Goal: Transaction & Acquisition: Book appointment/travel/reservation

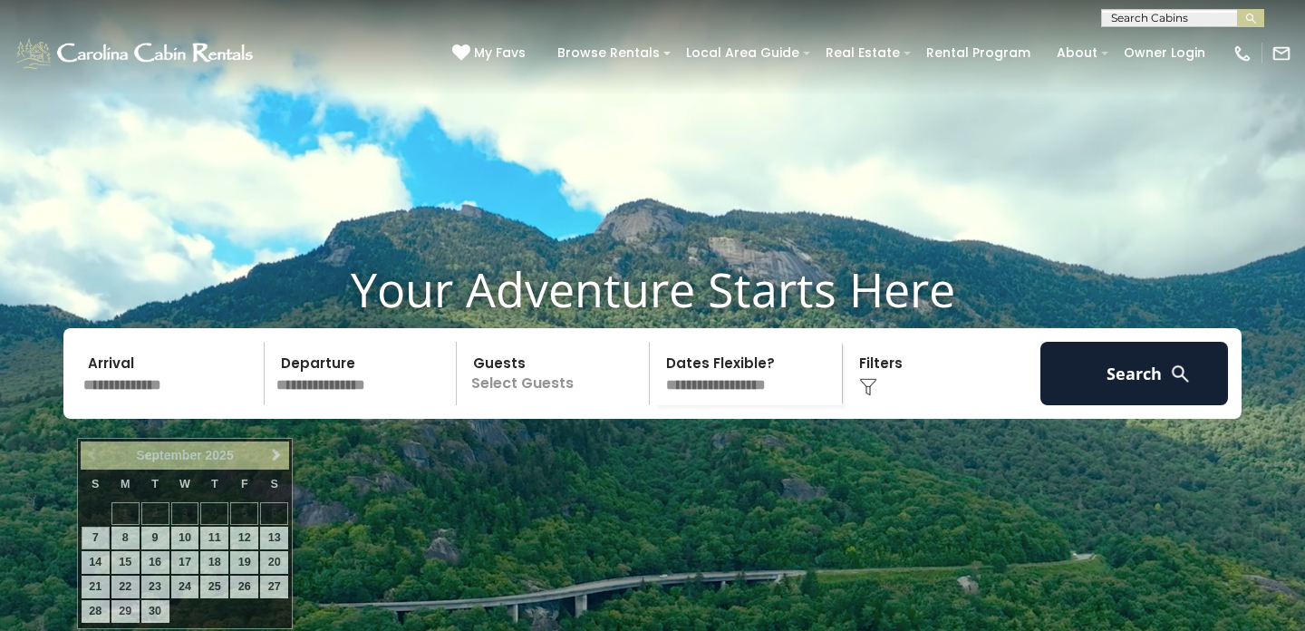
click at [169, 405] on input "text" at bounding box center [171, 373] width 188 height 63
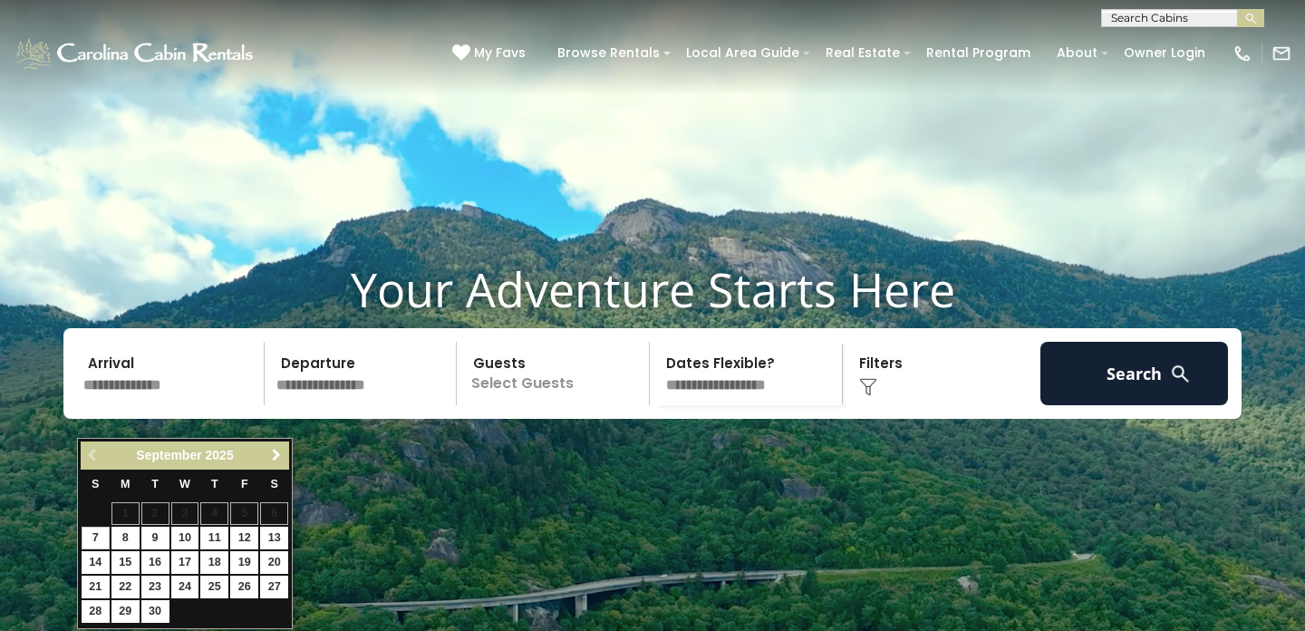
click at [276, 455] on span "Next" at bounding box center [276, 455] width 15 height 15
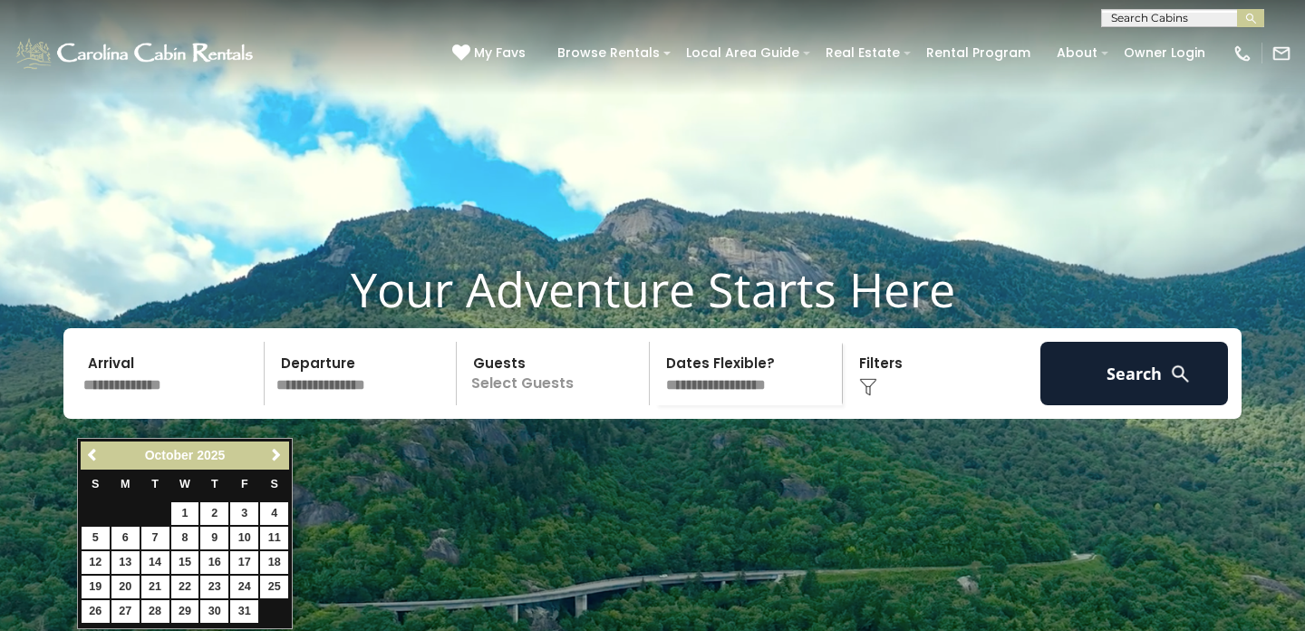
click at [276, 455] on span "Next" at bounding box center [276, 455] width 15 height 15
click at [216, 557] on link "18" at bounding box center [214, 562] width 28 height 23
type input "********"
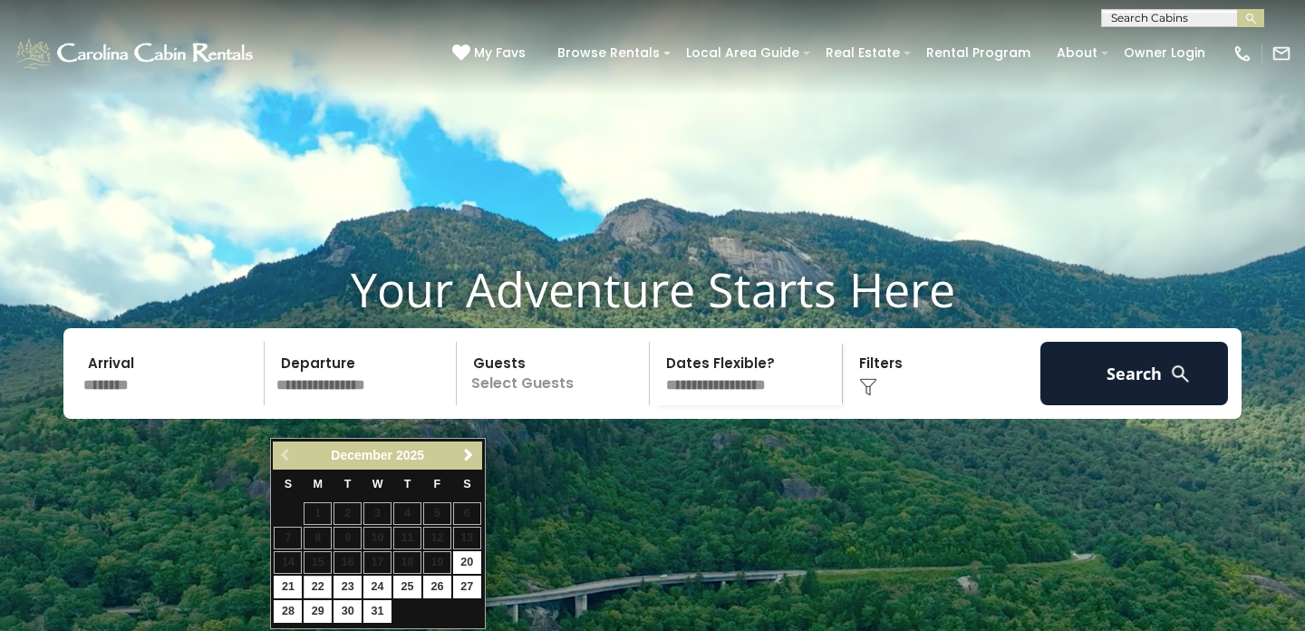
click at [317, 579] on link "22" at bounding box center [318, 587] width 28 height 23
type input "********"
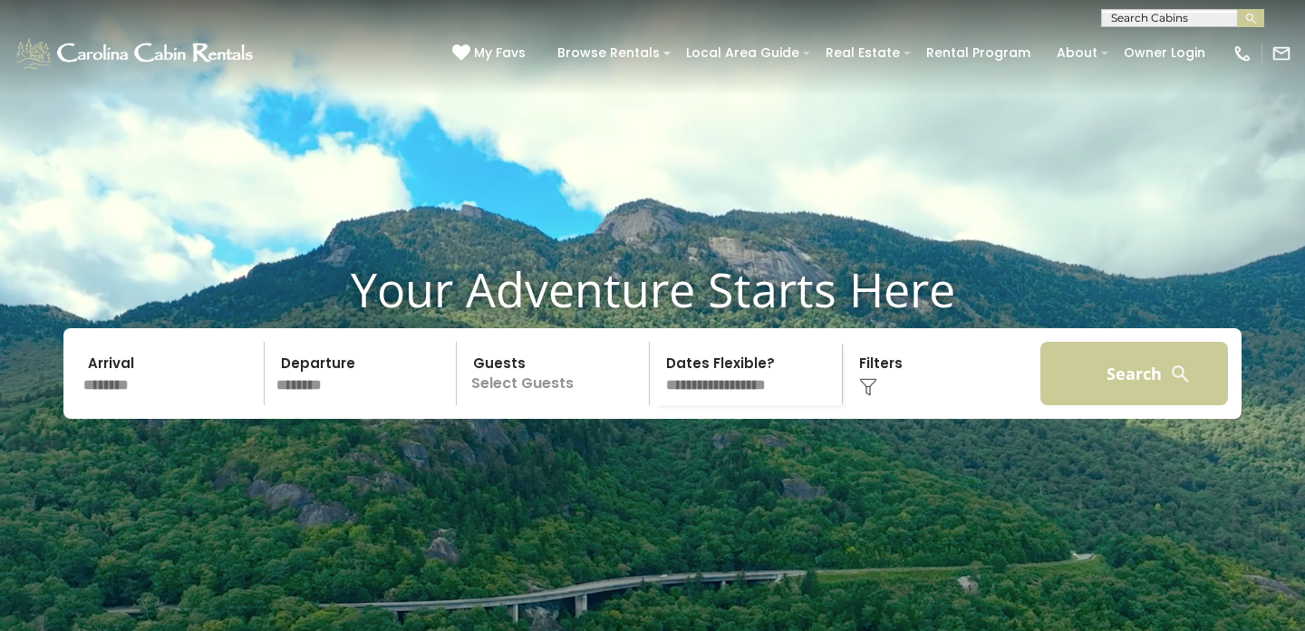
click at [1093, 405] on button "Search" at bounding box center [1135, 373] width 188 height 63
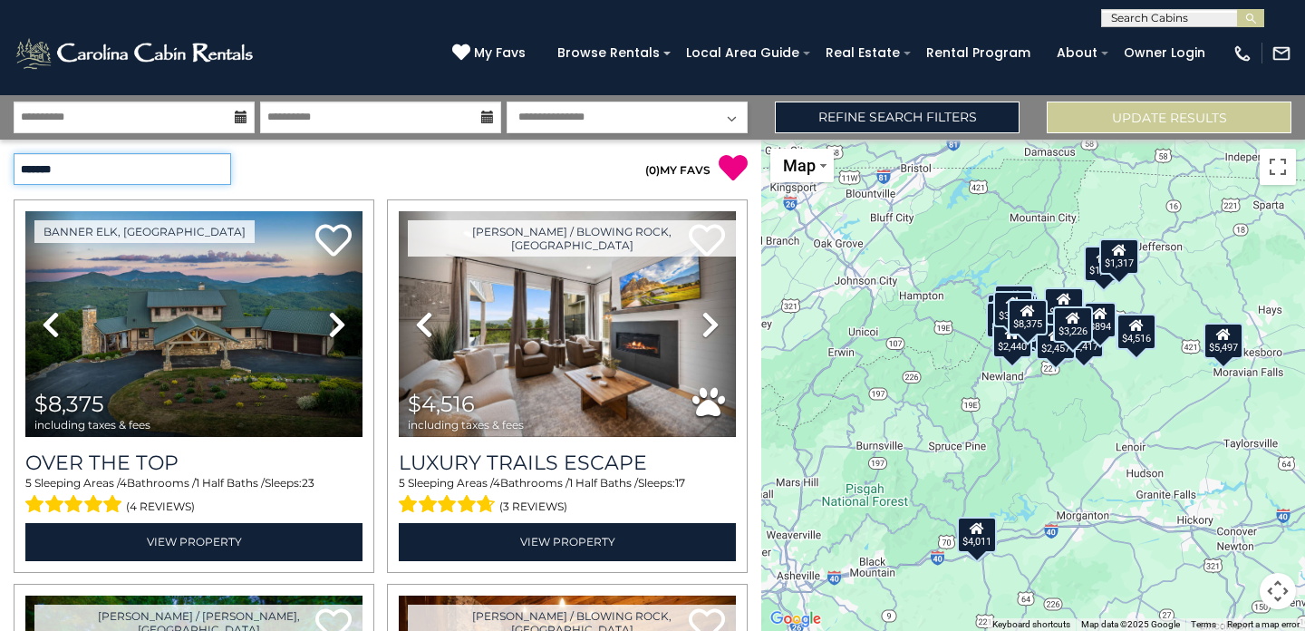
select select "**********"
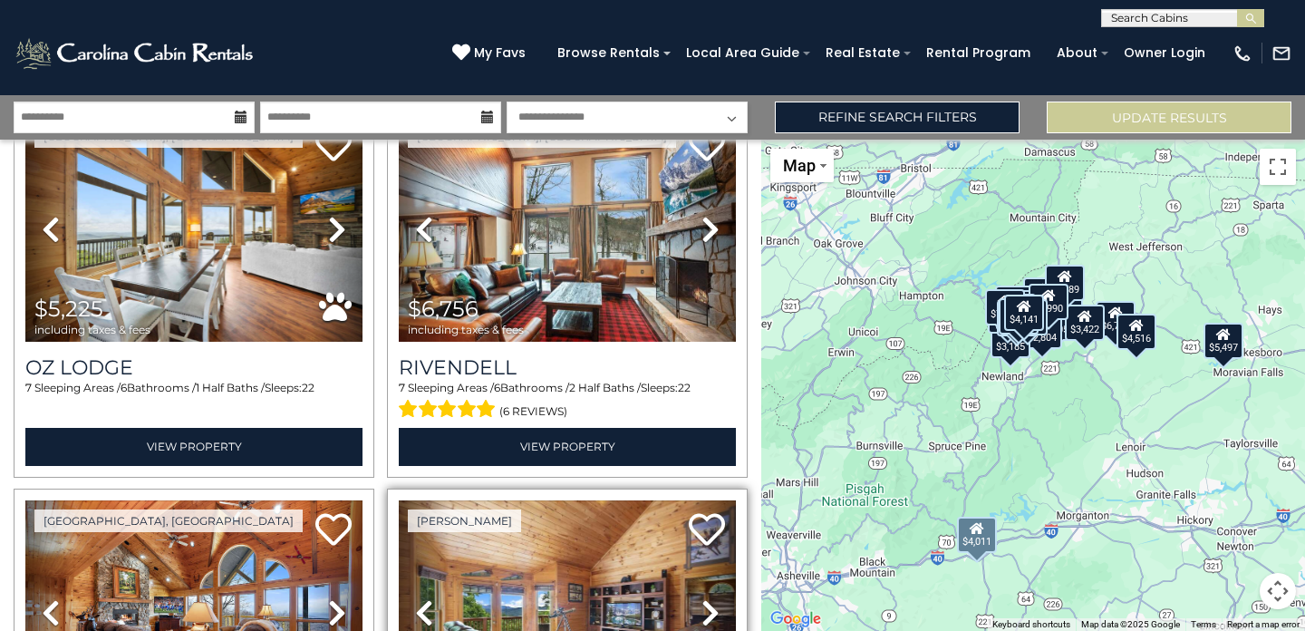
scroll to position [1161, 0]
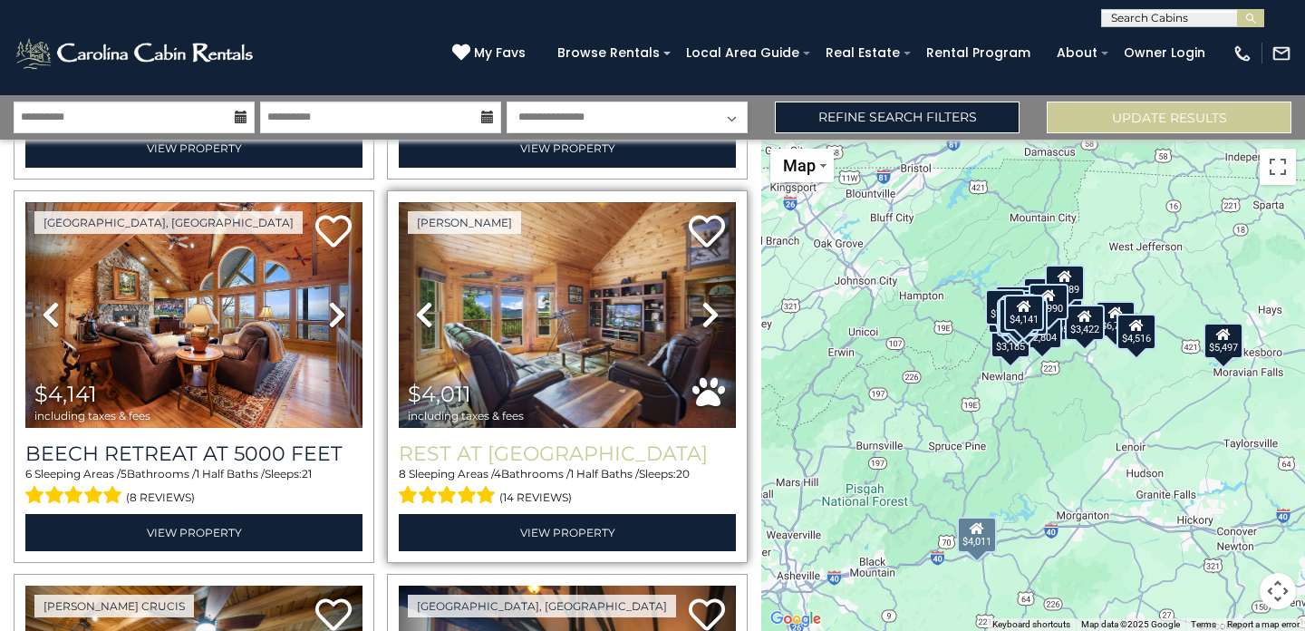
click at [553, 451] on h3 "Rest at [GEOGRAPHIC_DATA]" at bounding box center [567, 453] width 337 height 24
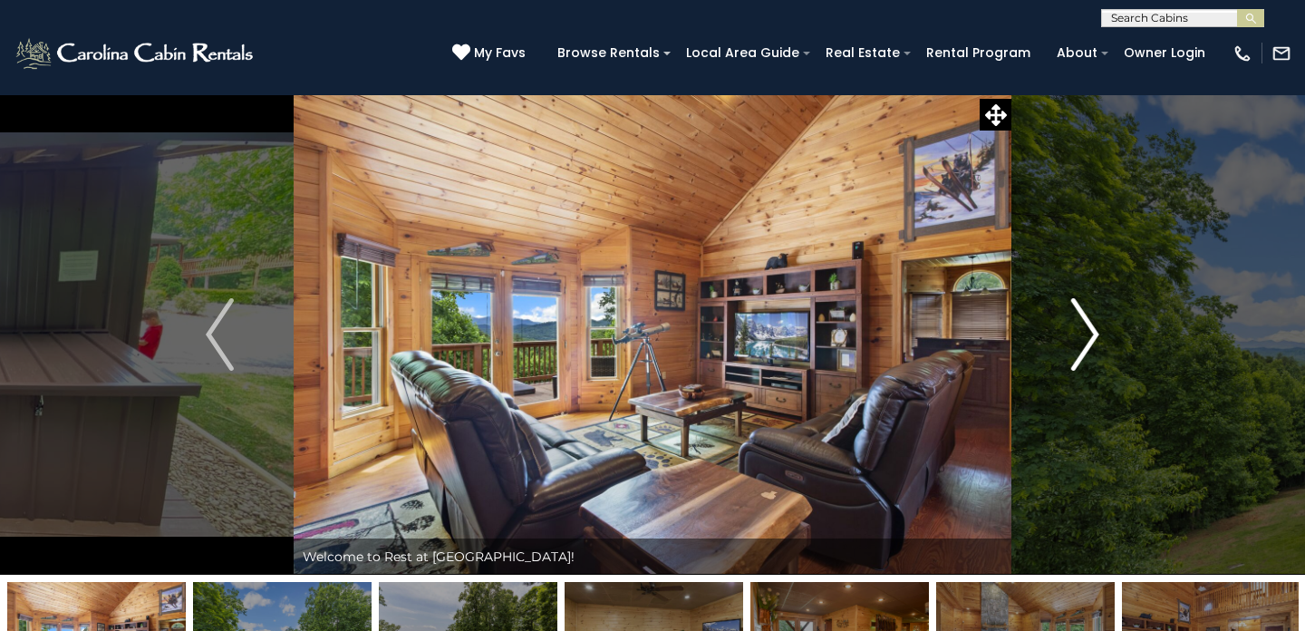
click at [1081, 330] on img "Next" at bounding box center [1084, 334] width 27 height 73
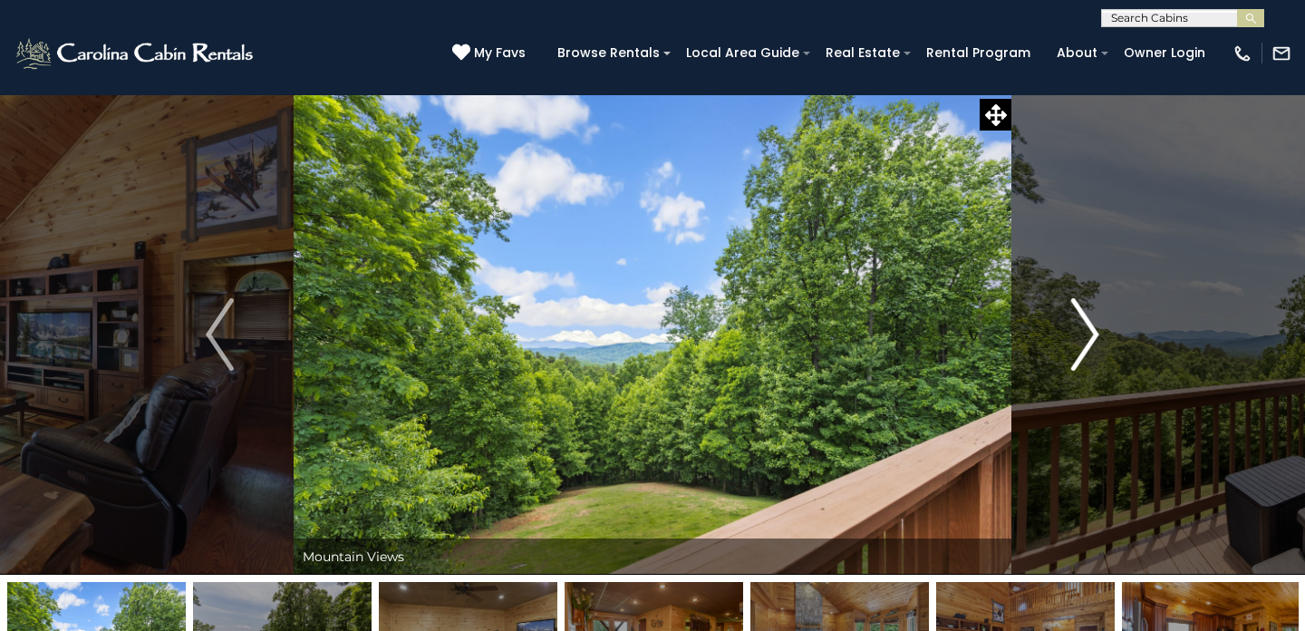
click at [1084, 331] on img "Next" at bounding box center [1084, 334] width 27 height 73
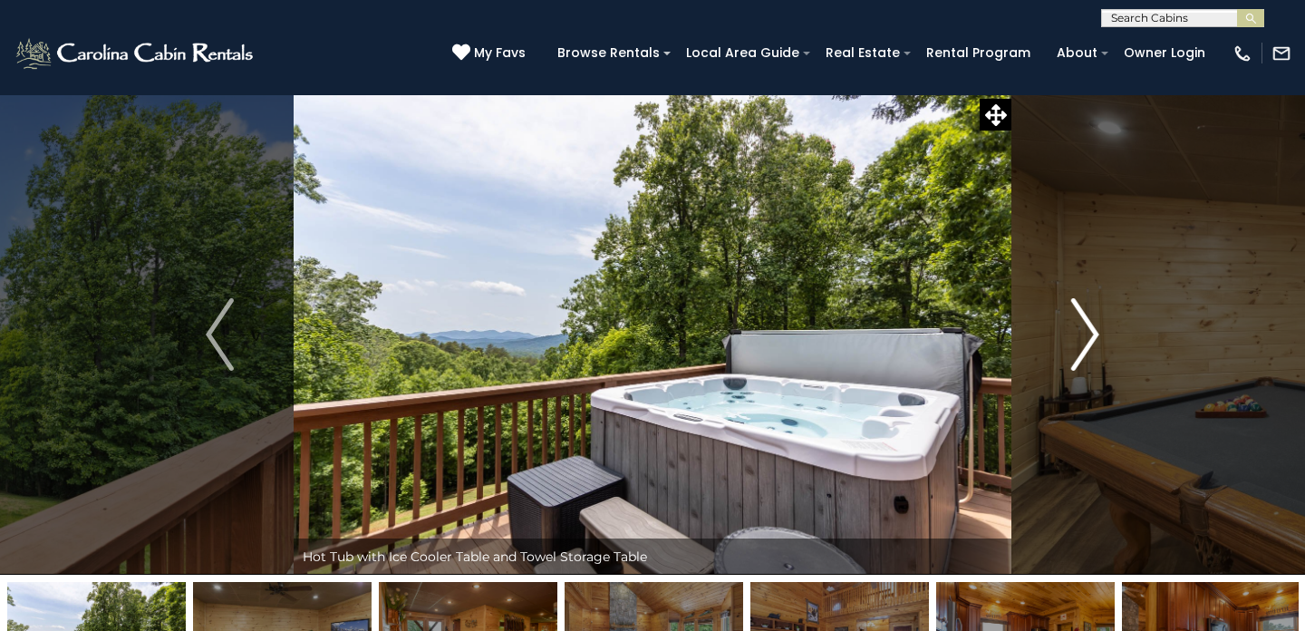
click at [1084, 331] on img "Next" at bounding box center [1084, 334] width 27 height 73
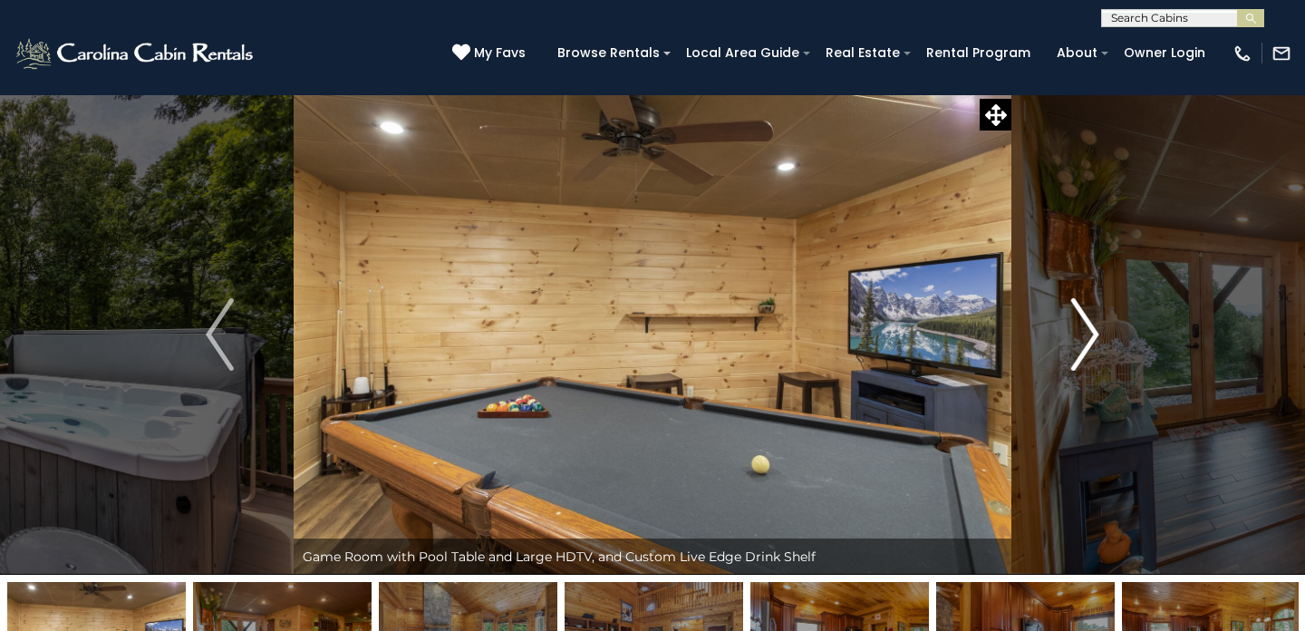
click at [1084, 331] on img "Next" at bounding box center [1084, 334] width 27 height 73
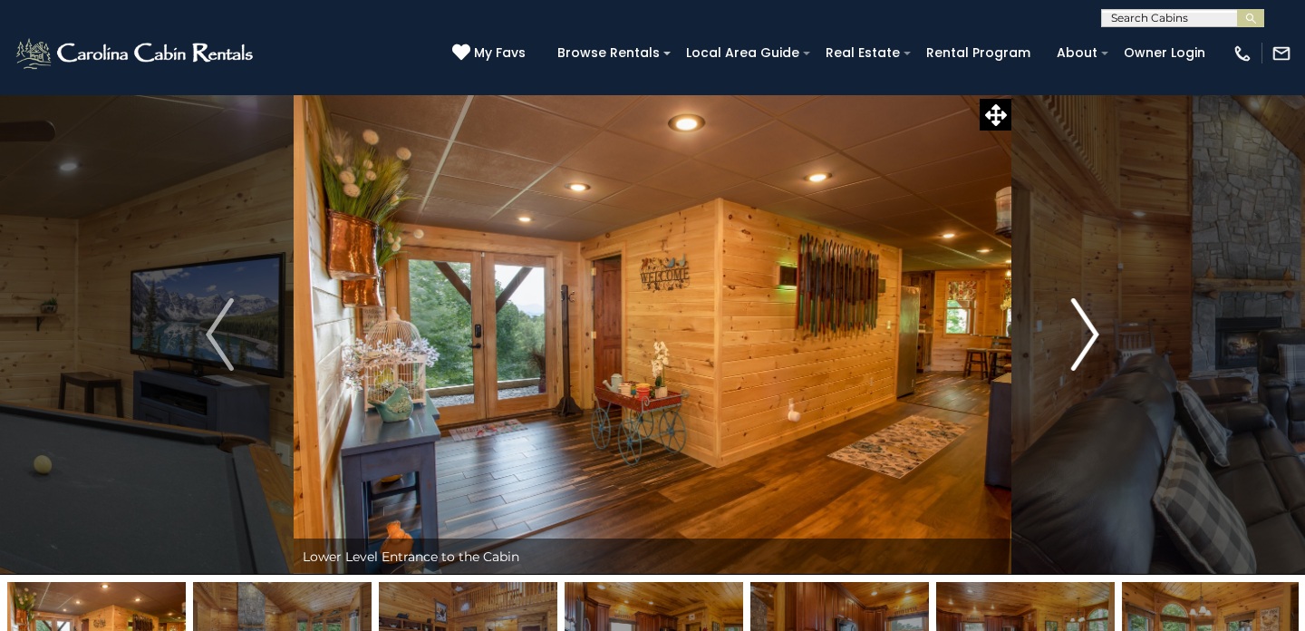
click at [1084, 331] on img "Next" at bounding box center [1084, 334] width 27 height 73
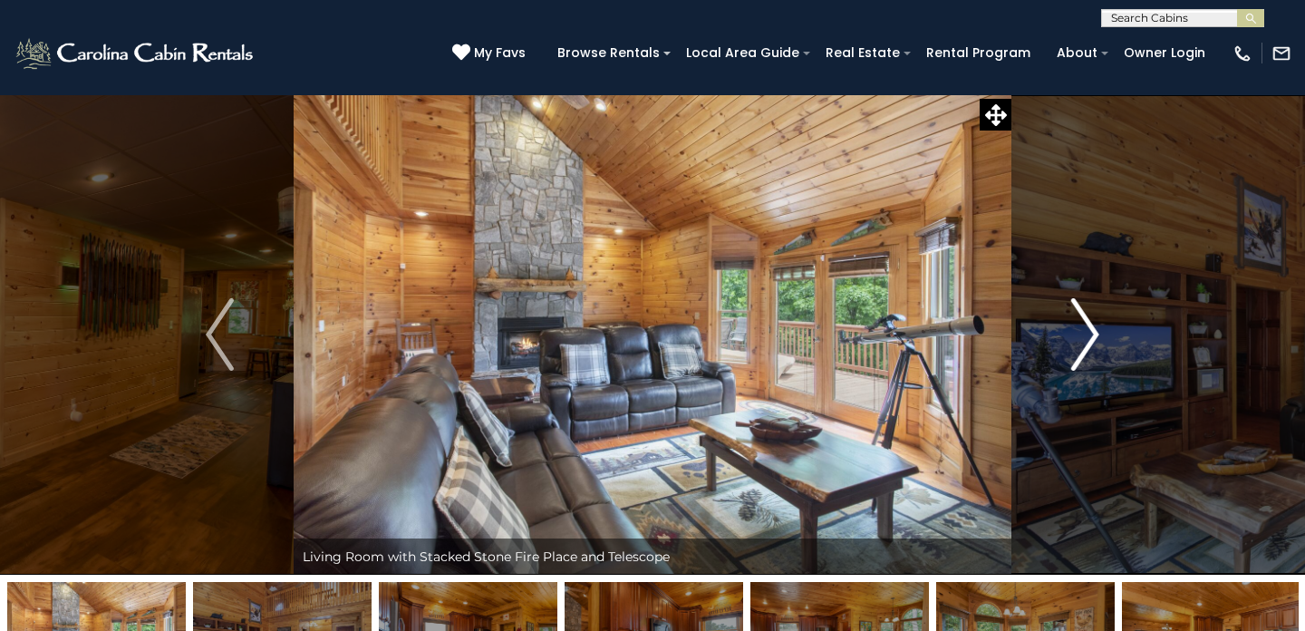
click at [1084, 331] on img "Next" at bounding box center [1084, 334] width 27 height 73
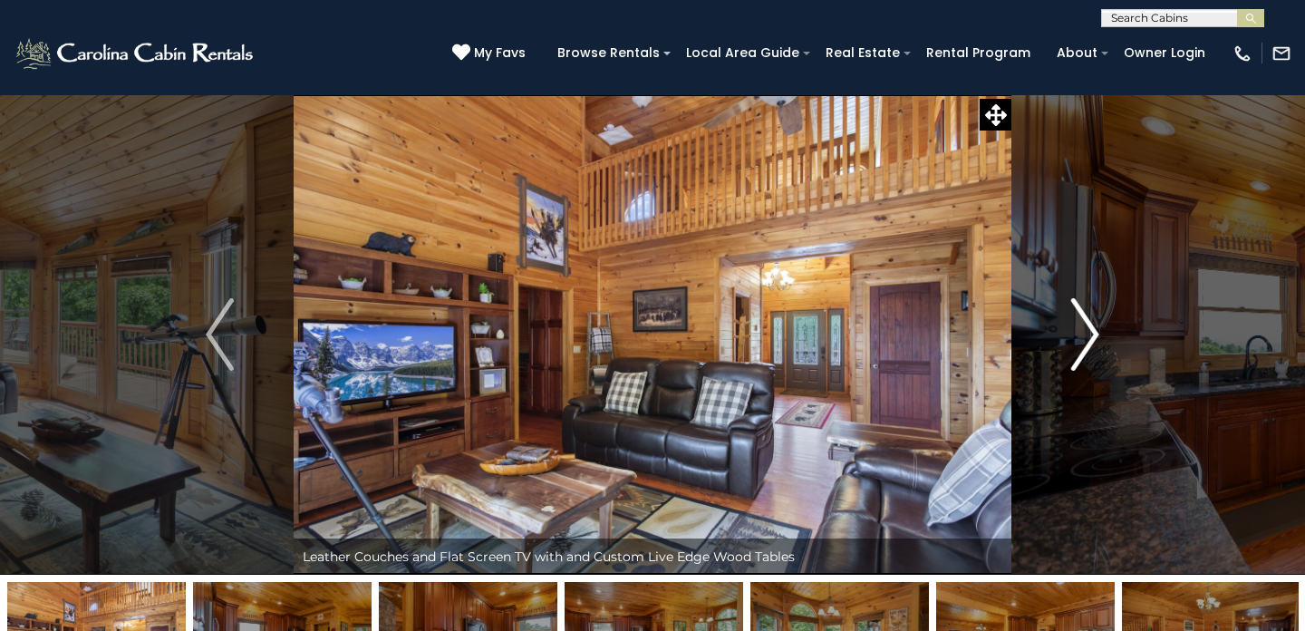
click at [1084, 331] on img "Next" at bounding box center [1084, 334] width 27 height 73
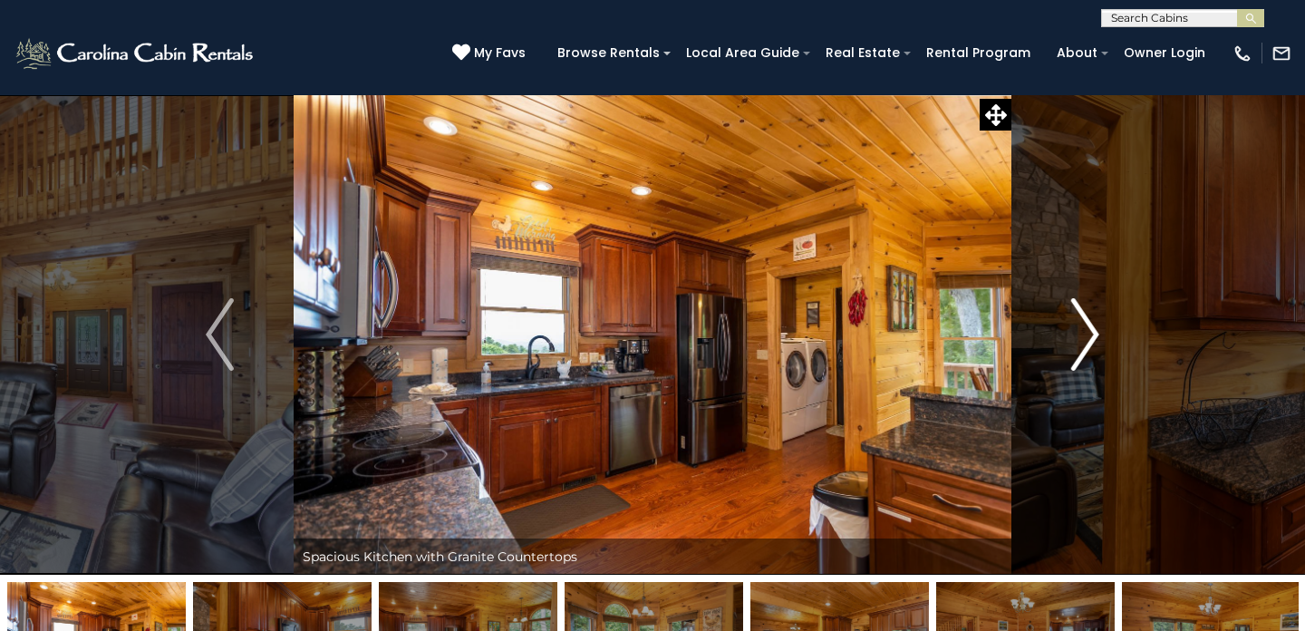
click at [1084, 331] on img "Next" at bounding box center [1084, 334] width 27 height 73
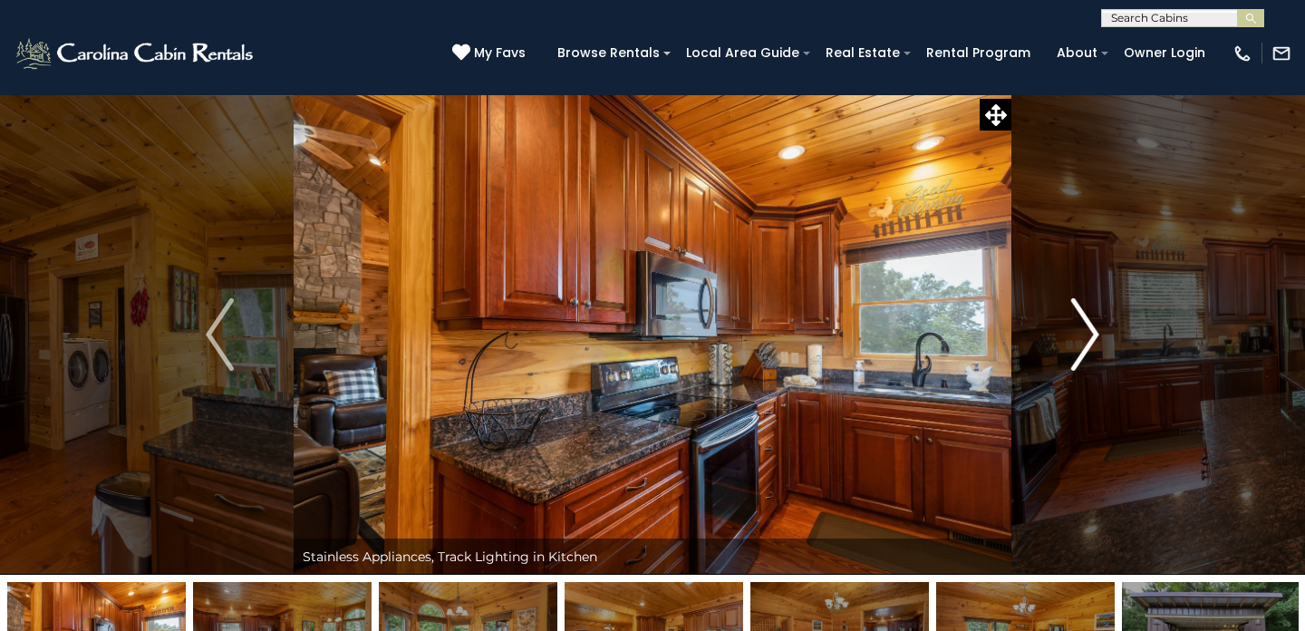
click at [1084, 331] on img "Next" at bounding box center [1084, 334] width 27 height 73
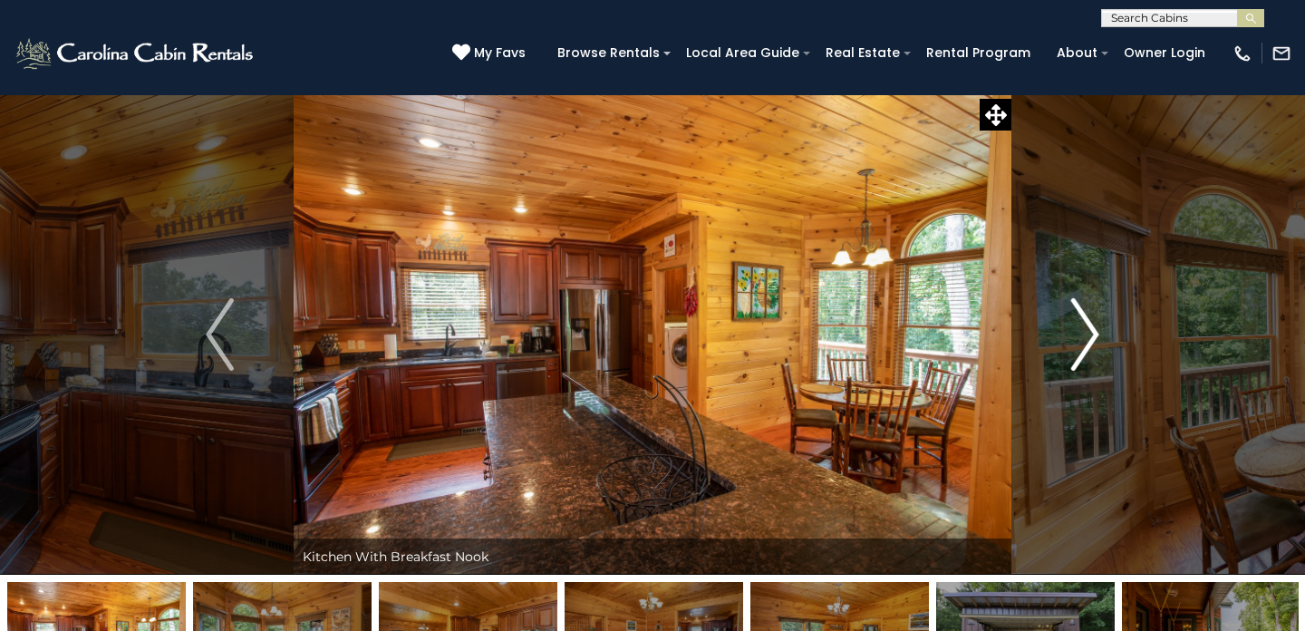
click at [1084, 331] on img "Next" at bounding box center [1084, 334] width 27 height 73
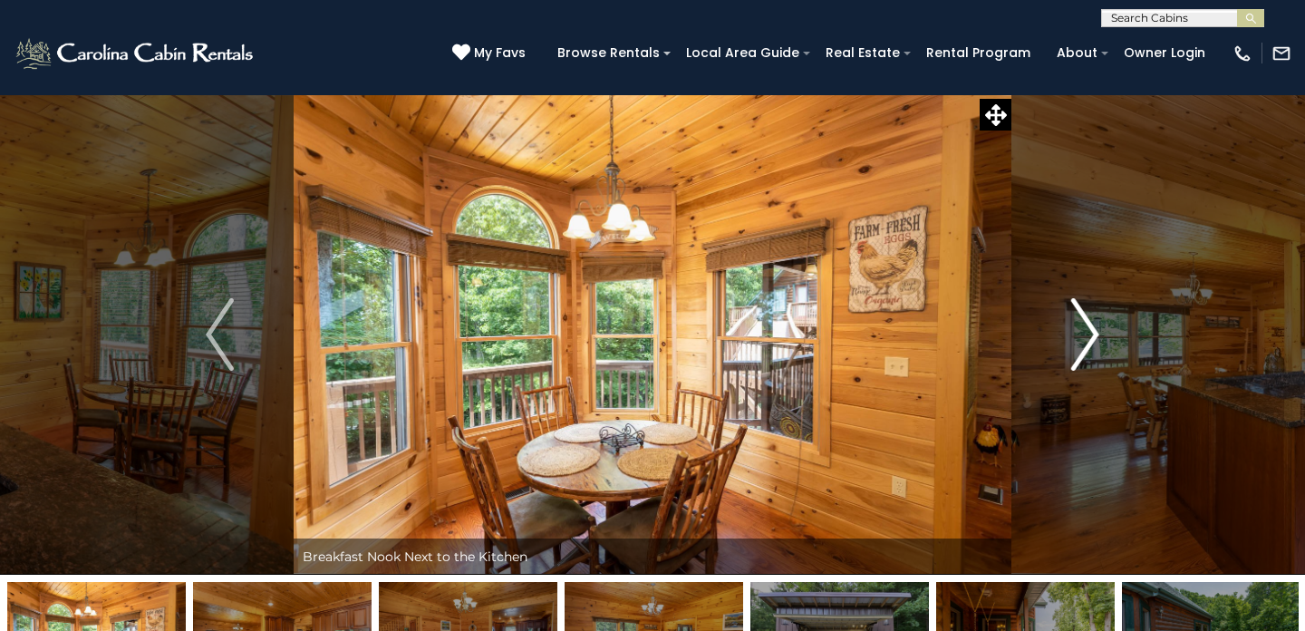
click at [1084, 331] on img "Next" at bounding box center [1084, 334] width 27 height 73
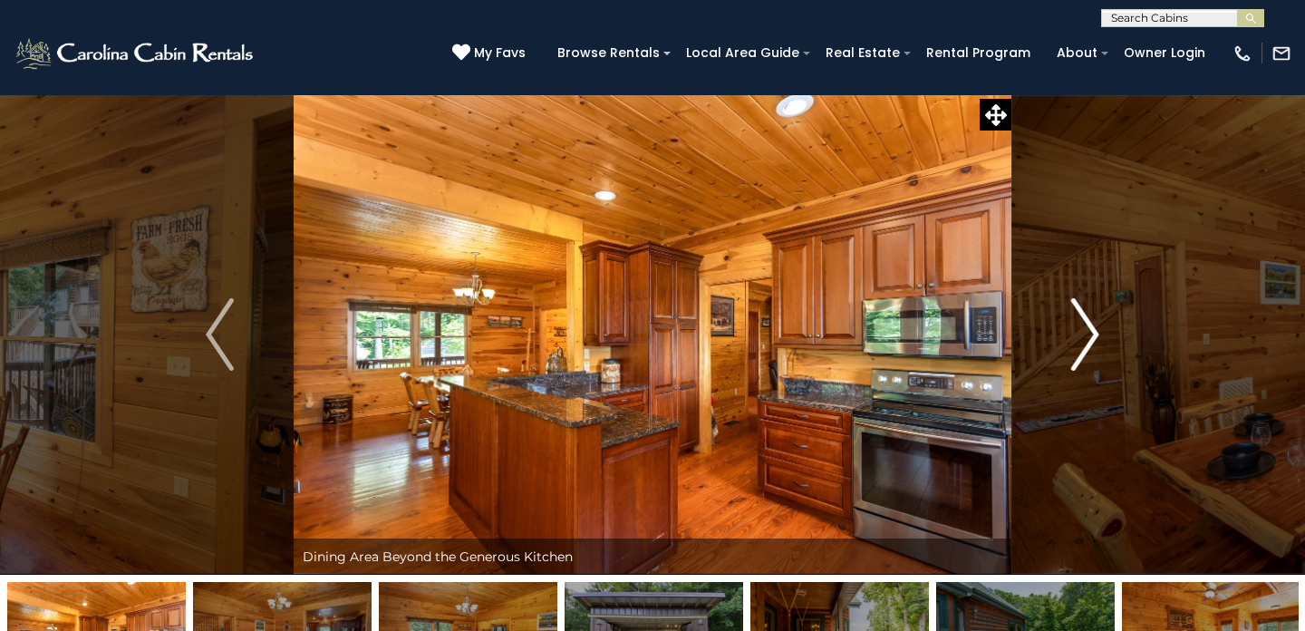
click at [1084, 331] on img "Next" at bounding box center [1084, 334] width 27 height 73
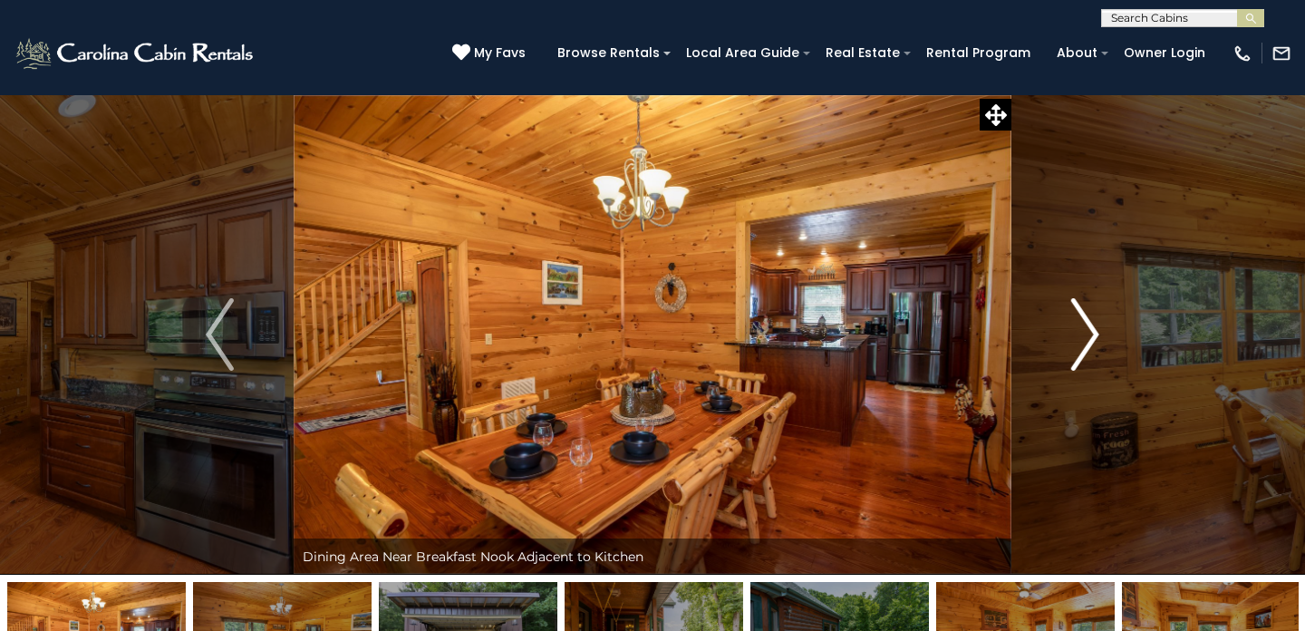
click at [1084, 331] on img "Next" at bounding box center [1084, 334] width 27 height 73
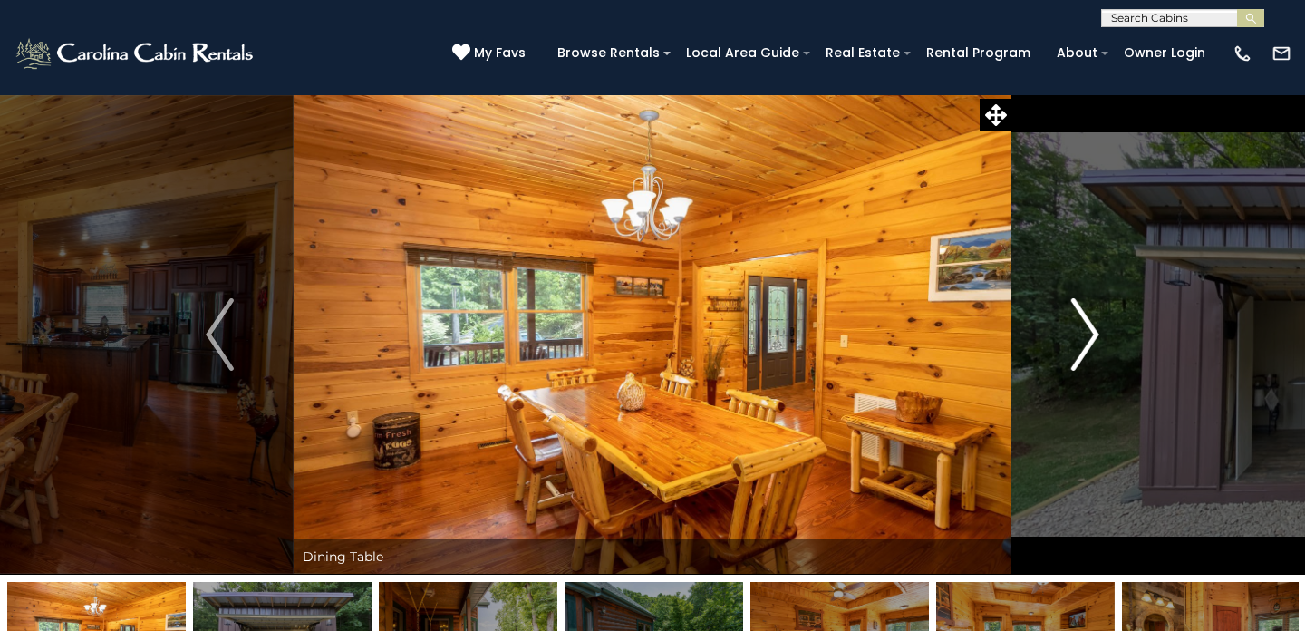
click at [1084, 331] on img "Next" at bounding box center [1084, 334] width 27 height 73
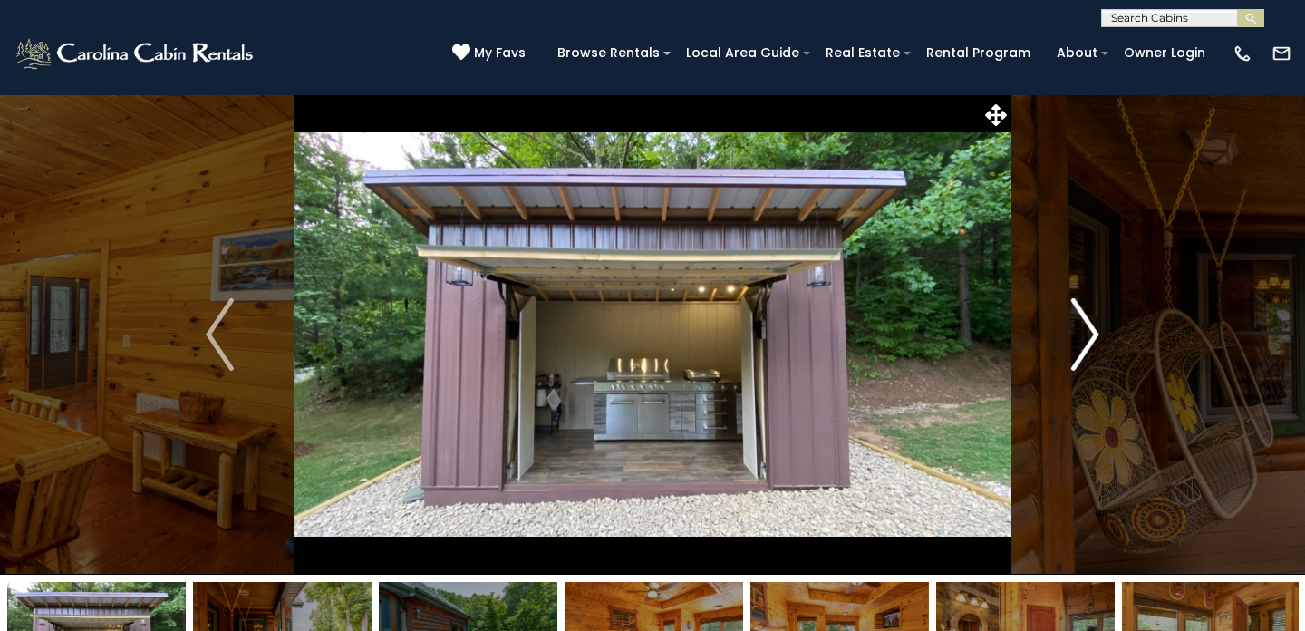
click at [1084, 331] on img "Next" at bounding box center [1084, 334] width 27 height 73
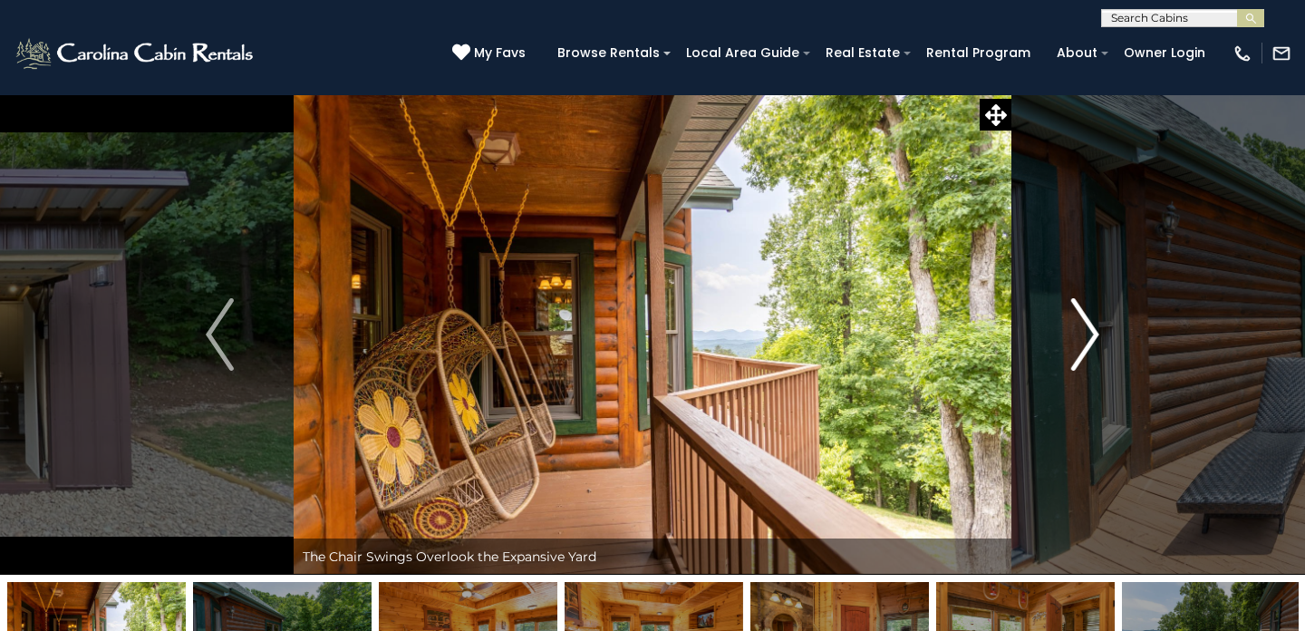
click at [1084, 331] on img "Next" at bounding box center [1084, 334] width 27 height 73
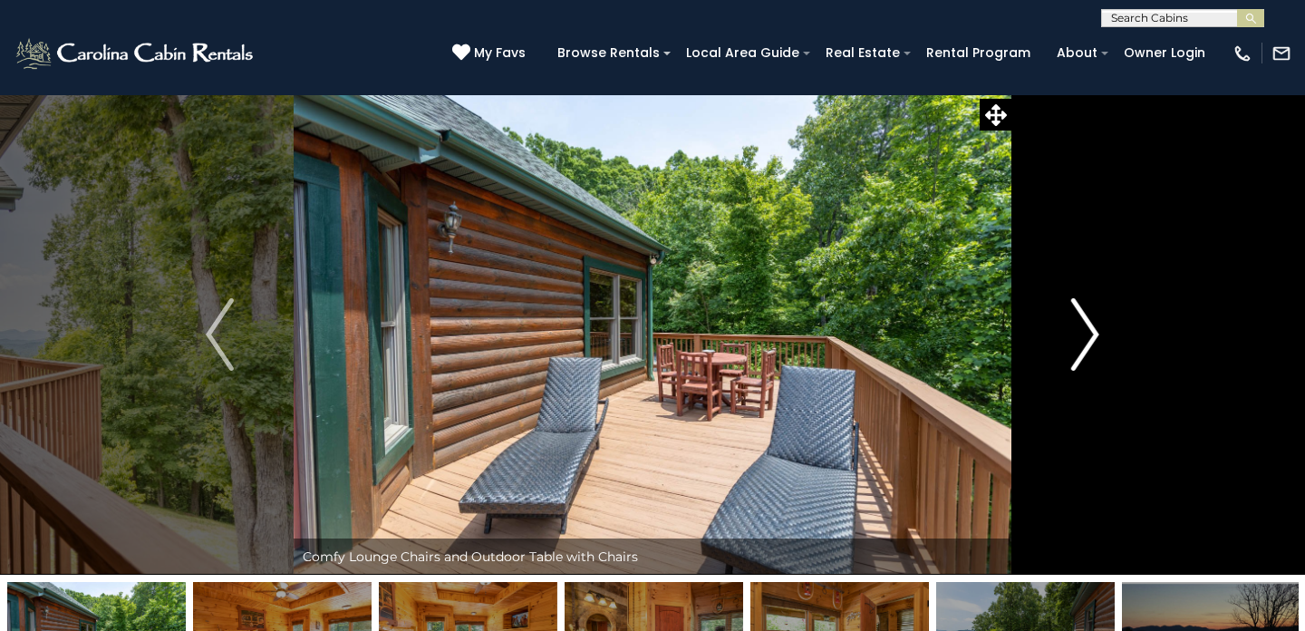
click at [1084, 331] on img "Next" at bounding box center [1084, 334] width 27 height 73
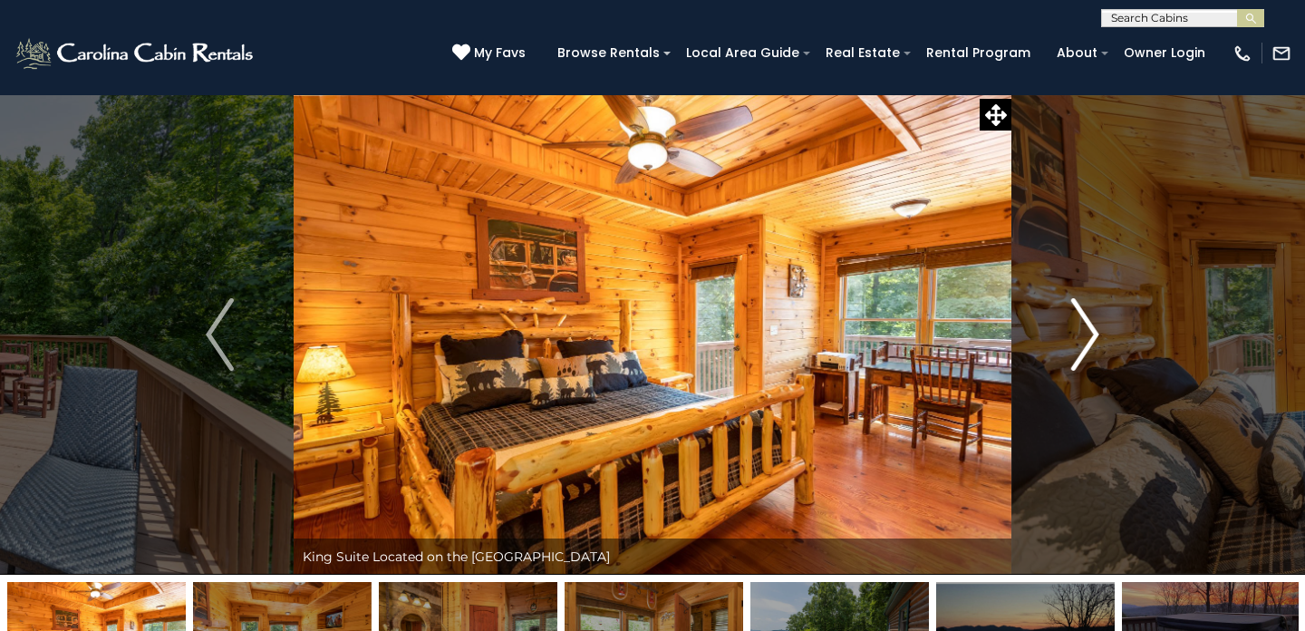
click at [1084, 331] on img "Next" at bounding box center [1084, 334] width 27 height 73
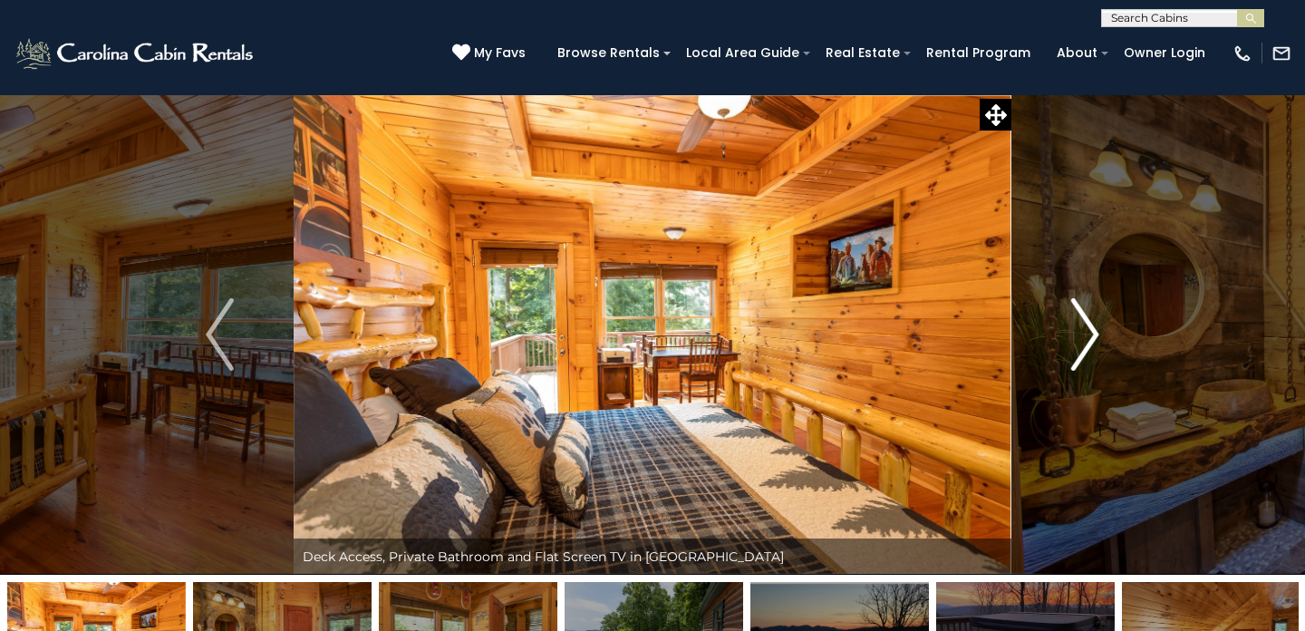
click at [1084, 331] on img "Next" at bounding box center [1084, 334] width 27 height 73
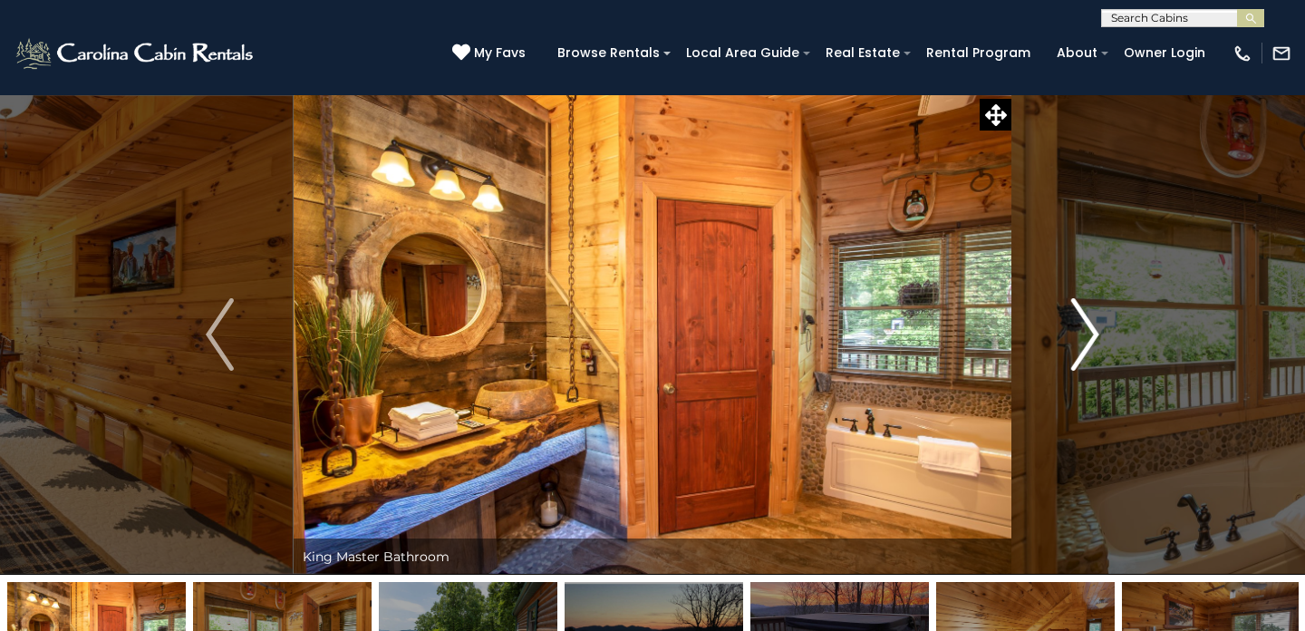
click at [1084, 331] on img "Next" at bounding box center [1084, 334] width 27 height 73
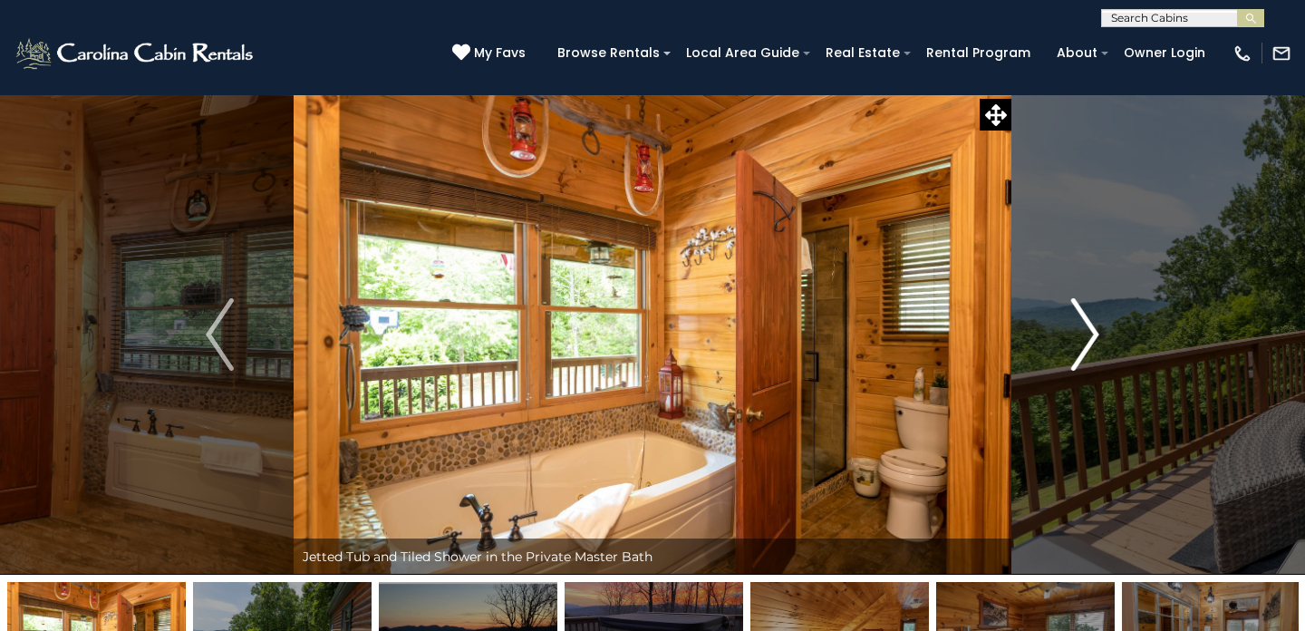
click at [1084, 331] on img "Next" at bounding box center [1084, 334] width 27 height 73
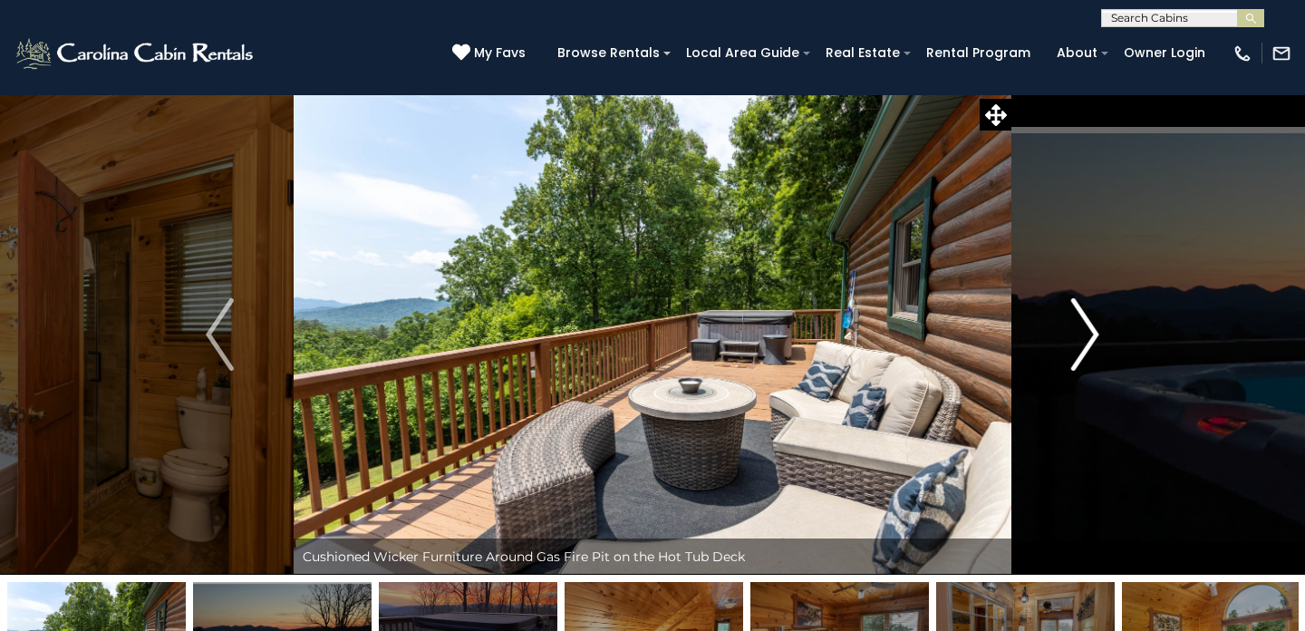
click at [1084, 331] on img "Next" at bounding box center [1084, 334] width 27 height 73
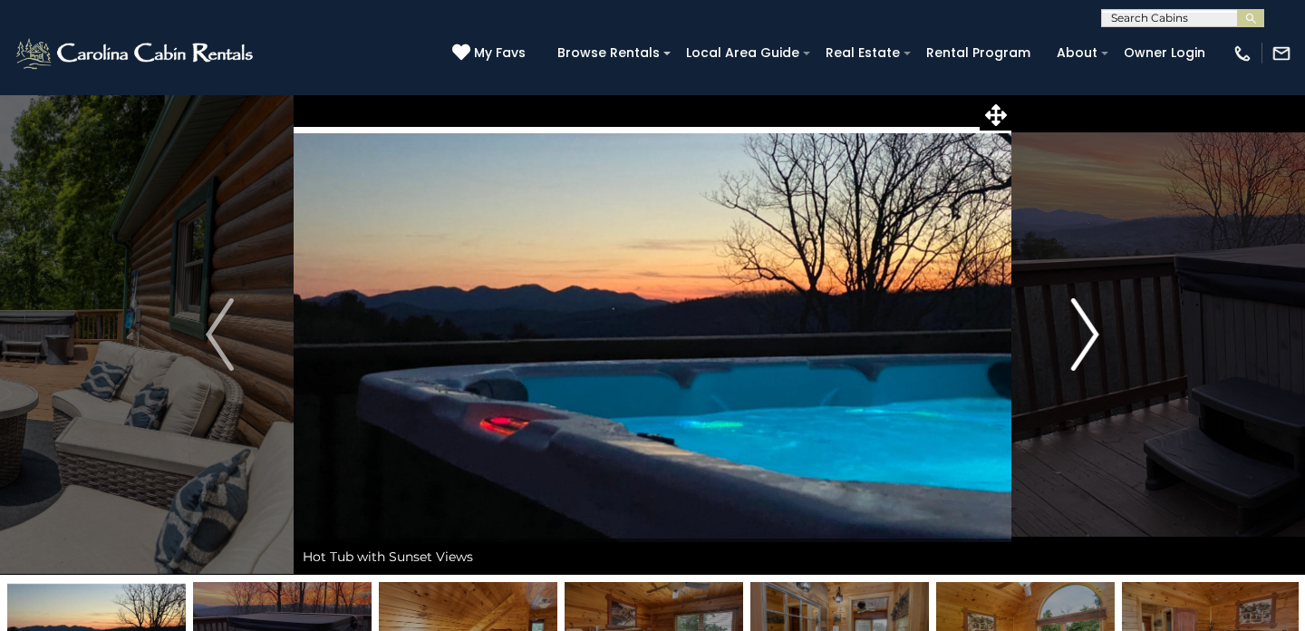
click at [1084, 331] on img "Next" at bounding box center [1084, 334] width 27 height 73
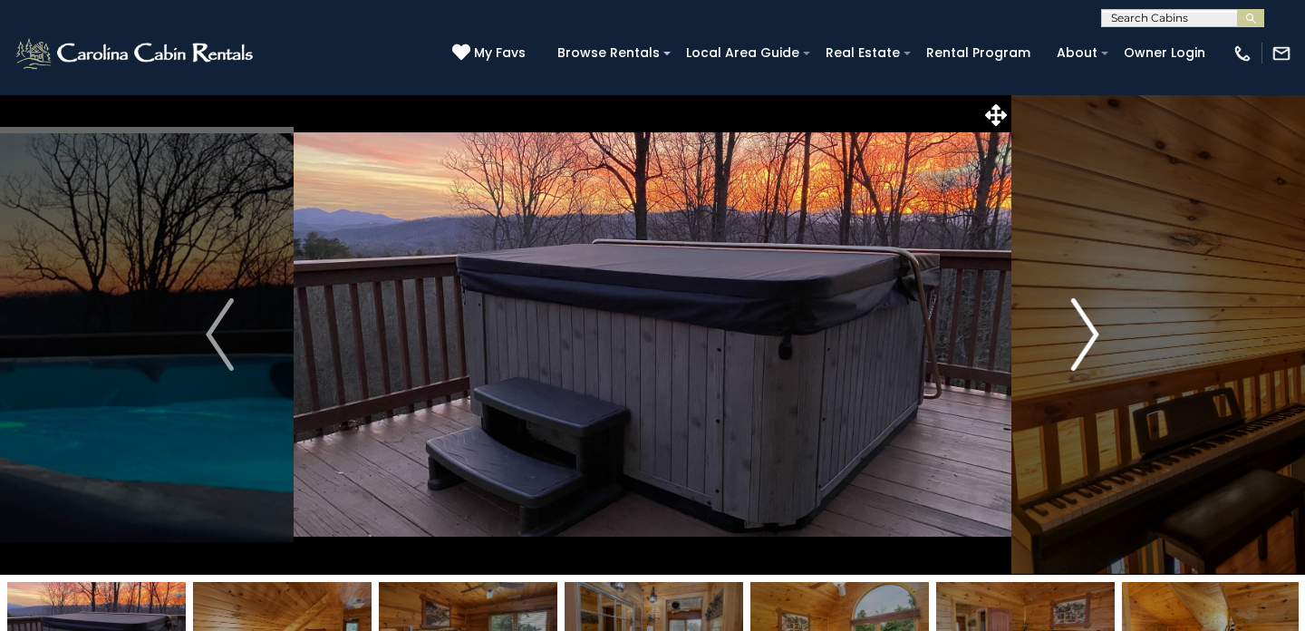
click at [1084, 331] on img "Next" at bounding box center [1084, 334] width 27 height 73
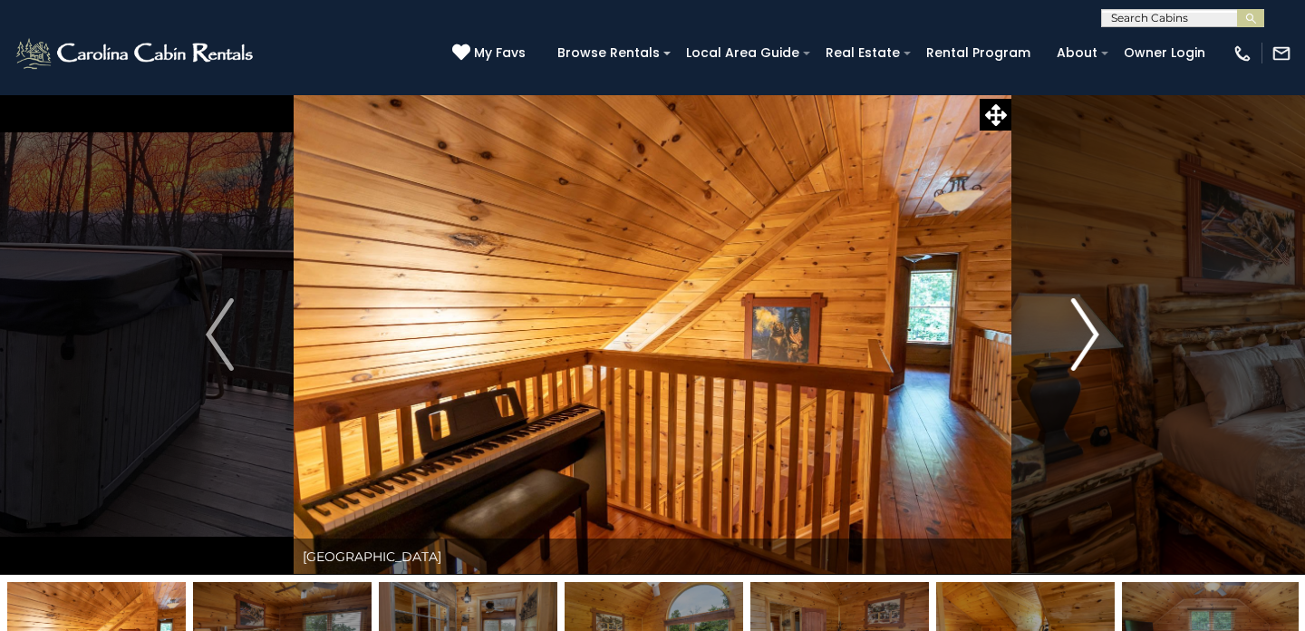
click at [1084, 331] on img "Next" at bounding box center [1084, 334] width 27 height 73
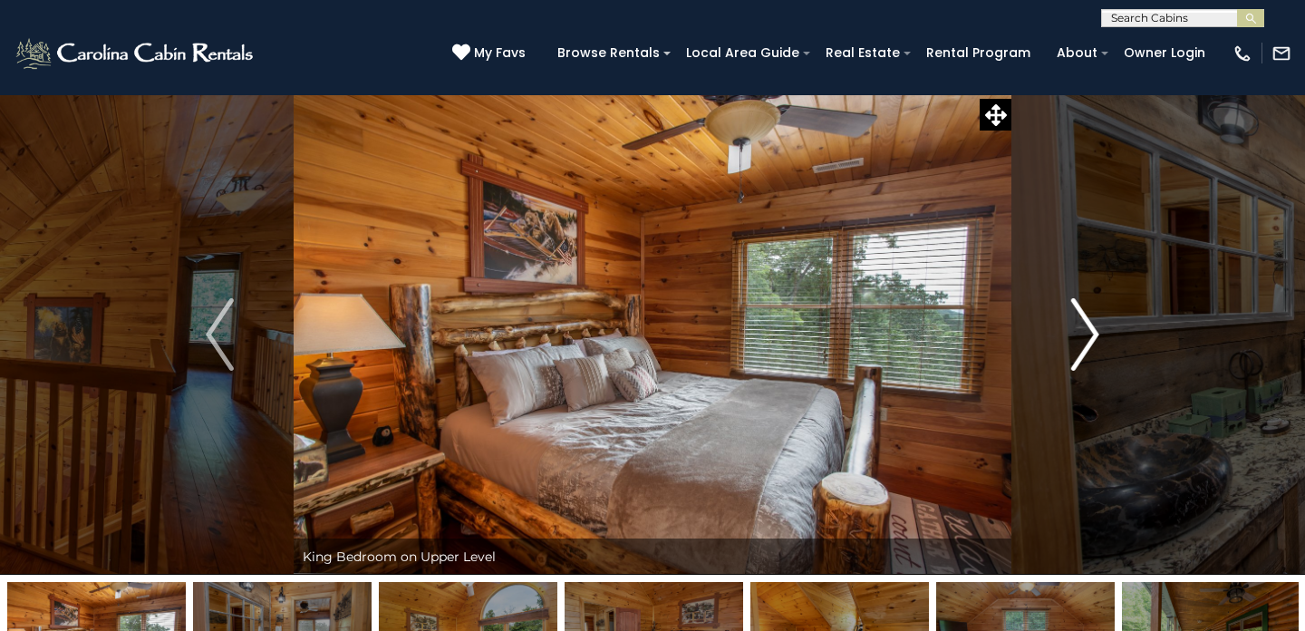
click at [1089, 338] on img "Next" at bounding box center [1084, 334] width 27 height 73
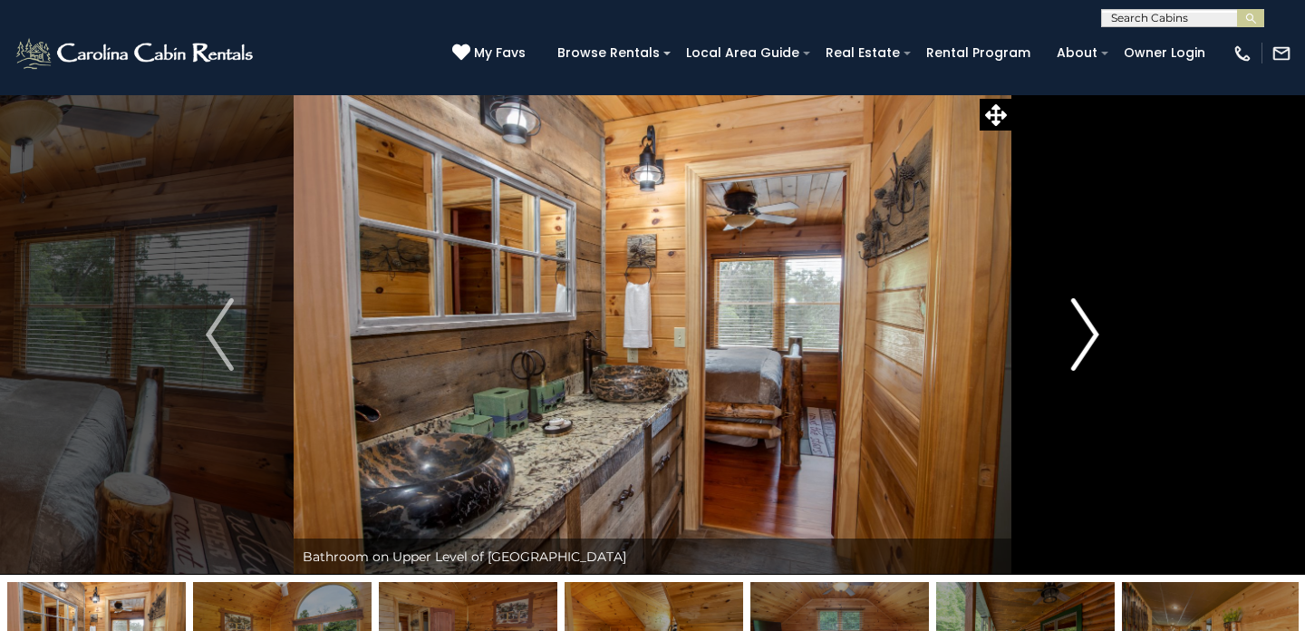
click at [1089, 338] on img "Next" at bounding box center [1084, 334] width 27 height 73
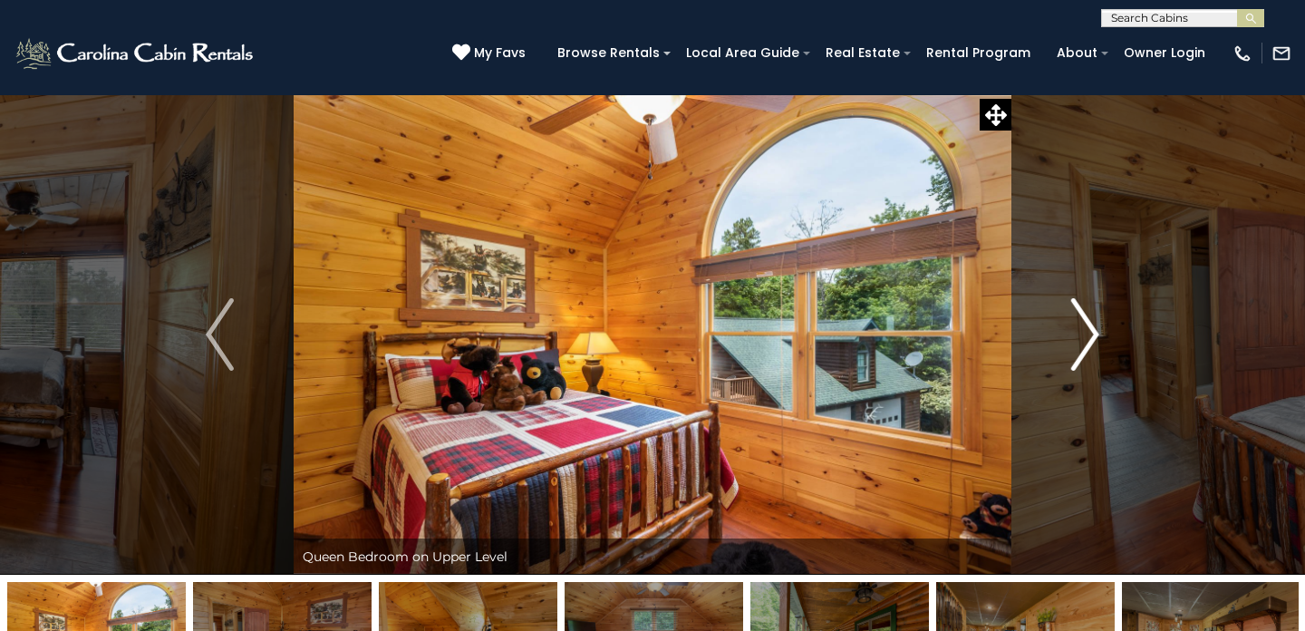
click at [1089, 338] on img "Next" at bounding box center [1084, 334] width 27 height 73
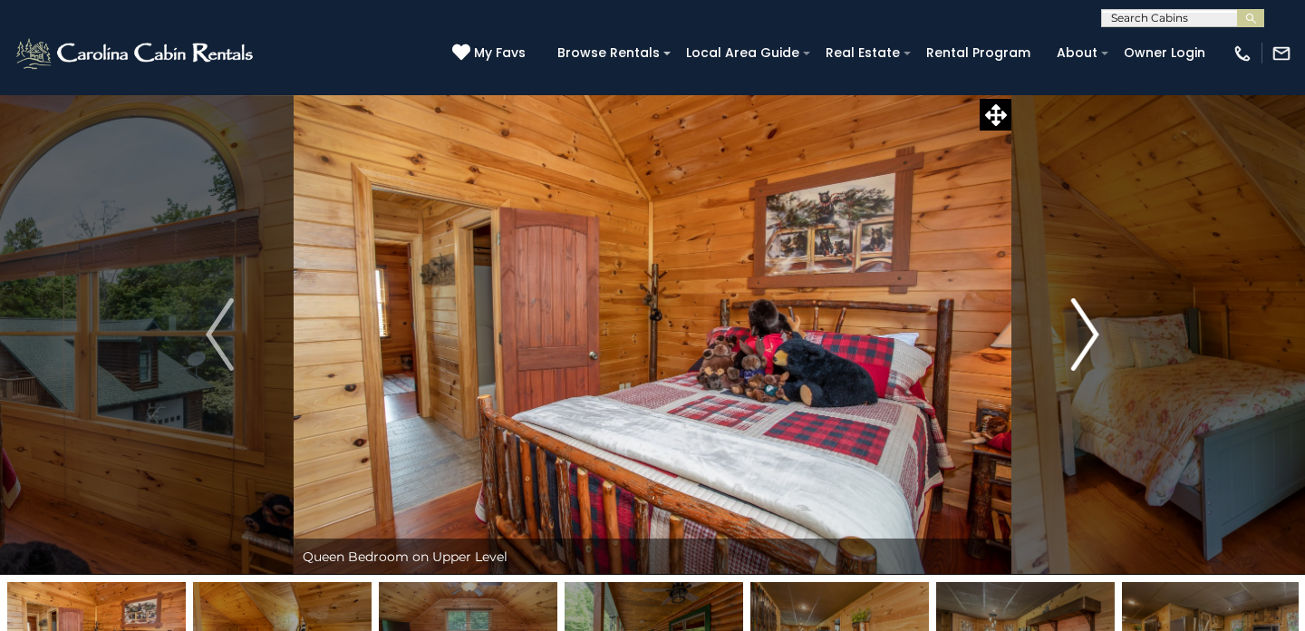
click at [1089, 338] on img "Next" at bounding box center [1084, 334] width 27 height 73
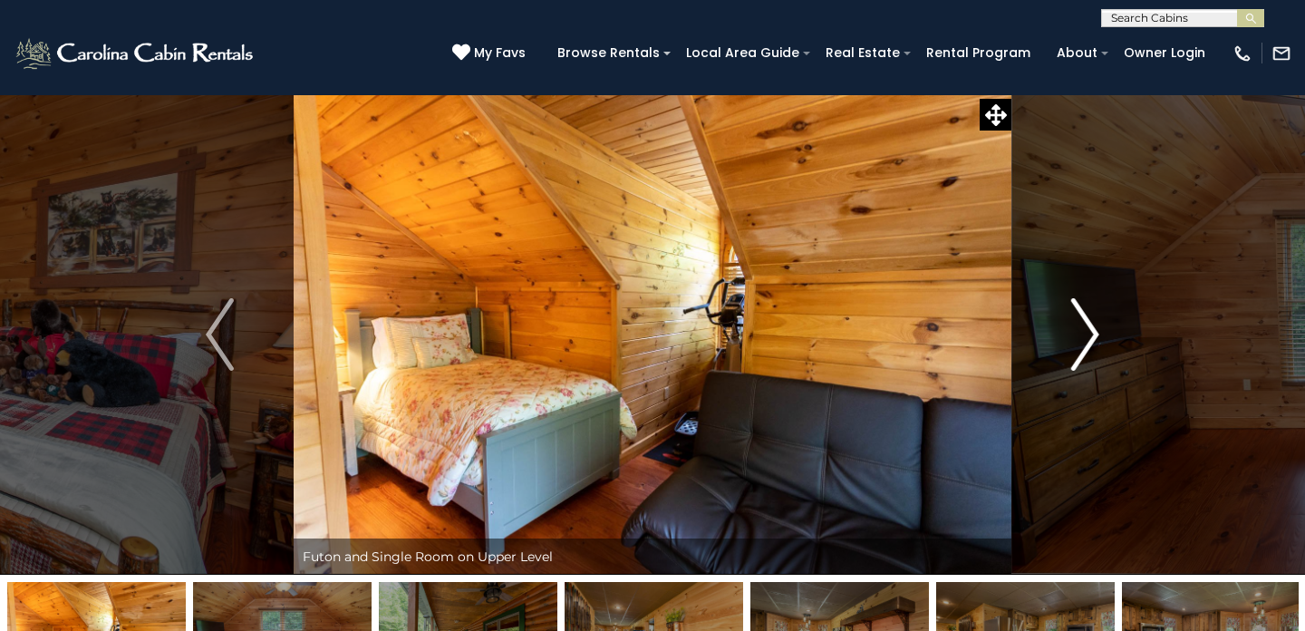
click at [1089, 338] on img "Next" at bounding box center [1084, 334] width 27 height 73
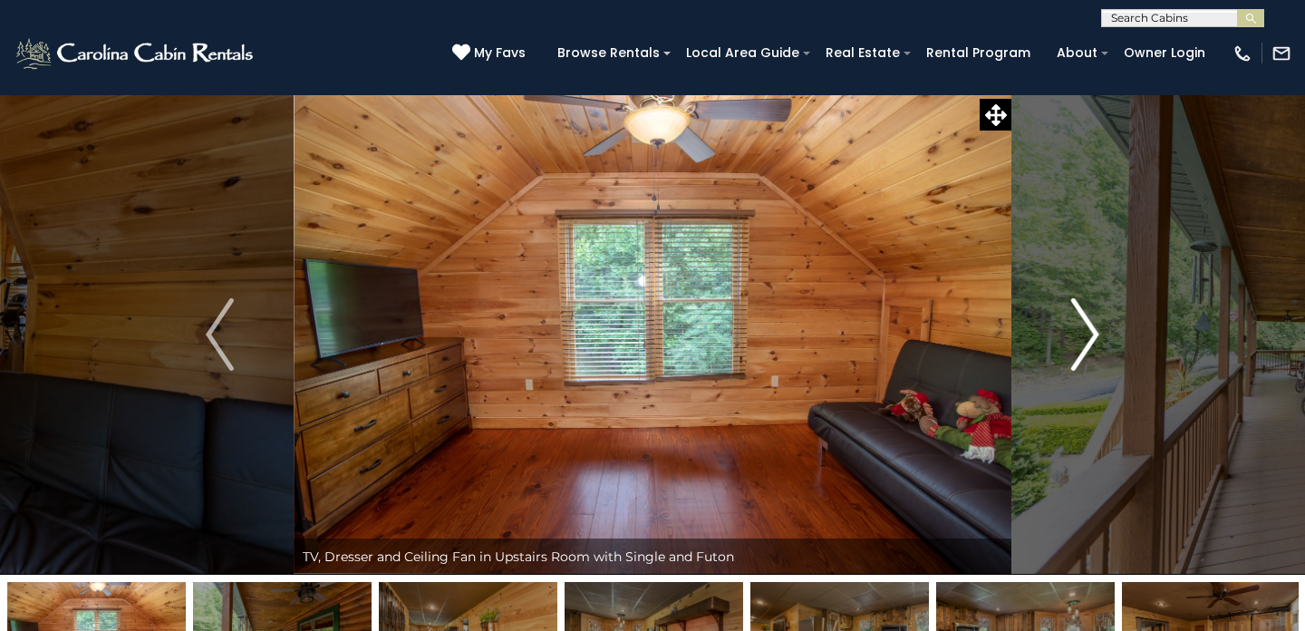
click at [1089, 338] on img "Next" at bounding box center [1084, 334] width 27 height 73
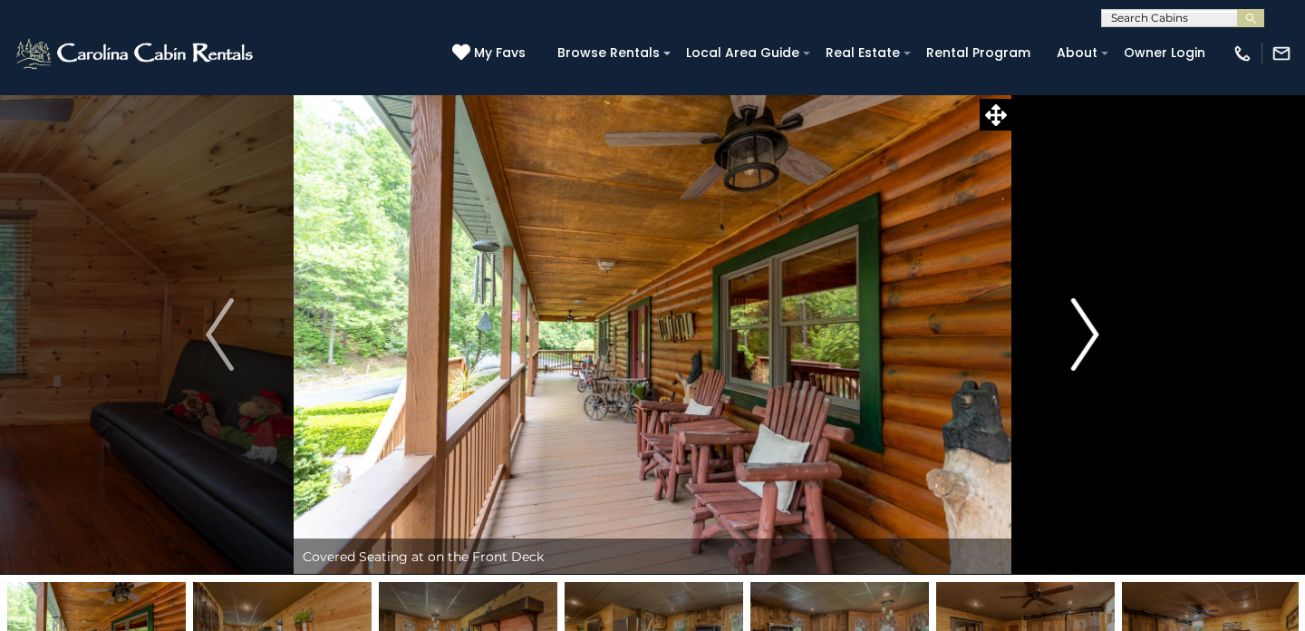
click at [1089, 338] on img "Next" at bounding box center [1084, 334] width 27 height 73
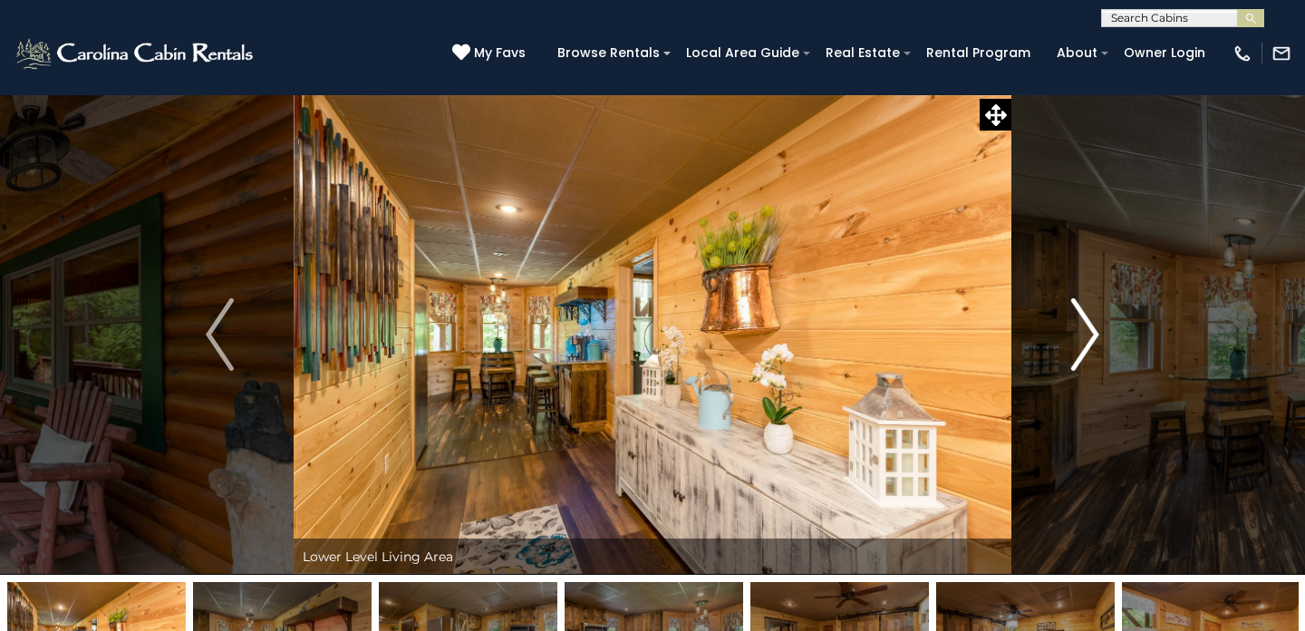
click at [1089, 338] on img "Next" at bounding box center [1084, 334] width 27 height 73
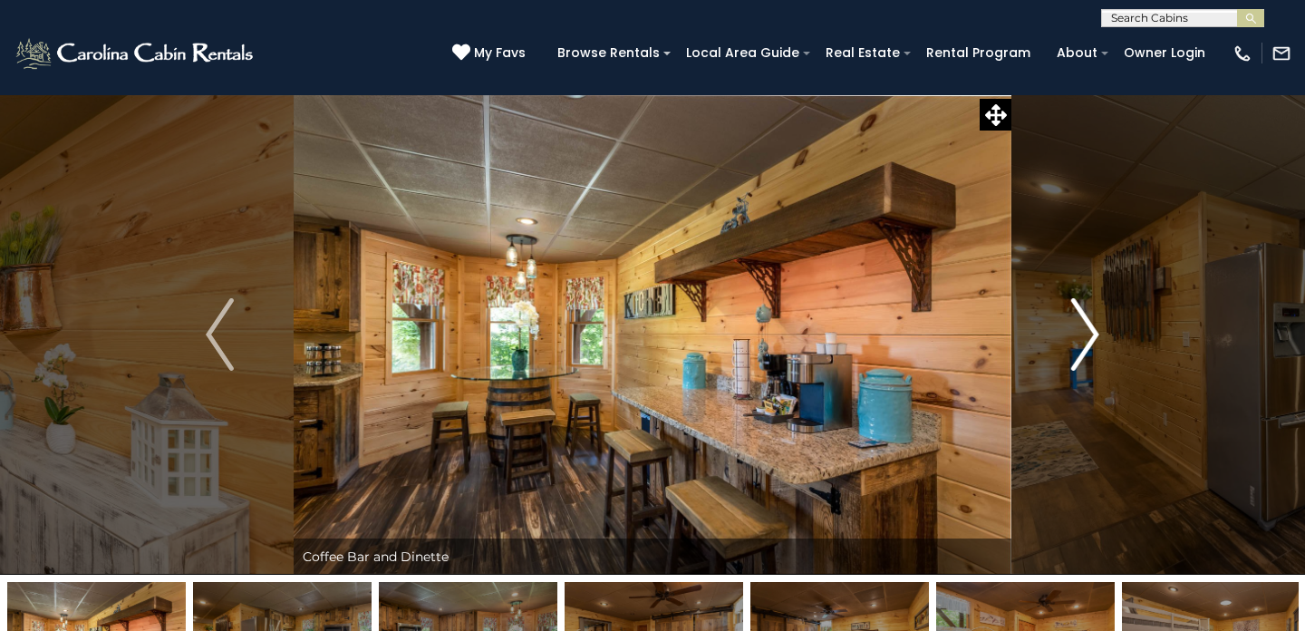
click at [1089, 338] on img "Next" at bounding box center [1084, 334] width 27 height 73
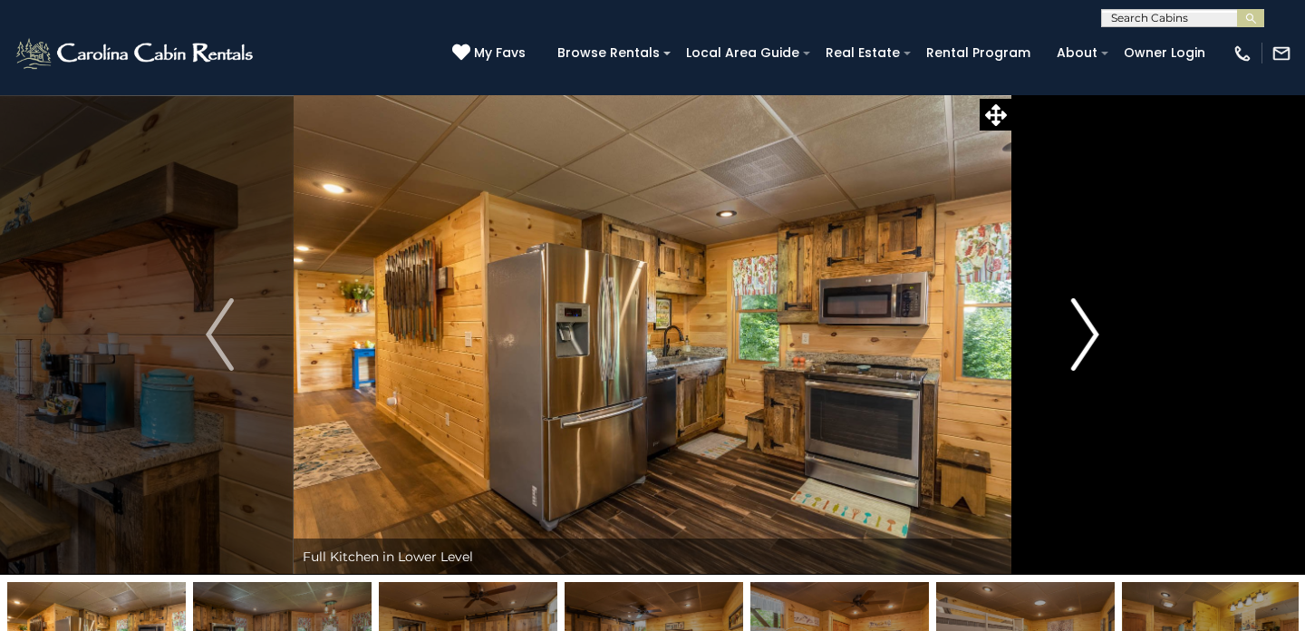
click at [1089, 338] on img "Next" at bounding box center [1084, 334] width 27 height 73
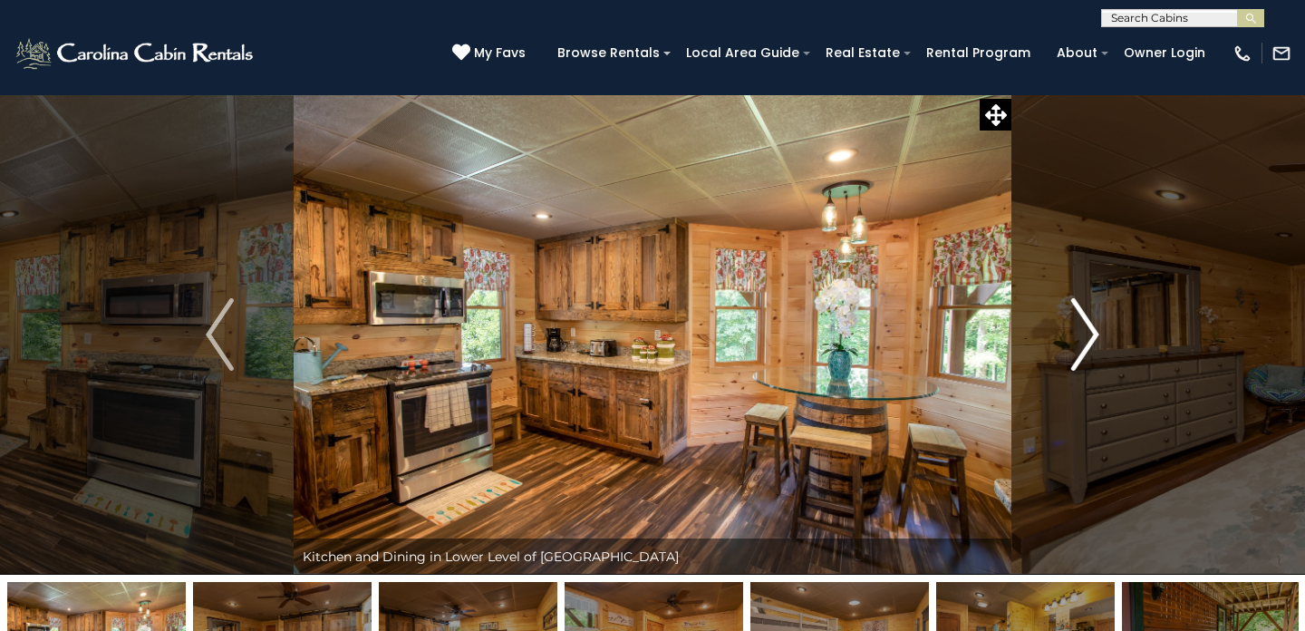
click at [1089, 338] on img "Next" at bounding box center [1084, 334] width 27 height 73
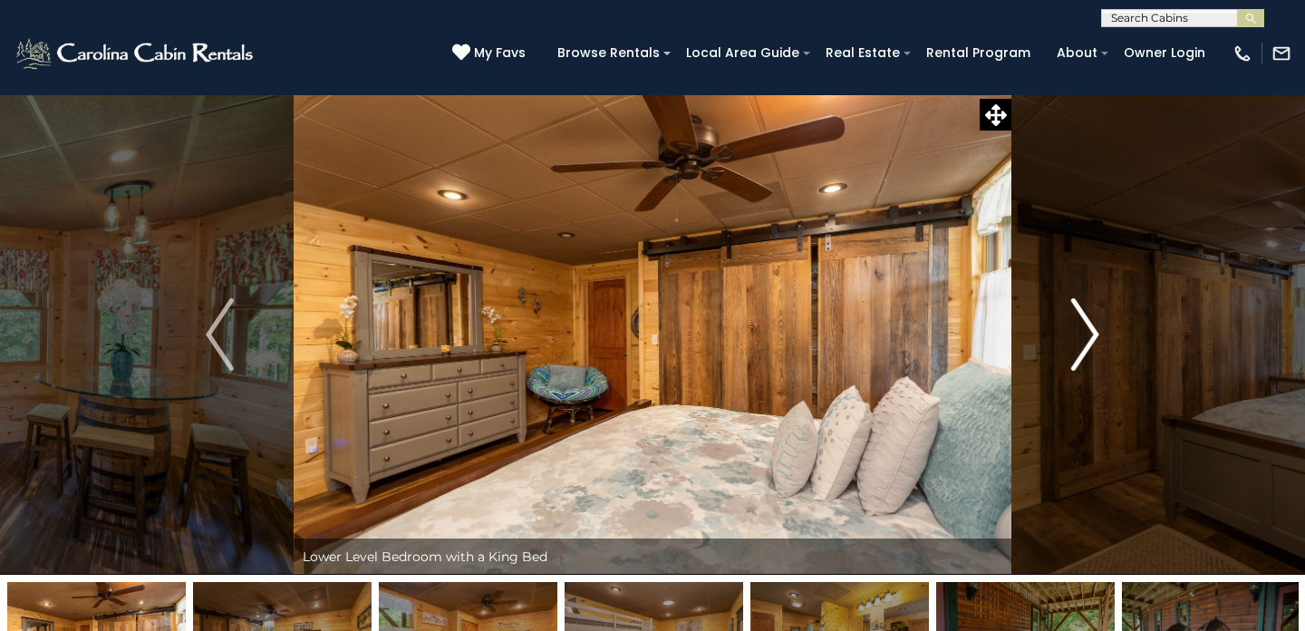
click at [1089, 338] on img "Next" at bounding box center [1084, 334] width 27 height 73
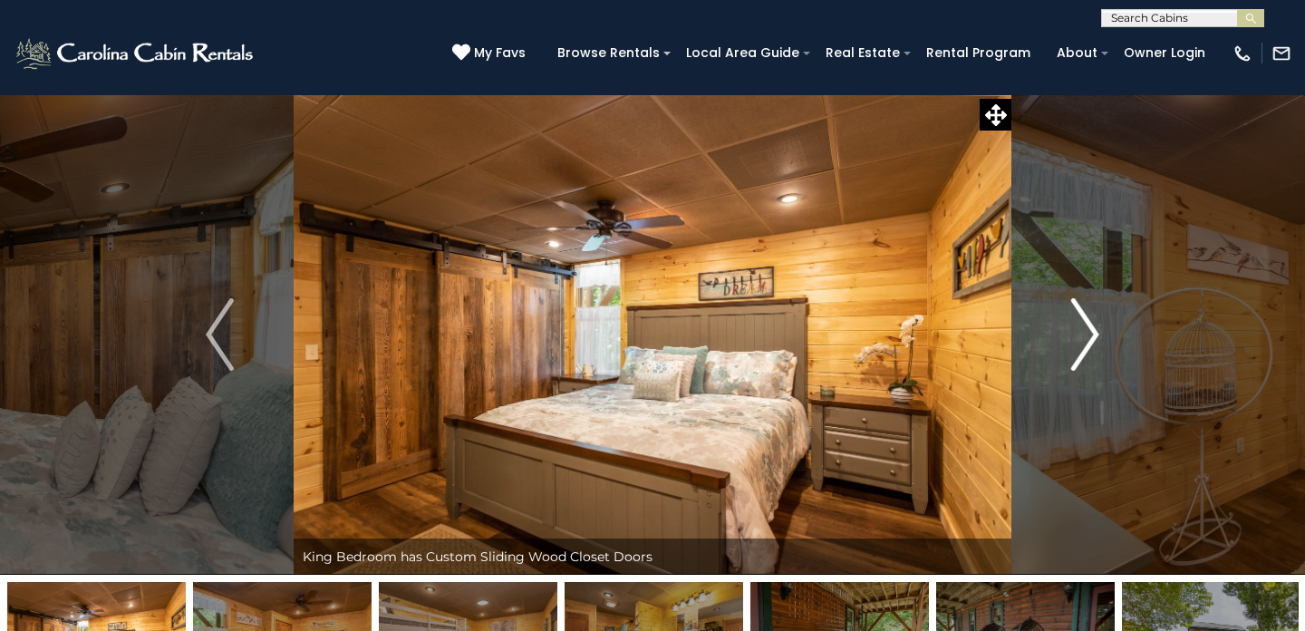
click at [1089, 338] on img "Next" at bounding box center [1084, 334] width 27 height 73
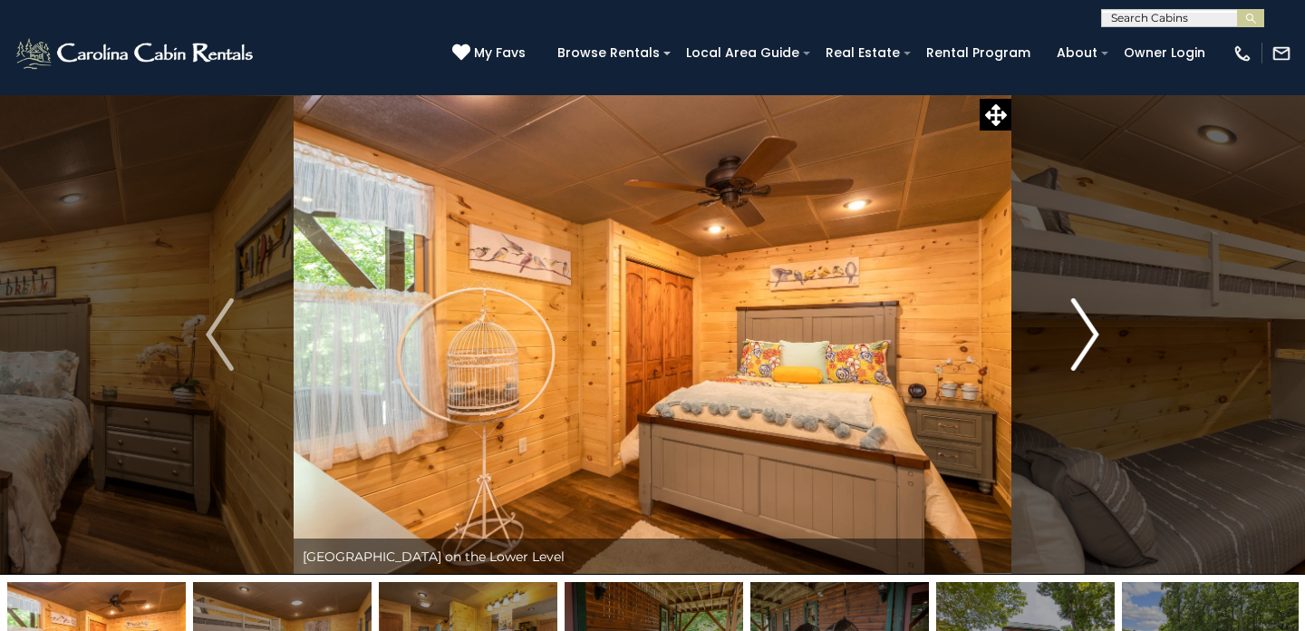
click at [1089, 338] on img "Next" at bounding box center [1084, 334] width 27 height 73
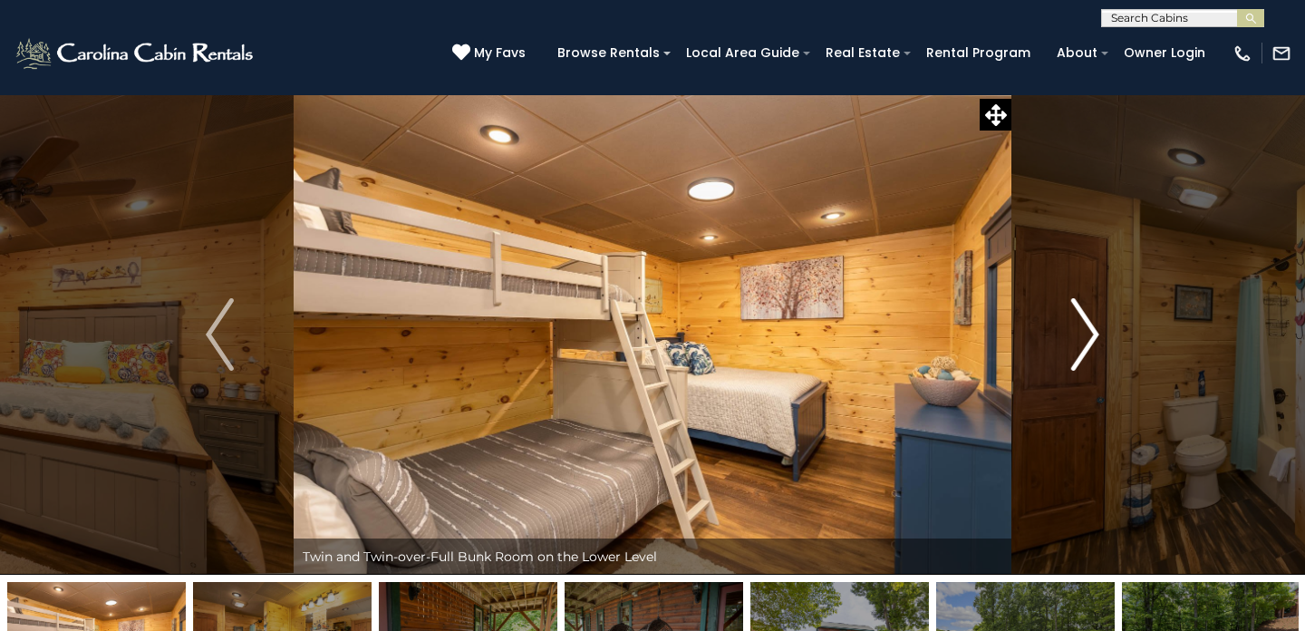
click at [1089, 338] on img "Next" at bounding box center [1084, 334] width 27 height 73
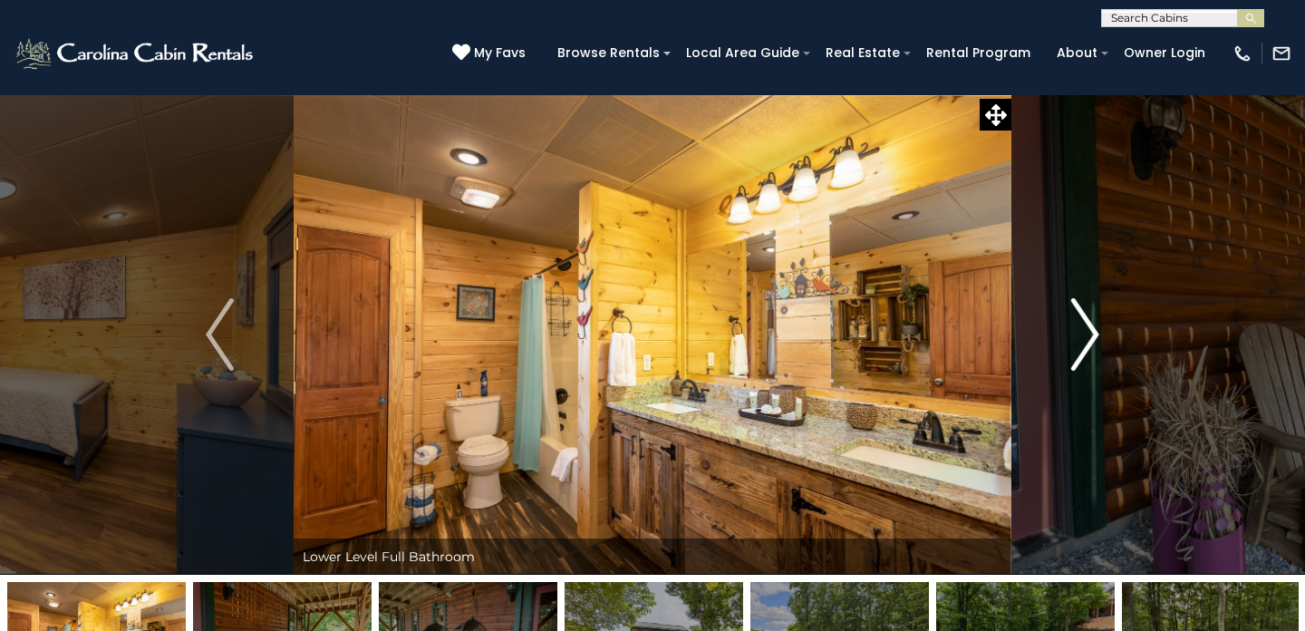
click at [1089, 338] on img "Next" at bounding box center [1084, 334] width 27 height 73
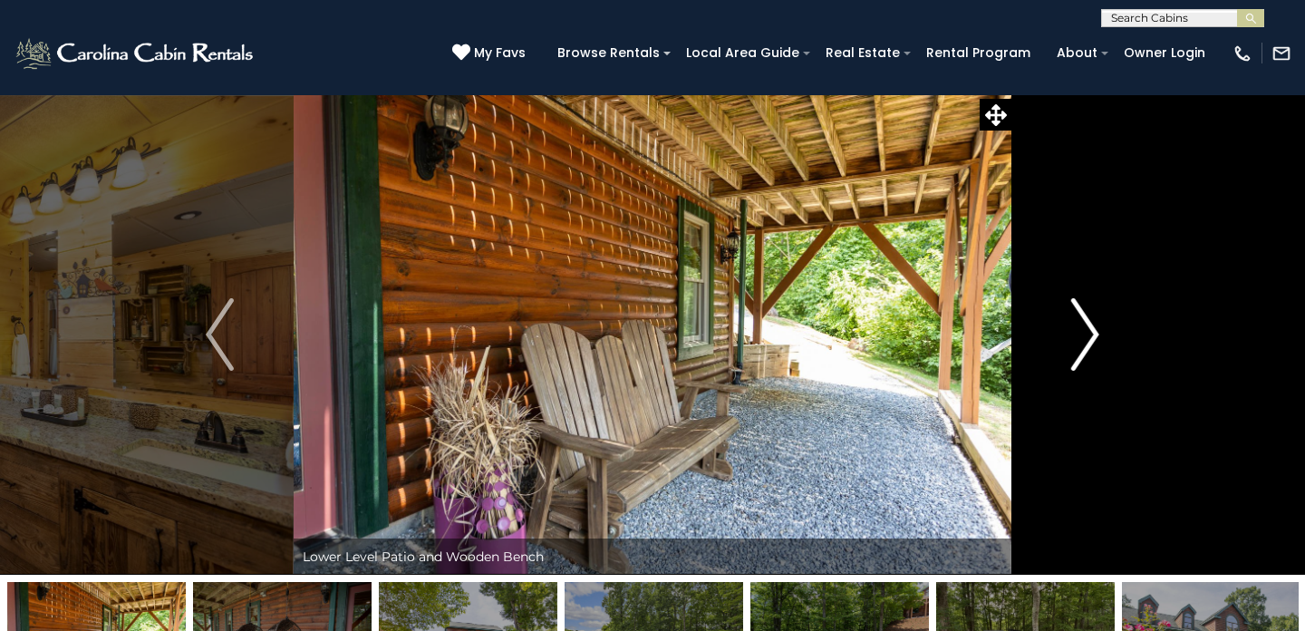
click at [1089, 338] on img "Next" at bounding box center [1084, 334] width 27 height 73
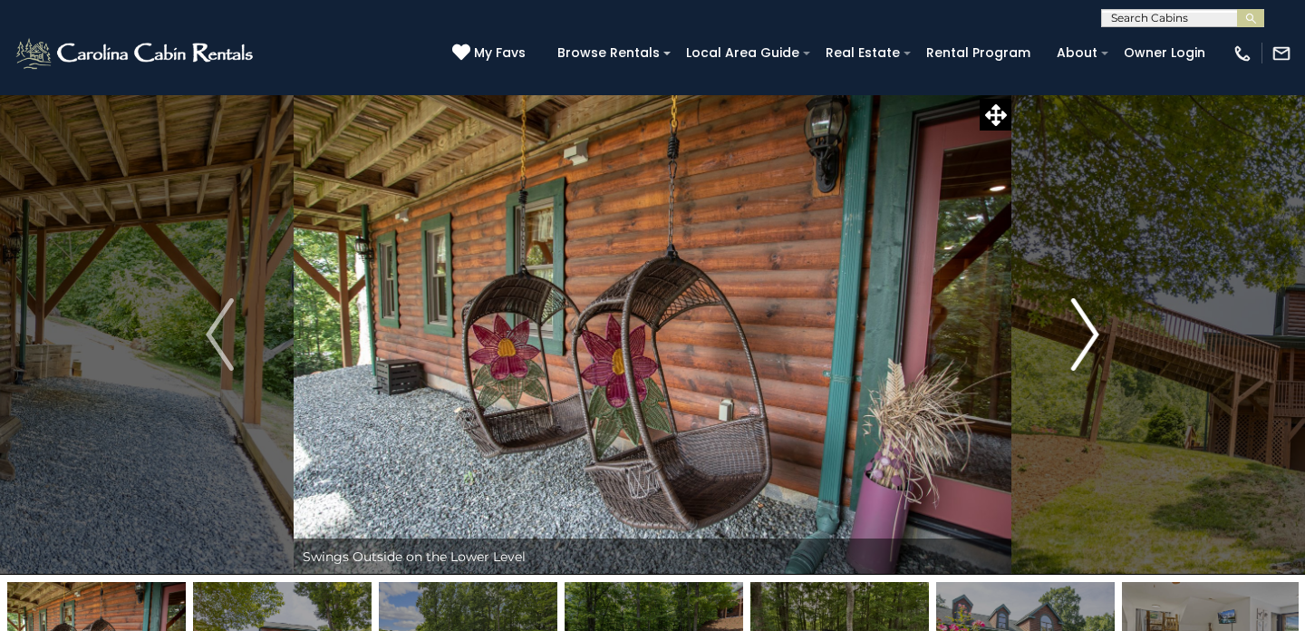
click at [1089, 338] on img "Next" at bounding box center [1084, 334] width 27 height 73
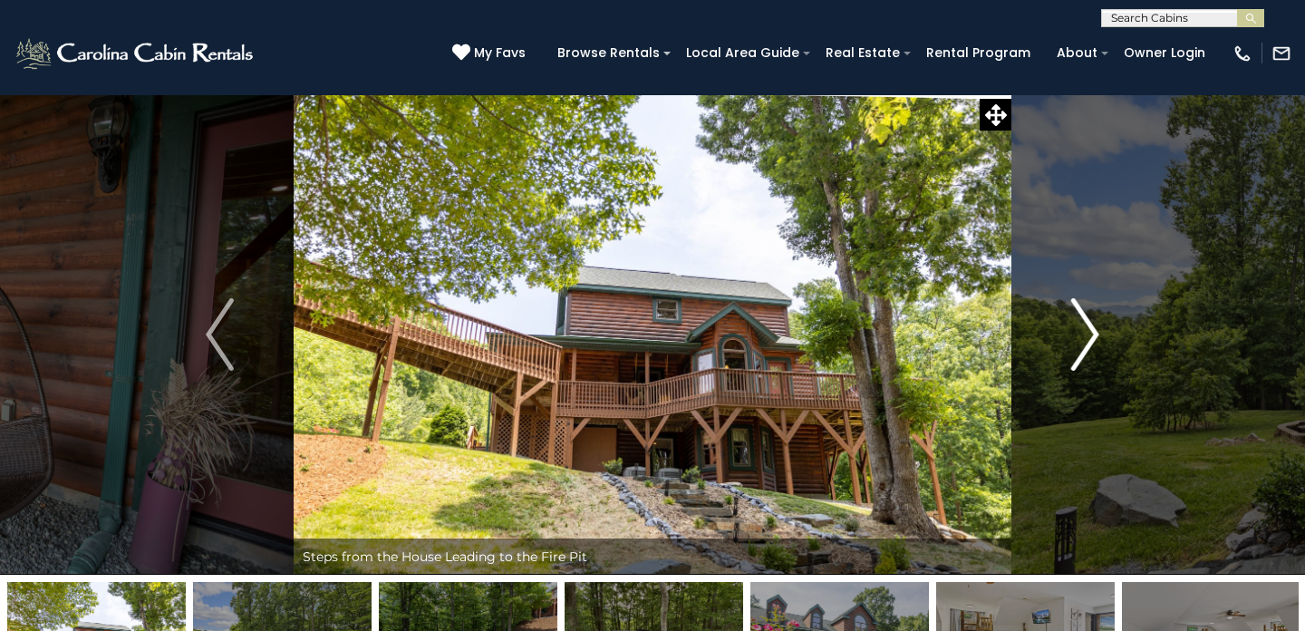
click at [1089, 338] on img "Next" at bounding box center [1084, 334] width 27 height 73
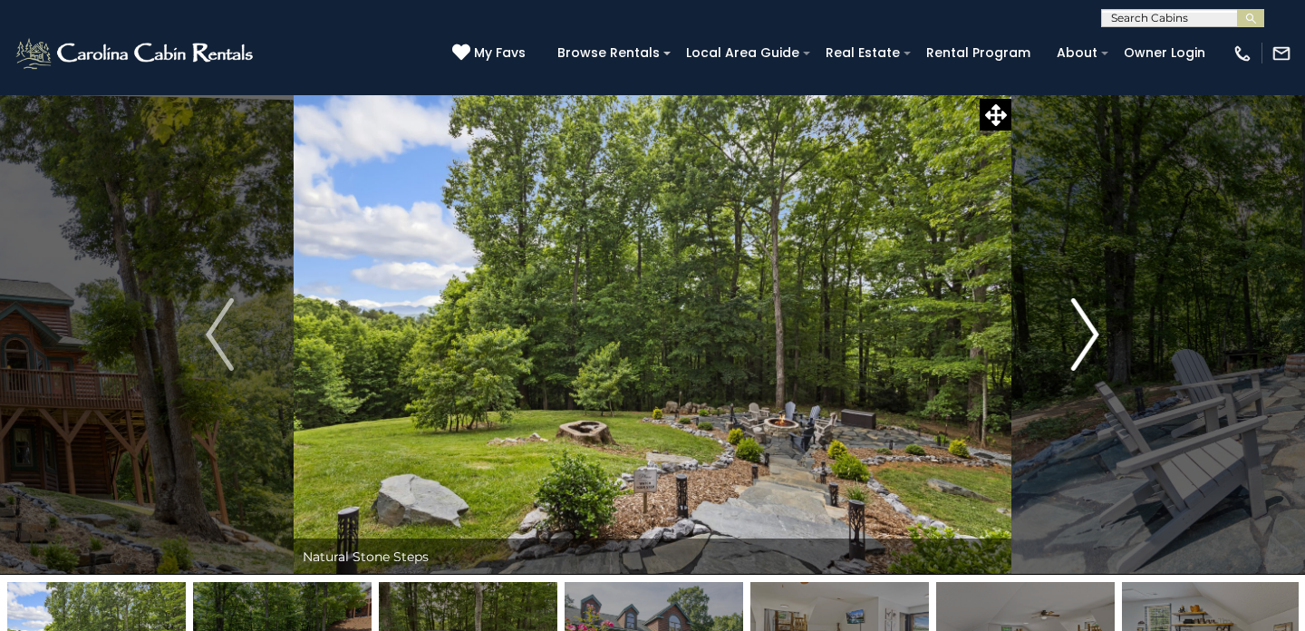
click at [1089, 338] on img "Next" at bounding box center [1084, 334] width 27 height 73
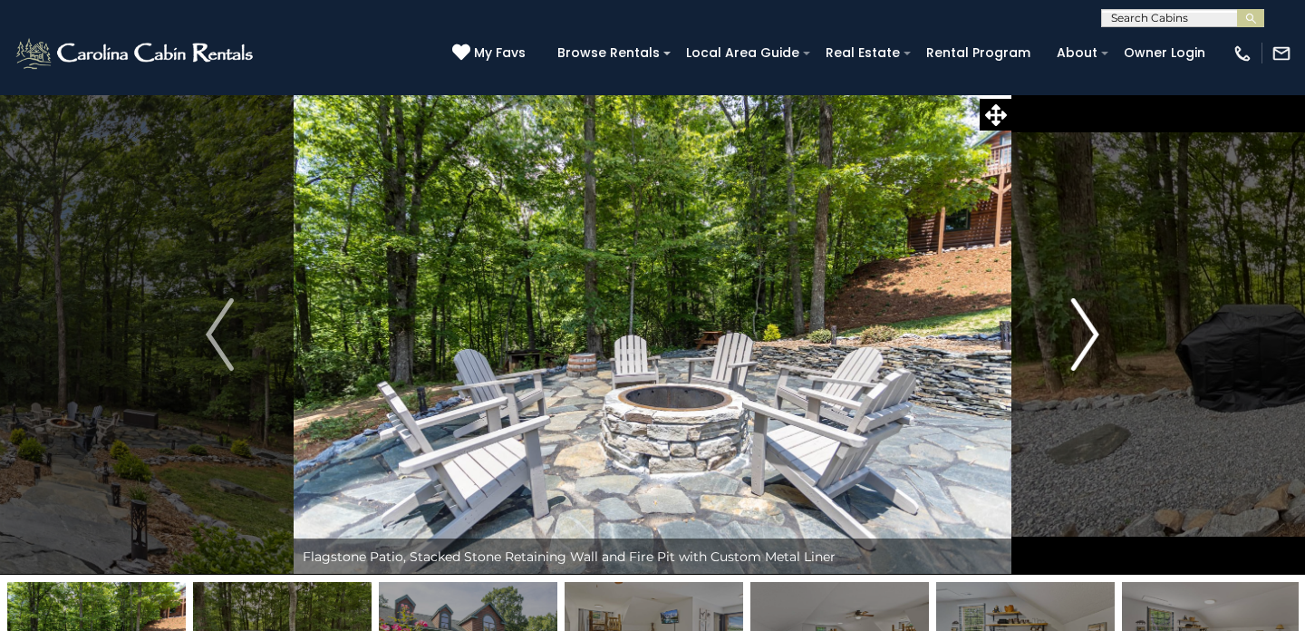
click at [1089, 338] on img "Next" at bounding box center [1084, 334] width 27 height 73
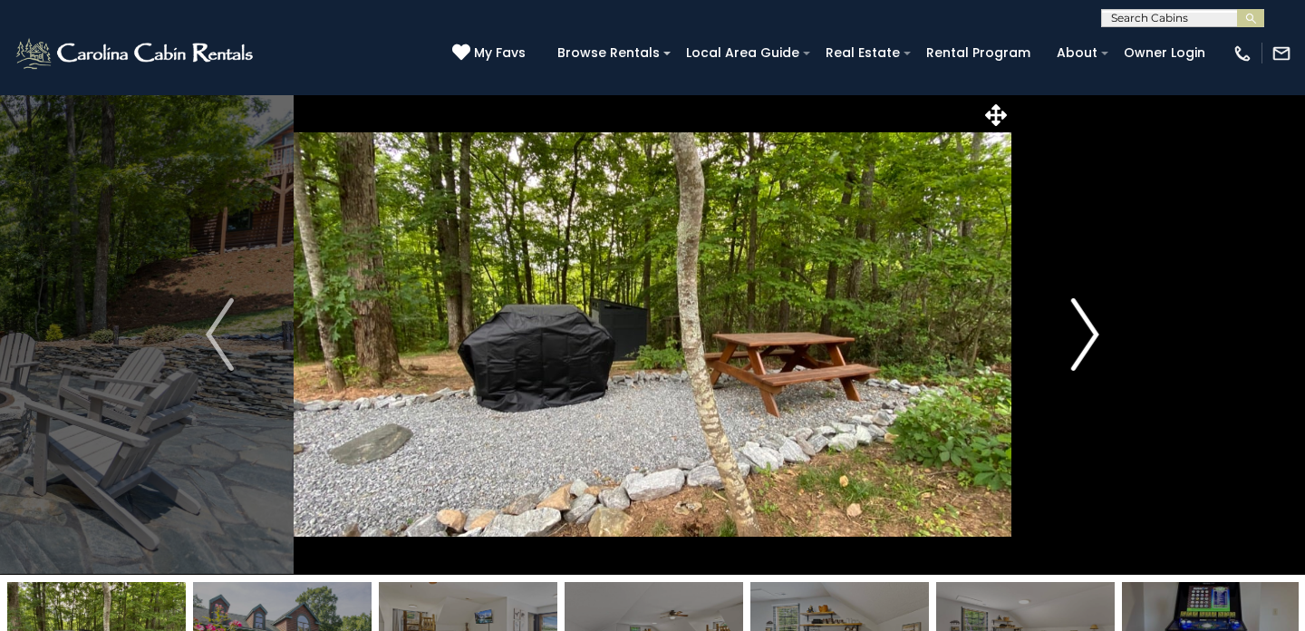
click at [1089, 338] on img "Next" at bounding box center [1084, 334] width 27 height 73
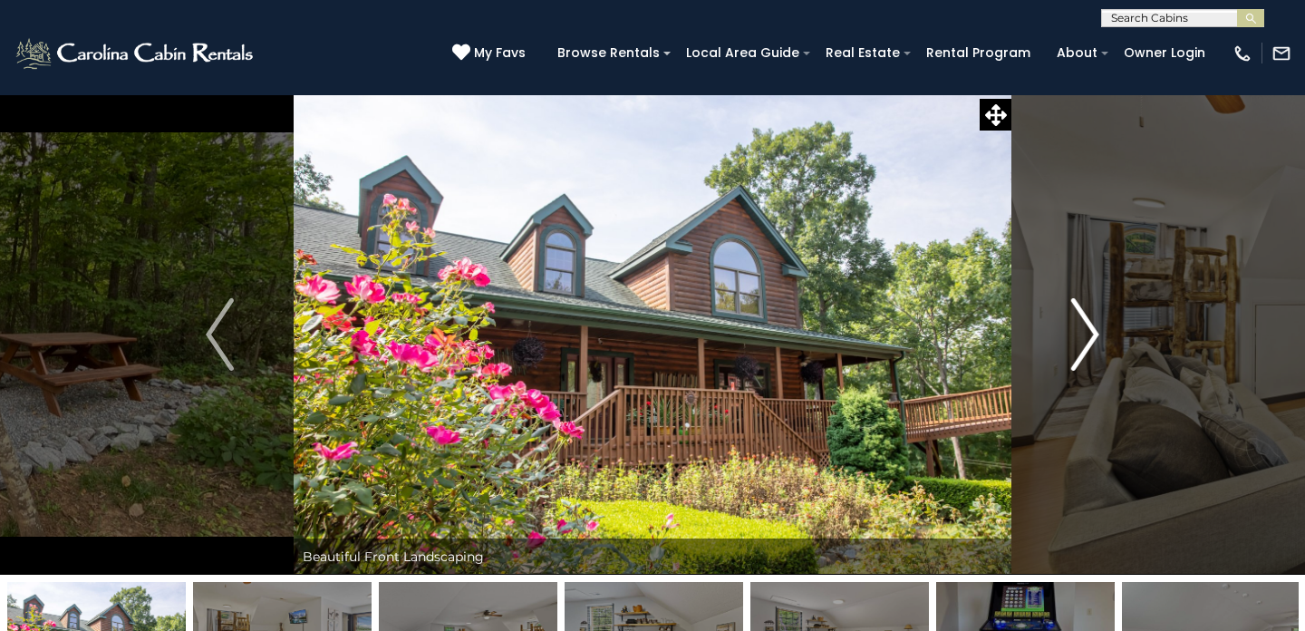
click at [1089, 338] on img "Next" at bounding box center [1084, 334] width 27 height 73
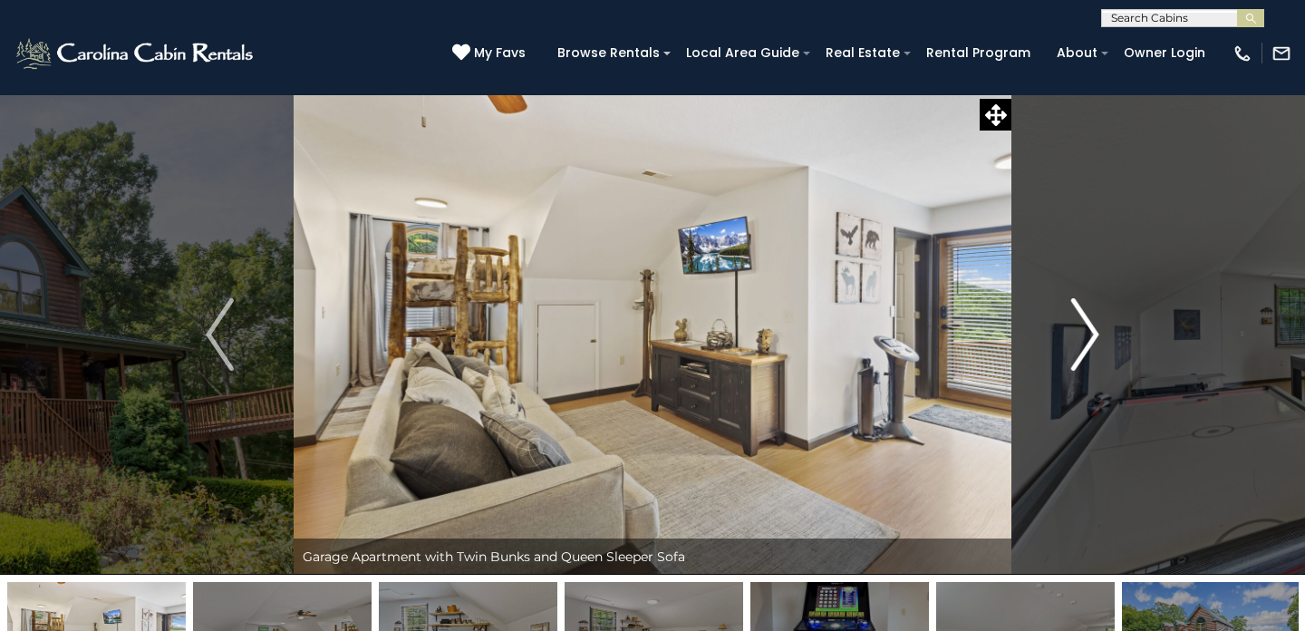
click at [1089, 338] on img "Next" at bounding box center [1084, 334] width 27 height 73
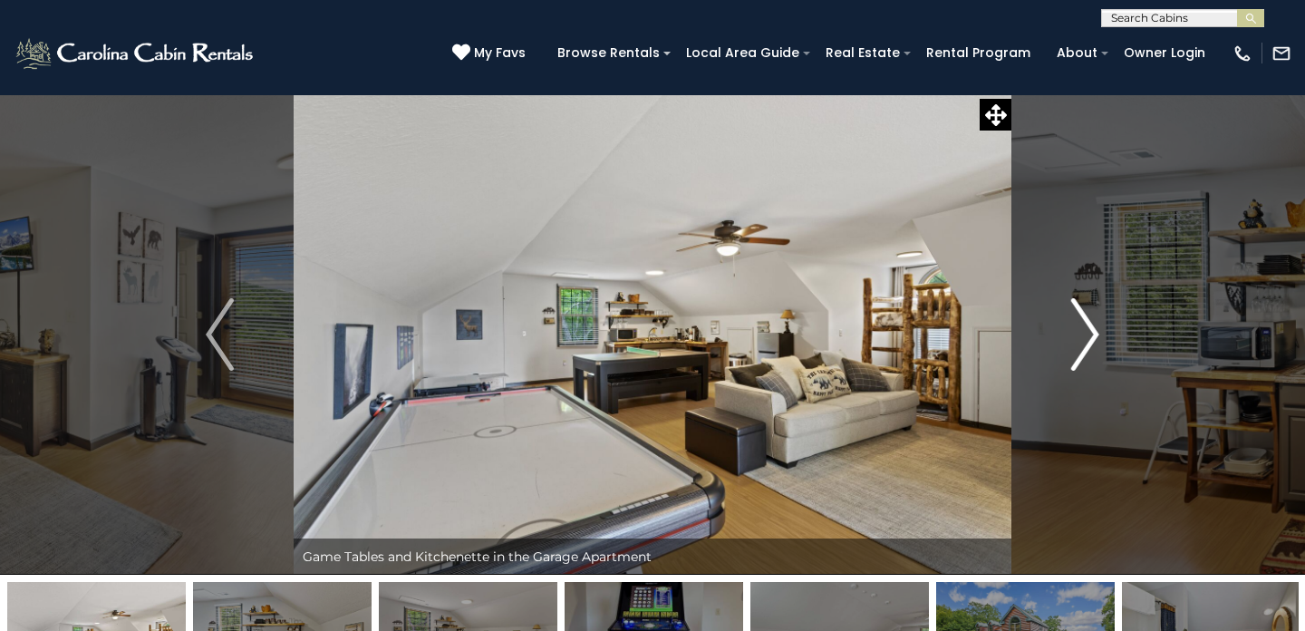
click at [1090, 337] on img "Next" at bounding box center [1084, 334] width 27 height 73
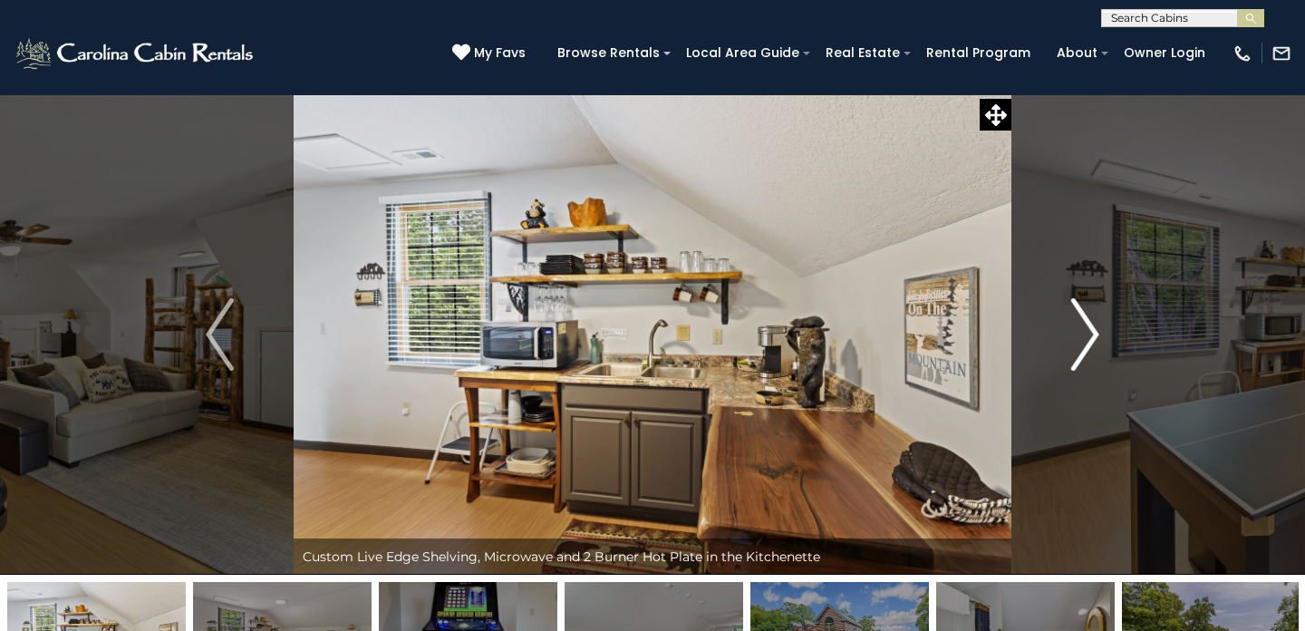
click at [1090, 337] on img "Next" at bounding box center [1084, 334] width 27 height 73
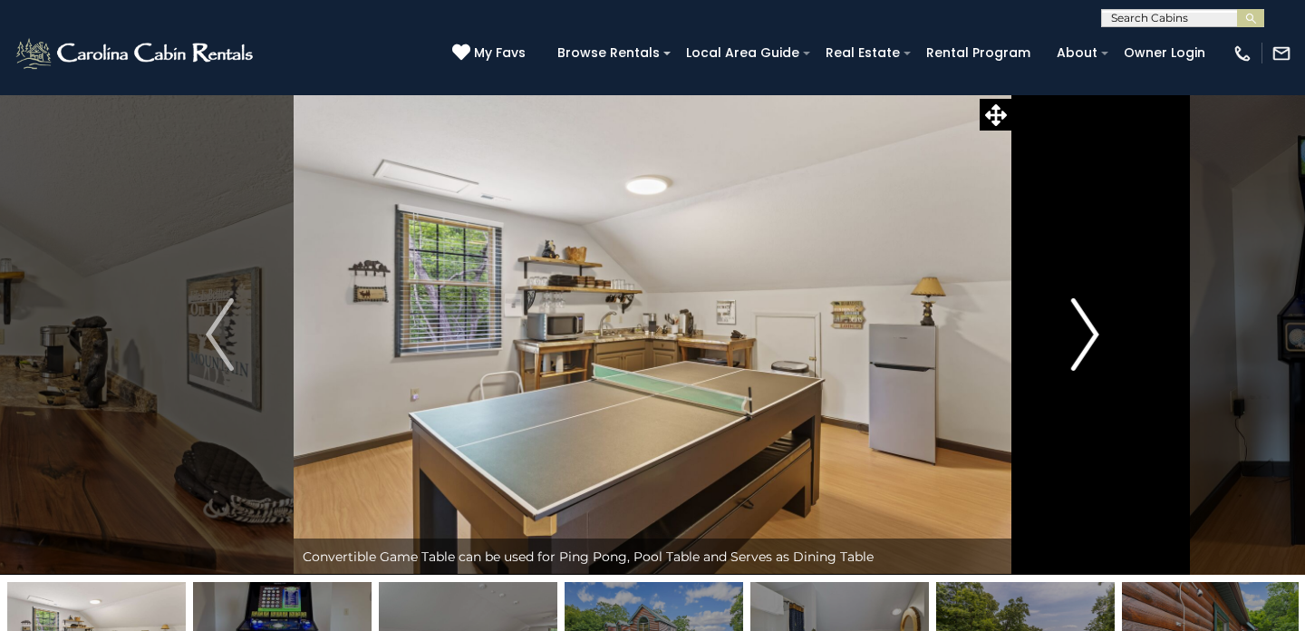
click at [1090, 337] on img "Next" at bounding box center [1084, 334] width 27 height 73
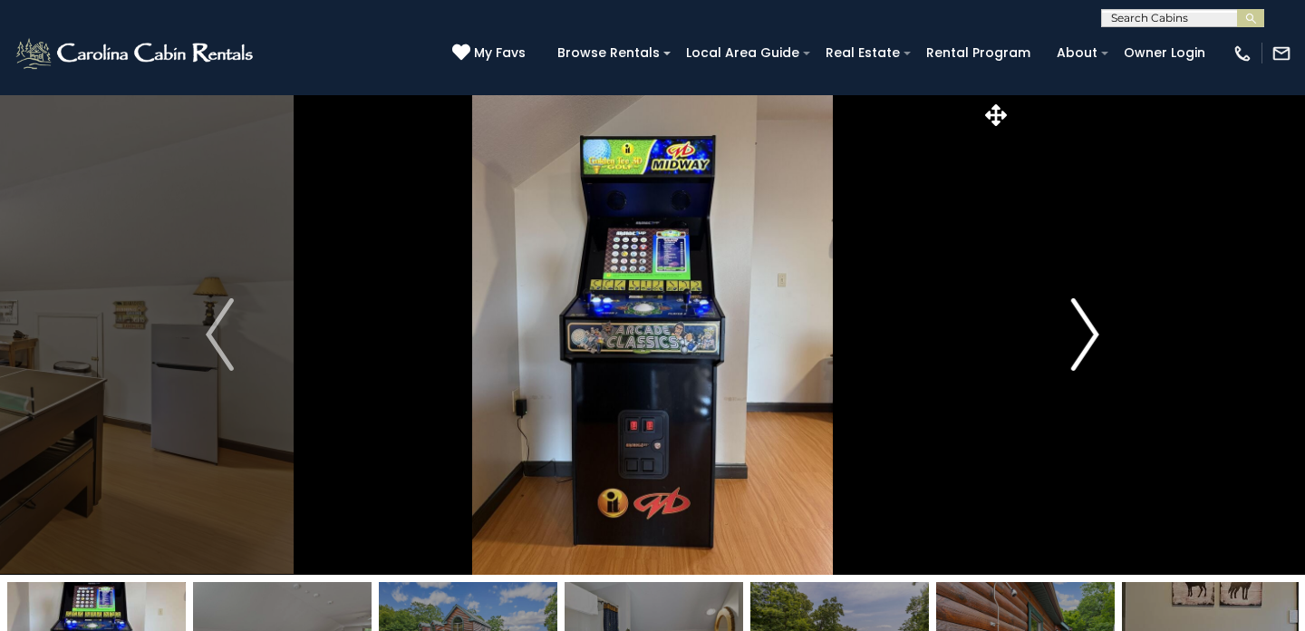
click at [1090, 337] on img "Next" at bounding box center [1084, 334] width 27 height 73
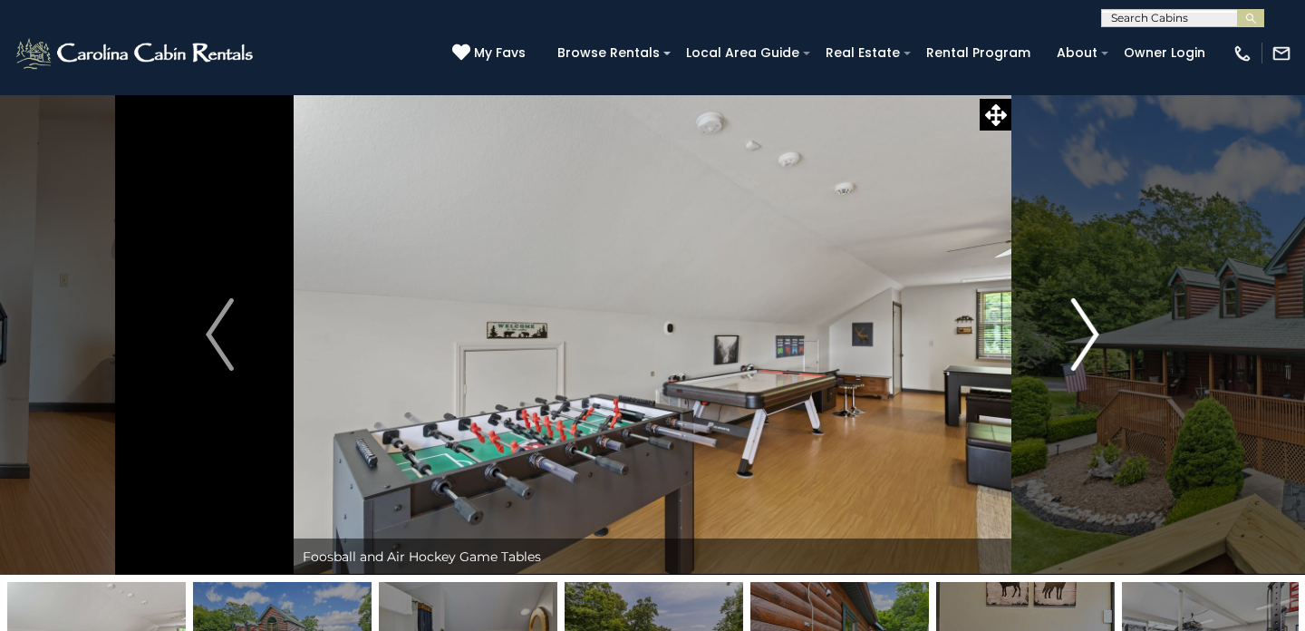
click at [1090, 337] on img "Next" at bounding box center [1084, 334] width 27 height 73
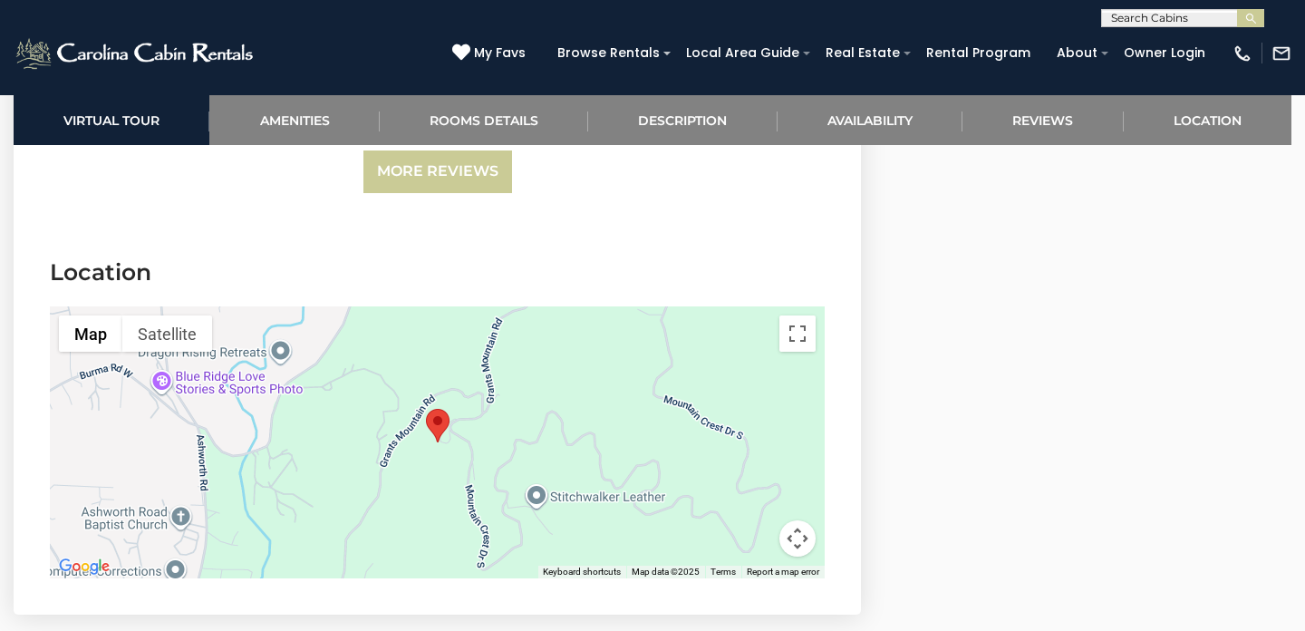
scroll to position [5750, 0]
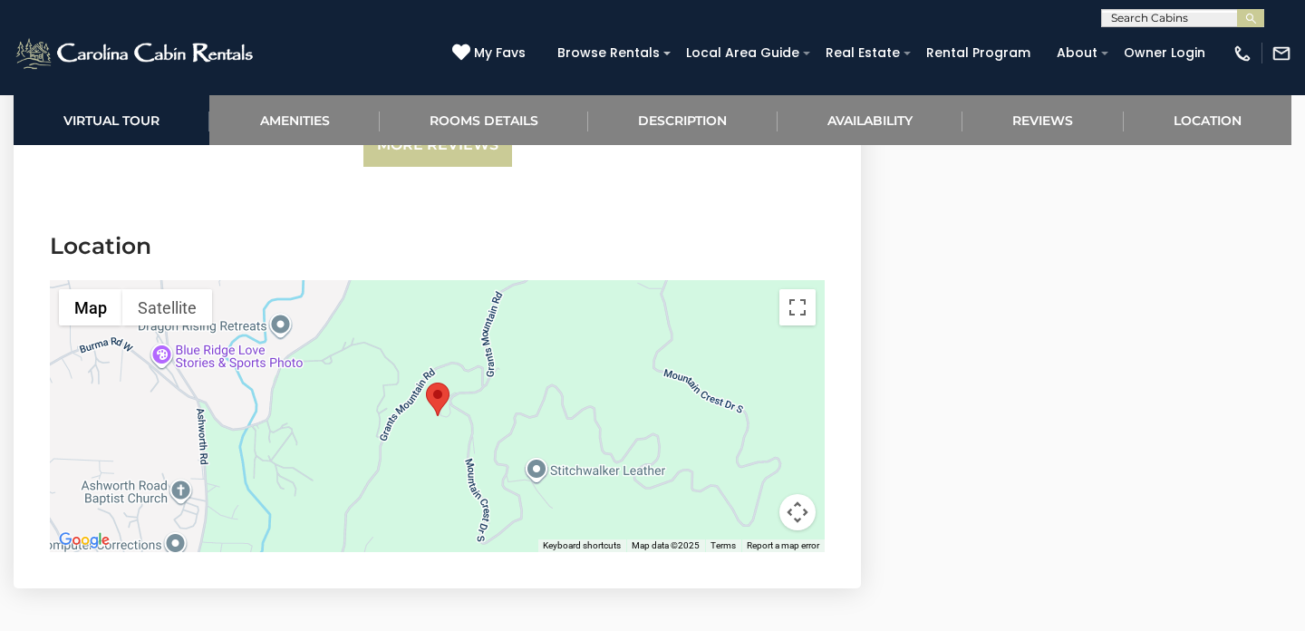
click at [294, 402] on div at bounding box center [437, 416] width 775 height 272
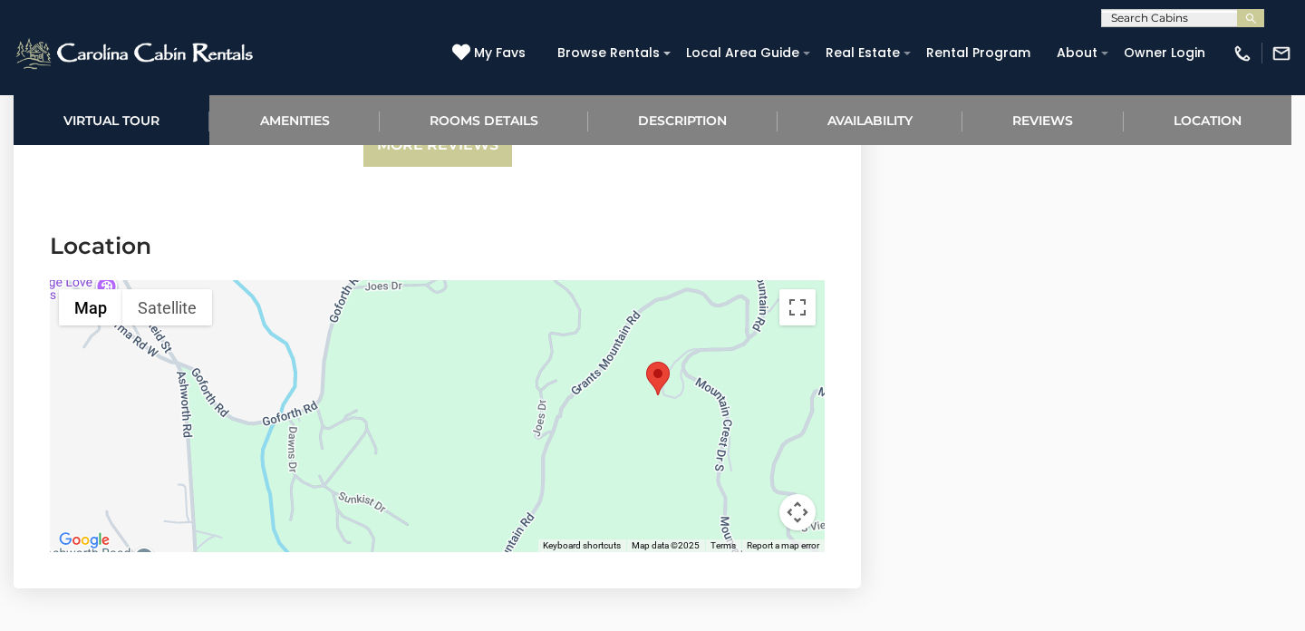
drag, startPoint x: 228, startPoint y: 398, endPoint x: 345, endPoint y: 414, distance: 118.1
click at [345, 414] on div at bounding box center [437, 416] width 775 height 272
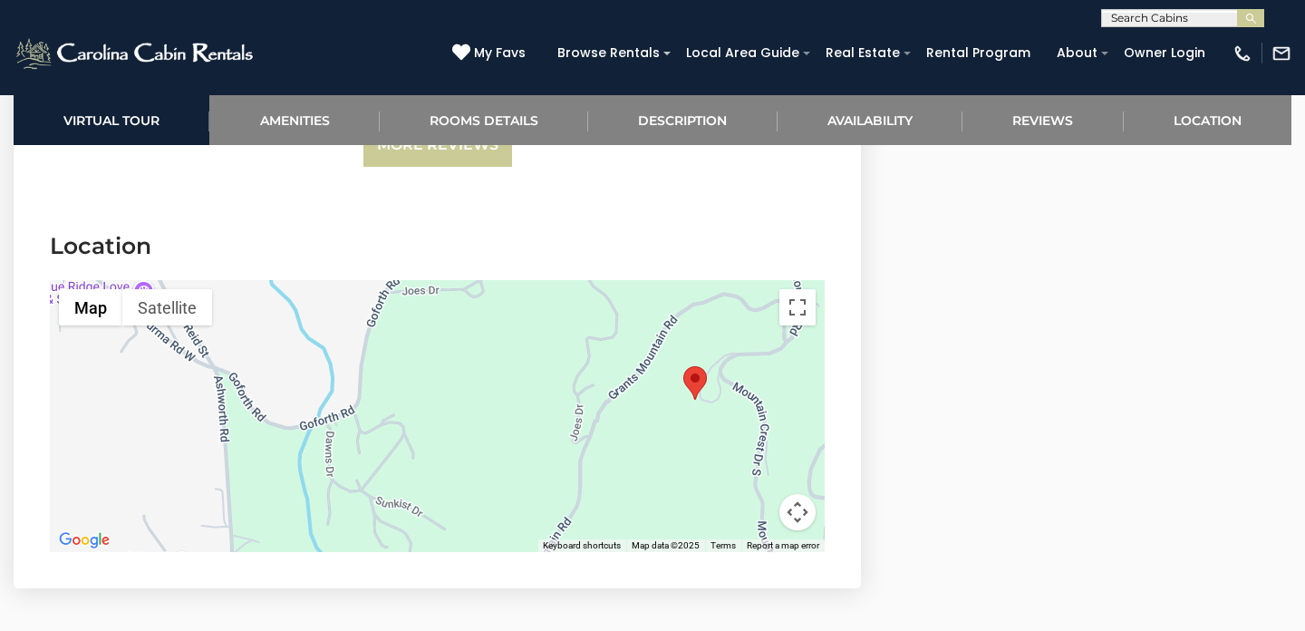
click at [332, 408] on div at bounding box center [437, 416] width 775 height 272
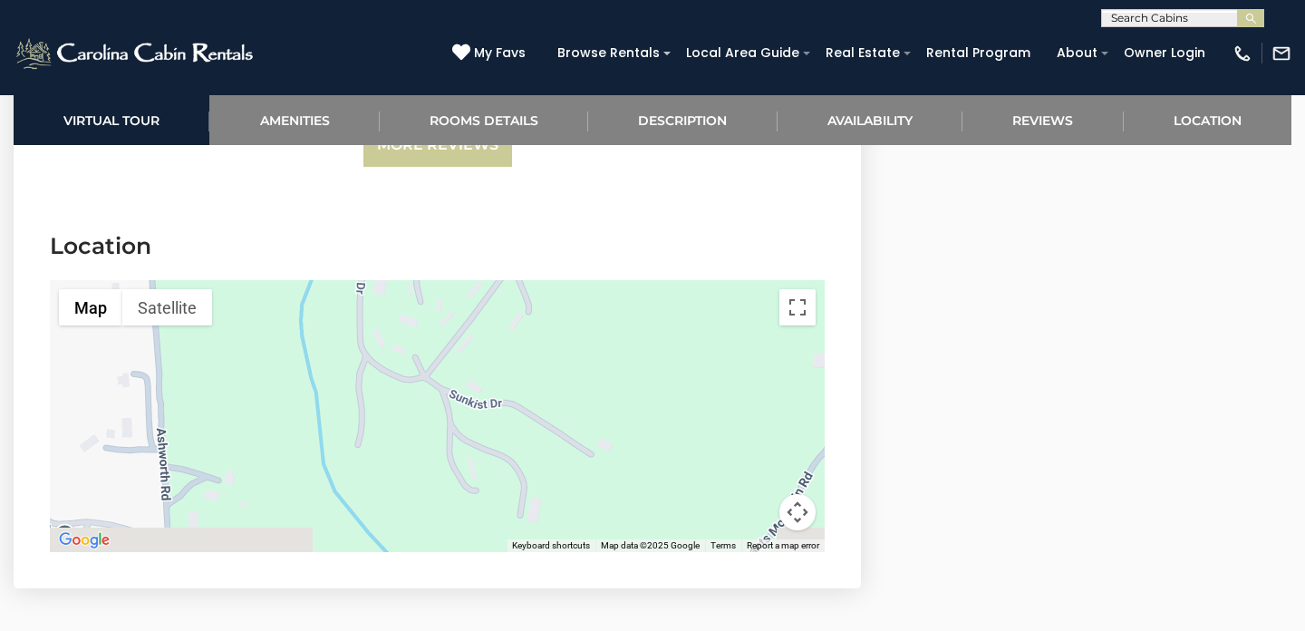
drag, startPoint x: 307, startPoint y: 394, endPoint x: 345, endPoint y: 238, distance: 161.4
click at [345, 280] on div at bounding box center [437, 416] width 775 height 272
click at [351, 351] on div at bounding box center [437, 416] width 775 height 272
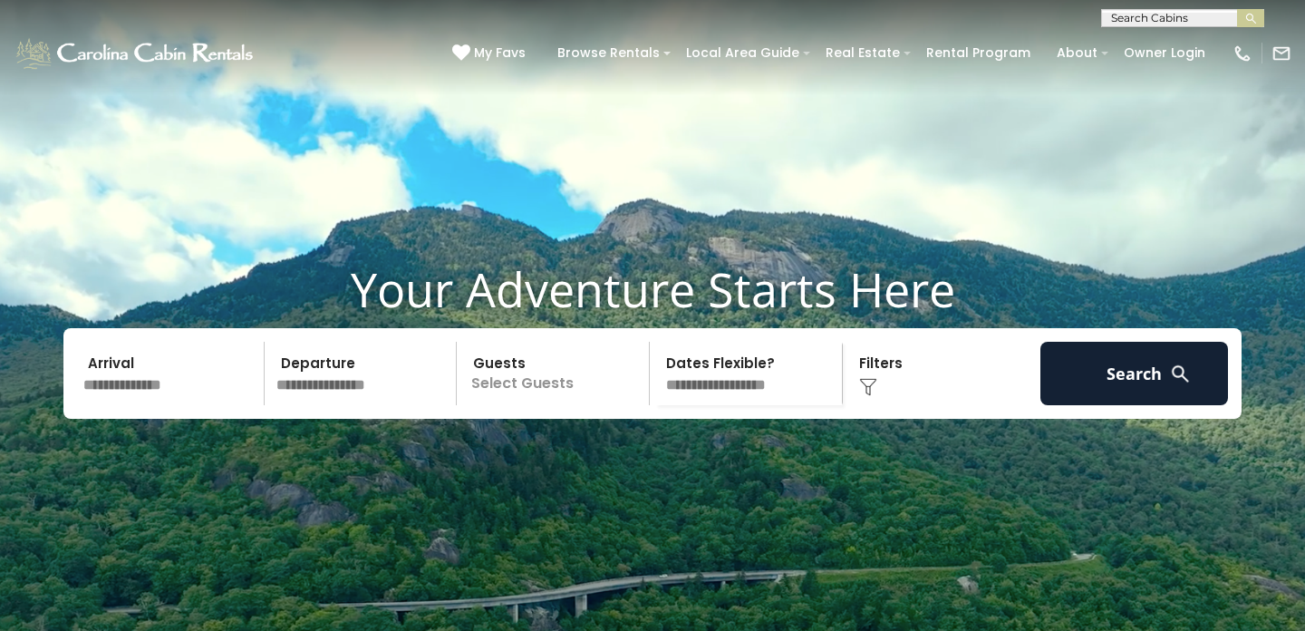
click at [152, 405] on input "text" at bounding box center [171, 373] width 188 height 63
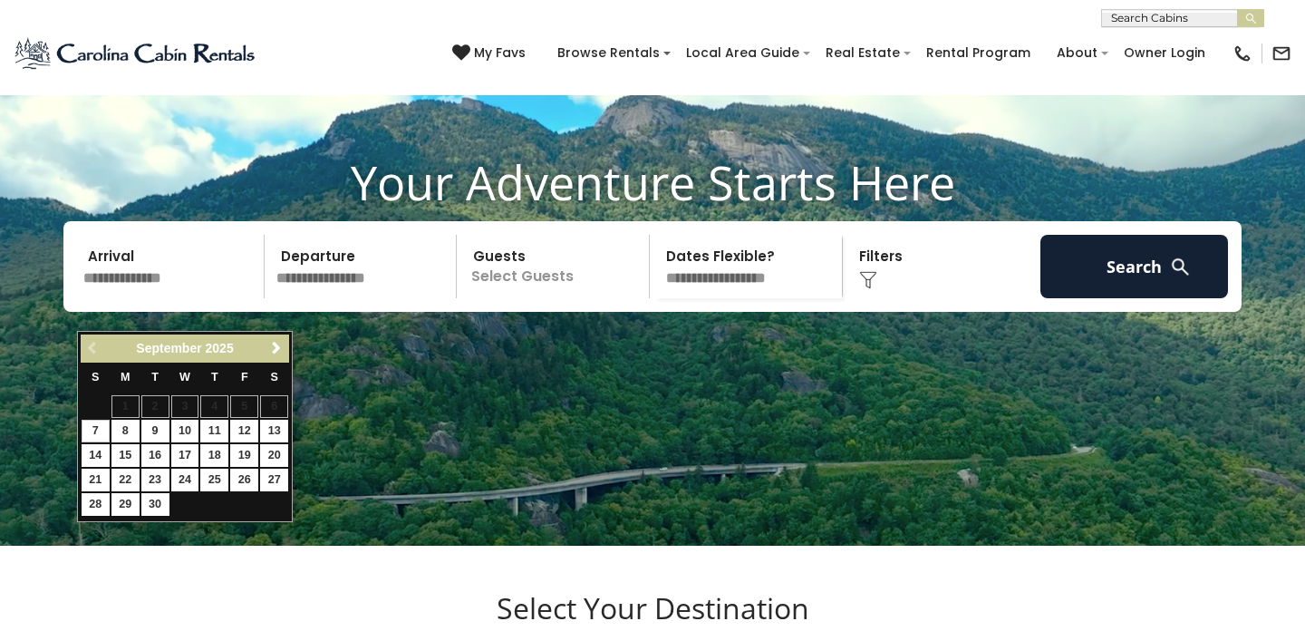
scroll to position [123, 0]
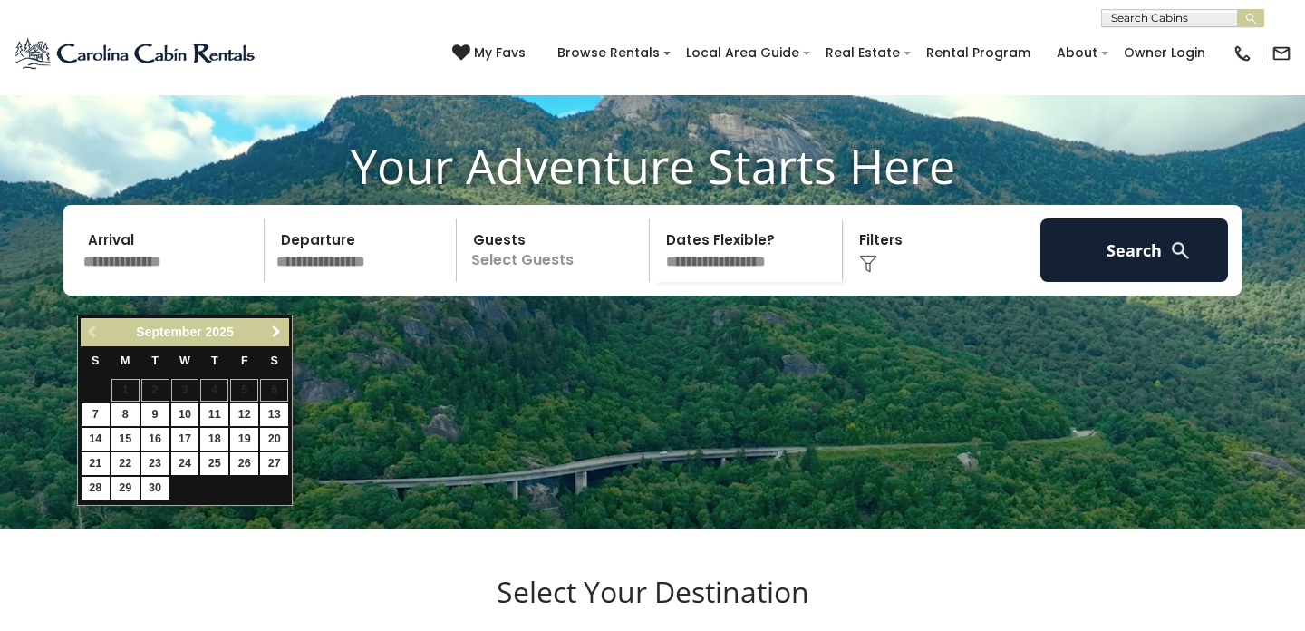
click at [276, 331] on span "Next" at bounding box center [276, 332] width 15 height 15
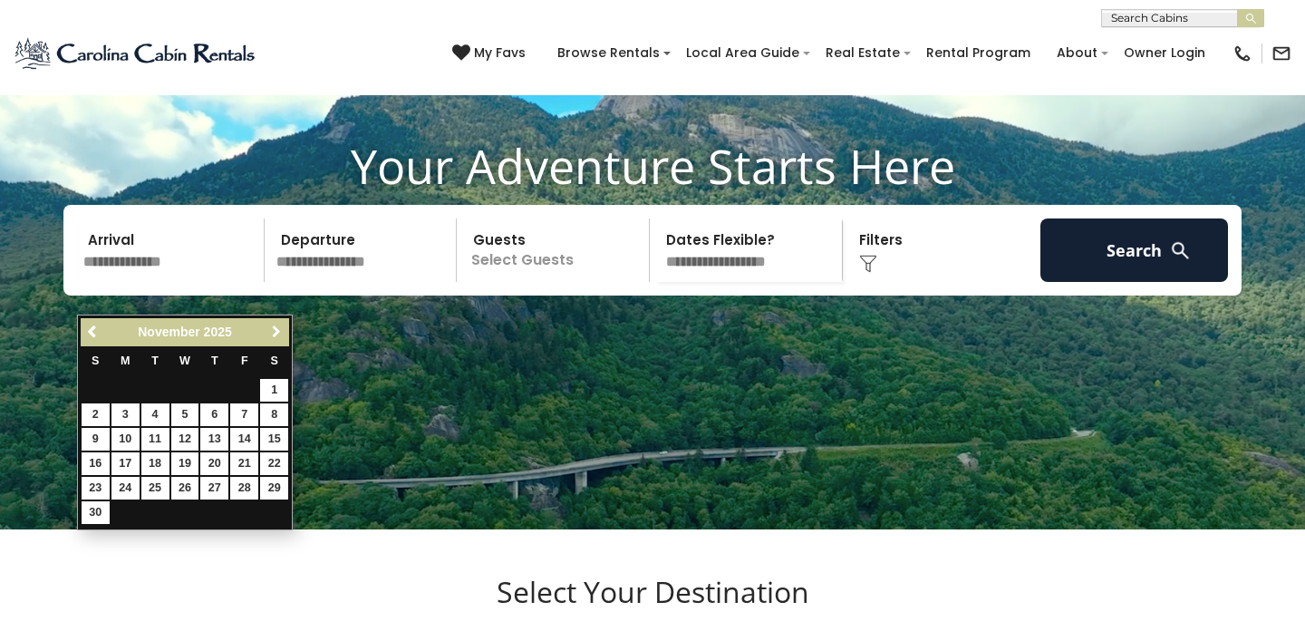
click at [276, 331] on span "Next" at bounding box center [276, 332] width 15 height 15
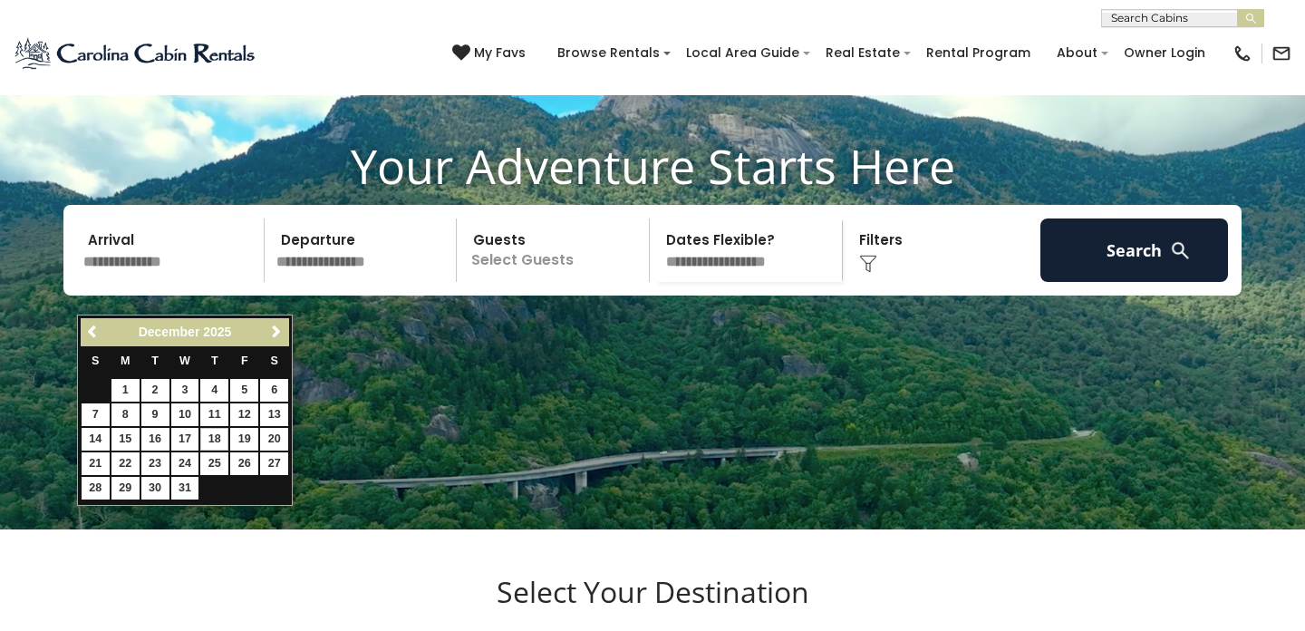
click at [218, 433] on link "18" at bounding box center [214, 439] width 28 height 23
type input "********"
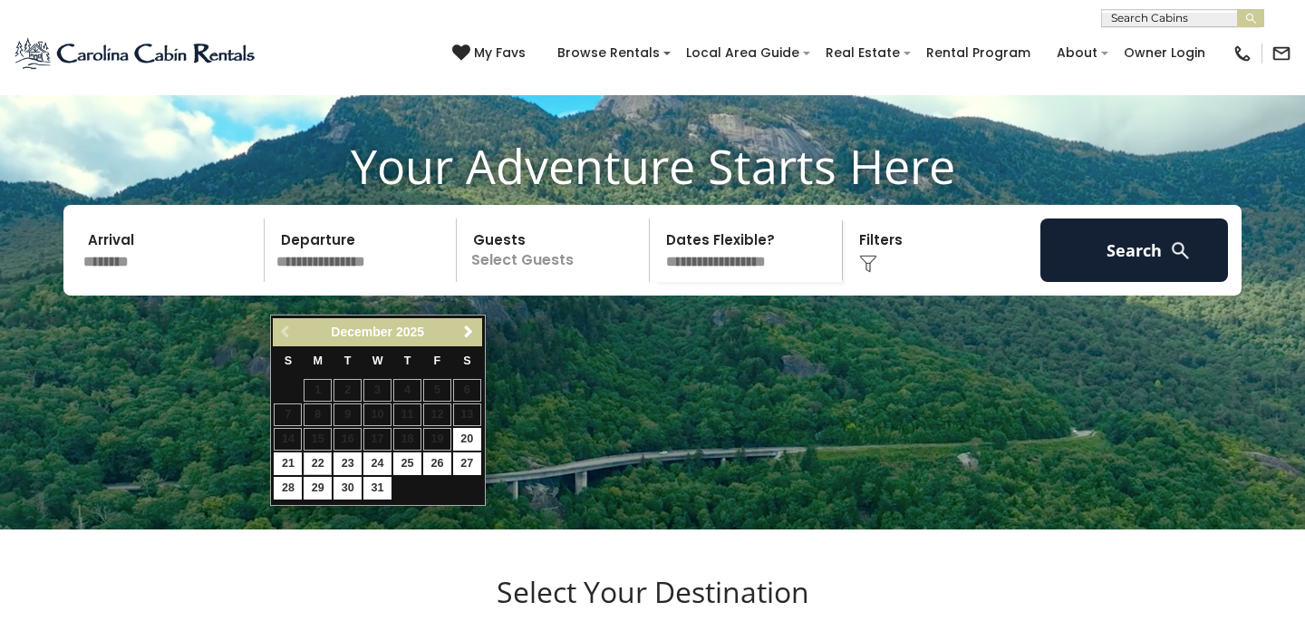
click at [318, 459] on link "22" at bounding box center [318, 463] width 28 height 23
type input "********"
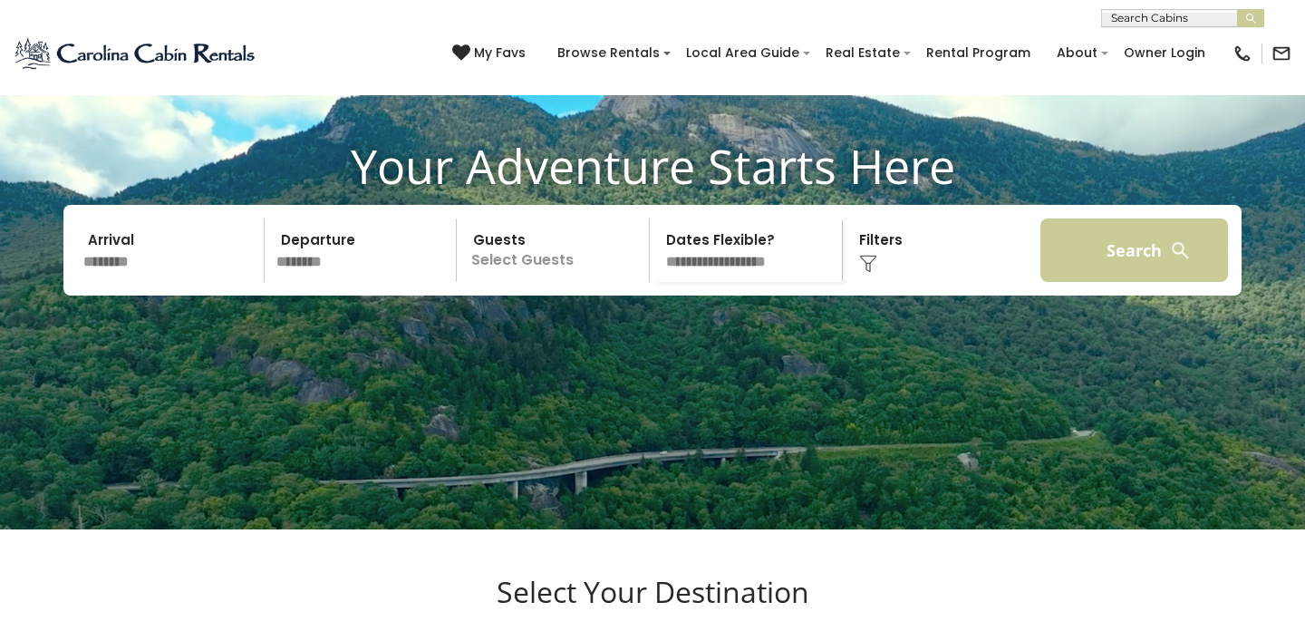
click at [1097, 282] on button "Search" at bounding box center [1135, 249] width 188 height 63
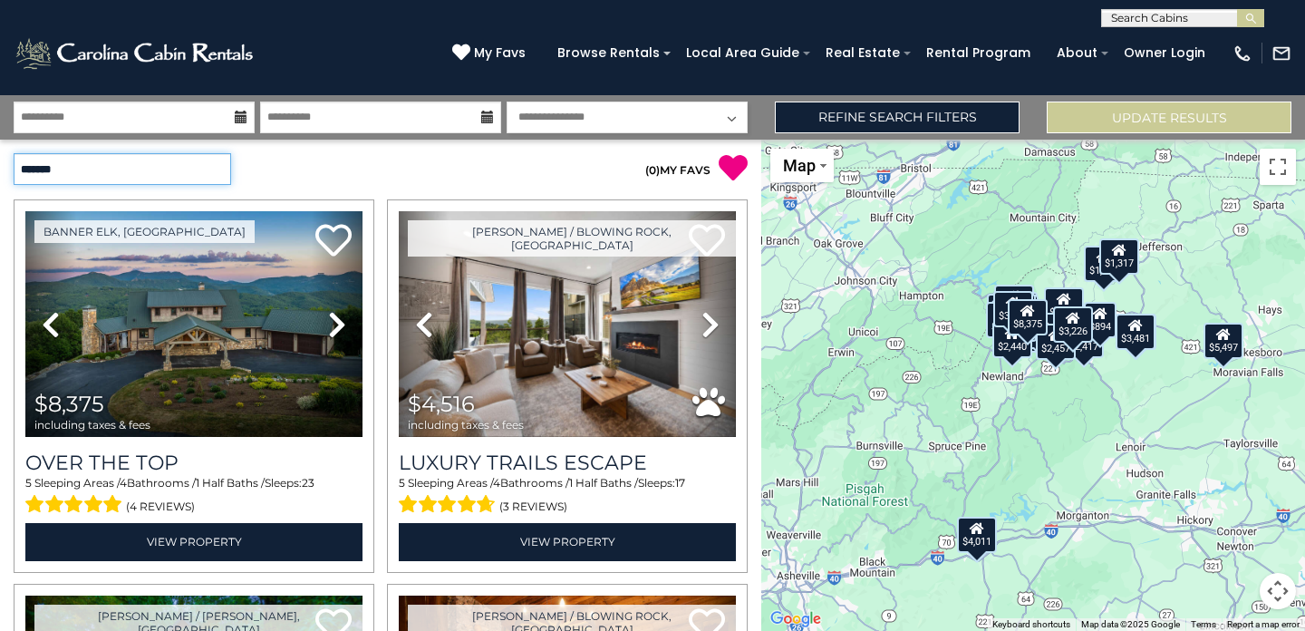
select select "**********"
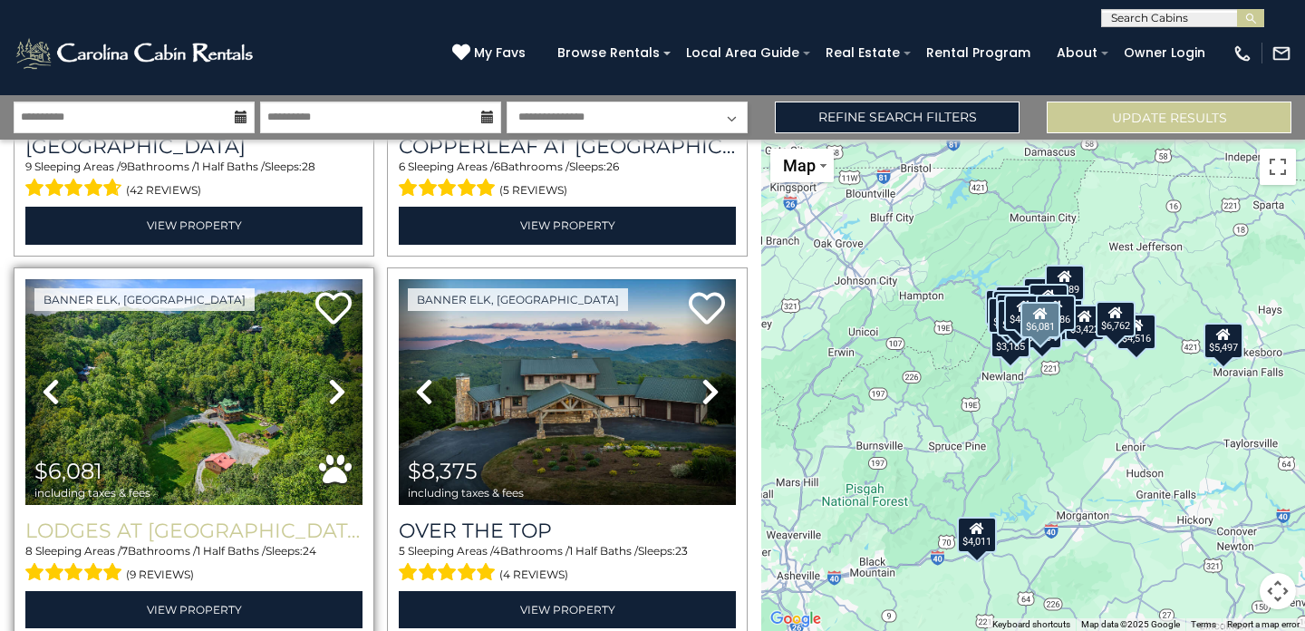
scroll to position [387, 0]
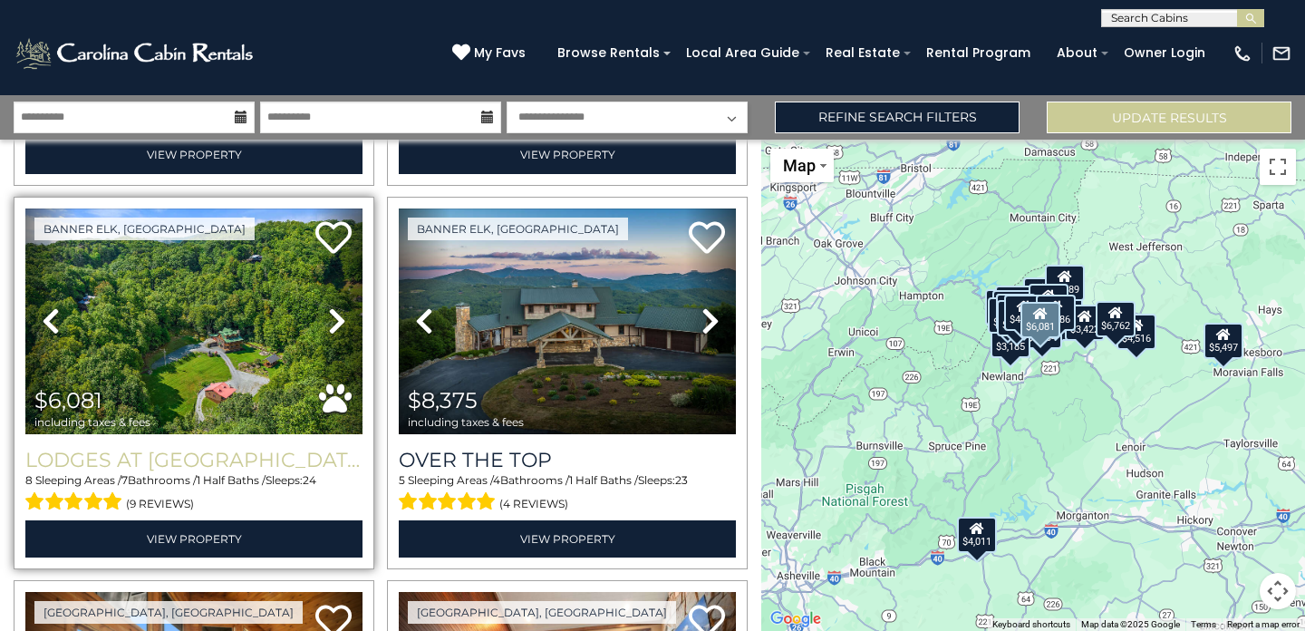
click at [239, 459] on h3 "Lodges at [GEOGRAPHIC_DATA]" at bounding box center [193, 460] width 337 height 24
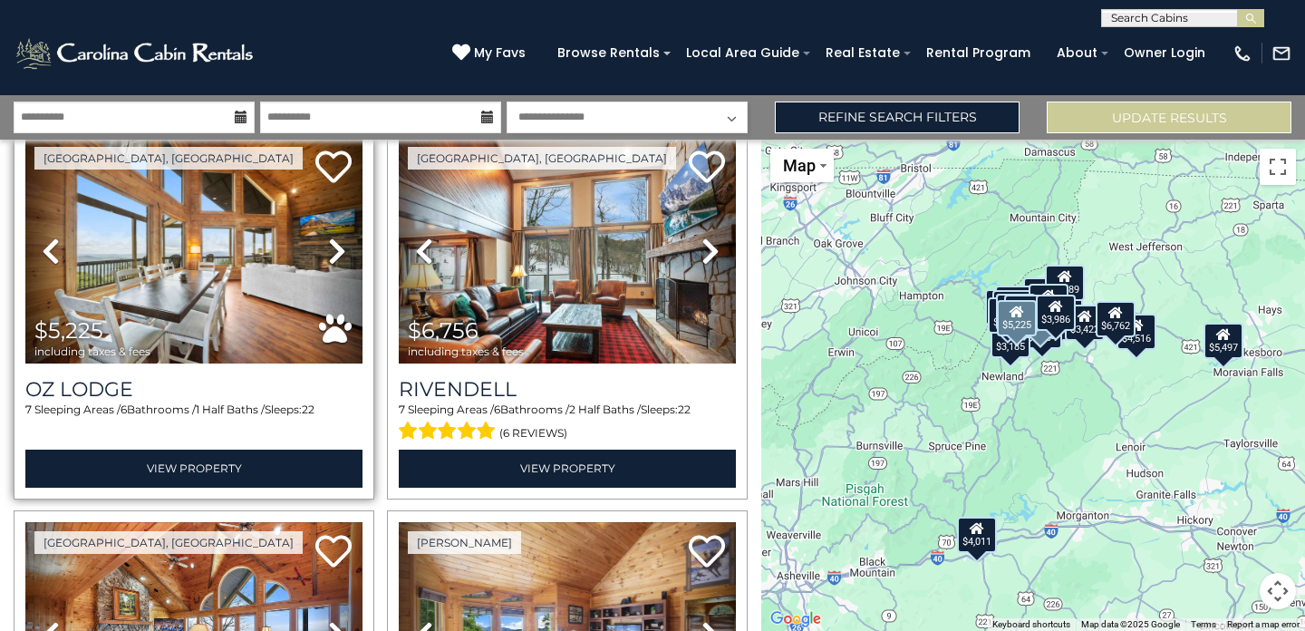
scroll to position [848, 0]
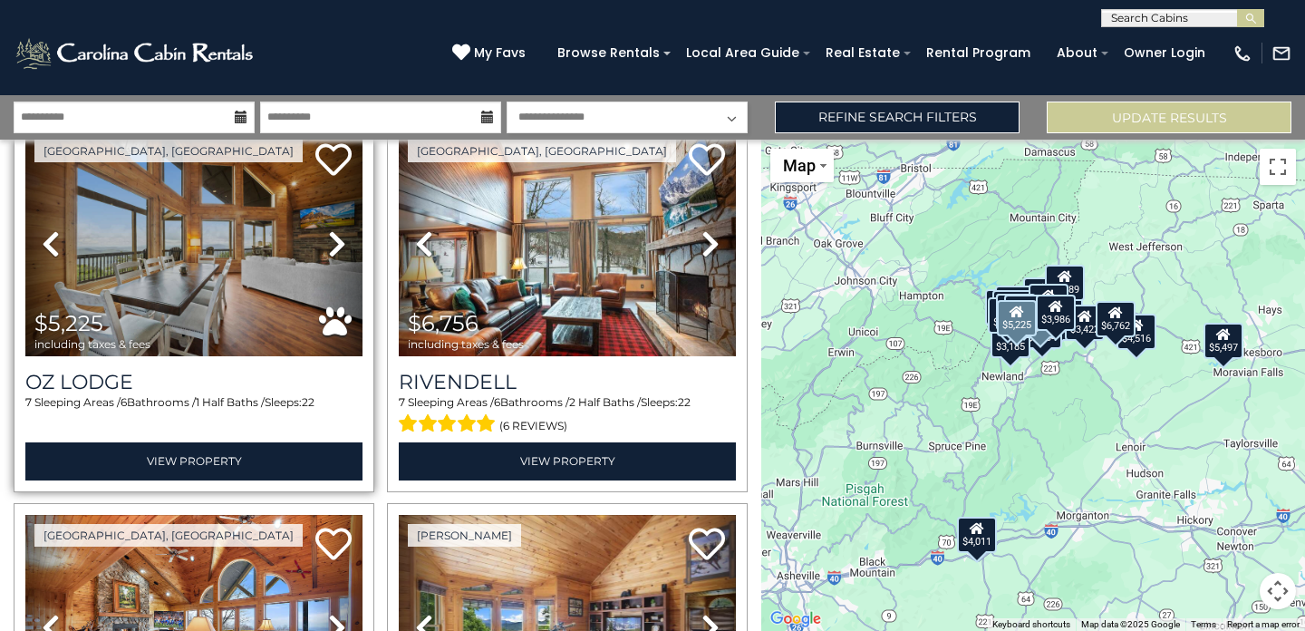
click at [333, 243] on icon at bounding box center [337, 243] width 18 height 29
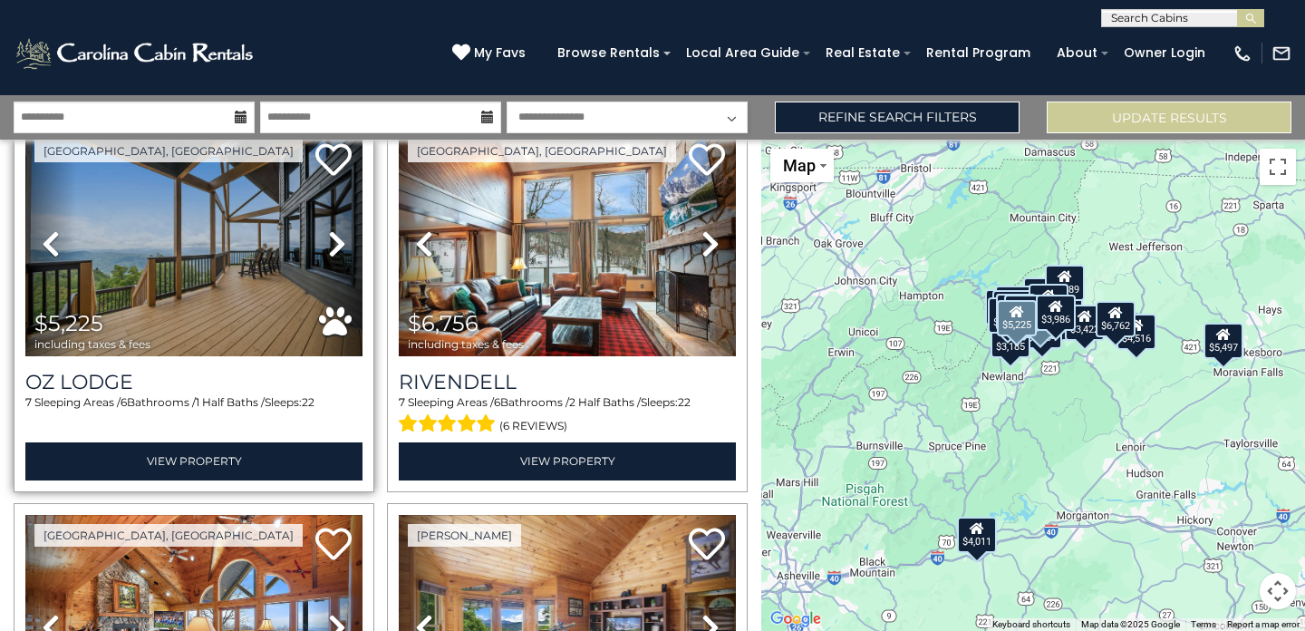
click at [333, 243] on icon at bounding box center [337, 243] width 18 height 29
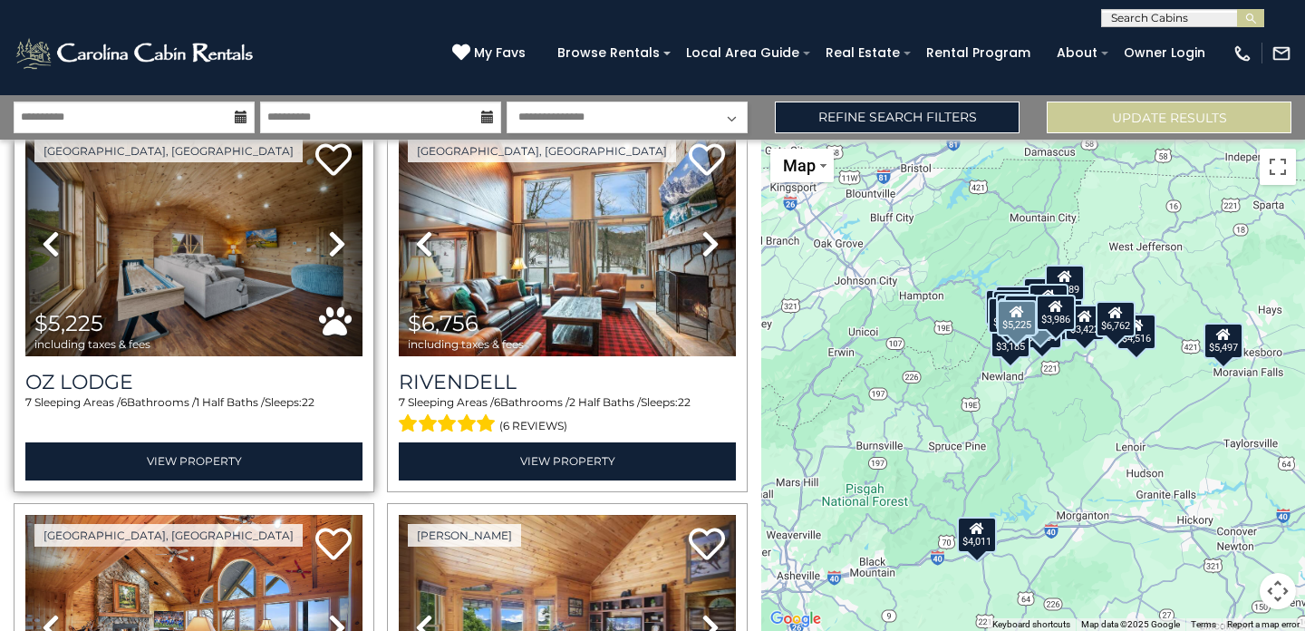
click at [334, 245] on icon at bounding box center [337, 243] width 18 height 29
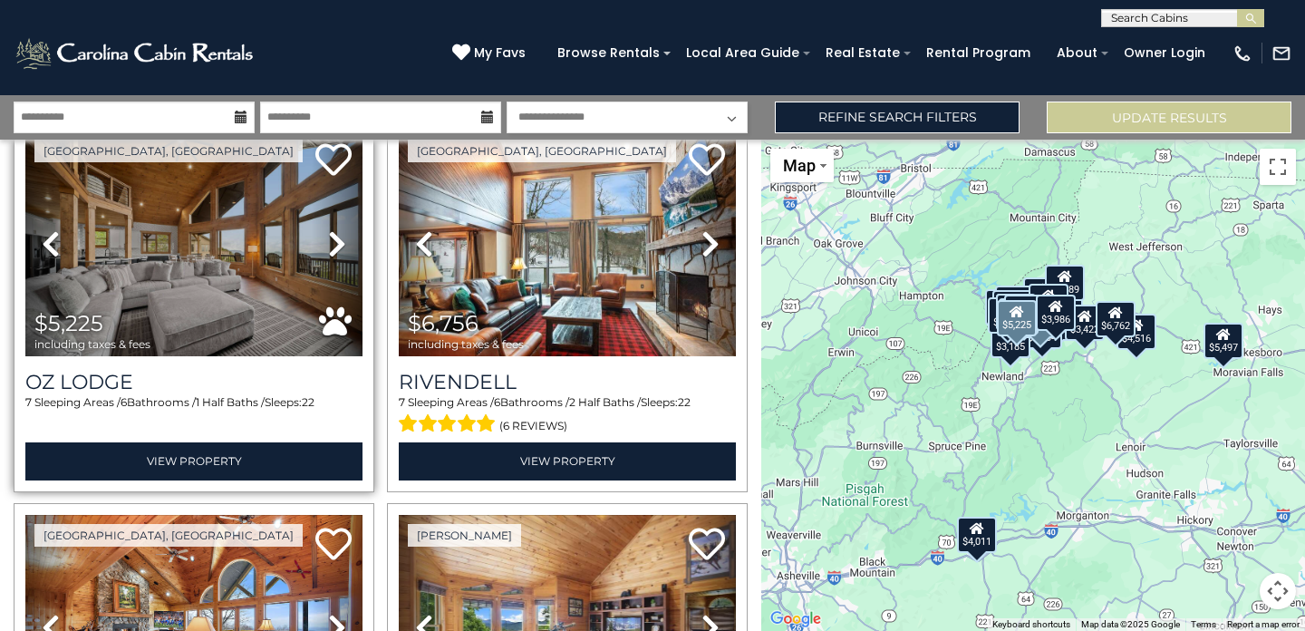
click at [334, 245] on icon at bounding box center [337, 243] width 18 height 29
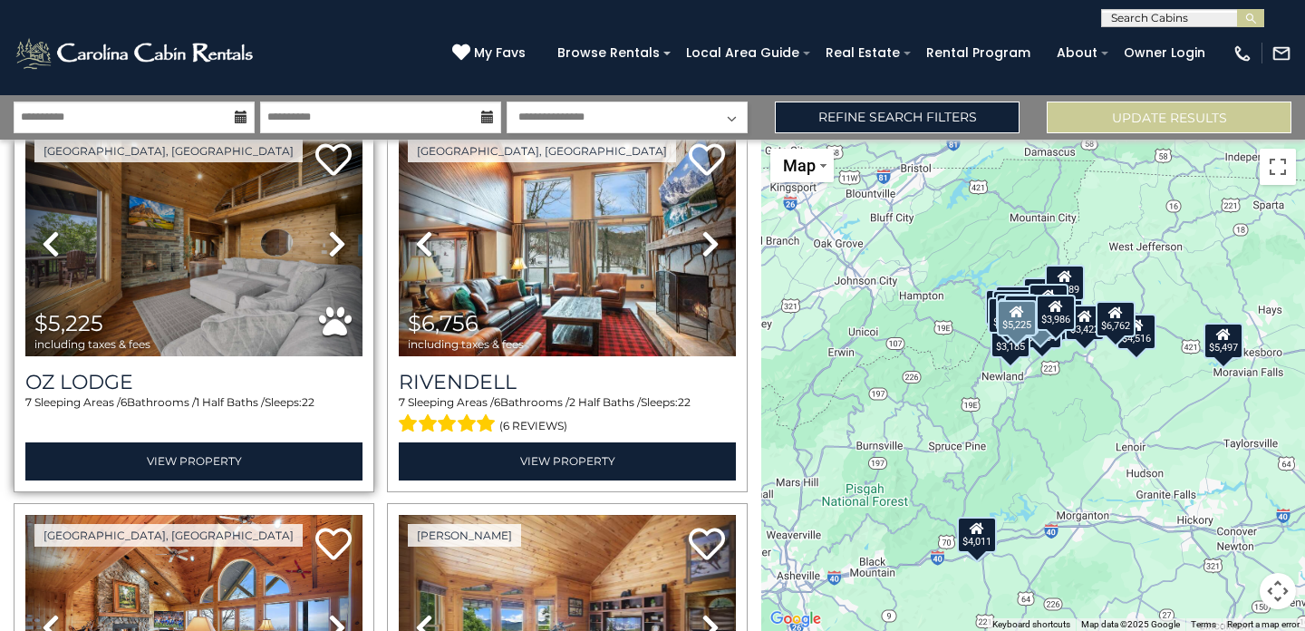
click at [334, 245] on icon at bounding box center [337, 243] width 18 height 29
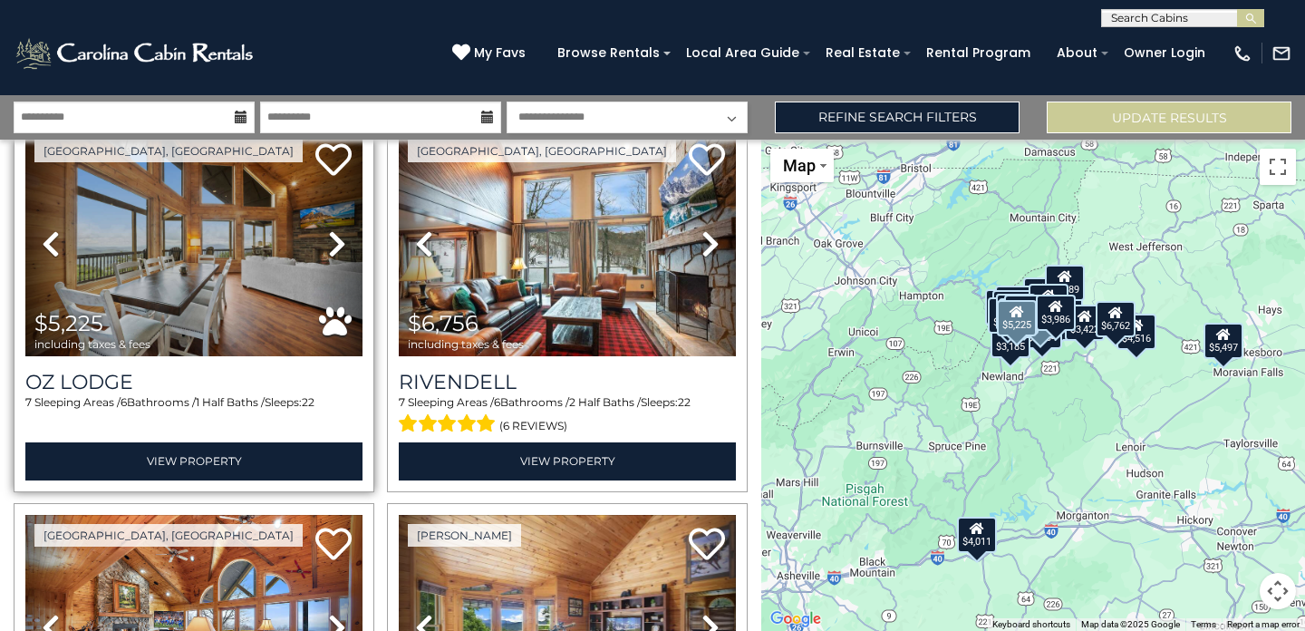
click at [222, 272] on img at bounding box center [193, 244] width 337 height 226
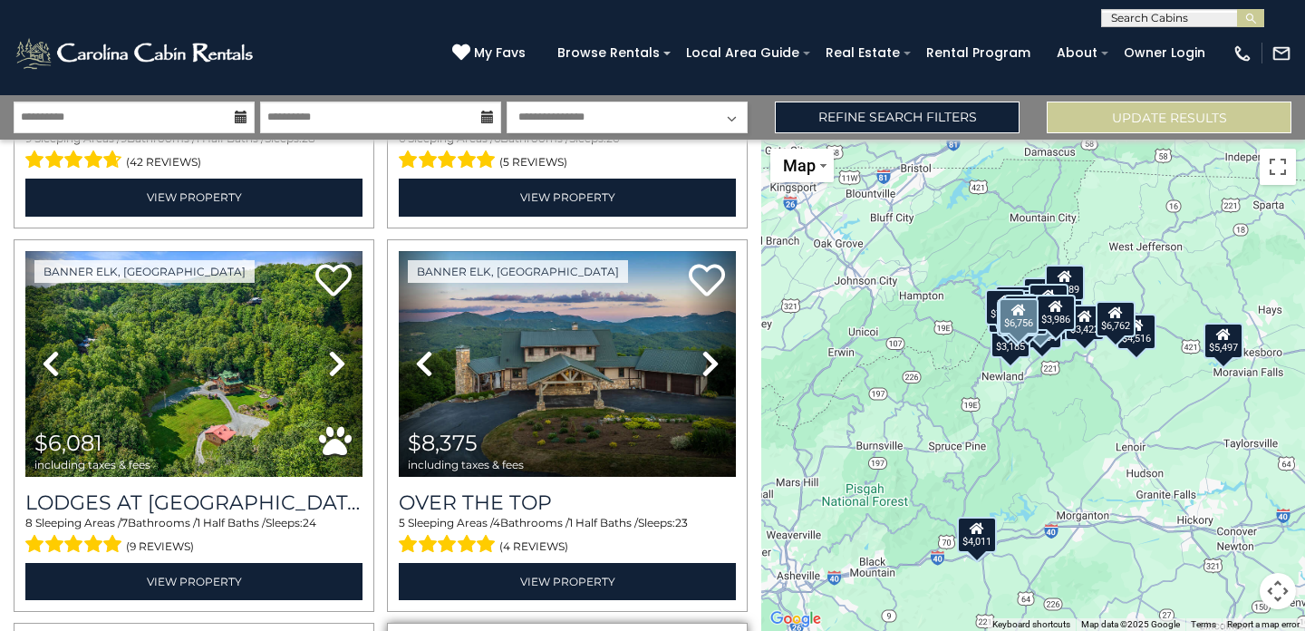
scroll to position [73, 0]
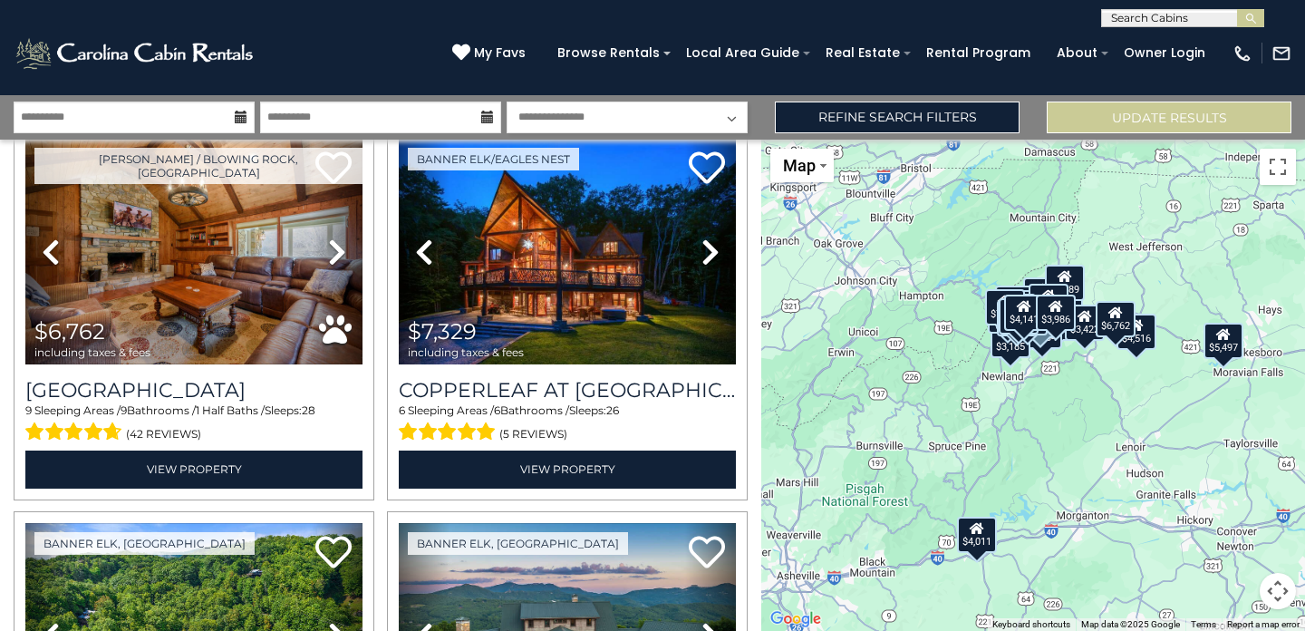
click at [1071, 451] on div "$6,762 $7,329 $6,081 $8,375 $5,225 $6,756 $4,141 $4,011 $3,986 $3,174 $5,497 $3…" at bounding box center [1033, 385] width 544 height 491
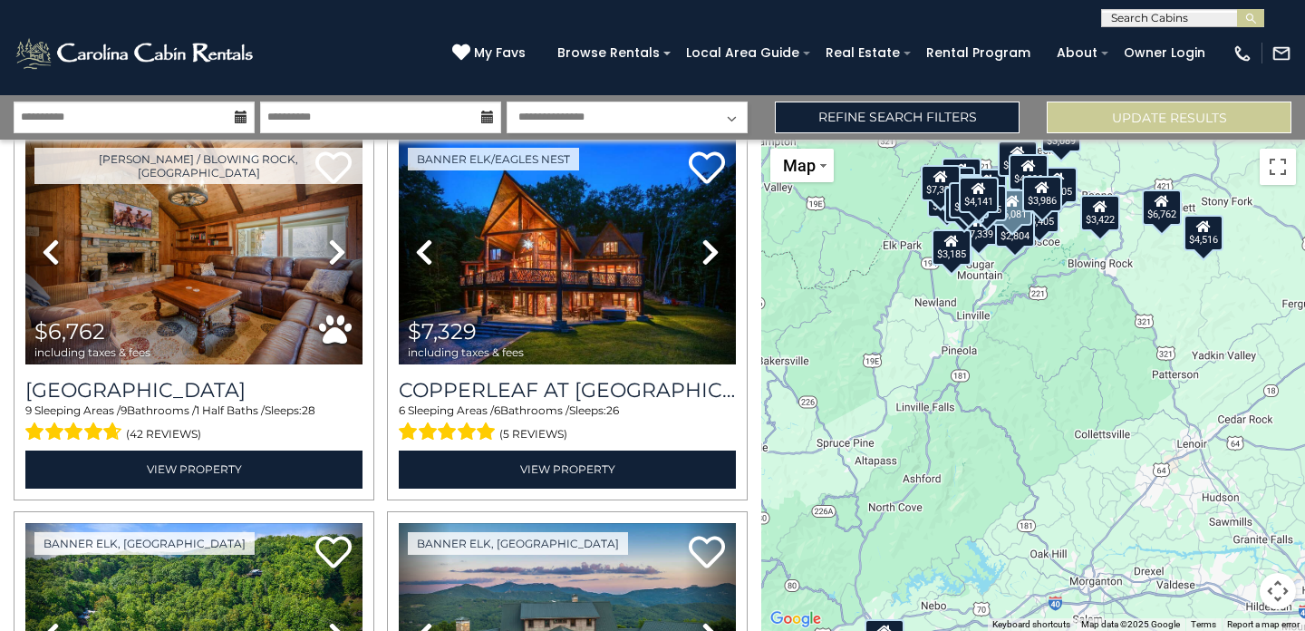
click at [1035, 371] on div "$6,762 $7,329 $6,081 $8,375 $5,225 $6,756 $4,141 $4,011 $3,986 $3,174 $5,497 $3…" at bounding box center [1033, 385] width 544 height 491
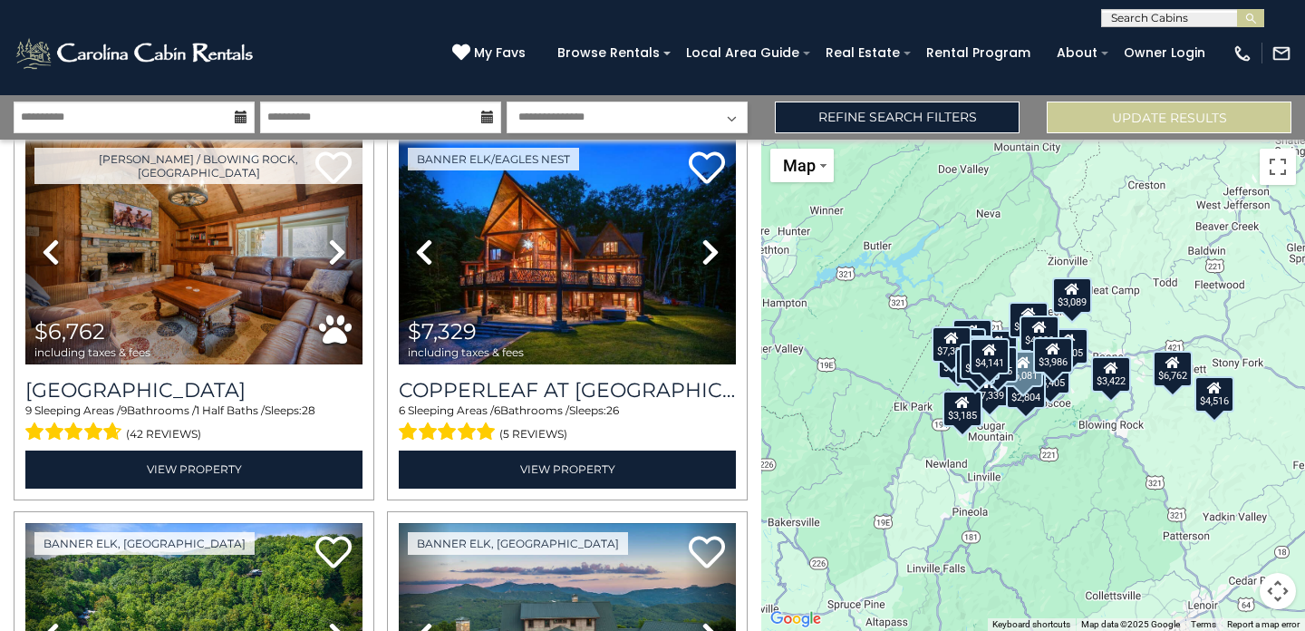
drag, startPoint x: 996, startPoint y: 296, endPoint x: 1007, endPoint y: 447, distance: 151.8
click at [1007, 447] on div "$6,762 $7,329 $6,081 $8,375 $5,225 $6,756 $4,141 $4,011 $3,986 $3,174 $5,497 $3…" at bounding box center [1033, 385] width 544 height 491
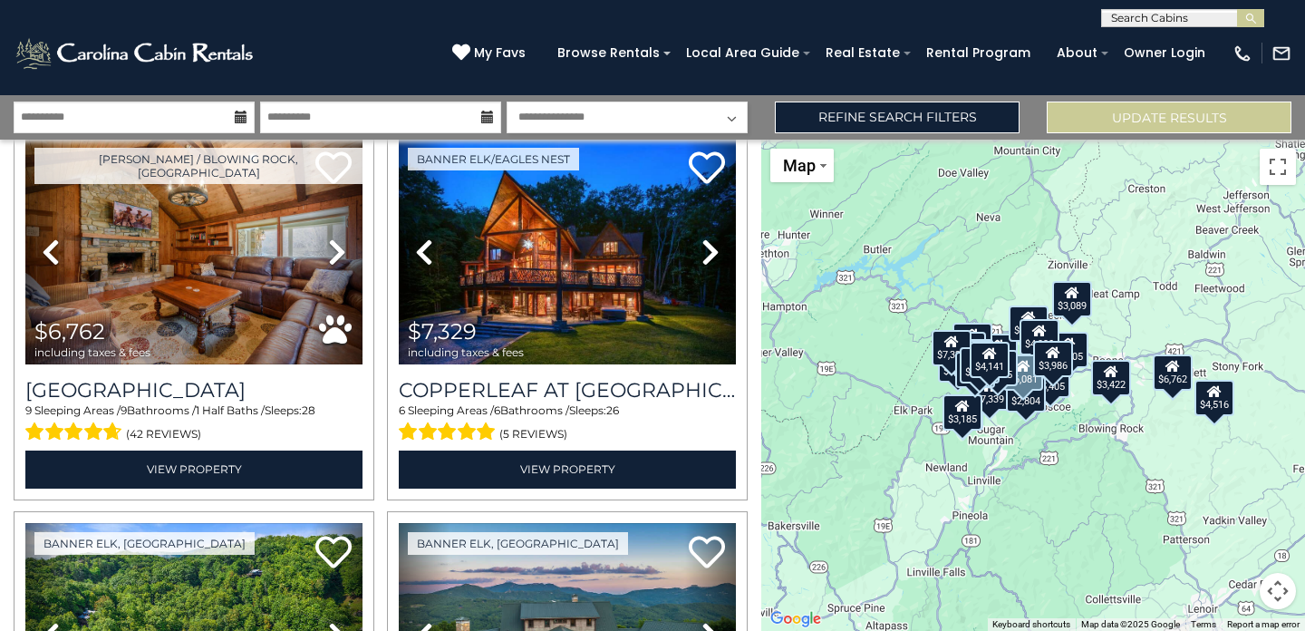
click at [998, 452] on div "$6,762 $7,329 $6,081 $8,375 $5,225 $6,756 $4,141 $4,011 $3,986 $3,174 $5,497 $3…" at bounding box center [1033, 385] width 544 height 491
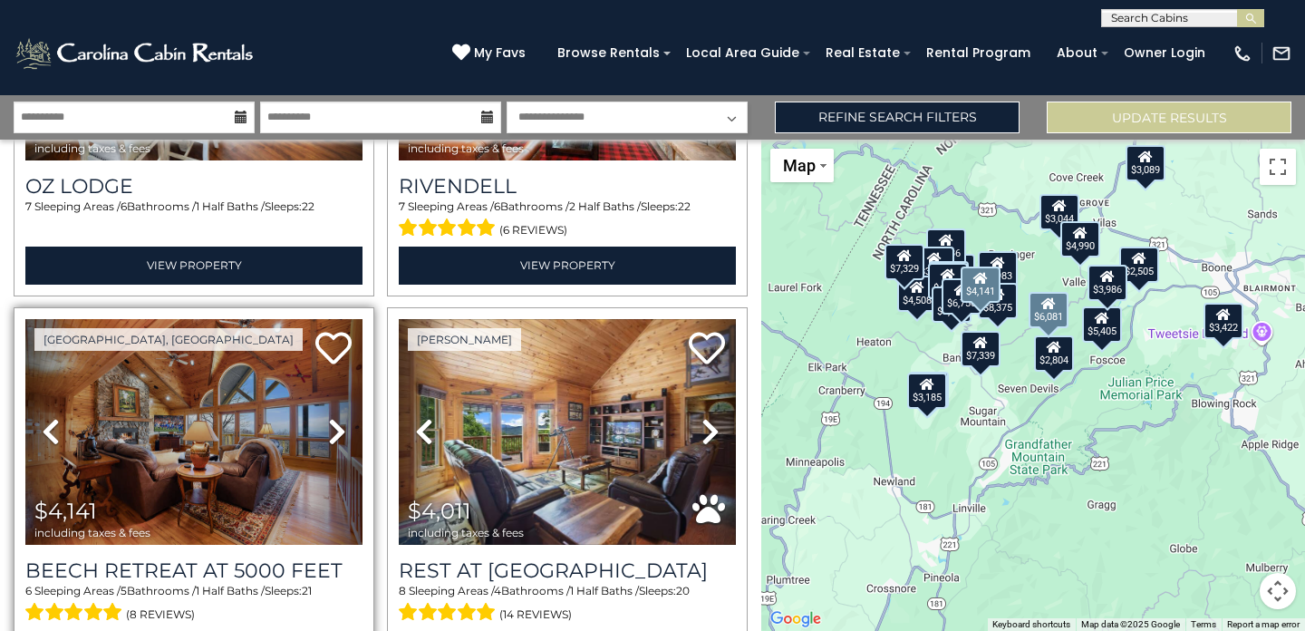
scroll to position [1124, 0]
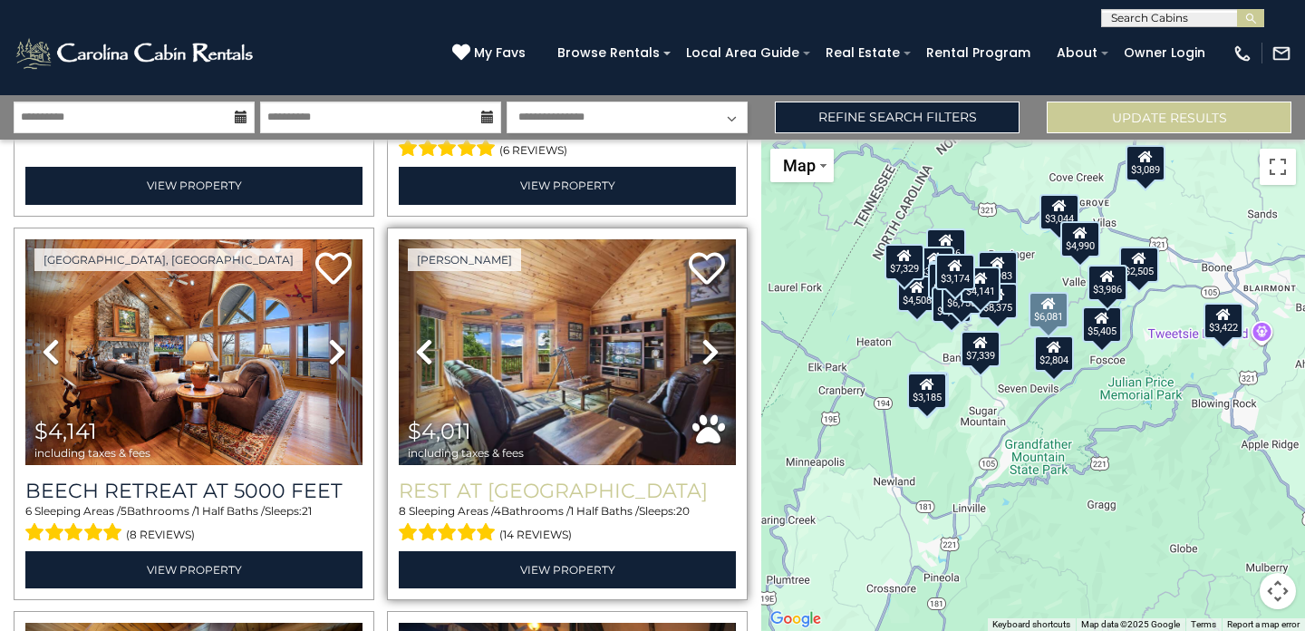
click at [518, 482] on h3 "Rest at [GEOGRAPHIC_DATA]" at bounding box center [567, 491] width 337 height 24
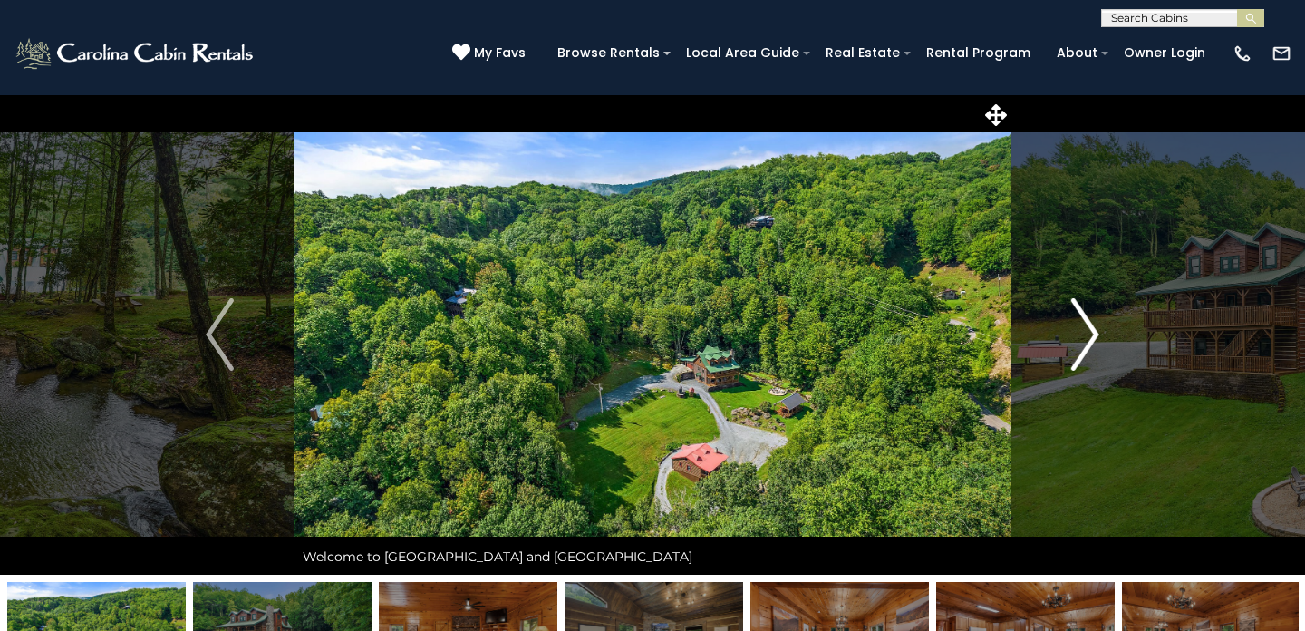
click at [1088, 342] on img "Next" at bounding box center [1084, 334] width 27 height 73
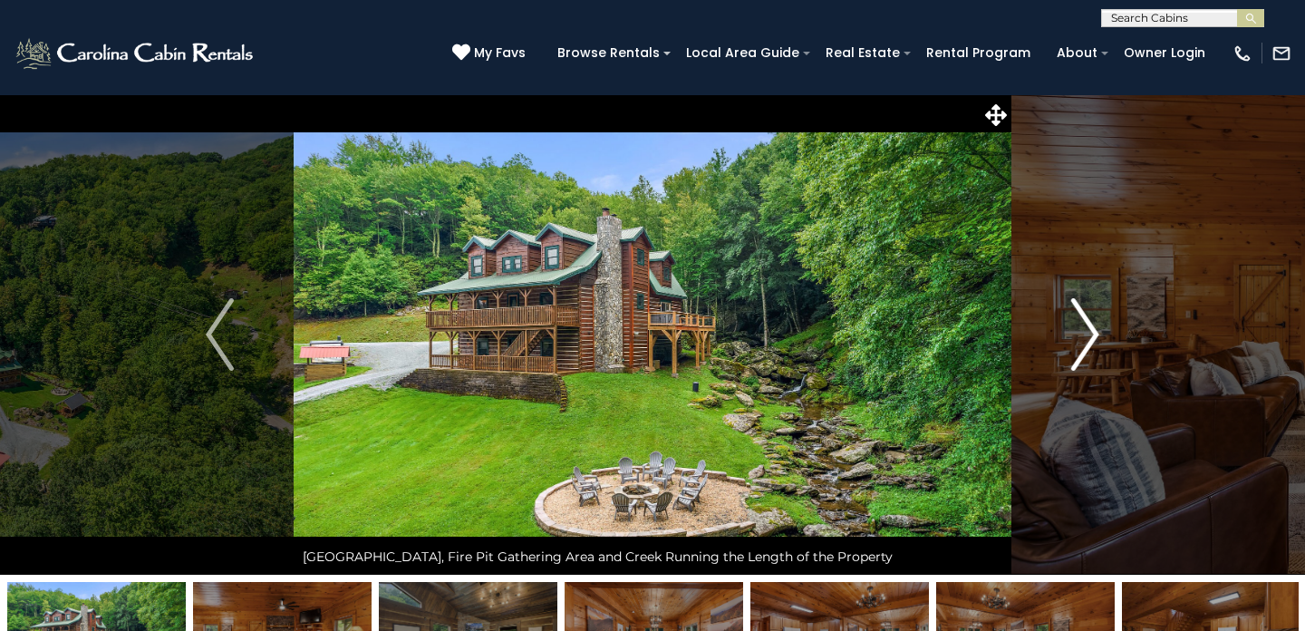
click at [1088, 342] on img "Next" at bounding box center [1084, 334] width 27 height 73
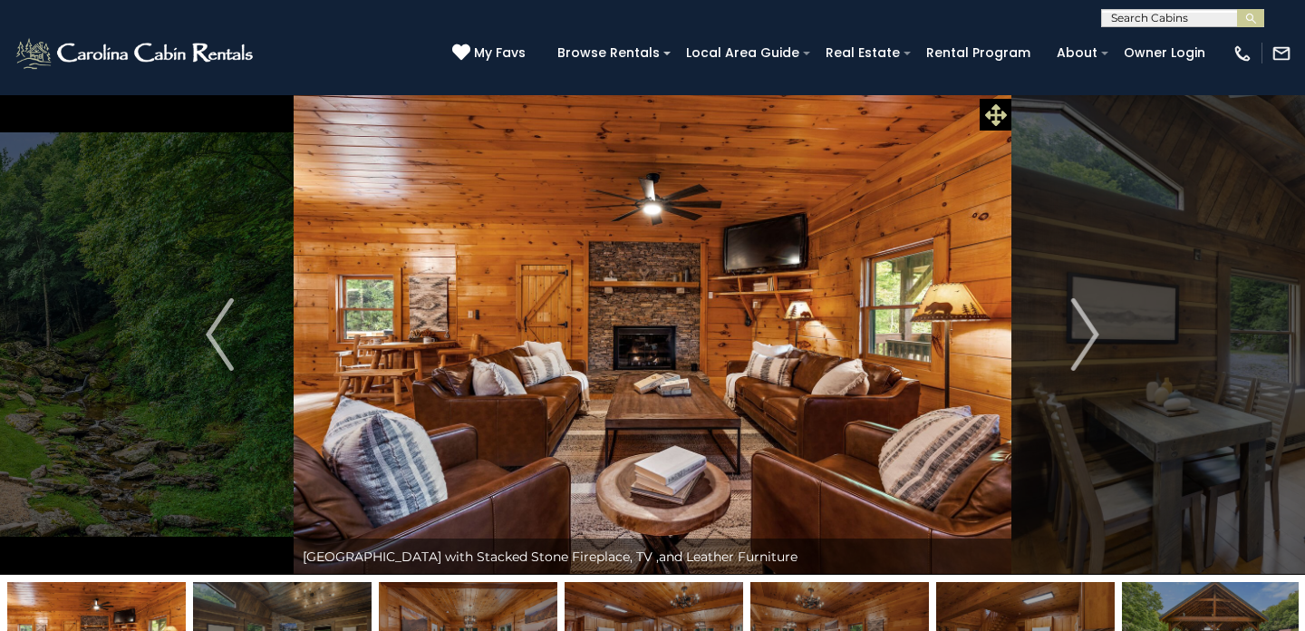
click at [996, 110] on icon at bounding box center [996, 115] width 22 height 22
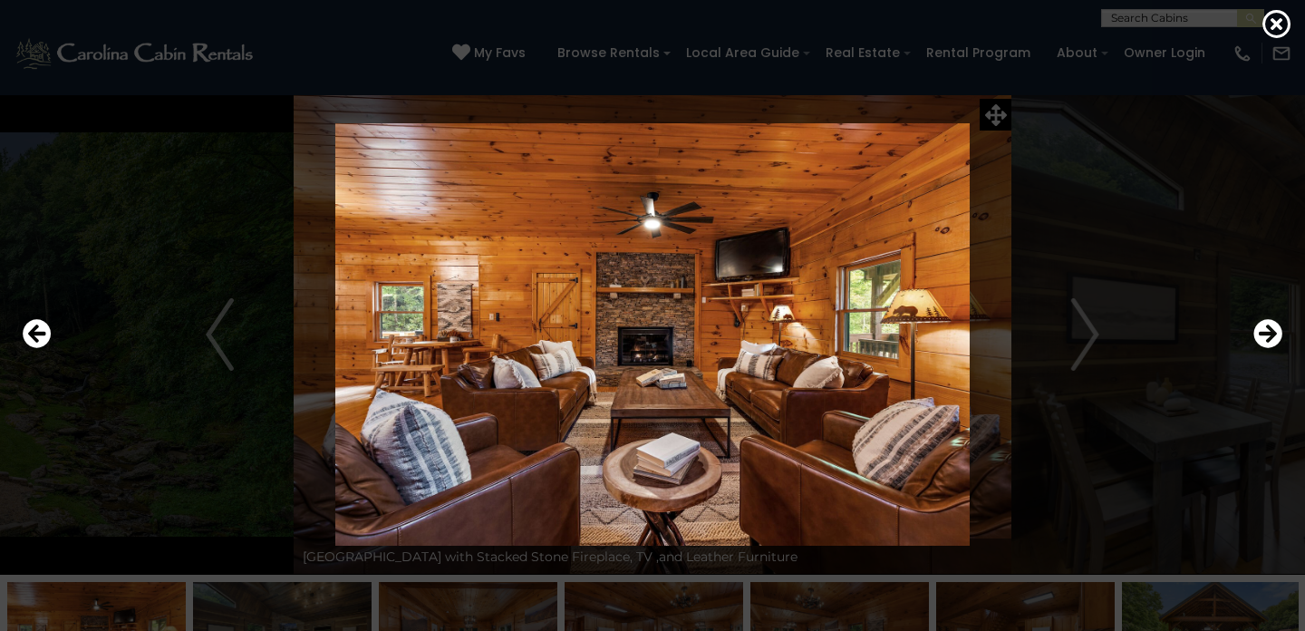
click at [1082, 356] on img at bounding box center [653, 334] width 1090 height 422
click at [1267, 336] on icon "Next" at bounding box center [1268, 333] width 29 height 29
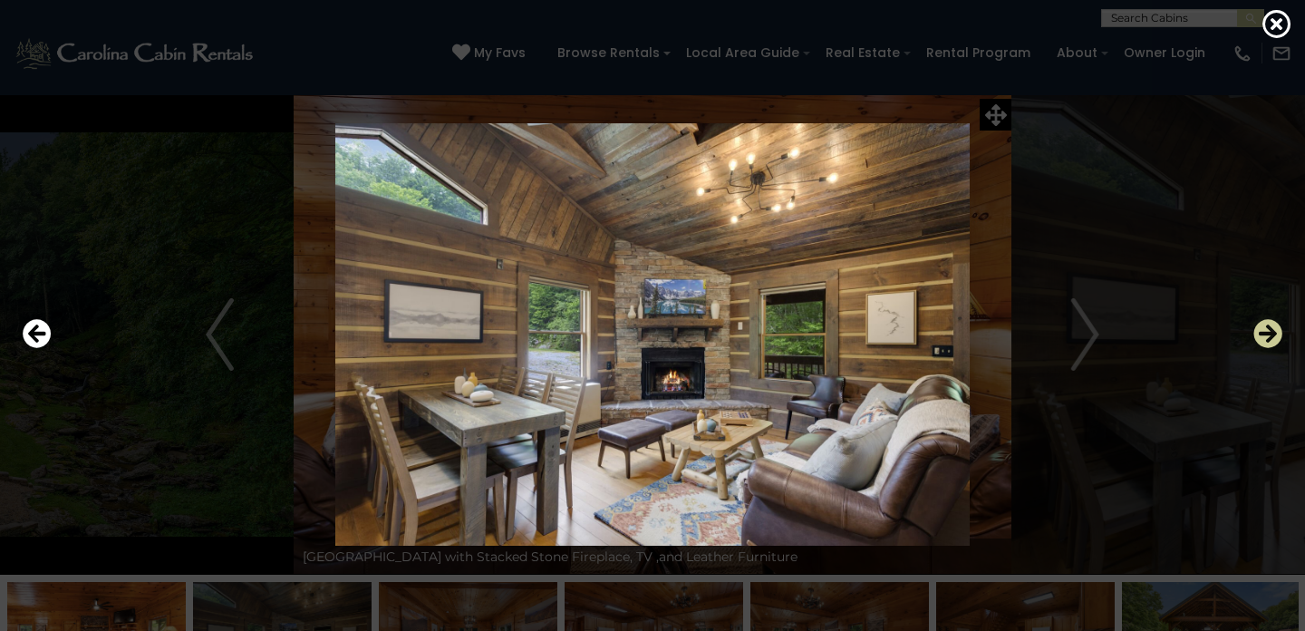
click at [1267, 336] on icon "Next" at bounding box center [1268, 333] width 29 height 29
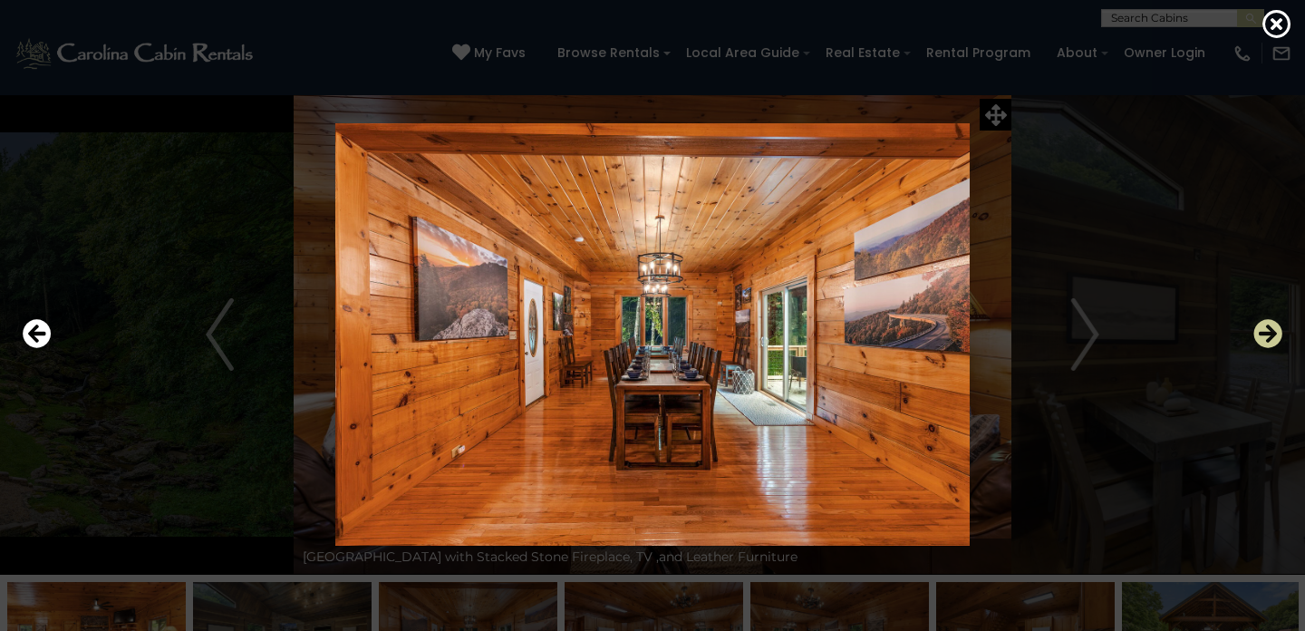
click at [1267, 336] on icon "Next" at bounding box center [1268, 333] width 29 height 29
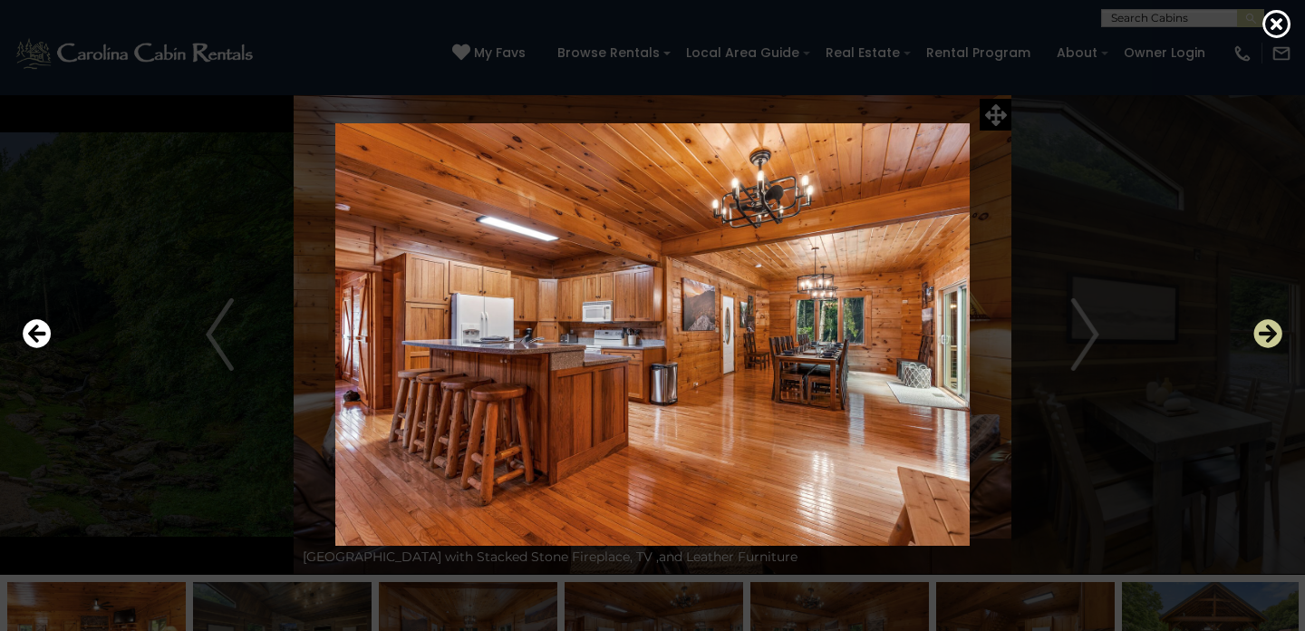
click at [1270, 337] on icon "Next" at bounding box center [1268, 333] width 29 height 29
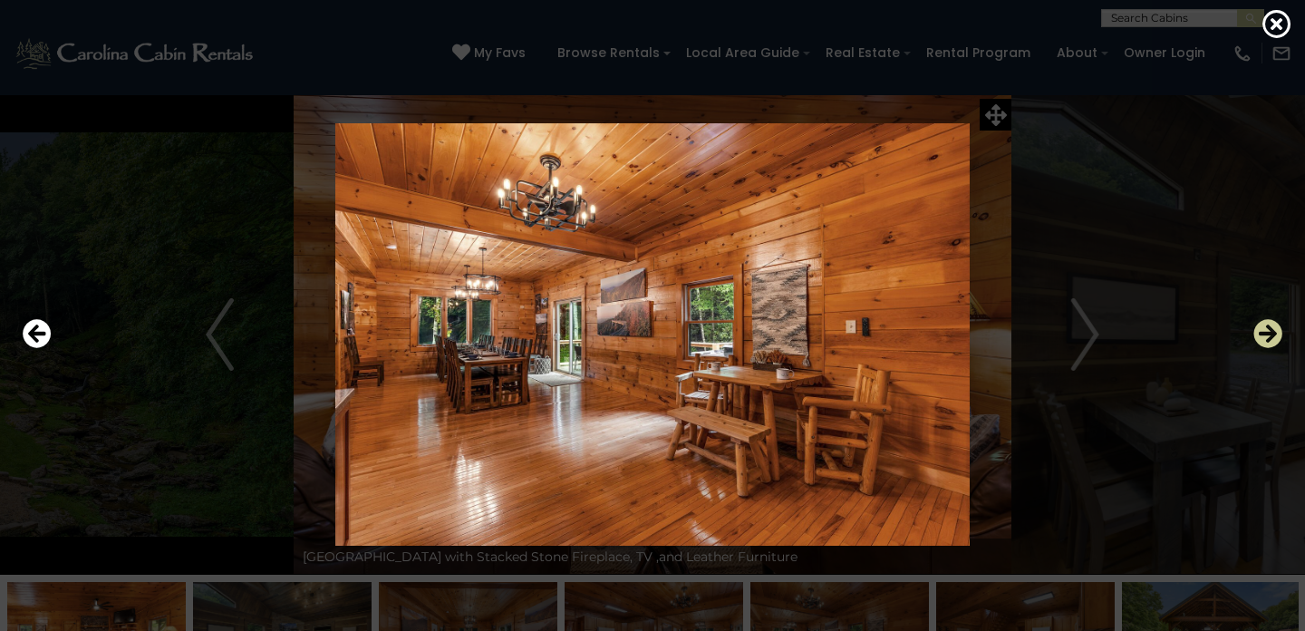
click at [1270, 337] on icon "Next" at bounding box center [1268, 333] width 29 height 29
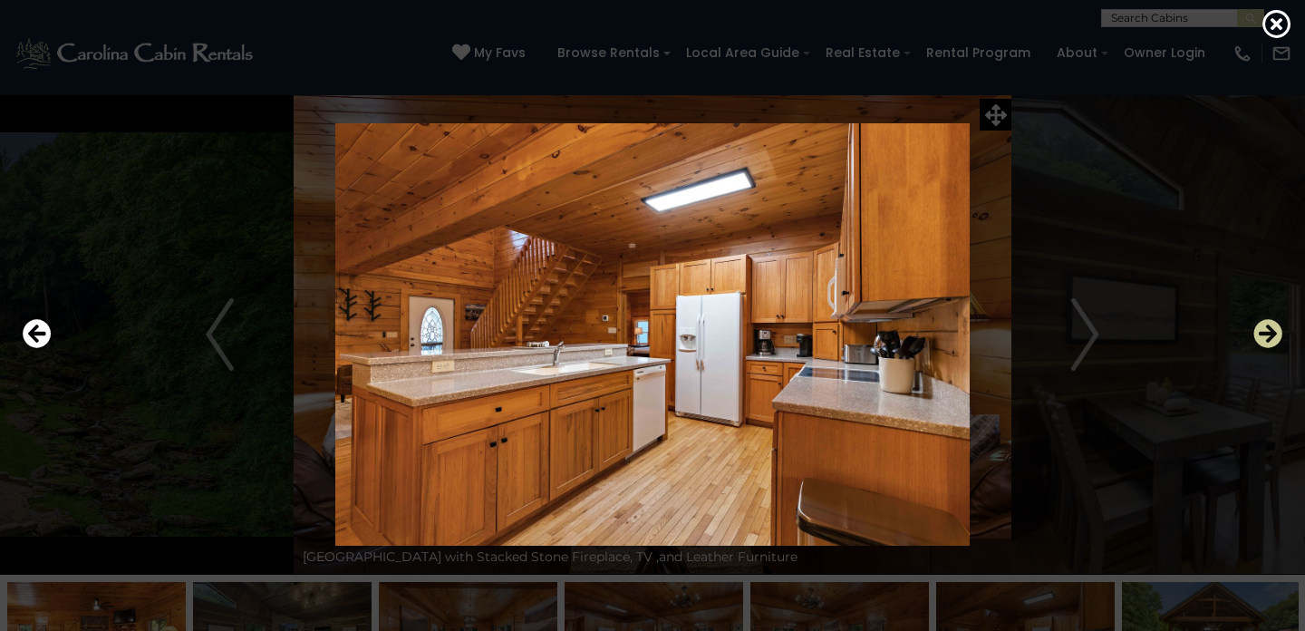
click at [1270, 337] on icon "Next" at bounding box center [1268, 333] width 29 height 29
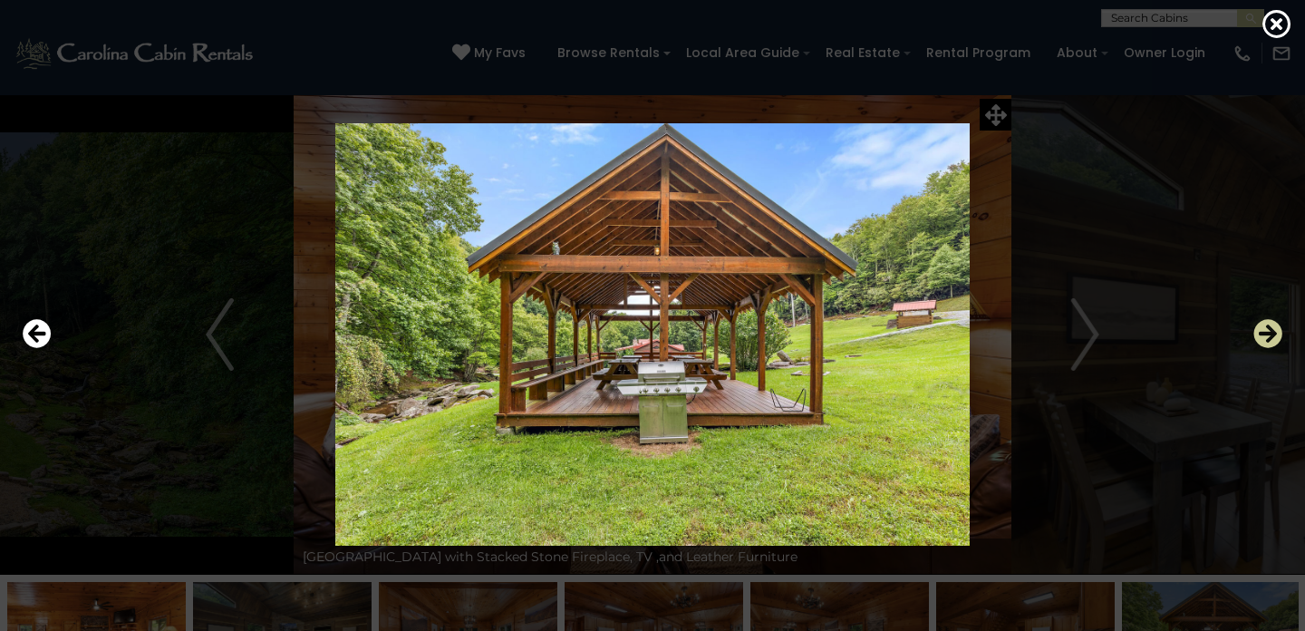
click at [1270, 337] on icon "Next" at bounding box center [1268, 333] width 29 height 29
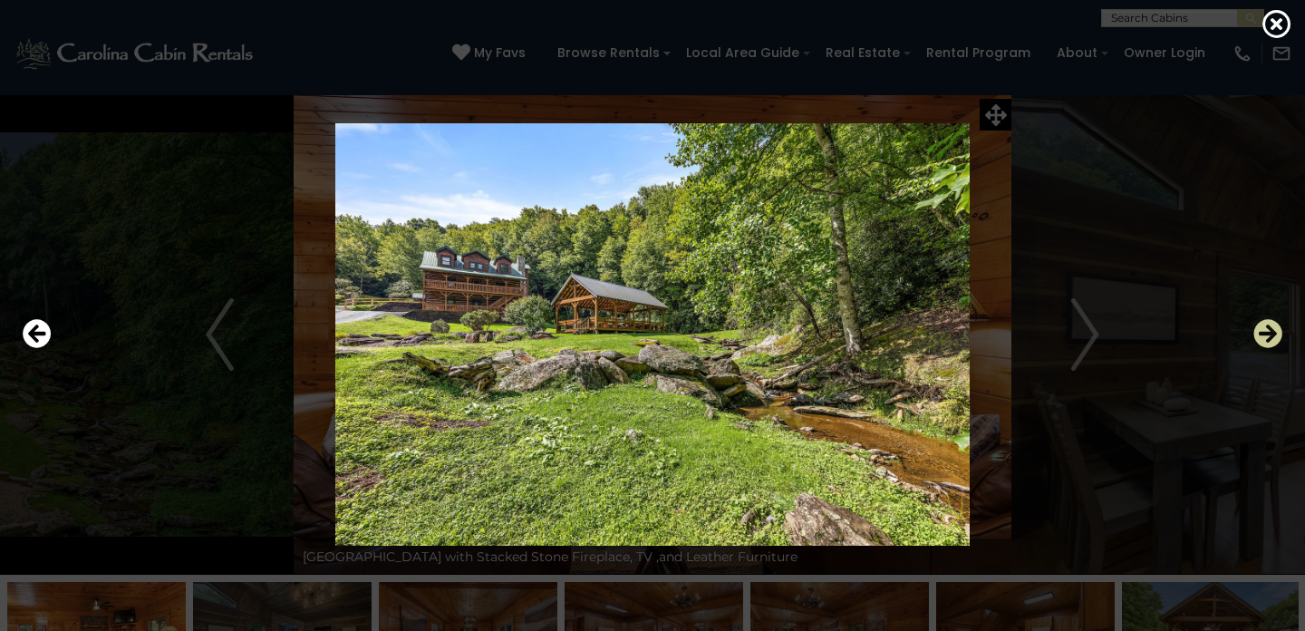
click at [1270, 337] on icon "Next" at bounding box center [1268, 333] width 29 height 29
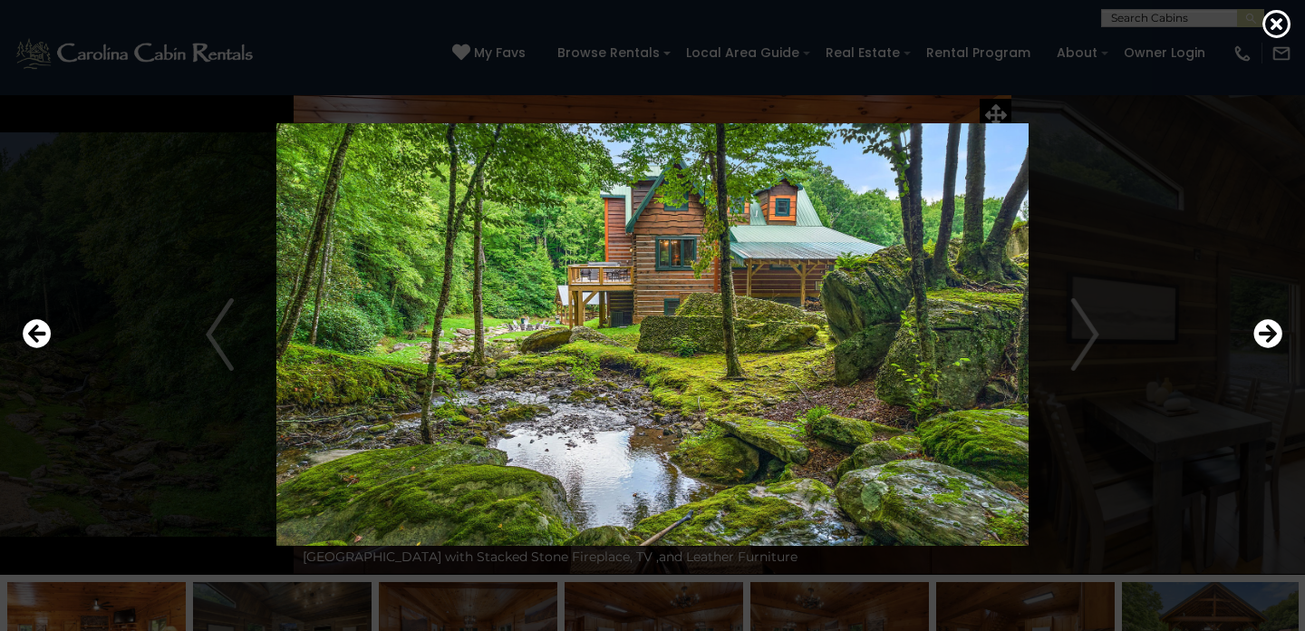
click at [1245, 339] on div at bounding box center [653, 334] width 1278 height 567
click at [1267, 341] on icon "Next" at bounding box center [1268, 333] width 29 height 29
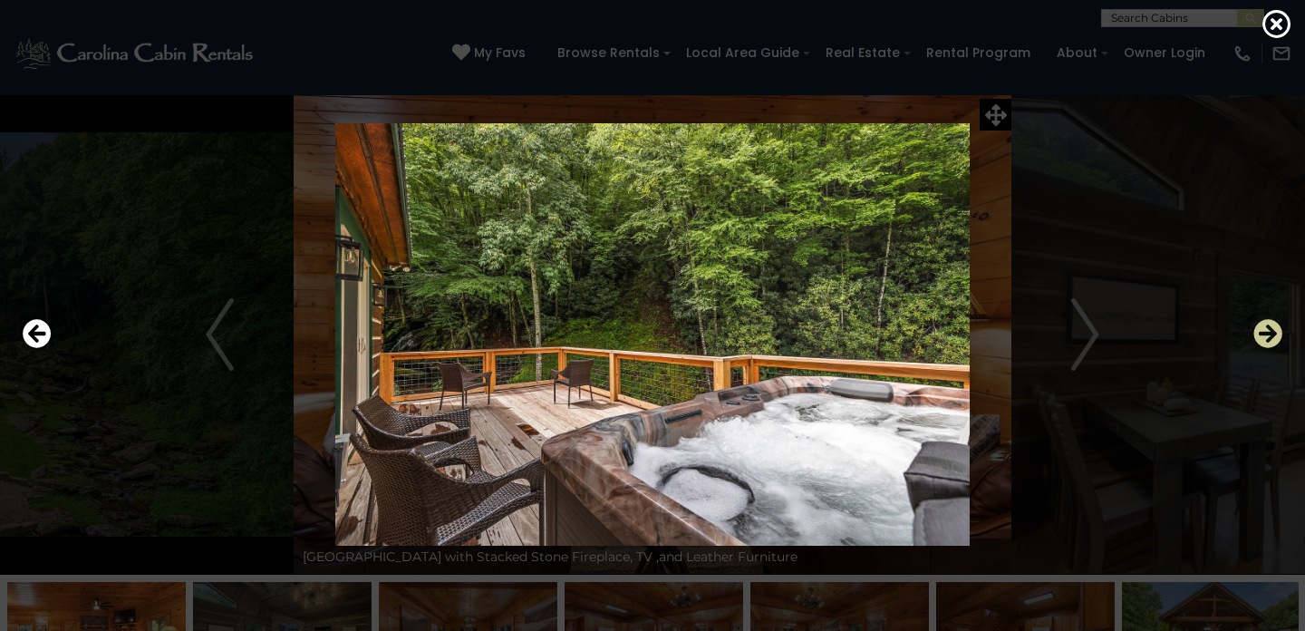
click at [1267, 341] on icon "Next" at bounding box center [1268, 333] width 29 height 29
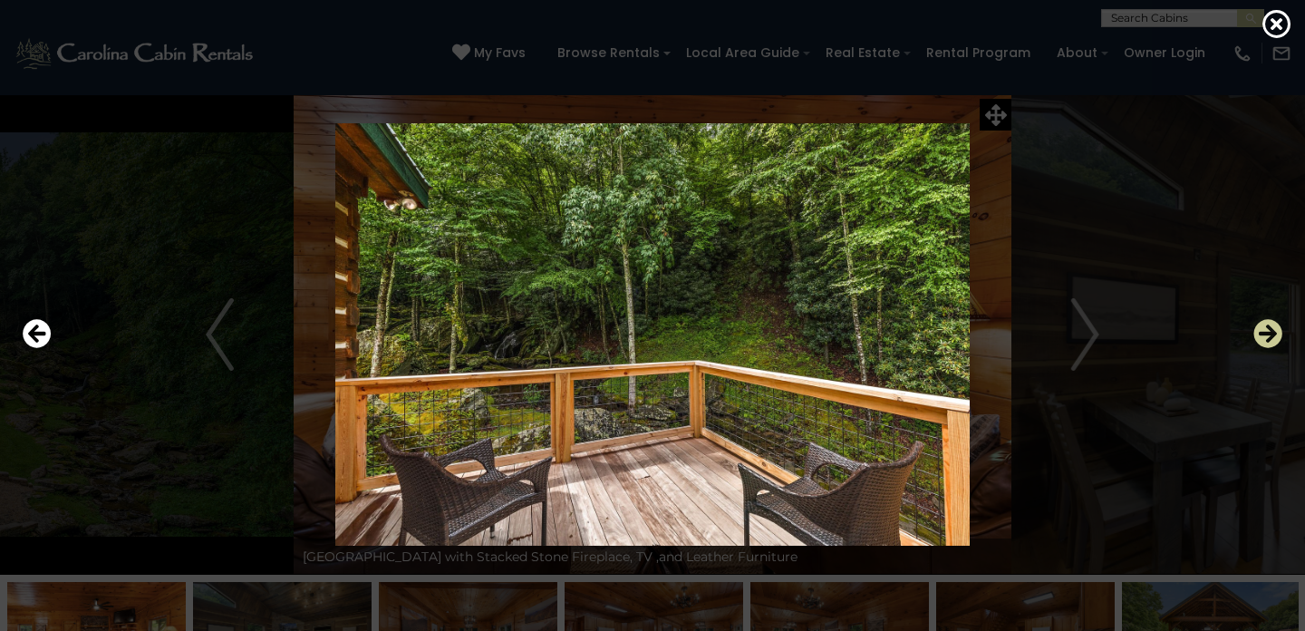
click at [1266, 339] on icon "Next" at bounding box center [1268, 333] width 29 height 29
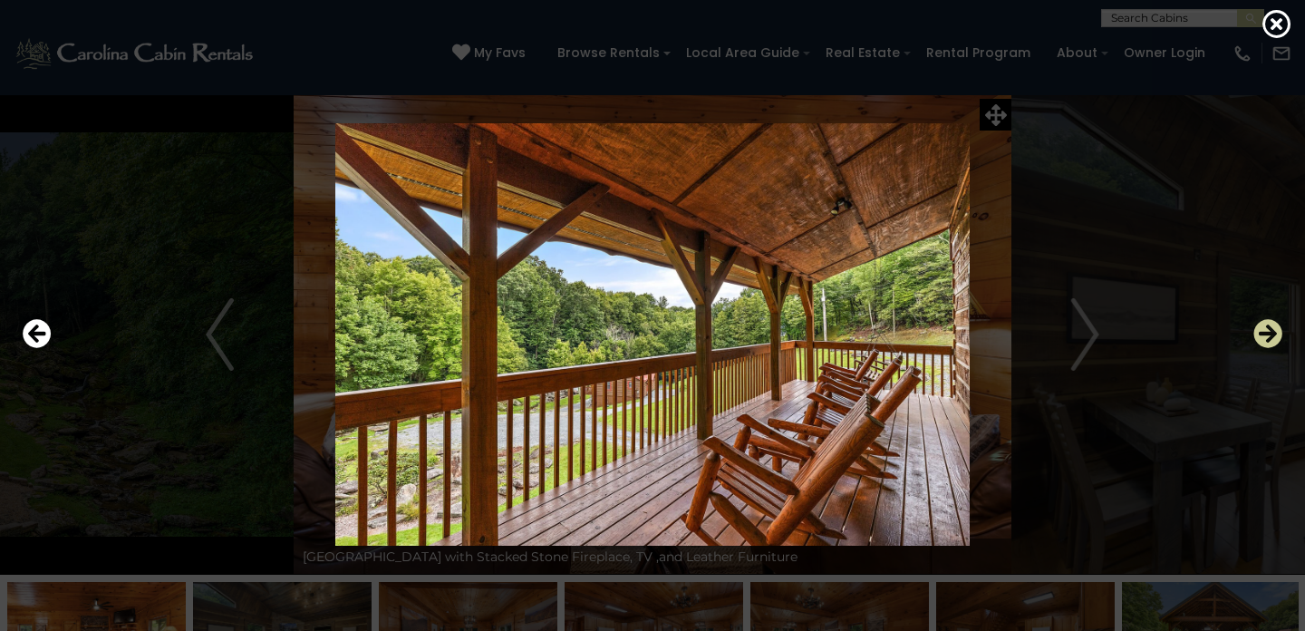
click at [1266, 339] on icon "Next" at bounding box center [1268, 333] width 29 height 29
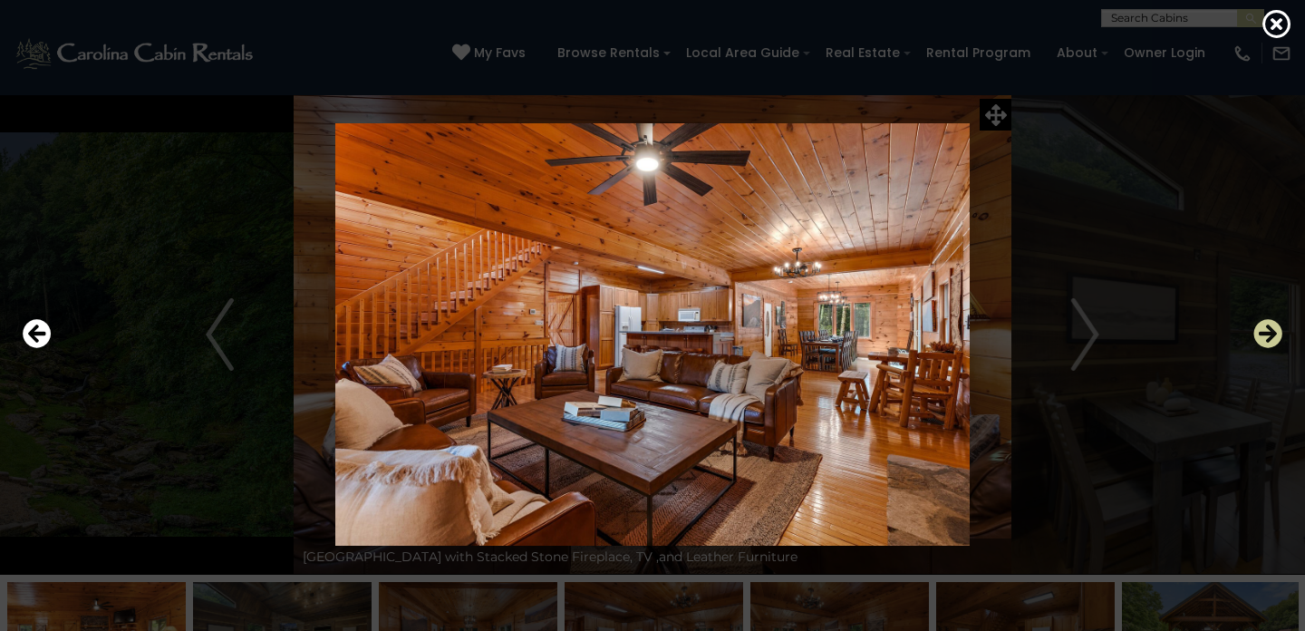
click at [1266, 339] on icon "Next" at bounding box center [1268, 333] width 29 height 29
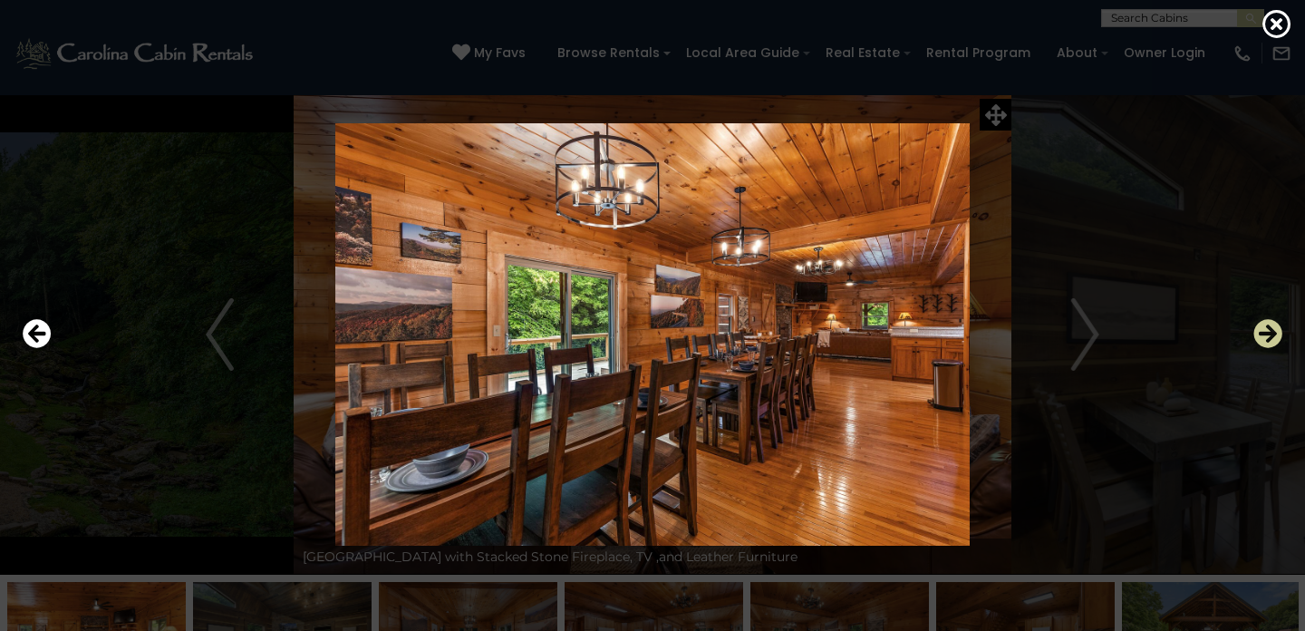
click at [1266, 339] on icon "Next" at bounding box center [1268, 333] width 29 height 29
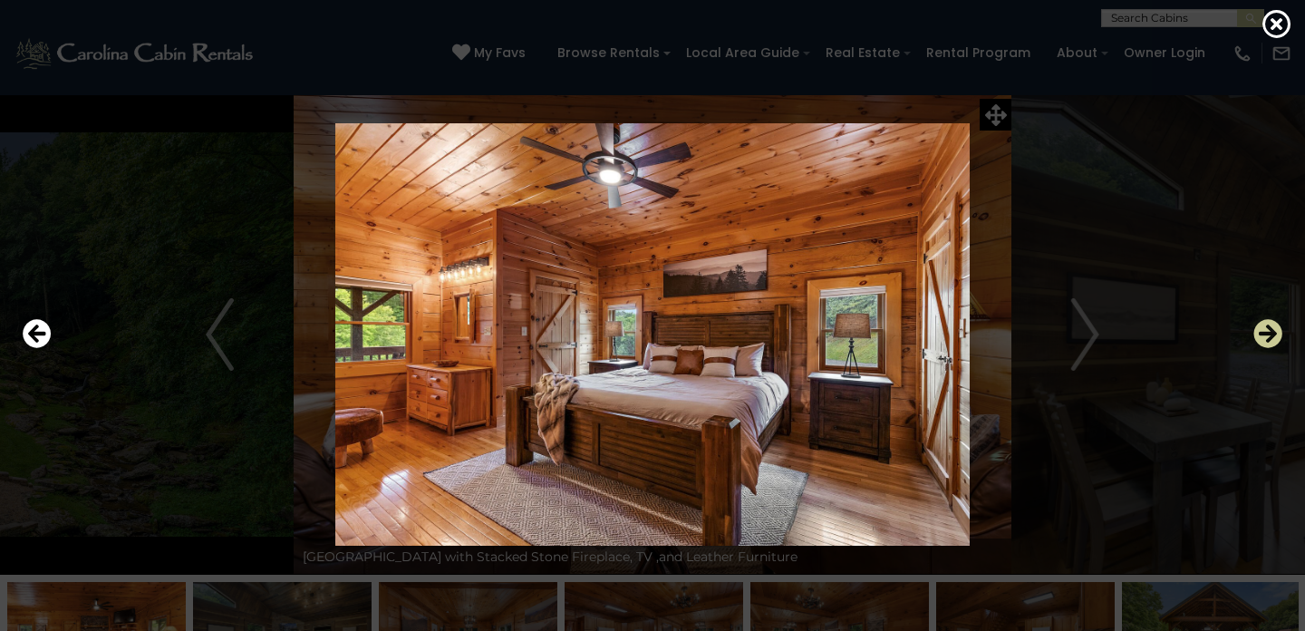
click at [1266, 339] on icon "Next" at bounding box center [1268, 333] width 29 height 29
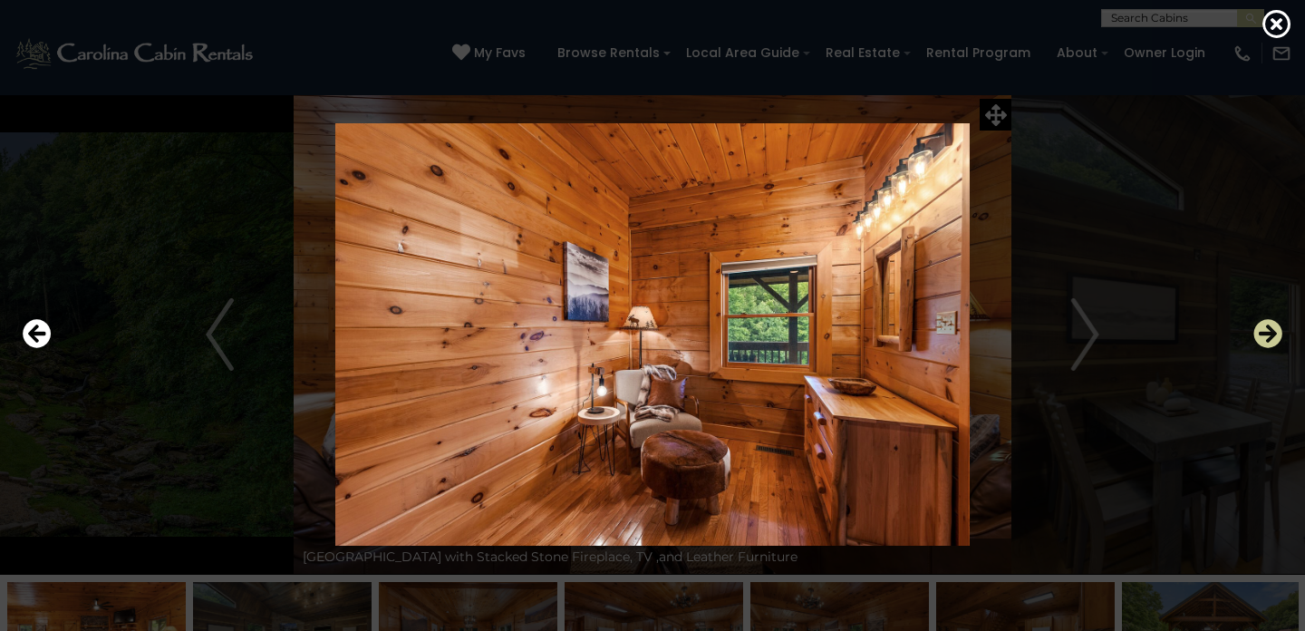
click at [1266, 337] on icon "Next" at bounding box center [1268, 333] width 29 height 29
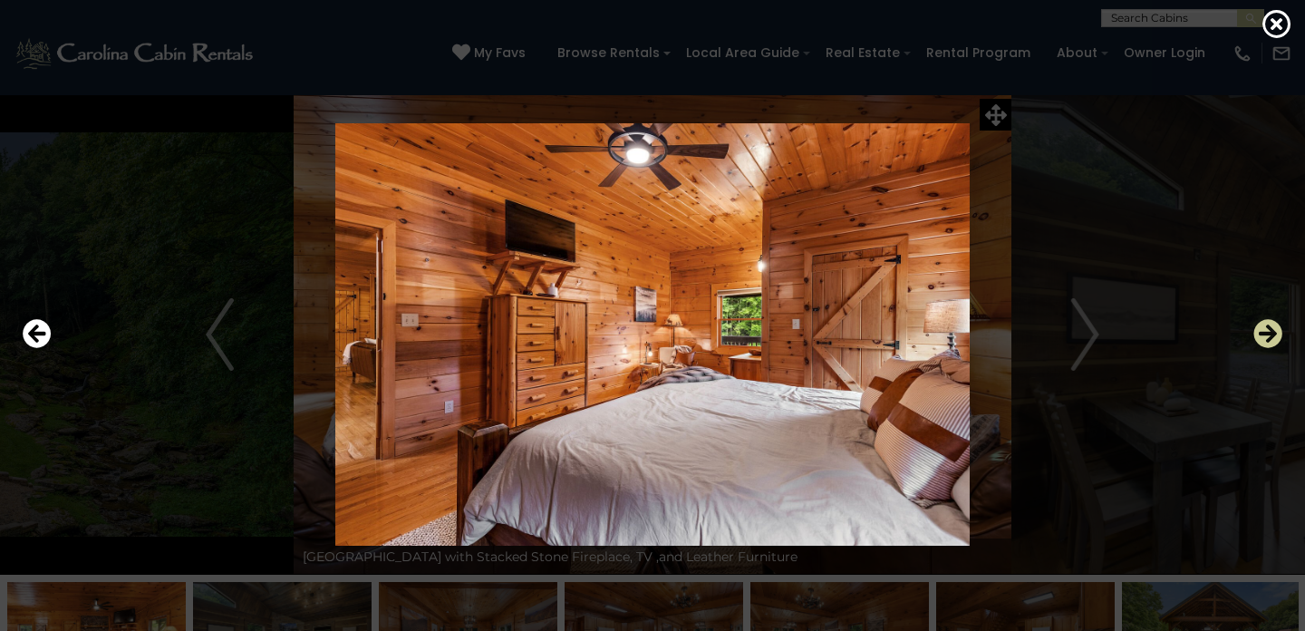
click at [1266, 337] on icon "Next" at bounding box center [1268, 333] width 29 height 29
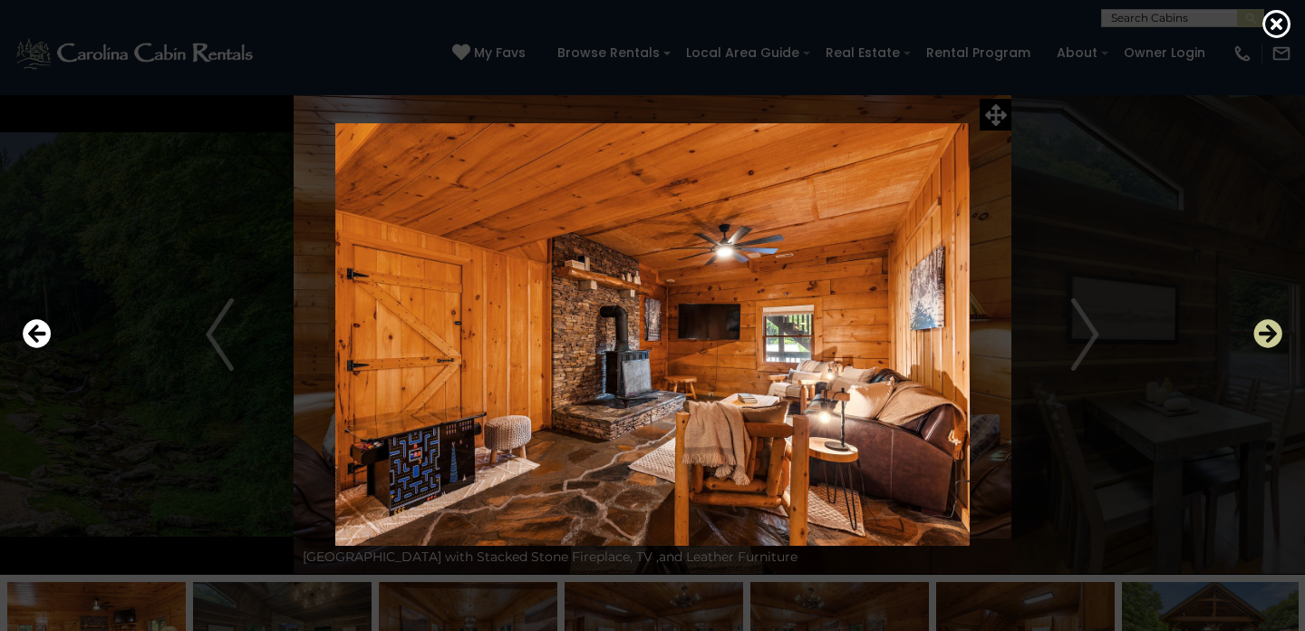
click at [1266, 337] on icon "Next" at bounding box center [1268, 333] width 29 height 29
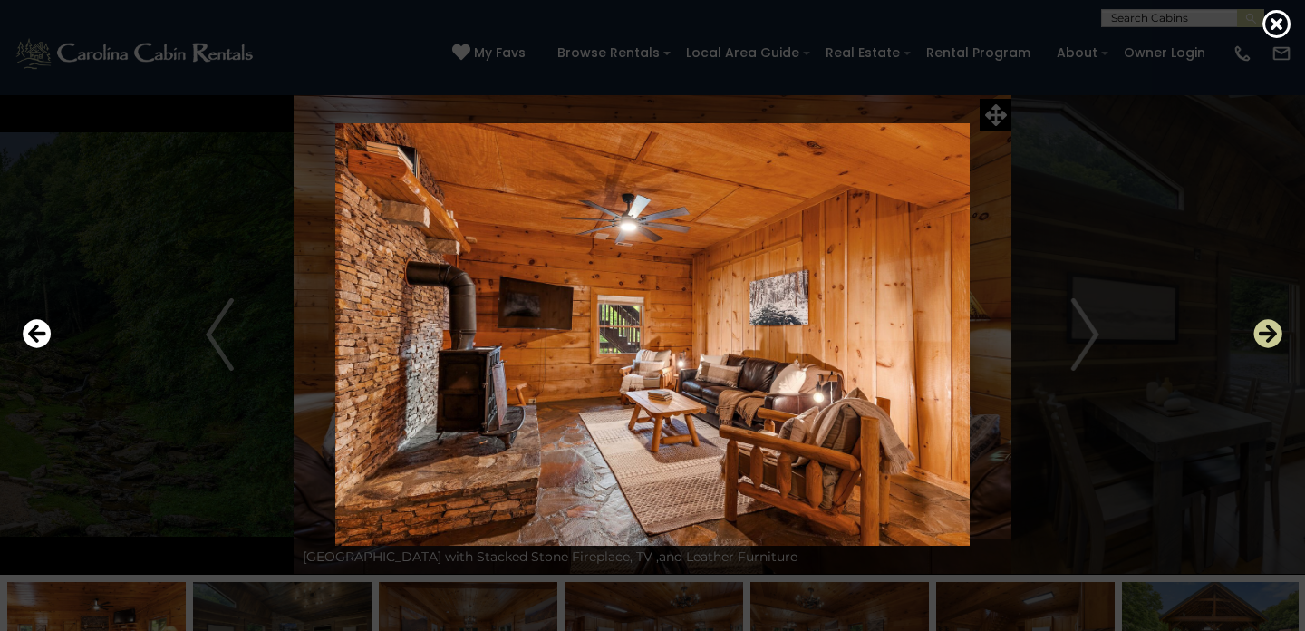
click at [1265, 337] on icon "Next" at bounding box center [1268, 333] width 29 height 29
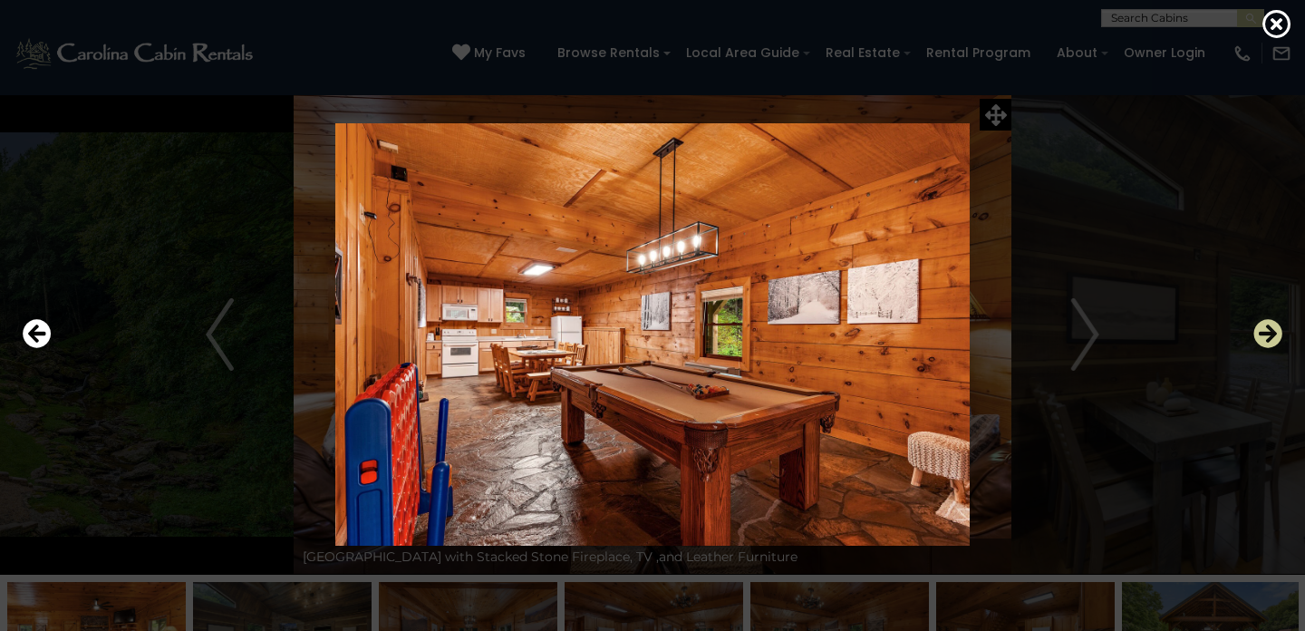
click at [1265, 338] on icon "Next" at bounding box center [1268, 333] width 29 height 29
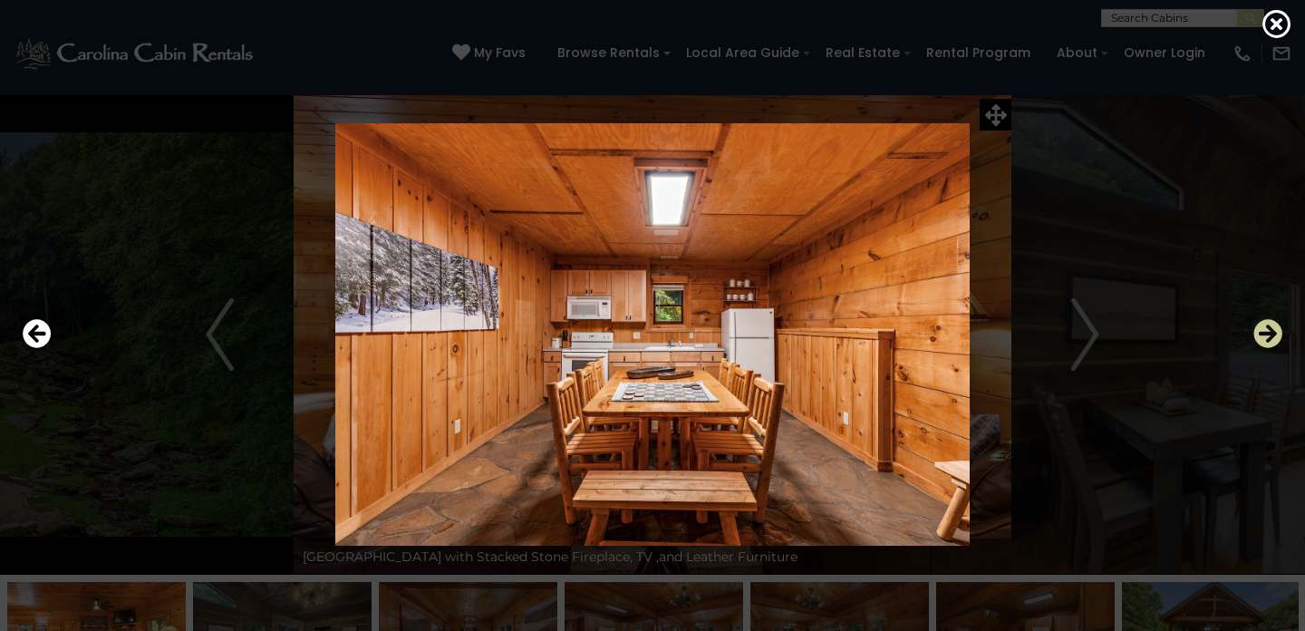
click at [1265, 338] on icon "Next" at bounding box center [1268, 333] width 29 height 29
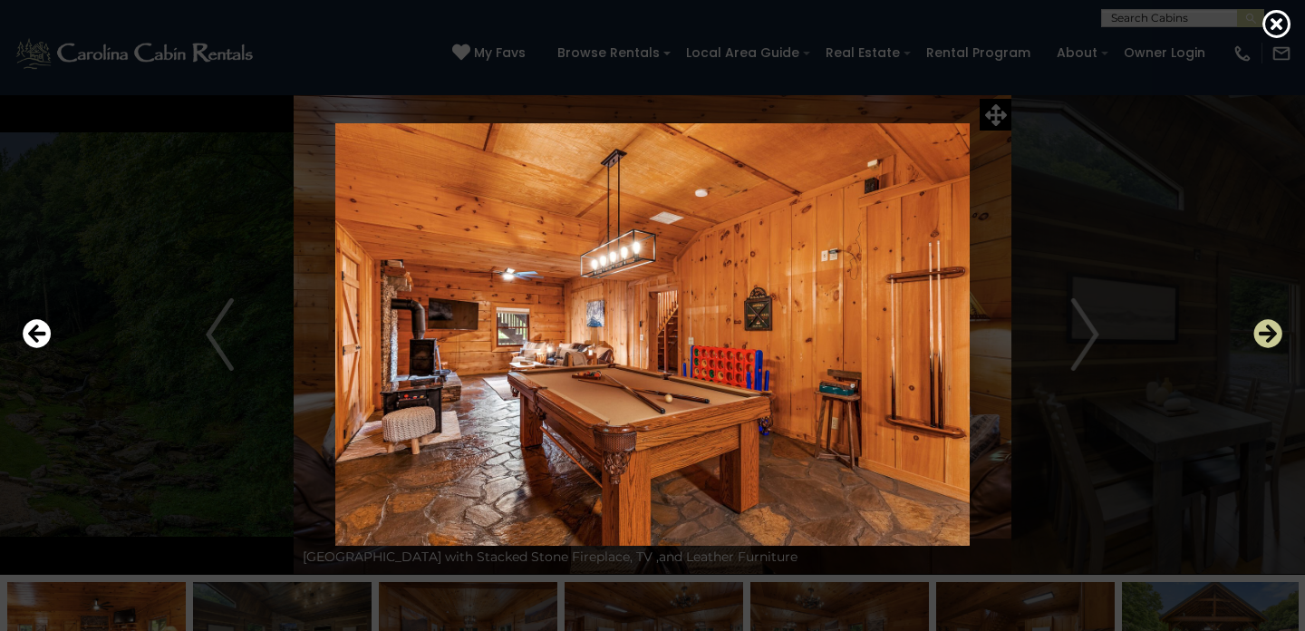
click at [1265, 338] on icon "Next" at bounding box center [1268, 333] width 29 height 29
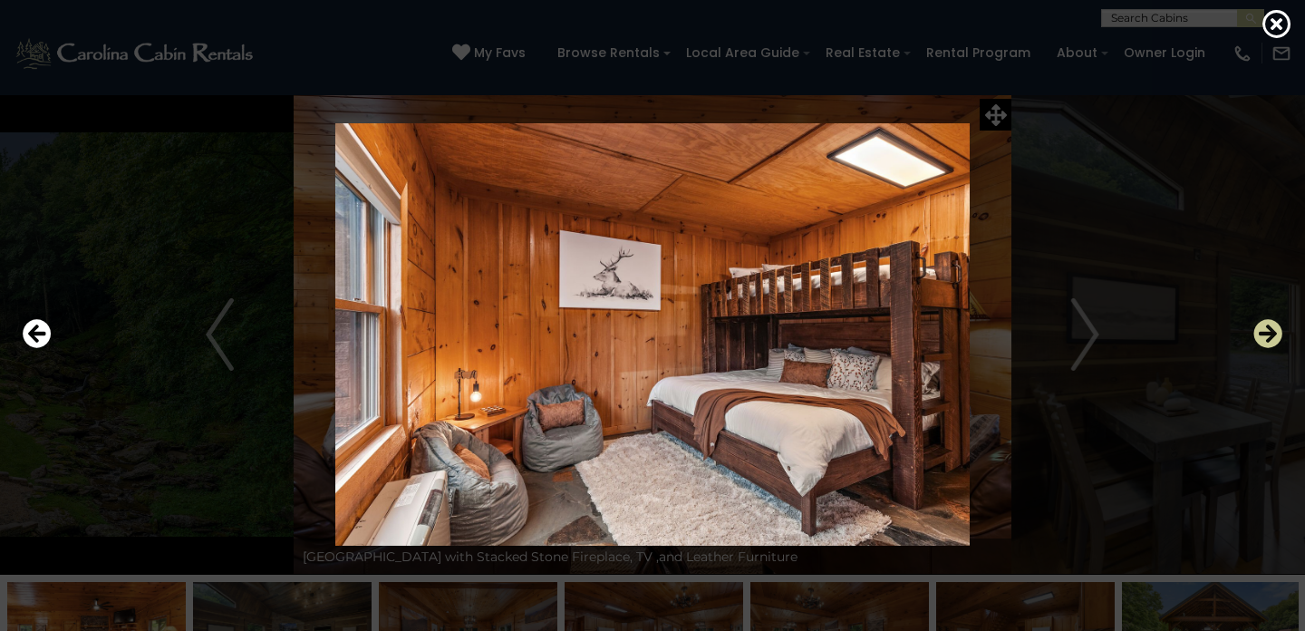
click at [1265, 338] on icon "Next" at bounding box center [1268, 333] width 29 height 29
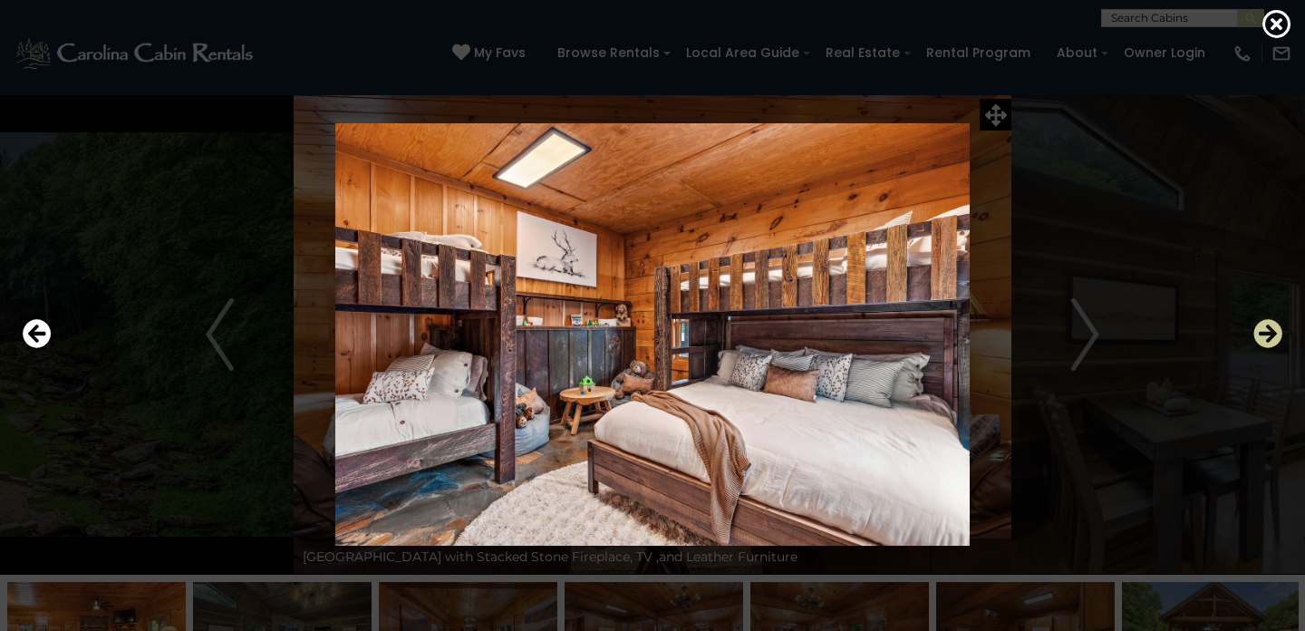
click at [1265, 338] on icon "Next" at bounding box center [1268, 333] width 29 height 29
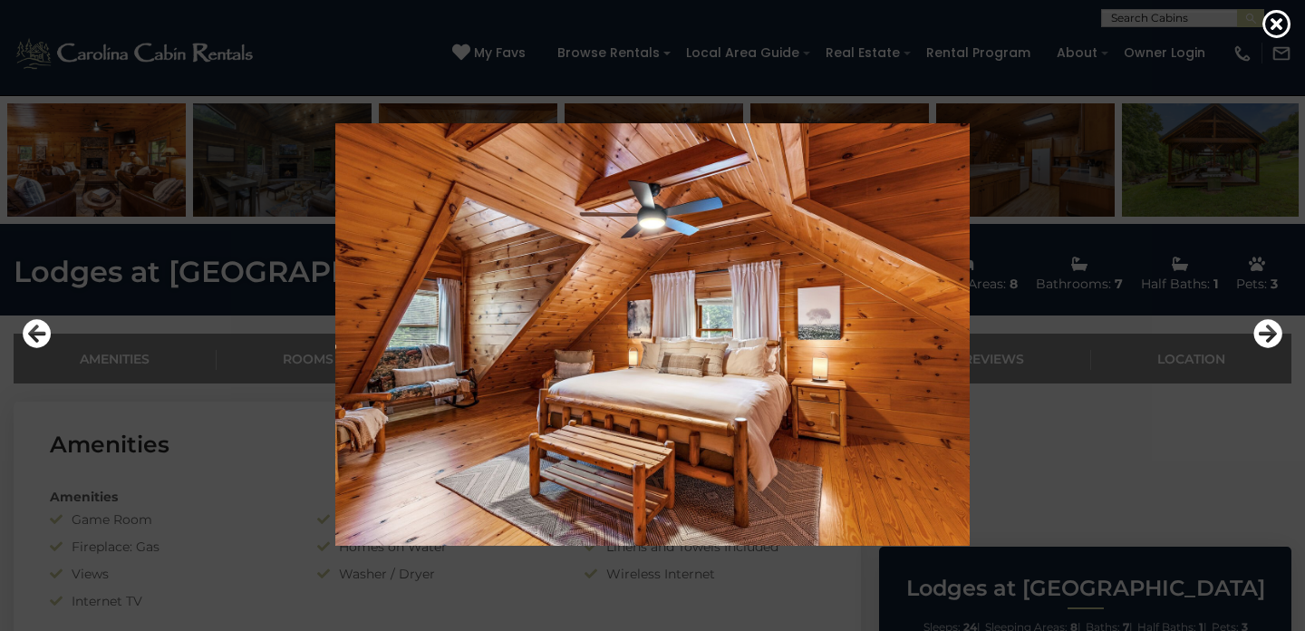
scroll to position [509, 0]
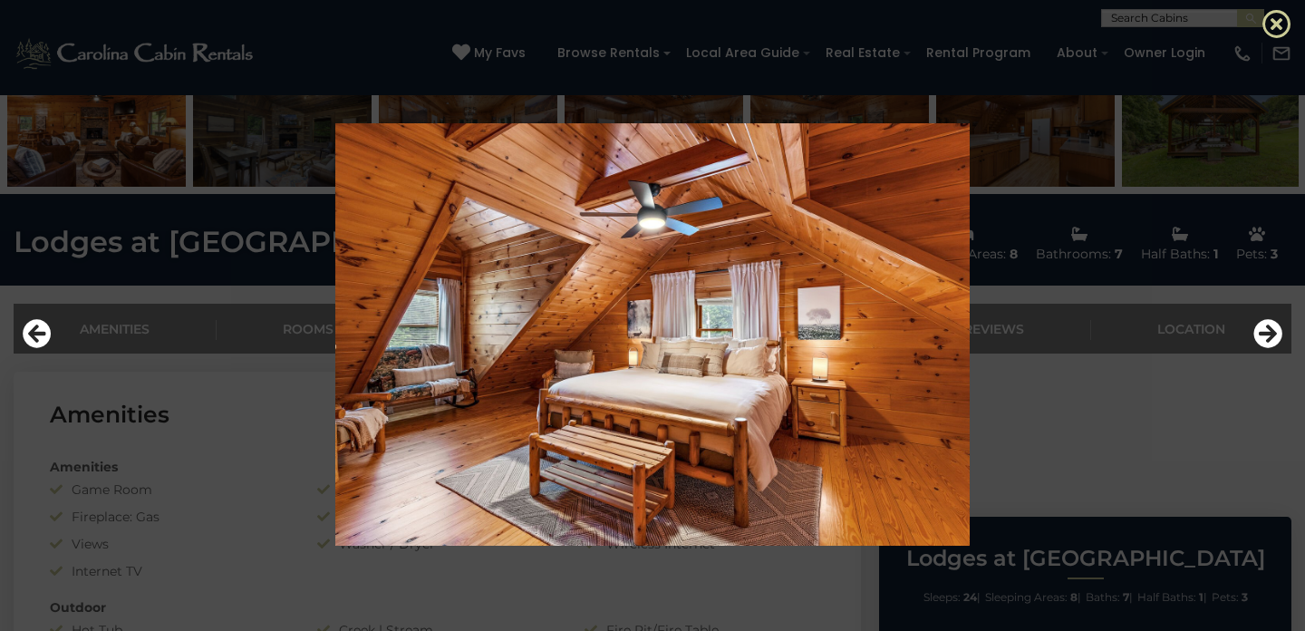
click at [1274, 31] on icon at bounding box center [1277, 23] width 29 height 29
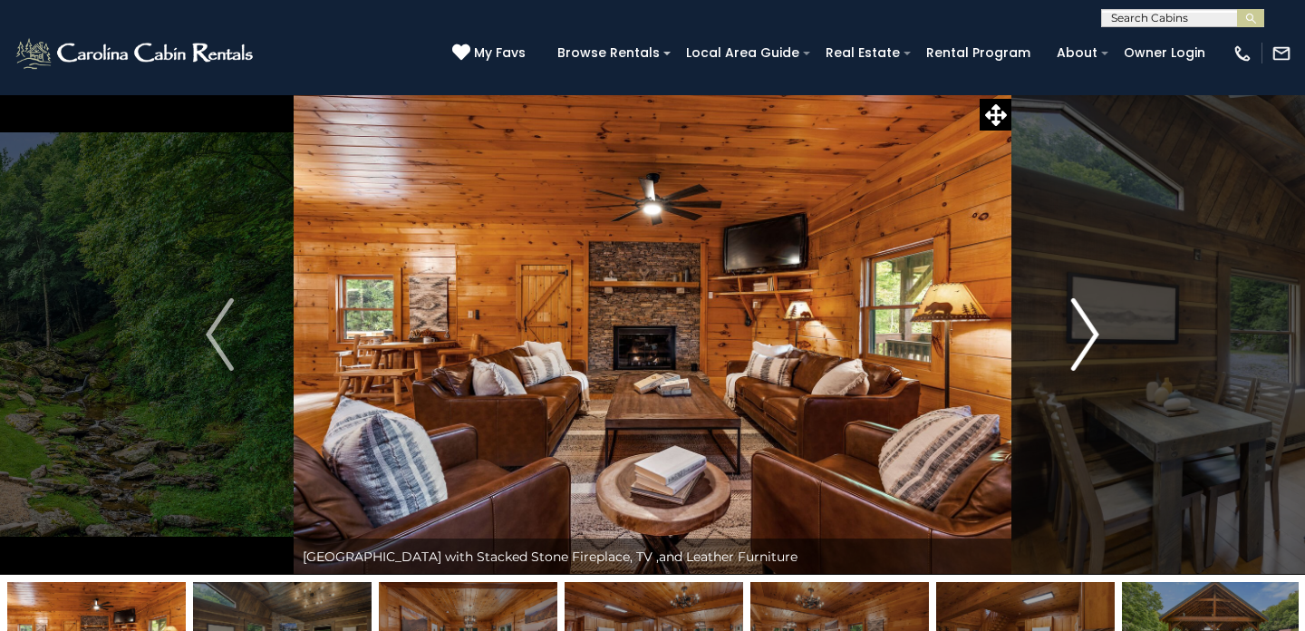
scroll to position [0, 0]
click at [1096, 331] on img "Next" at bounding box center [1084, 334] width 27 height 73
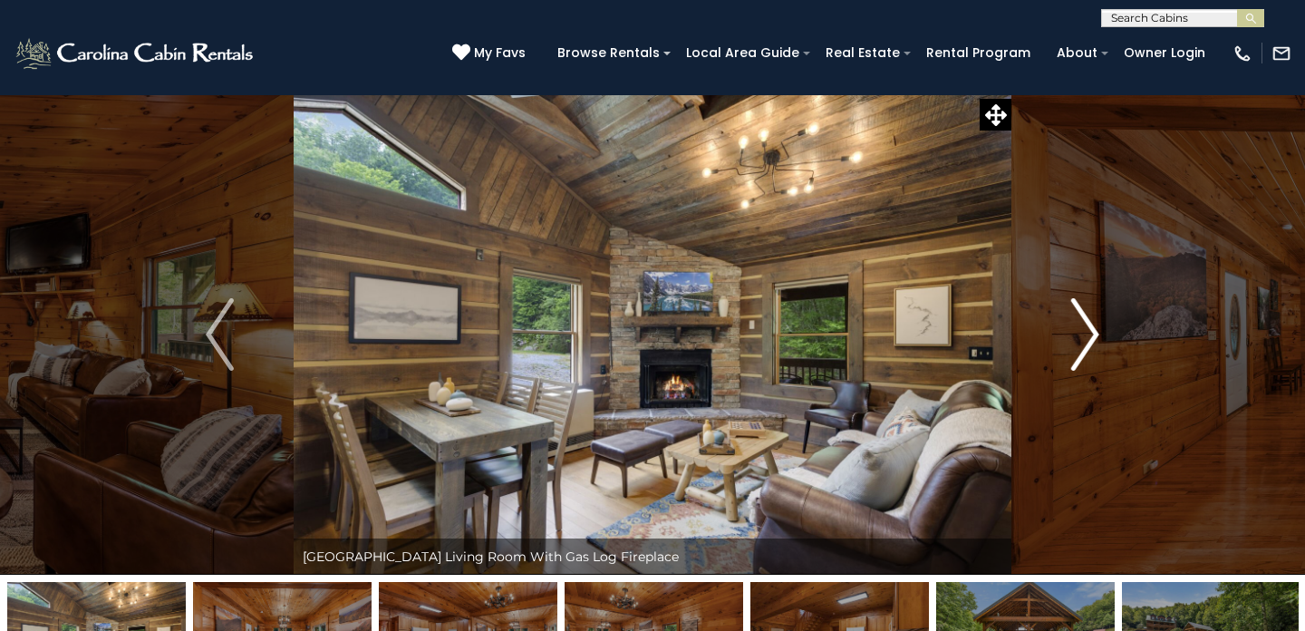
click at [1086, 331] on img "Next" at bounding box center [1084, 334] width 27 height 73
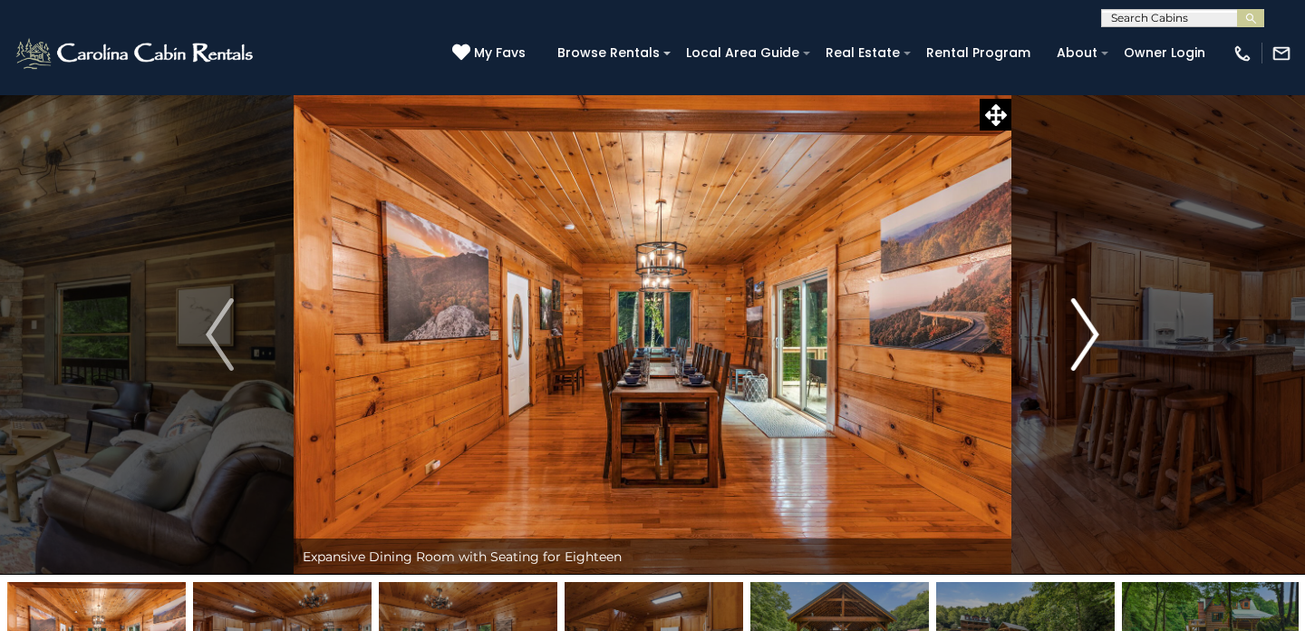
click at [1091, 326] on img "Next" at bounding box center [1084, 334] width 27 height 73
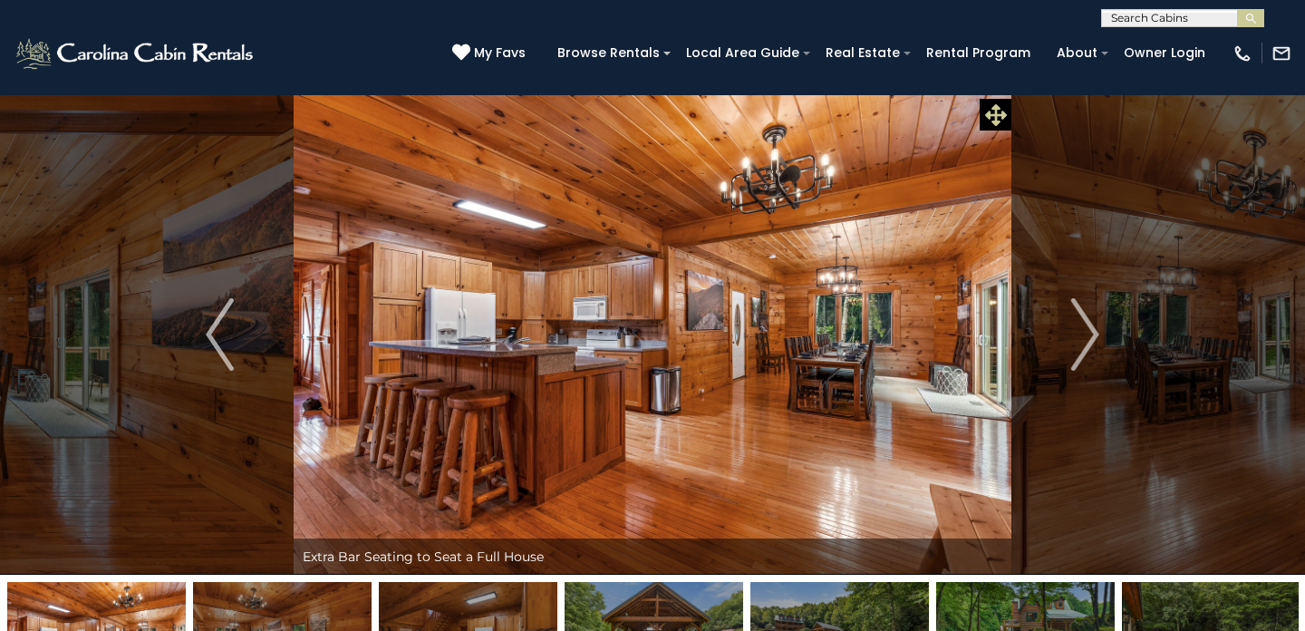
click at [994, 120] on icon at bounding box center [996, 115] width 22 height 22
click at [999, 116] on div at bounding box center [653, 334] width 1278 height 567
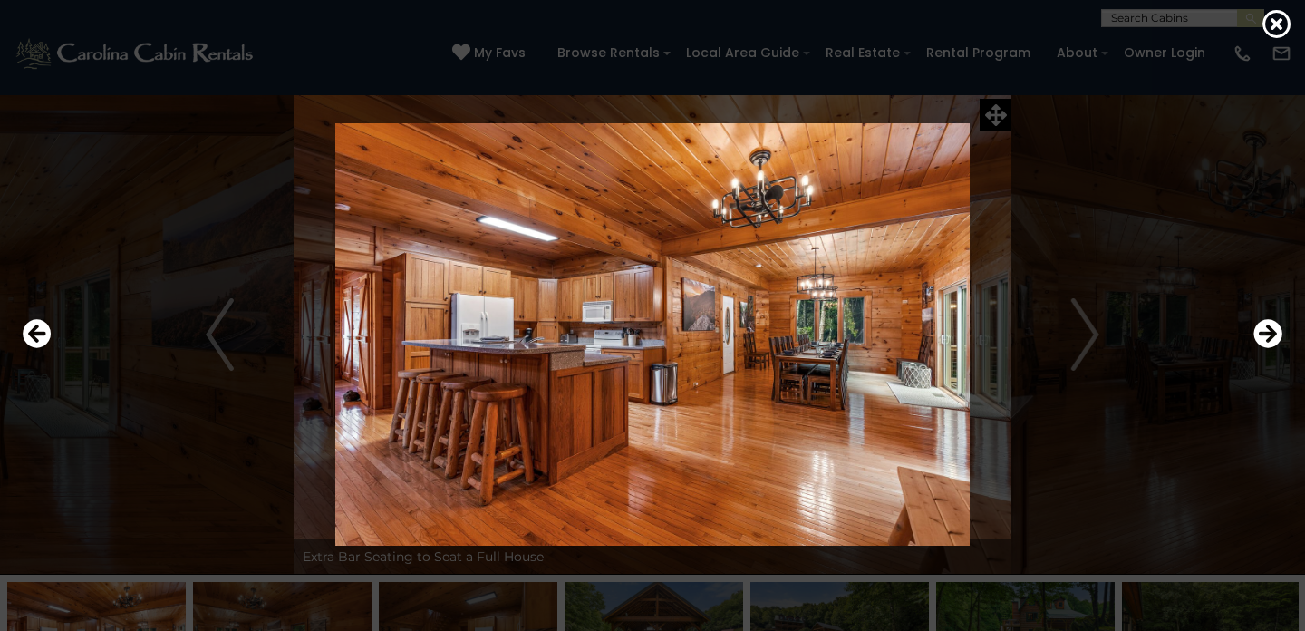
click at [1088, 337] on img at bounding box center [653, 334] width 1090 height 422
click at [1089, 333] on img at bounding box center [653, 334] width 1090 height 422
click at [1087, 335] on img at bounding box center [653, 334] width 1090 height 422
click at [1273, 334] on icon "Next" at bounding box center [1268, 333] width 29 height 29
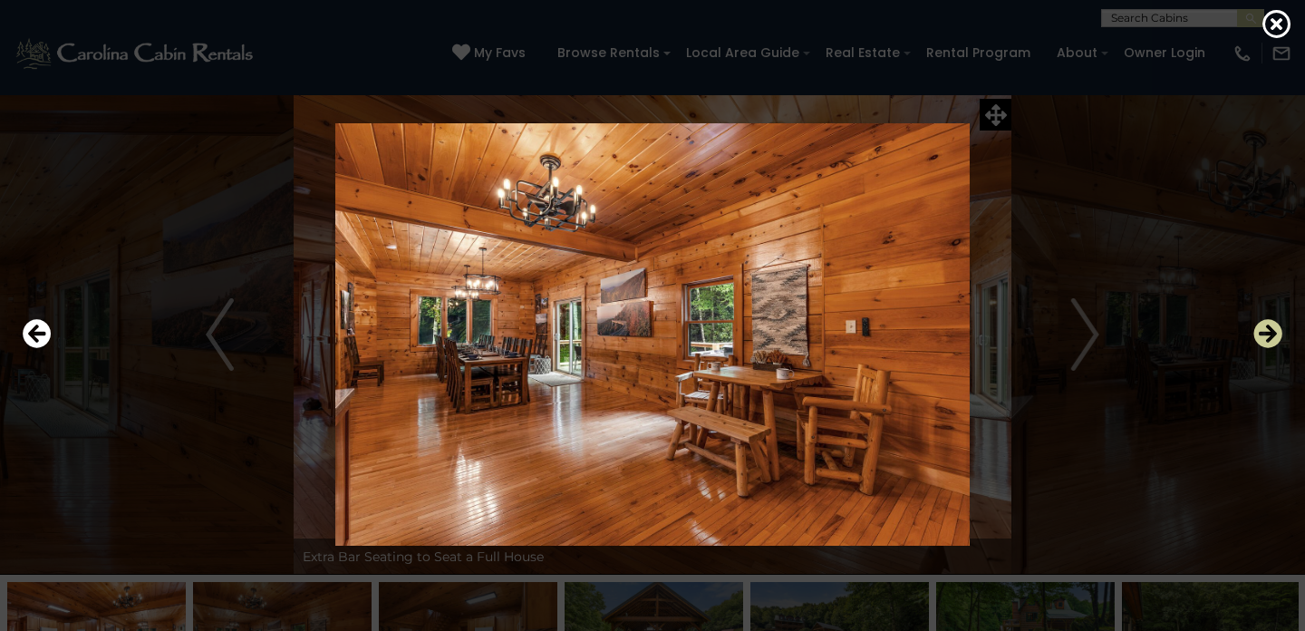
click at [1273, 334] on icon "Next" at bounding box center [1268, 333] width 29 height 29
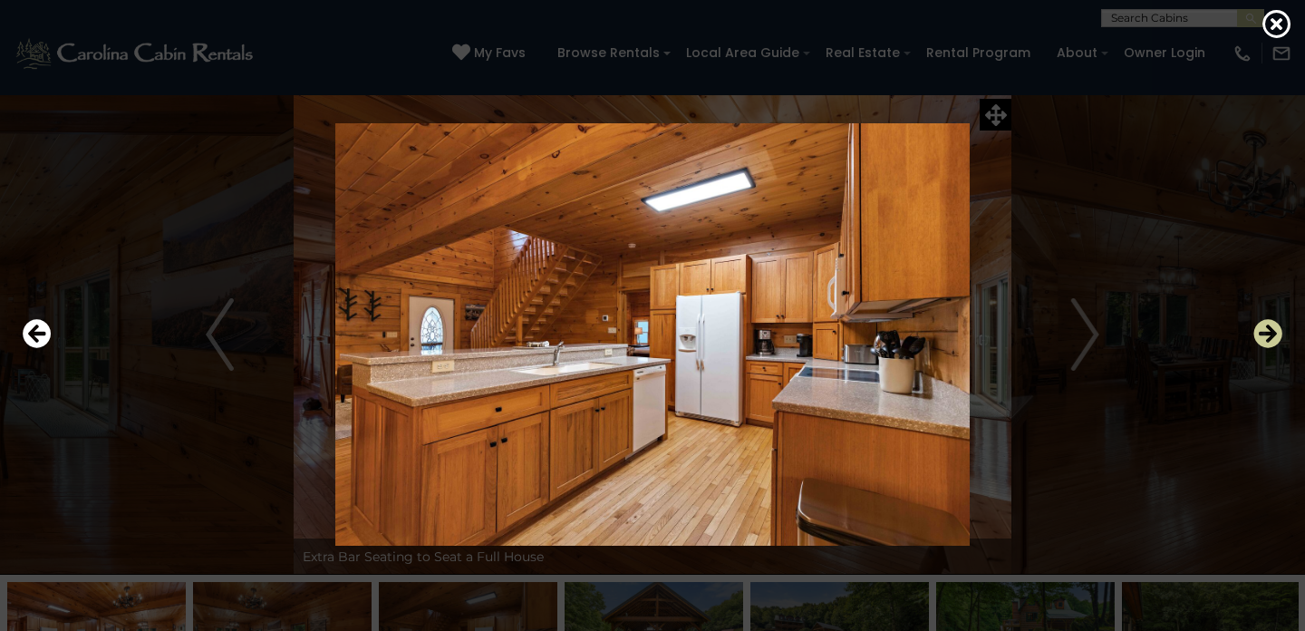
click at [1273, 334] on icon "Next" at bounding box center [1268, 333] width 29 height 29
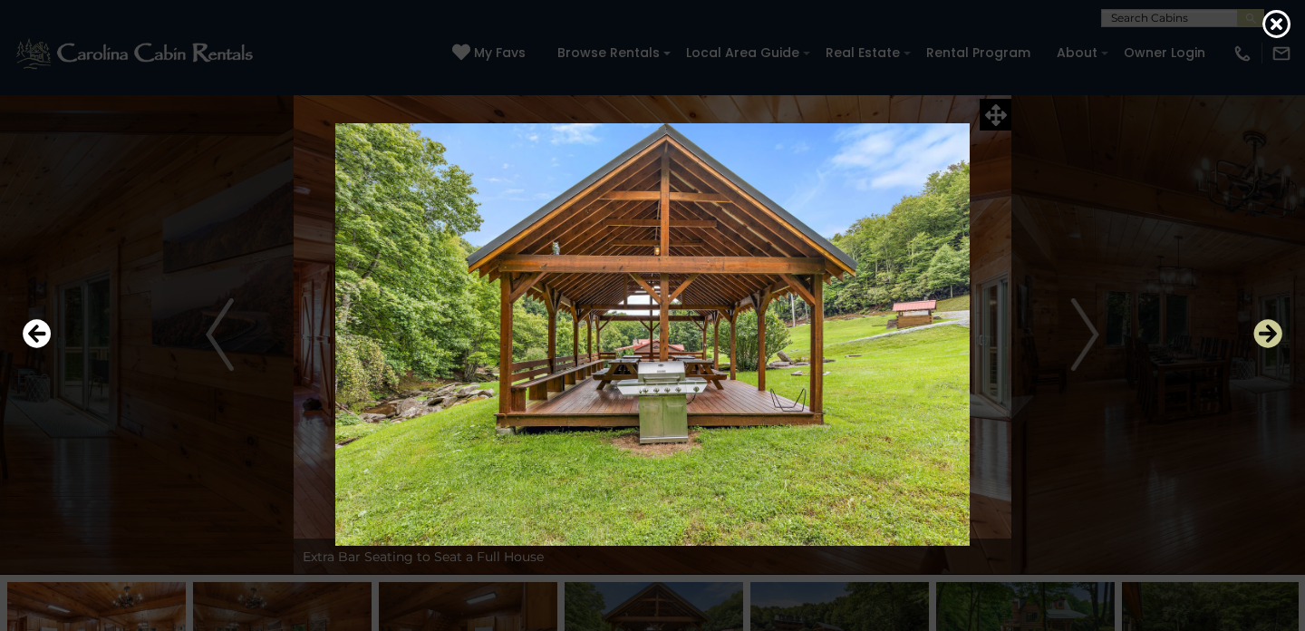
click at [1273, 334] on icon "Next" at bounding box center [1268, 333] width 29 height 29
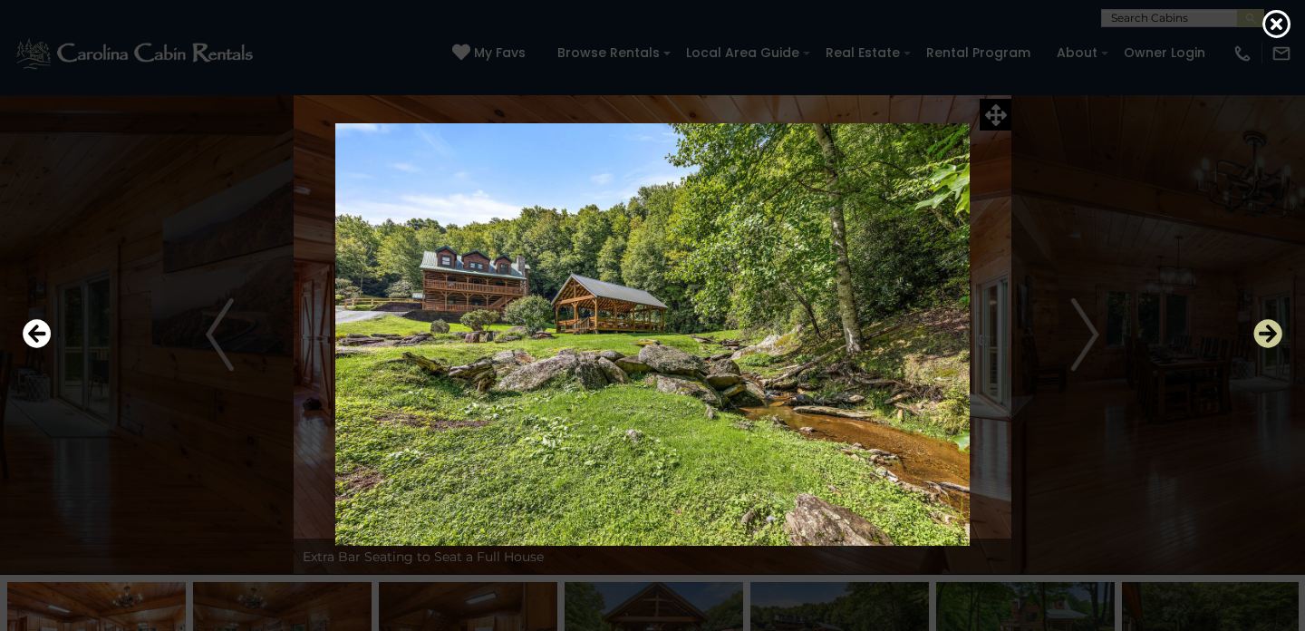
click at [1273, 334] on icon "Next" at bounding box center [1268, 333] width 29 height 29
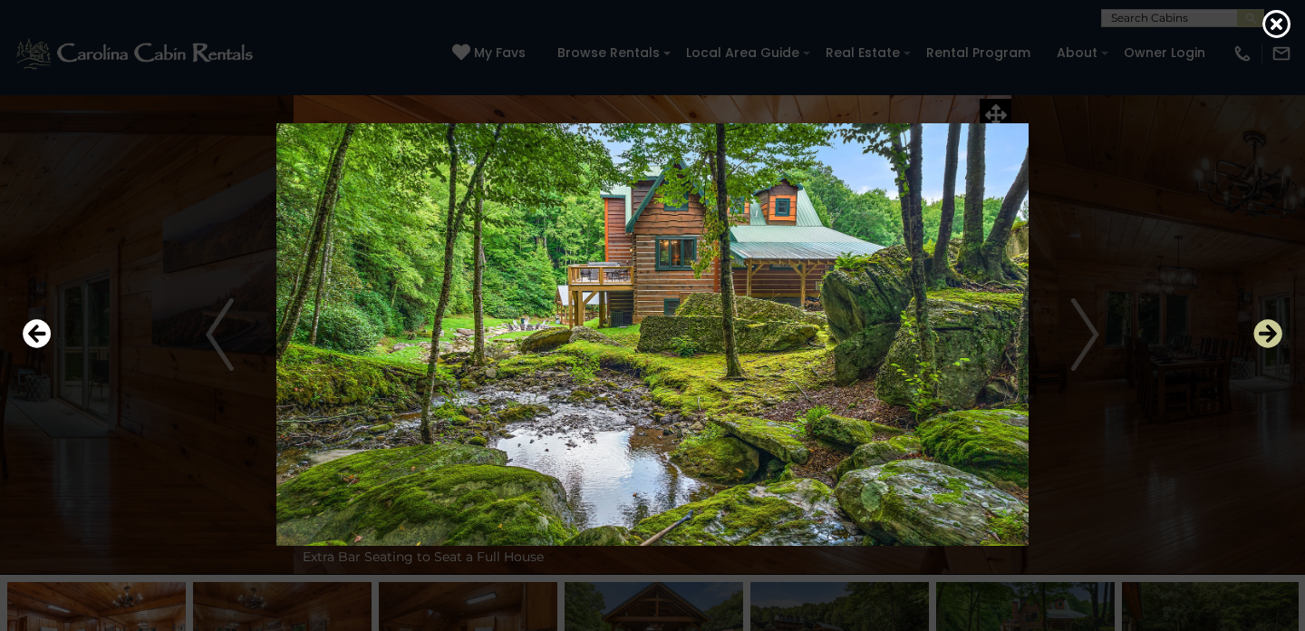
click at [1273, 334] on icon "Next" at bounding box center [1268, 333] width 29 height 29
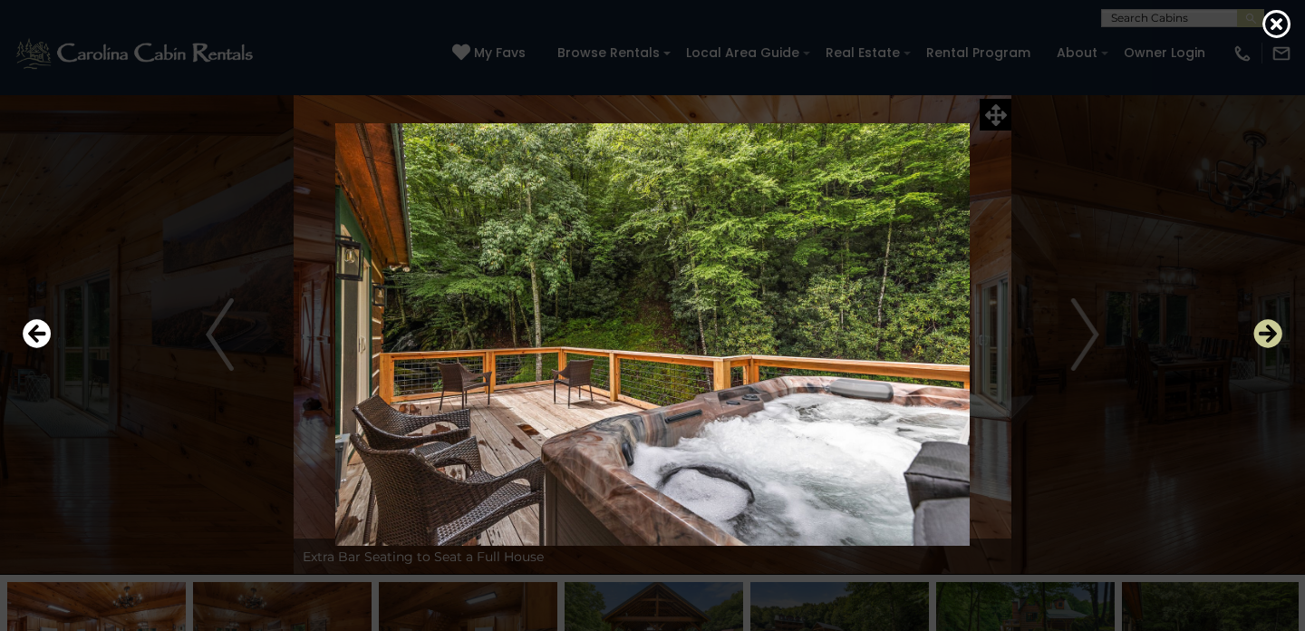
click at [1273, 334] on icon "Next" at bounding box center [1268, 333] width 29 height 29
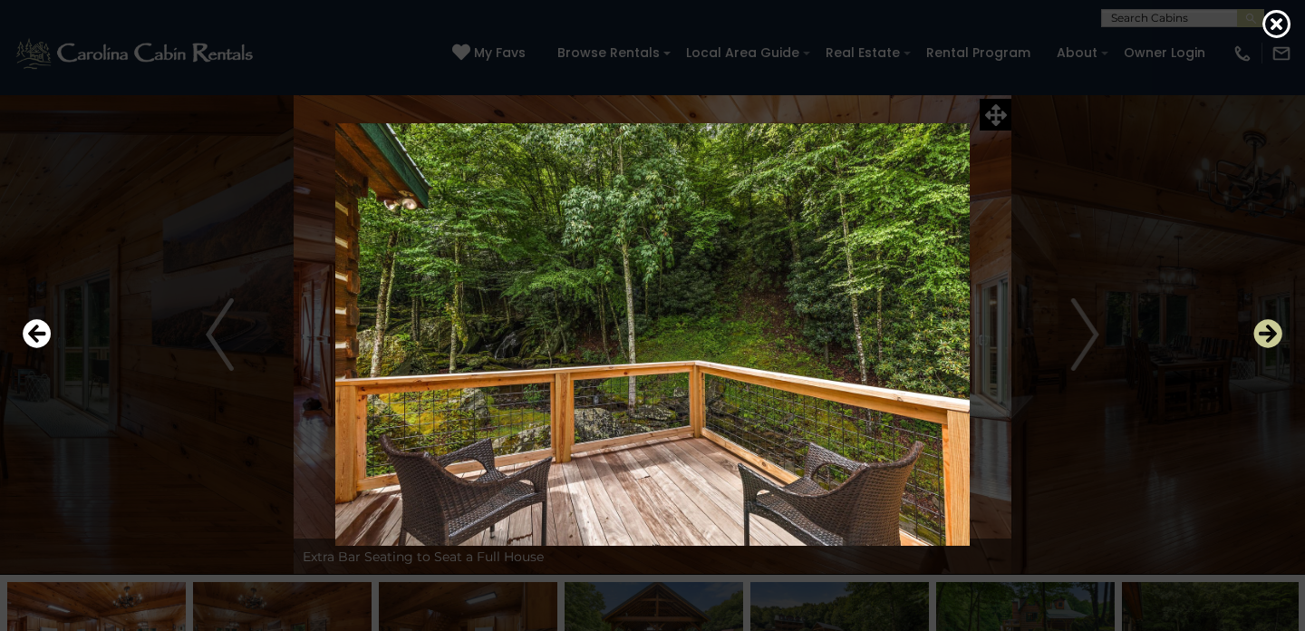
click at [1273, 334] on icon "Next" at bounding box center [1268, 333] width 29 height 29
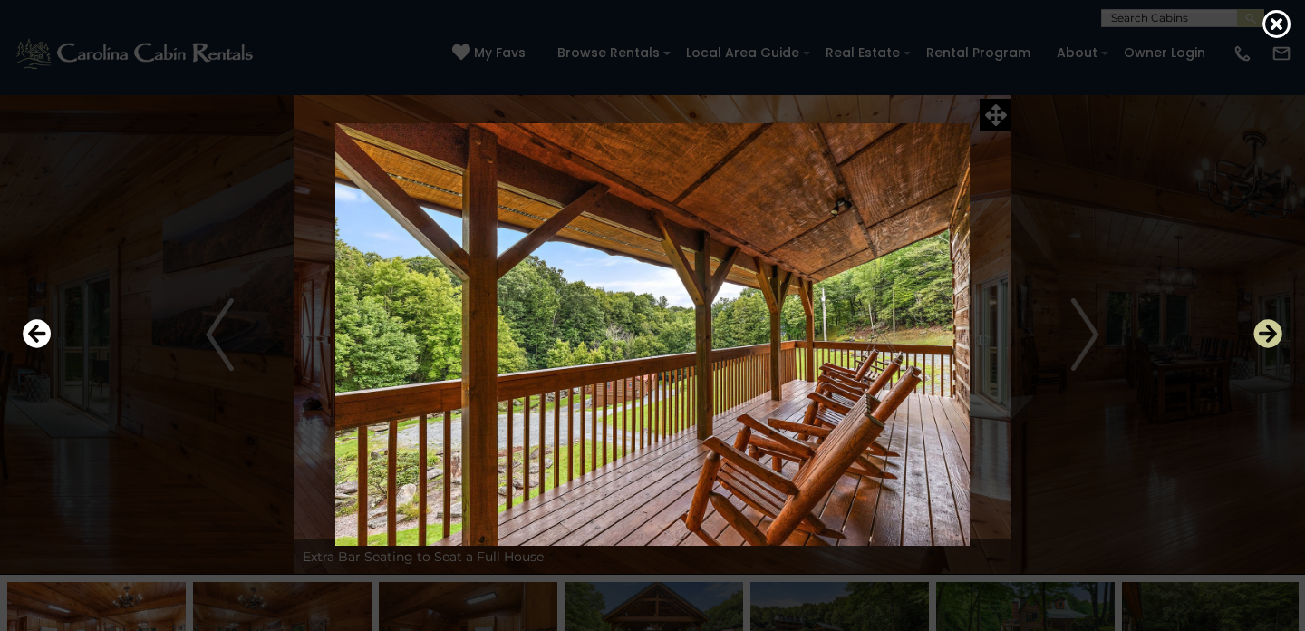
click at [1273, 334] on icon "Next" at bounding box center [1268, 333] width 29 height 29
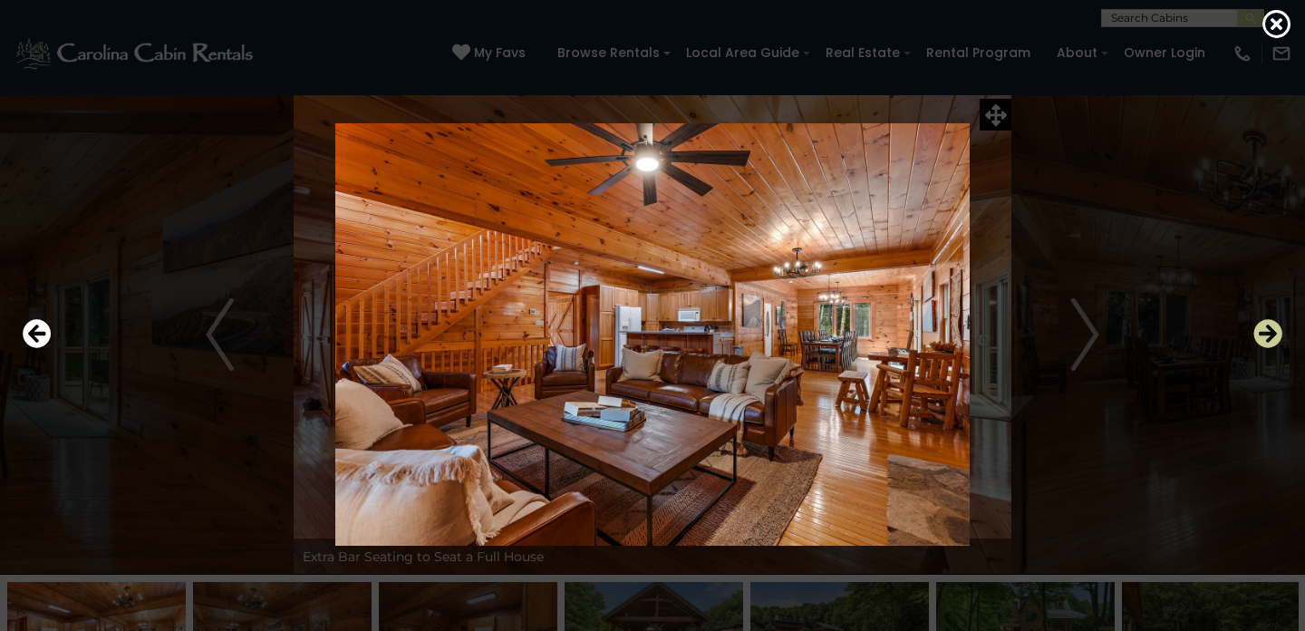
click at [1273, 334] on icon "Next" at bounding box center [1268, 333] width 29 height 29
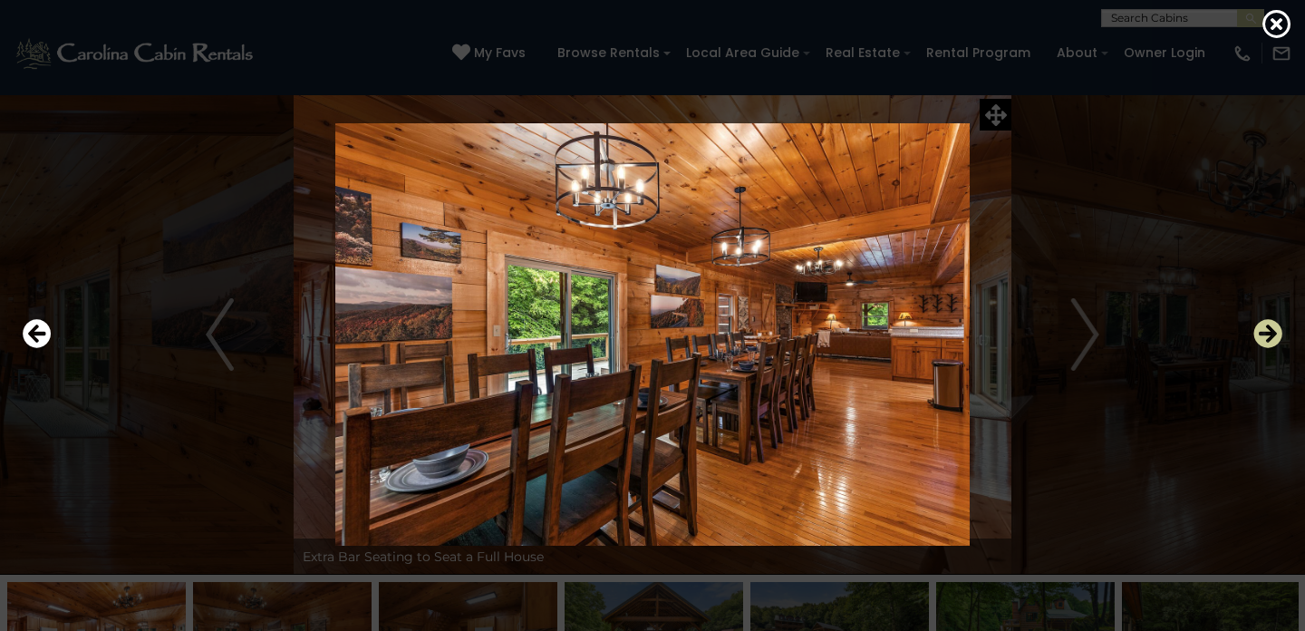
click at [1273, 334] on icon "Next" at bounding box center [1268, 333] width 29 height 29
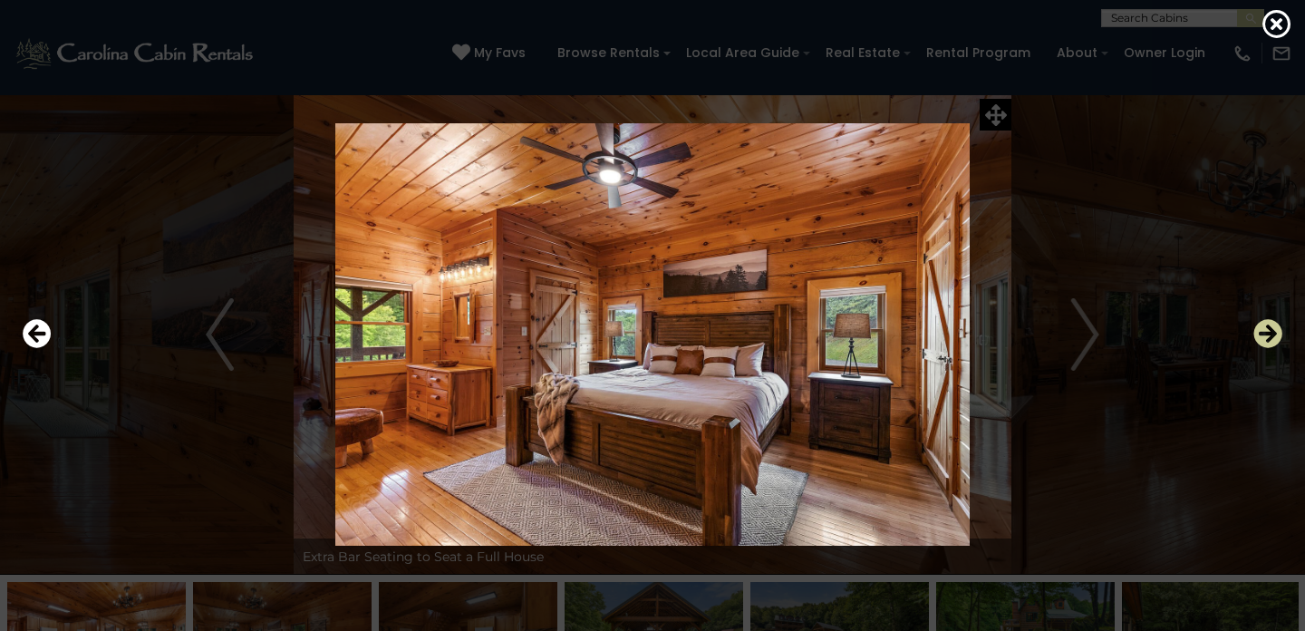
click at [1273, 334] on icon "Next" at bounding box center [1268, 333] width 29 height 29
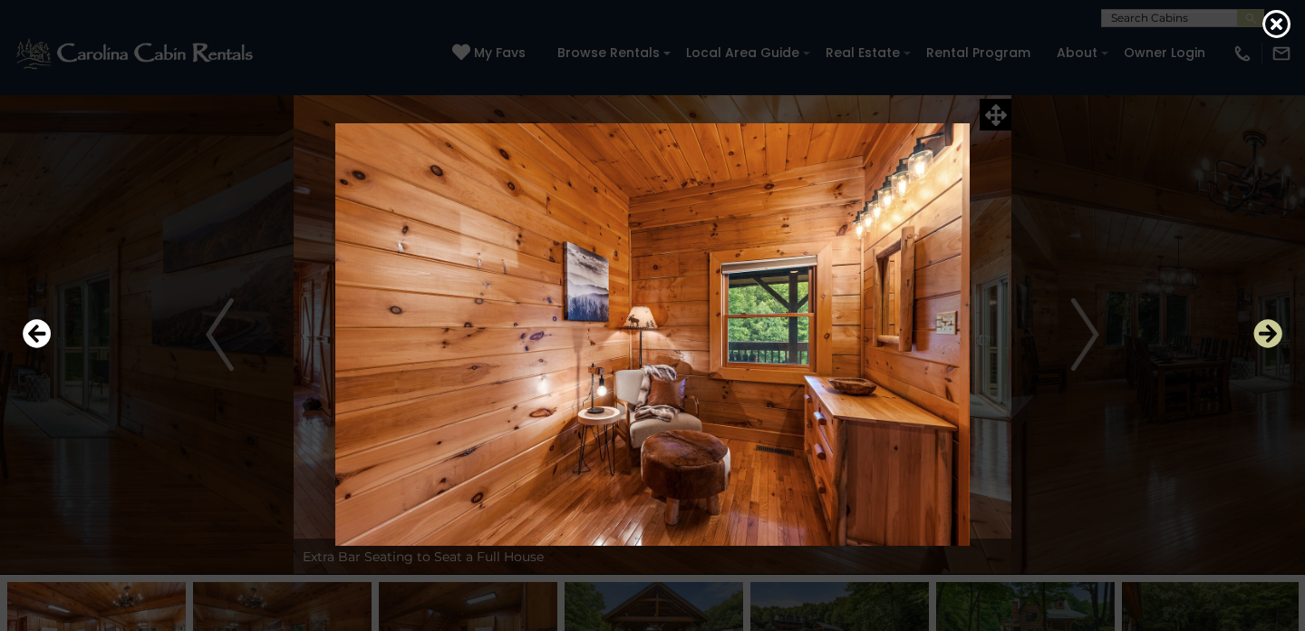
click at [1273, 334] on icon "Next" at bounding box center [1268, 333] width 29 height 29
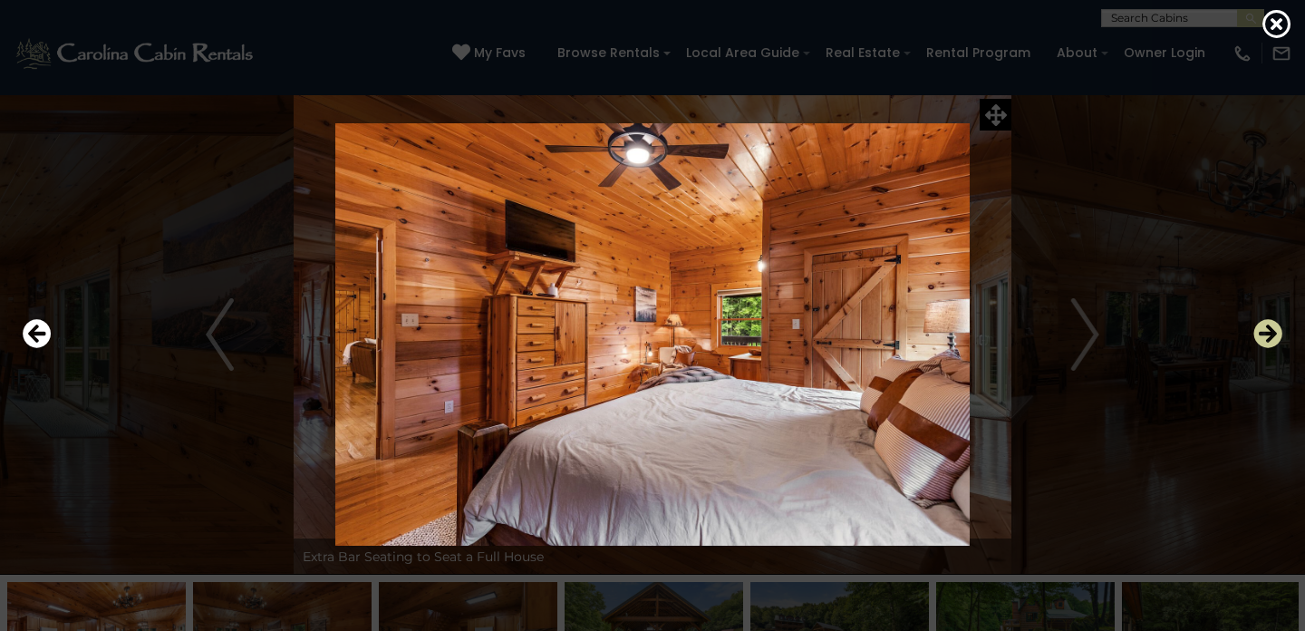
click at [1273, 334] on icon "Next" at bounding box center [1268, 333] width 29 height 29
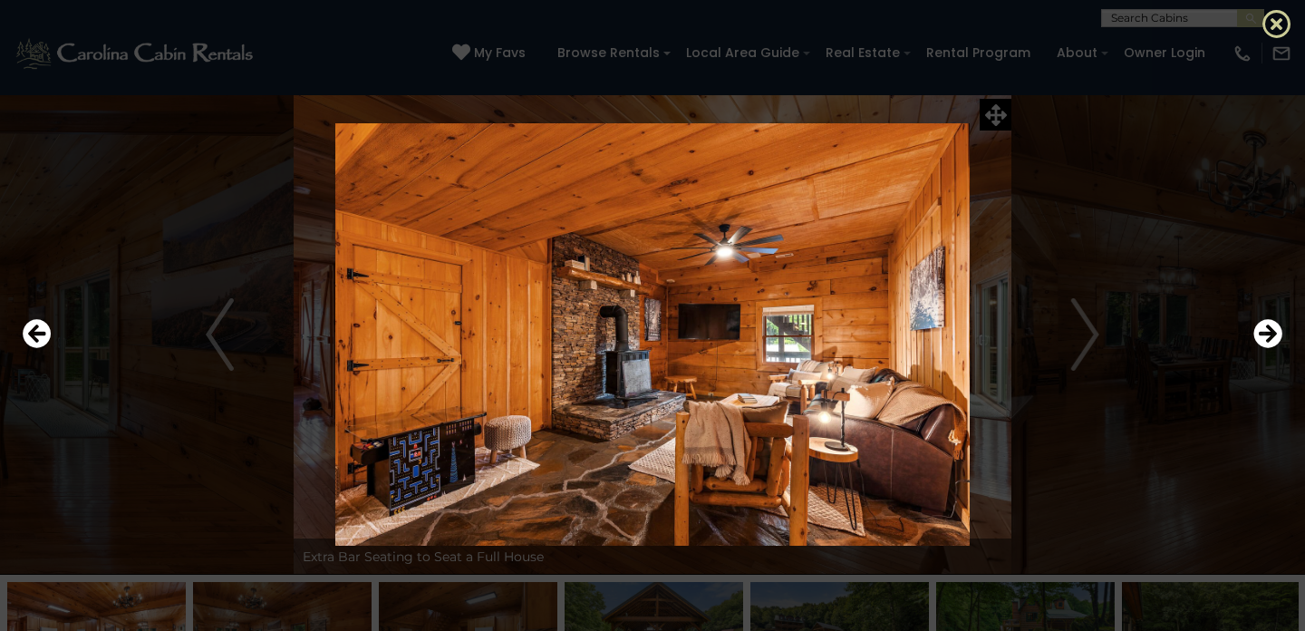
click at [1275, 22] on icon at bounding box center [1277, 23] width 29 height 29
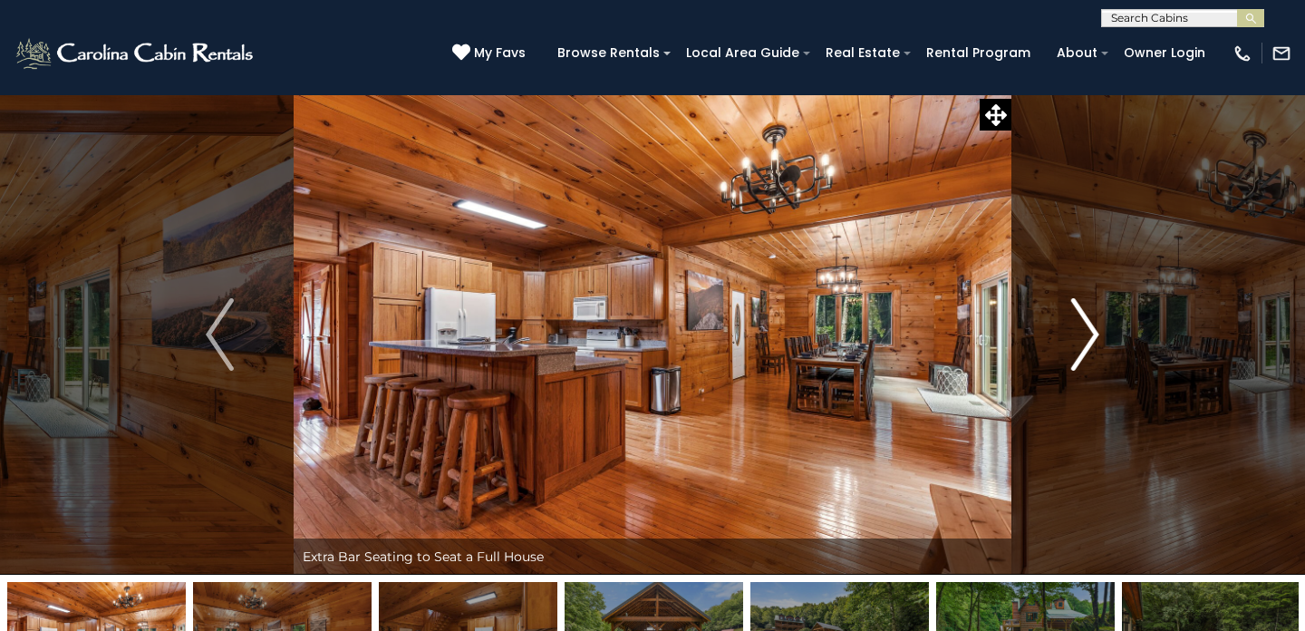
click at [1086, 312] on img "Next" at bounding box center [1084, 334] width 27 height 73
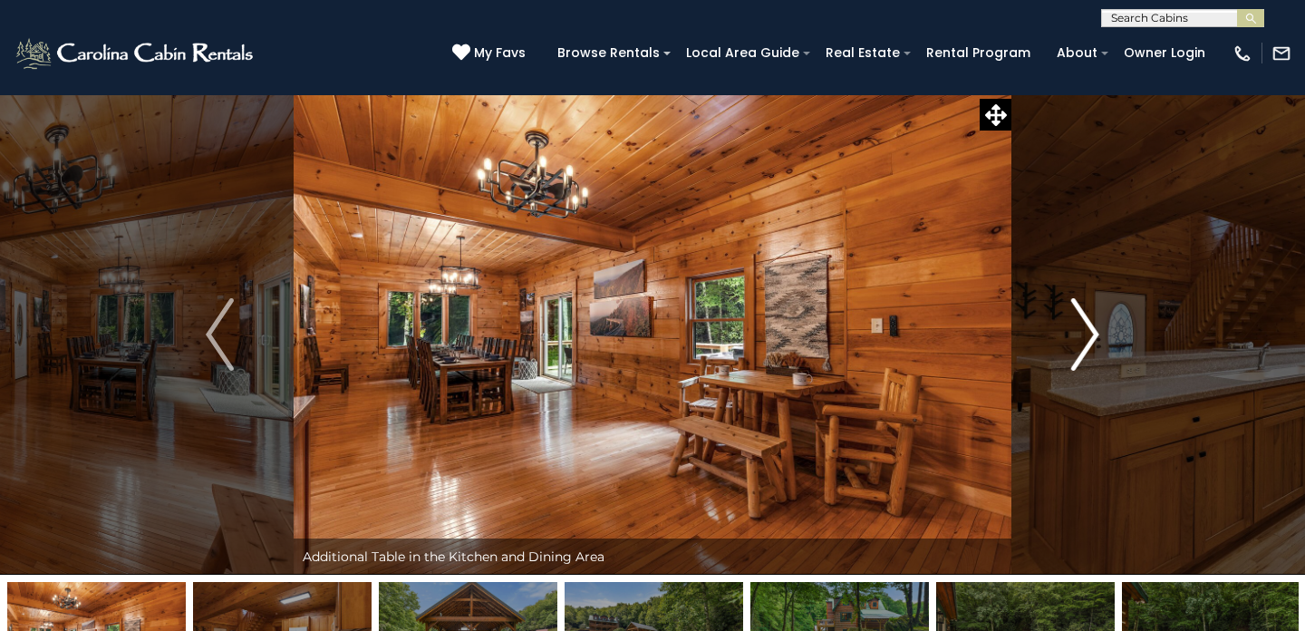
click at [1085, 326] on img "Next" at bounding box center [1084, 334] width 27 height 73
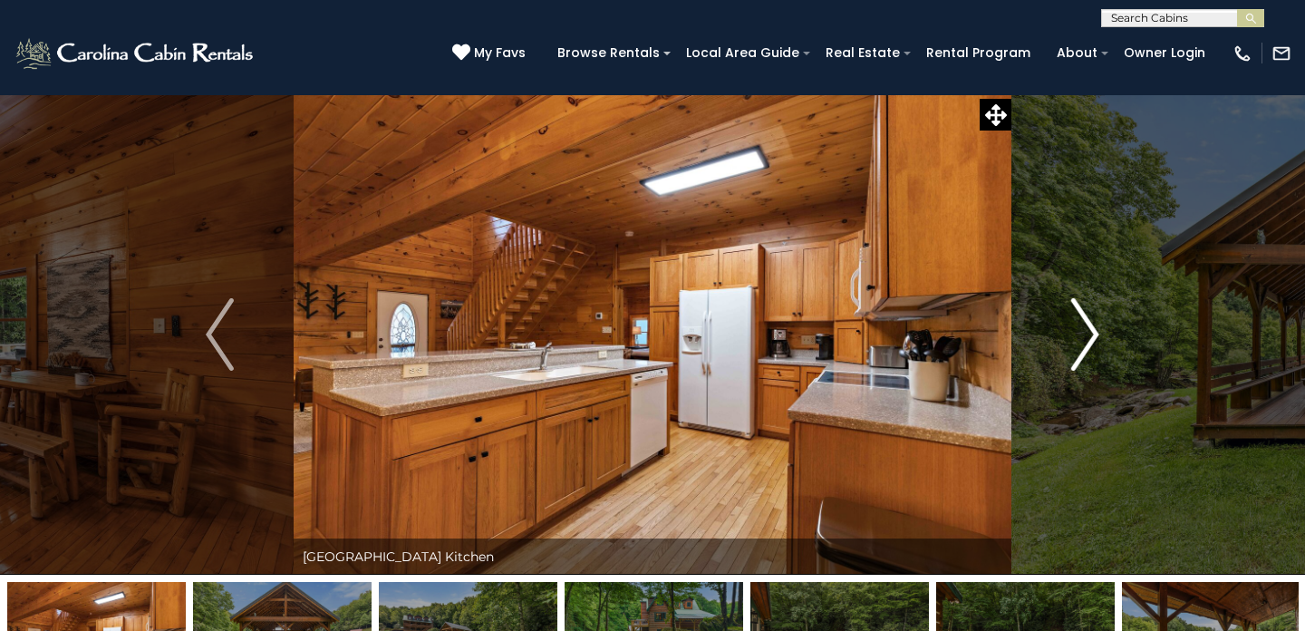
click at [1086, 334] on img "Next" at bounding box center [1084, 334] width 27 height 73
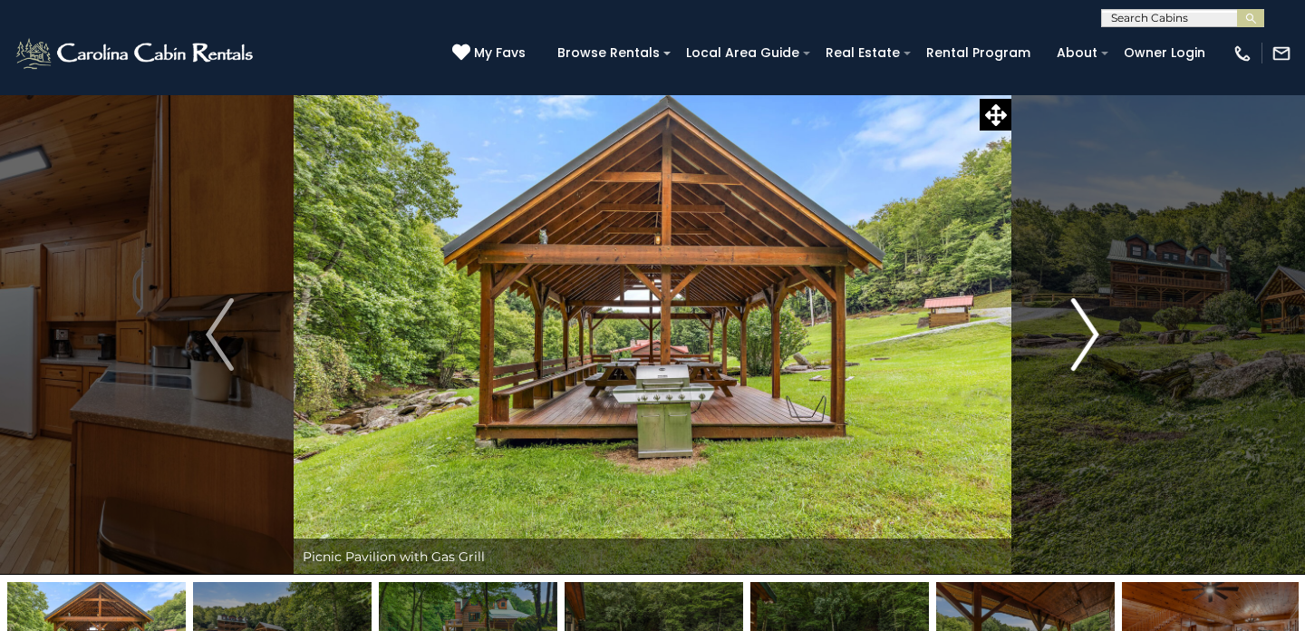
click at [1086, 334] on img "Next" at bounding box center [1084, 334] width 27 height 73
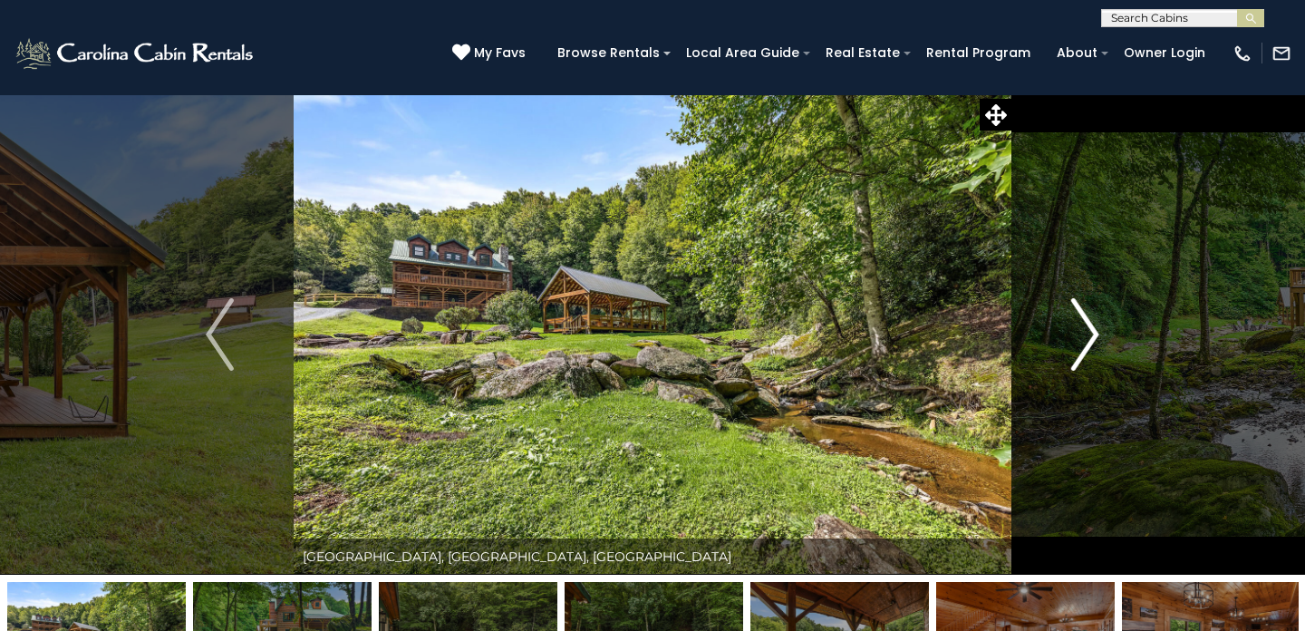
click at [1086, 334] on img "Next" at bounding box center [1084, 334] width 27 height 73
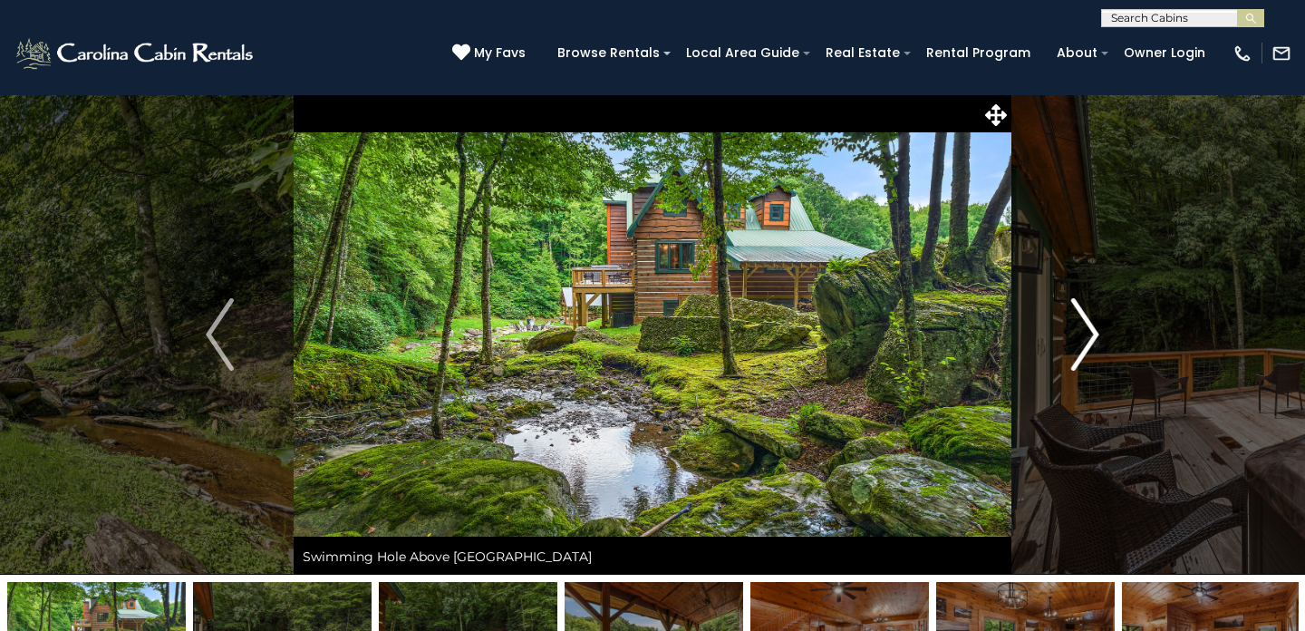
click at [1086, 334] on img "Next" at bounding box center [1084, 334] width 27 height 73
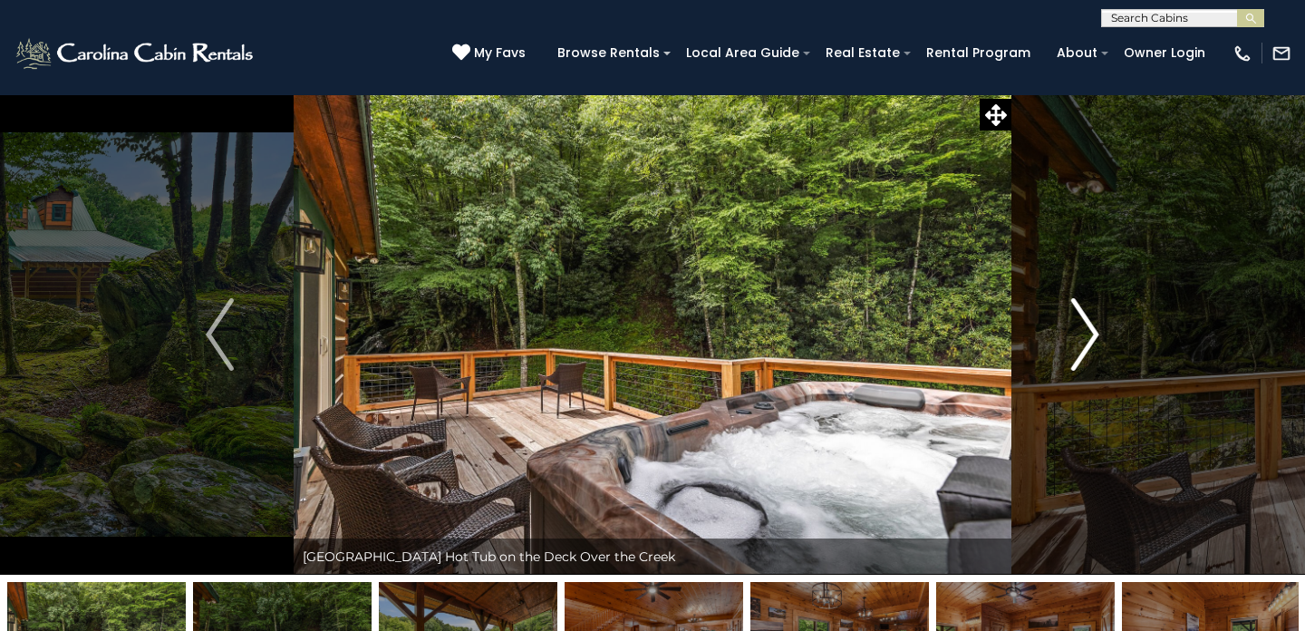
click at [1086, 334] on img "Next" at bounding box center [1084, 334] width 27 height 73
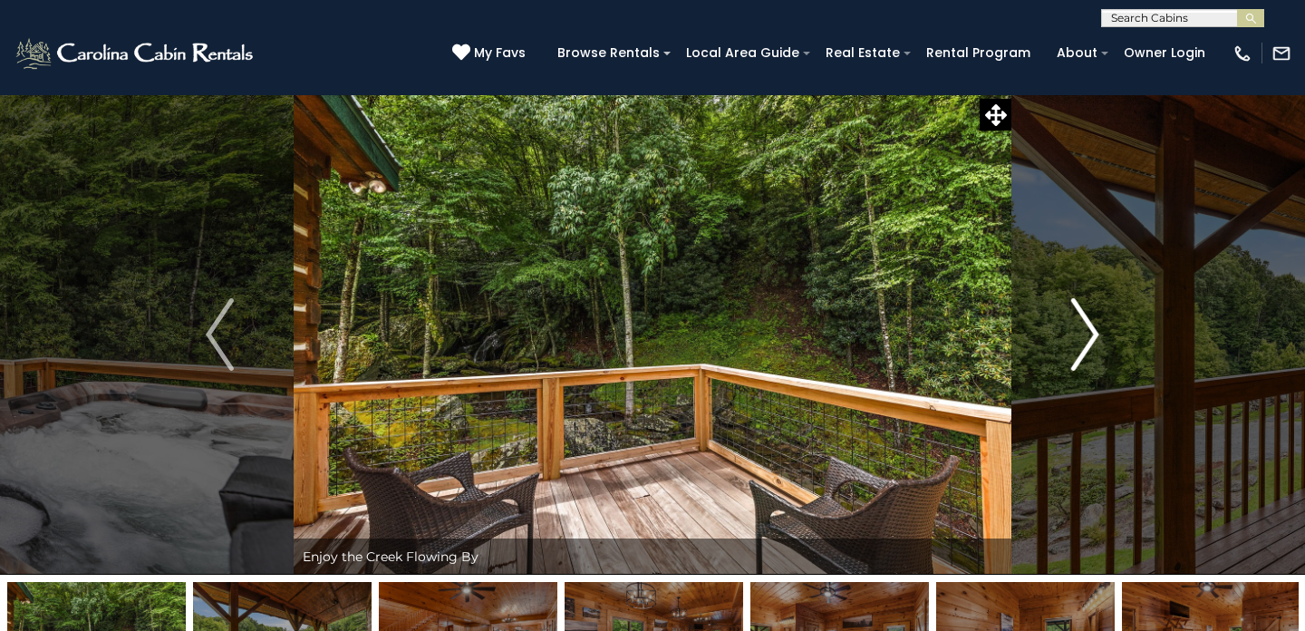
click at [1086, 334] on img "Next" at bounding box center [1084, 334] width 27 height 73
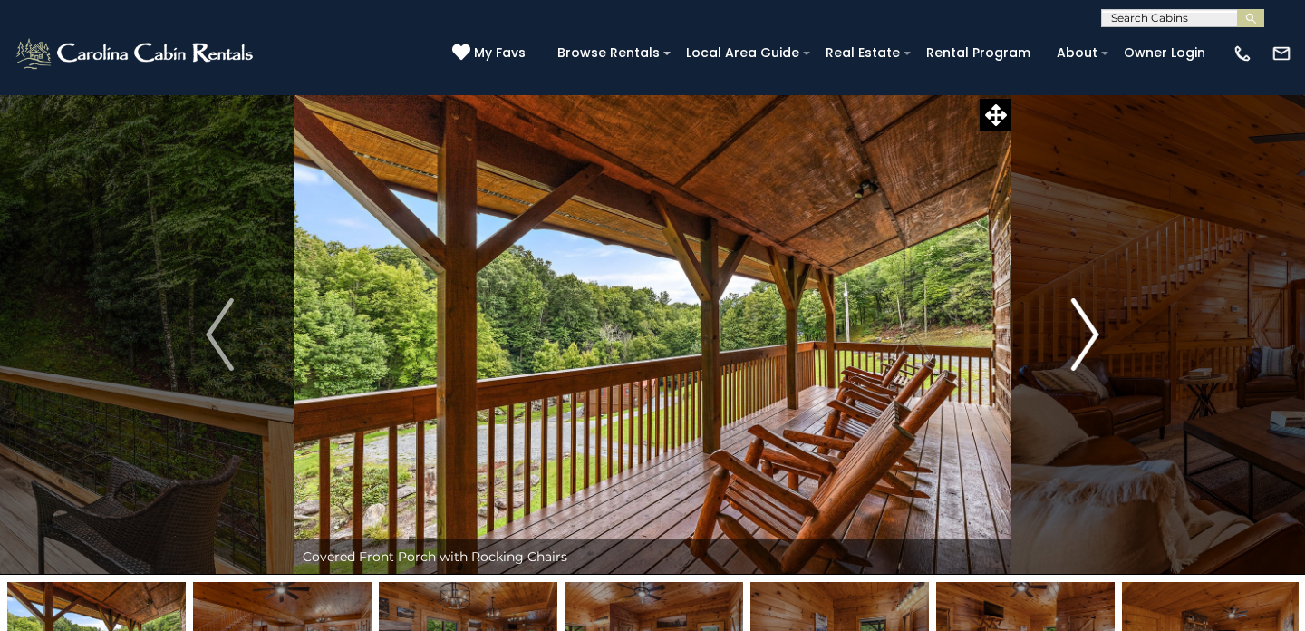
click at [1086, 334] on img "Next" at bounding box center [1084, 334] width 27 height 73
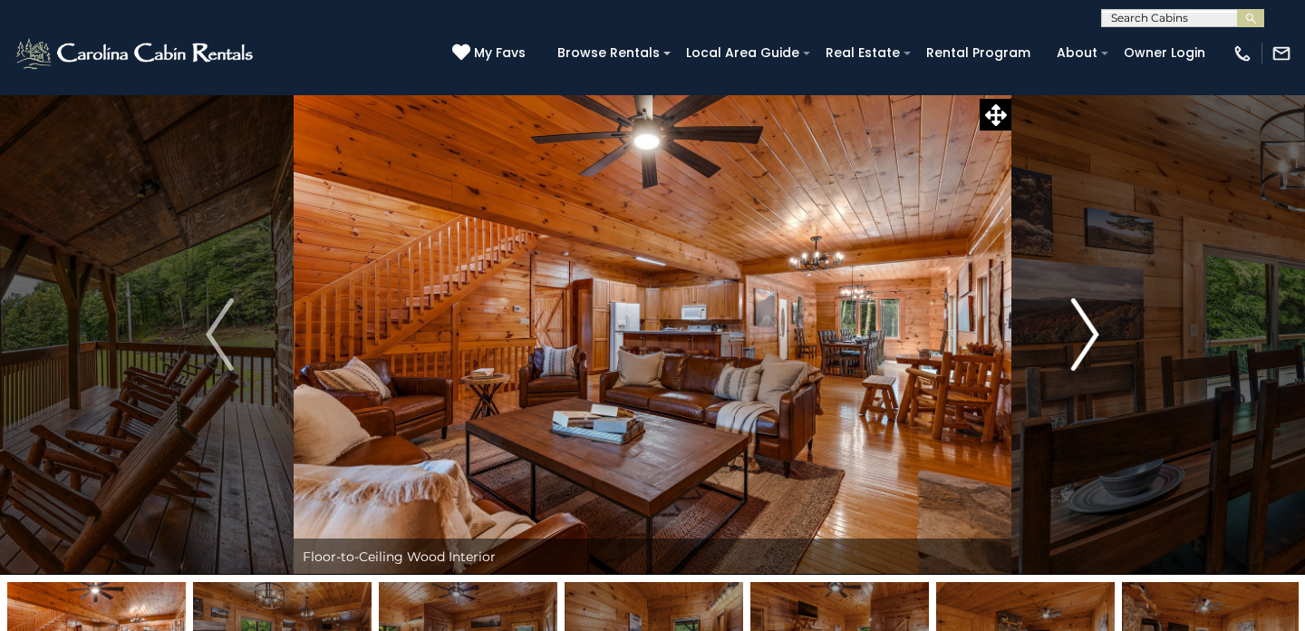
click at [1086, 334] on img "Next" at bounding box center [1084, 334] width 27 height 73
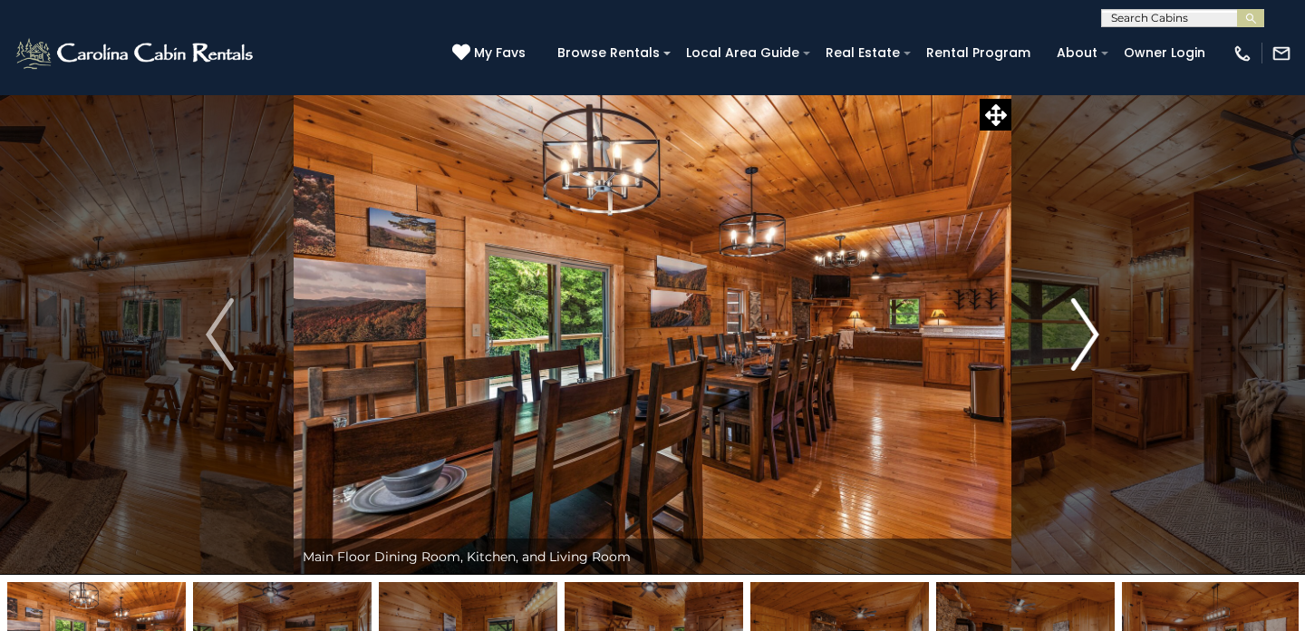
click at [1086, 334] on img "Next" at bounding box center [1084, 334] width 27 height 73
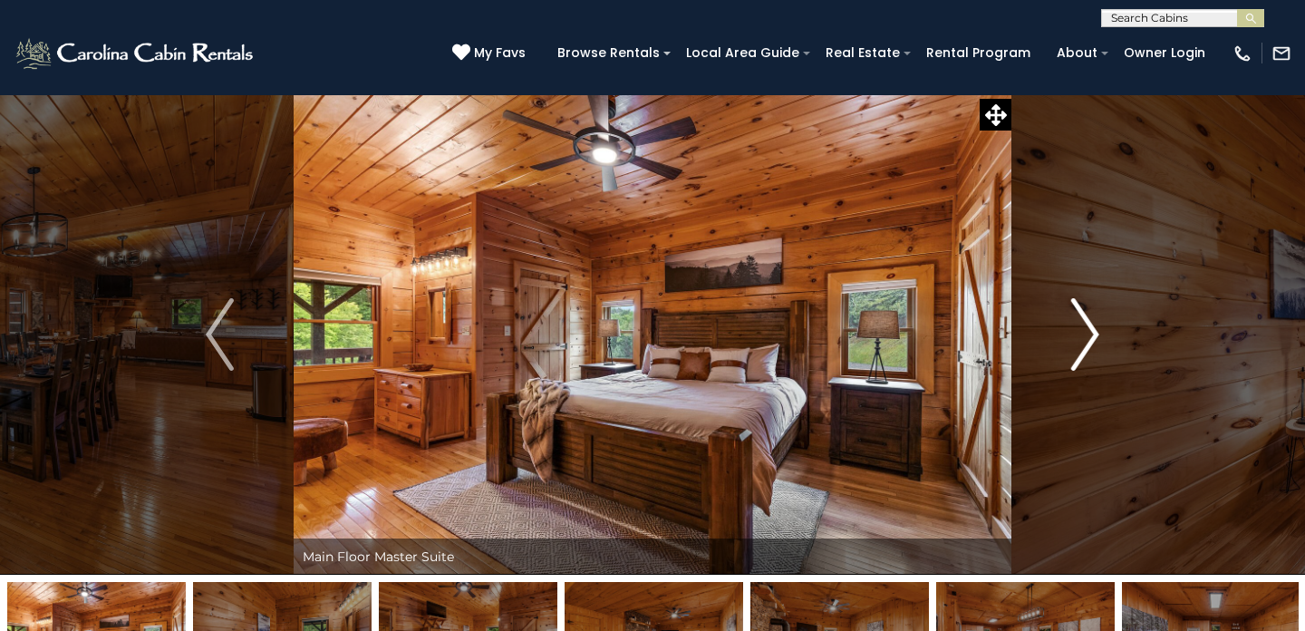
click at [1086, 334] on img "Next" at bounding box center [1084, 334] width 27 height 73
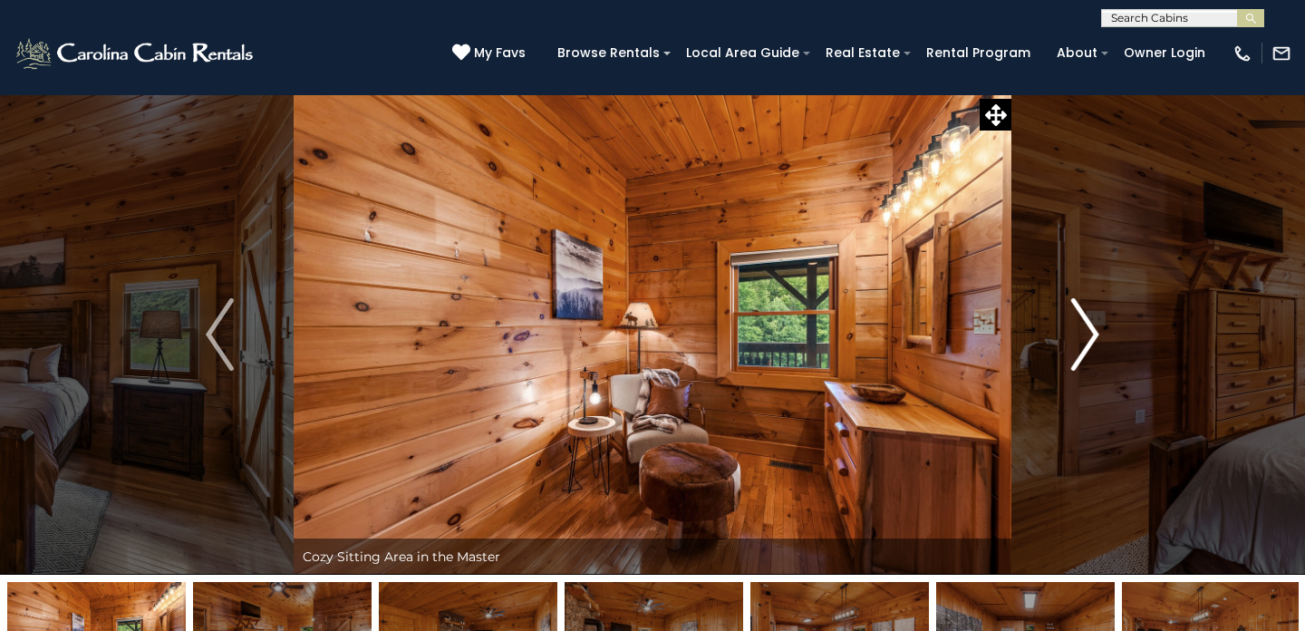
click at [1086, 334] on img "Next" at bounding box center [1084, 334] width 27 height 73
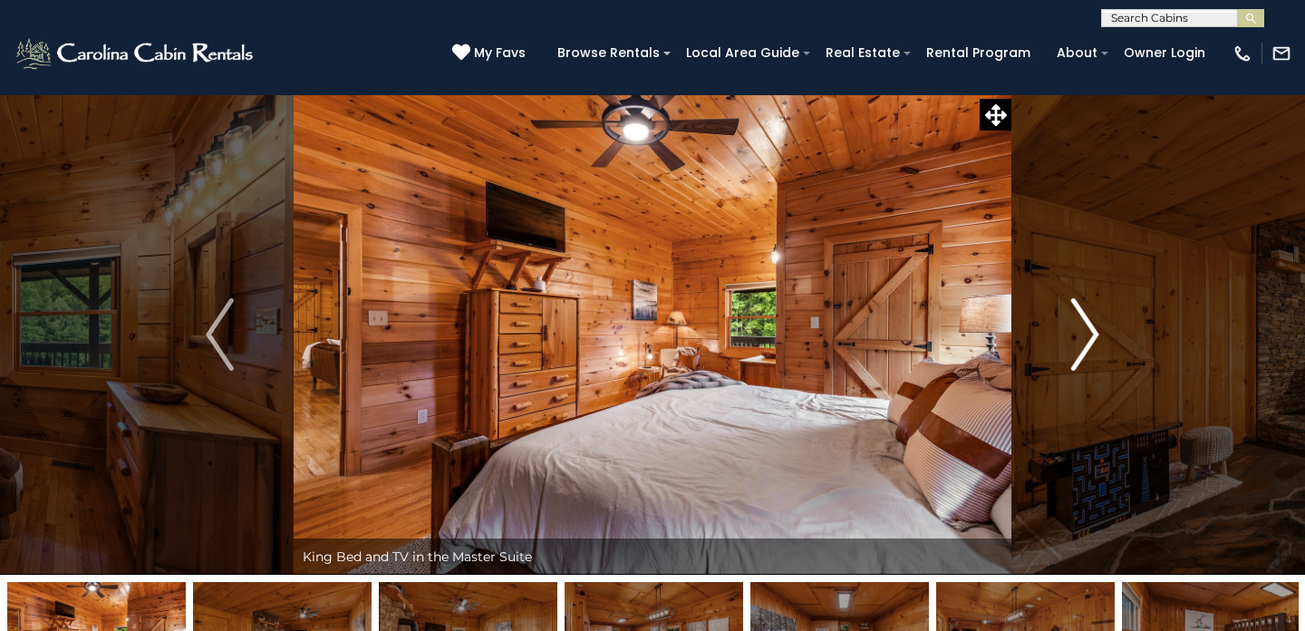
click at [1086, 334] on img "Next" at bounding box center [1084, 334] width 27 height 73
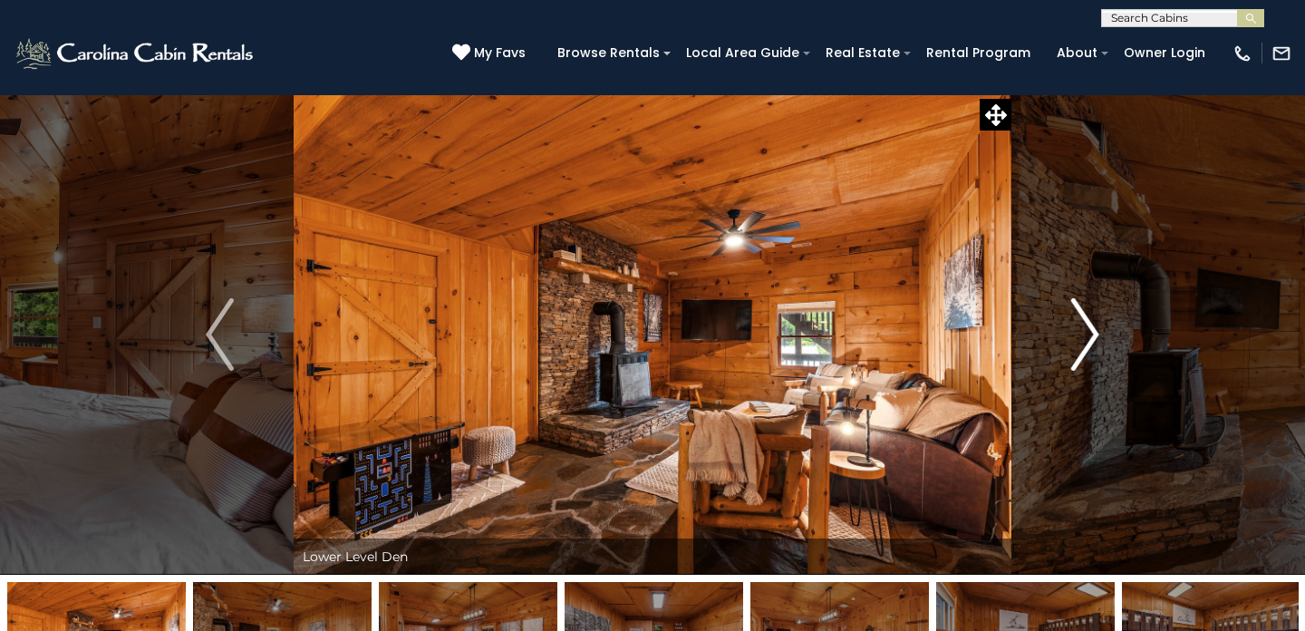
click at [1086, 334] on img "Next" at bounding box center [1084, 334] width 27 height 73
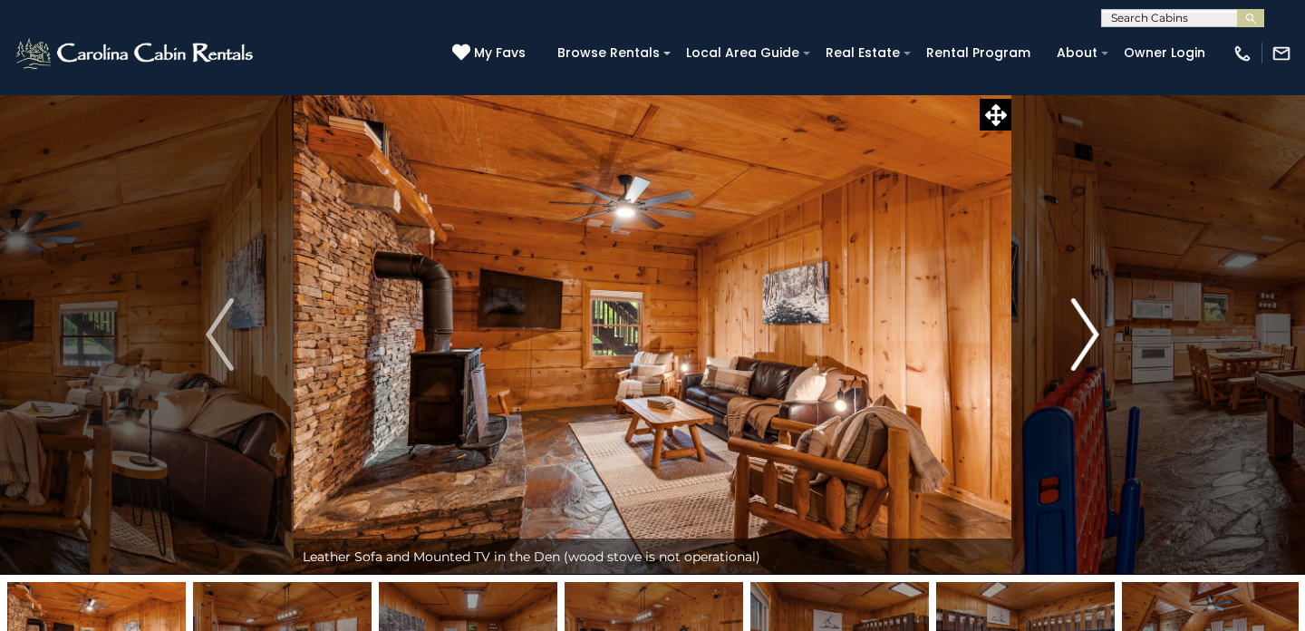
click at [1086, 334] on img "Next" at bounding box center [1084, 334] width 27 height 73
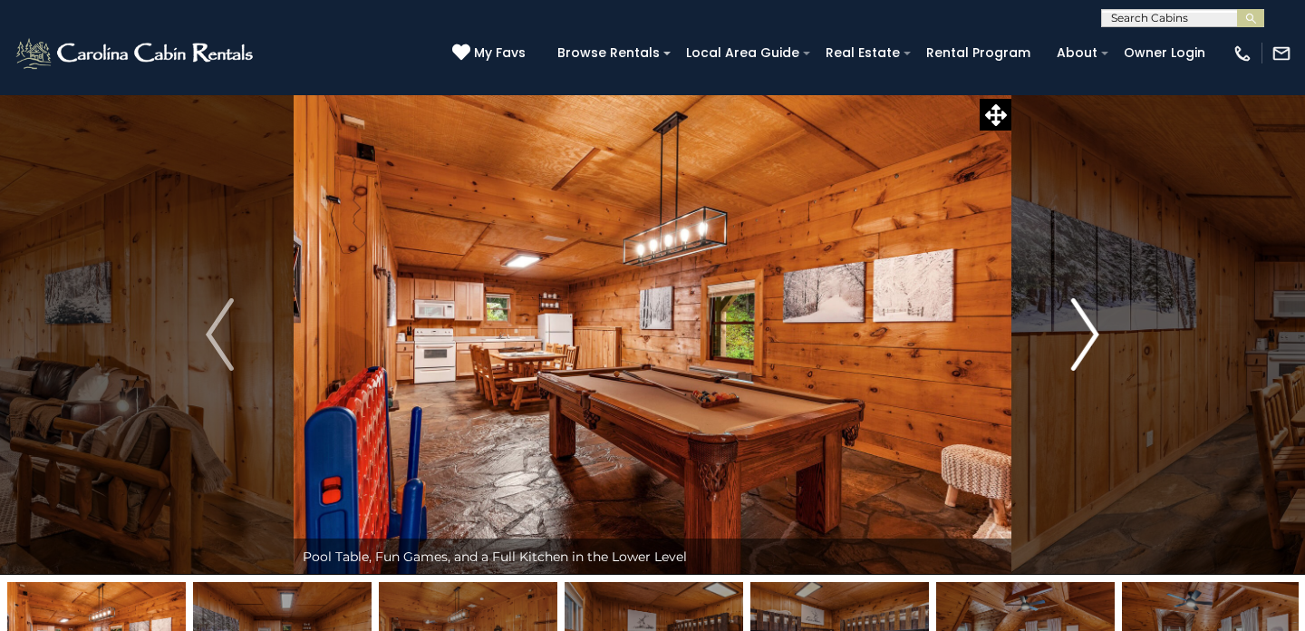
click at [1081, 323] on img "Next" at bounding box center [1084, 334] width 27 height 73
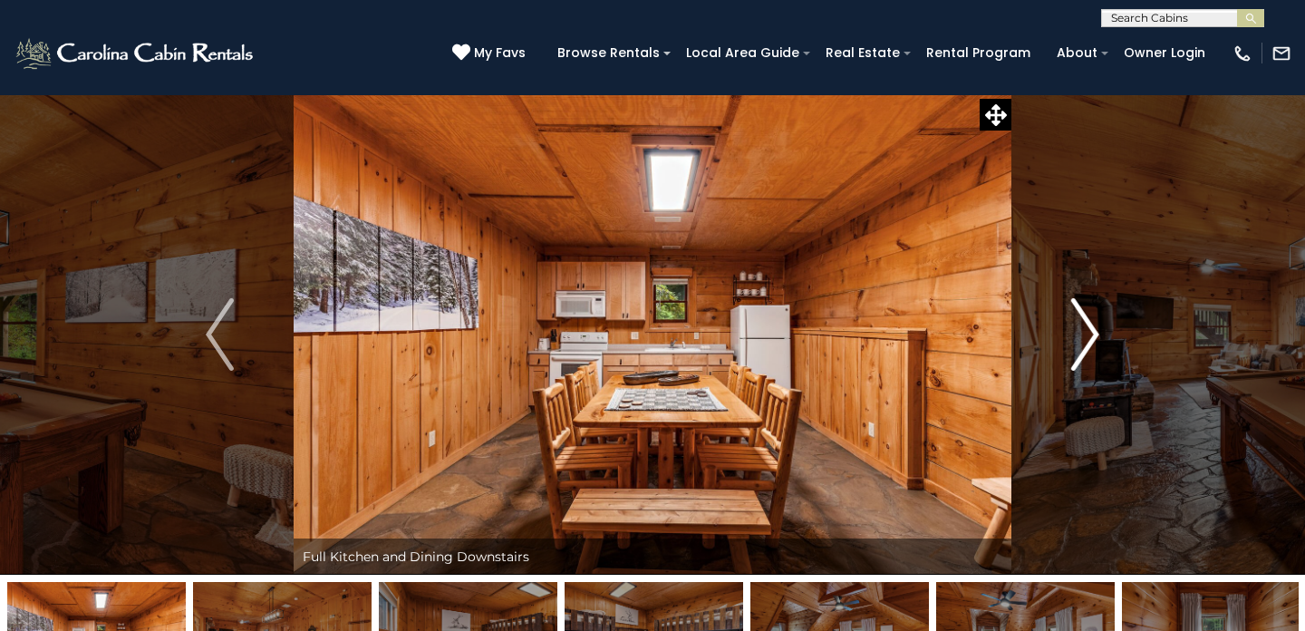
click at [1081, 322] on img "Next" at bounding box center [1084, 334] width 27 height 73
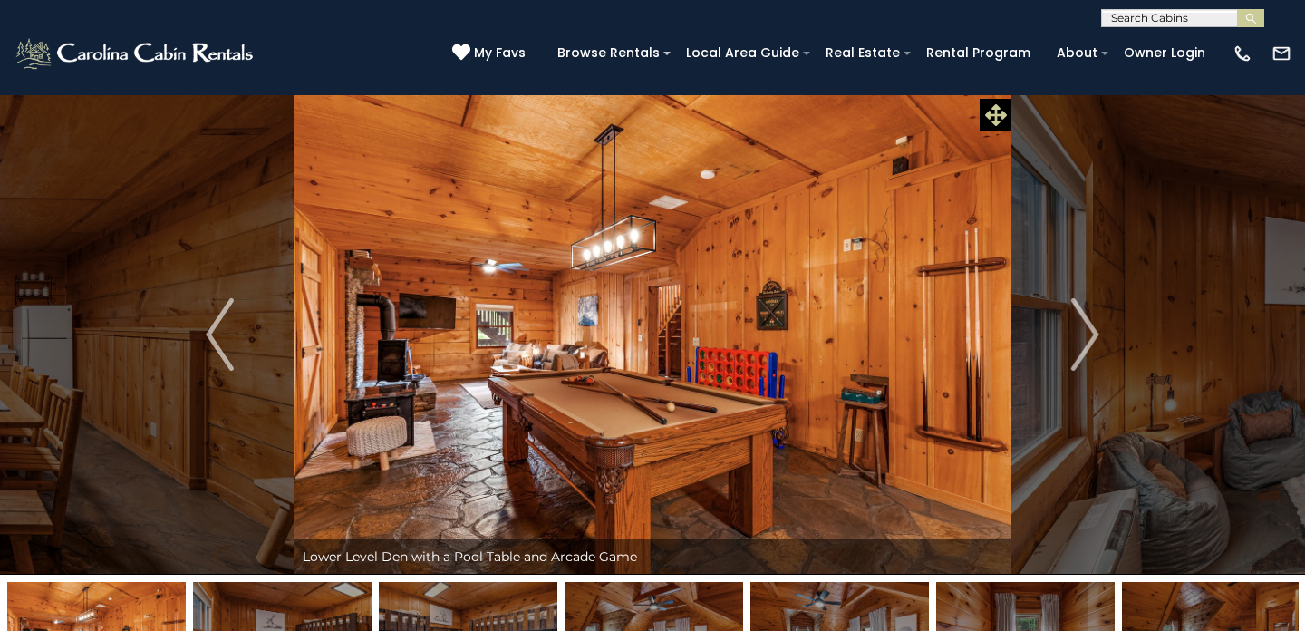
click at [985, 107] on icon at bounding box center [996, 115] width 22 height 22
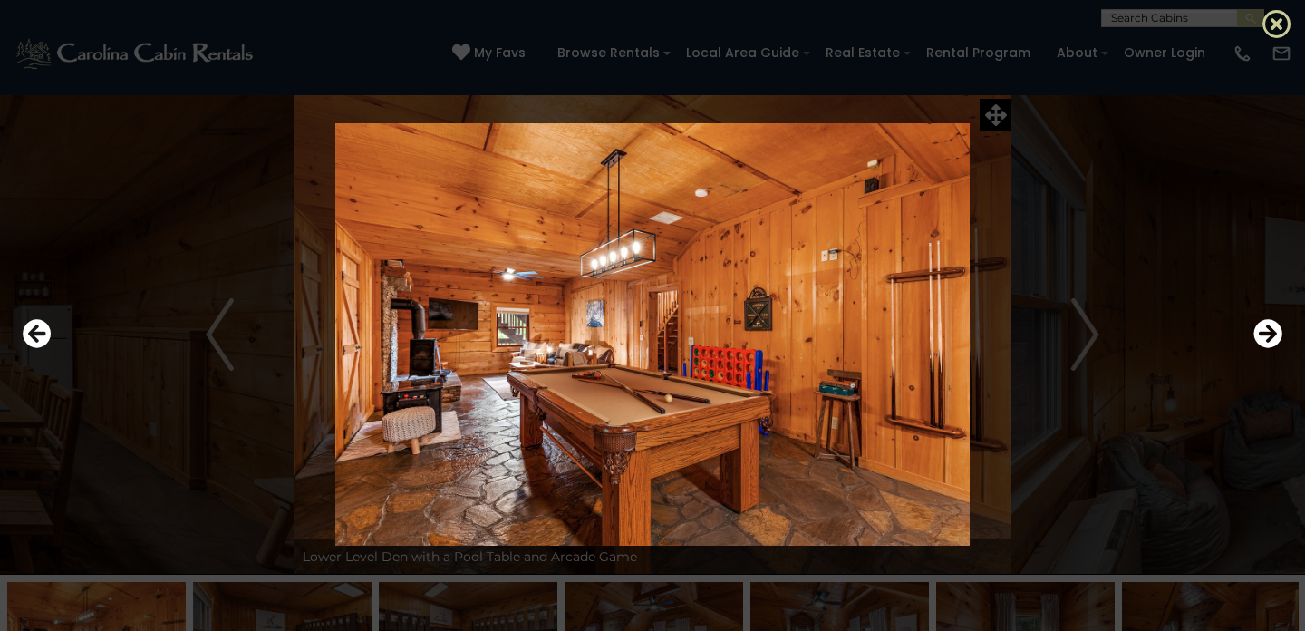
click at [1275, 27] on icon at bounding box center [1277, 23] width 29 height 29
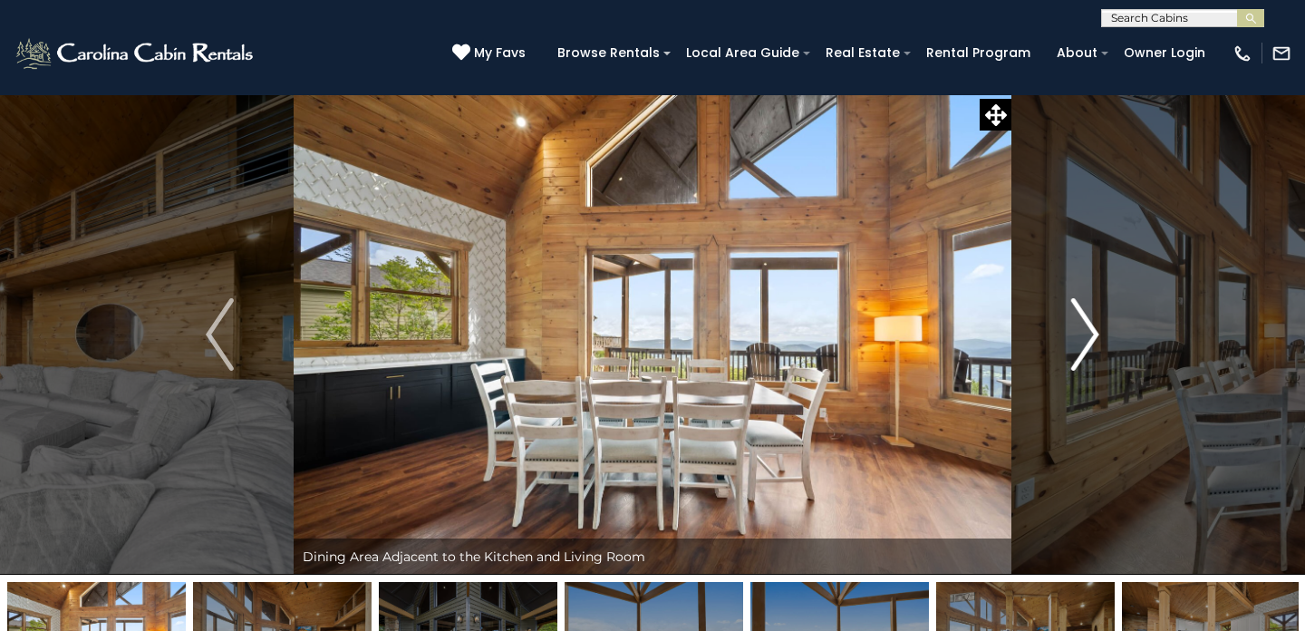
click at [1084, 337] on img "Next" at bounding box center [1084, 334] width 27 height 73
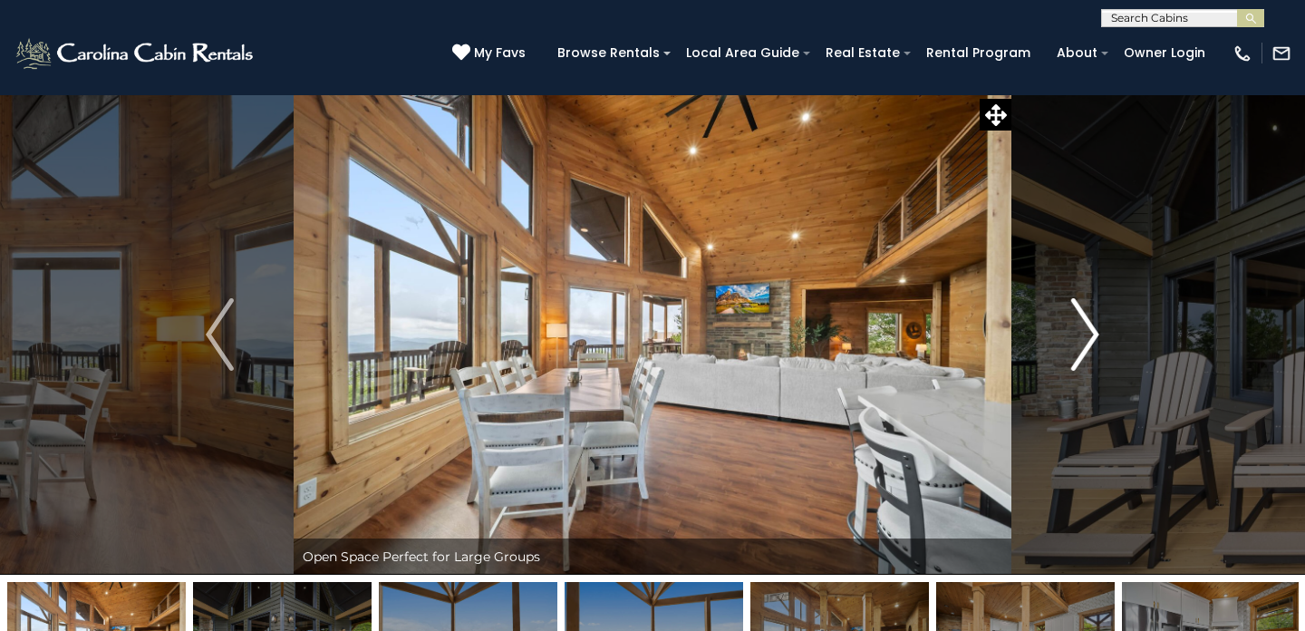
scroll to position [173, 0]
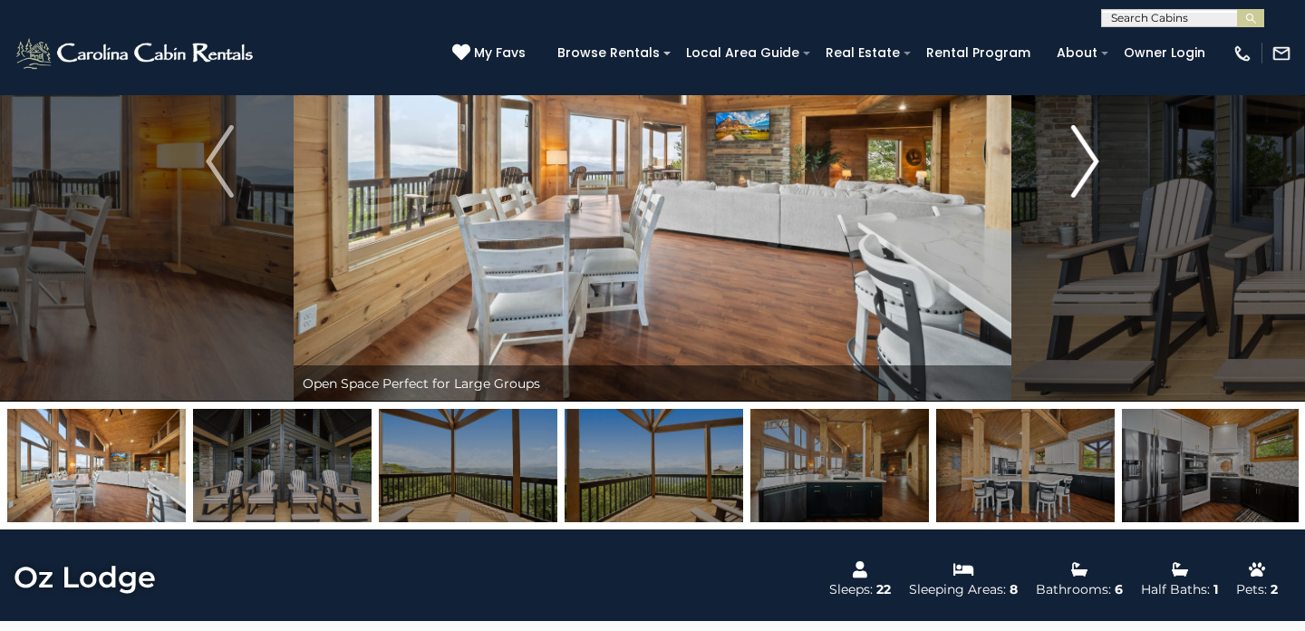
click at [1092, 331] on button "Next" at bounding box center [1086, 161] width 148 height 480
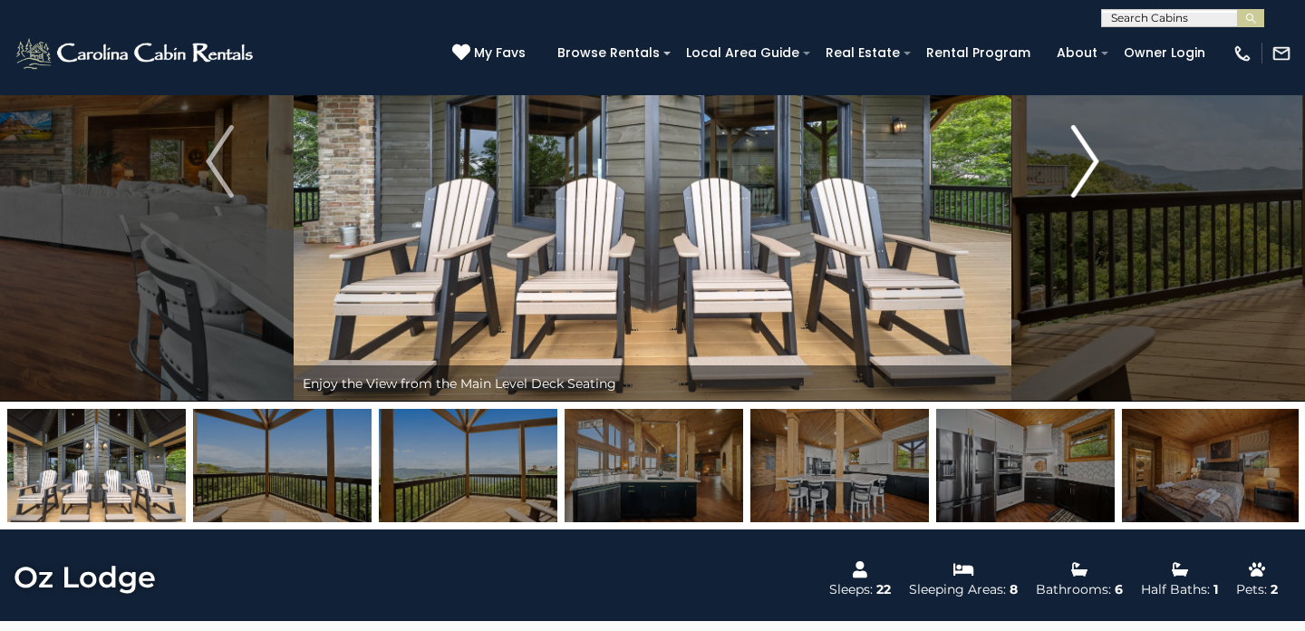
click at [1084, 164] on button "Next" at bounding box center [1086, 161] width 148 height 480
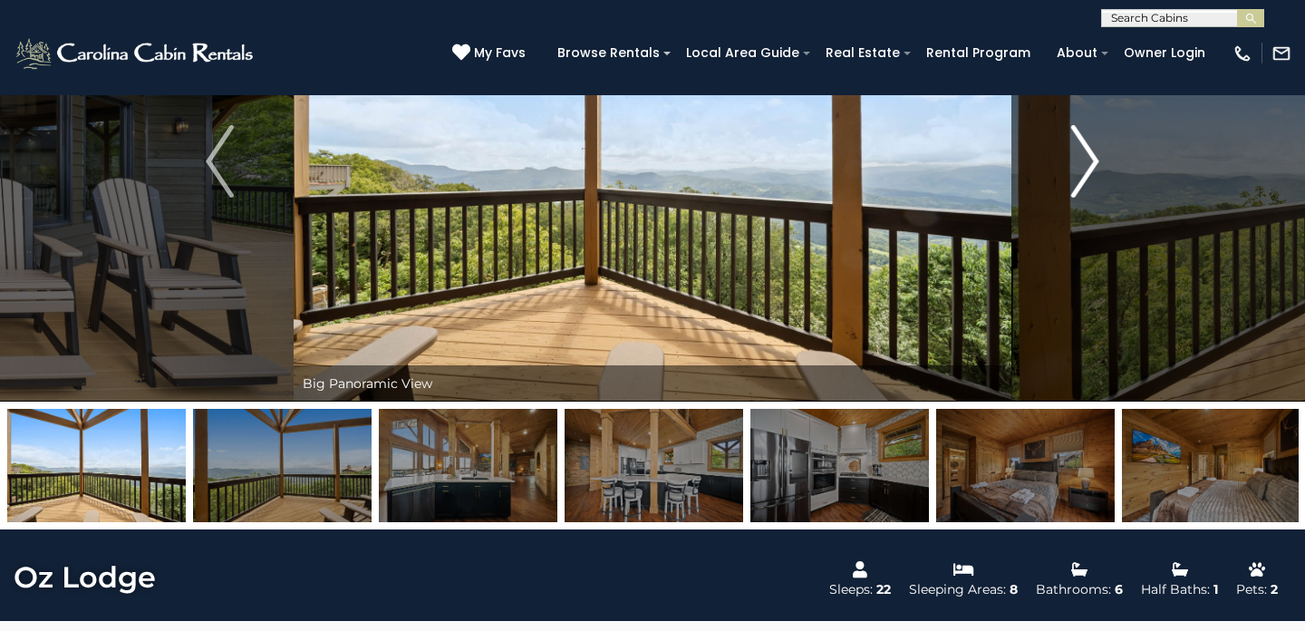
click at [1084, 164] on button "Next" at bounding box center [1086, 161] width 148 height 480
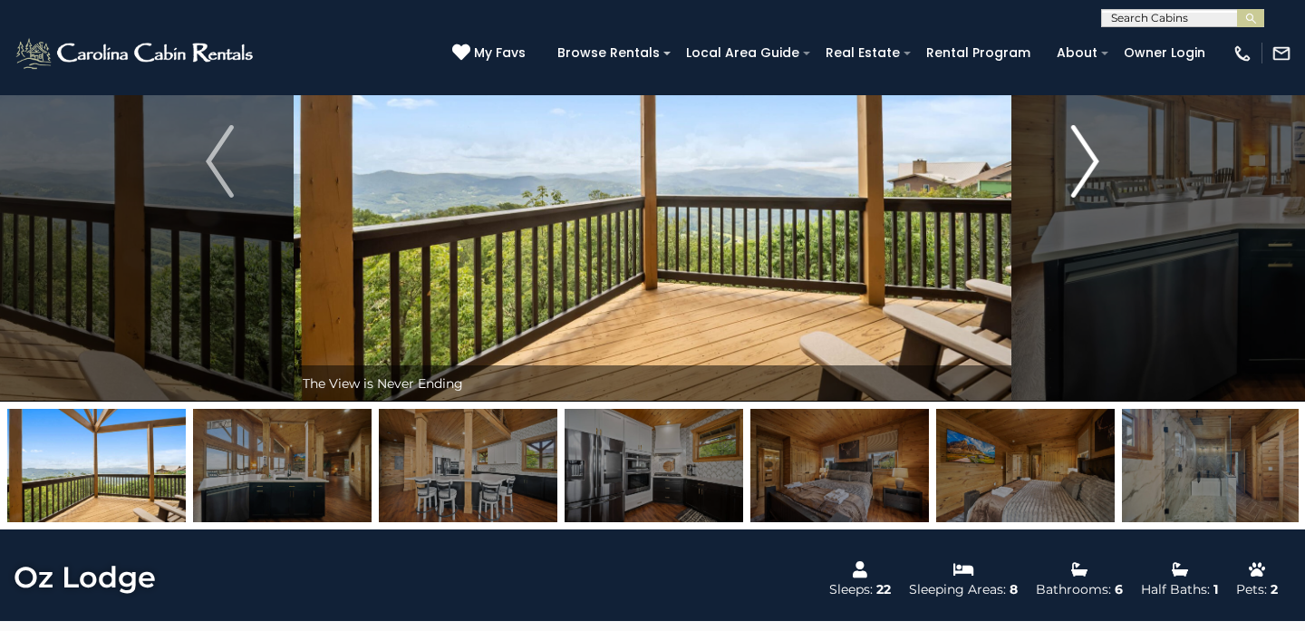
scroll to position [0, 0]
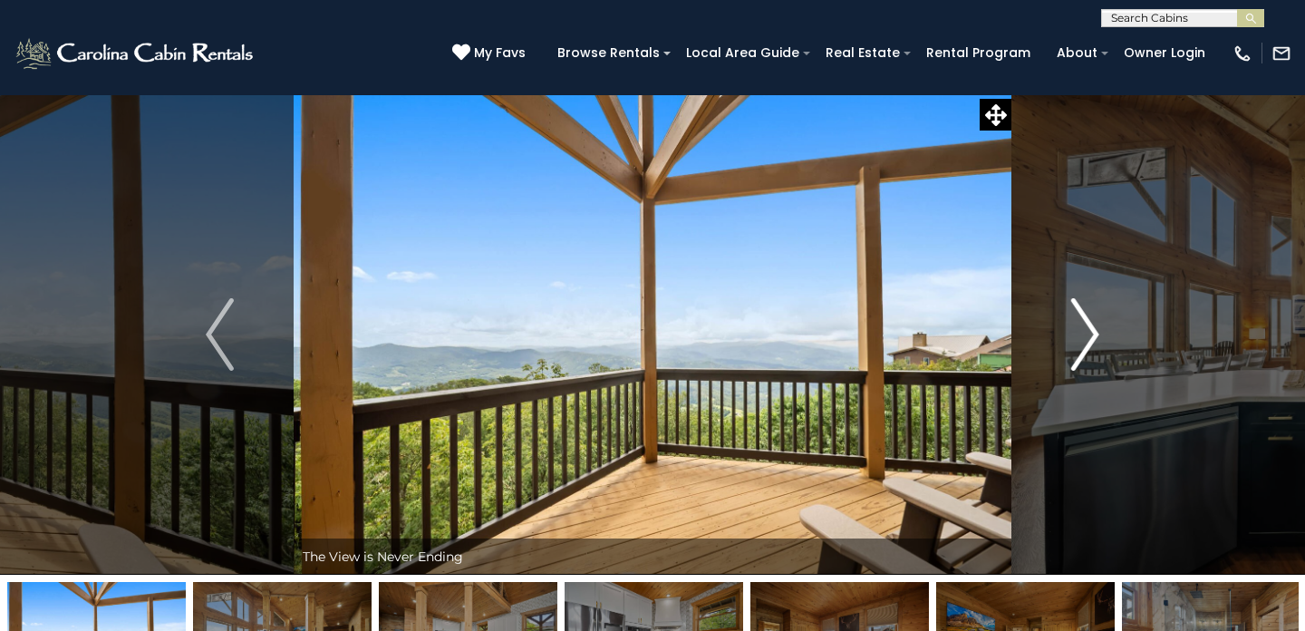
click at [1087, 315] on img "Next" at bounding box center [1084, 334] width 27 height 73
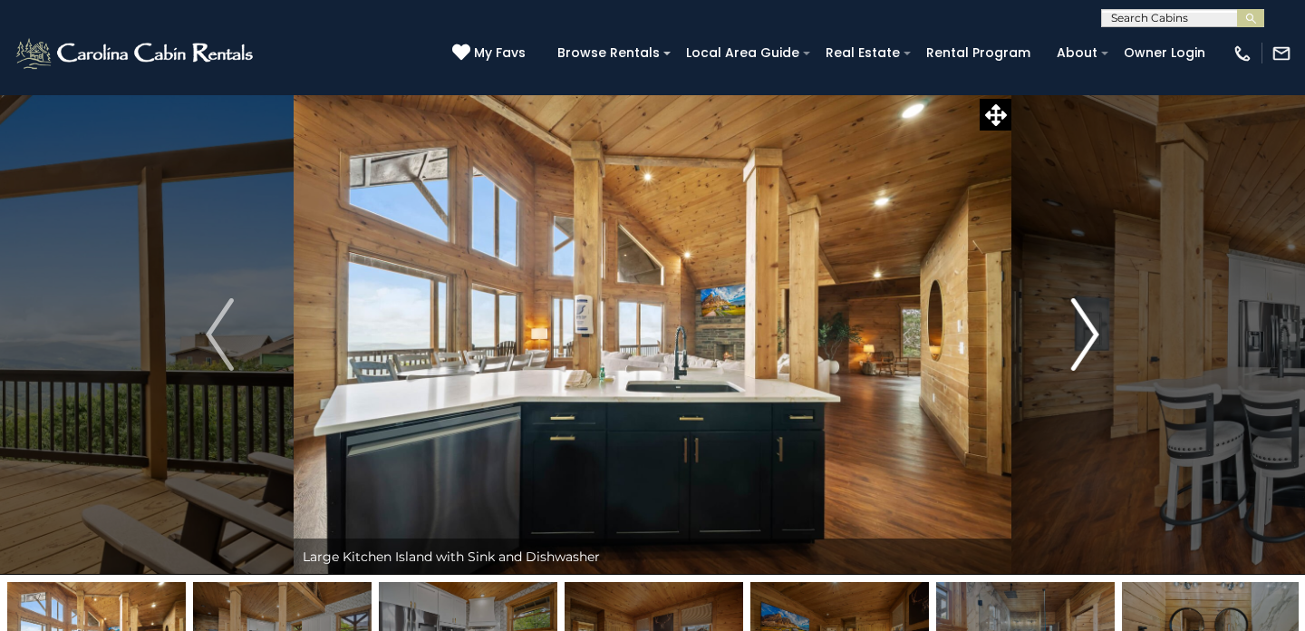
click at [1088, 329] on button "Next" at bounding box center [1086, 334] width 148 height 480
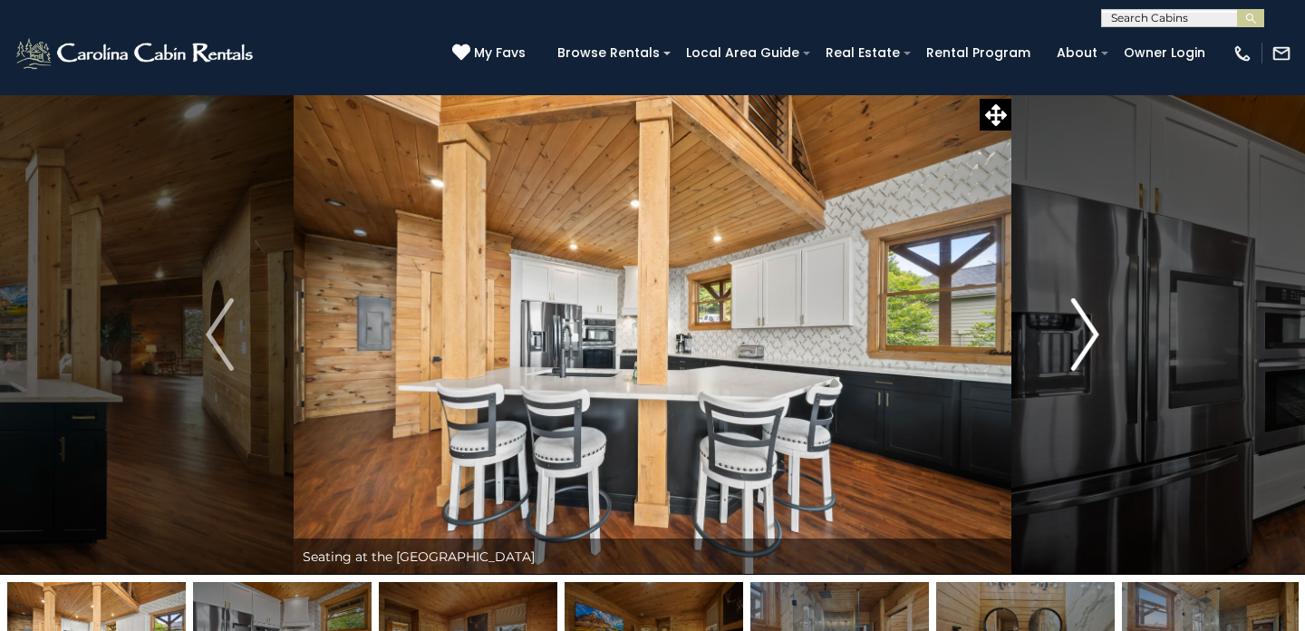
click at [1088, 329] on img "Next" at bounding box center [1084, 334] width 27 height 73
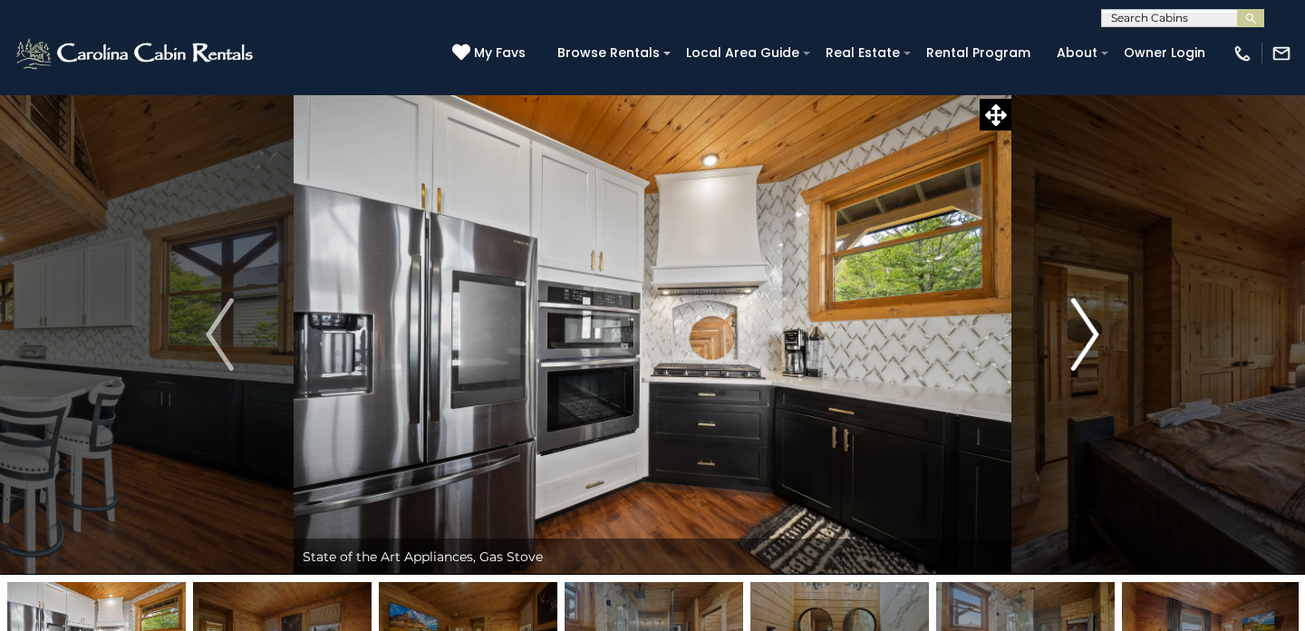
click at [1089, 340] on img "Next" at bounding box center [1084, 334] width 27 height 73
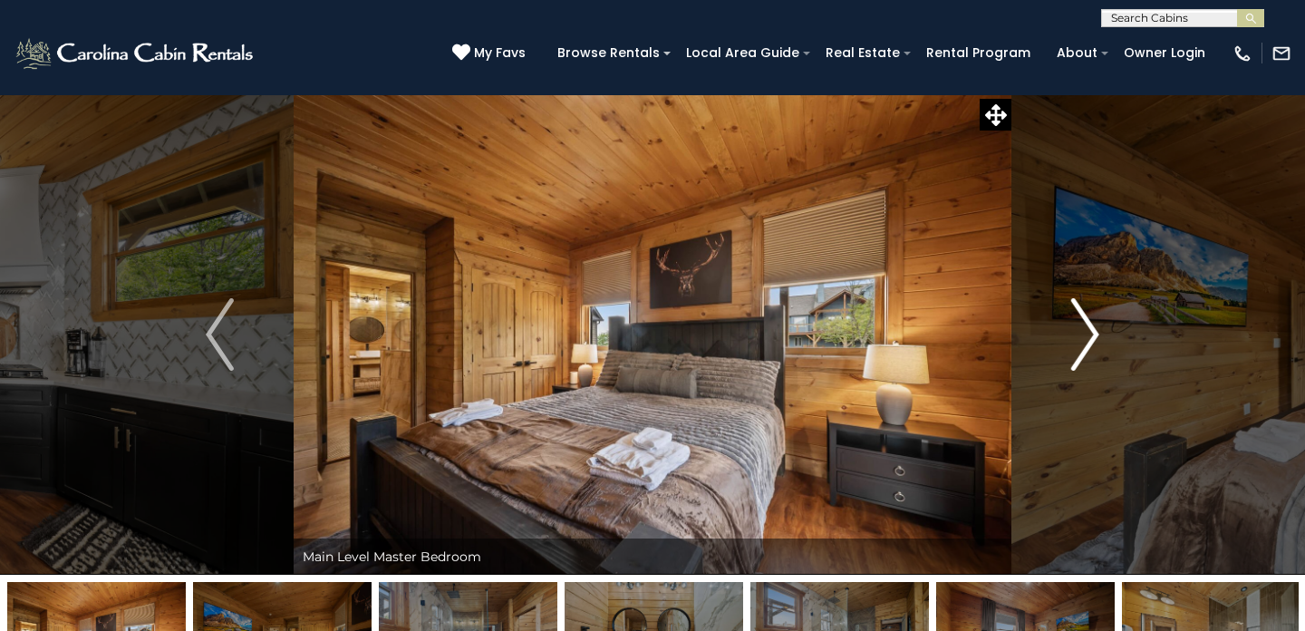
click at [1089, 340] on img "Next" at bounding box center [1084, 334] width 27 height 73
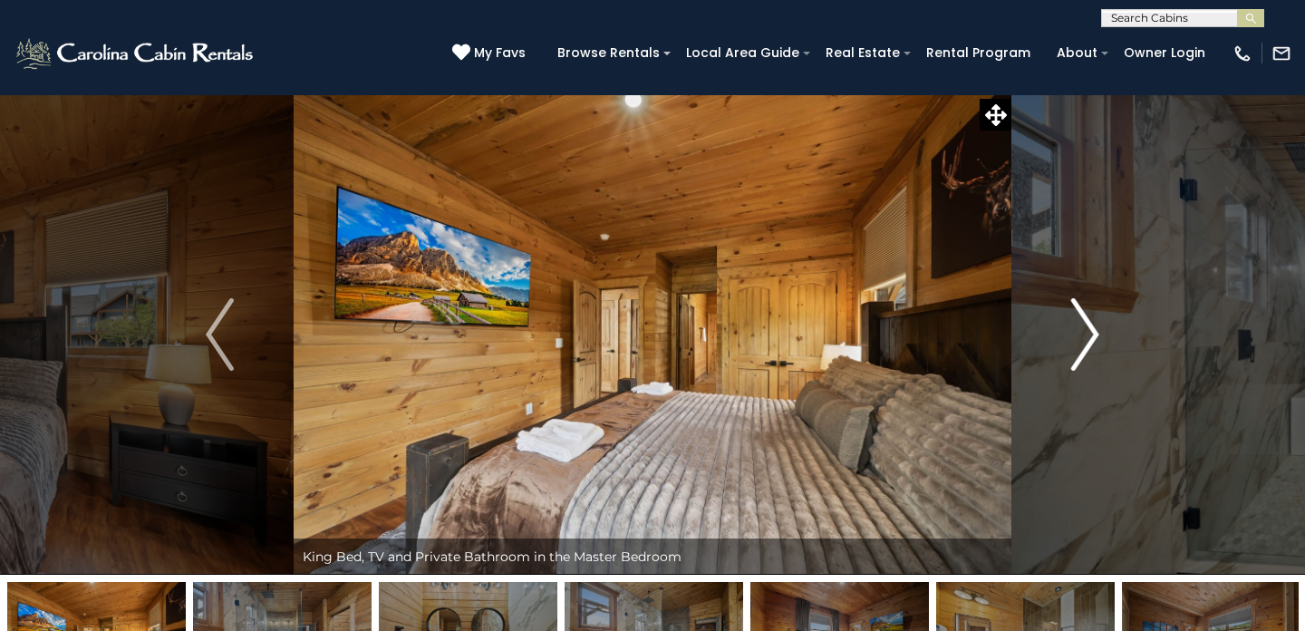
click at [1089, 340] on img "Next" at bounding box center [1084, 334] width 27 height 73
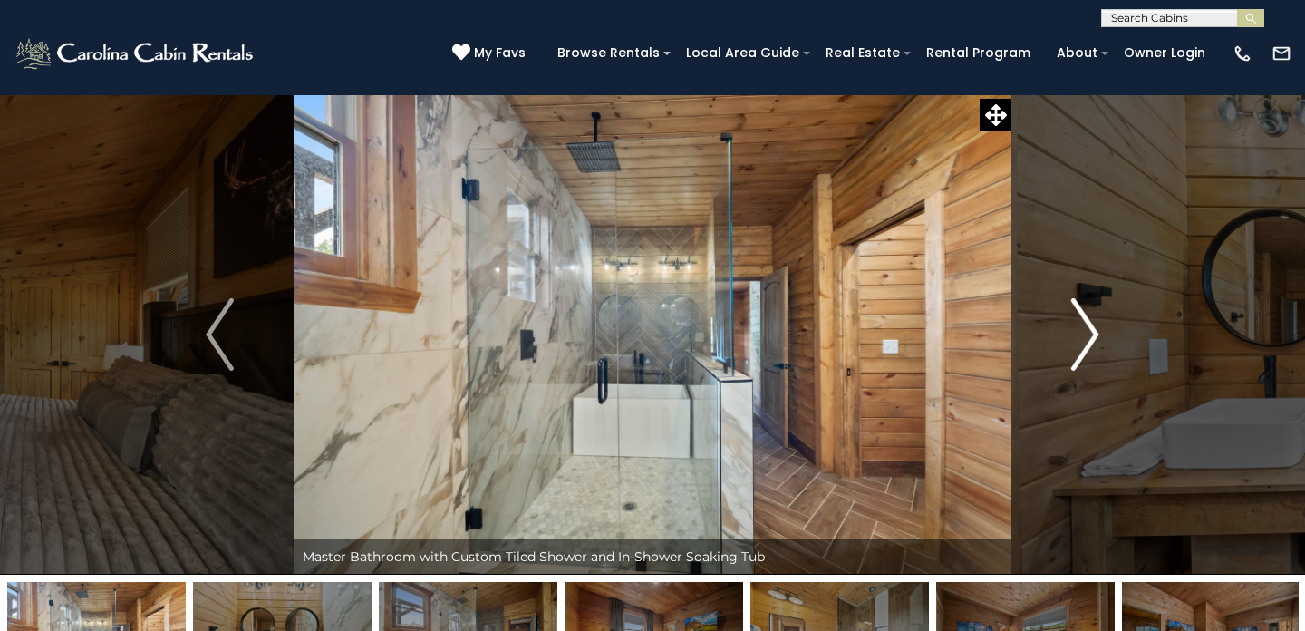
click at [1086, 340] on img "Next" at bounding box center [1084, 334] width 27 height 73
click at [1088, 340] on img "Next" at bounding box center [1084, 334] width 27 height 73
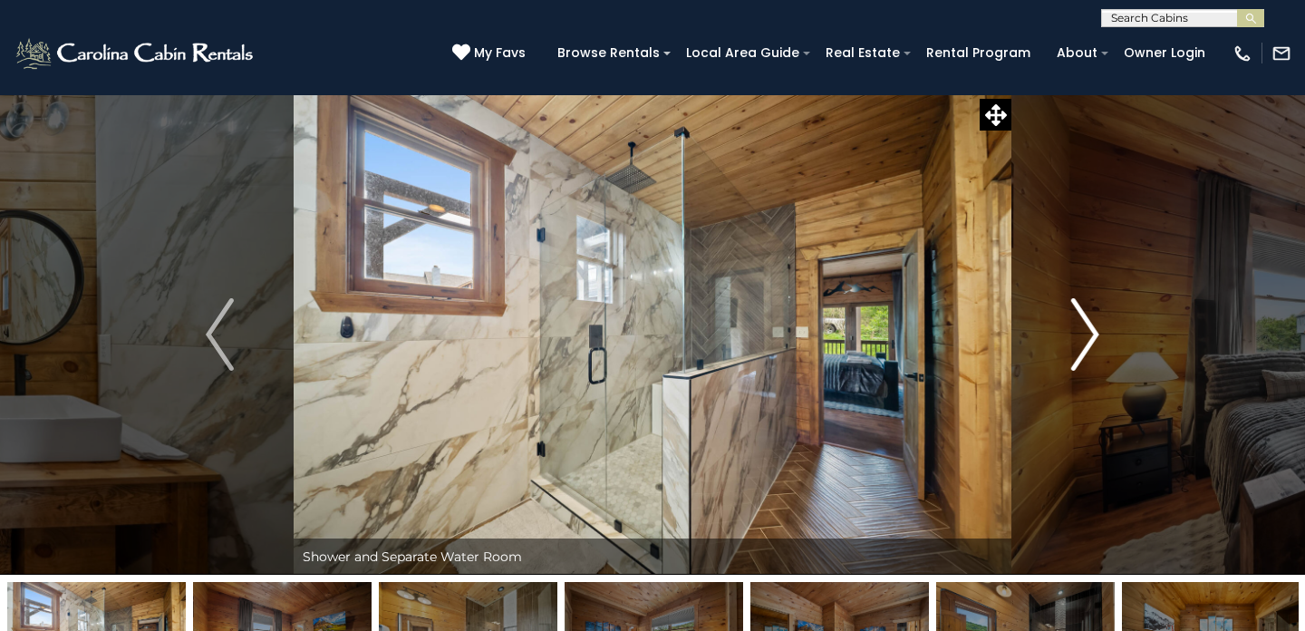
click at [1081, 347] on img "Next" at bounding box center [1084, 334] width 27 height 73
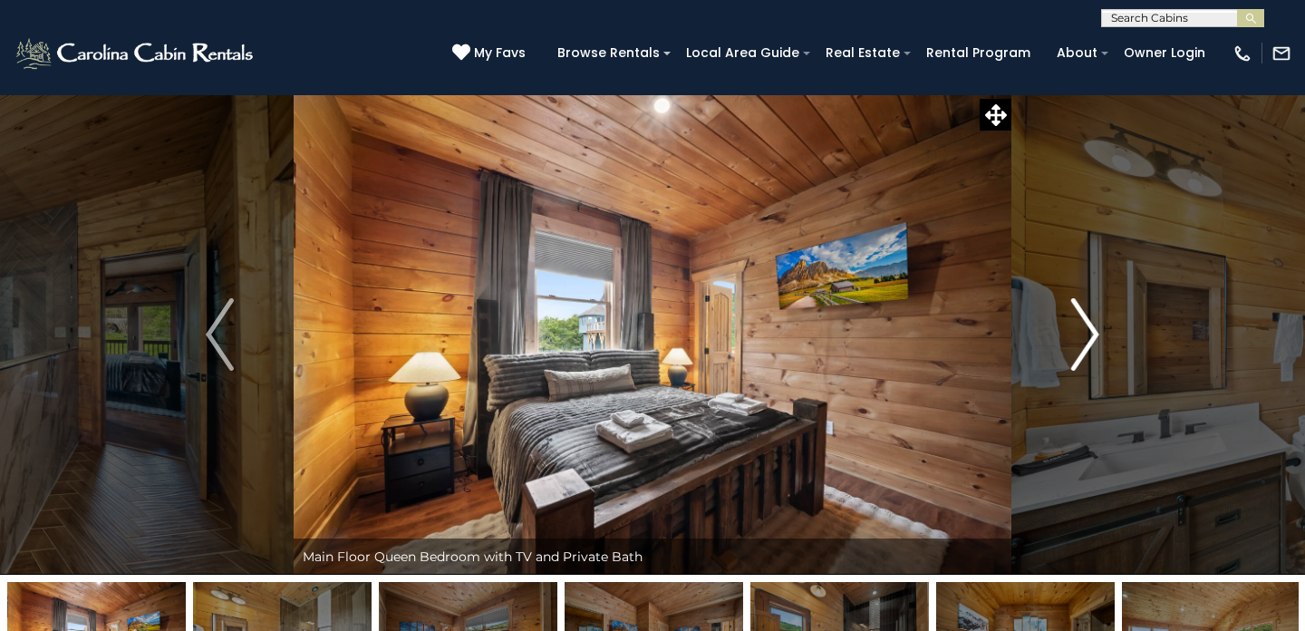
click at [1091, 340] on img "Next" at bounding box center [1084, 334] width 27 height 73
click at [1084, 336] on img "Next" at bounding box center [1084, 334] width 27 height 73
click at [1091, 332] on img "Next" at bounding box center [1084, 334] width 27 height 73
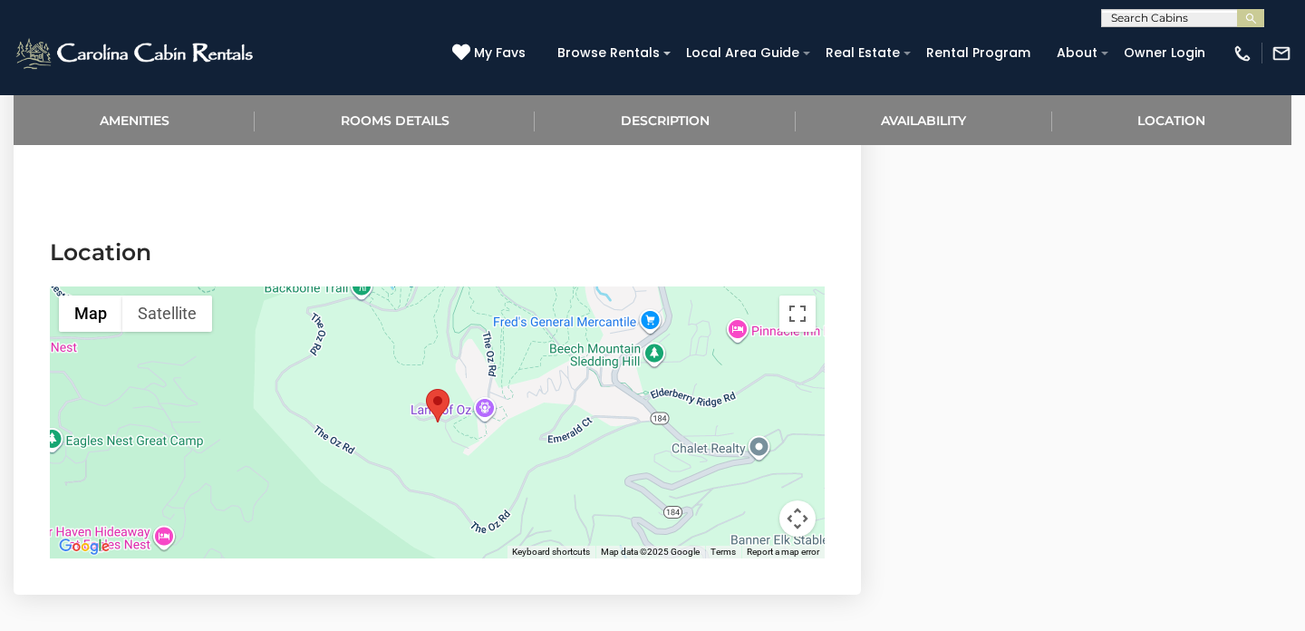
scroll to position [3805, 0]
click at [653, 352] on div at bounding box center [437, 421] width 775 height 272
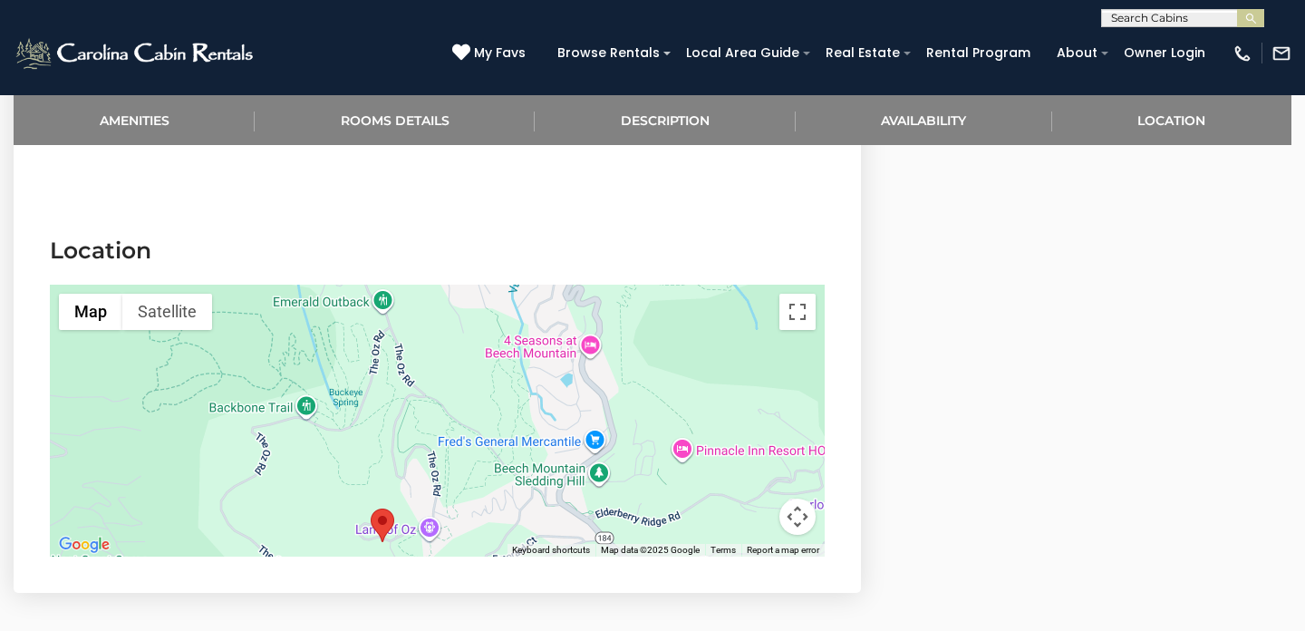
drag, startPoint x: 733, startPoint y: 432, endPoint x: 675, endPoint y: 560, distance: 140.4
click at [675, 560] on section "Location ← Move left → Move right ↑ Move up ↓ Move down + Zoom in - Zoom out Ho…" at bounding box center [438, 400] width 848 height 385
click at [797, 516] on button "Map camera controls" at bounding box center [798, 517] width 36 height 36
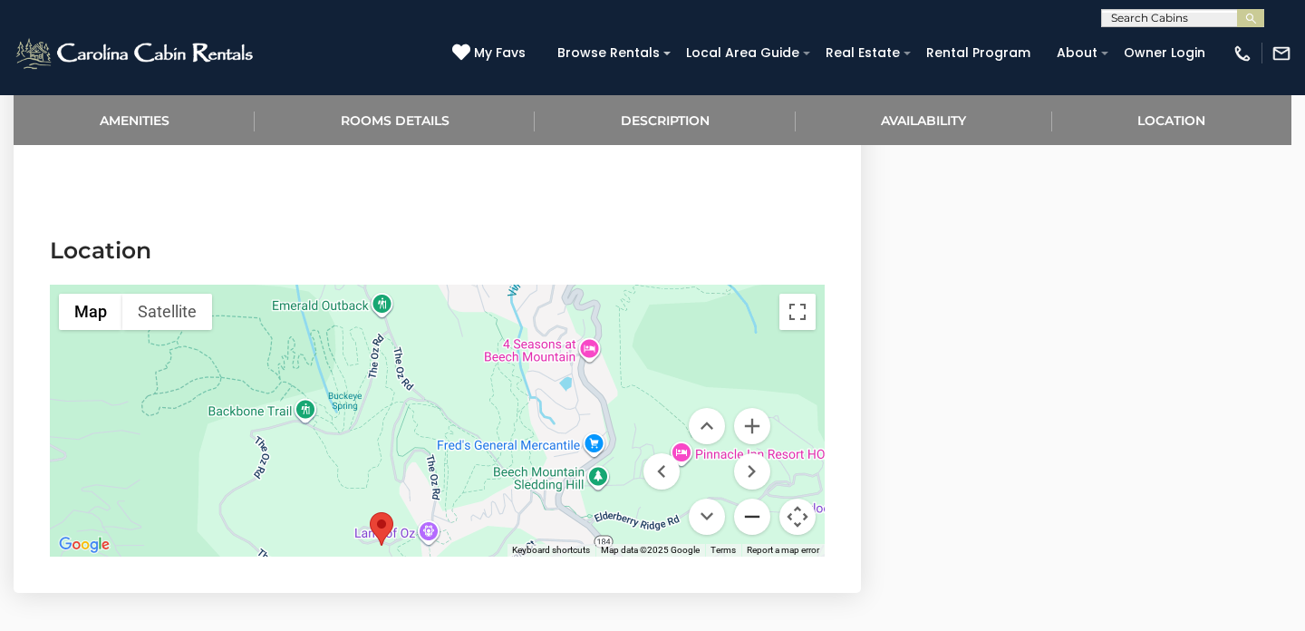
click at [755, 519] on button "Zoom out" at bounding box center [752, 517] width 36 height 36
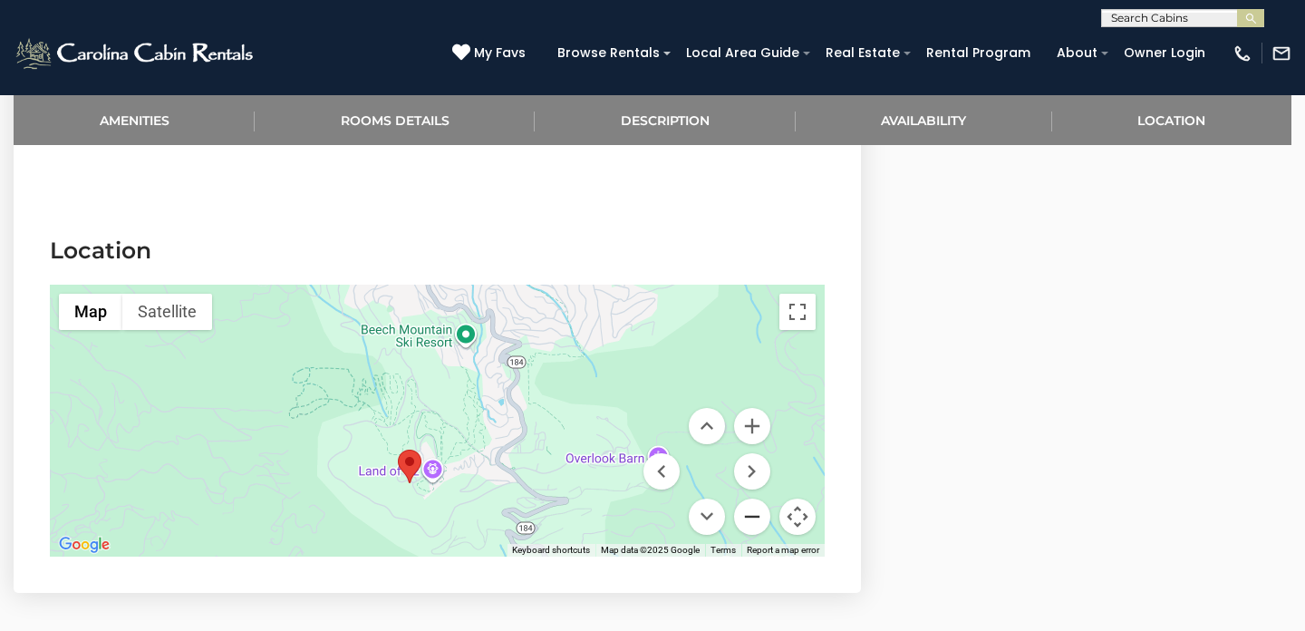
click at [755, 519] on button "Zoom out" at bounding box center [752, 517] width 36 height 36
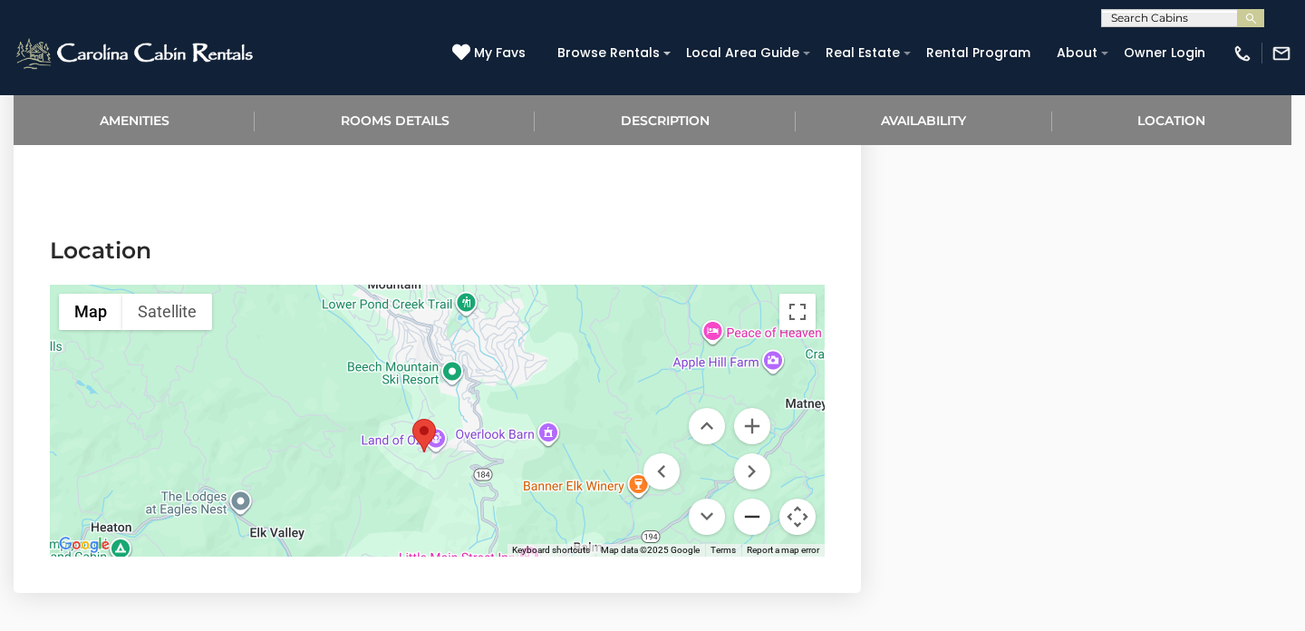
click at [755, 519] on button "Zoom out" at bounding box center [752, 517] width 36 height 36
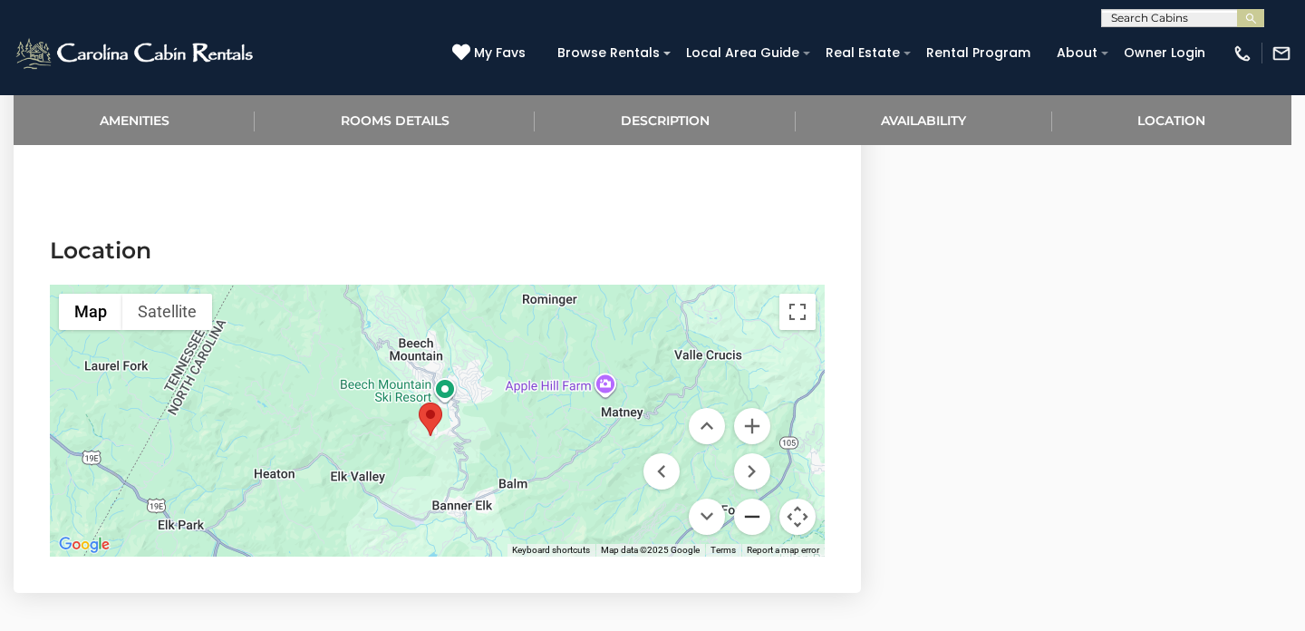
click at [754, 519] on button "Zoom out" at bounding box center [752, 517] width 36 height 36
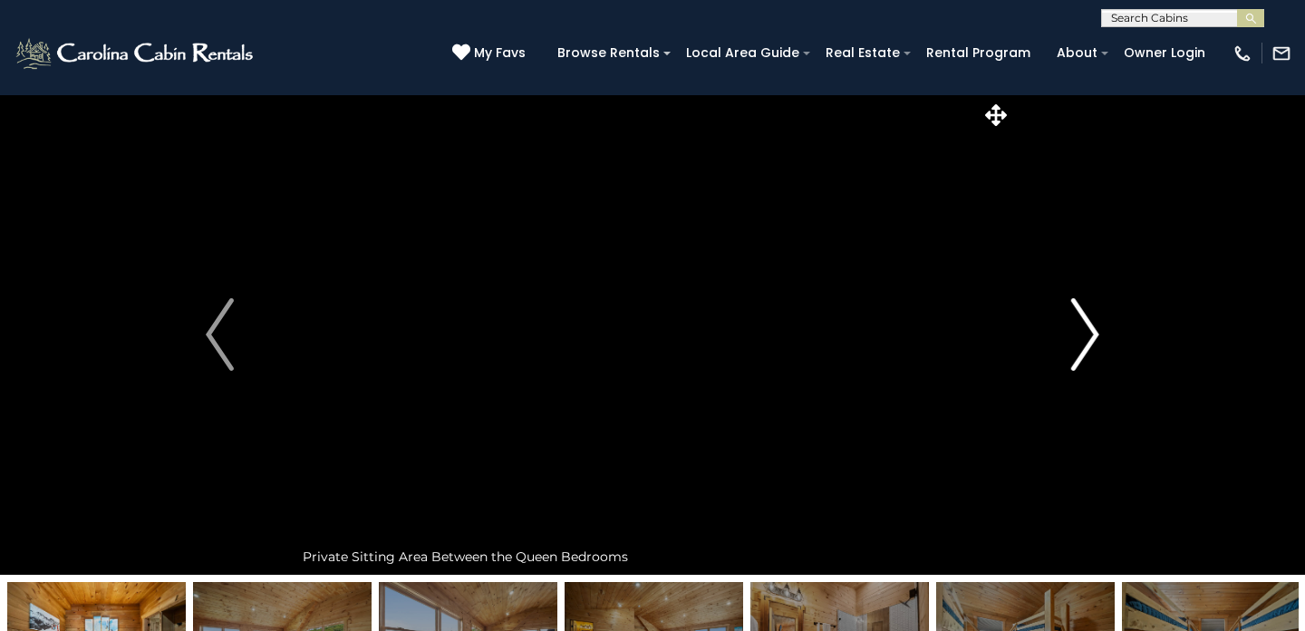
scroll to position [0, 0]
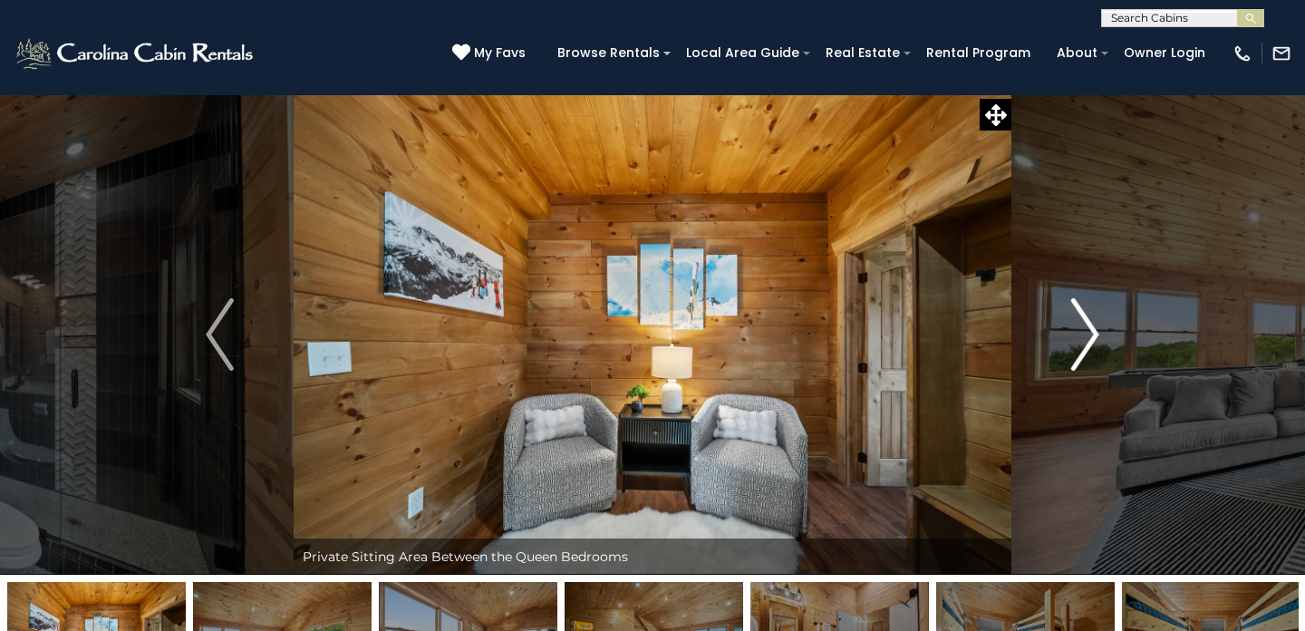
click at [1089, 333] on img "Next" at bounding box center [1084, 334] width 27 height 73
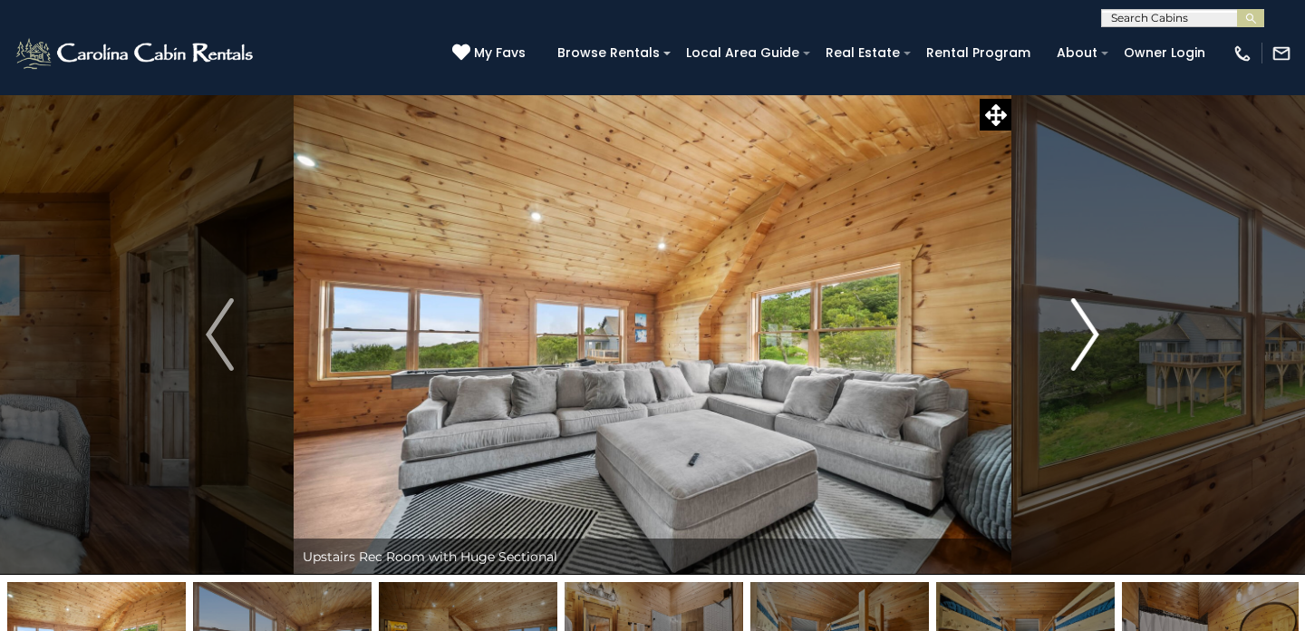
click at [1089, 333] on img "Next" at bounding box center [1084, 334] width 27 height 73
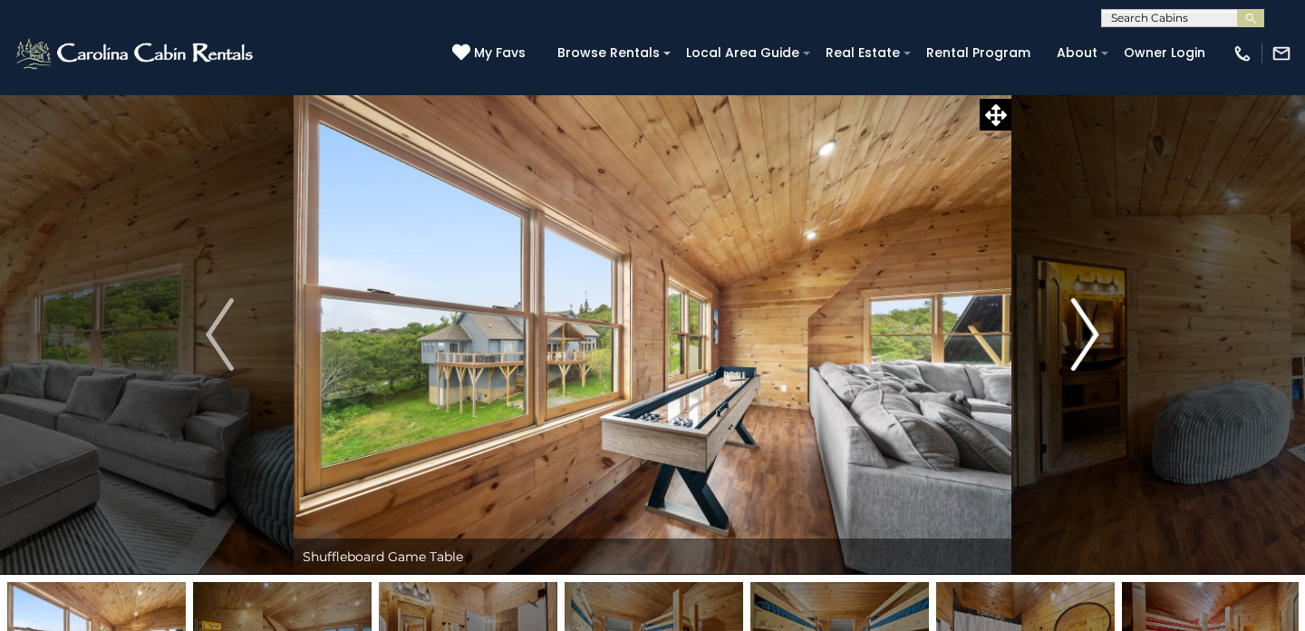
click at [1089, 333] on img "Next" at bounding box center [1084, 334] width 27 height 73
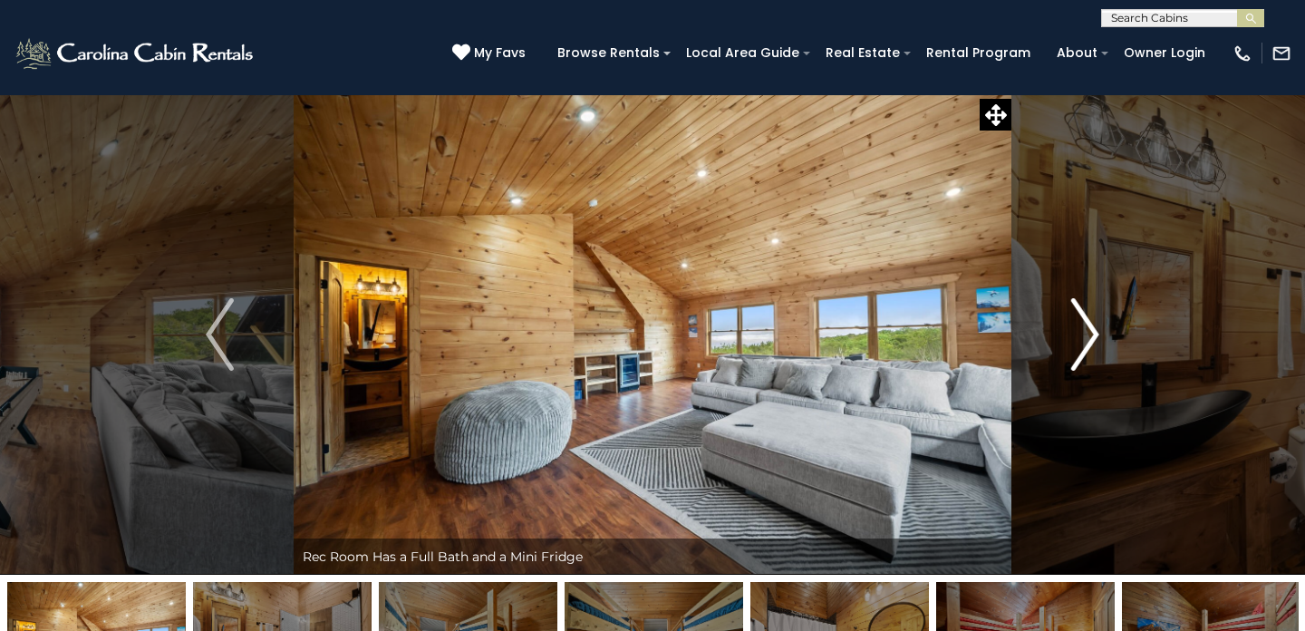
click at [1089, 333] on img "Next" at bounding box center [1084, 334] width 27 height 73
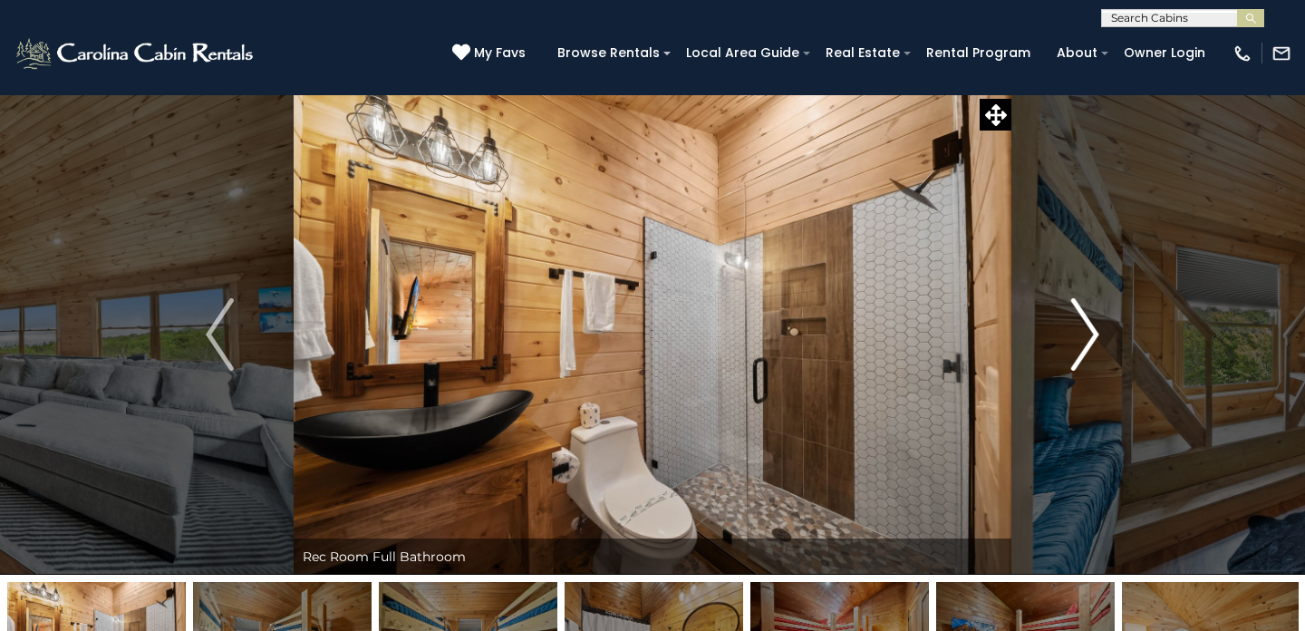
click at [1089, 333] on img "Next" at bounding box center [1084, 334] width 27 height 73
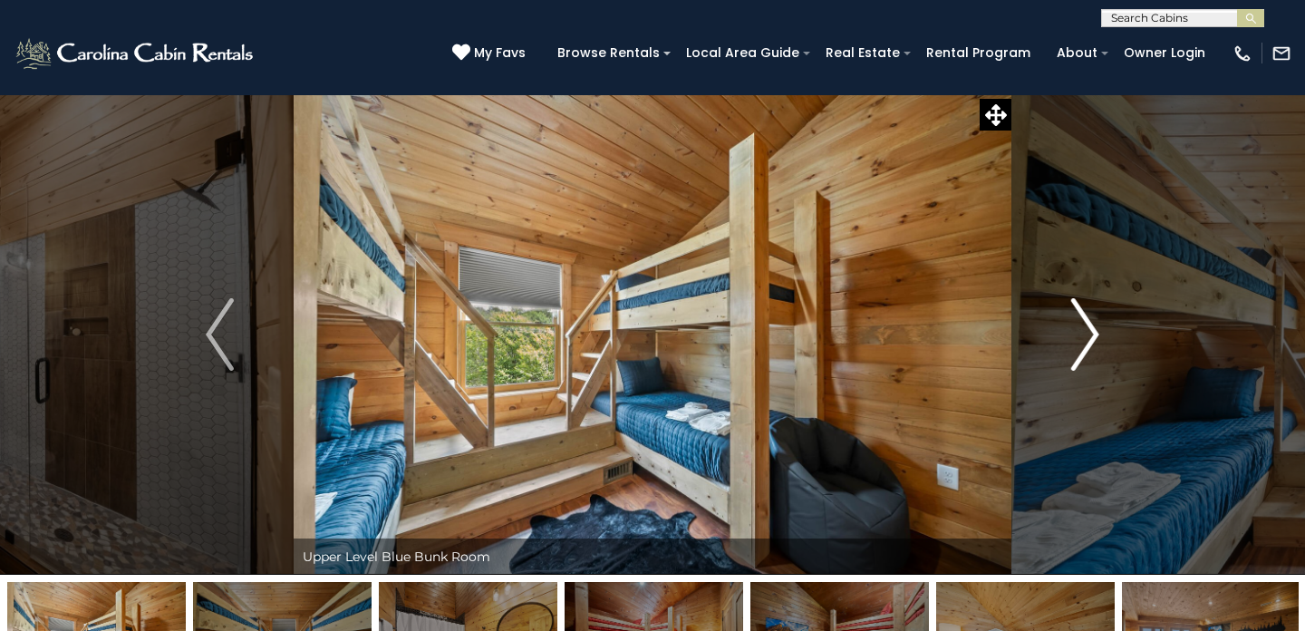
click at [1089, 333] on img "Next" at bounding box center [1084, 334] width 27 height 73
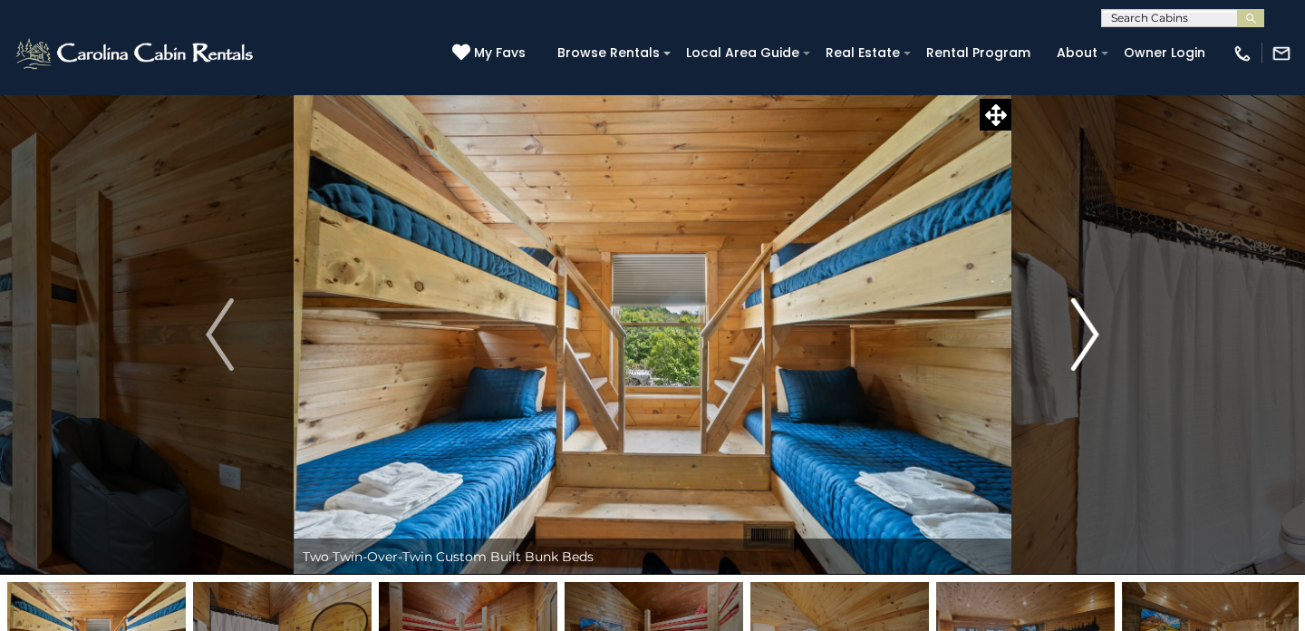
click at [1089, 333] on img "Next" at bounding box center [1084, 334] width 27 height 73
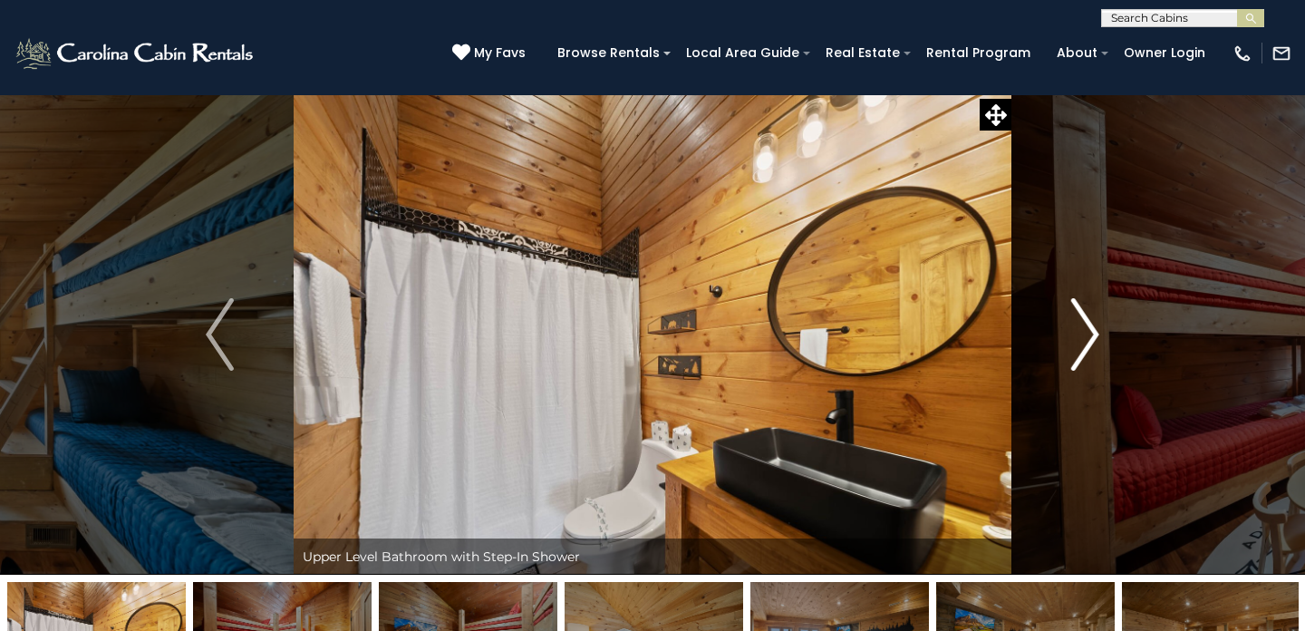
click at [1089, 333] on img "Next" at bounding box center [1084, 334] width 27 height 73
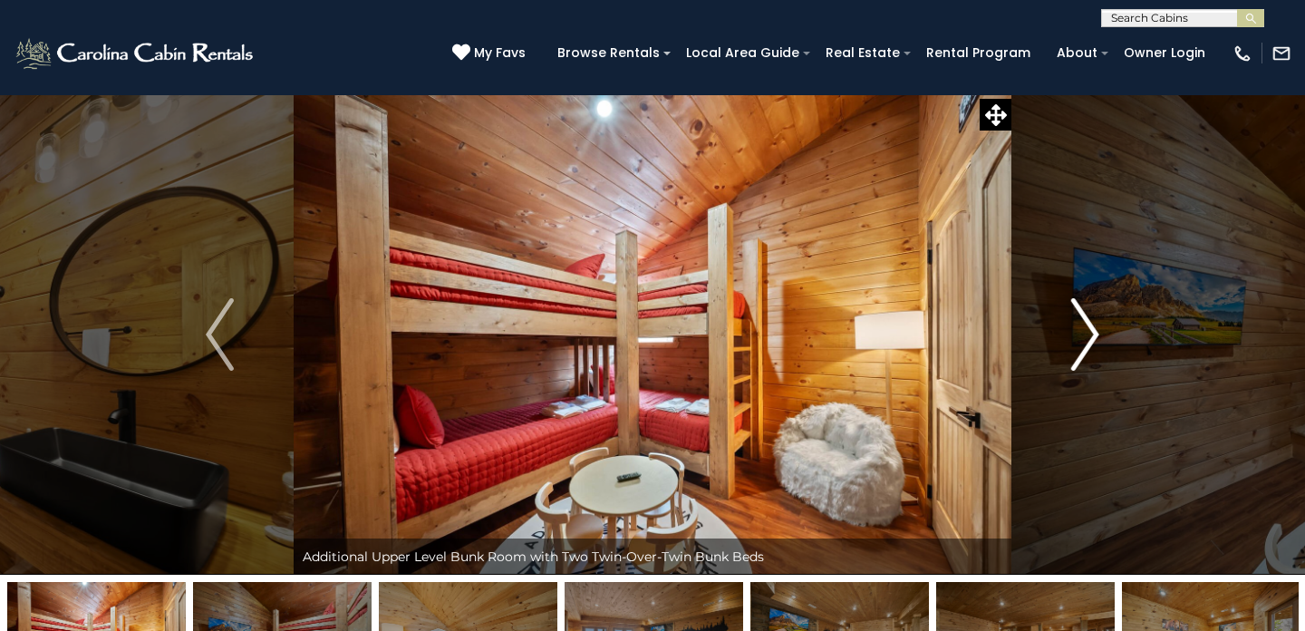
click at [1089, 333] on img "Next" at bounding box center [1084, 334] width 27 height 73
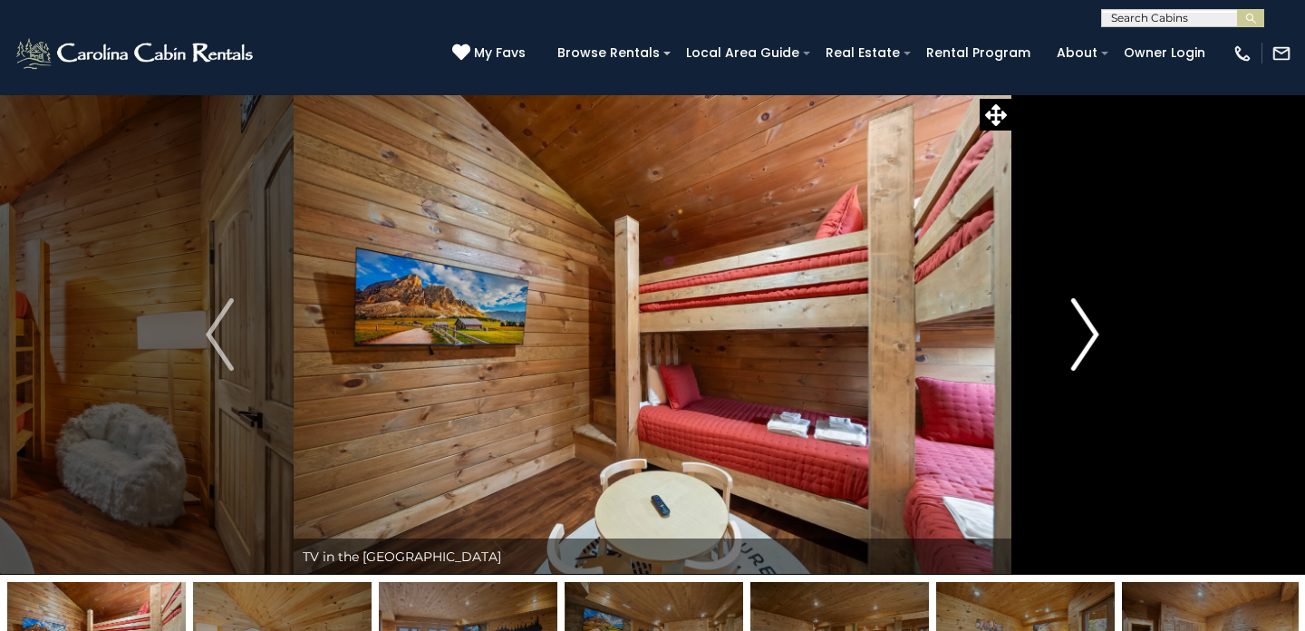
click at [1089, 333] on img "Next" at bounding box center [1084, 334] width 27 height 73
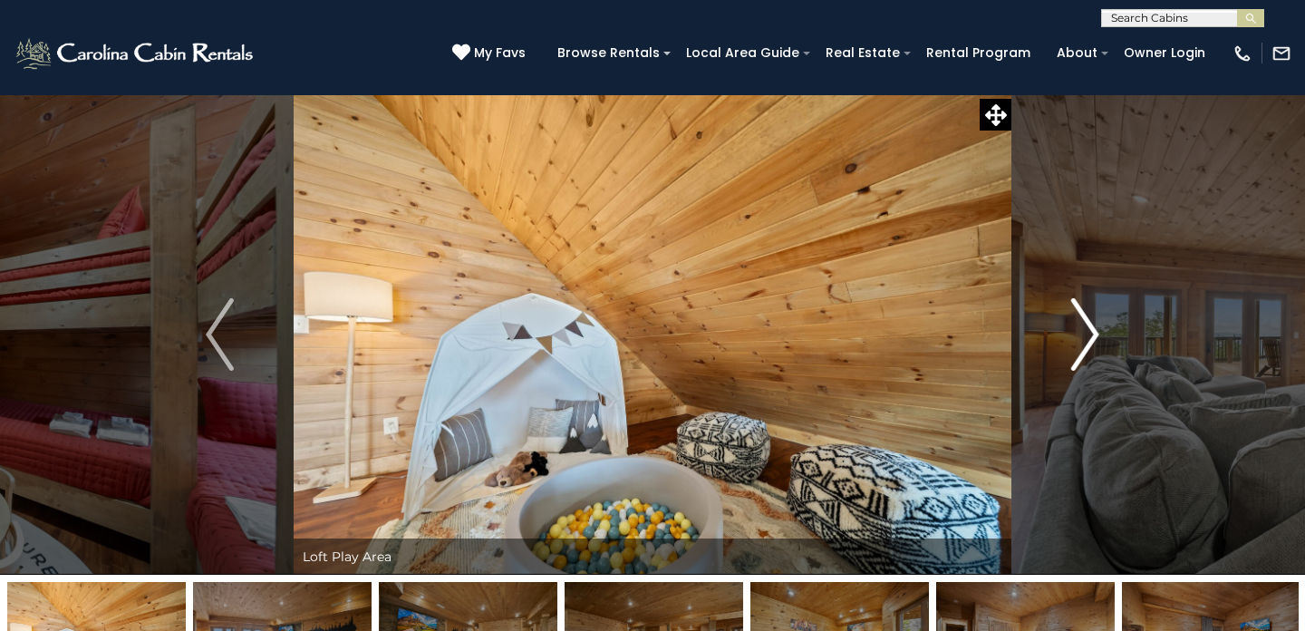
click at [1089, 333] on img "Next" at bounding box center [1084, 334] width 27 height 73
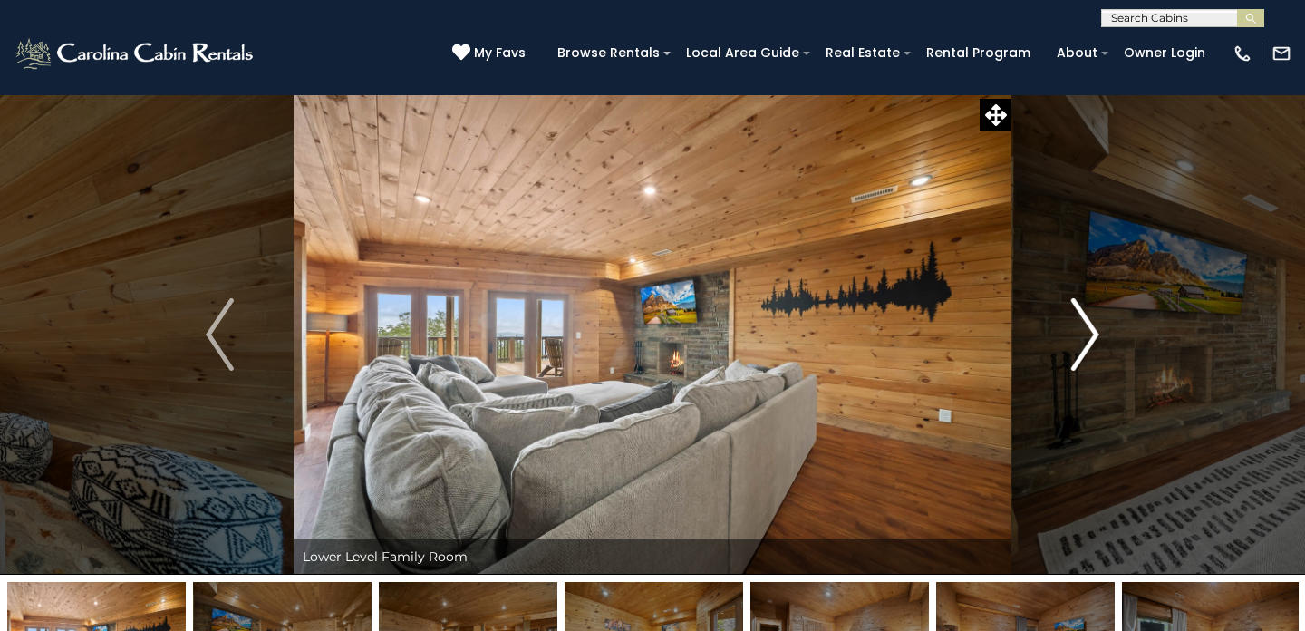
click at [1089, 333] on img "Next" at bounding box center [1084, 334] width 27 height 73
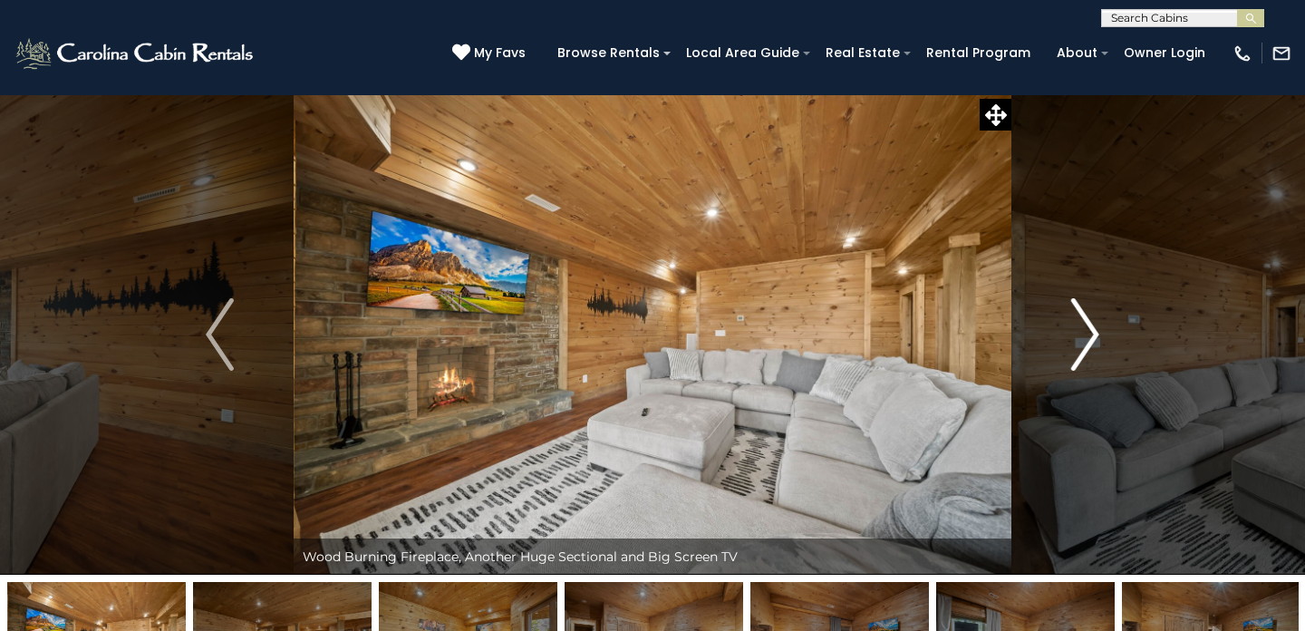
click at [1089, 333] on img "Next" at bounding box center [1084, 334] width 27 height 73
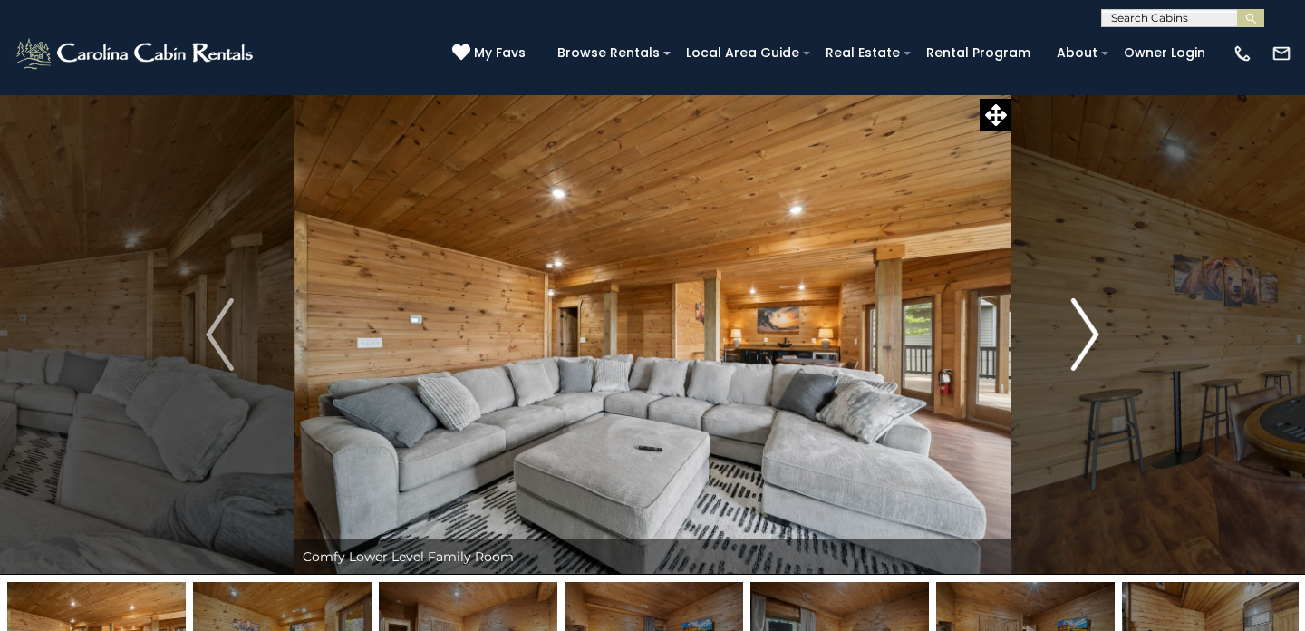
click at [1089, 333] on img "Next" at bounding box center [1084, 334] width 27 height 73
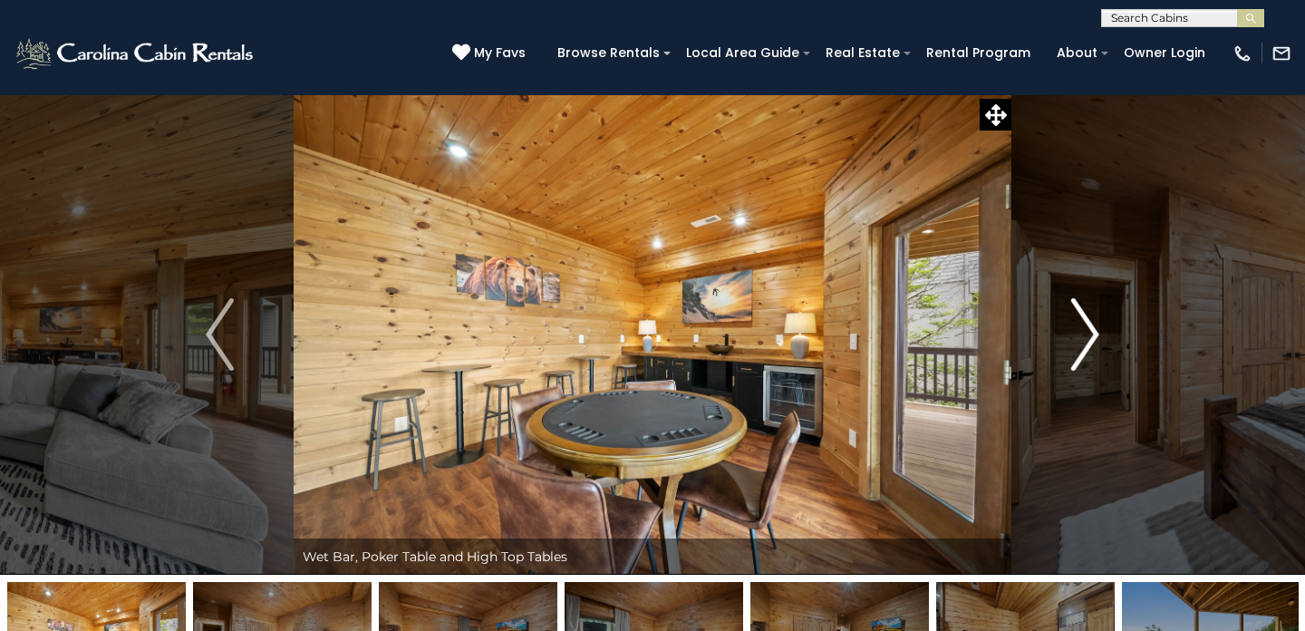
click at [1089, 333] on img "Next" at bounding box center [1084, 334] width 27 height 73
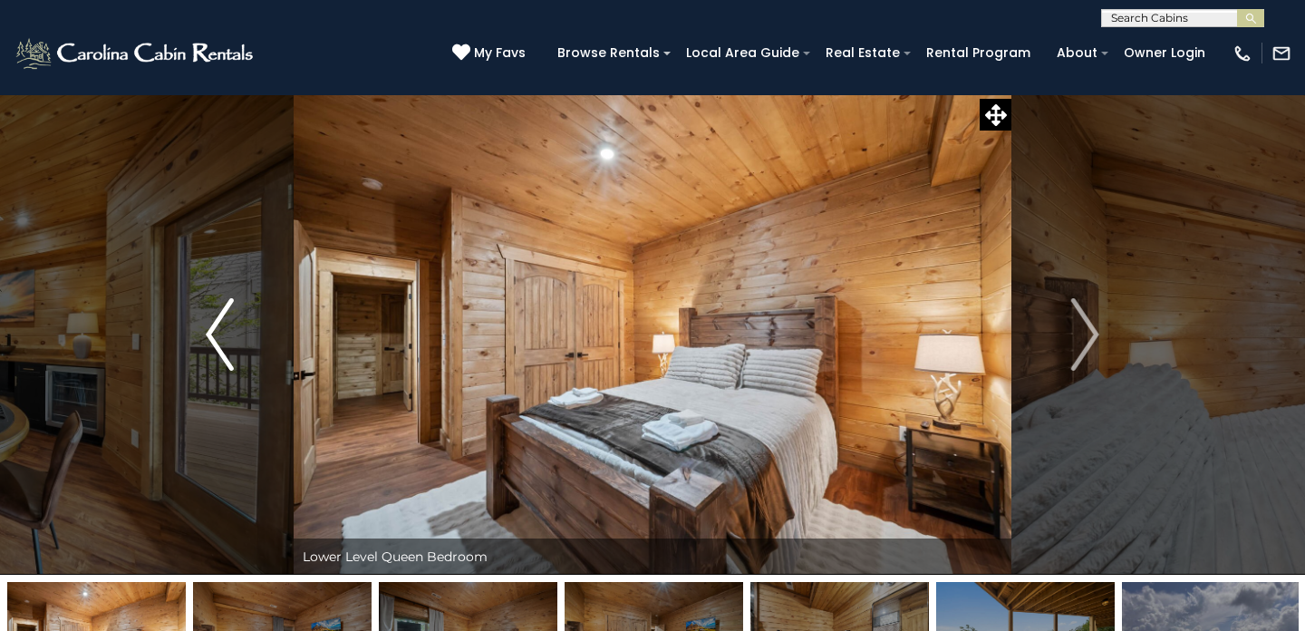
click at [203, 359] on button "Previous" at bounding box center [220, 334] width 148 height 480
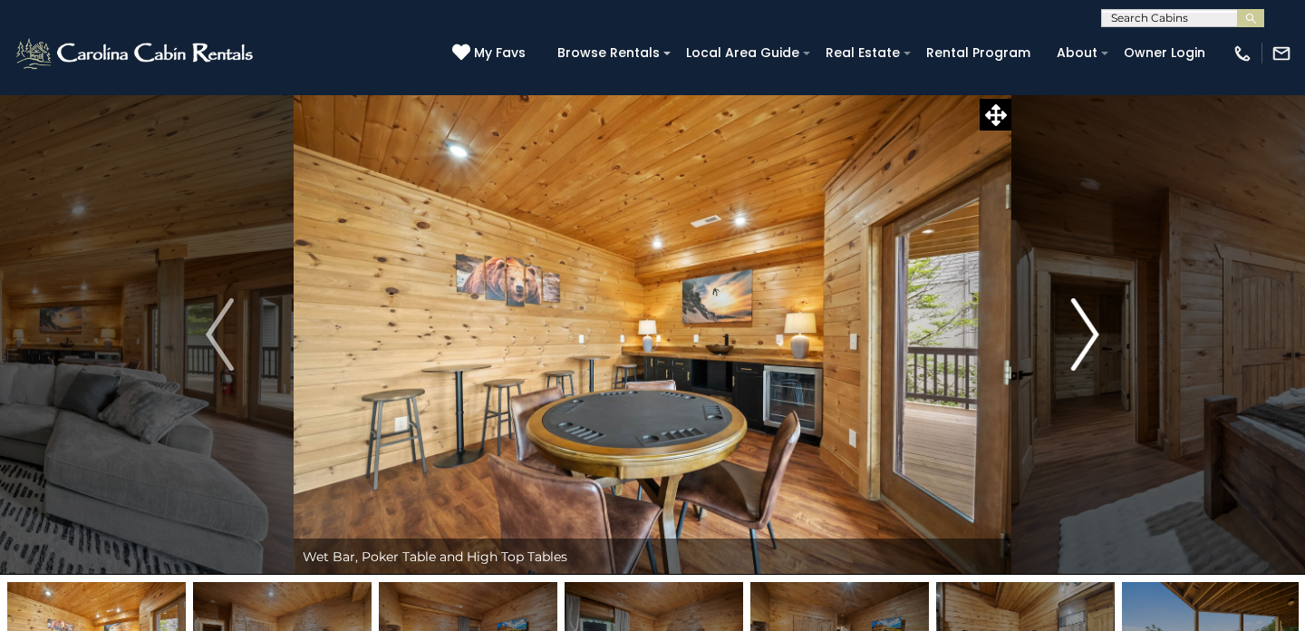
click at [1087, 337] on img "Next" at bounding box center [1084, 334] width 27 height 73
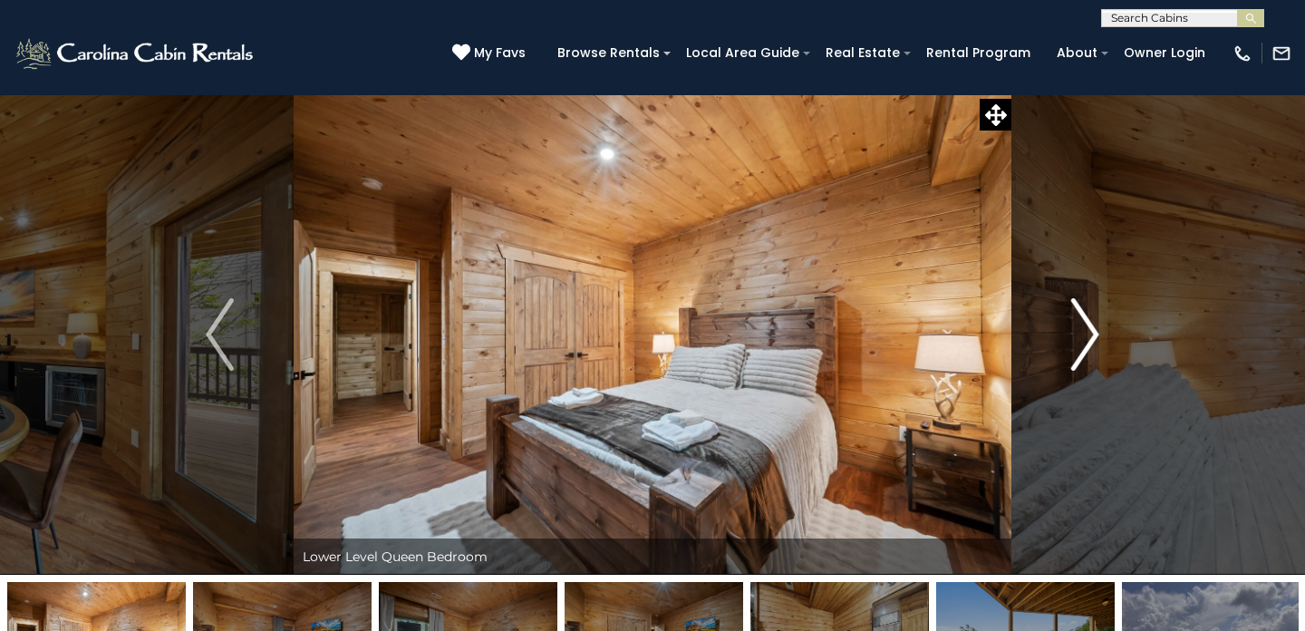
click at [1087, 337] on img "Next" at bounding box center [1084, 334] width 27 height 73
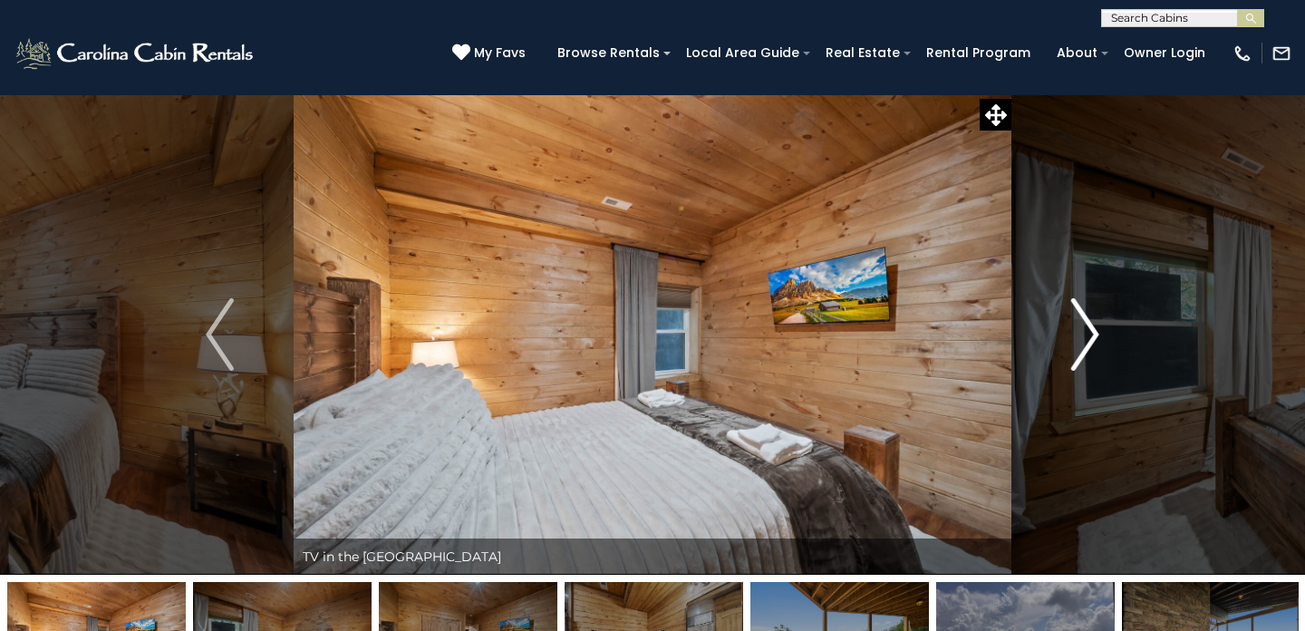
click at [1087, 337] on img "Next" at bounding box center [1084, 334] width 27 height 73
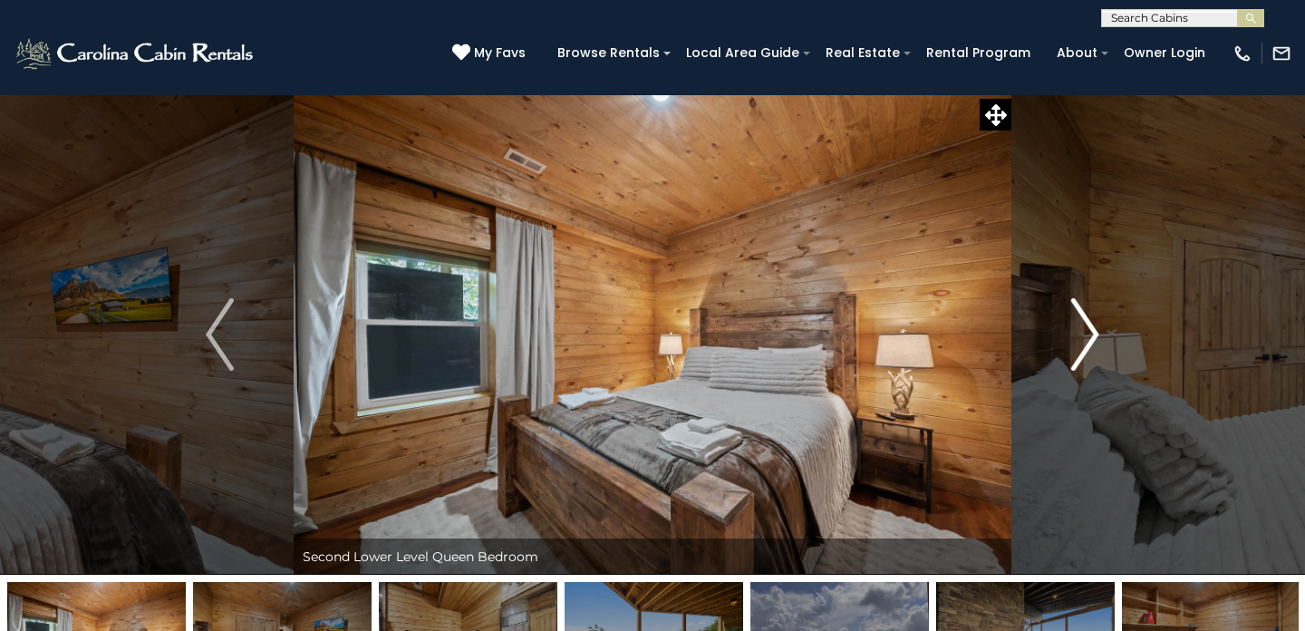
click at [1087, 337] on img "Next" at bounding box center [1084, 334] width 27 height 73
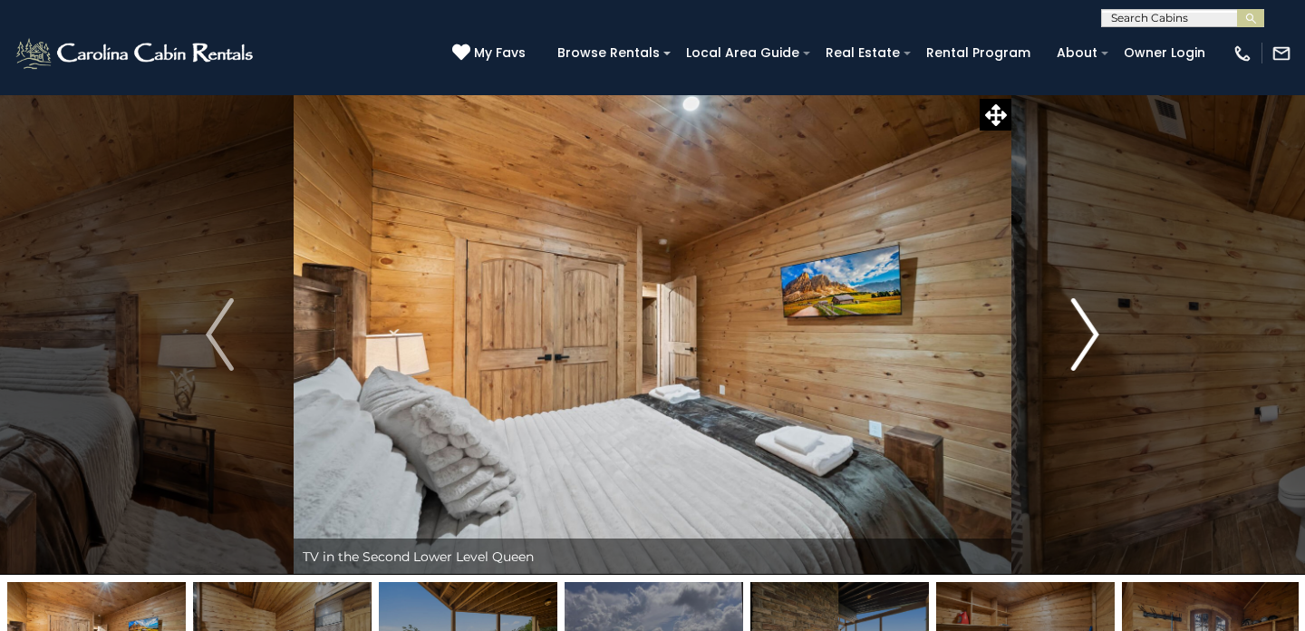
click at [1087, 337] on img "Next" at bounding box center [1084, 334] width 27 height 73
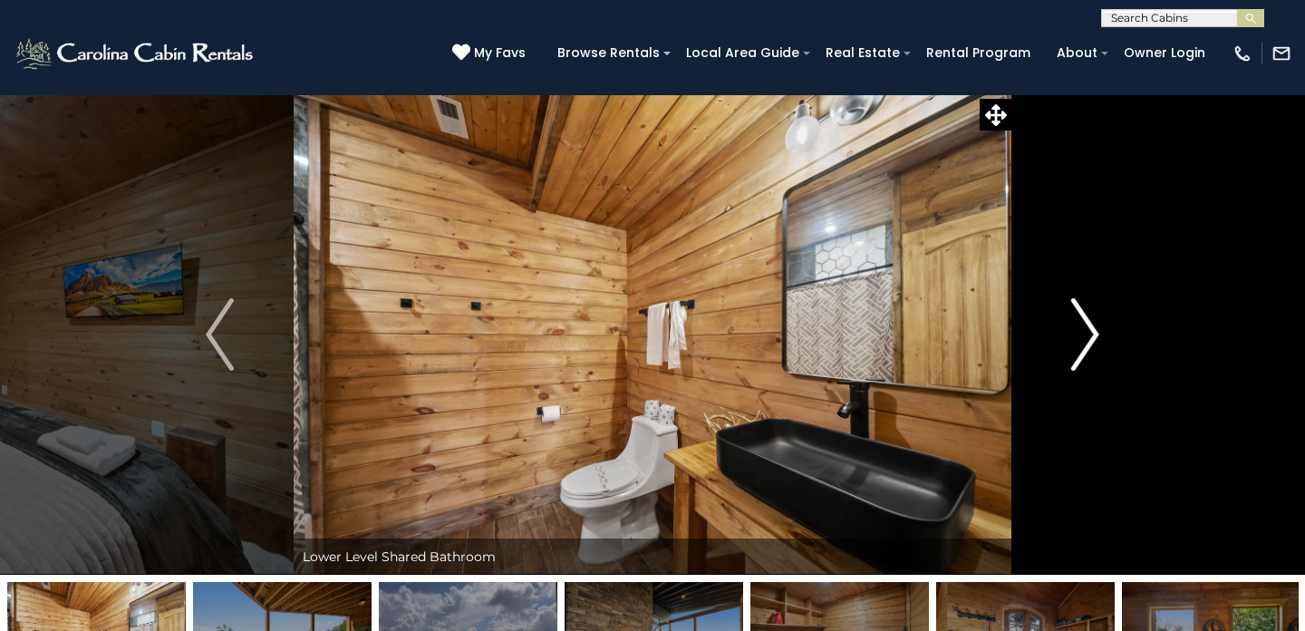
click at [1087, 337] on img "Next" at bounding box center [1084, 334] width 27 height 73
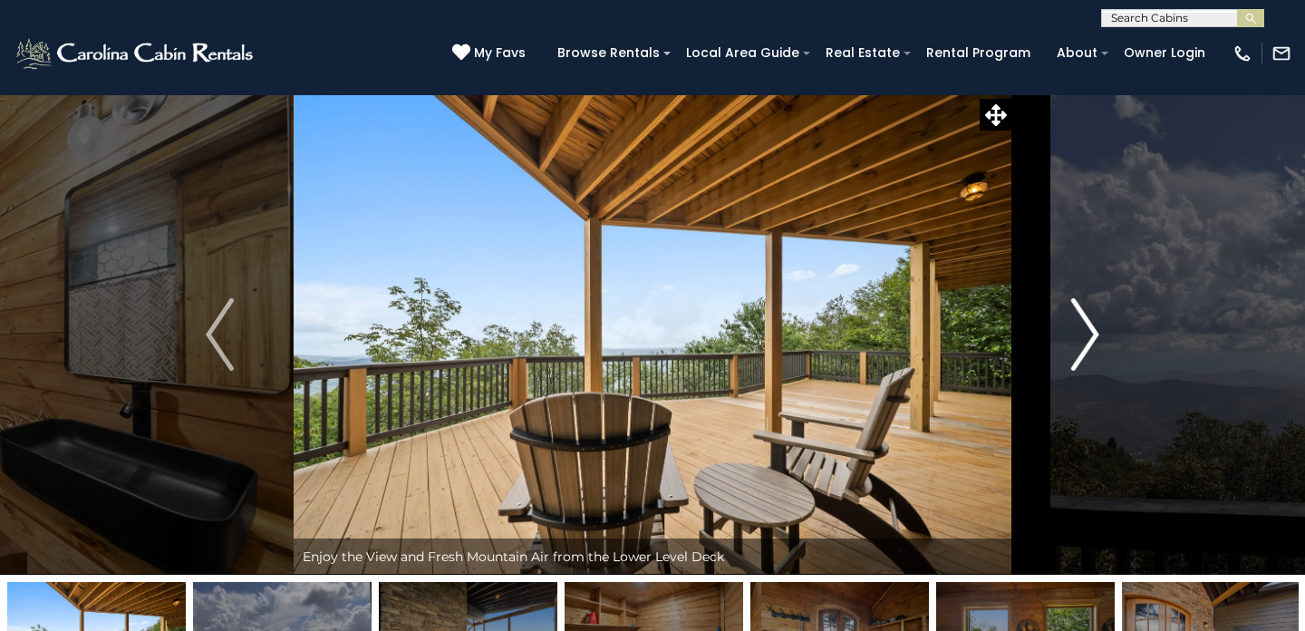
click at [1087, 337] on img "Next" at bounding box center [1084, 334] width 27 height 73
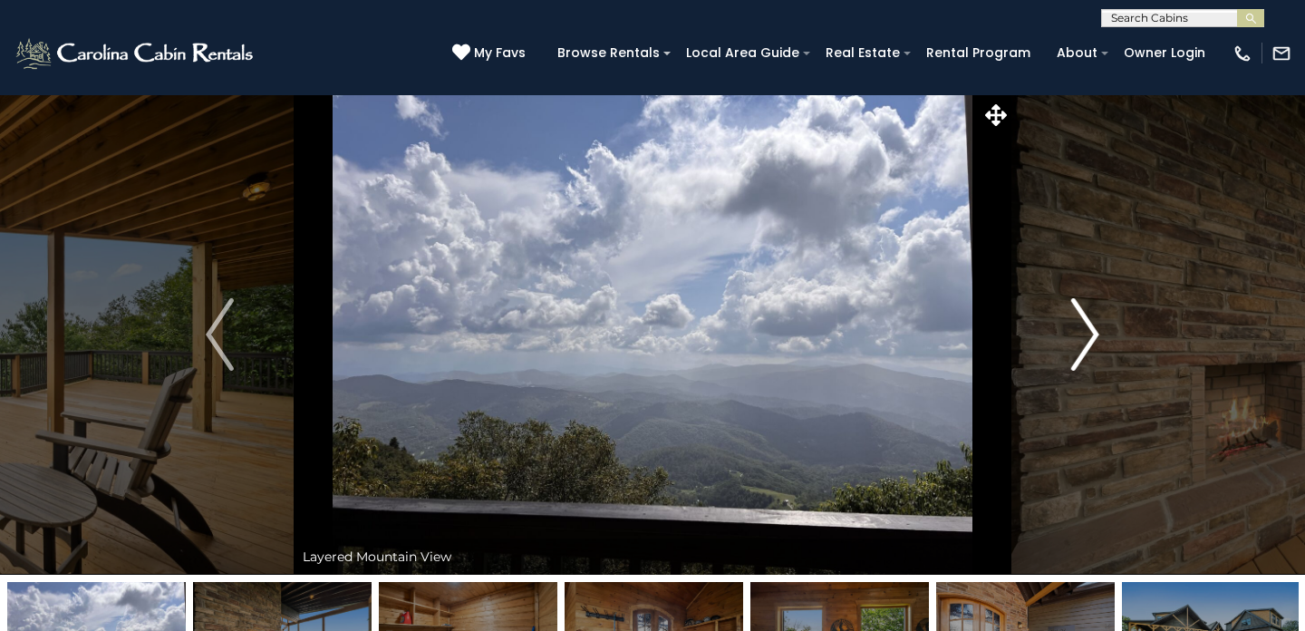
click at [1087, 337] on img "Next" at bounding box center [1084, 334] width 27 height 73
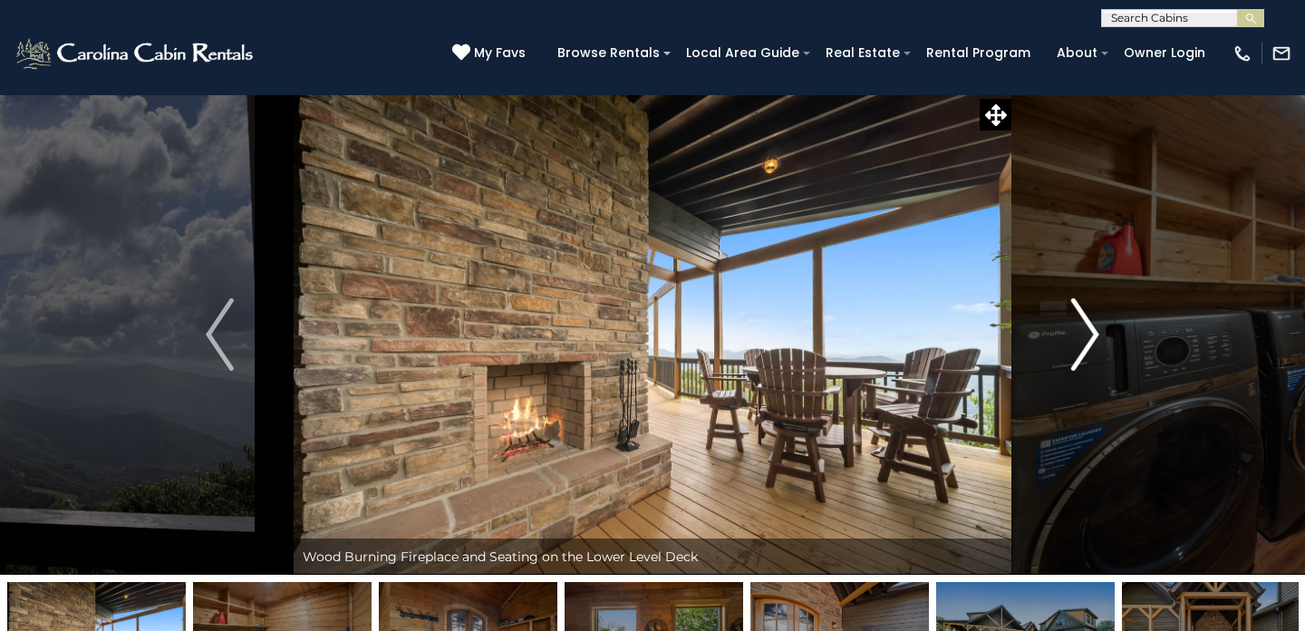
click at [1087, 337] on img "Next" at bounding box center [1084, 334] width 27 height 73
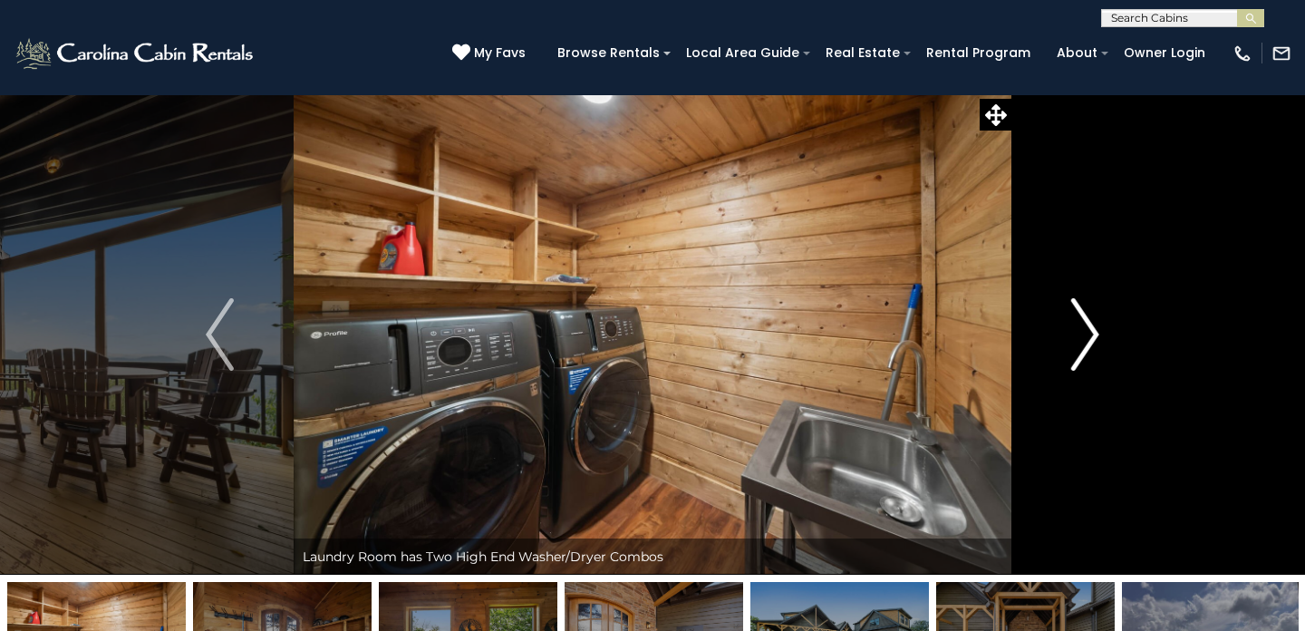
click at [1087, 337] on img "Next" at bounding box center [1084, 334] width 27 height 73
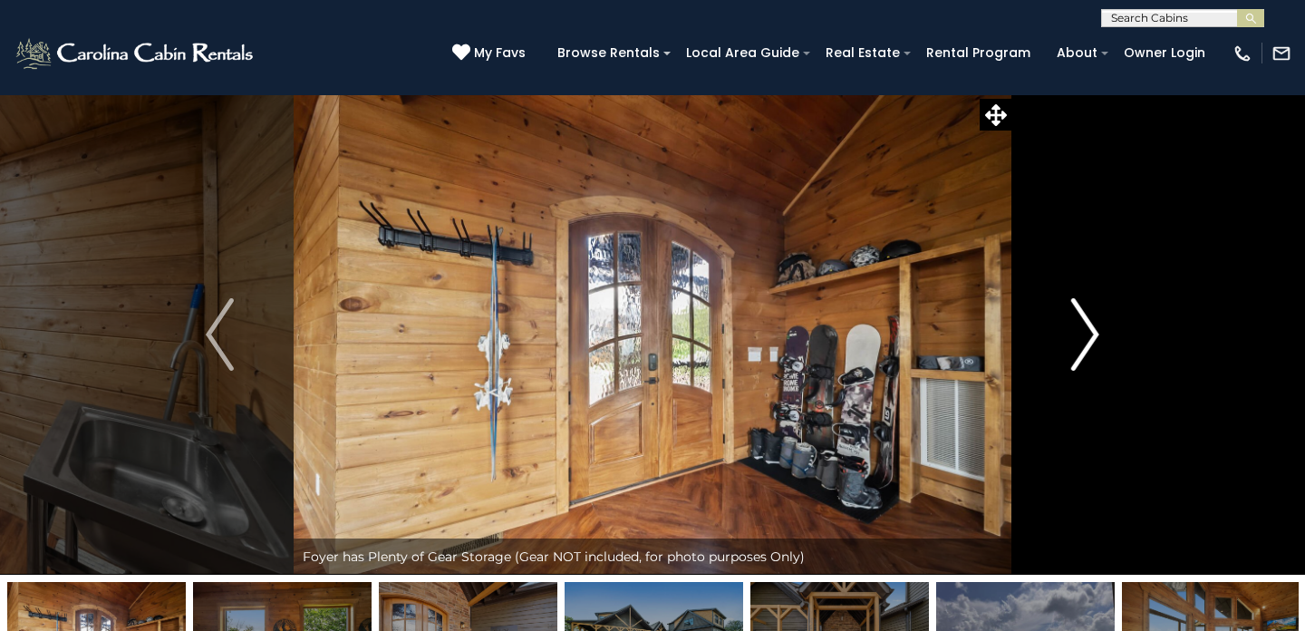
click at [1087, 337] on img "Next" at bounding box center [1084, 334] width 27 height 73
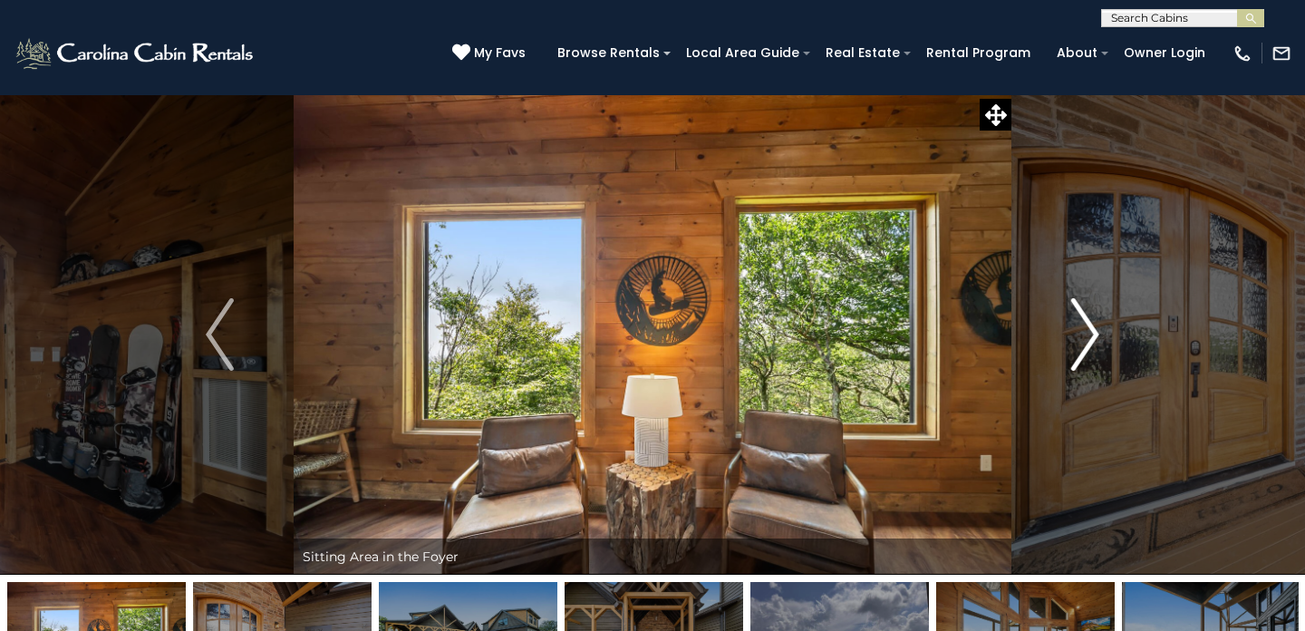
click at [1087, 337] on img "Next" at bounding box center [1084, 334] width 27 height 73
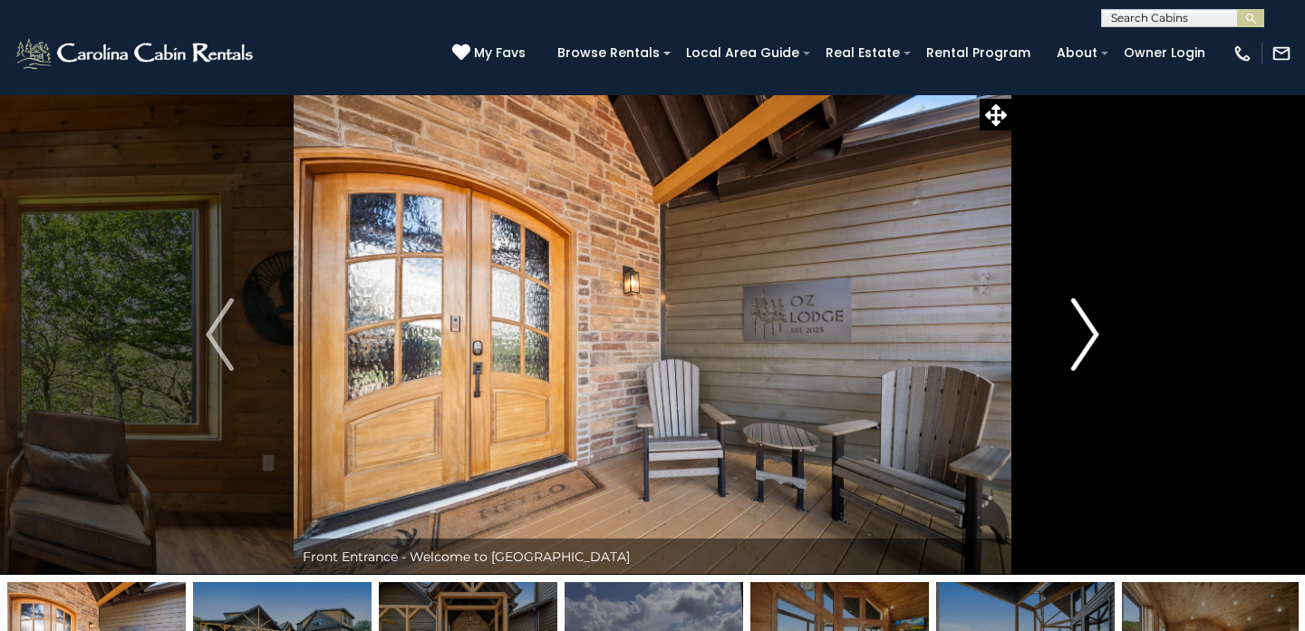
click at [1087, 337] on img "Next" at bounding box center [1084, 334] width 27 height 73
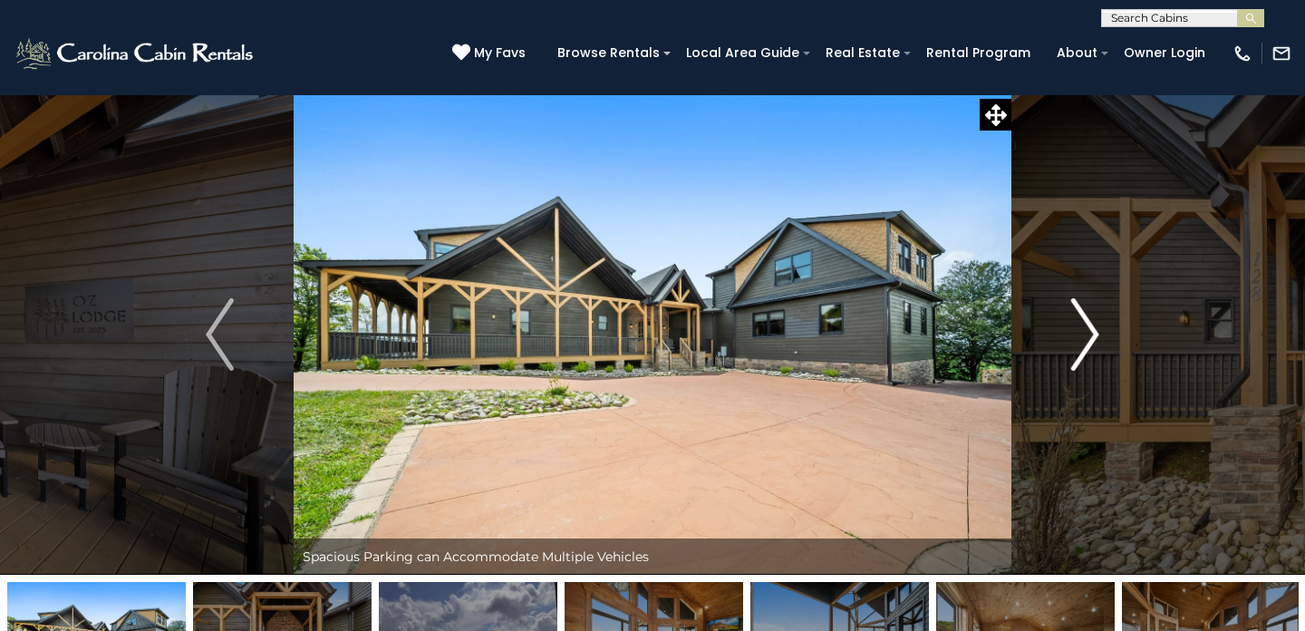
click at [1087, 337] on img "Next" at bounding box center [1084, 334] width 27 height 73
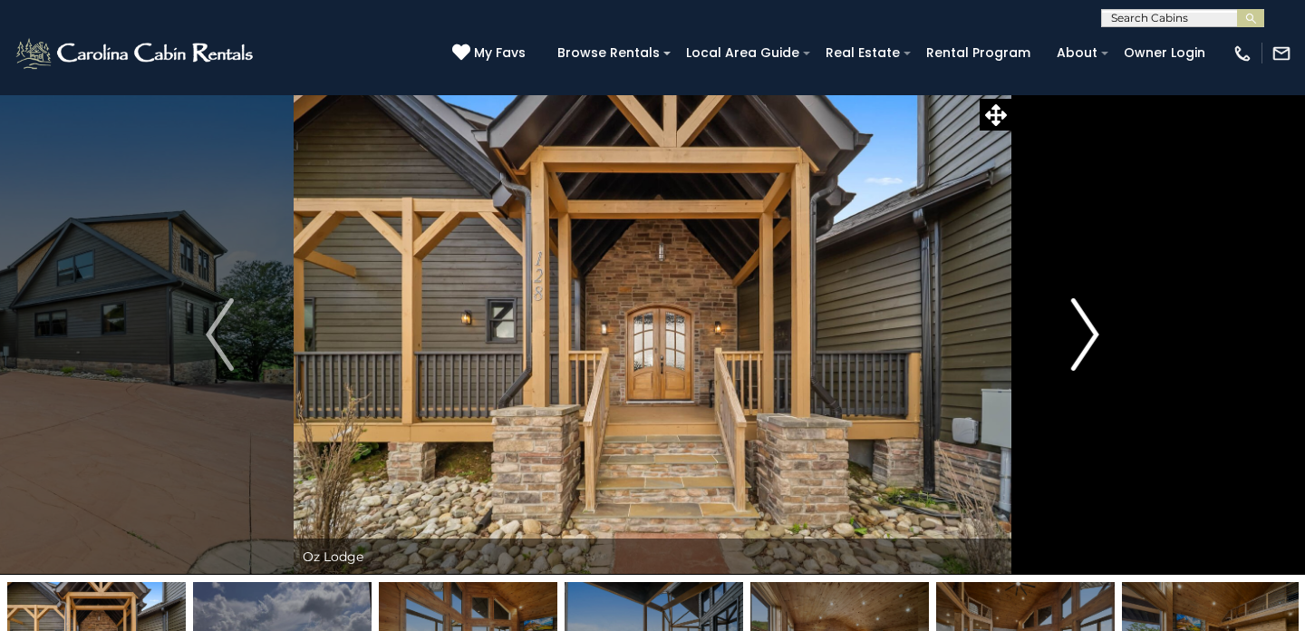
click at [1087, 337] on img "Next" at bounding box center [1084, 334] width 27 height 73
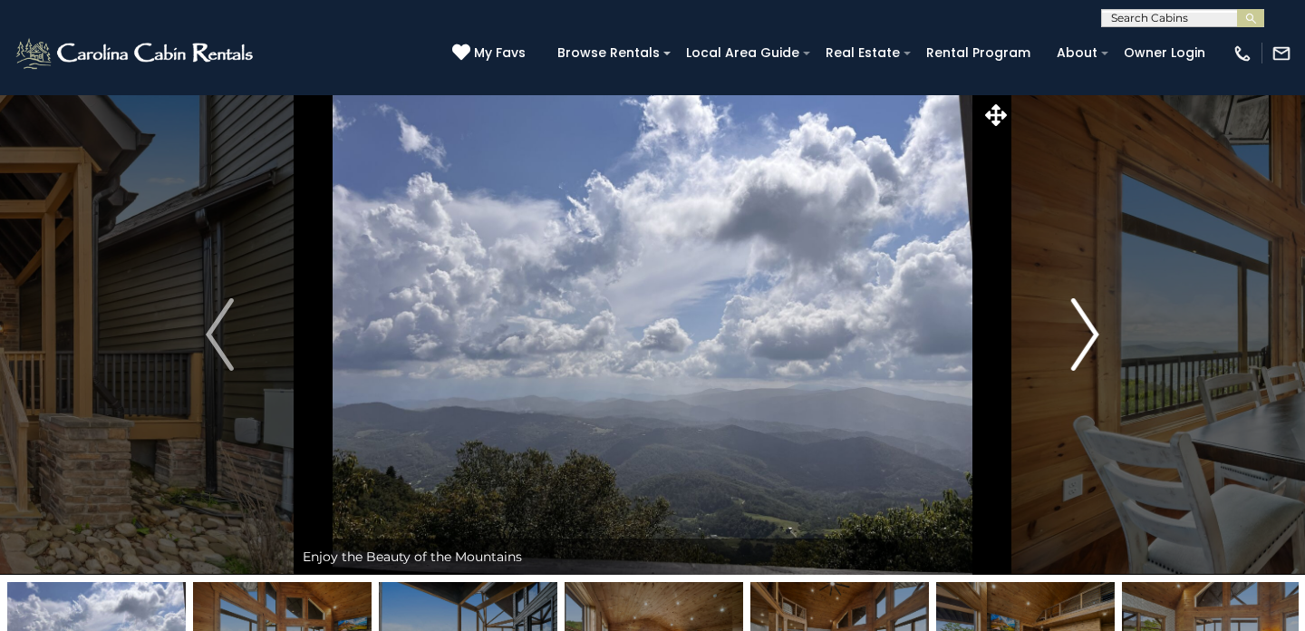
click at [1087, 337] on img "Next" at bounding box center [1084, 334] width 27 height 73
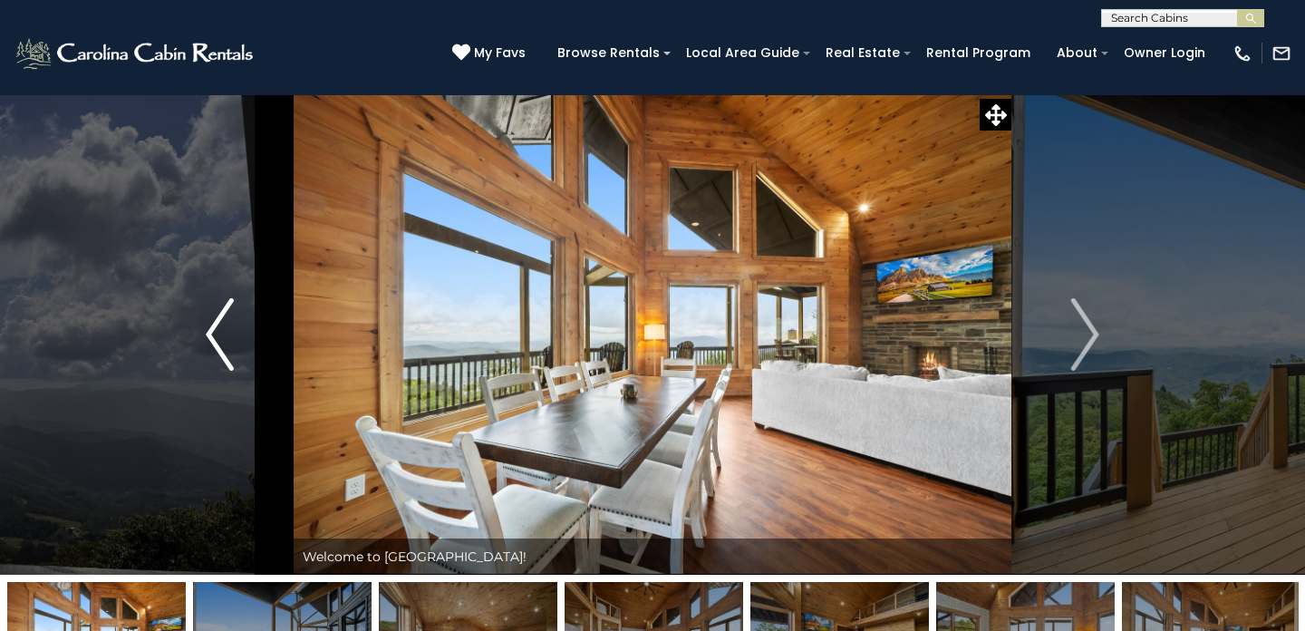
click at [227, 333] on img "Previous" at bounding box center [219, 334] width 27 height 73
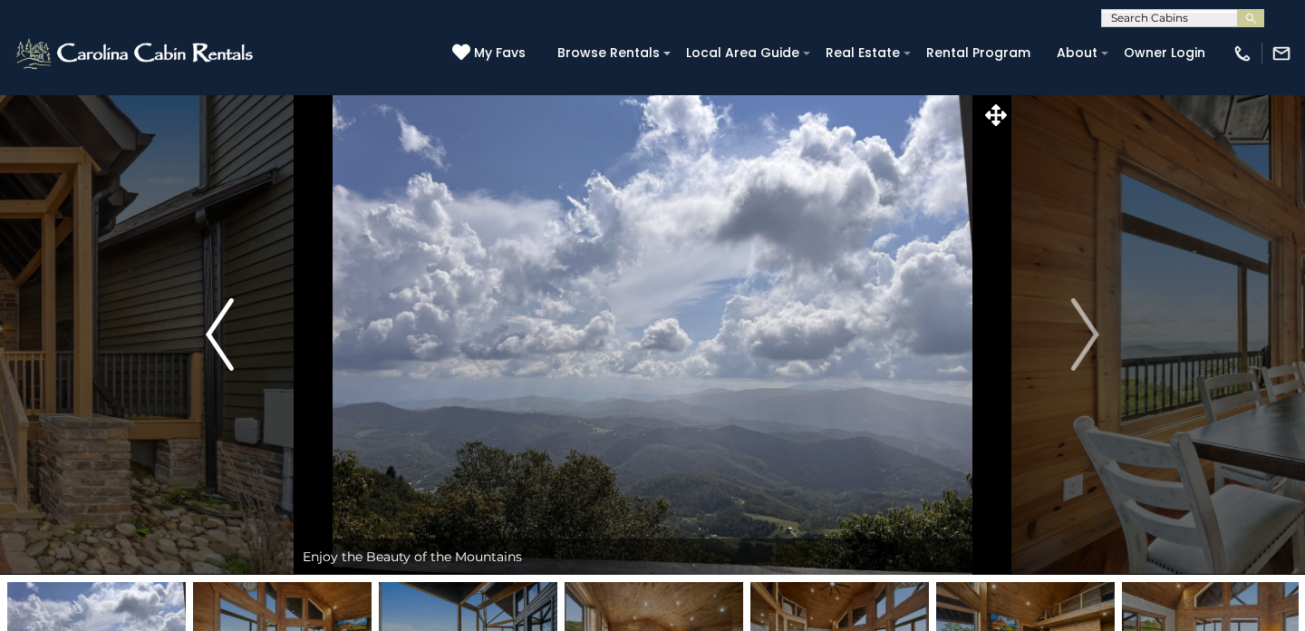
click at [227, 333] on img "Previous" at bounding box center [219, 334] width 27 height 73
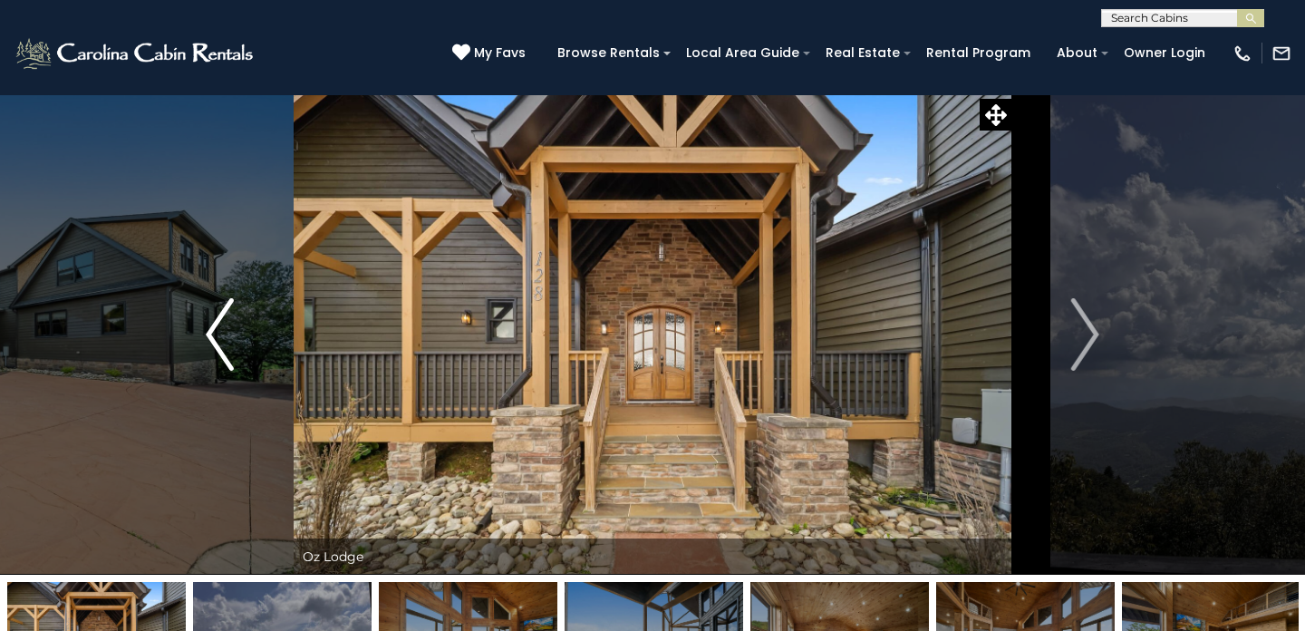
click at [227, 333] on img "Previous" at bounding box center [219, 334] width 27 height 73
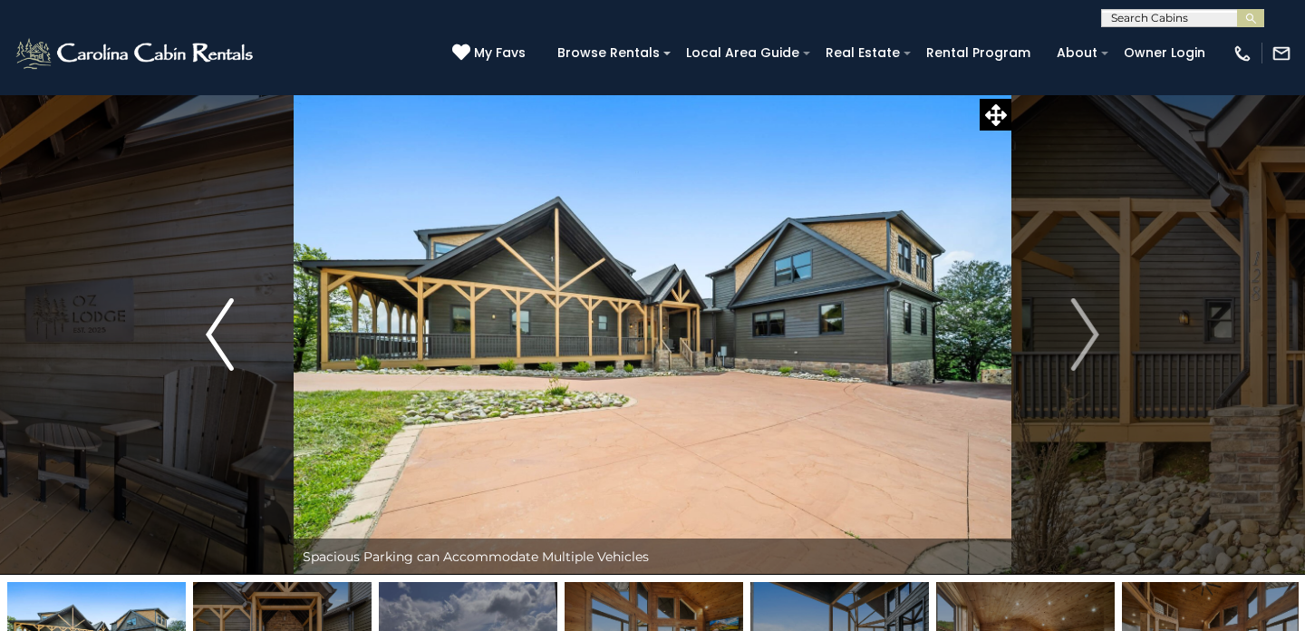
click at [227, 333] on img "Previous" at bounding box center [219, 334] width 27 height 73
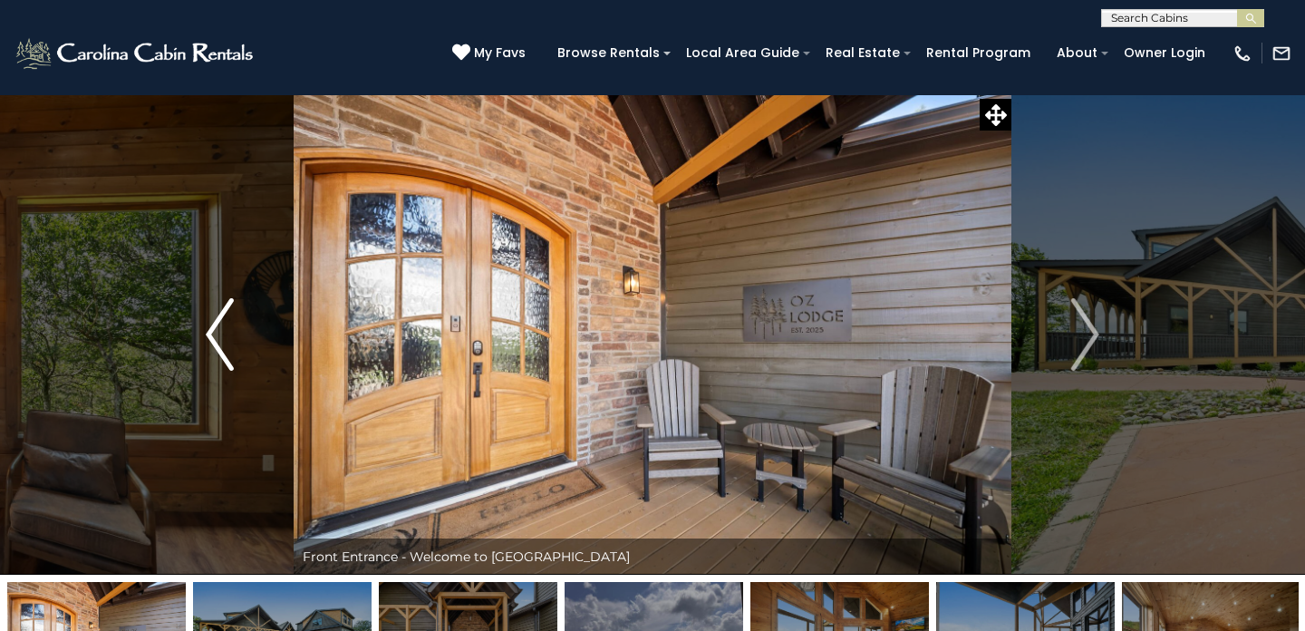
click at [227, 333] on img "Previous" at bounding box center [219, 334] width 27 height 73
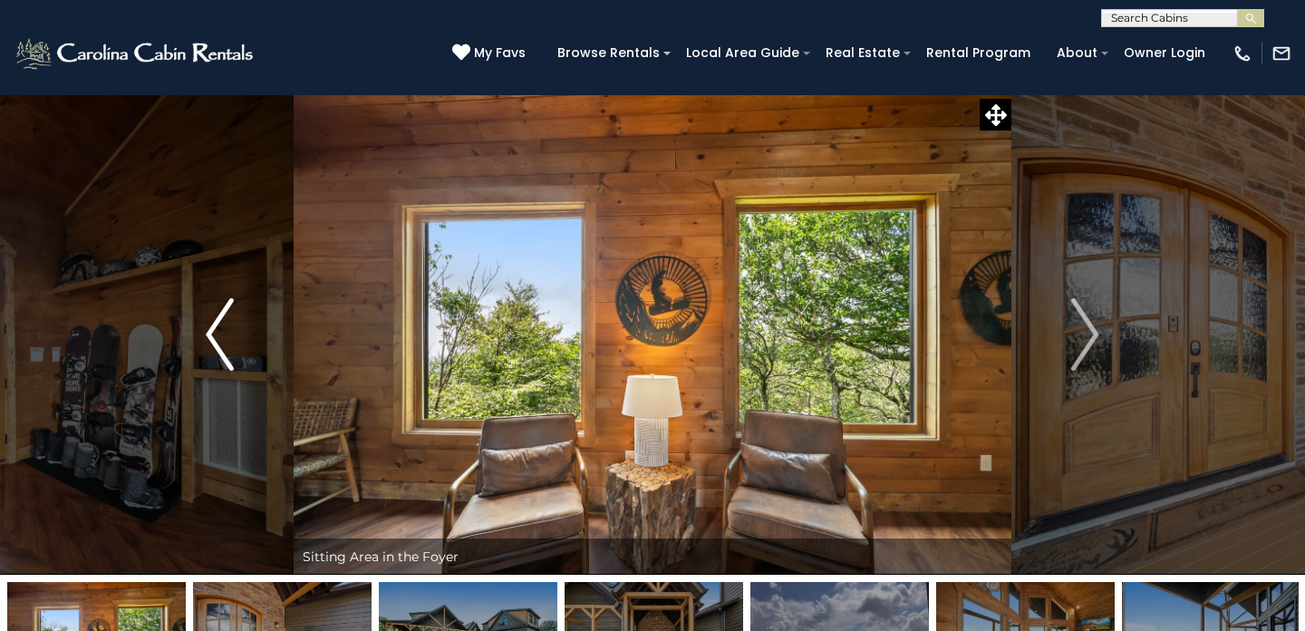
click at [227, 333] on img "Previous" at bounding box center [219, 334] width 27 height 73
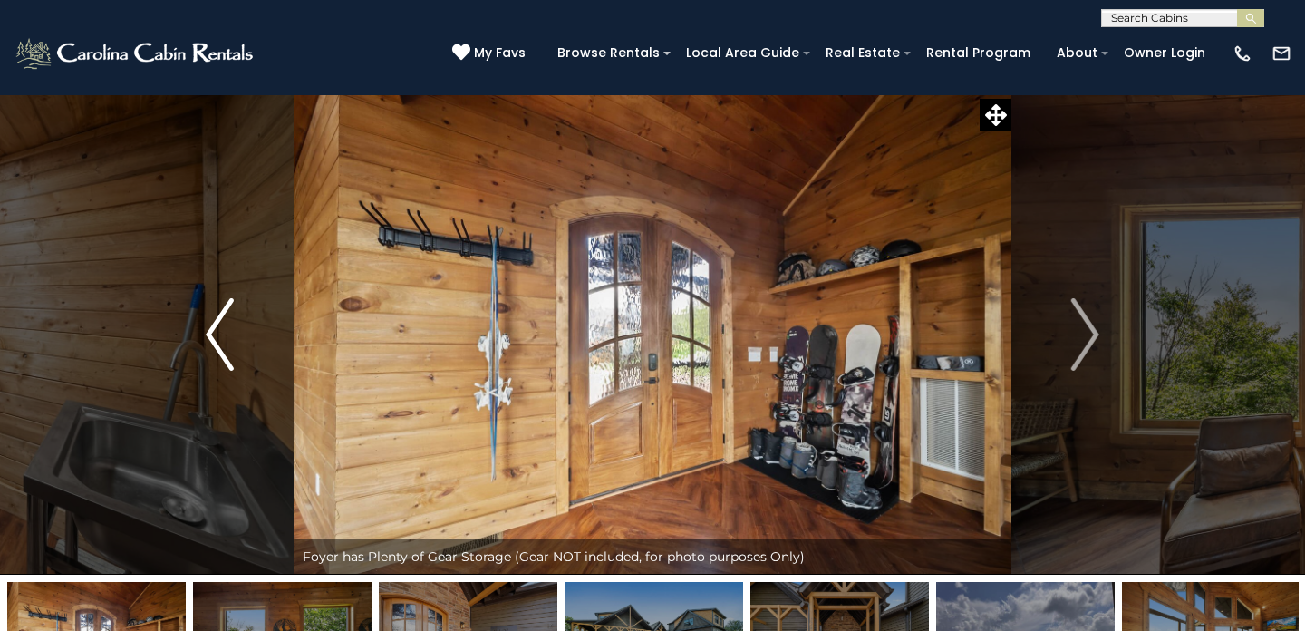
click at [227, 333] on img "Previous" at bounding box center [219, 334] width 27 height 73
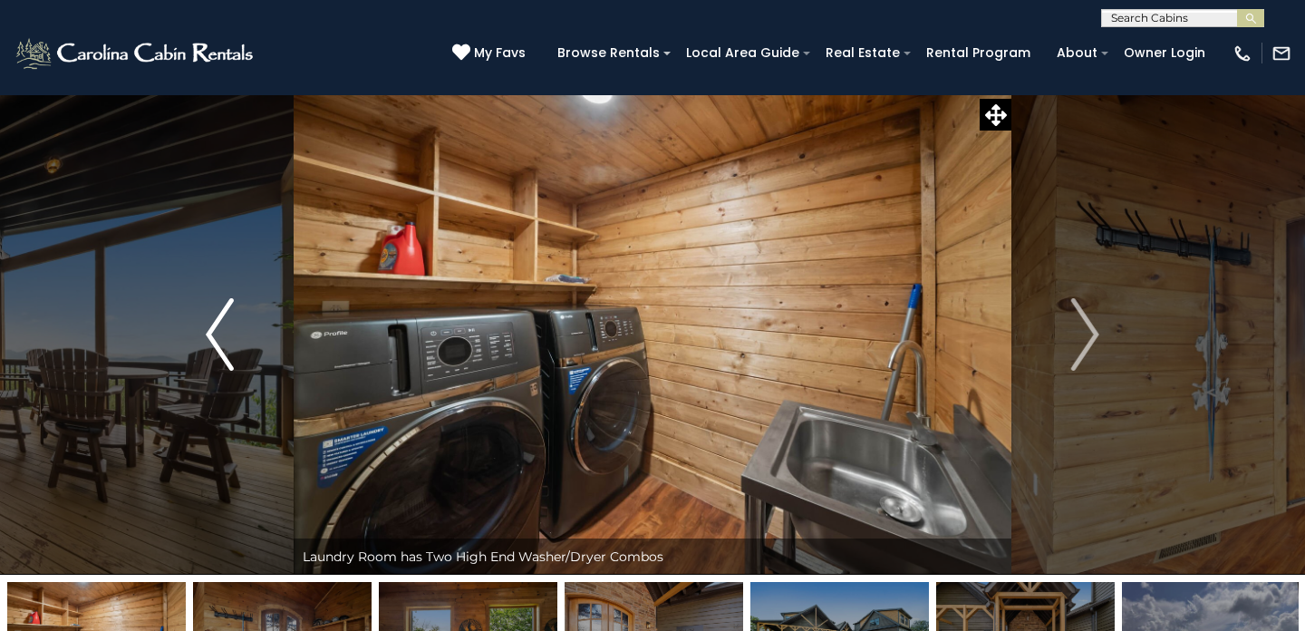
click at [227, 333] on img "Previous" at bounding box center [219, 334] width 27 height 73
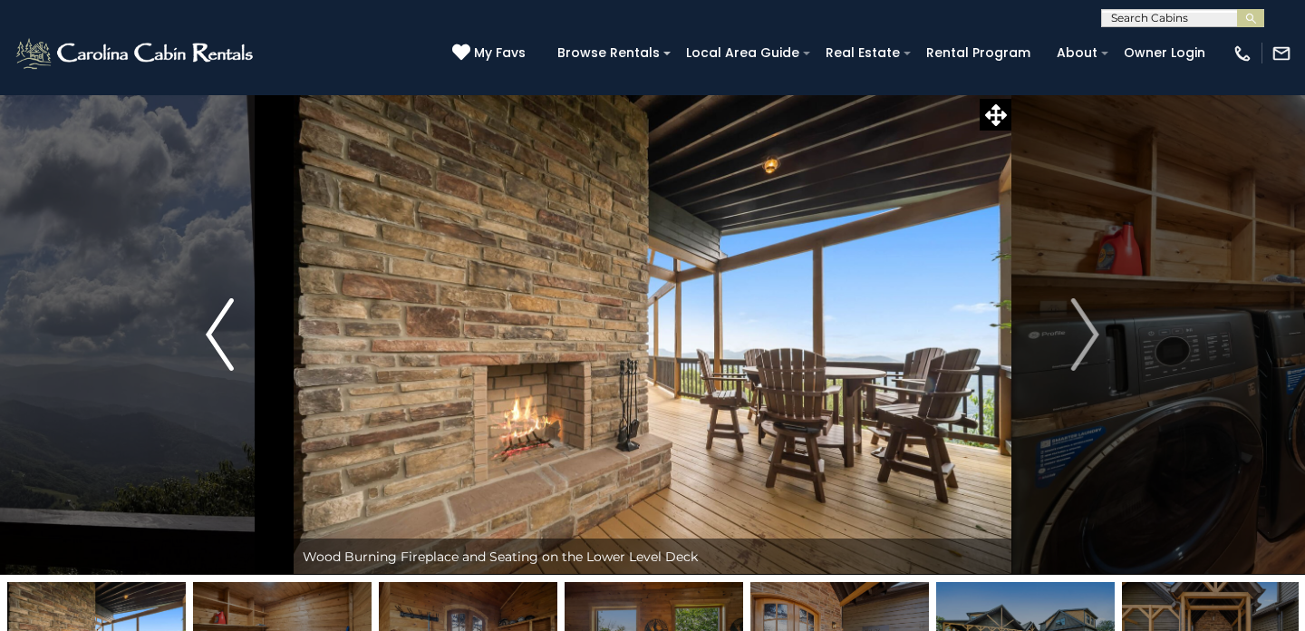
click at [227, 333] on img "Previous" at bounding box center [219, 334] width 27 height 73
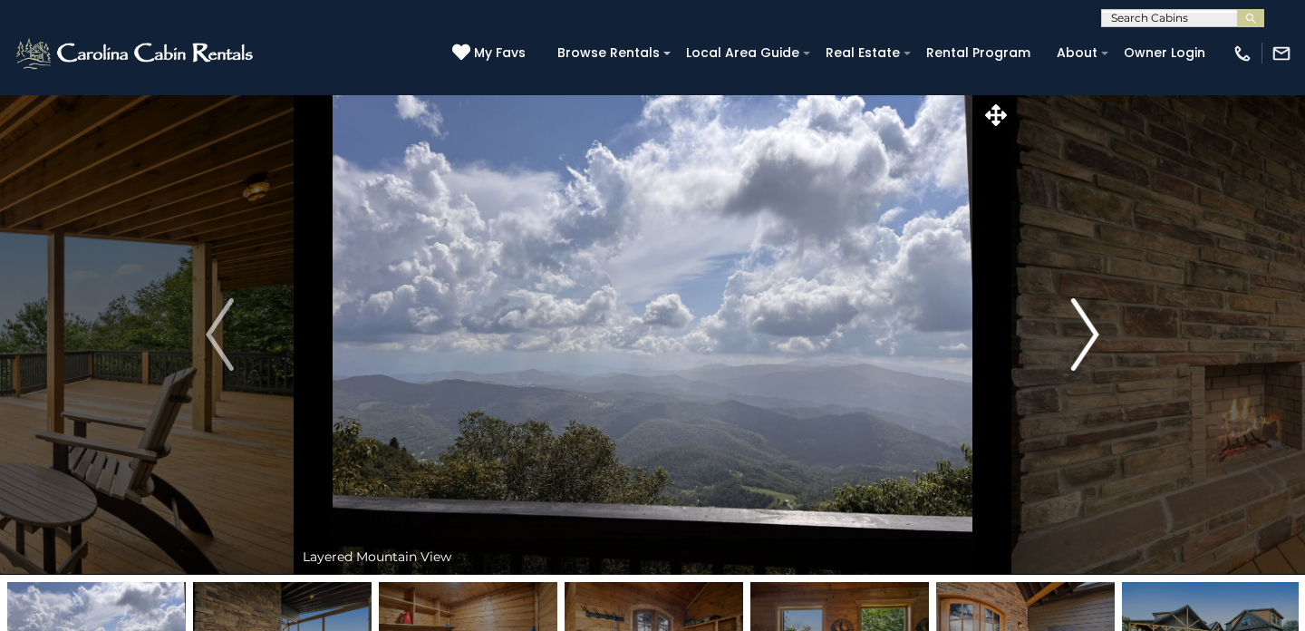
click at [1090, 314] on img "Next" at bounding box center [1084, 334] width 27 height 73
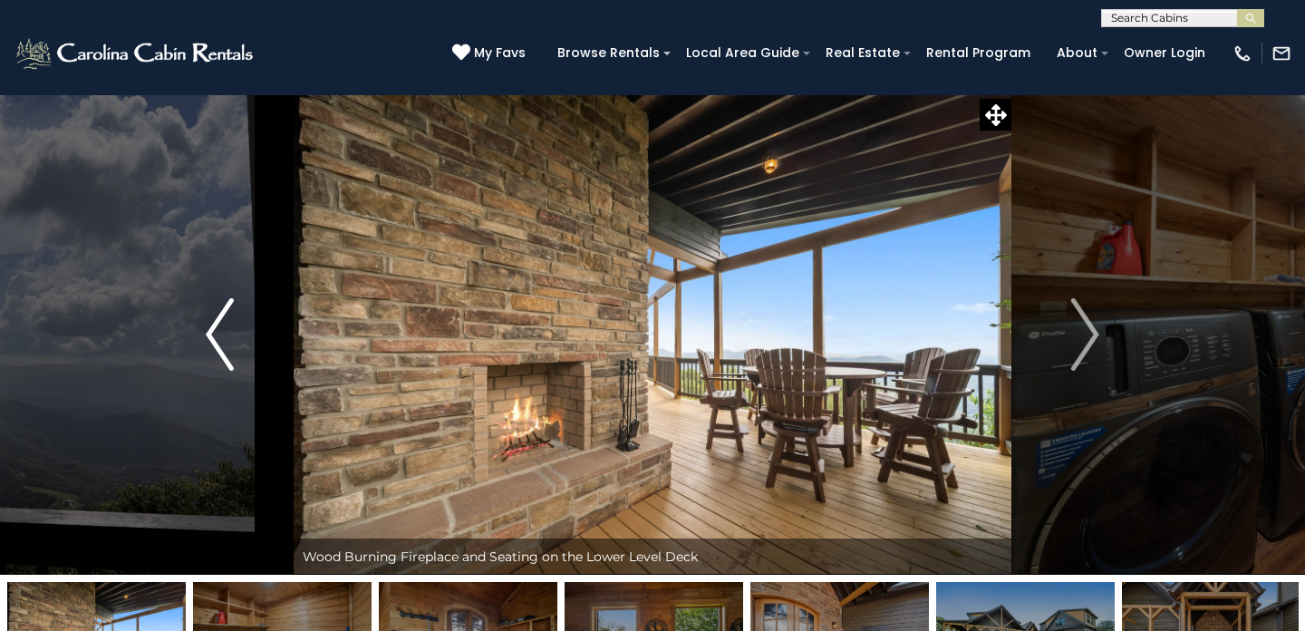
click at [220, 334] on img "Previous" at bounding box center [219, 334] width 27 height 73
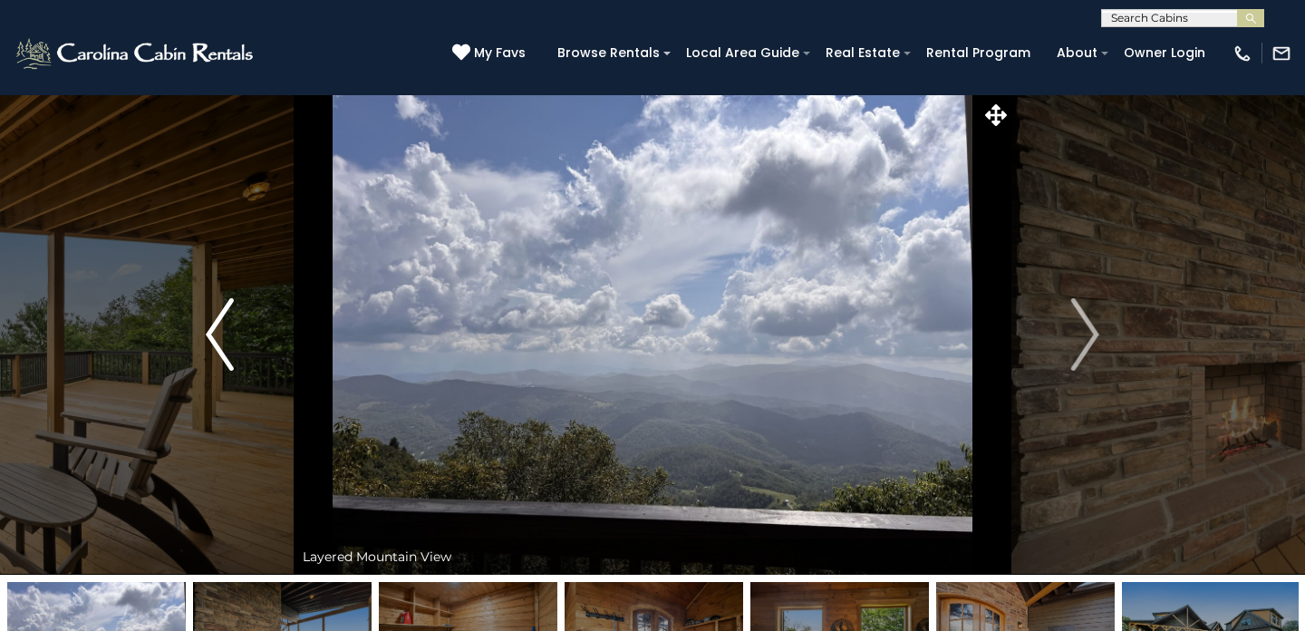
click at [220, 334] on img "Previous" at bounding box center [219, 334] width 27 height 73
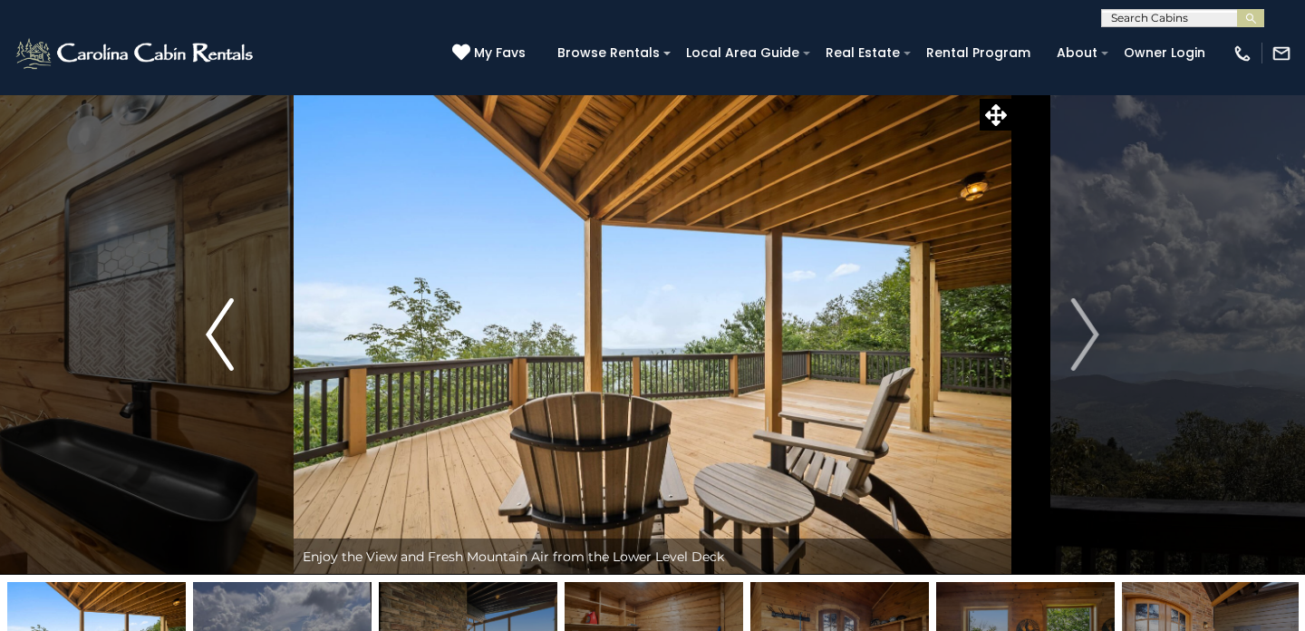
click at [220, 334] on img "Previous" at bounding box center [219, 334] width 27 height 73
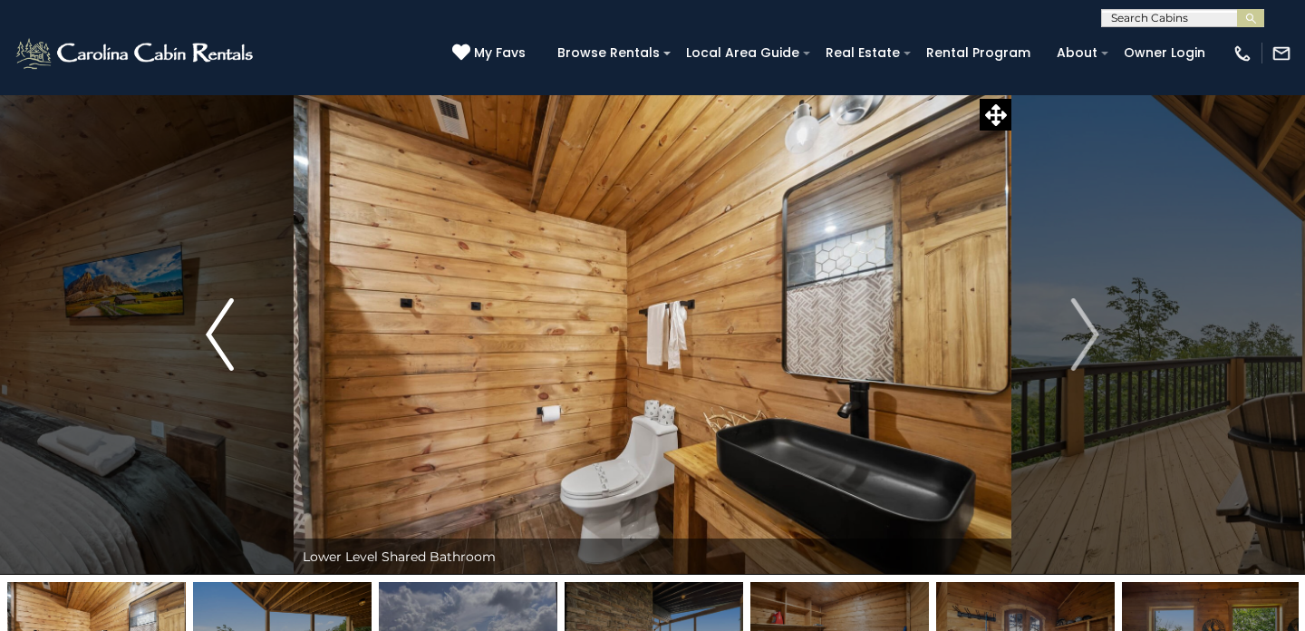
click at [220, 334] on img "Previous" at bounding box center [219, 334] width 27 height 73
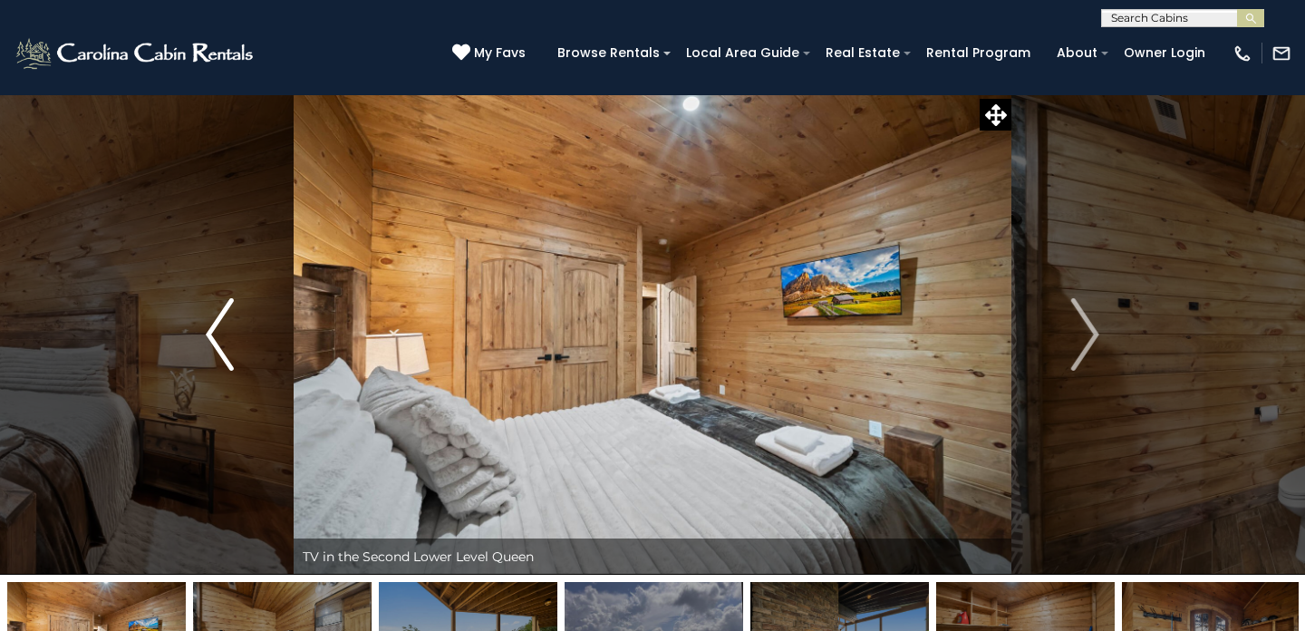
click at [220, 334] on img "Previous" at bounding box center [219, 334] width 27 height 73
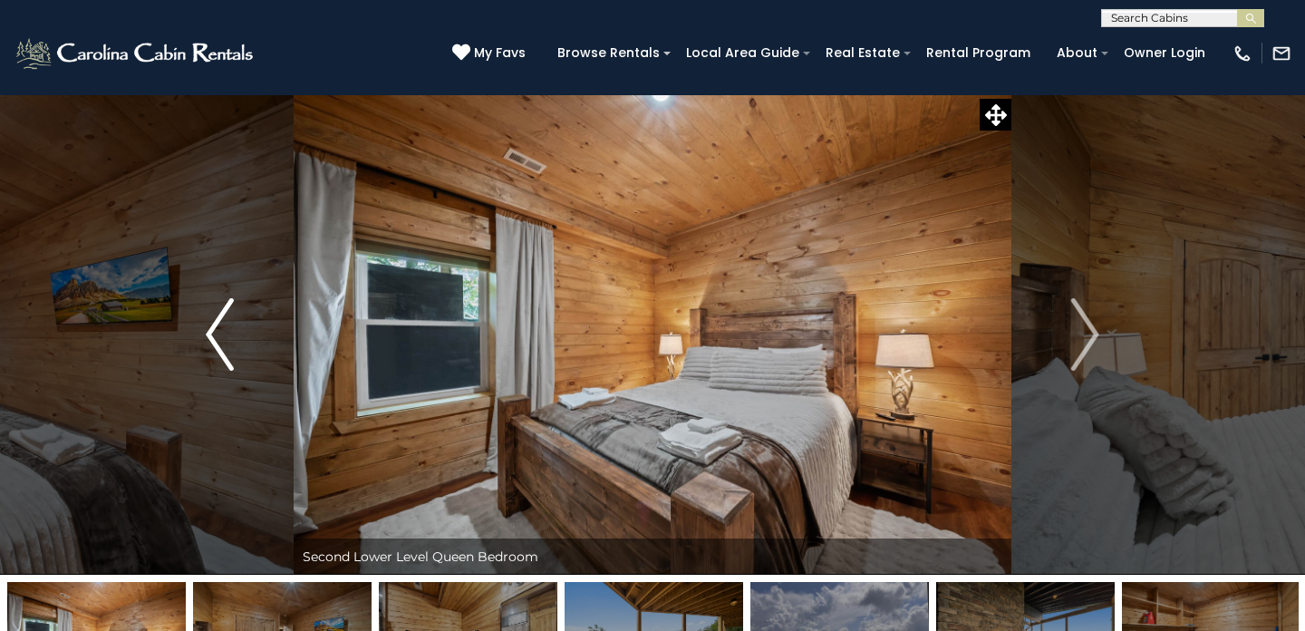
click at [220, 334] on img "Previous" at bounding box center [219, 334] width 27 height 73
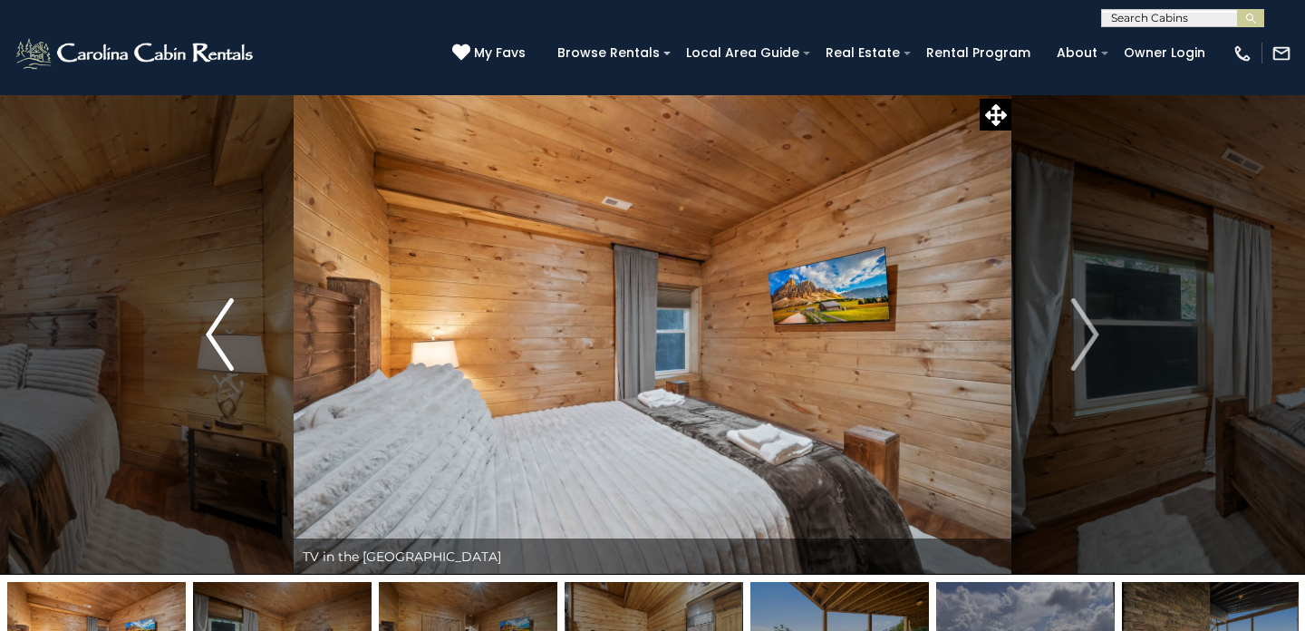
click at [220, 334] on img "Previous" at bounding box center [219, 334] width 27 height 73
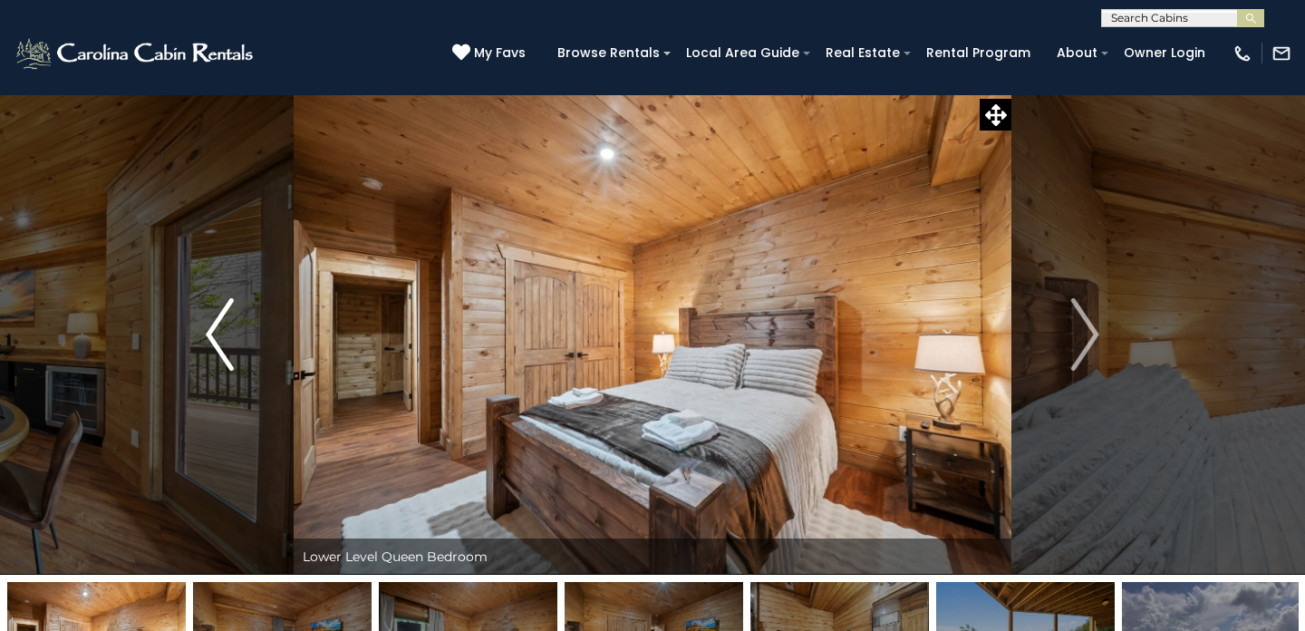
click at [220, 334] on img "Previous" at bounding box center [219, 334] width 27 height 73
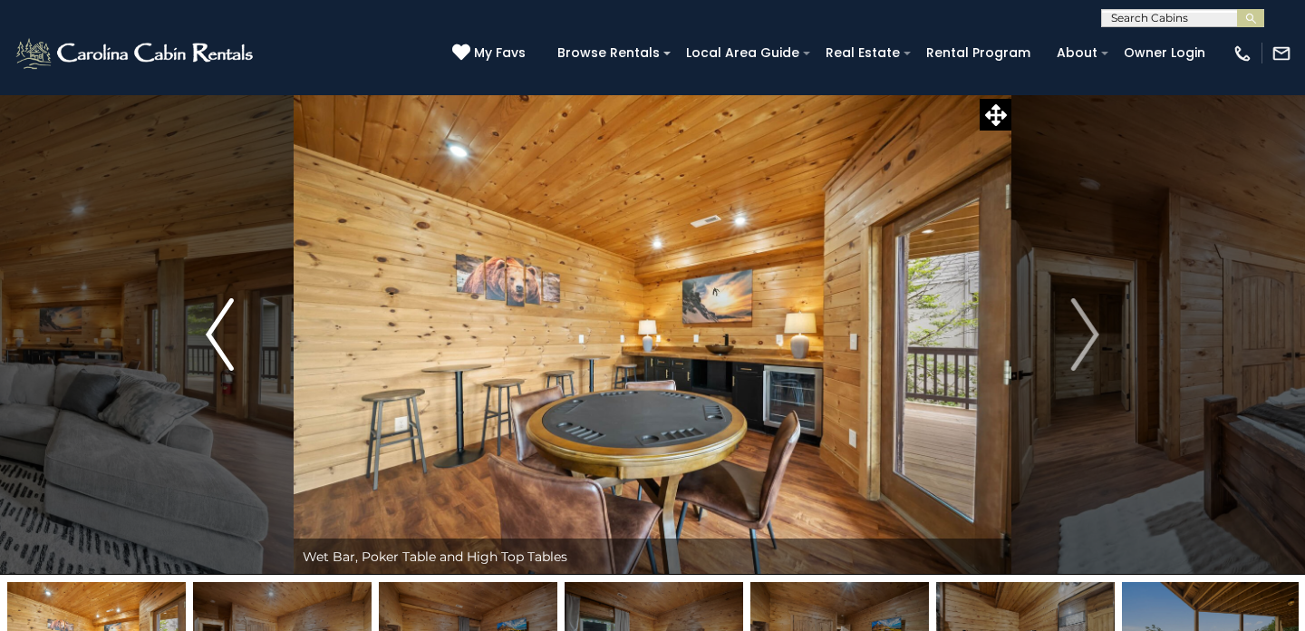
click at [220, 334] on img "Previous" at bounding box center [219, 334] width 27 height 73
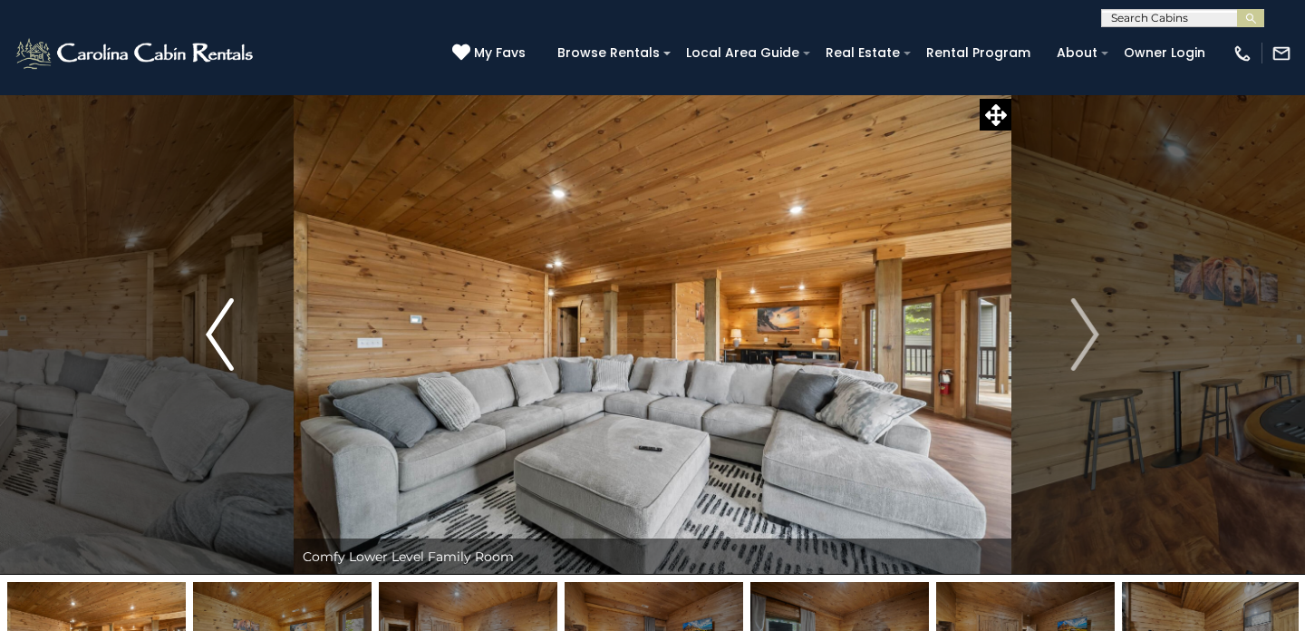
click at [220, 334] on img "Previous" at bounding box center [219, 334] width 27 height 73
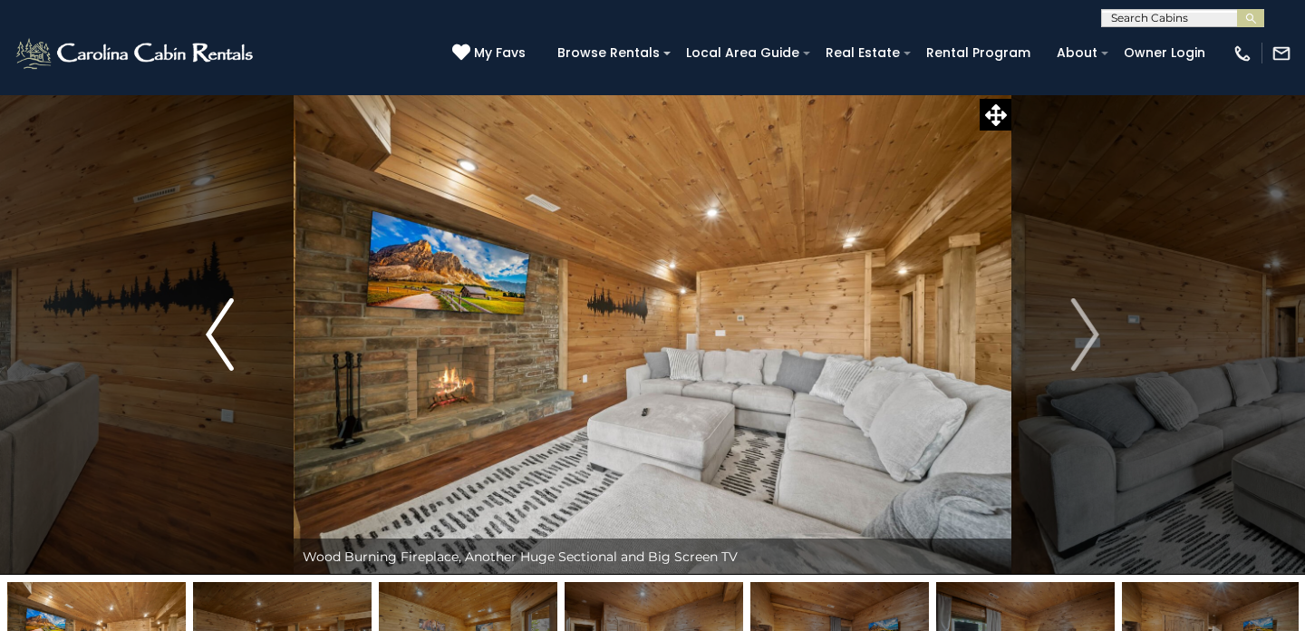
click at [220, 334] on img "Previous" at bounding box center [219, 334] width 27 height 73
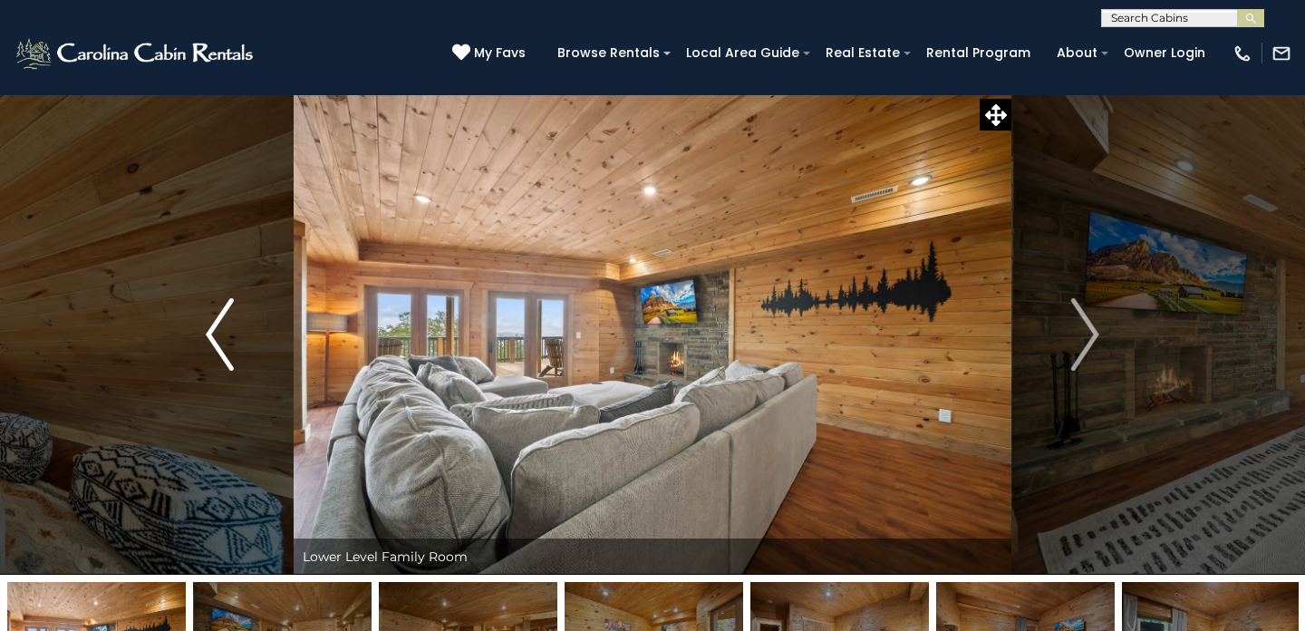
click at [220, 334] on img "Previous" at bounding box center [219, 334] width 27 height 73
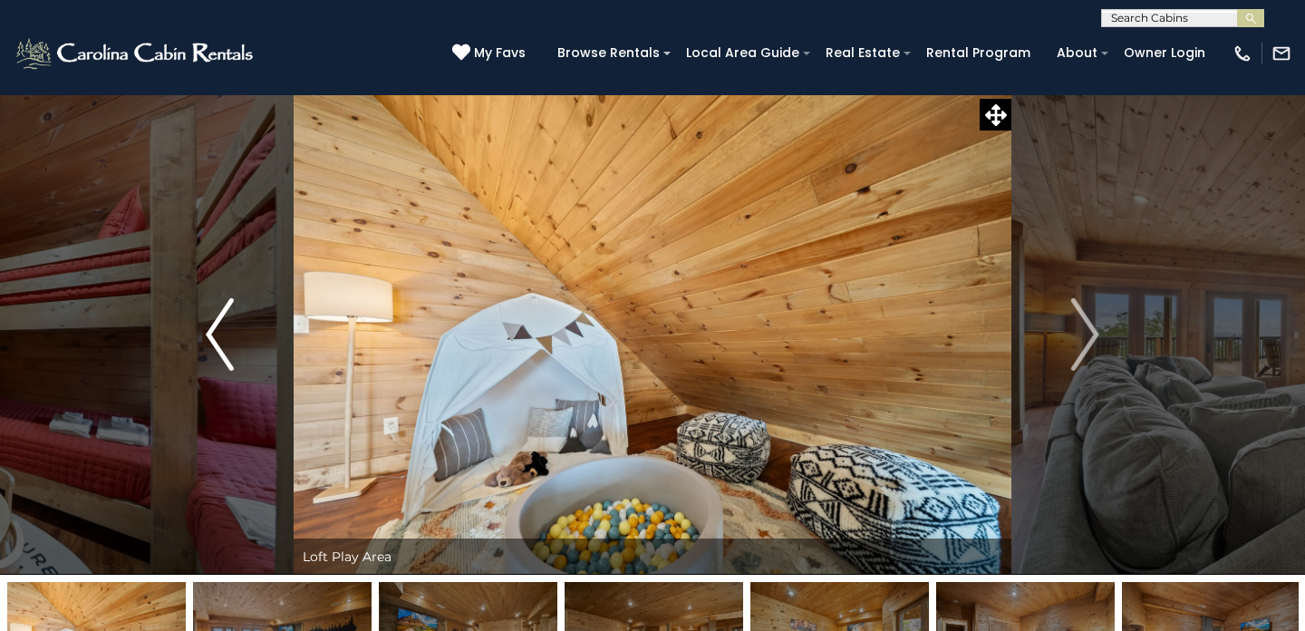
click at [220, 334] on img "Previous" at bounding box center [219, 334] width 27 height 73
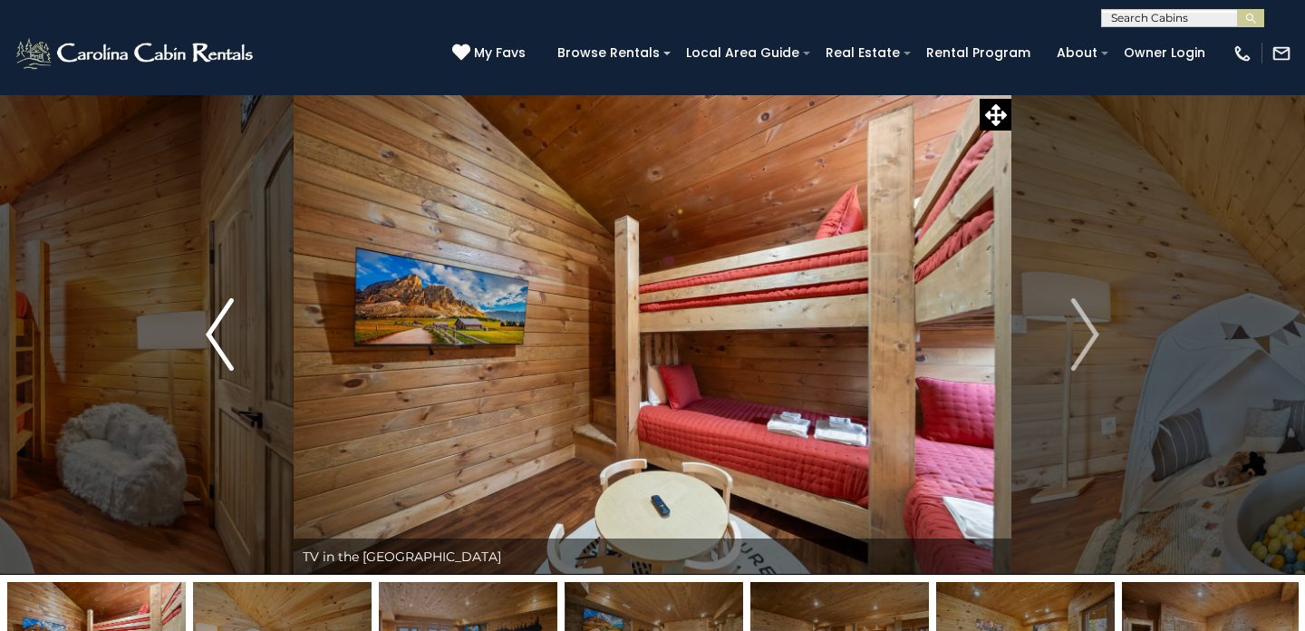
click at [220, 334] on img "Previous" at bounding box center [219, 334] width 27 height 73
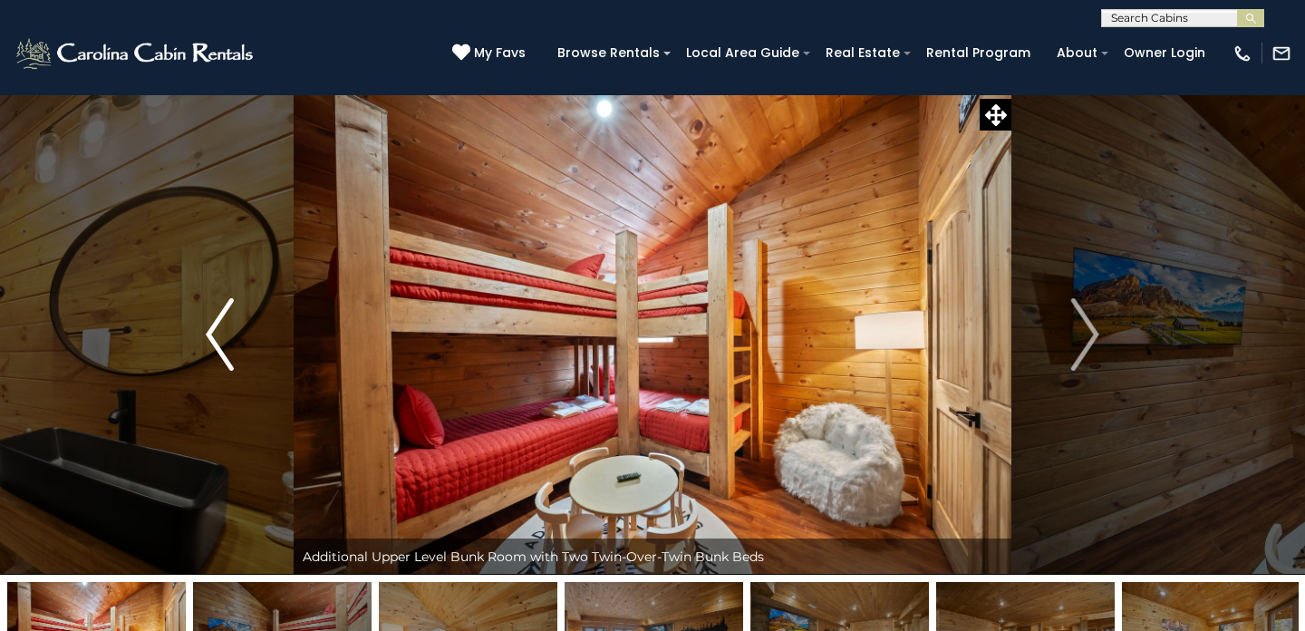
click at [220, 334] on img "Previous" at bounding box center [219, 334] width 27 height 73
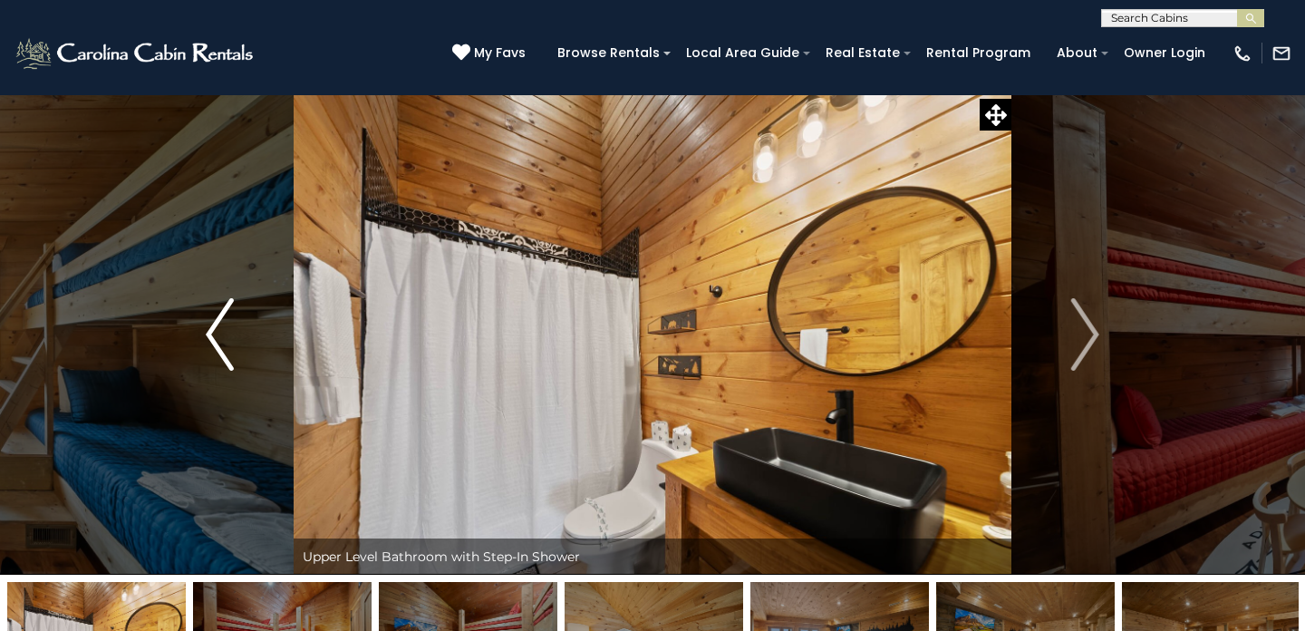
click at [220, 334] on img "Previous" at bounding box center [219, 334] width 27 height 73
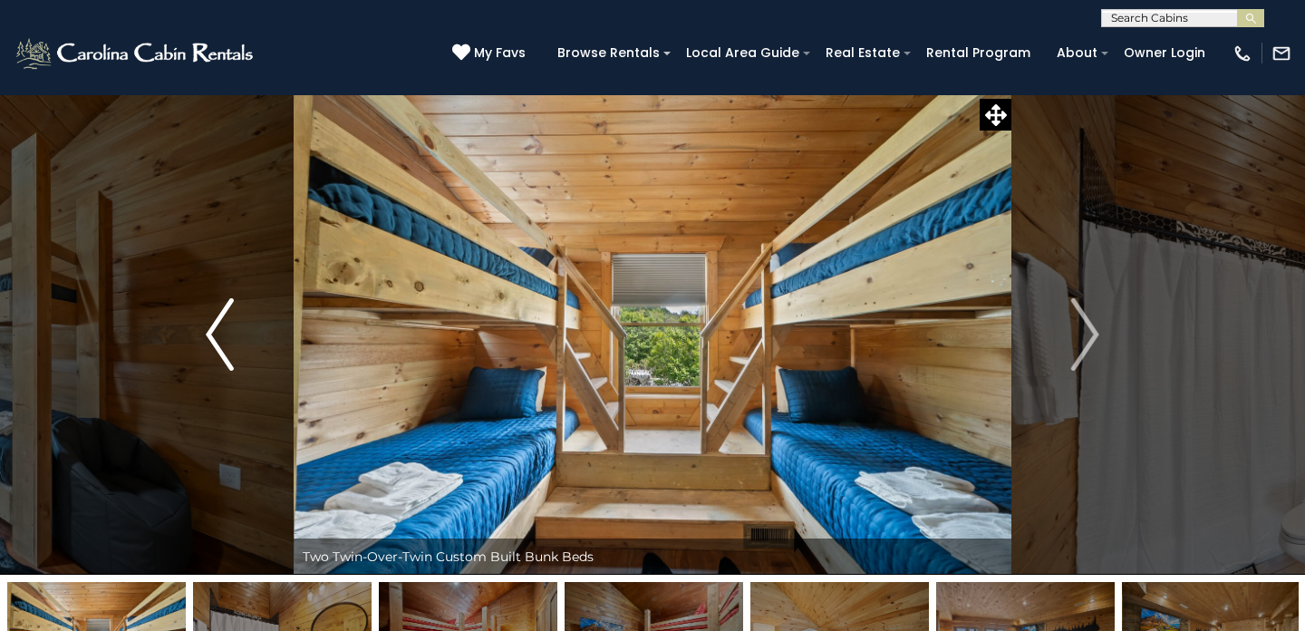
click at [216, 334] on img "Previous" at bounding box center [219, 334] width 27 height 73
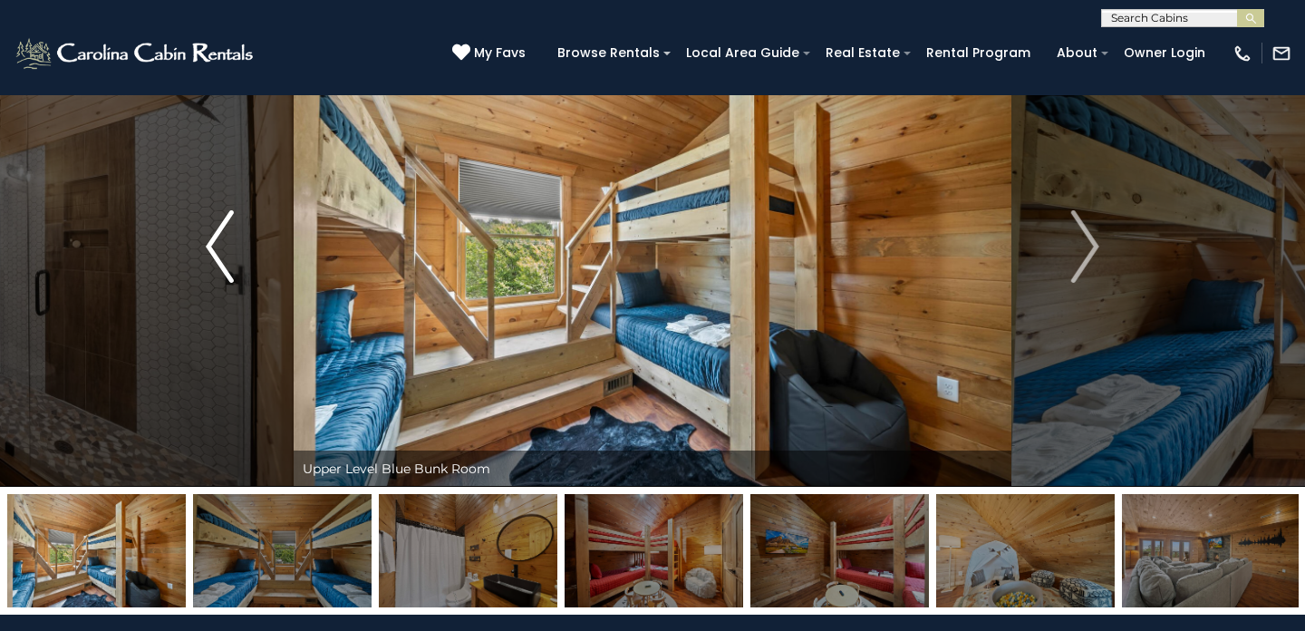
scroll to position [107, 0]
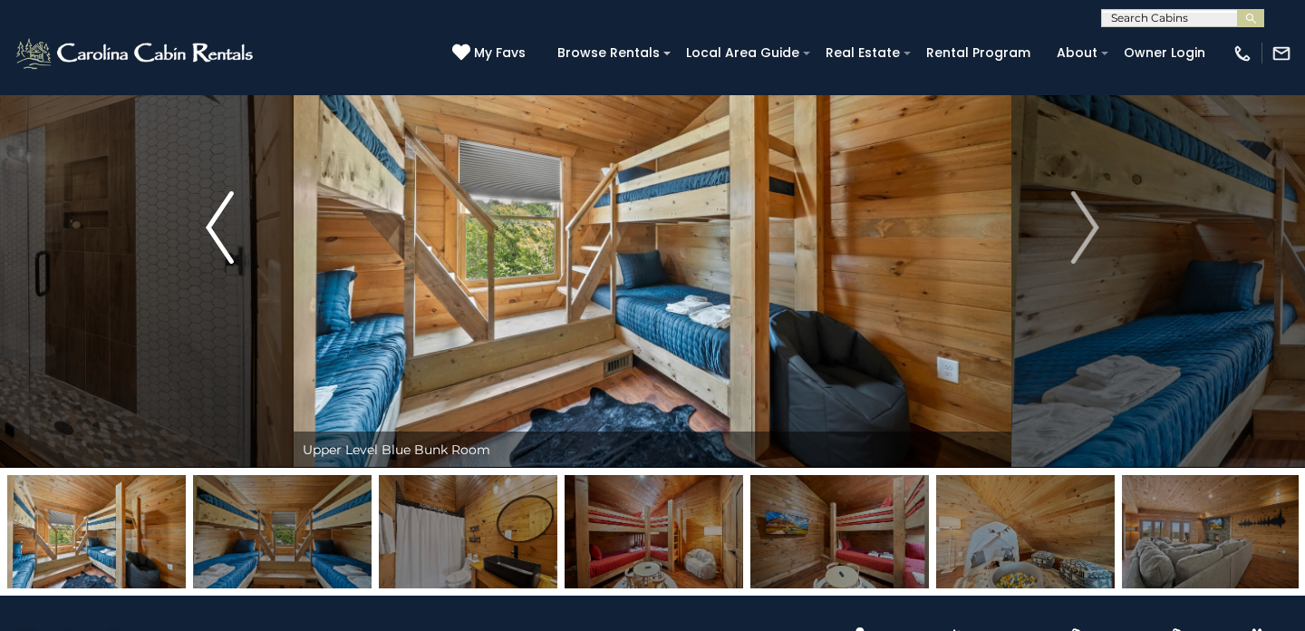
click at [221, 239] on img "Previous" at bounding box center [219, 227] width 27 height 73
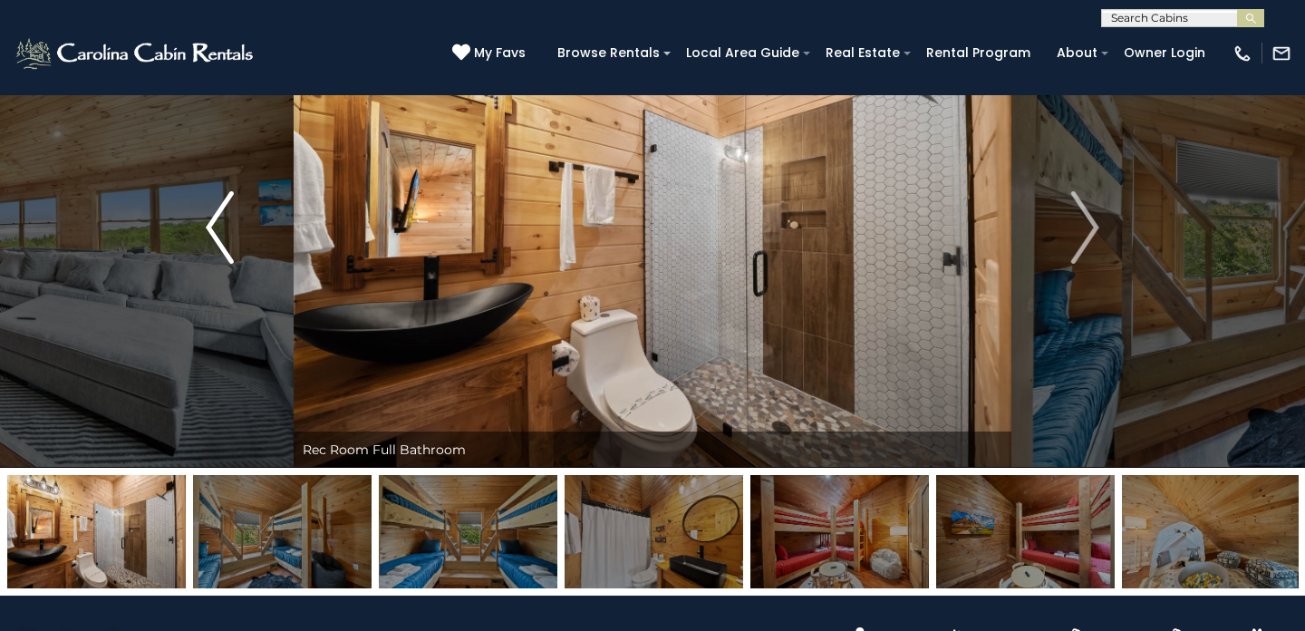
click at [221, 239] on img "Previous" at bounding box center [219, 227] width 27 height 73
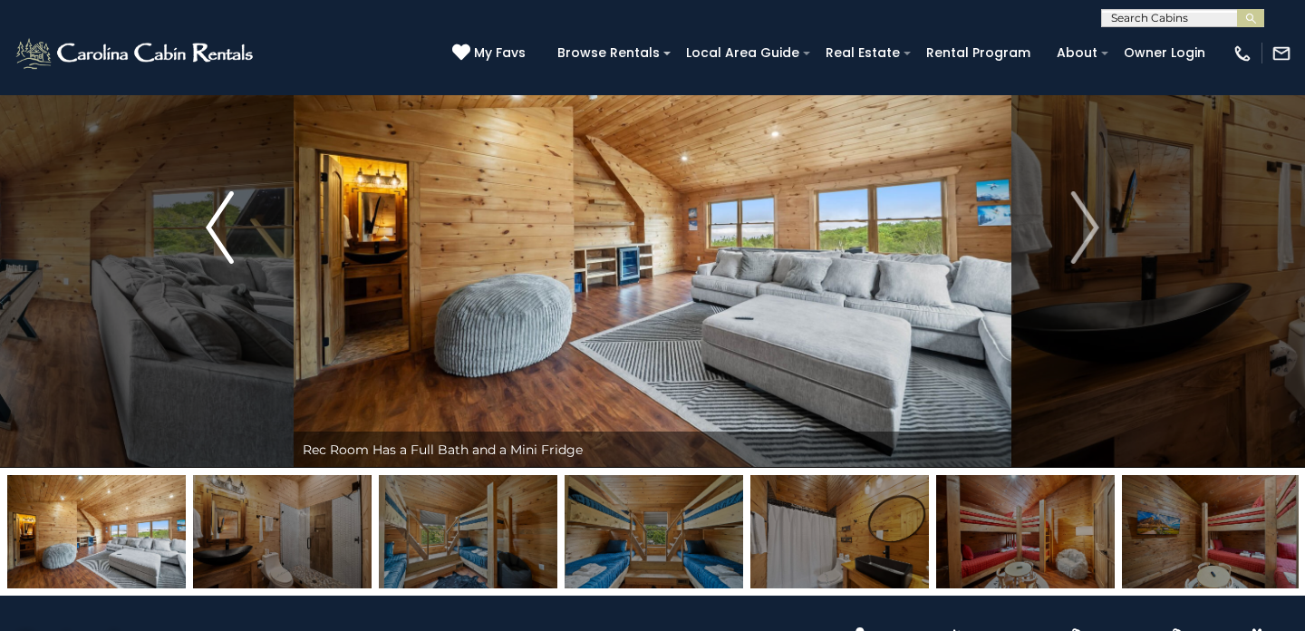
click at [221, 239] on img "Previous" at bounding box center [219, 227] width 27 height 73
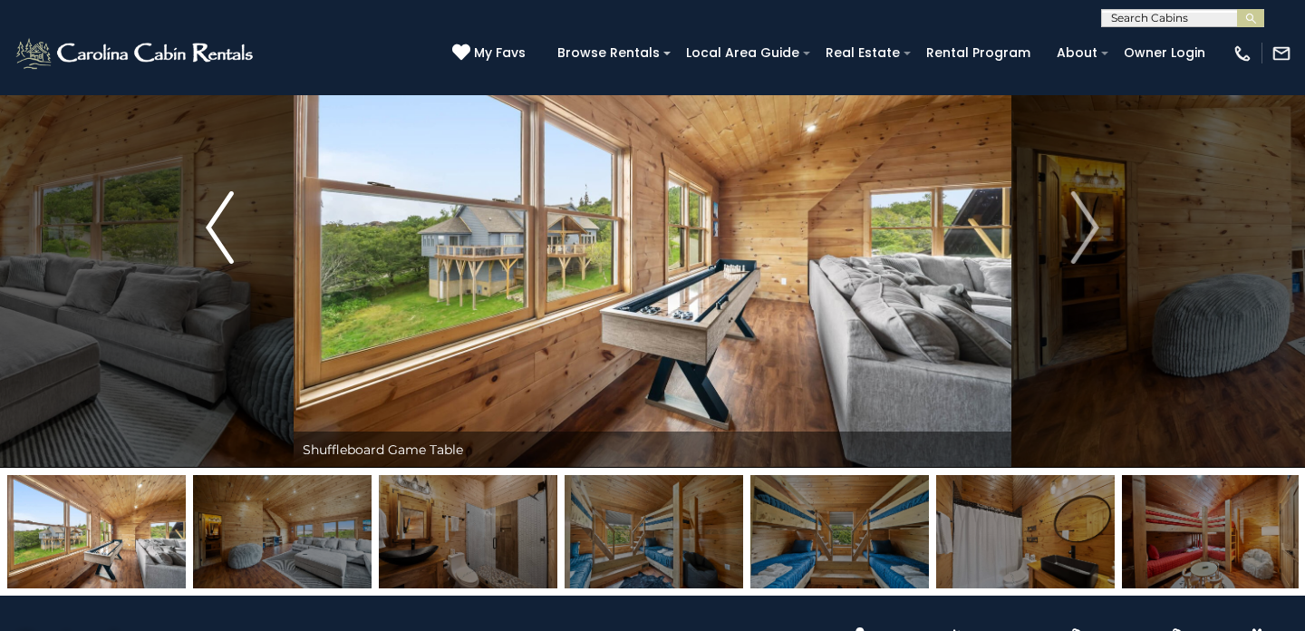
click at [221, 239] on img "Previous" at bounding box center [219, 227] width 27 height 73
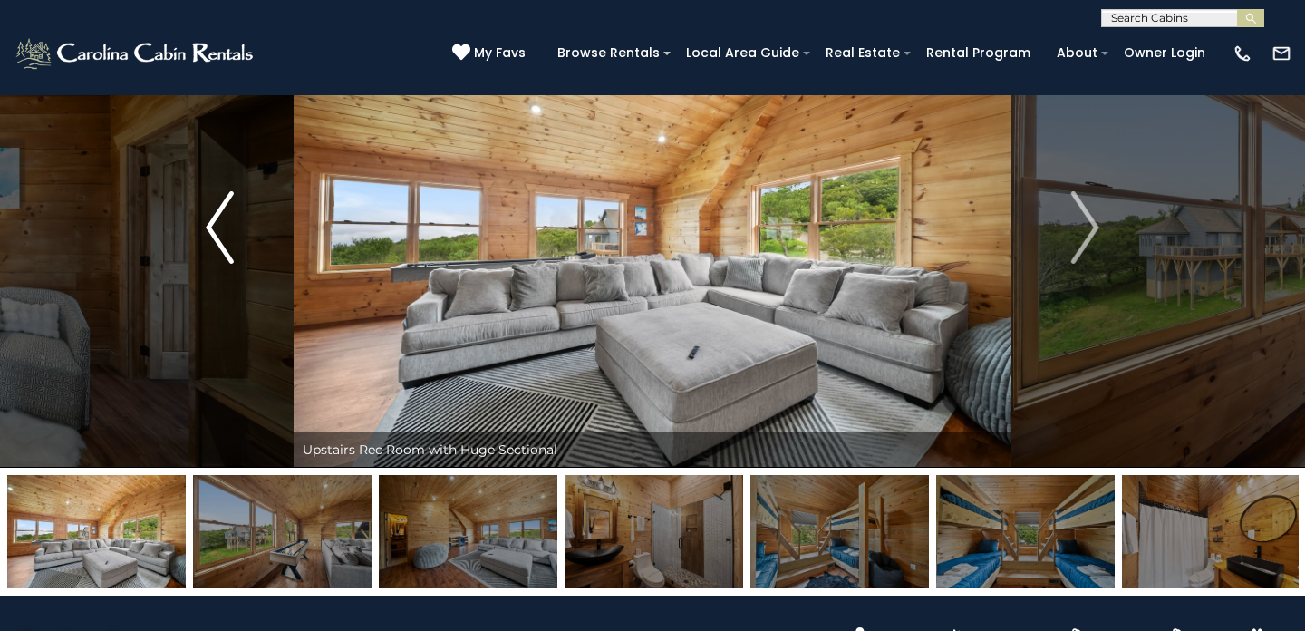
click at [221, 239] on img "Previous" at bounding box center [219, 227] width 27 height 73
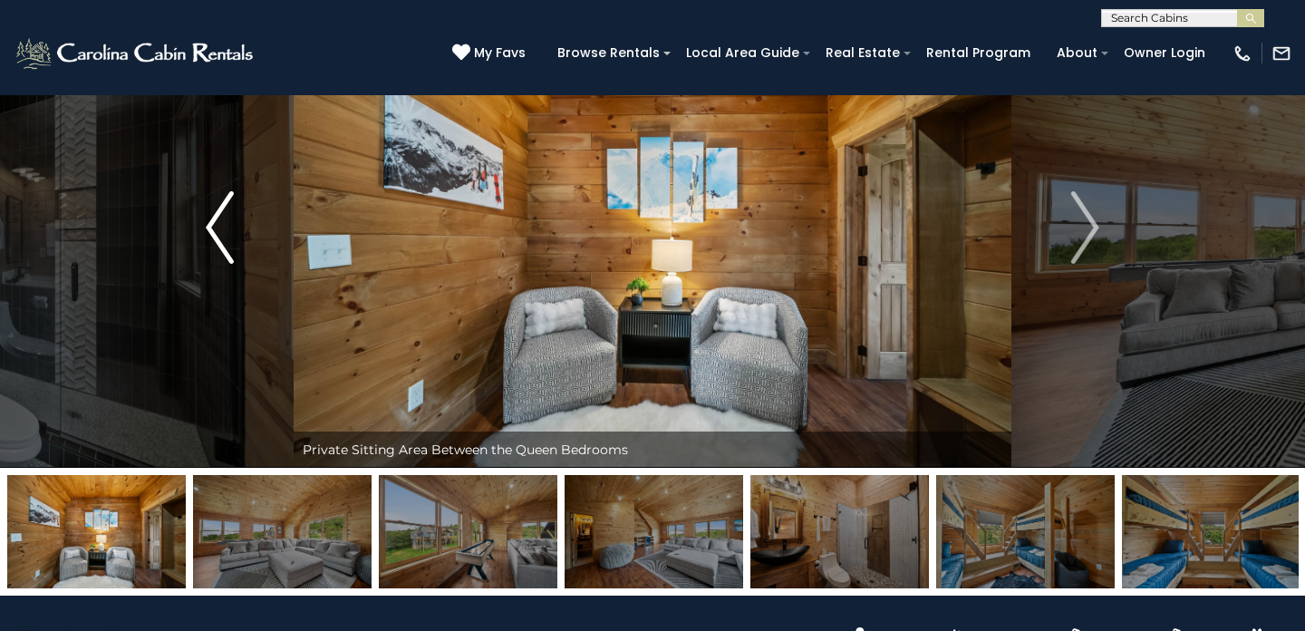
click at [221, 239] on img "Previous" at bounding box center [219, 227] width 27 height 73
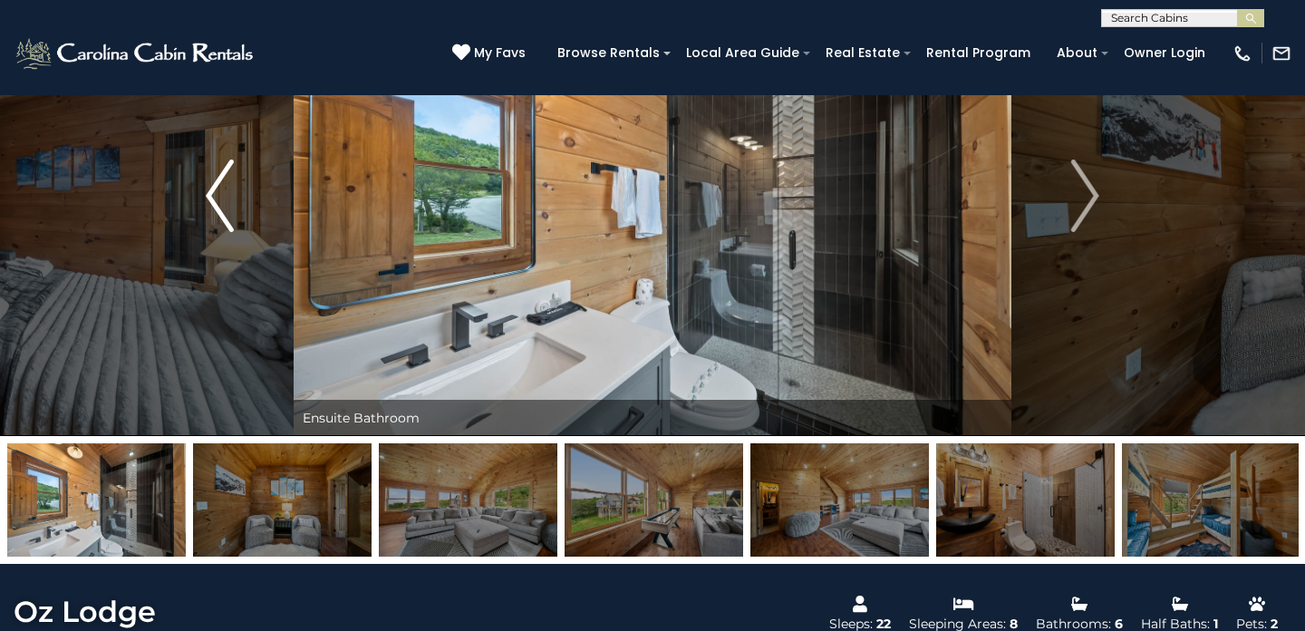
scroll to position [140, 0]
click at [205, 208] on button "Previous" at bounding box center [220, 195] width 148 height 480
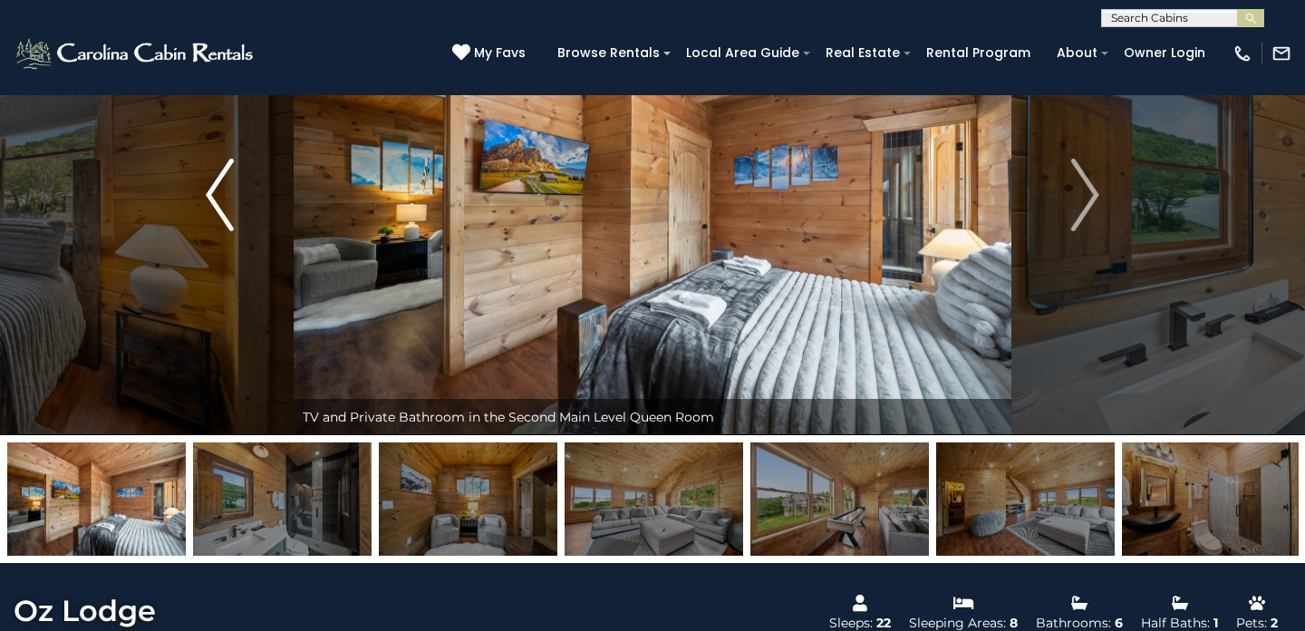
click at [244, 186] on button "Previous" at bounding box center [220, 195] width 148 height 480
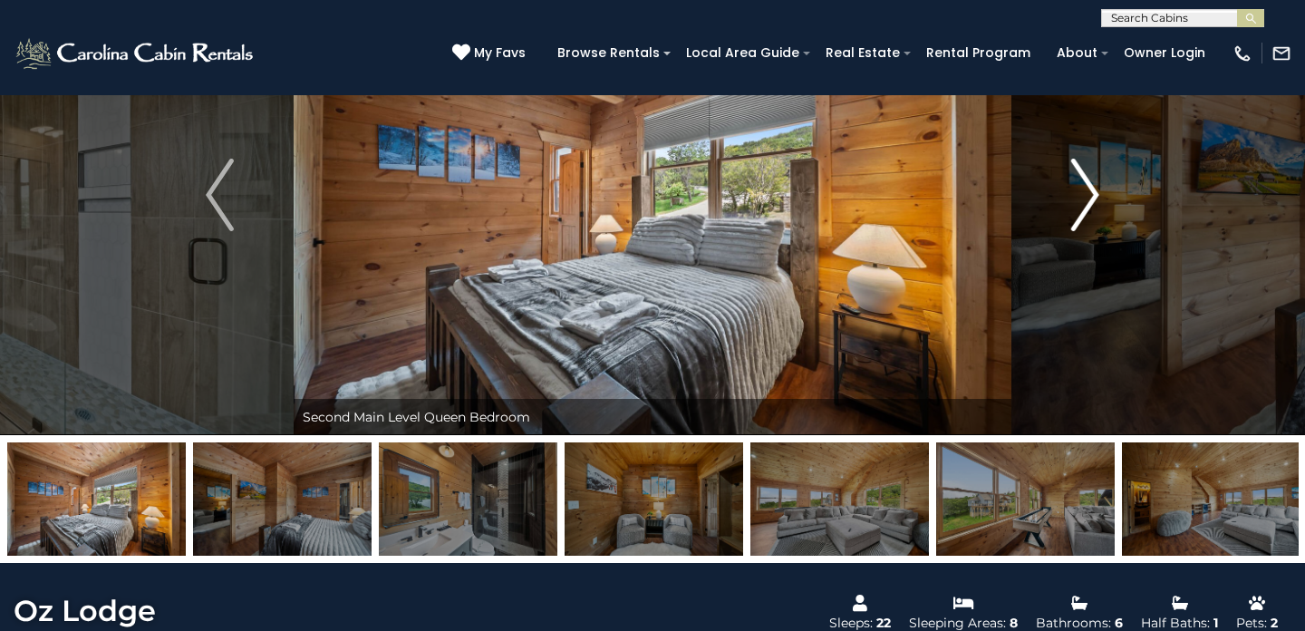
click at [1090, 179] on img "Next" at bounding box center [1084, 195] width 27 height 73
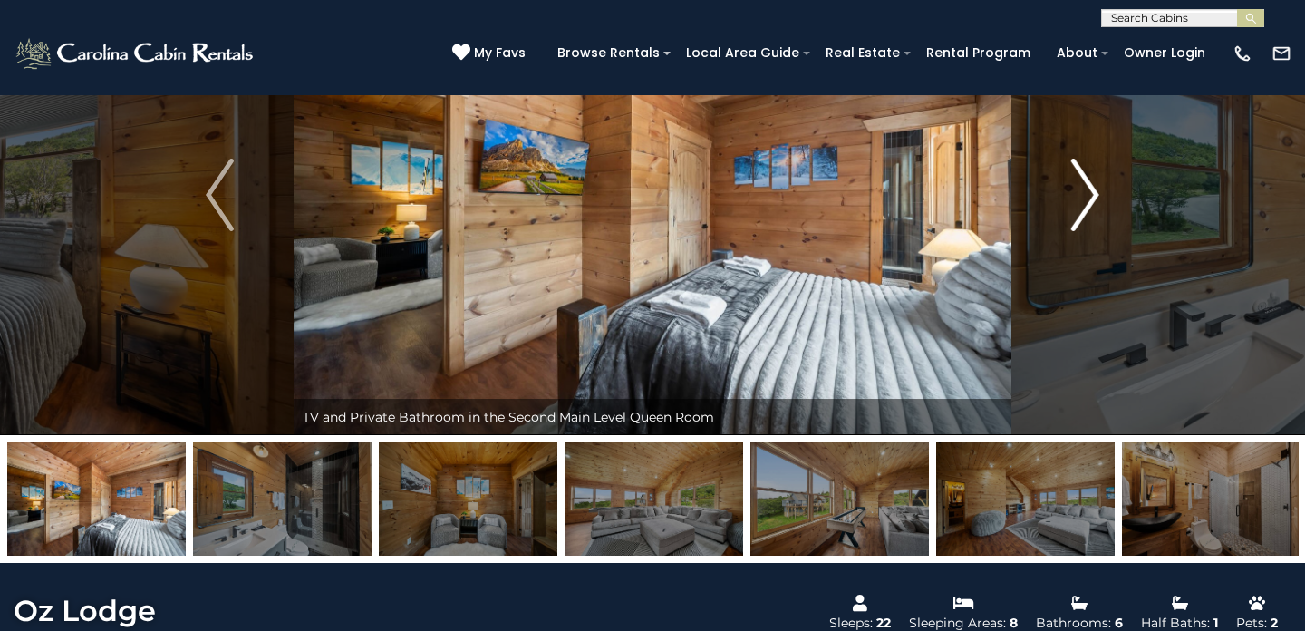
click at [1090, 181] on img "Next" at bounding box center [1084, 195] width 27 height 73
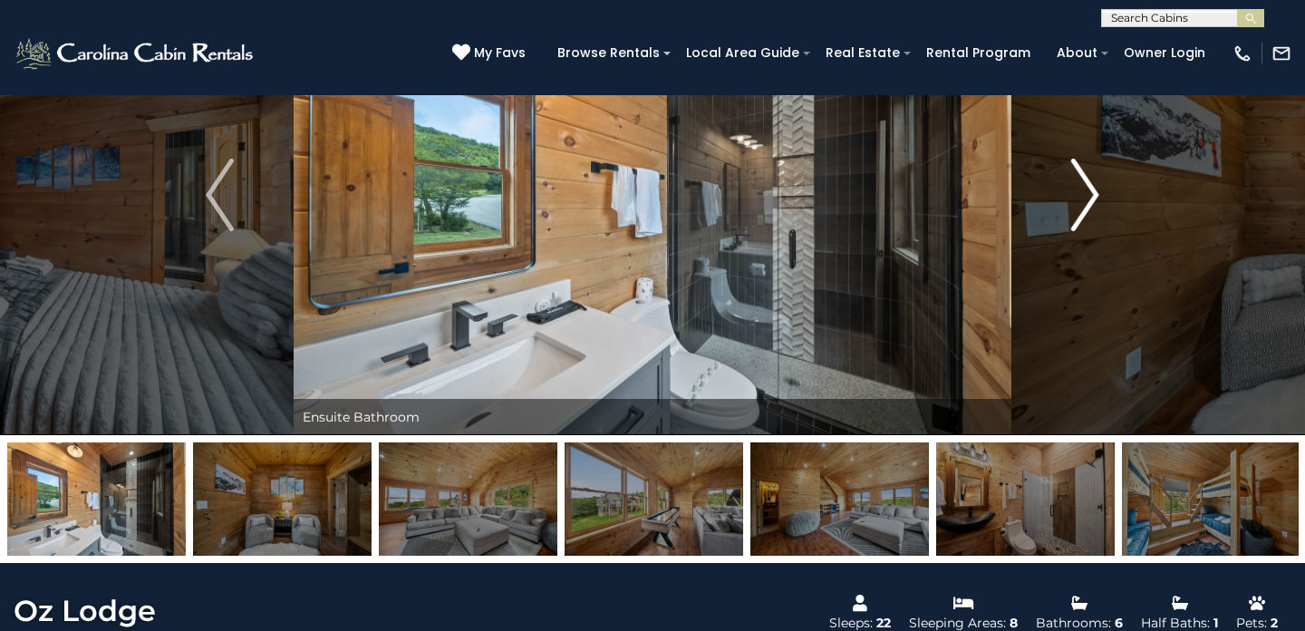
click at [1091, 182] on img "Next" at bounding box center [1084, 195] width 27 height 73
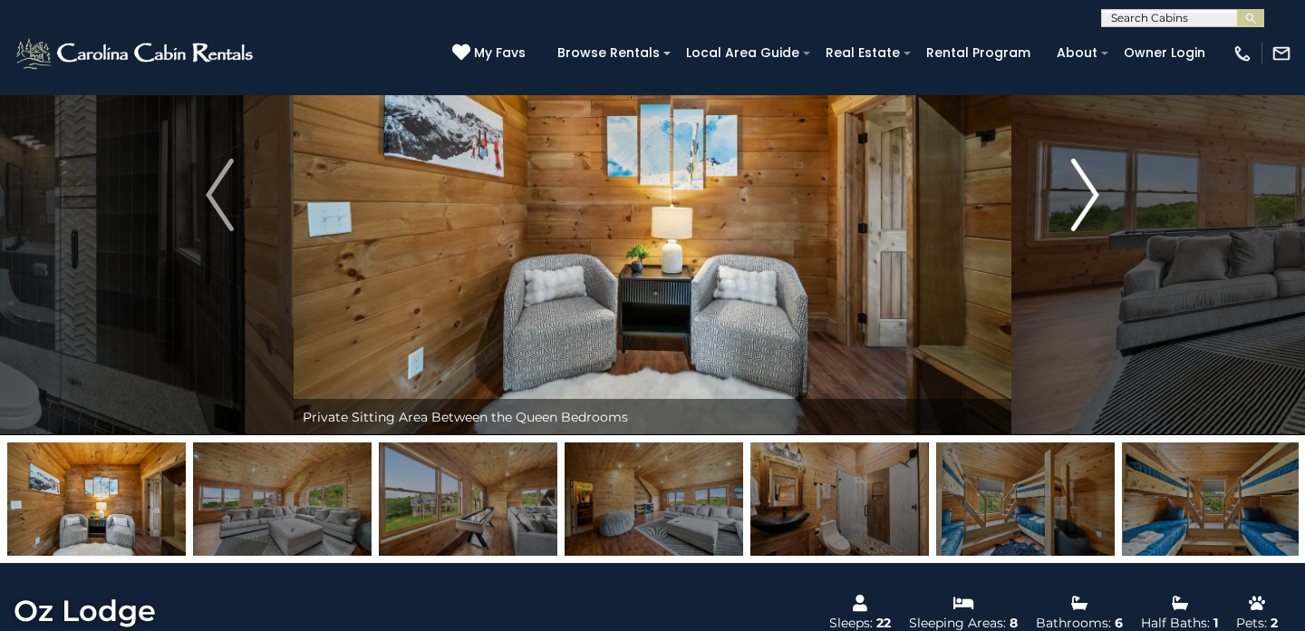
click at [1091, 179] on img "Next" at bounding box center [1084, 195] width 27 height 73
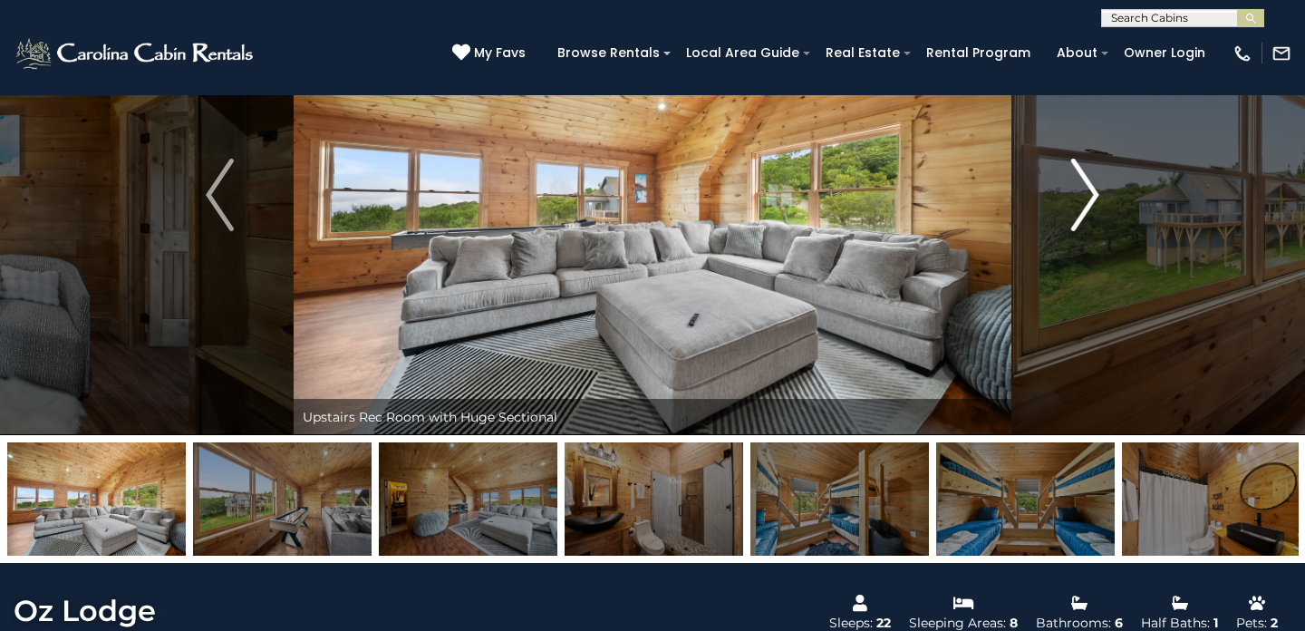
click at [1090, 179] on img "Next" at bounding box center [1084, 195] width 27 height 73
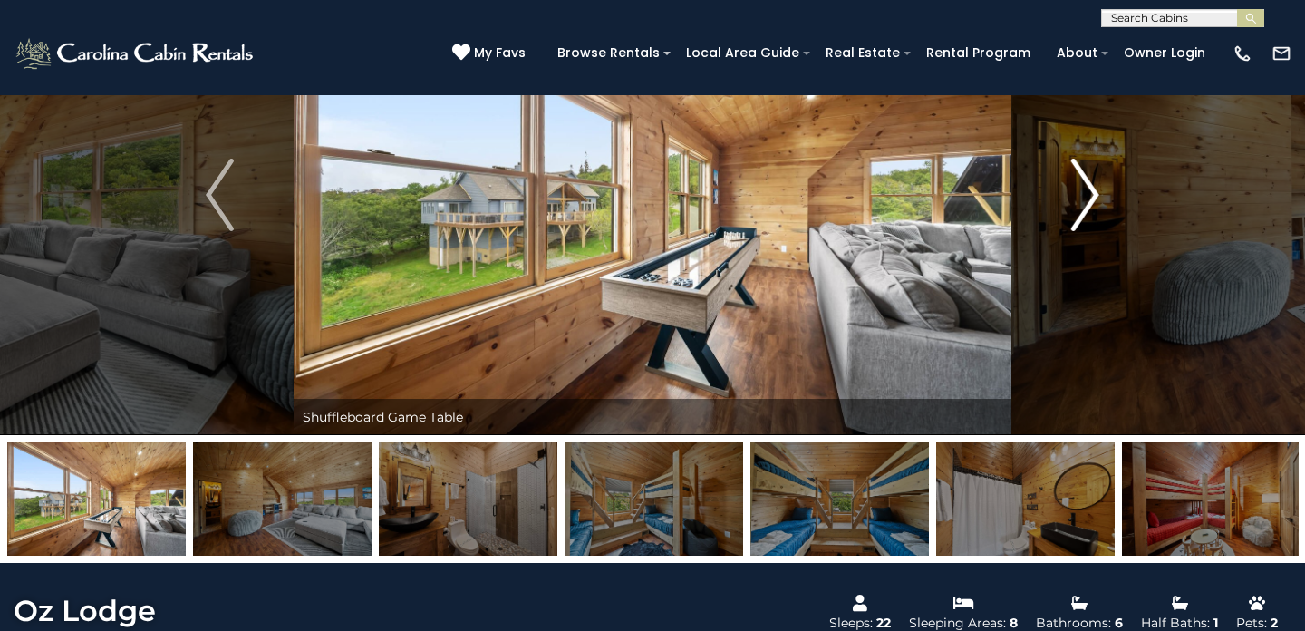
click at [1091, 179] on img "Next" at bounding box center [1084, 195] width 27 height 73
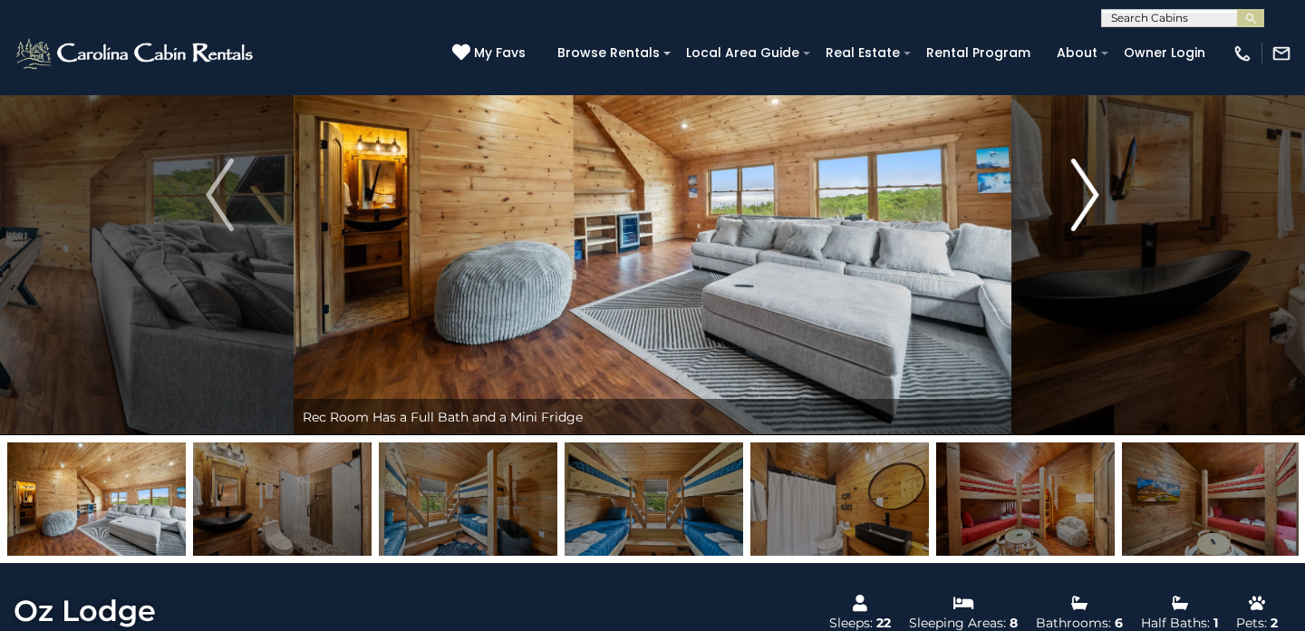
click at [1092, 178] on img "Next" at bounding box center [1084, 195] width 27 height 73
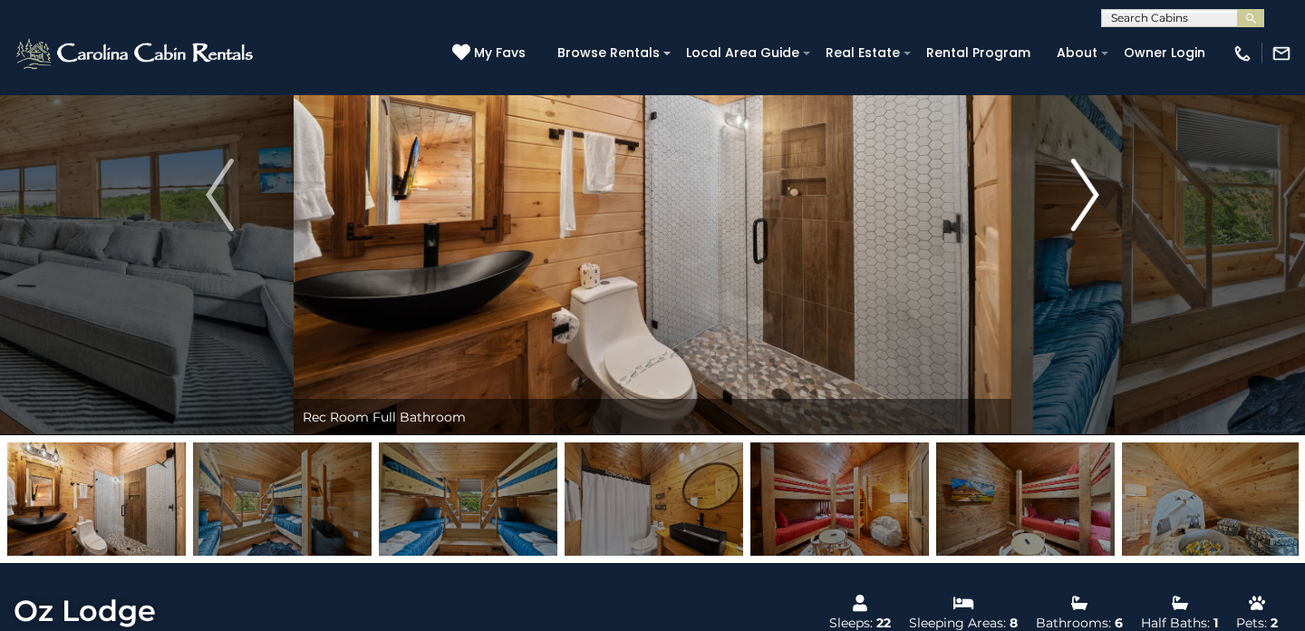
click at [1091, 179] on img "Next" at bounding box center [1084, 195] width 27 height 73
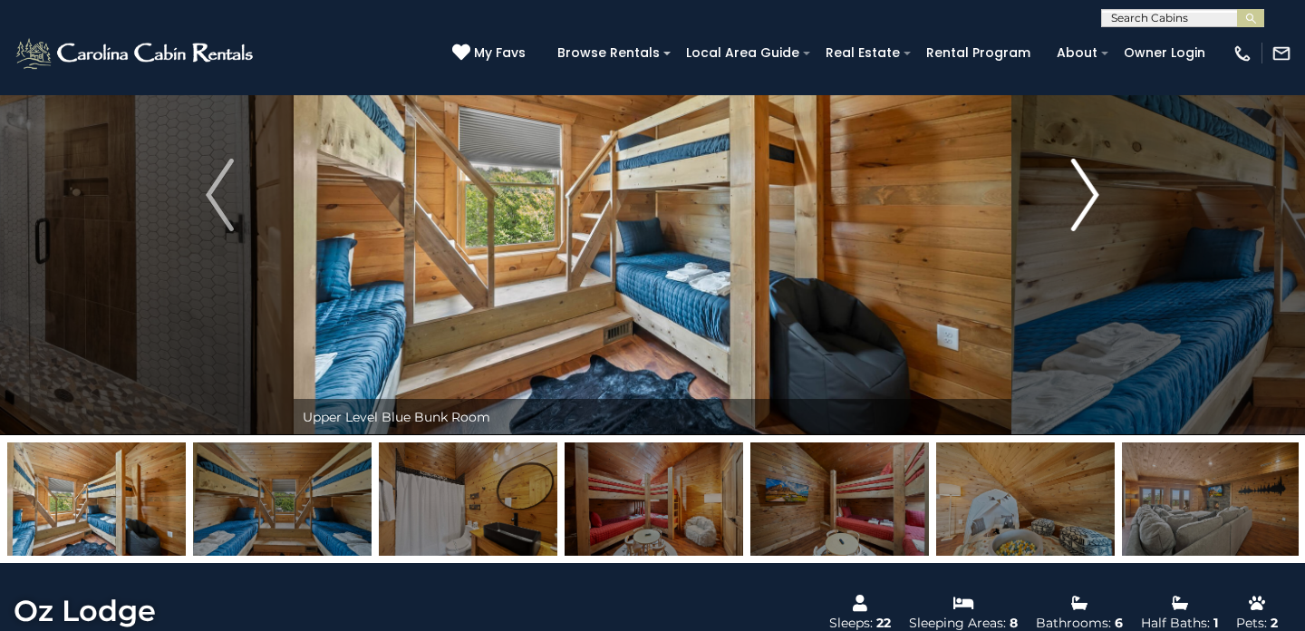
click at [1094, 178] on img "Next" at bounding box center [1084, 195] width 27 height 73
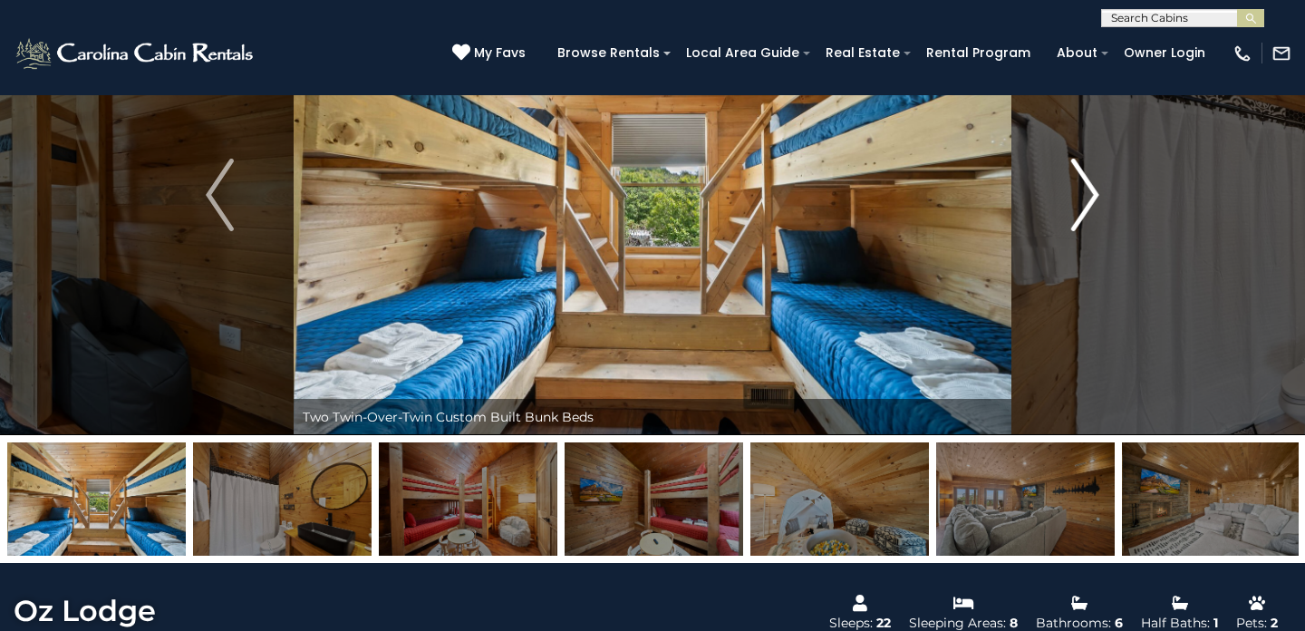
click at [1094, 178] on img "Next" at bounding box center [1084, 195] width 27 height 73
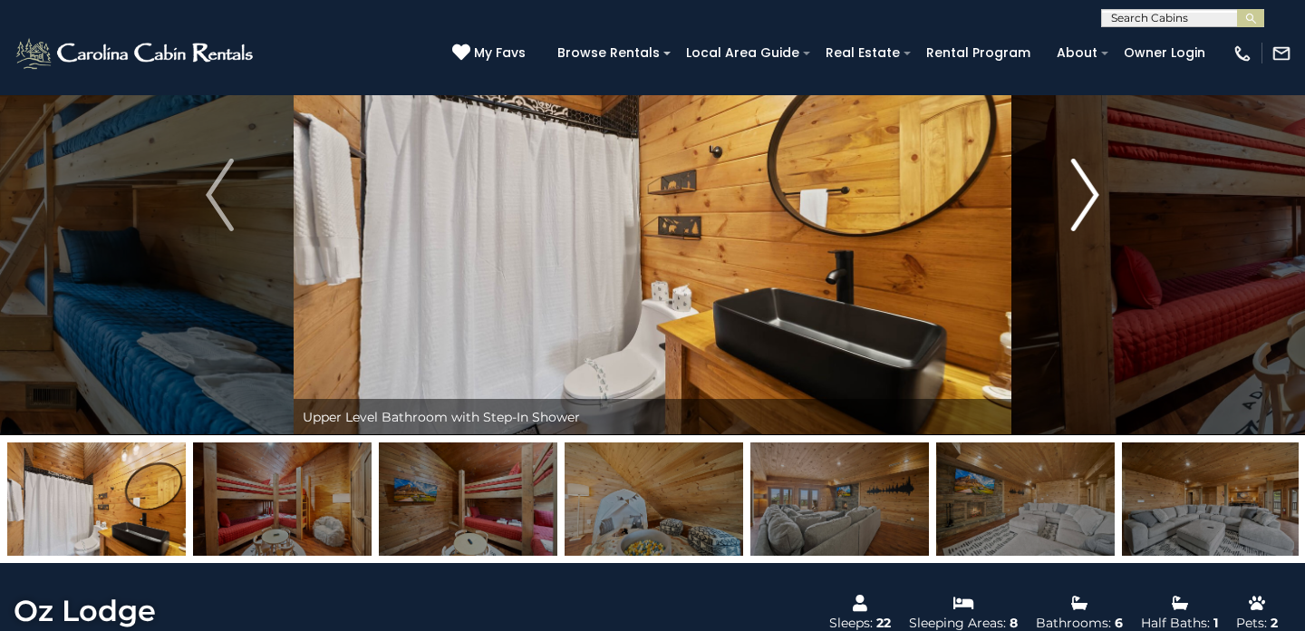
click at [1094, 178] on img "Next" at bounding box center [1084, 195] width 27 height 73
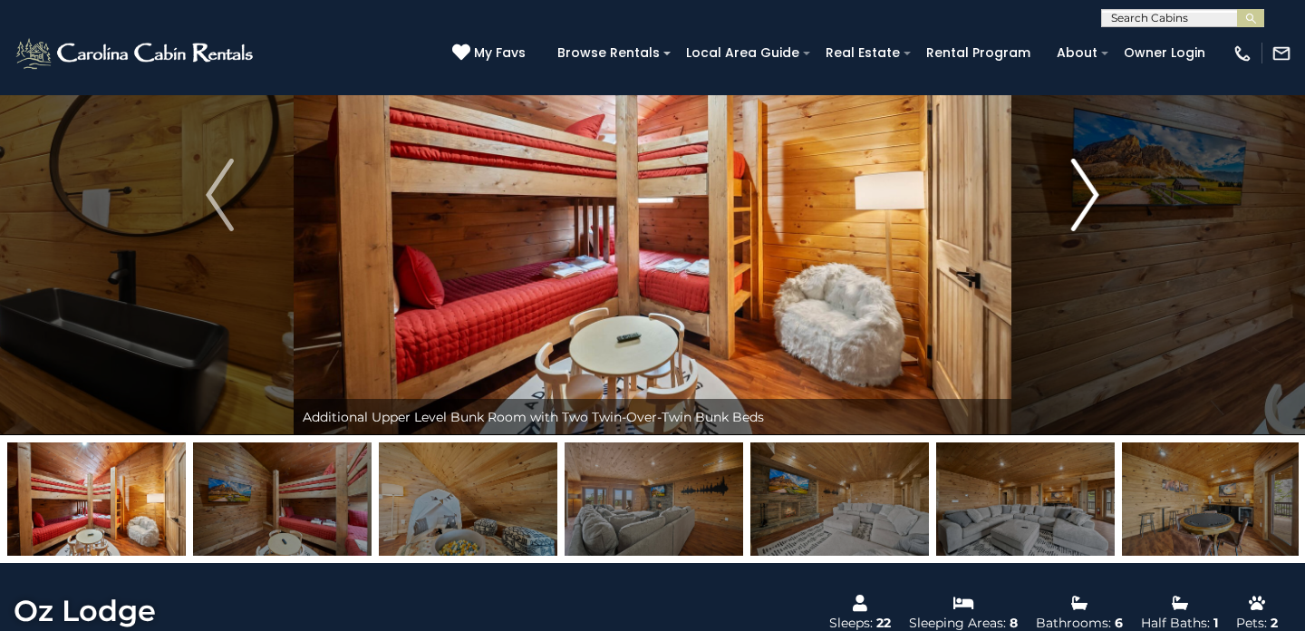
click at [1094, 178] on img "Next" at bounding box center [1084, 195] width 27 height 73
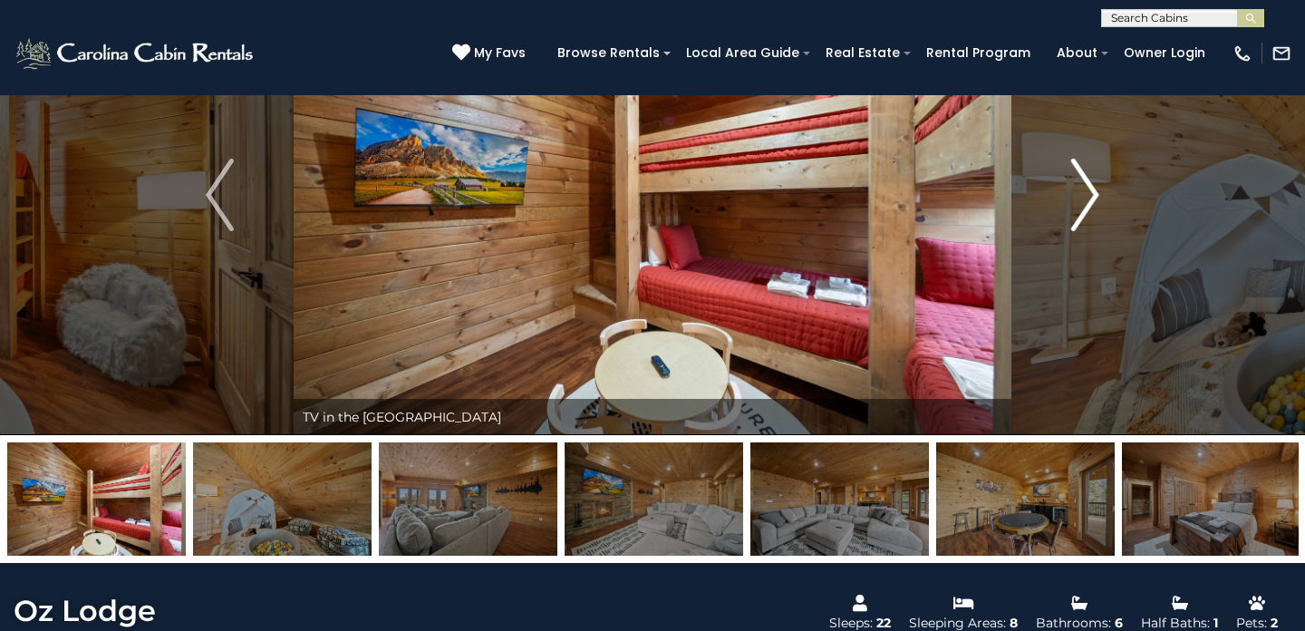
click at [1095, 178] on img "Next" at bounding box center [1084, 195] width 27 height 73
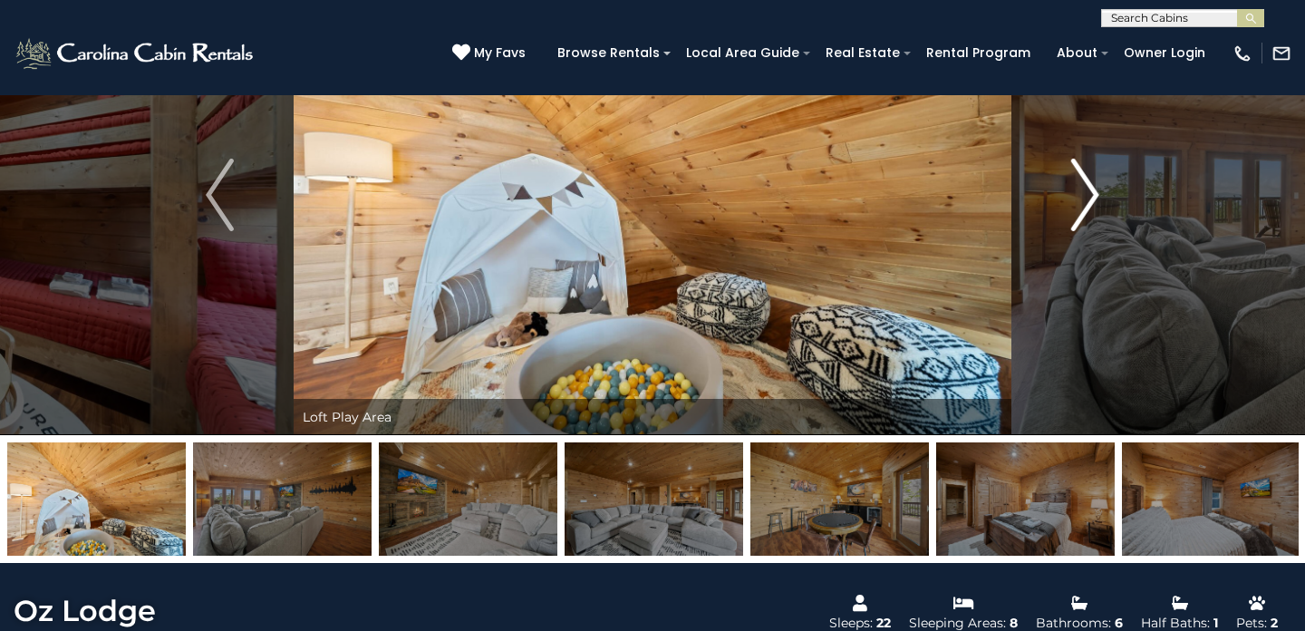
click at [1095, 177] on img "Next" at bounding box center [1084, 195] width 27 height 73
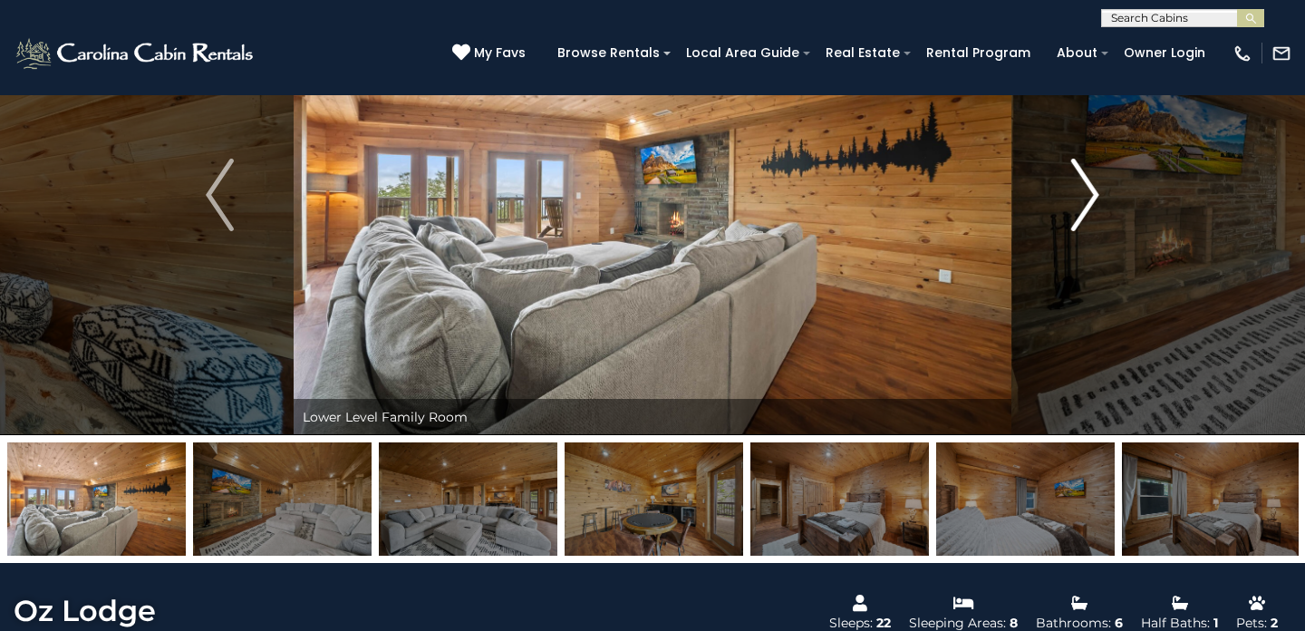
click at [1095, 177] on img "Next" at bounding box center [1084, 195] width 27 height 73
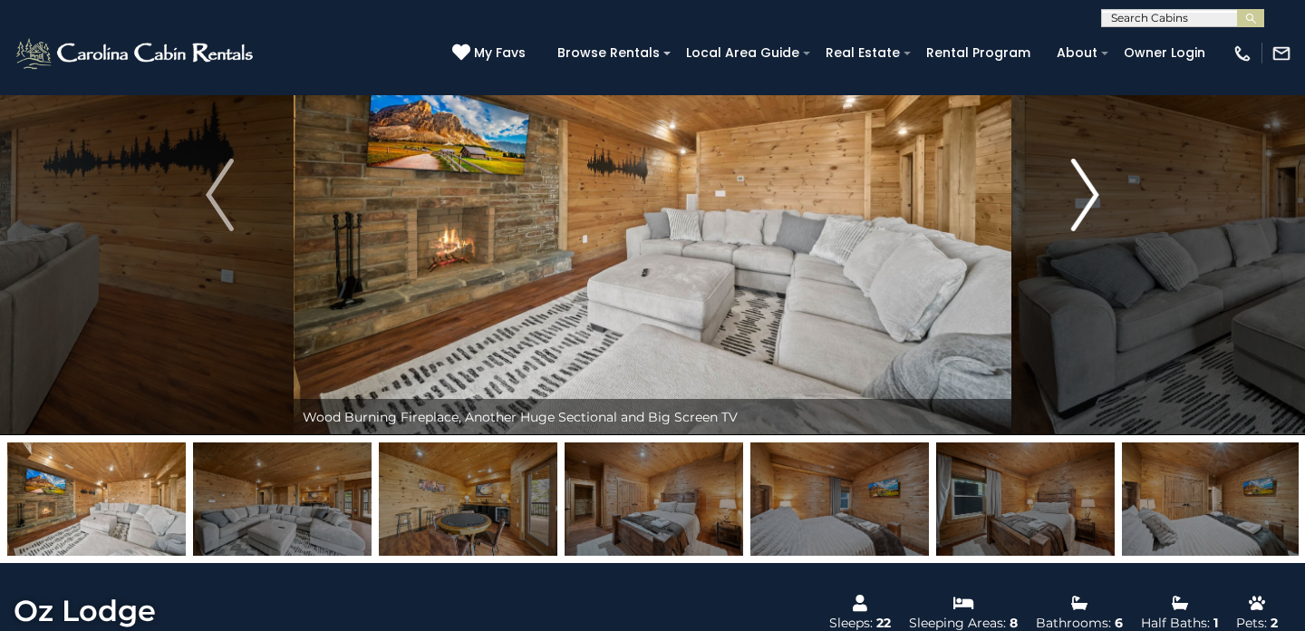
click at [1095, 177] on img "Next" at bounding box center [1084, 195] width 27 height 73
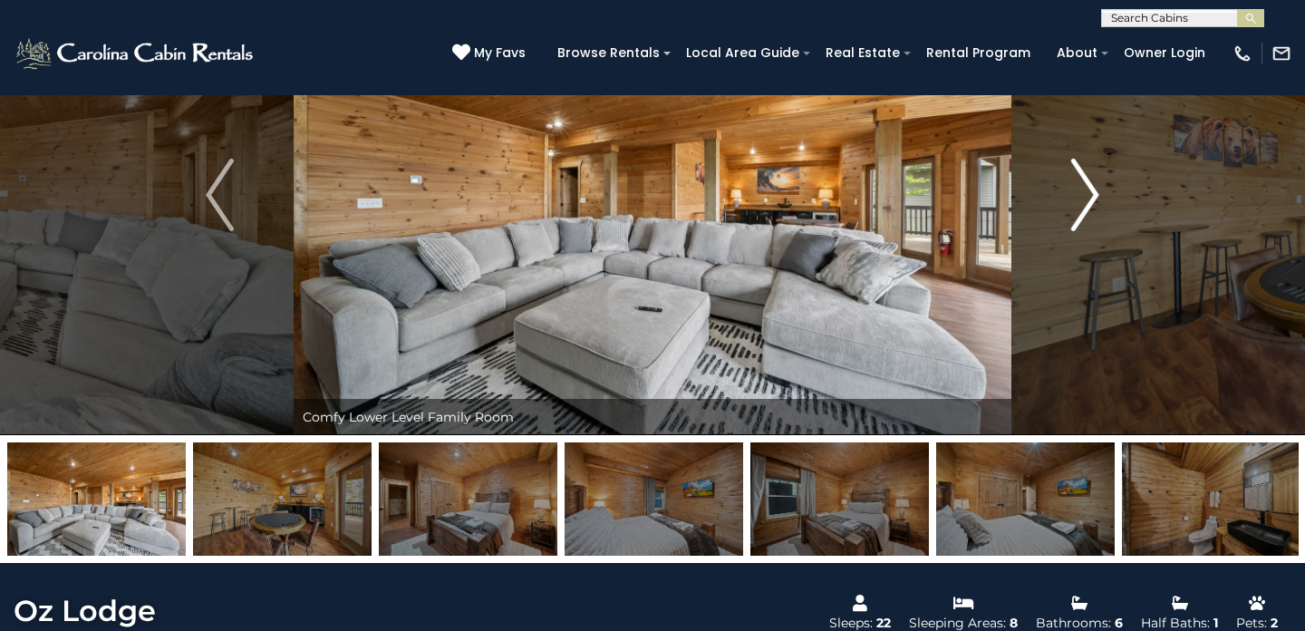
click at [1095, 177] on img "Next" at bounding box center [1084, 195] width 27 height 73
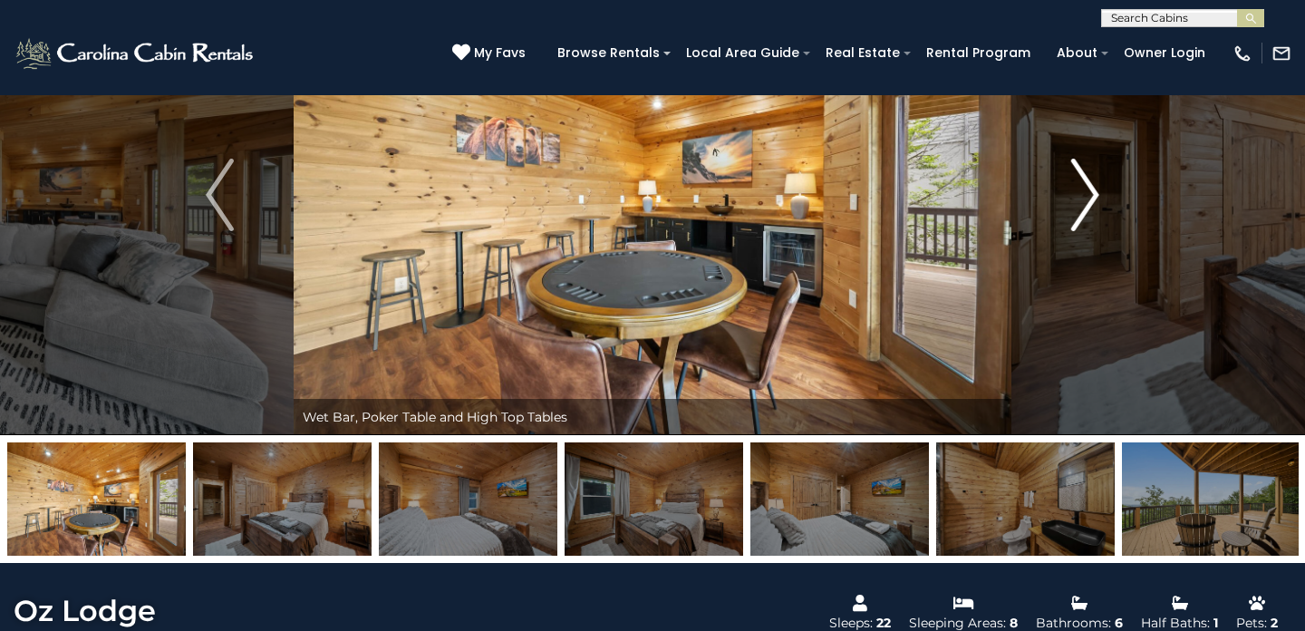
click at [1095, 177] on img "Next" at bounding box center [1084, 195] width 27 height 73
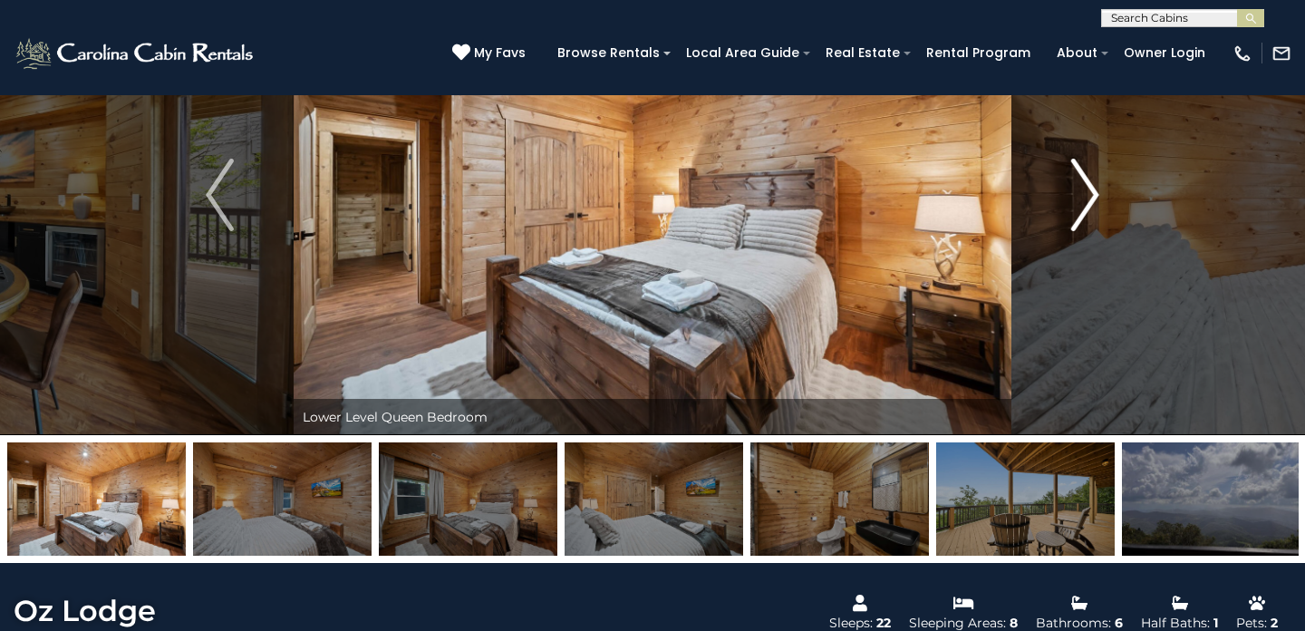
click at [1095, 177] on img "Next" at bounding box center [1084, 195] width 27 height 73
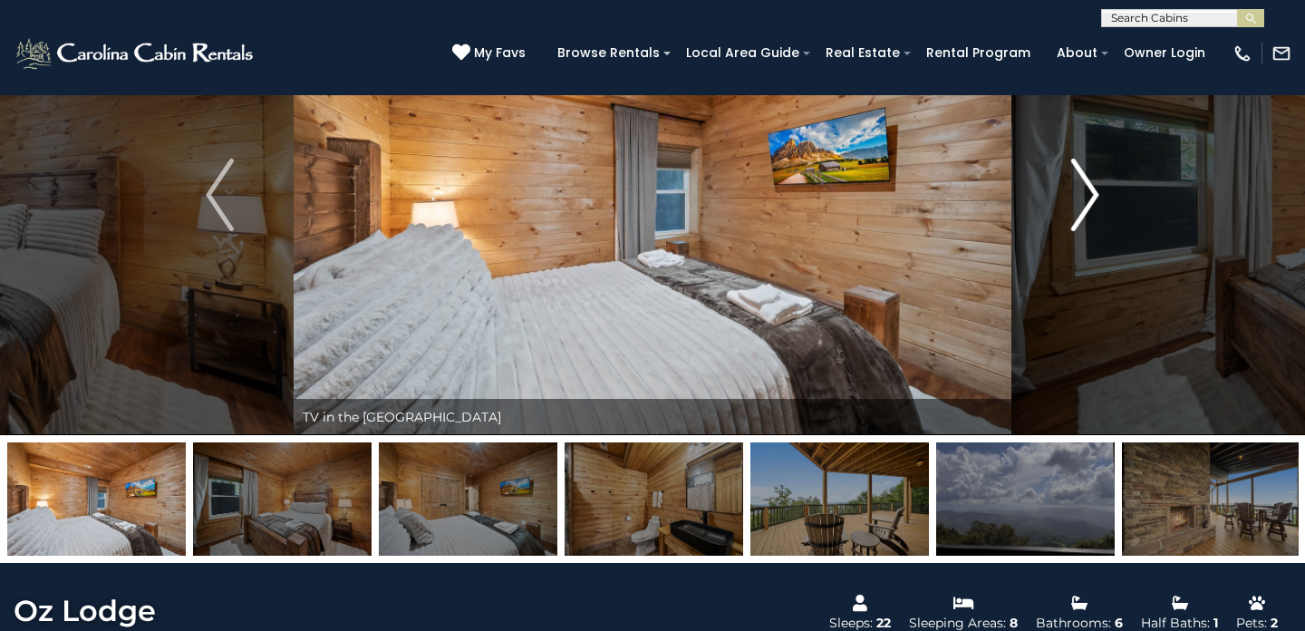
click at [1095, 177] on img "Next" at bounding box center [1084, 195] width 27 height 73
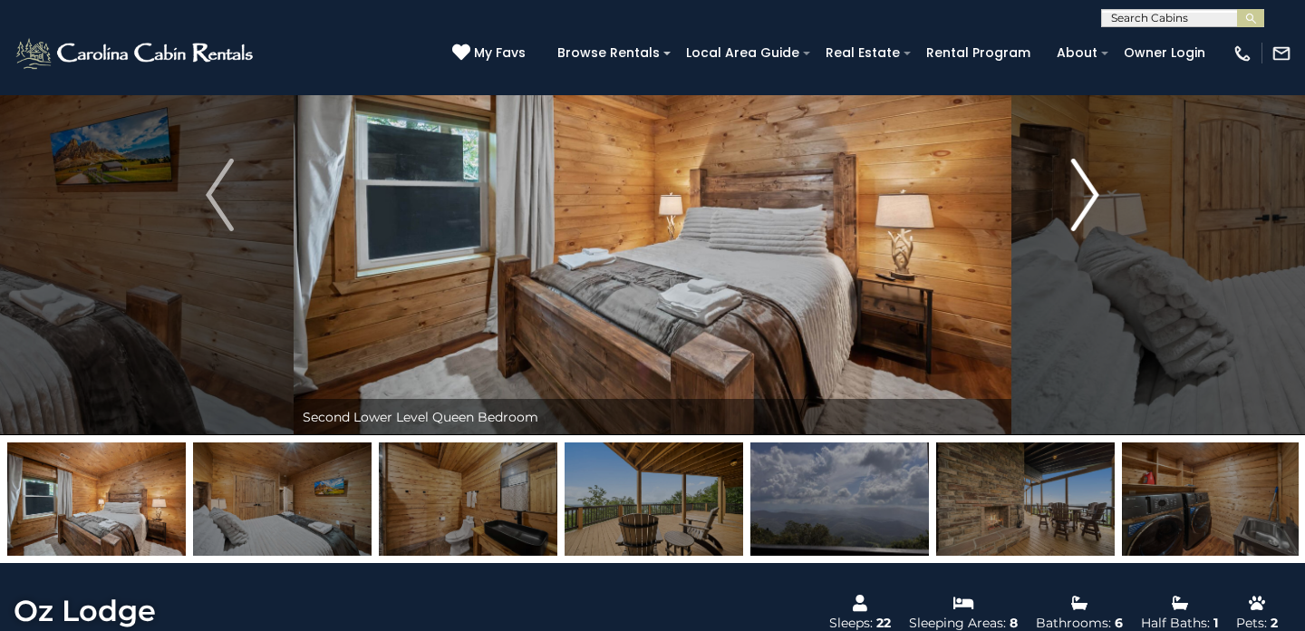
click at [1095, 177] on img "Next" at bounding box center [1084, 195] width 27 height 73
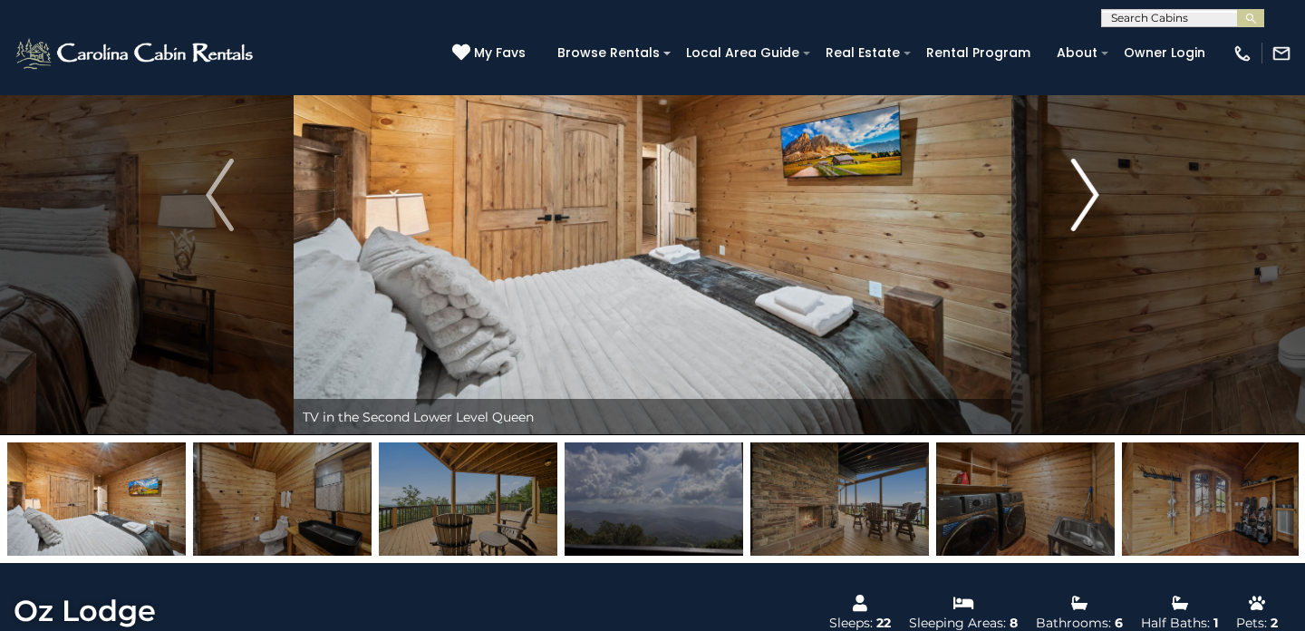
click at [1095, 177] on img "Next" at bounding box center [1084, 195] width 27 height 73
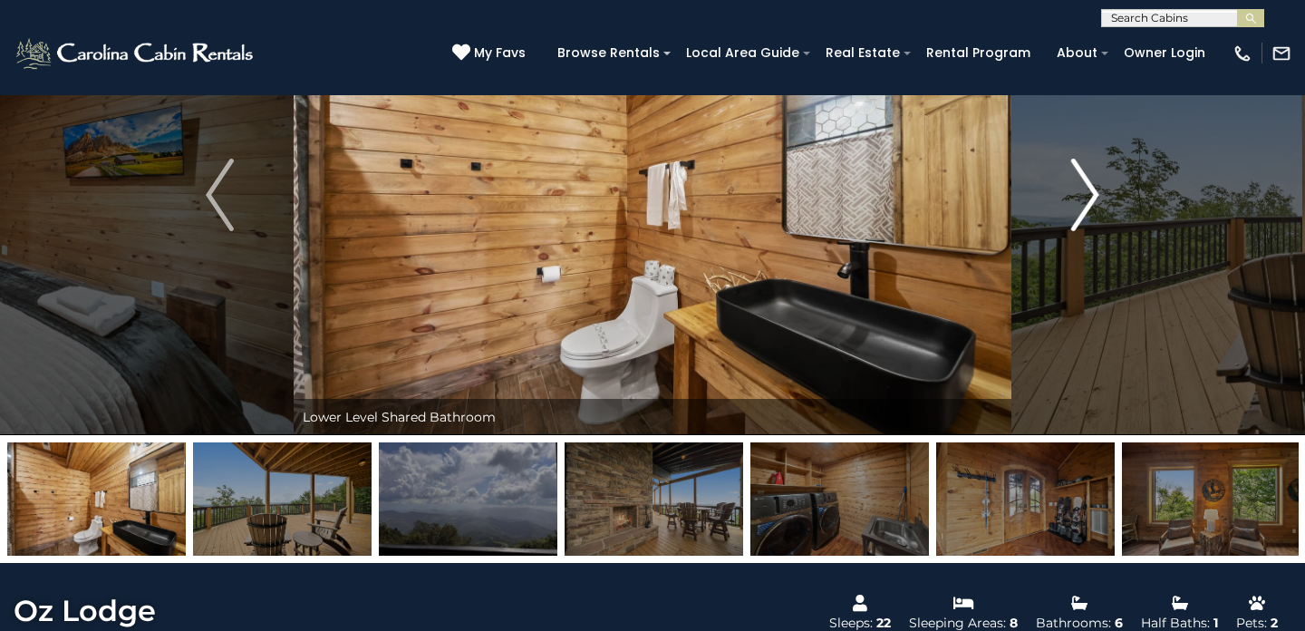
click at [1095, 177] on img "Next" at bounding box center [1084, 195] width 27 height 73
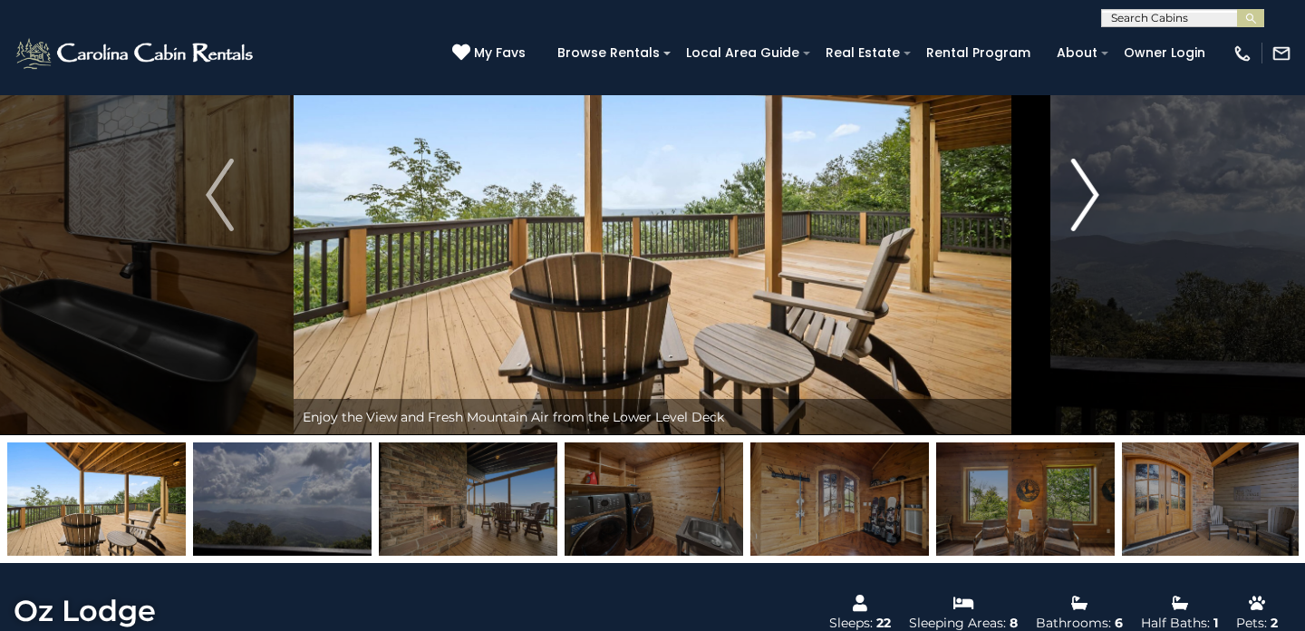
click at [1095, 177] on img "Next" at bounding box center [1084, 195] width 27 height 73
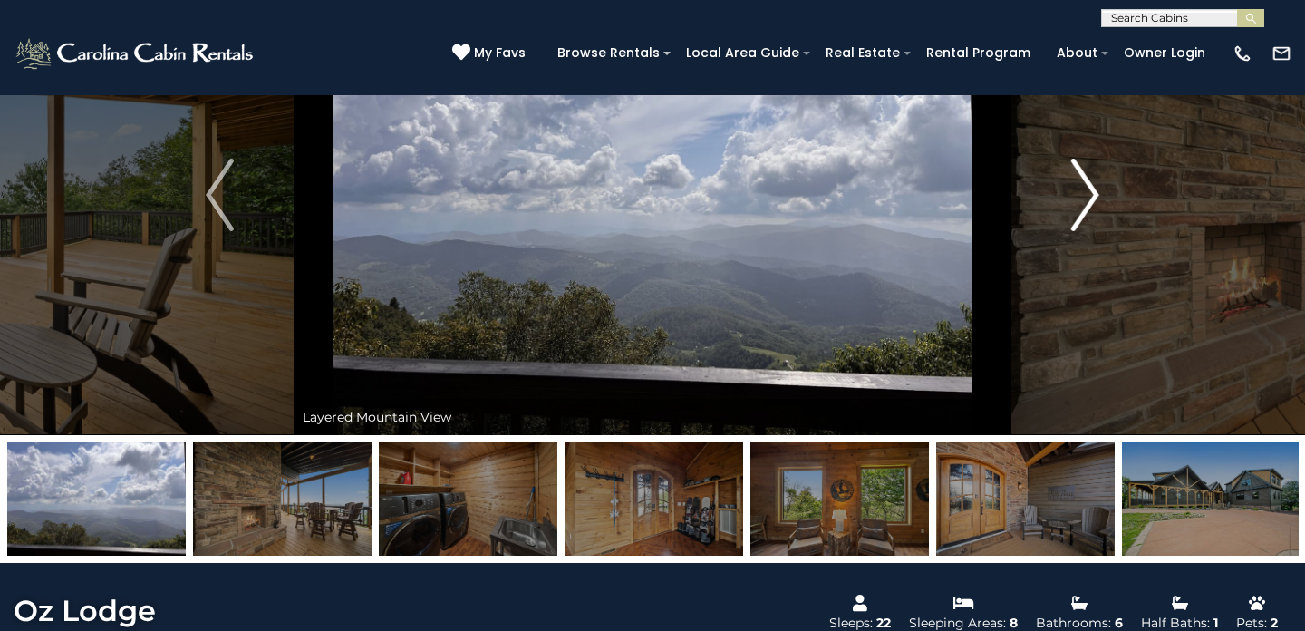
click at [1095, 177] on img "Next" at bounding box center [1084, 195] width 27 height 73
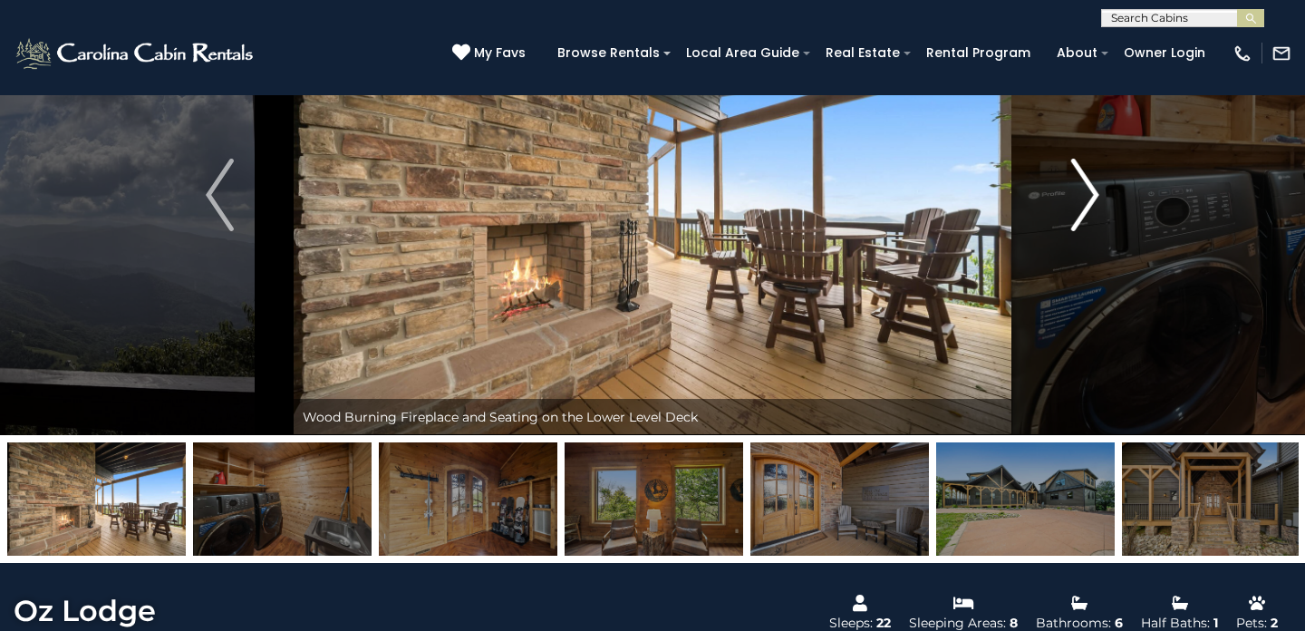
click at [1095, 177] on img "Next" at bounding box center [1084, 195] width 27 height 73
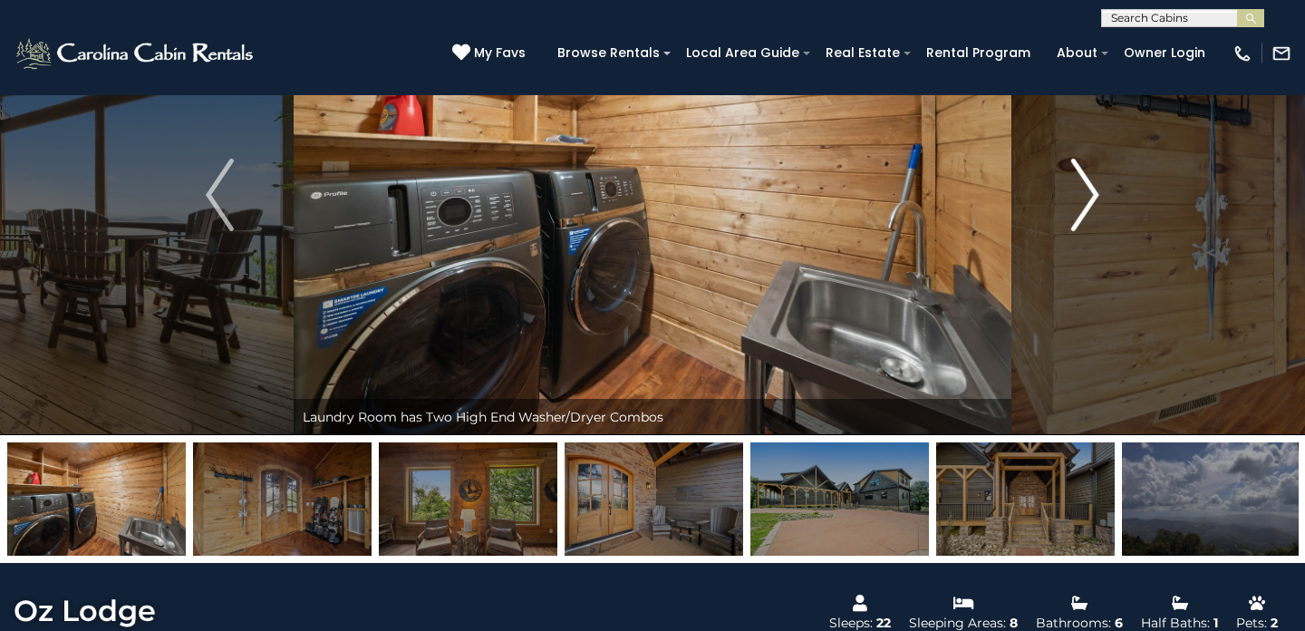
click at [1095, 177] on img "Next" at bounding box center [1084, 195] width 27 height 73
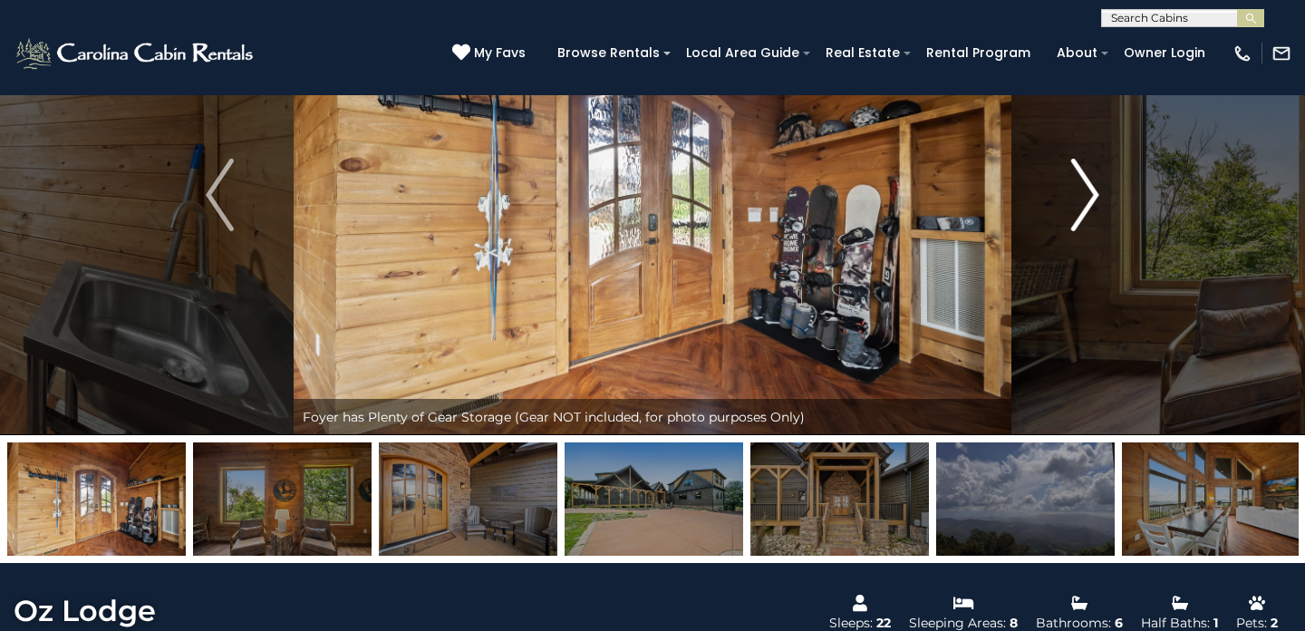
click at [1095, 177] on img "Next" at bounding box center [1084, 195] width 27 height 73
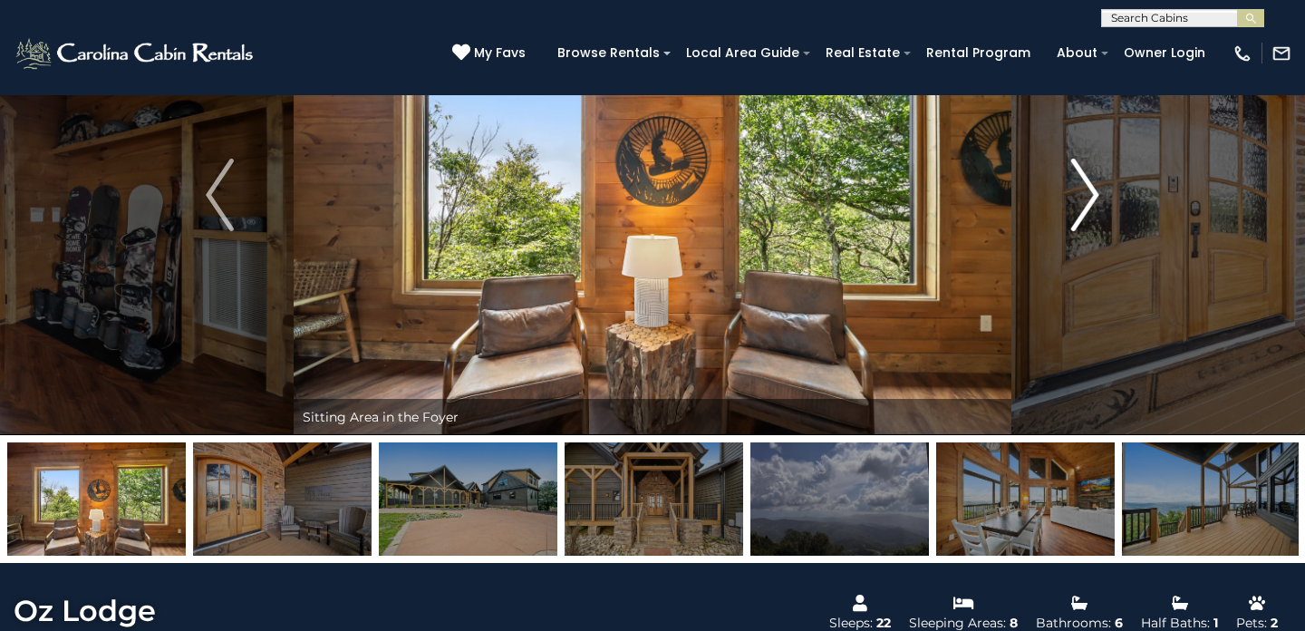
click at [1095, 177] on img "Next" at bounding box center [1084, 195] width 27 height 73
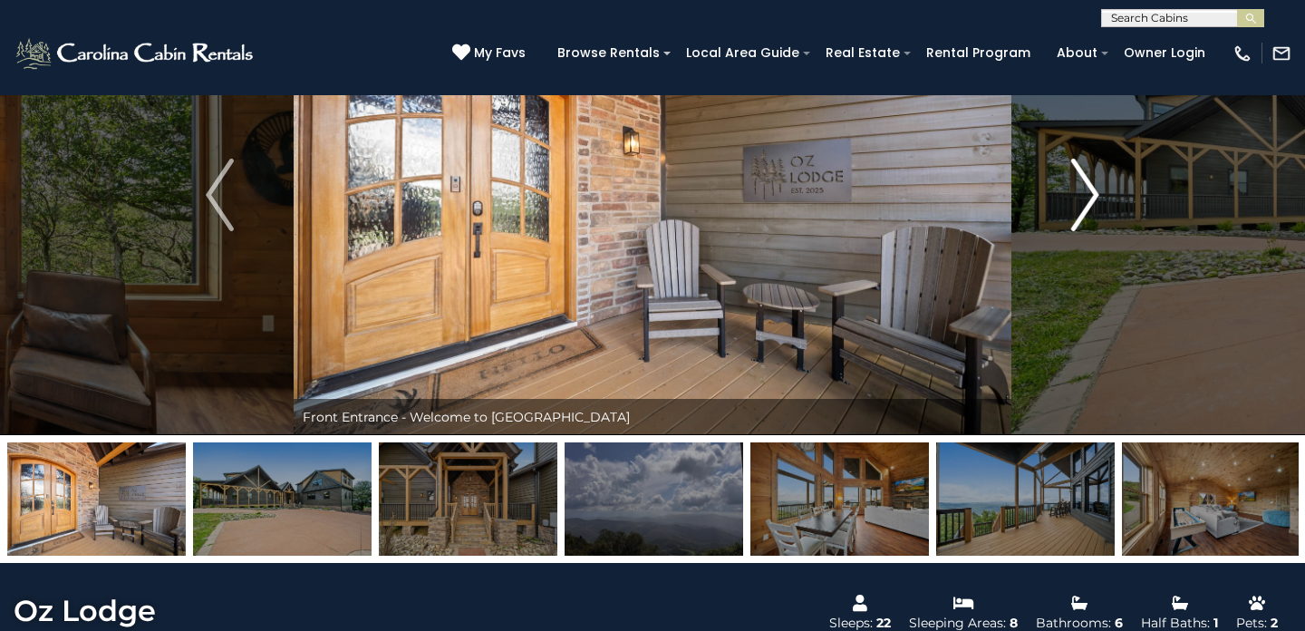
click at [1095, 177] on img "Next" at bounding box center [1084, 195] width 27 height 73
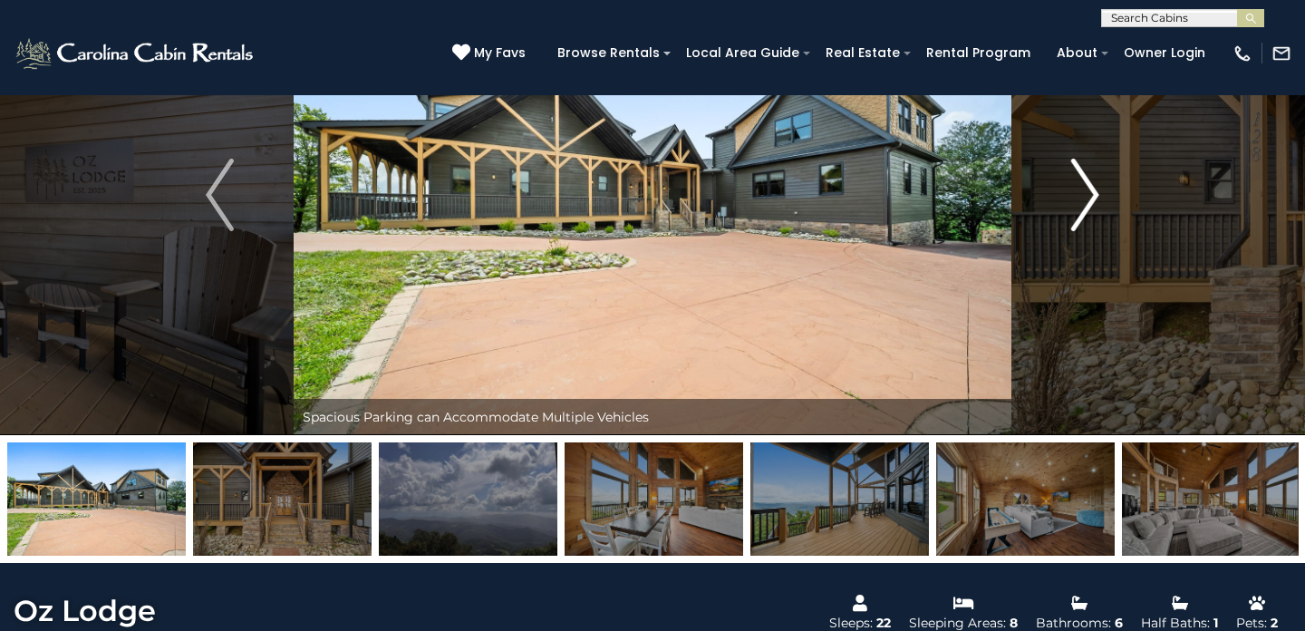
click at [1095, 177] on img "Next" at bounding box center [1084, 195] width 27 height 73
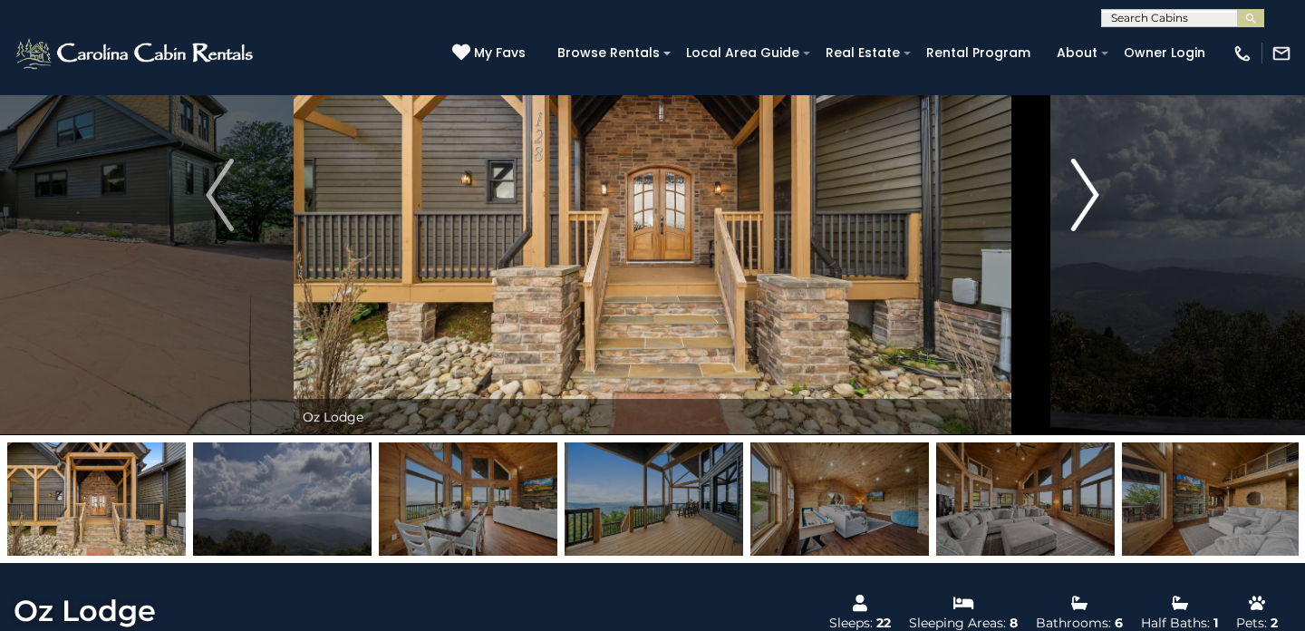
click at [1095, 177] on img "Next" at bounding box center [1084, 195] width 27 height 73
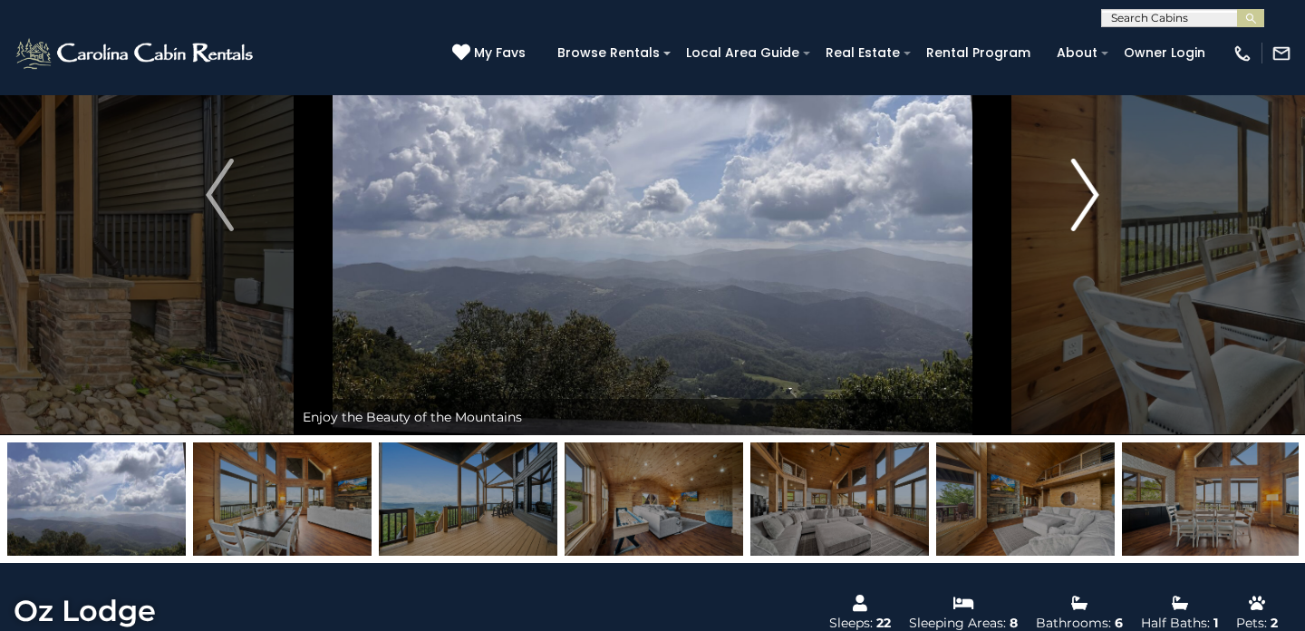
click at [1095, 177] on img "Next" at bounding box center [1084, 195] width 27 height 73
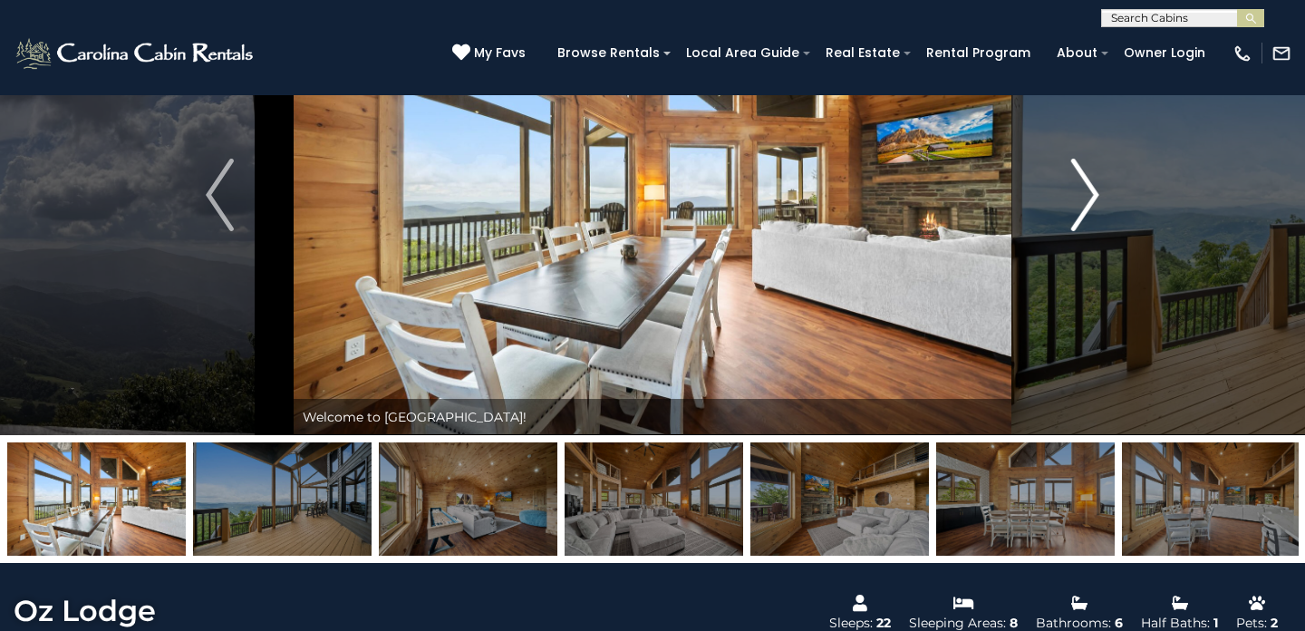
click at [1095, 177] on img "Next" at bounding box center [1084, 195] width 27 height 73
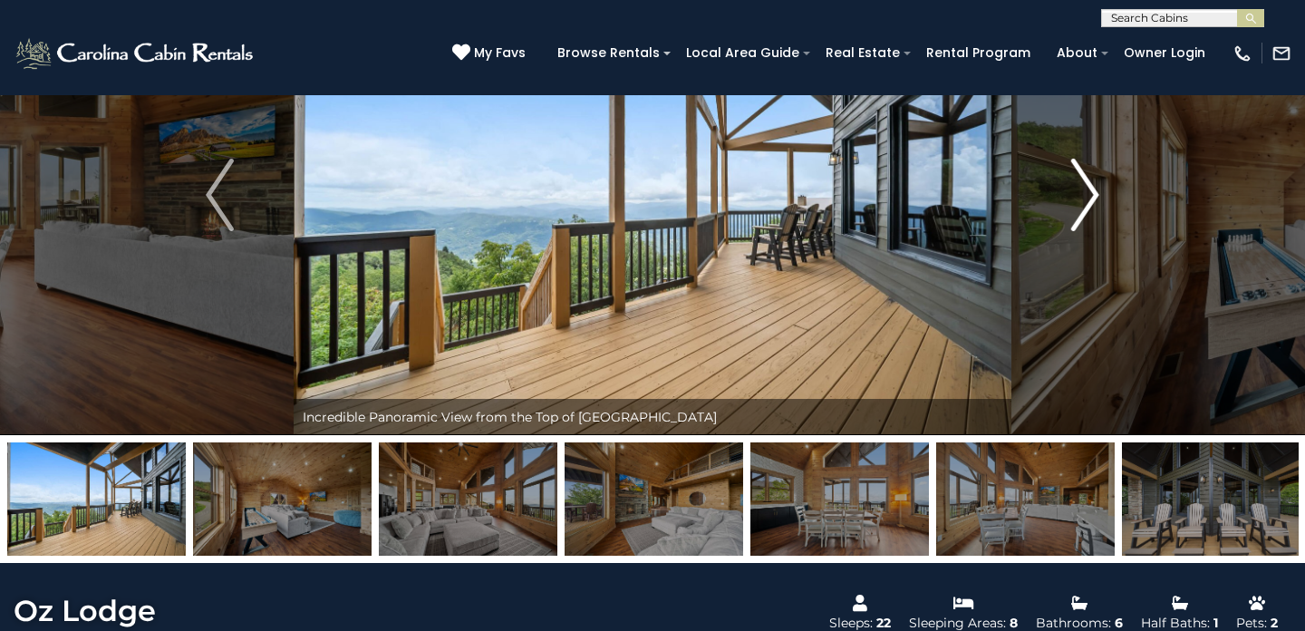
click at [1095, 177] on img "Next" at bounding box center [1084, 195] width 27 height 73
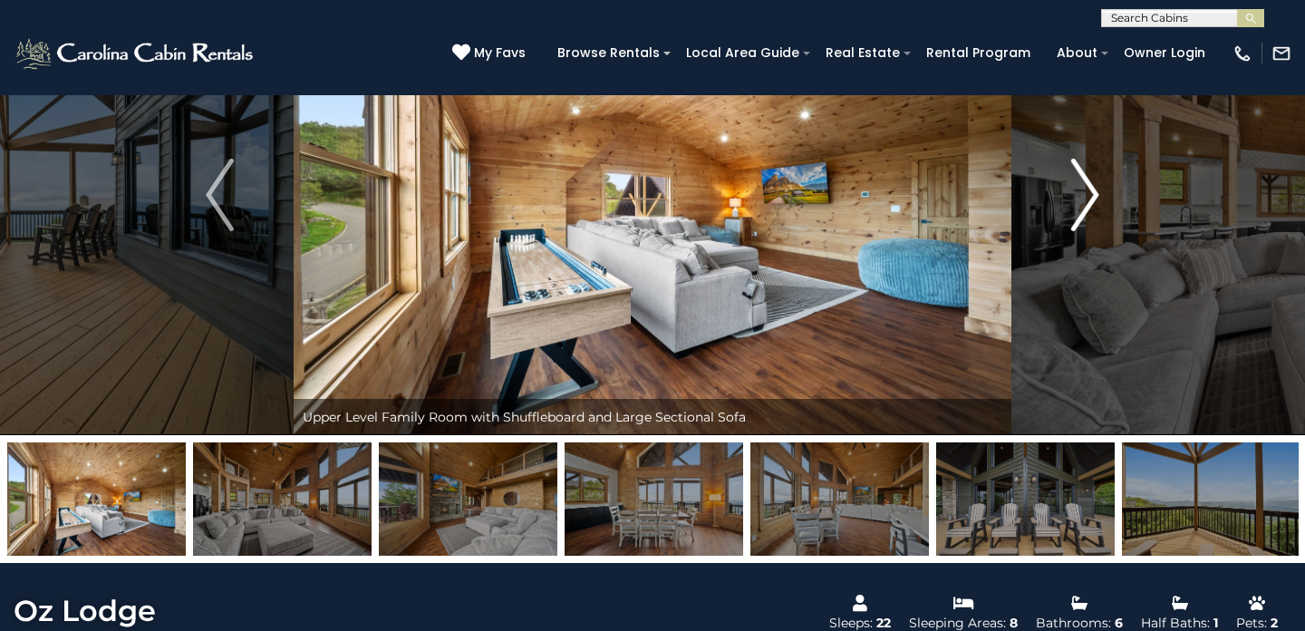
click at [1095, 177] on img "Next" at bounding box center [1084, 195] width 27 height 73
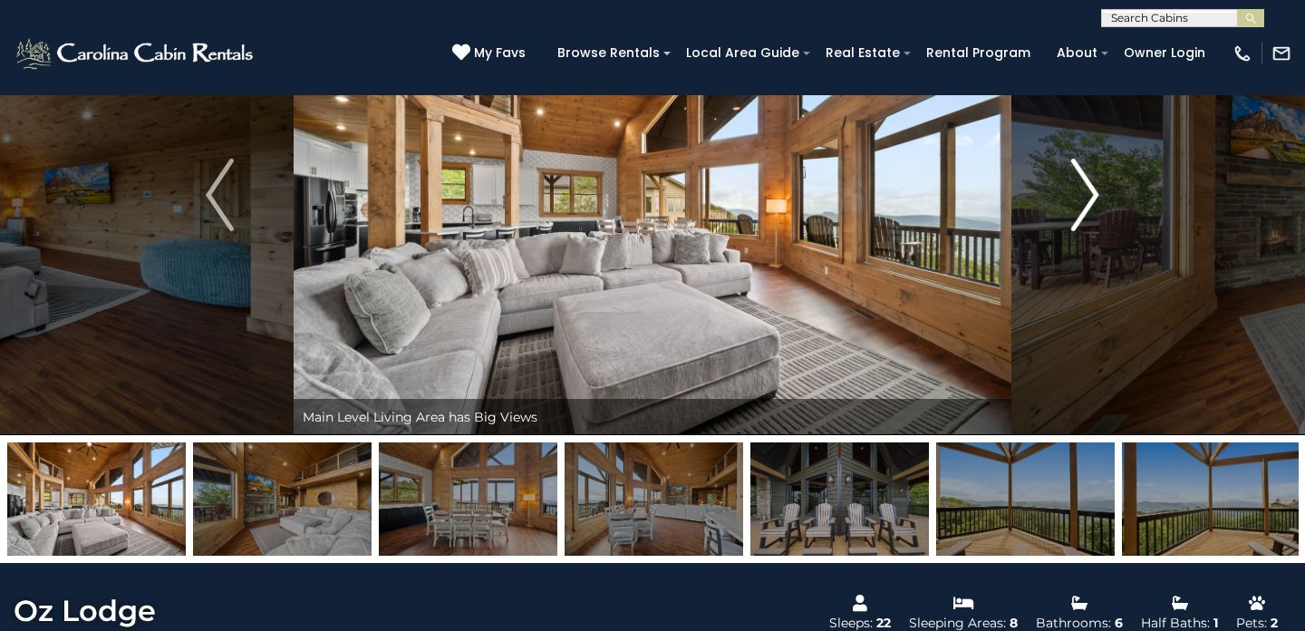
click at [1095, 177] on img "Next" at bounding box center [1084, 195] width 27 height 73
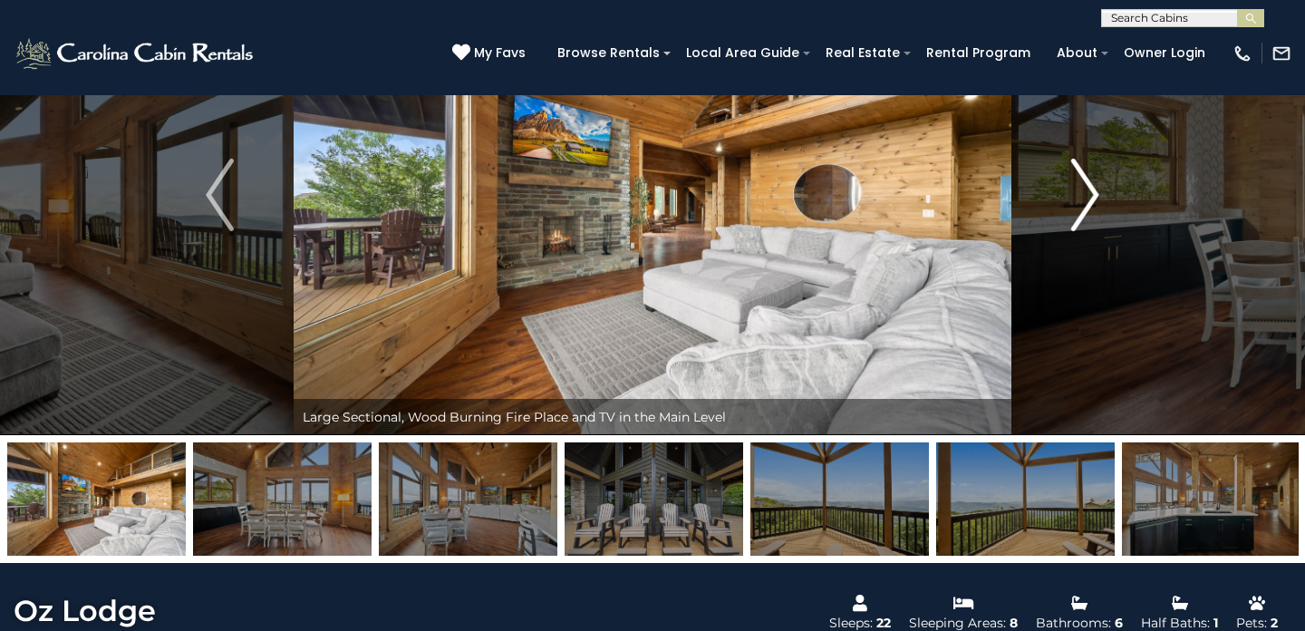
click at [1095, 177] on img "Next" at bounding box center [1084, 195] width 27 height 73
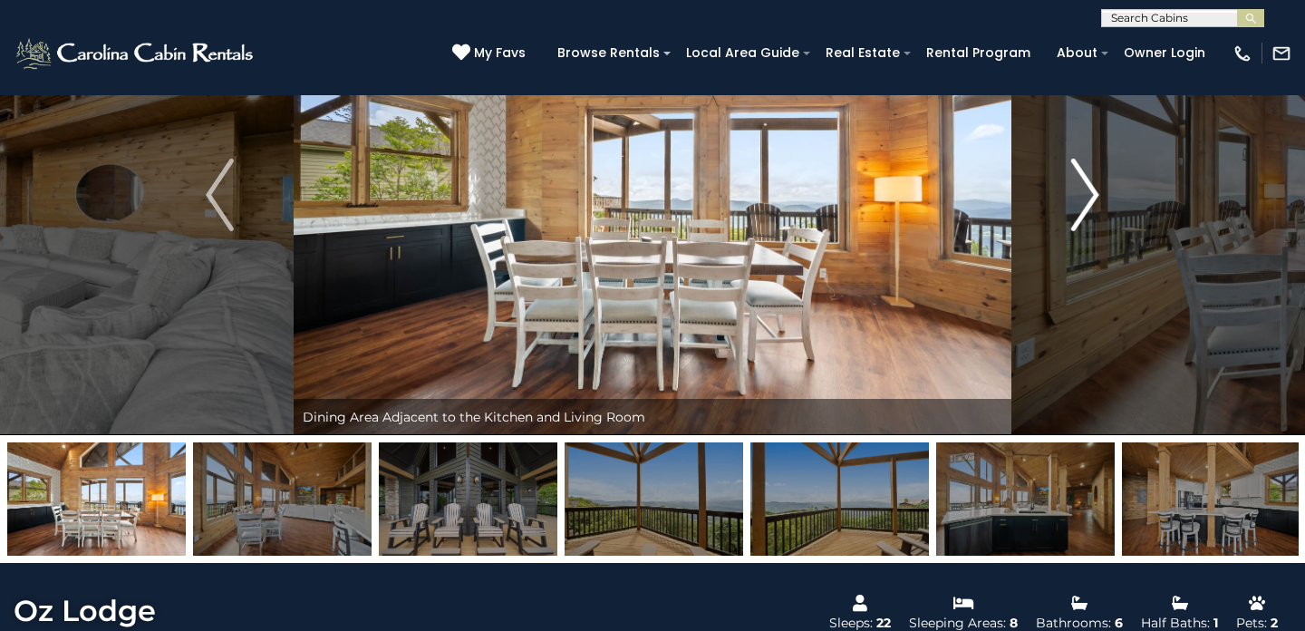
click at [1095, 177] on img "Next" at bounding box center [1084, 195] width 27 height 73
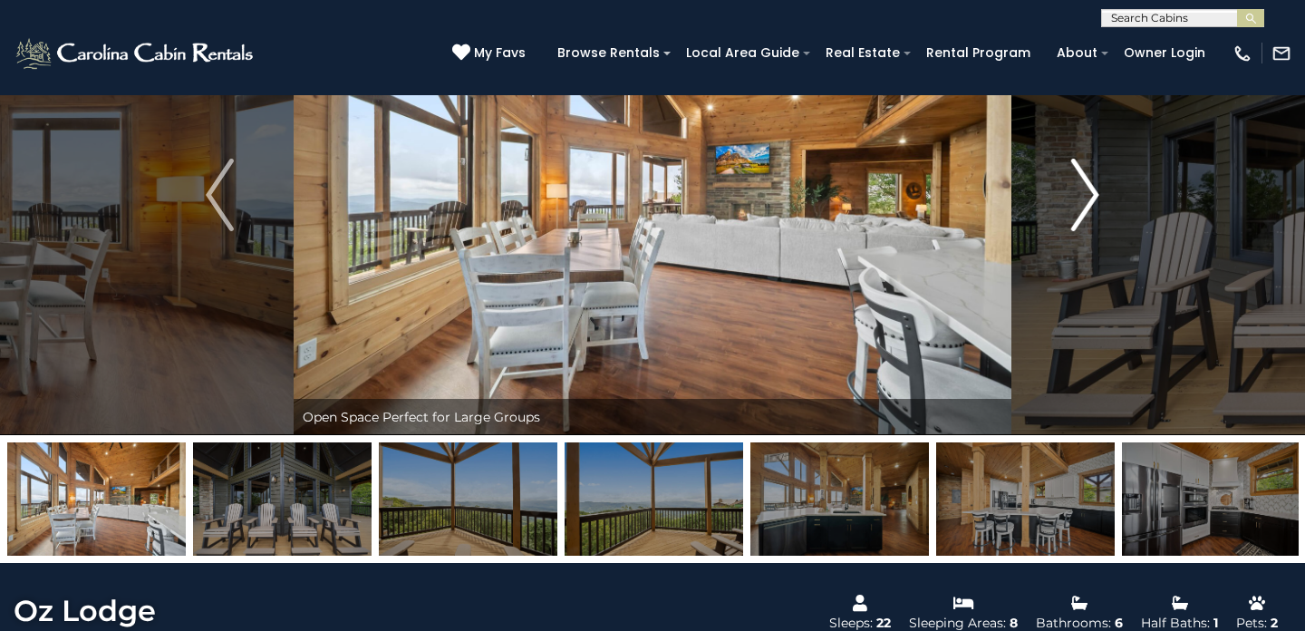
click at [1095, 177] on img "Next" at bounding box center [1084, 195] width 27 height 73
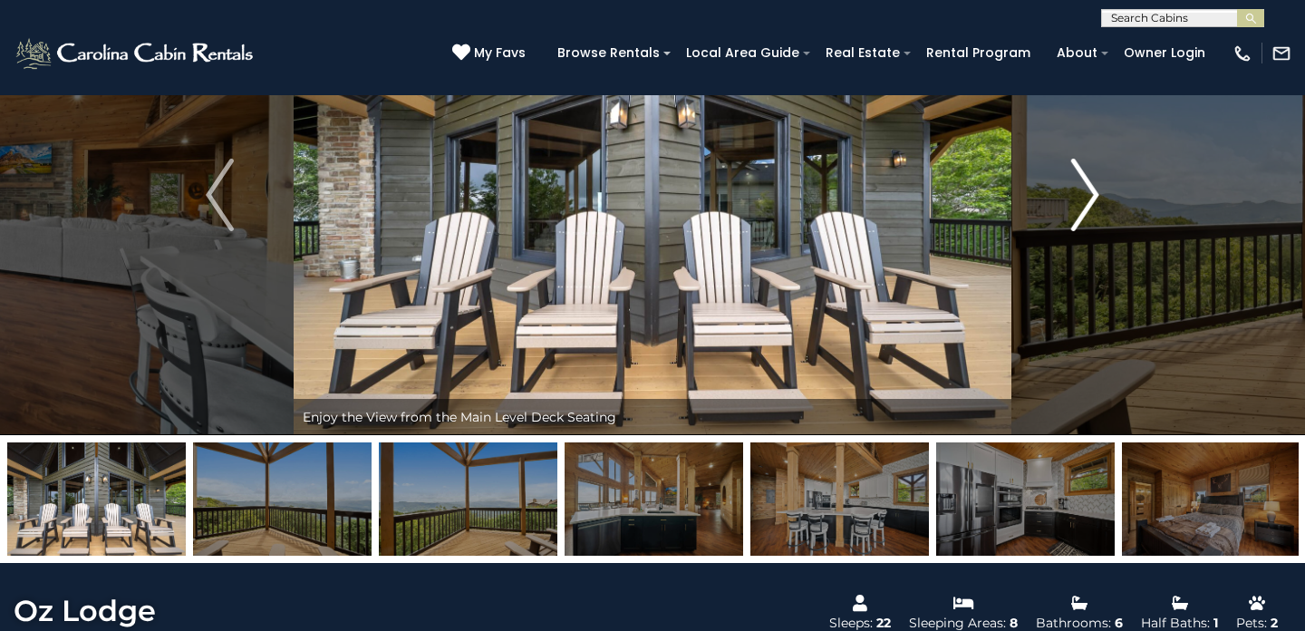
click at [1088, 199] on img "Next" at bounding box center [1084, 195] width 27 height 73
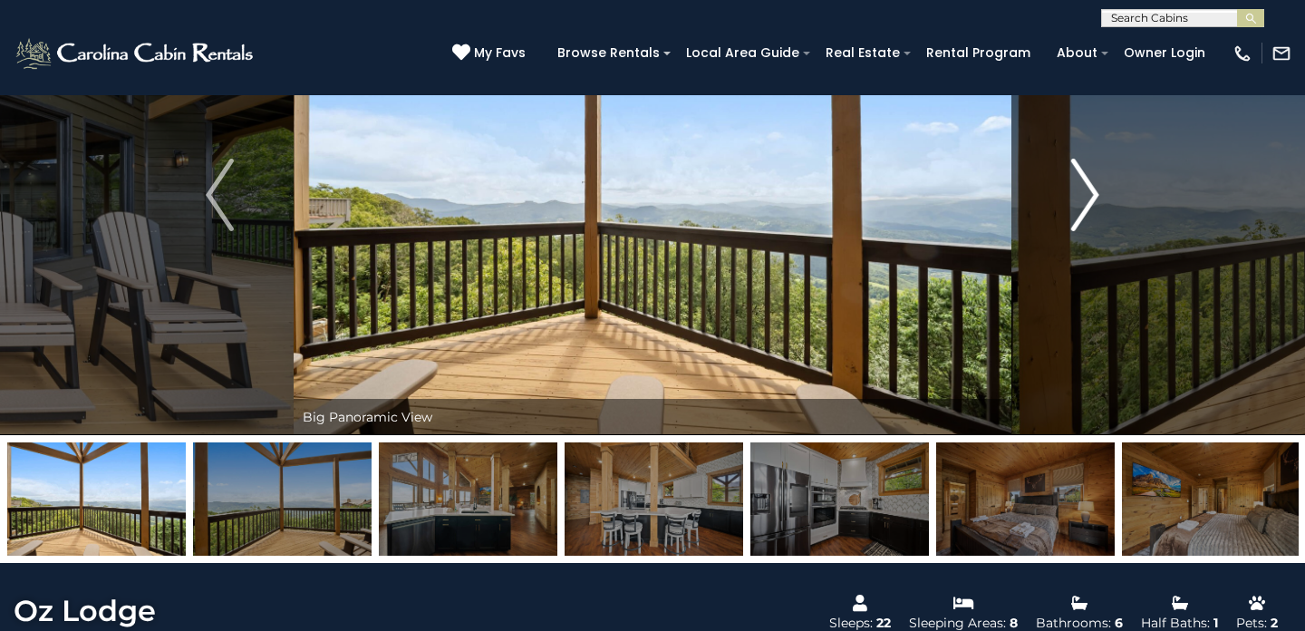
click at [1088, 199] on img "Next" at bounding box center [1084, 195] width 27 height 73
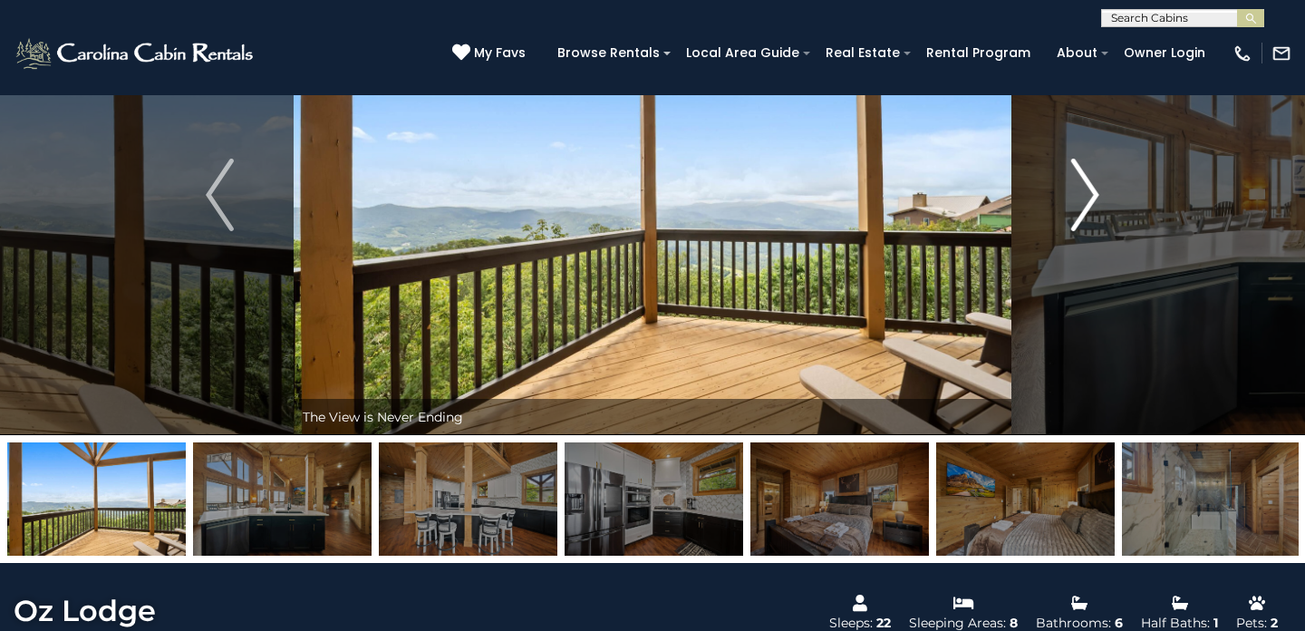
click at [1088, 199] on img "Next" at bounding box center [1084, 195] width 27 height 73
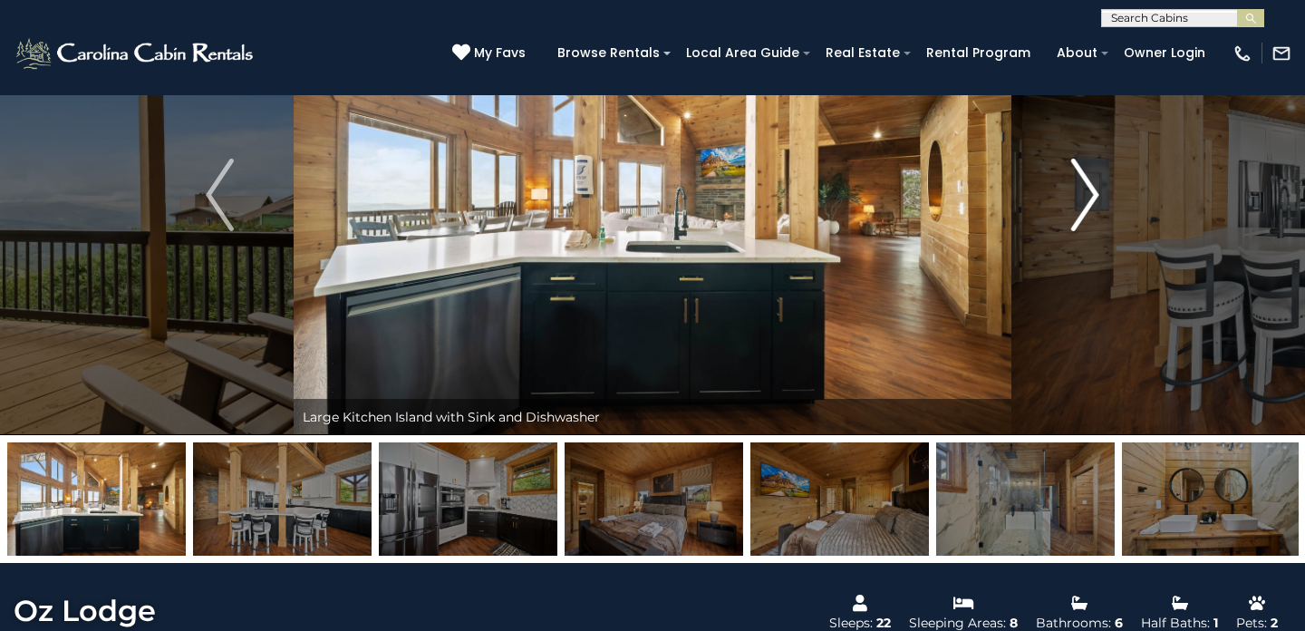
click at [1088, 199] on img "Next" at bounding box center [1084, 195] width 27 height 73
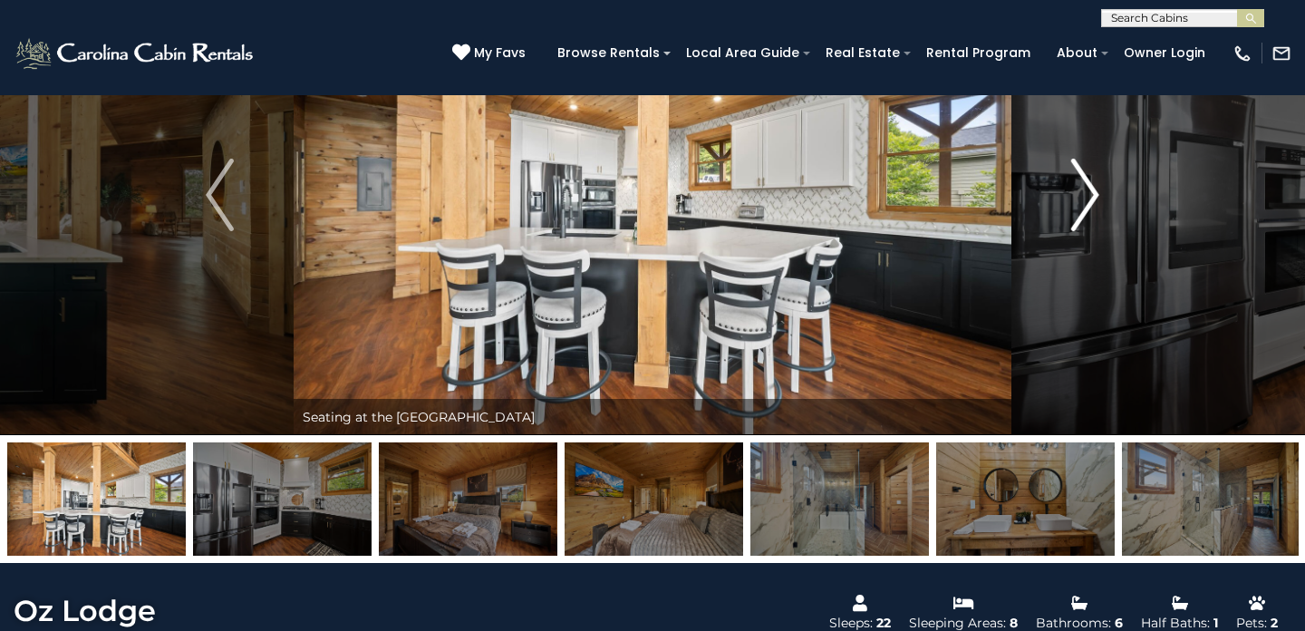
click at [1088, 199] on img "Next" at bounding box center [1084, 195] width 27 height 73
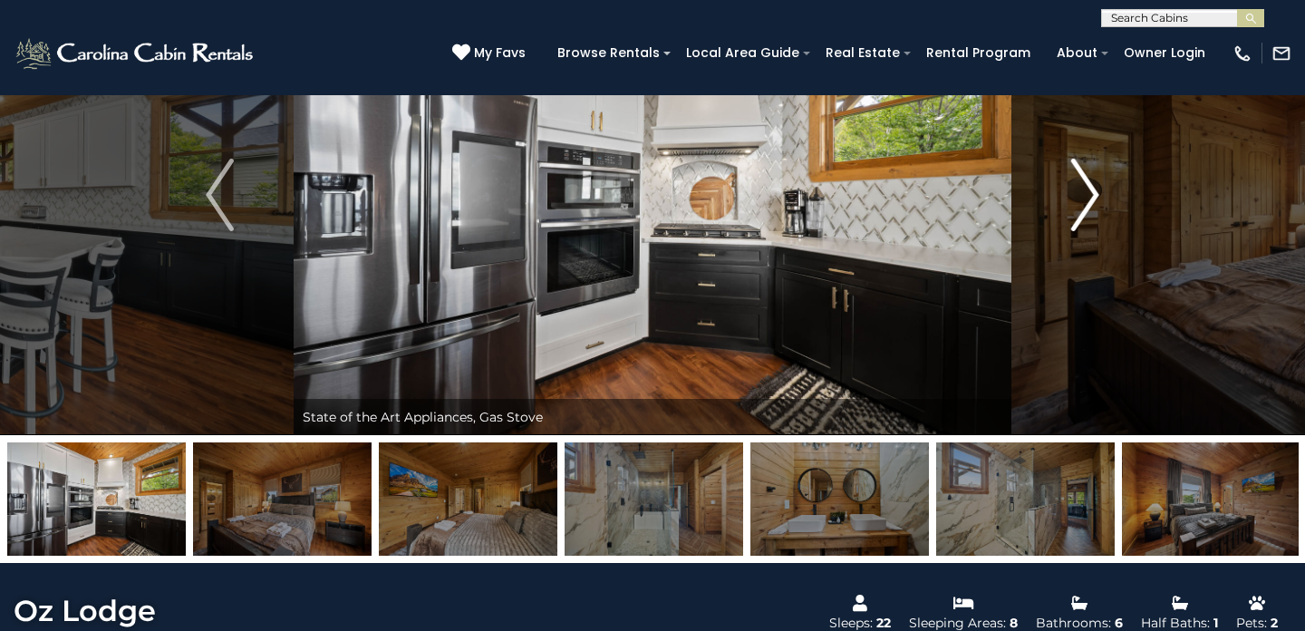
click at [1088, 199] on img "Next" at bounding box center [1084, 195] width 27 height 73
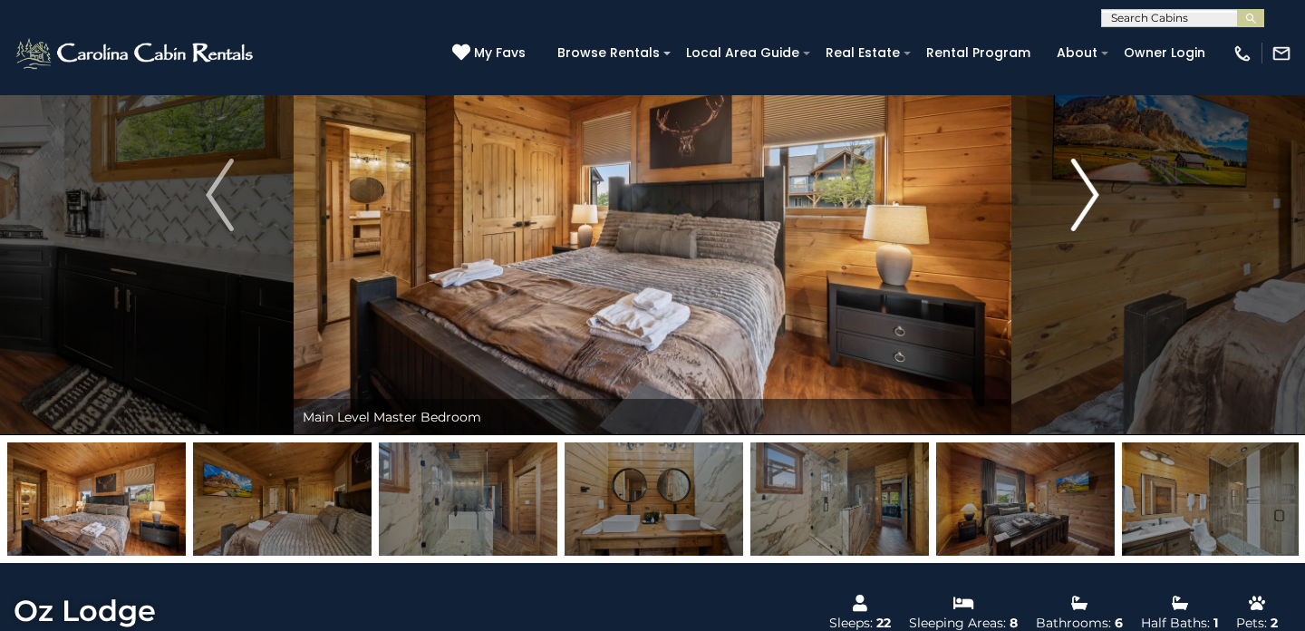
click at [1088, 199] on img "Next" at bounding box center [1084, 195] width 27 height 73
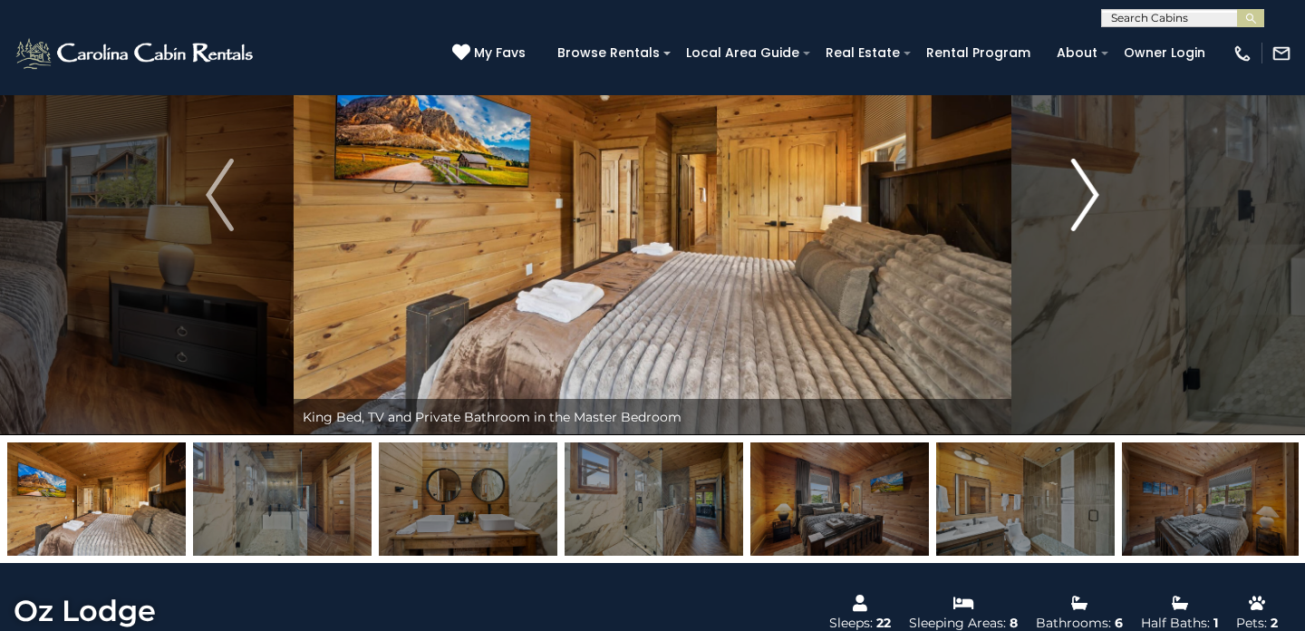
click at [1088, 199] on img "Next" at bounding box center [1084, 195] width 27 height 73
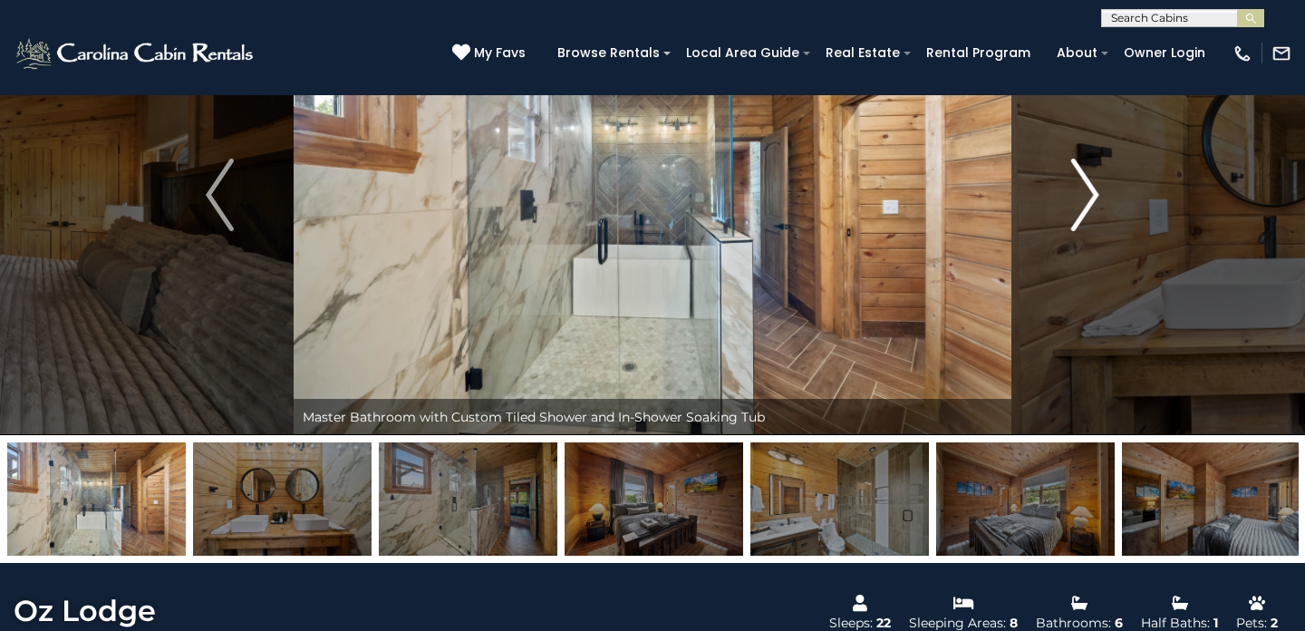
click at [1088, 199] on img "Next" at bounding box center [1084, 195] width 27 height 73
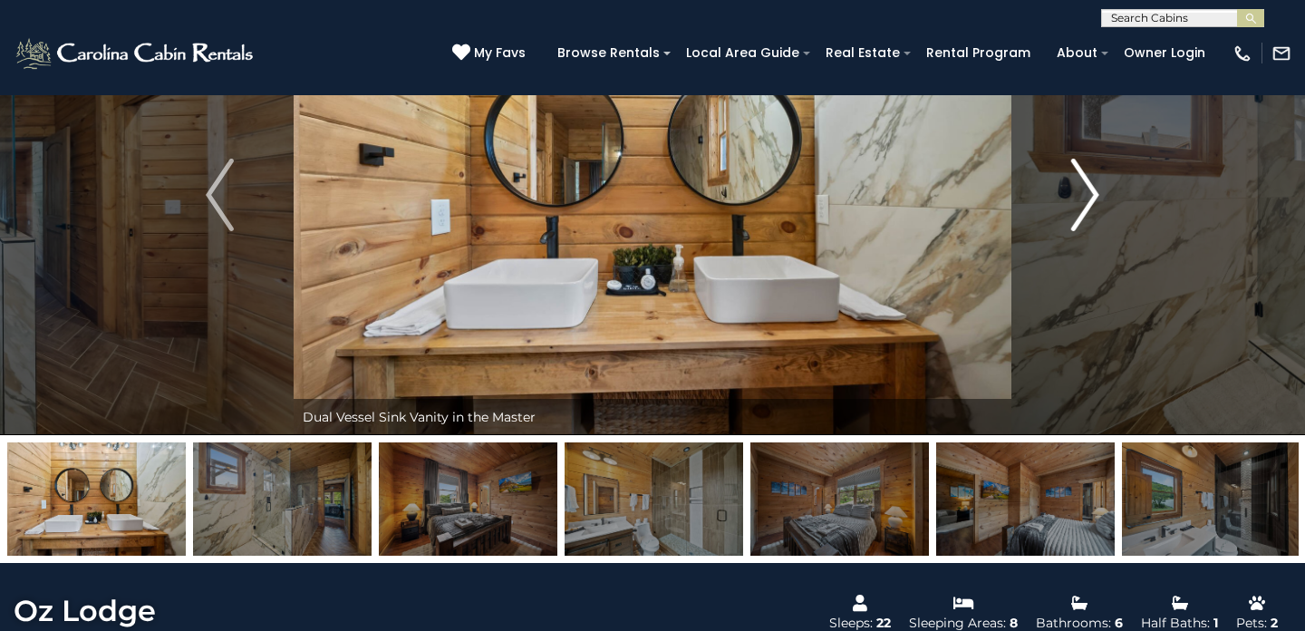
click at [1088, 199] on img "Next" at bounding box center [1084, 195] width 27 height 73
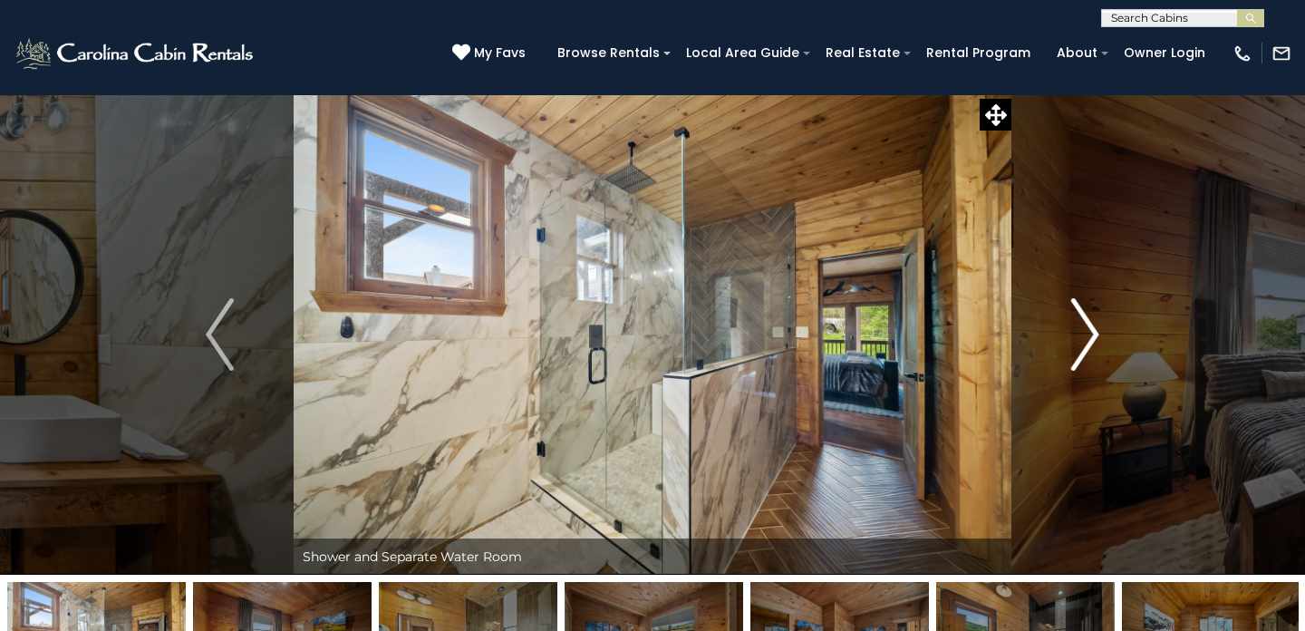
scroll to position [0, 0]
click at [1084, 346] on img "Next" at bounding box center [1084, 334] width 27 height 73
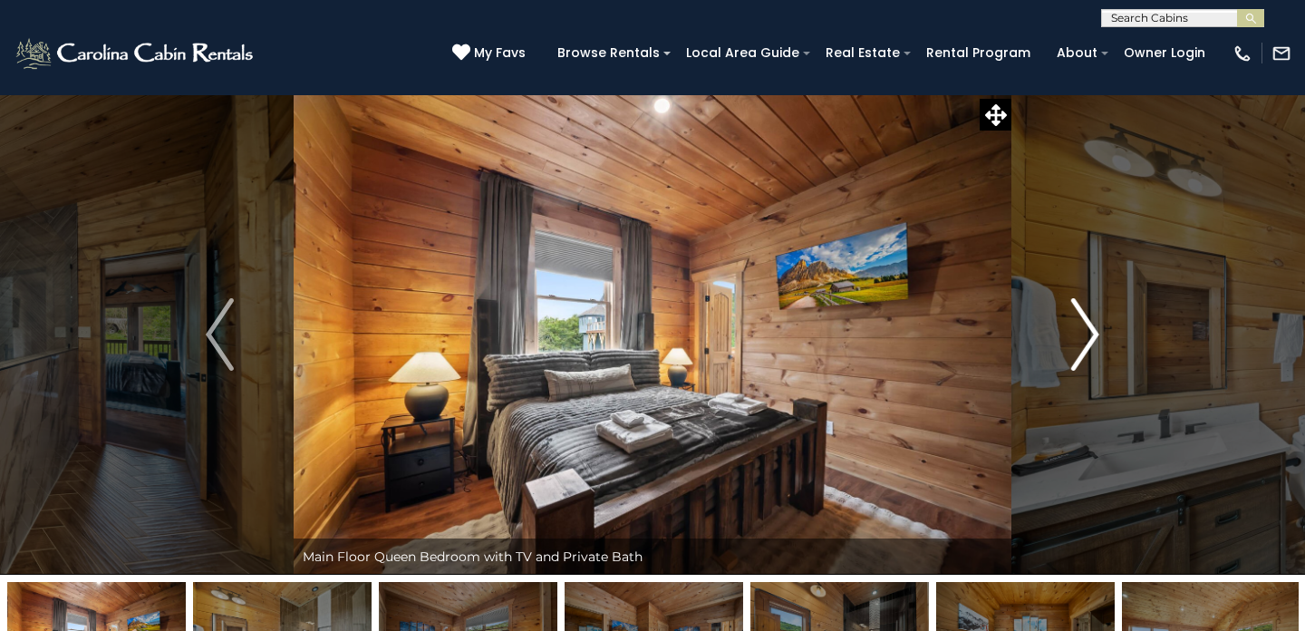
click at [1084, 346] on img "Next" at bounding box center [1084, 334] width 27 height 73
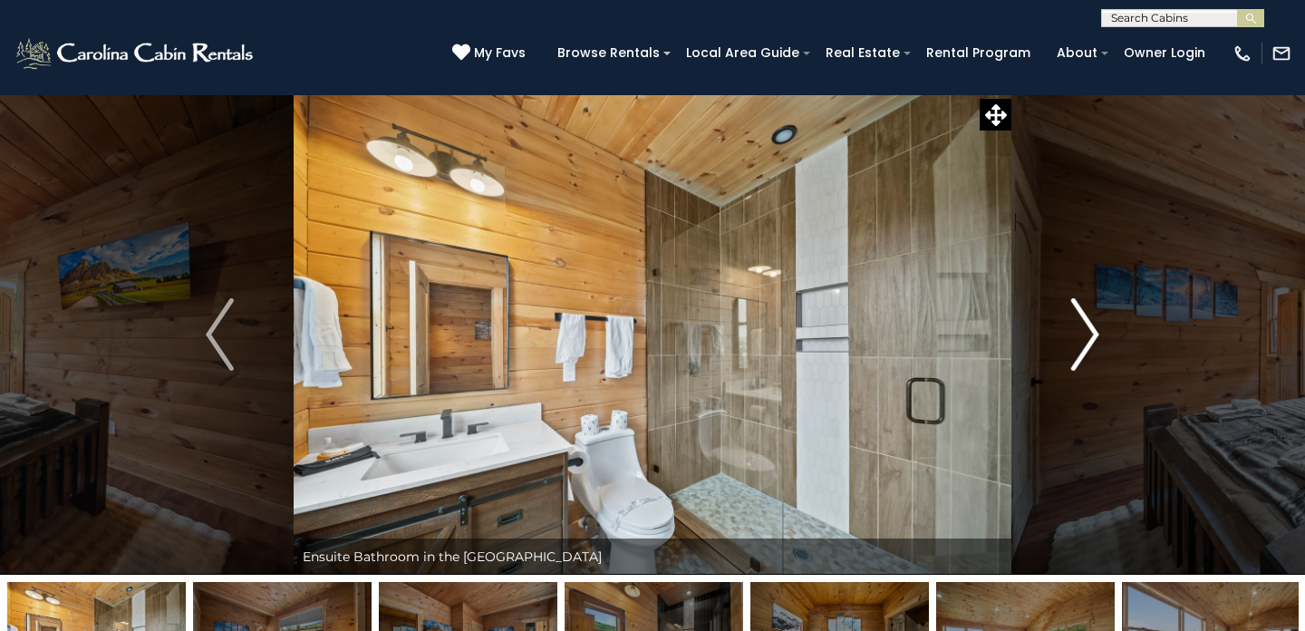
click at [1084, 346] on img "Next" at bounding box center [1084, 334] width 27 height 73
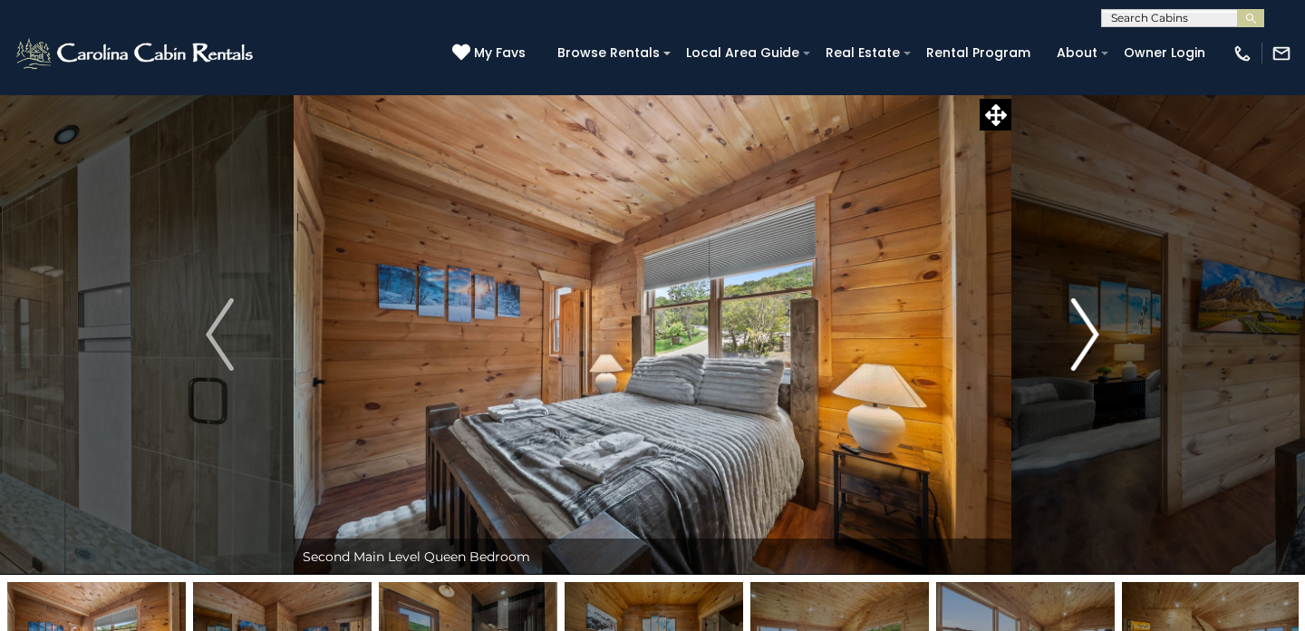
click at [1084, 346] on img "Next" at bounding box center [1084, 334] width 27 height 73
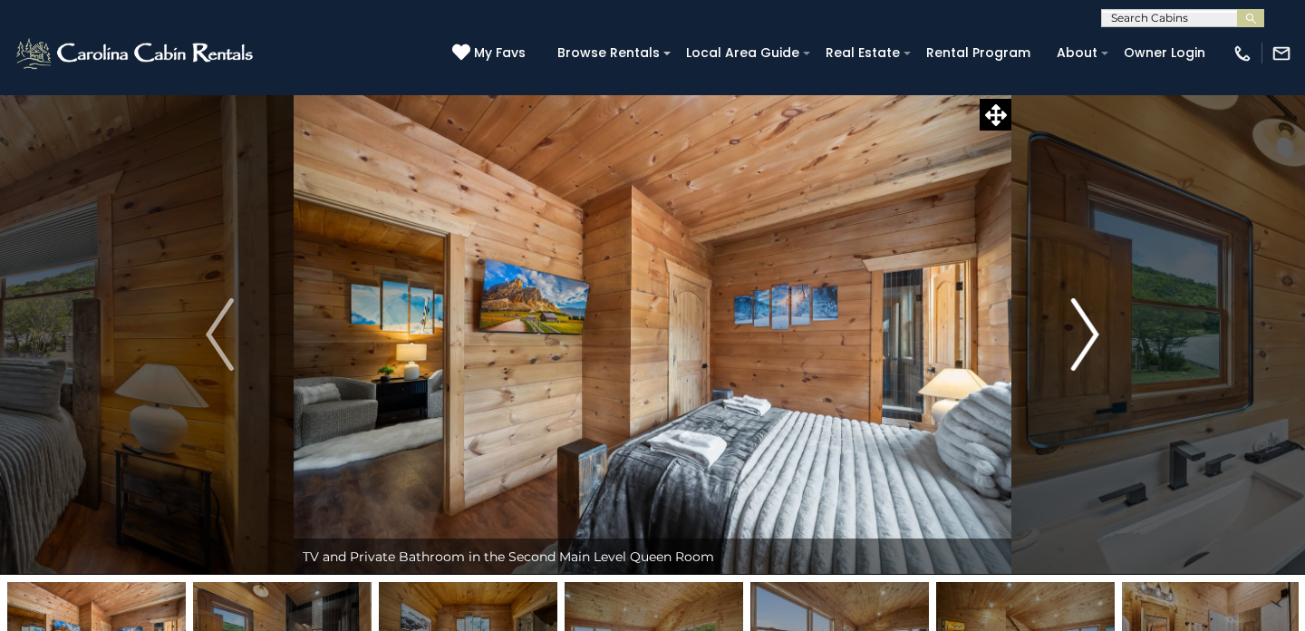
click at [1084, 346] on img "Next" at bounding box center [1084, 334] width 27 height 73
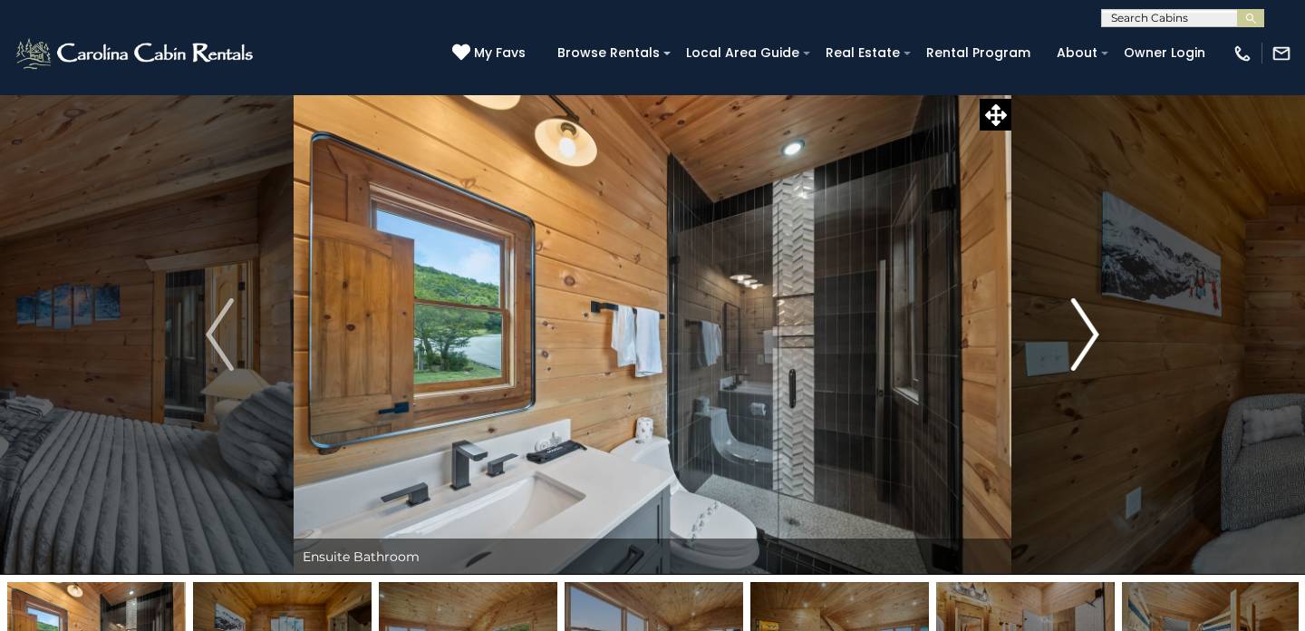
click at [1084, 346] on img "Next" at bounding box center [1084, 334] width 27 height 73
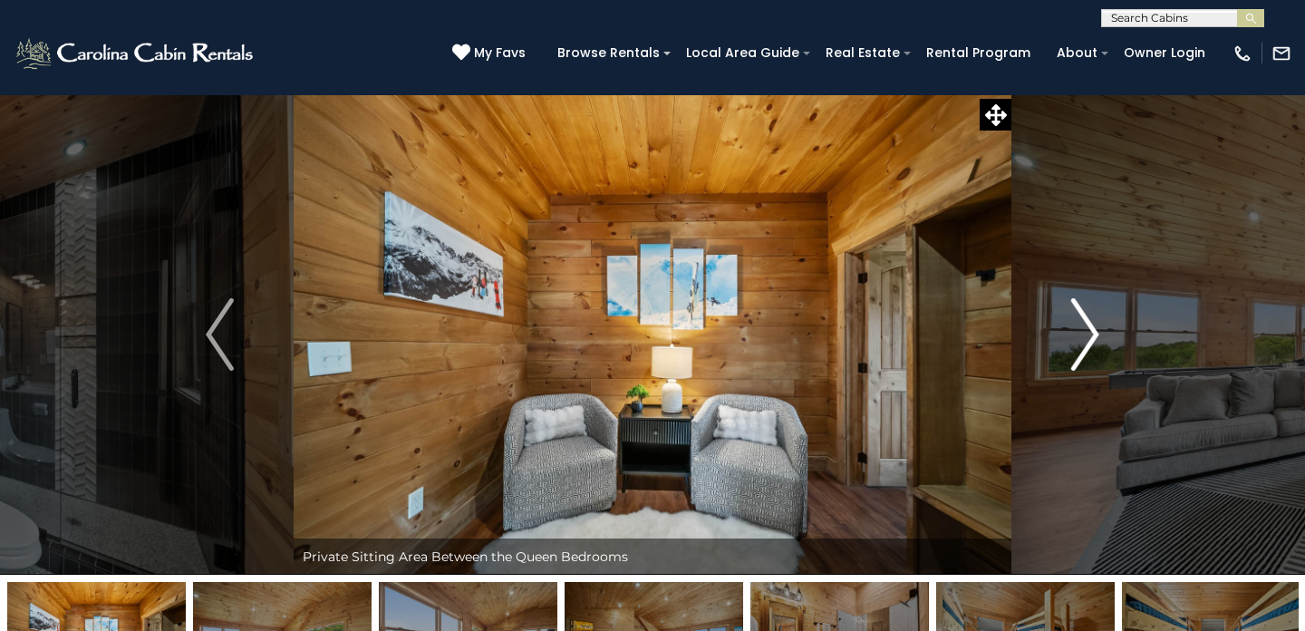
click at [1084, 346] on img "Next" at bounding box center [1084, 334] width 27 height 73
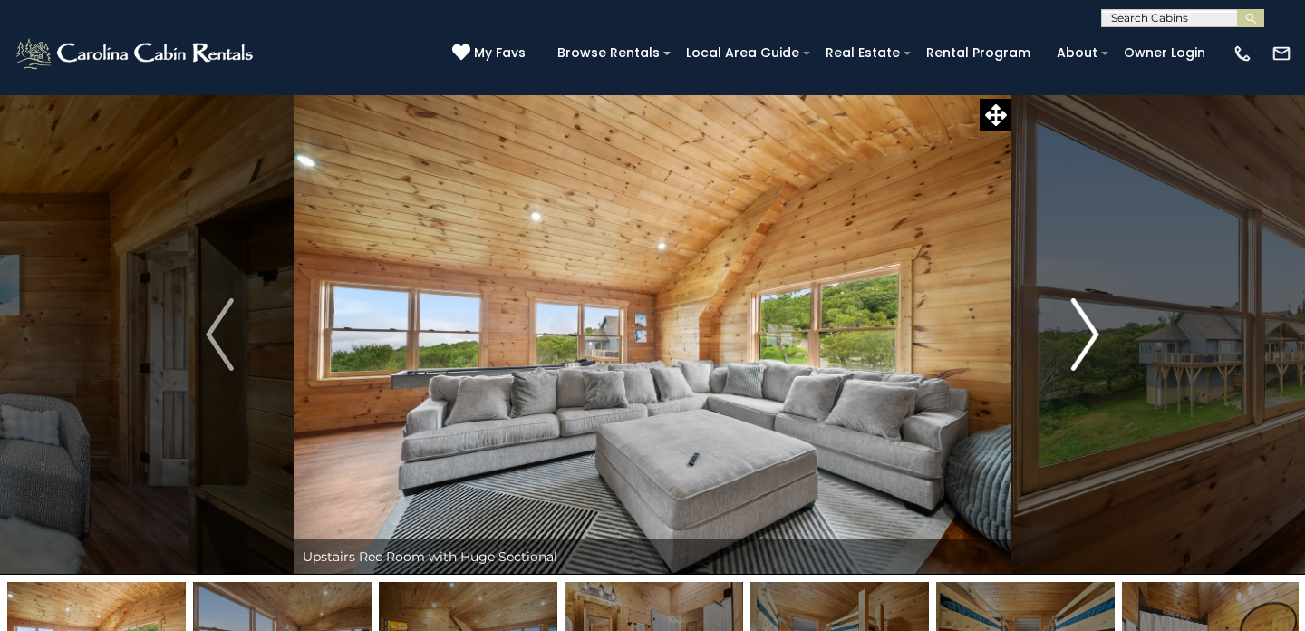
click at [1084, 346] on img "Next" at bounding box center [1084, 334] width 27 height 73
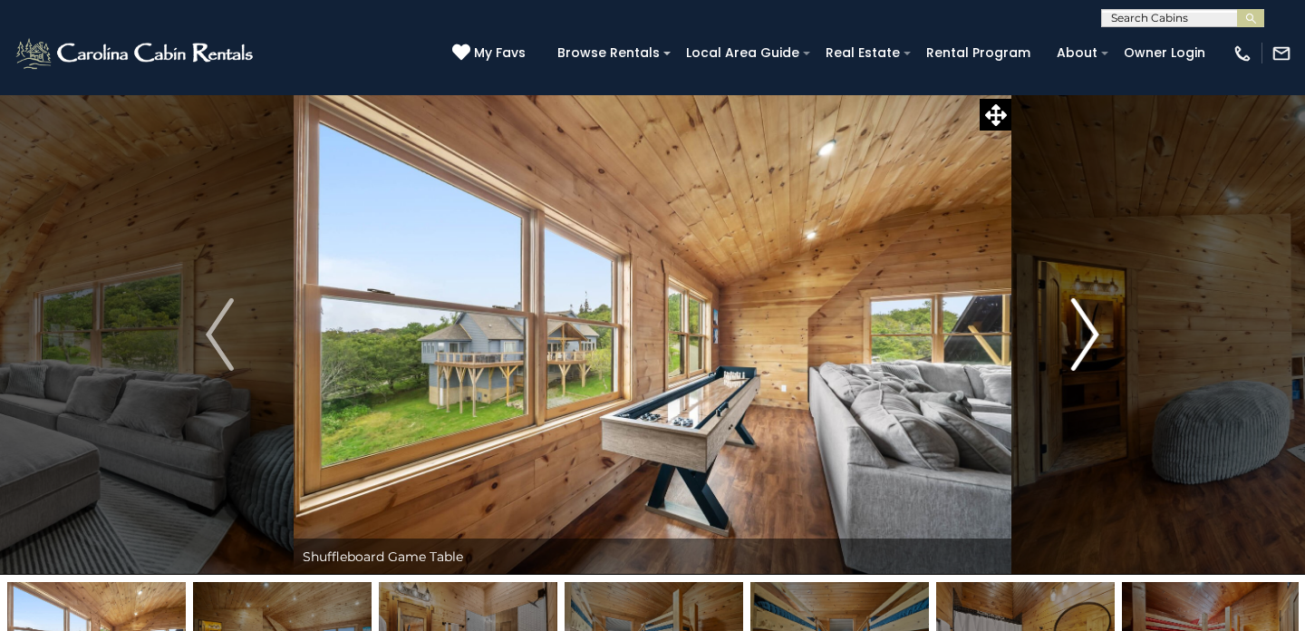
click at [1084, 346] on img "Next" at bounding box center [1084, 334] width 27 height 73
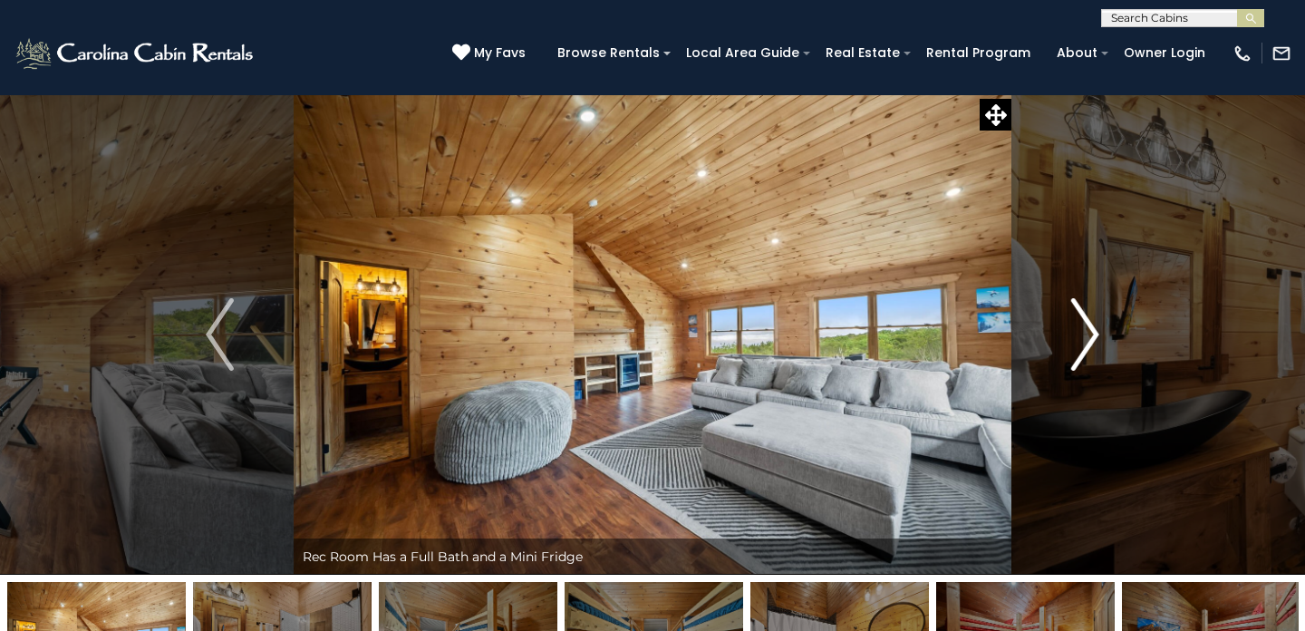
click at [1084, 346] on img "Next" at bounding box center [1084, 334] width 27 height 73
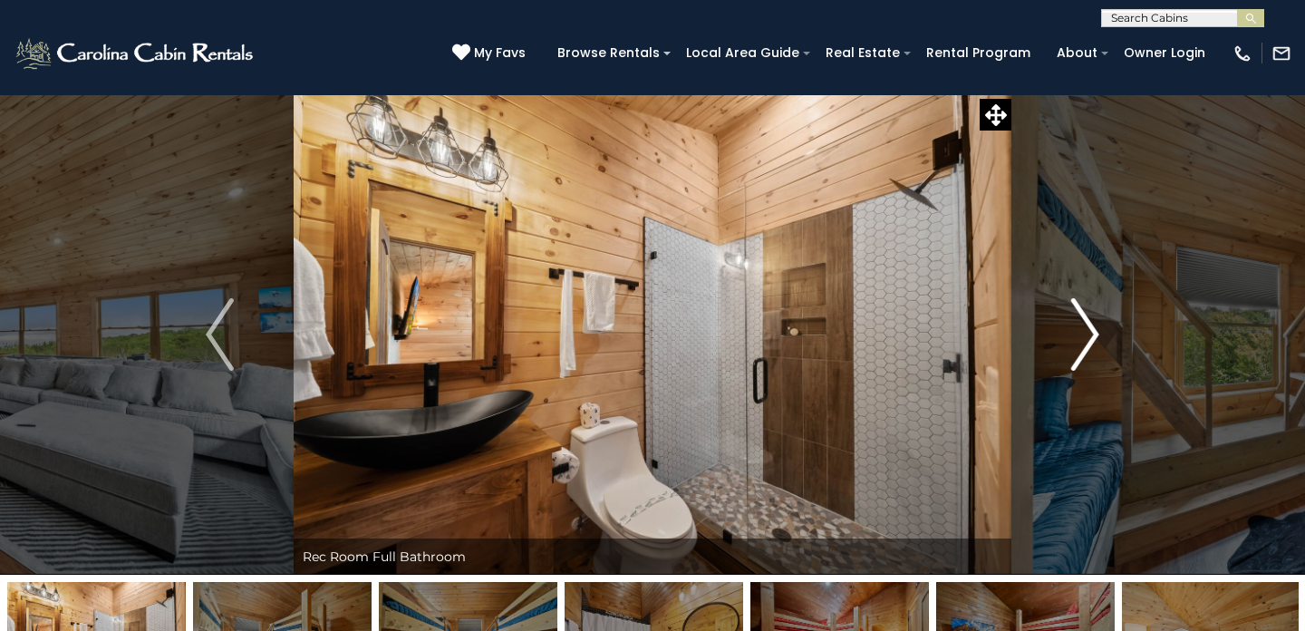
click at [1084, 345] on img "Next" at bounding box center [1084, 334] width 27 height 73
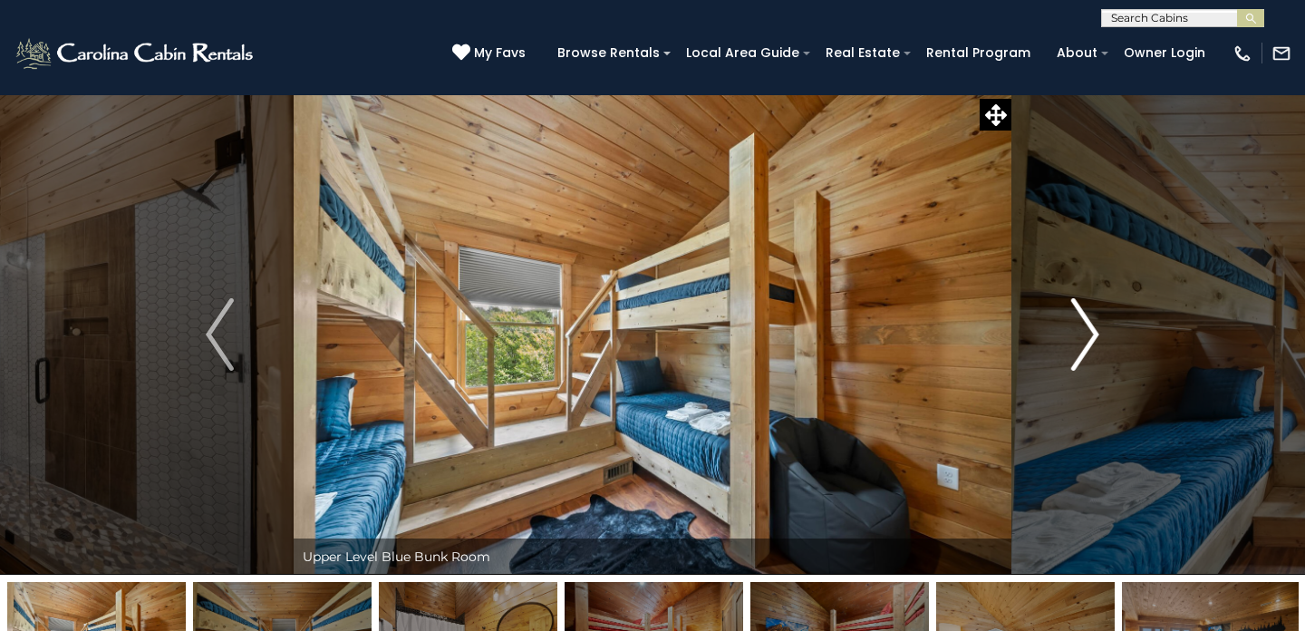
click at [1084, 345] on img "Next" at bounding box center [1084, 334] width 27 height 73
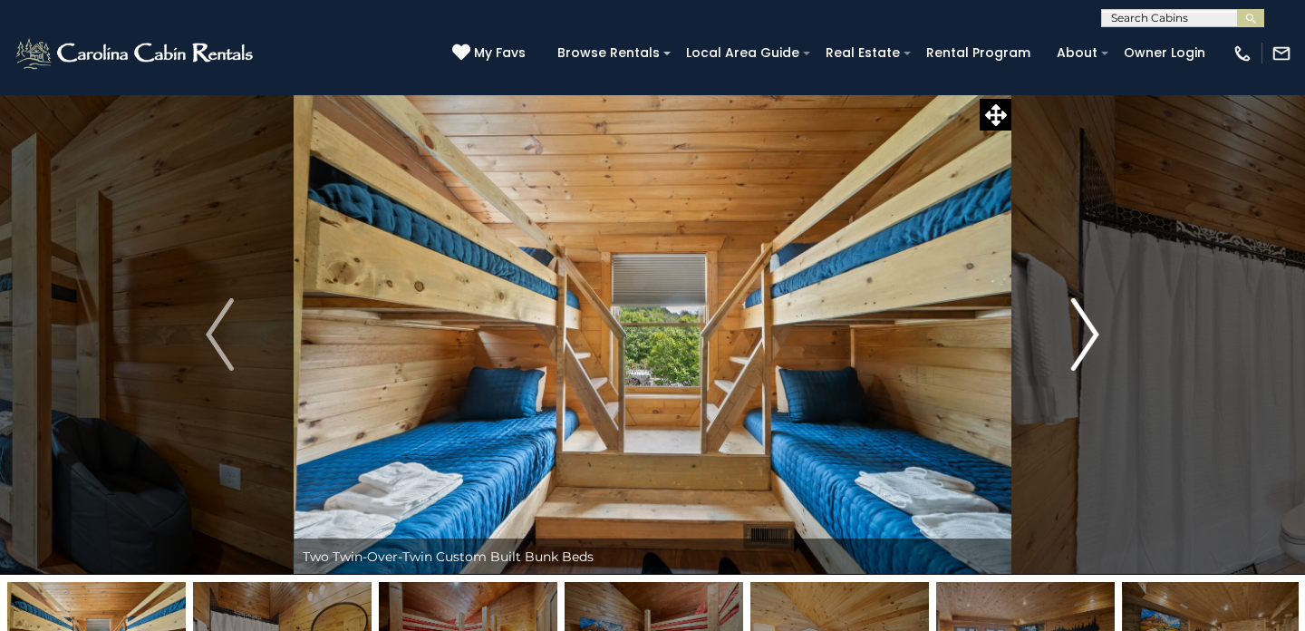
click at [1084, 345] on img "Next" at bounding box center [1084, 334] width 27 height 73
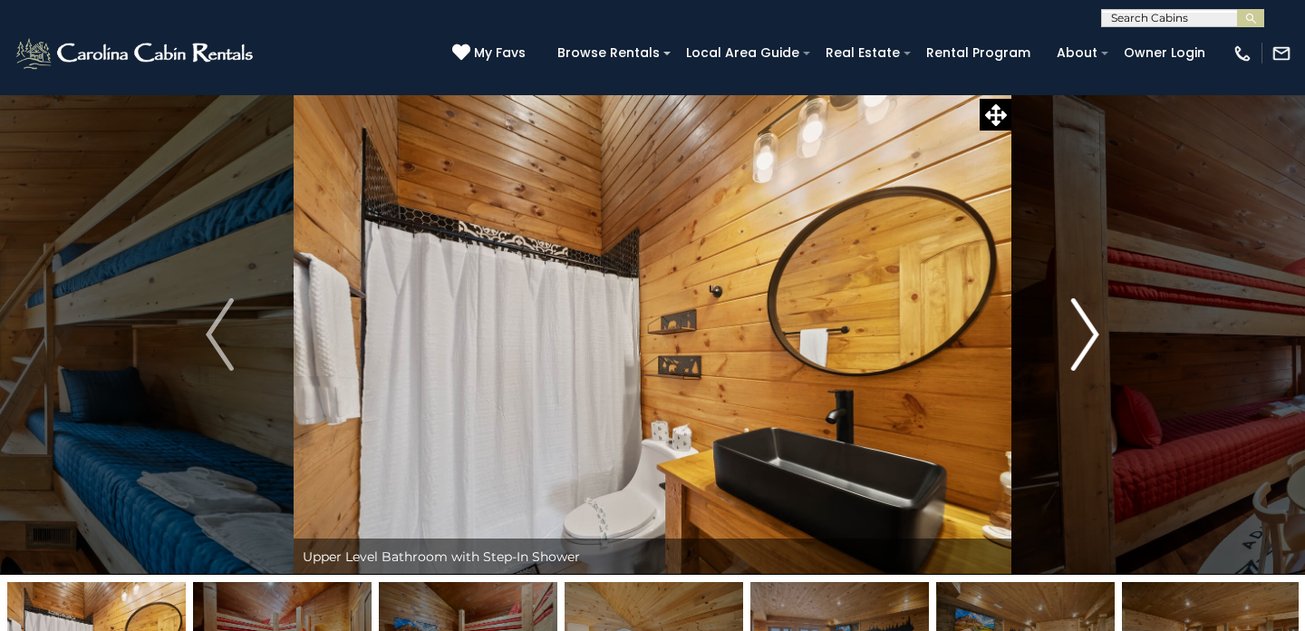
click at [1083, 344] on img "Next" at bounding box center [1084, 334] width 27 height 73
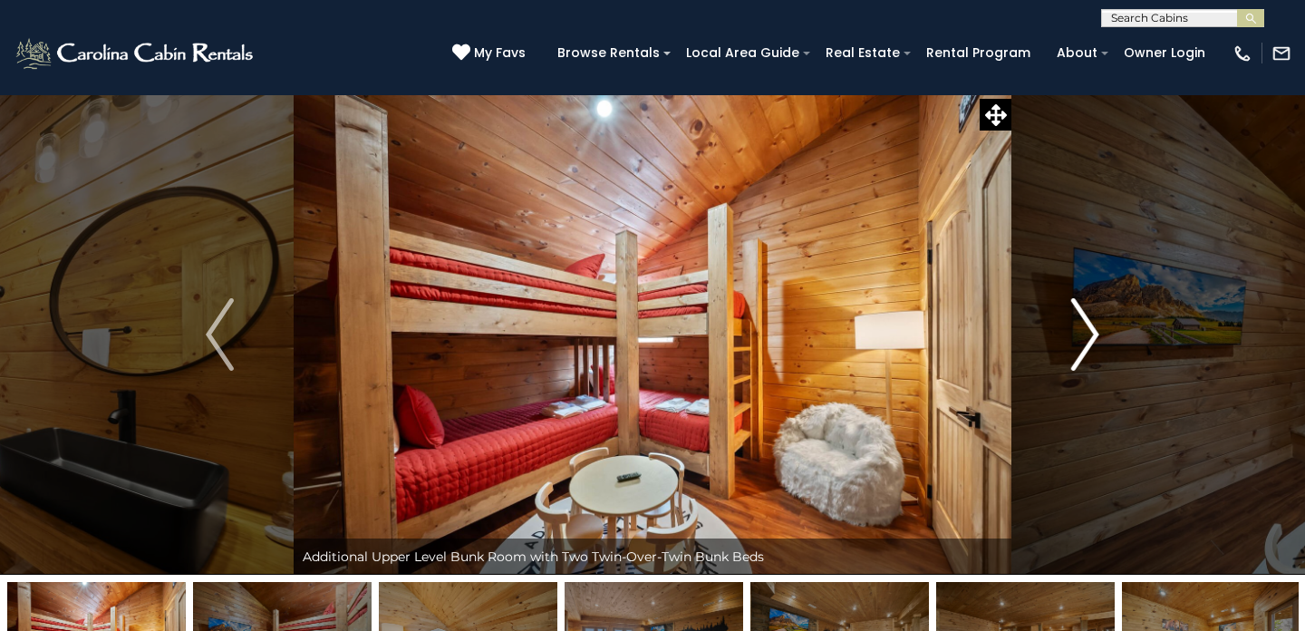
click at [1083, 344] on img "Next" at bounding box center [1084, 334] width 27 height 73
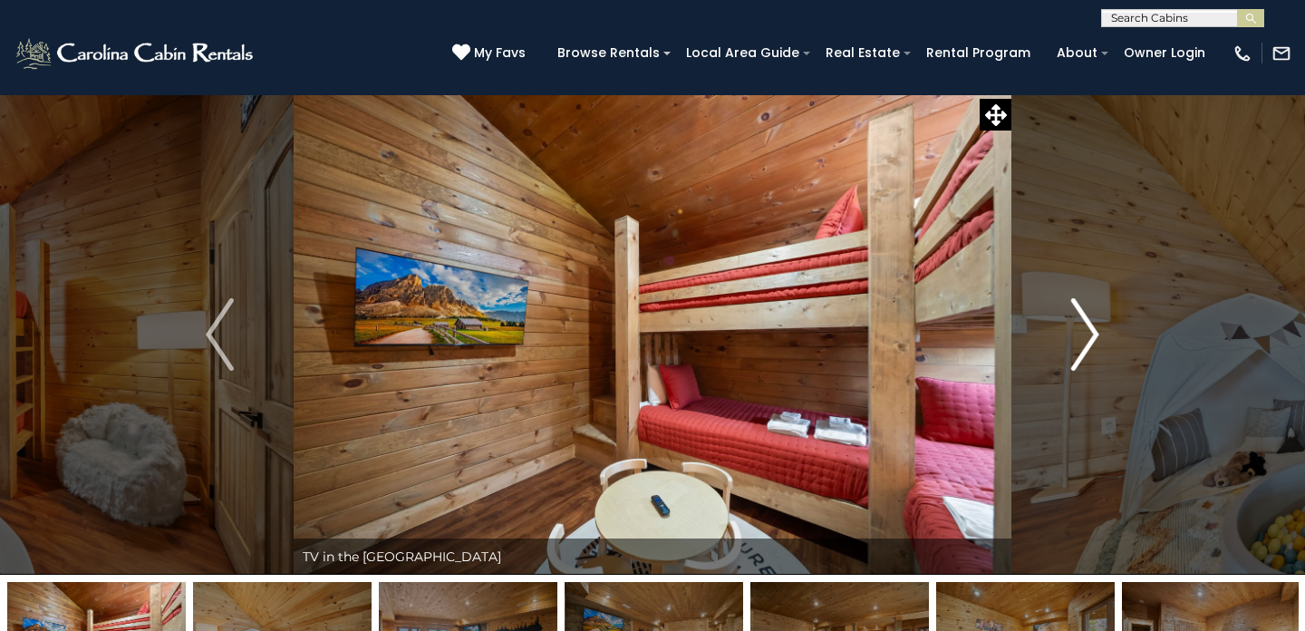
click at [1083, 344] on img "Next" at bounding box center [1084, 334] width 27 height 73
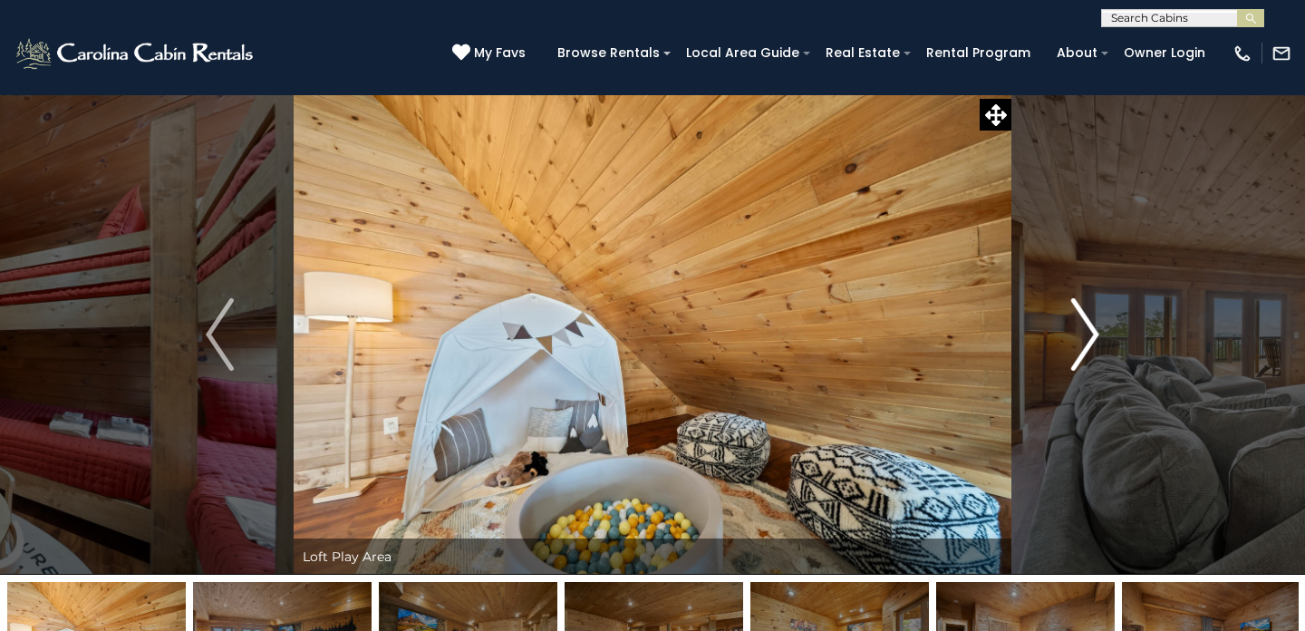
click at [1083, 344] on img "Next" at bounding box center [1084, 334] width 27 height 73
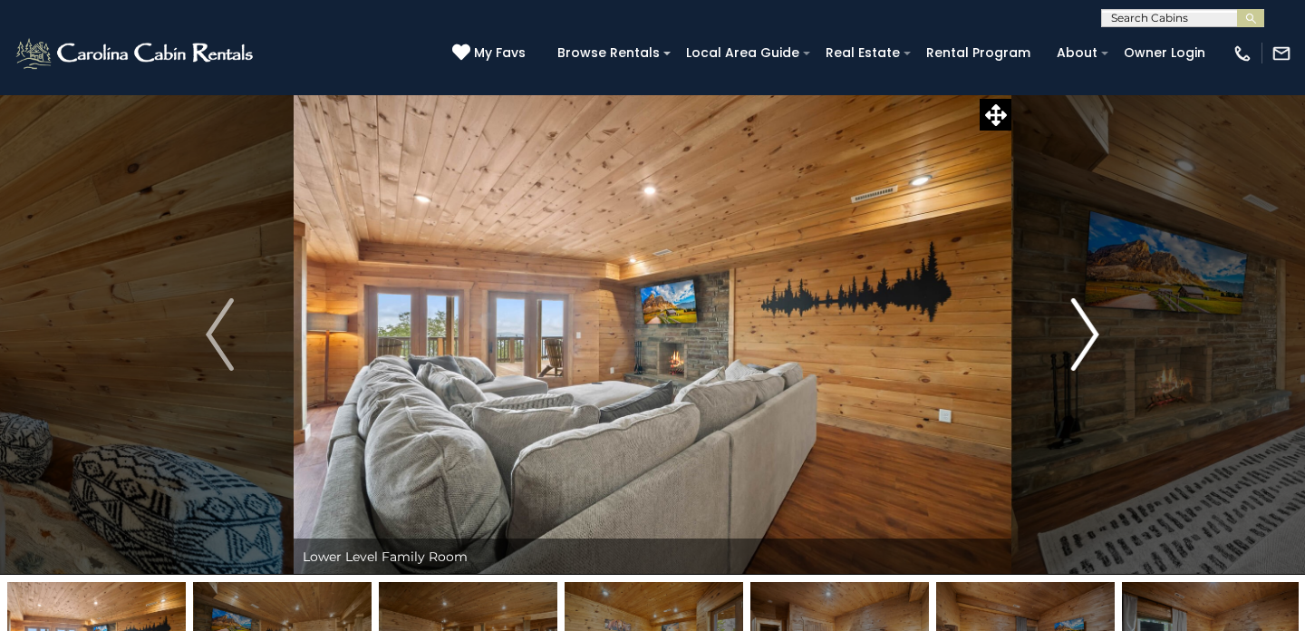
click at [1083, 344] on img "Next" at bounding box center [1084, 334] width 27 height 73
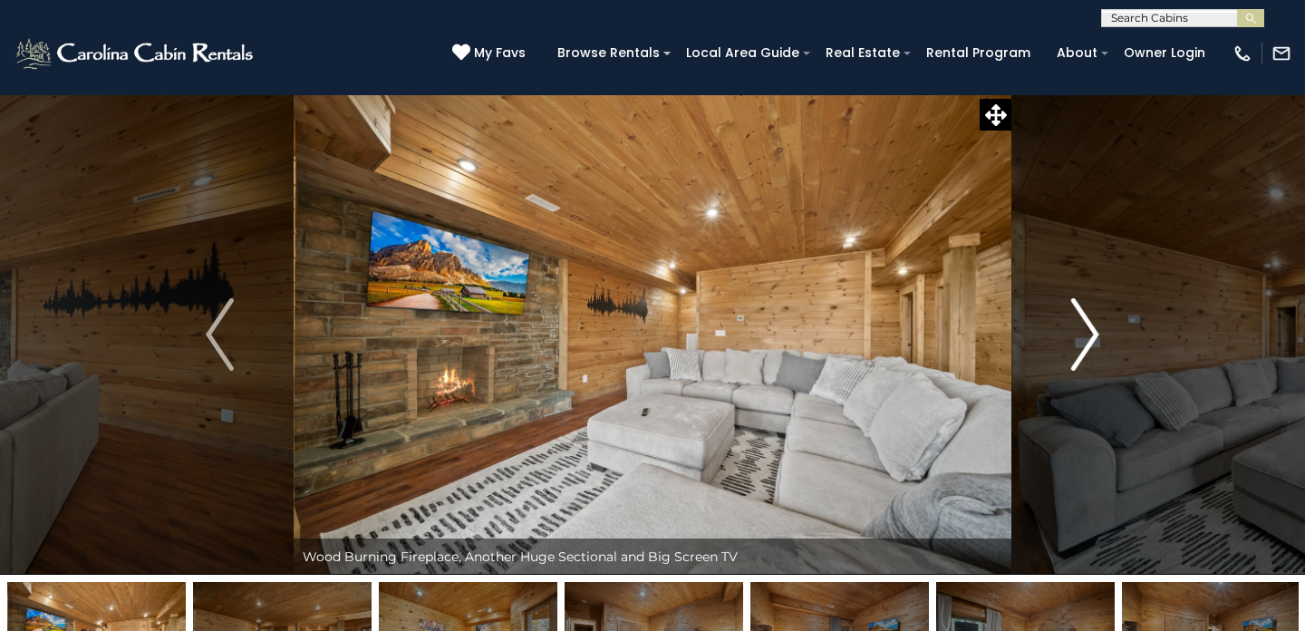
click at [1083, 344] on img "Next" at bounding box center [1084, 334] width 27 height 73
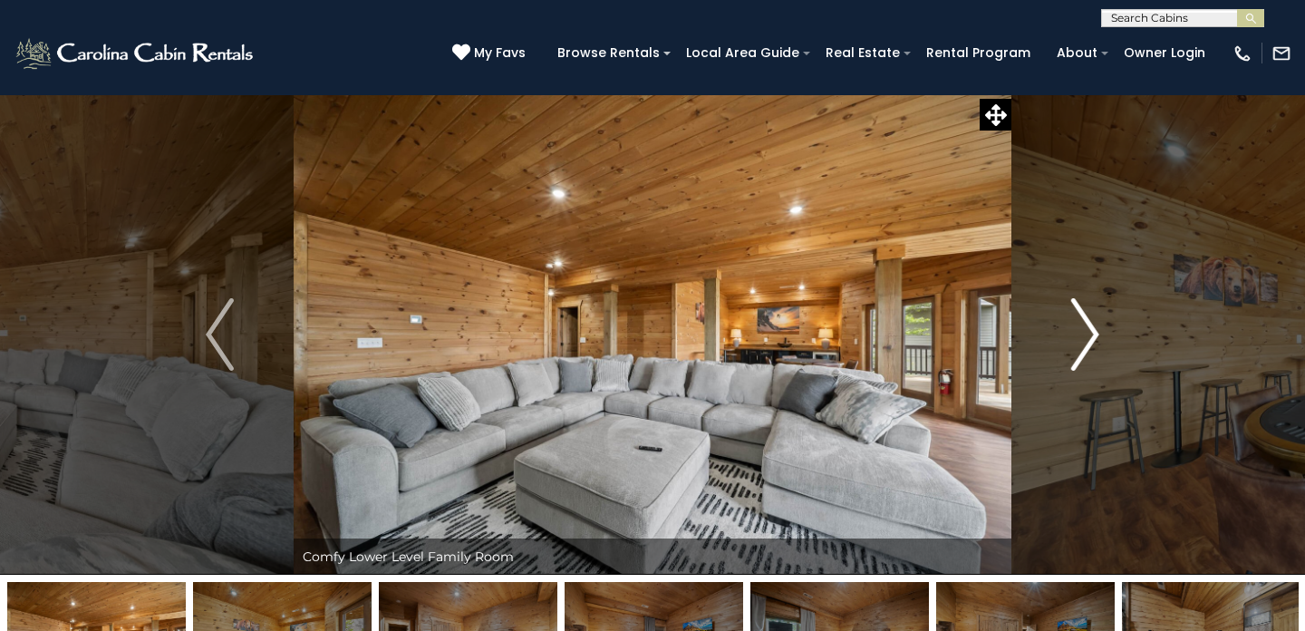
click at [1083, 344] on img "Next" at bounding box center [1084, 334] width 27 height 73
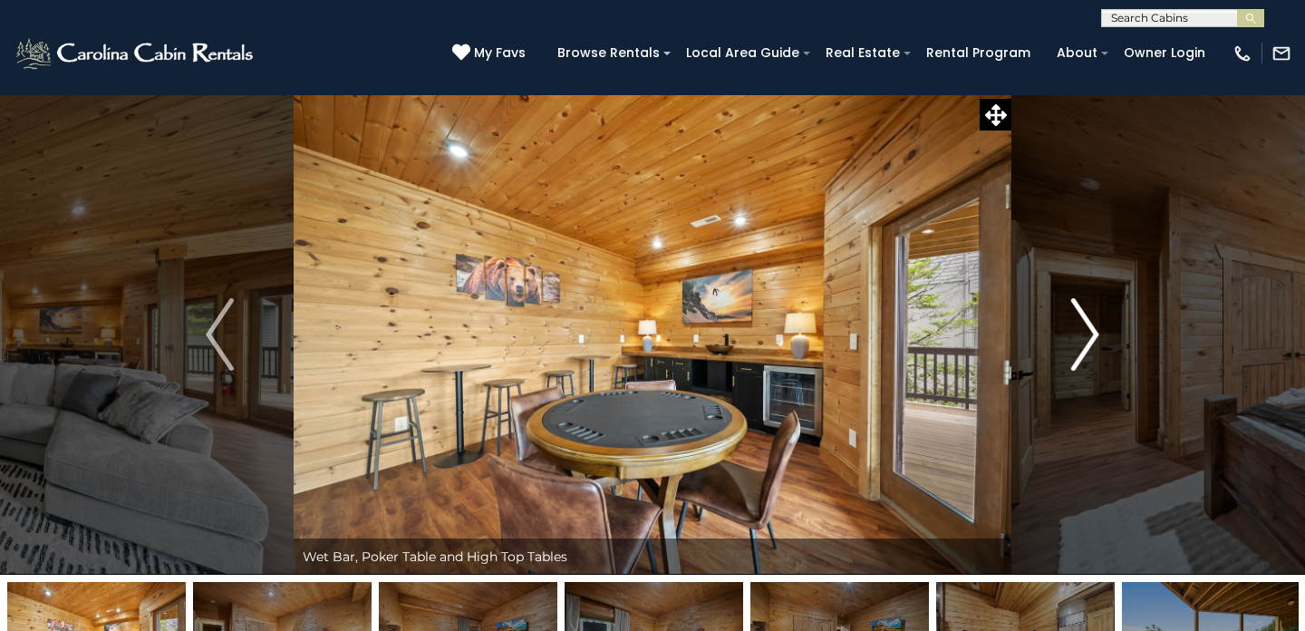
click at [1083, 344] on img "Next" at bounding box center [1084, 334] width 27 height 73
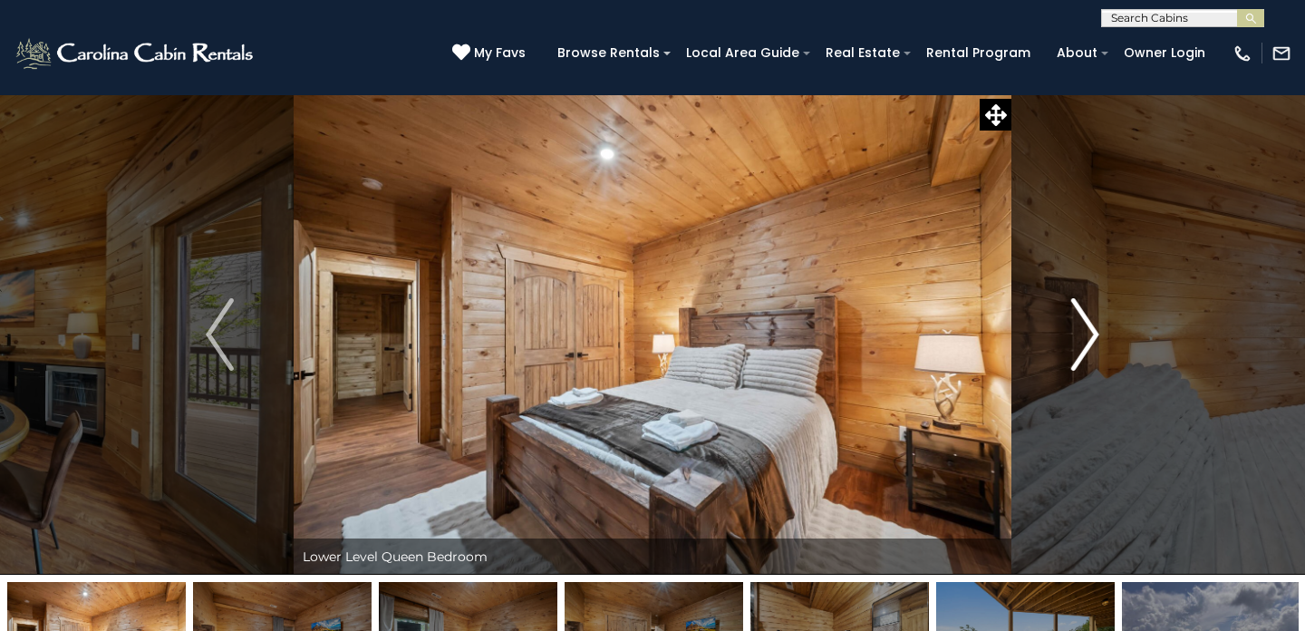
click at [1083, 344] on img "Next" at bounding box center [1084, 334] width 27 height 73
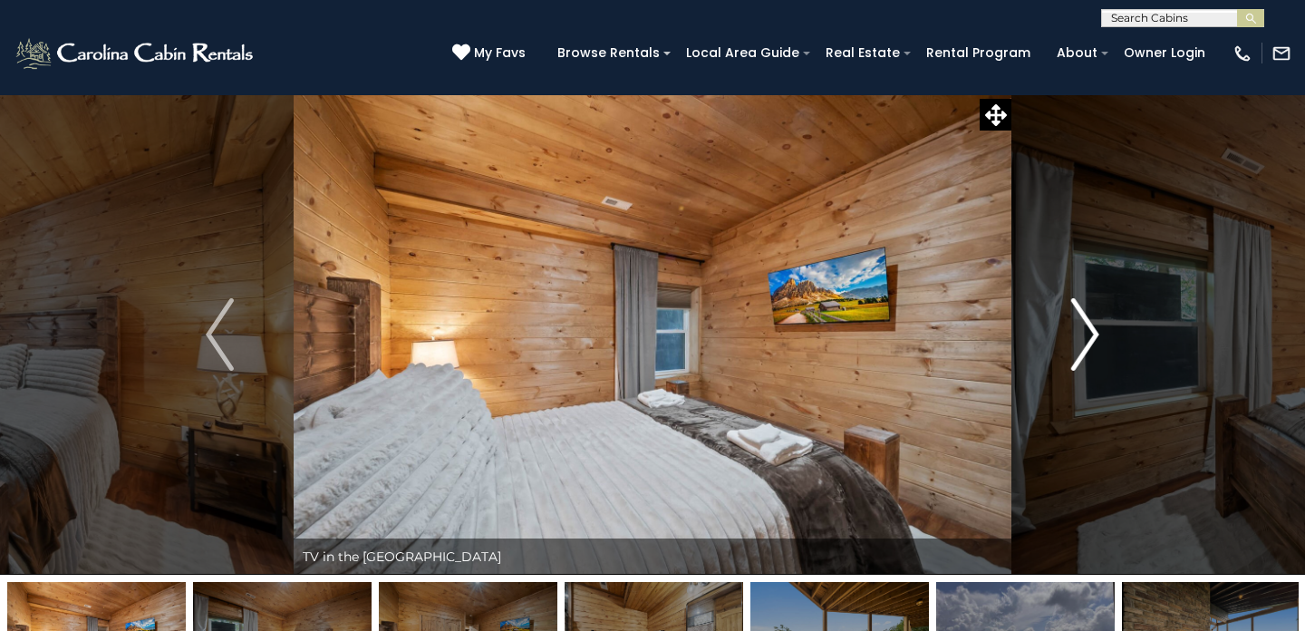
click at [1083, 344] on img "Next" at bounding box center [1084, 334] width 27 height 73
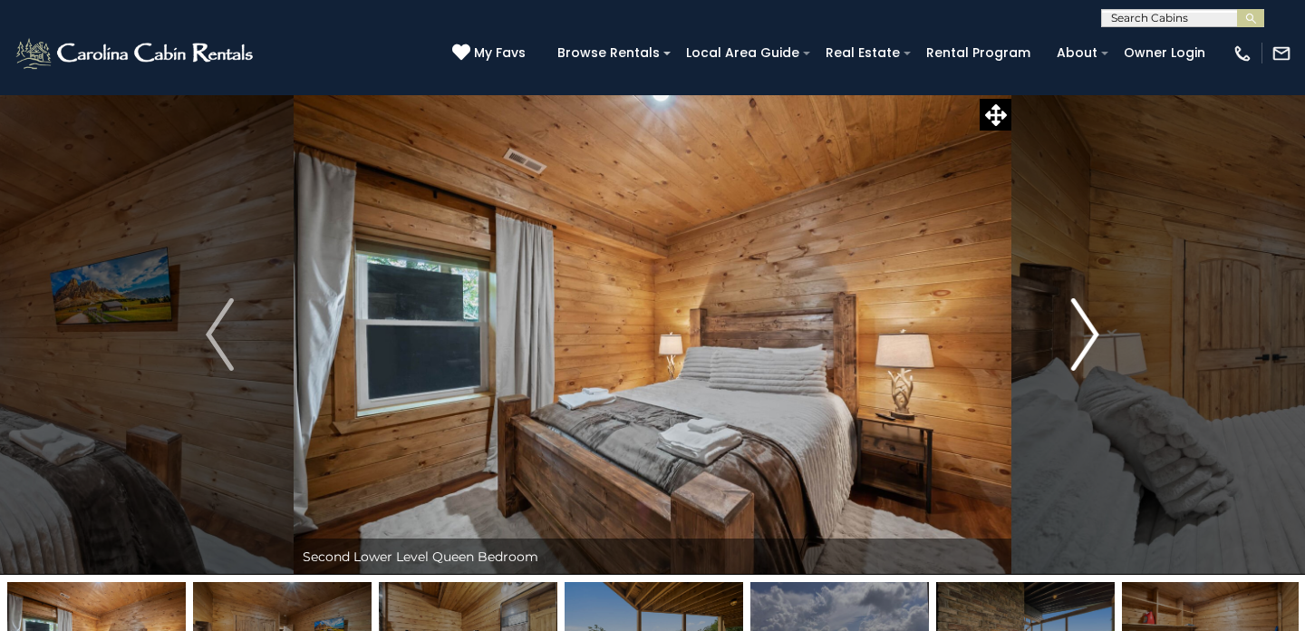
click at [1083, 344] on img "Next" at bounding box center [1084, 334] width 27 height 73
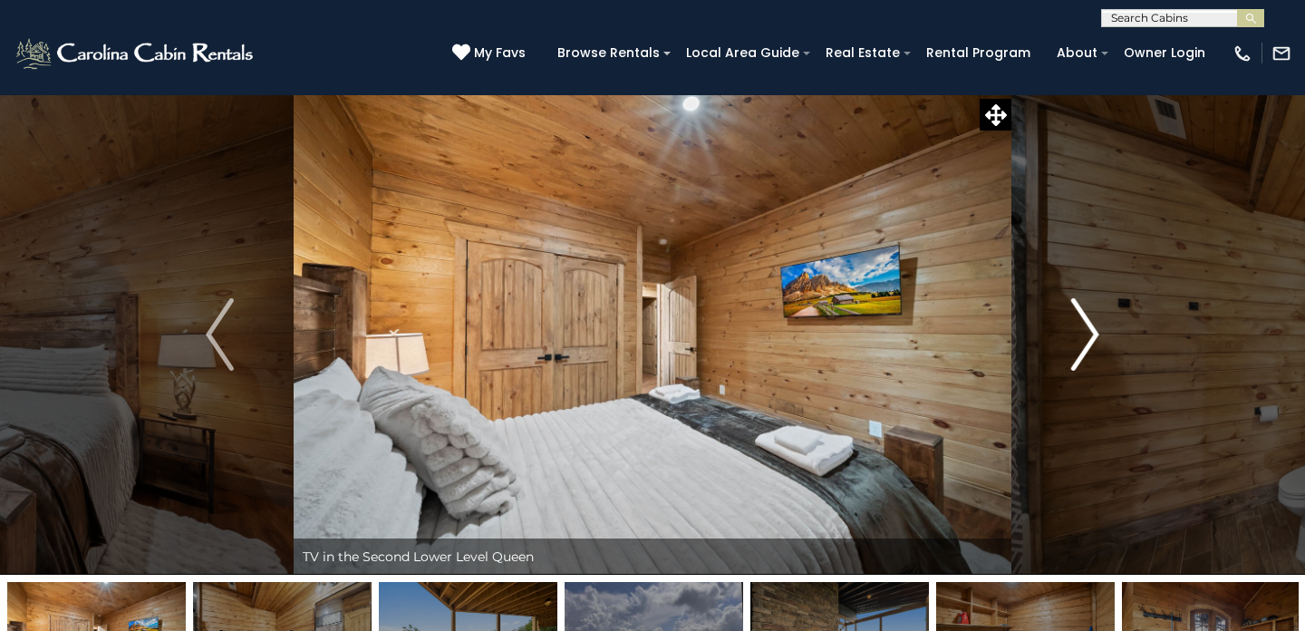
click at [1083, 344] on img "Next" at bounding box center [1084, 334] width 27 height 73
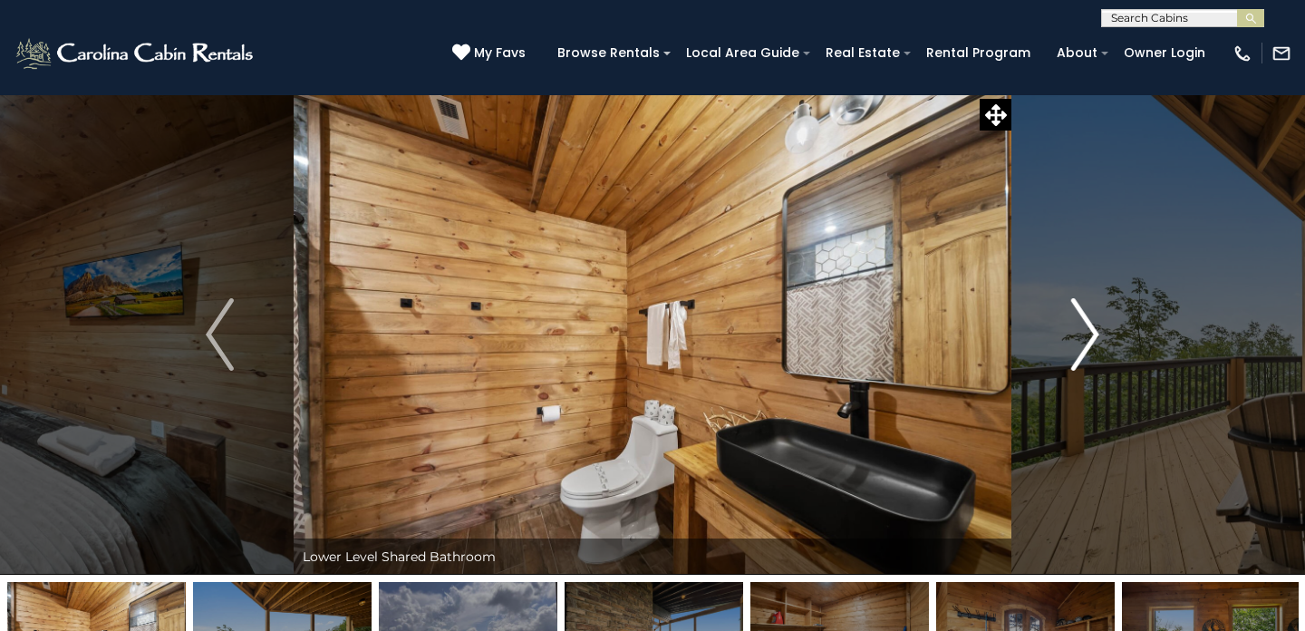
click at [1083, 344] on img "Next" at bounding box center [1084, 334] width 27 height 73
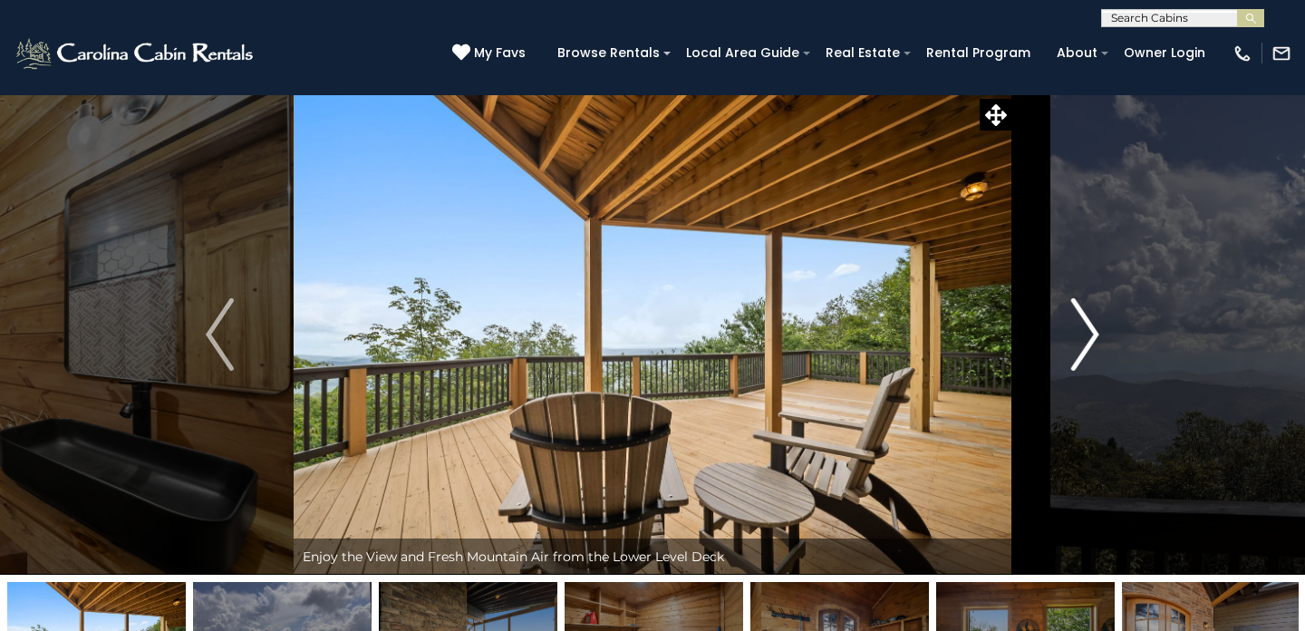
click at [1083, 344] on img "Next" at bounding box center [1084, 334] width 27 height 73
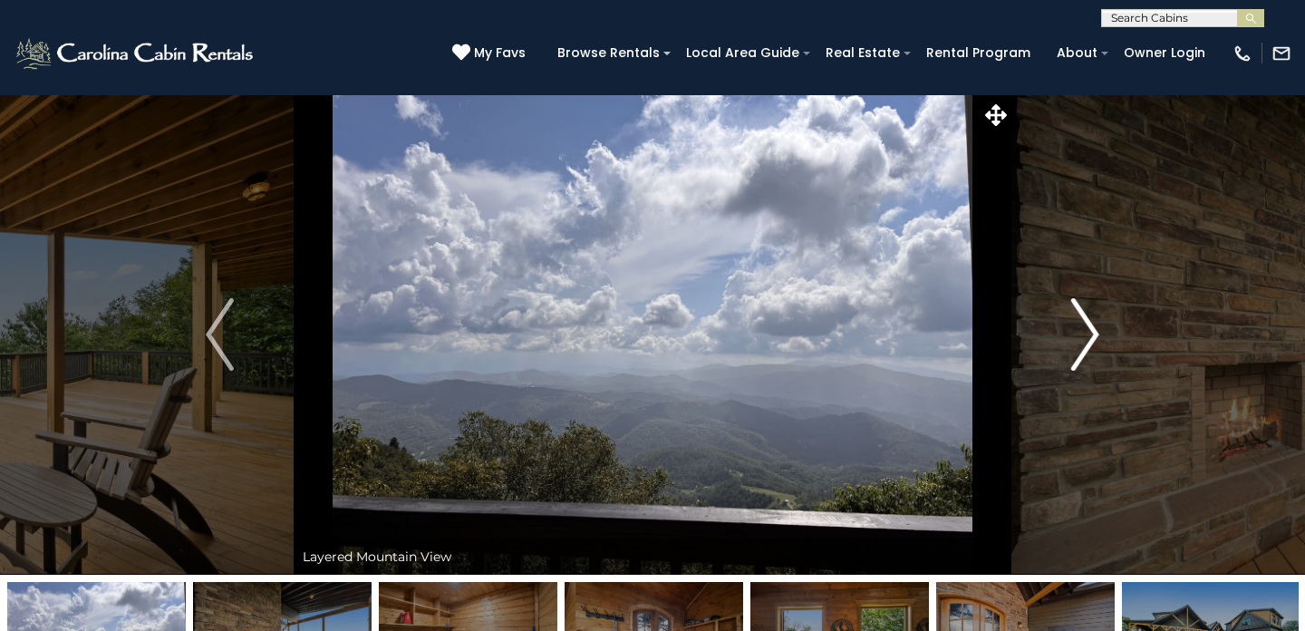
click at [1083, 344] on img "Next" at bounding box center [1084, 334] width 27 height 73
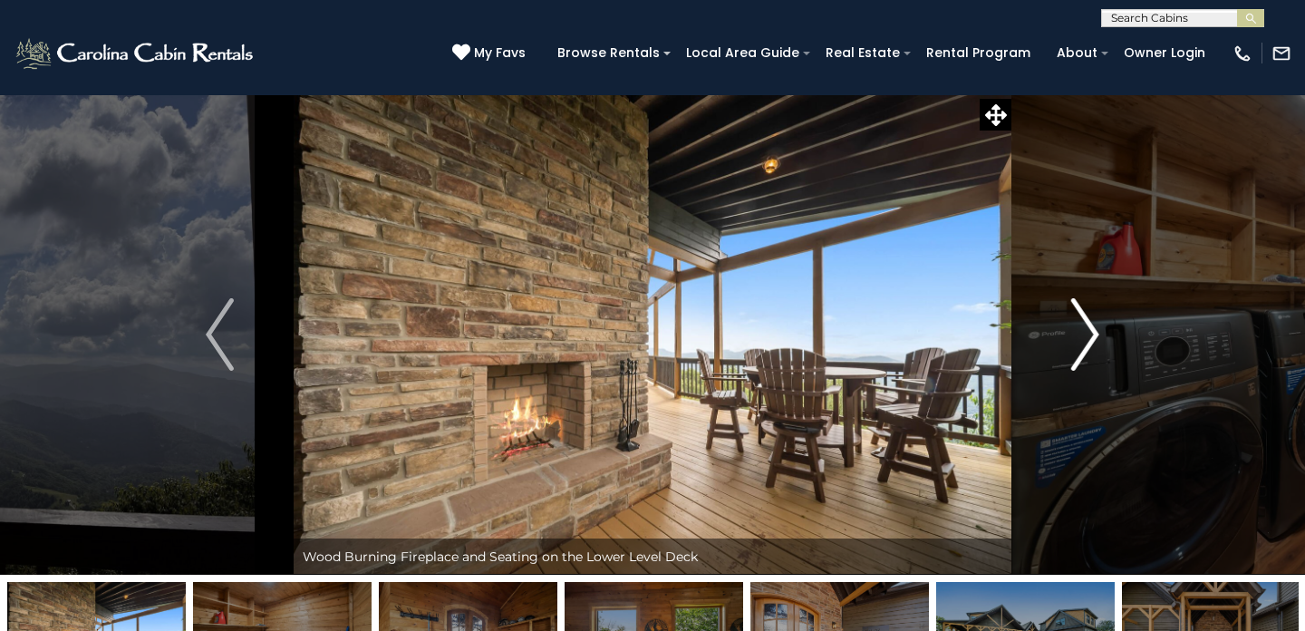
click at [1083, 344] on img "Next" at bounding box center [1084, 334] width 27 height 73
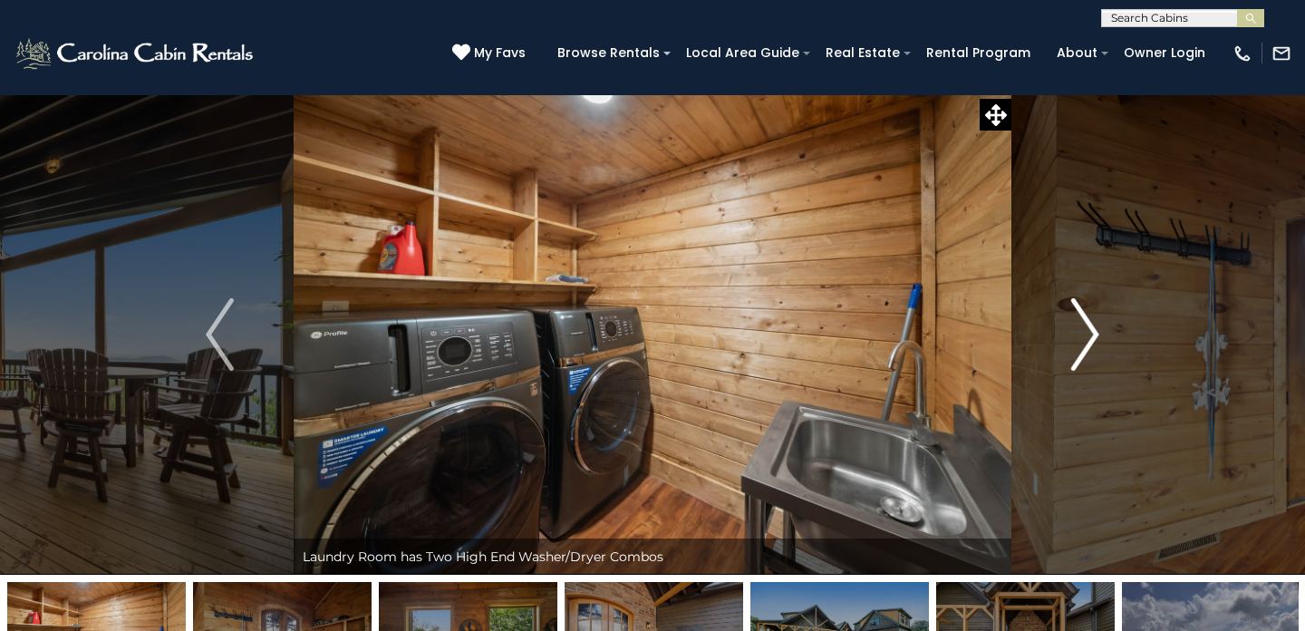
click at [1083, 344] on img "Next" at bounding box center [1084, 334] width 27 height 73
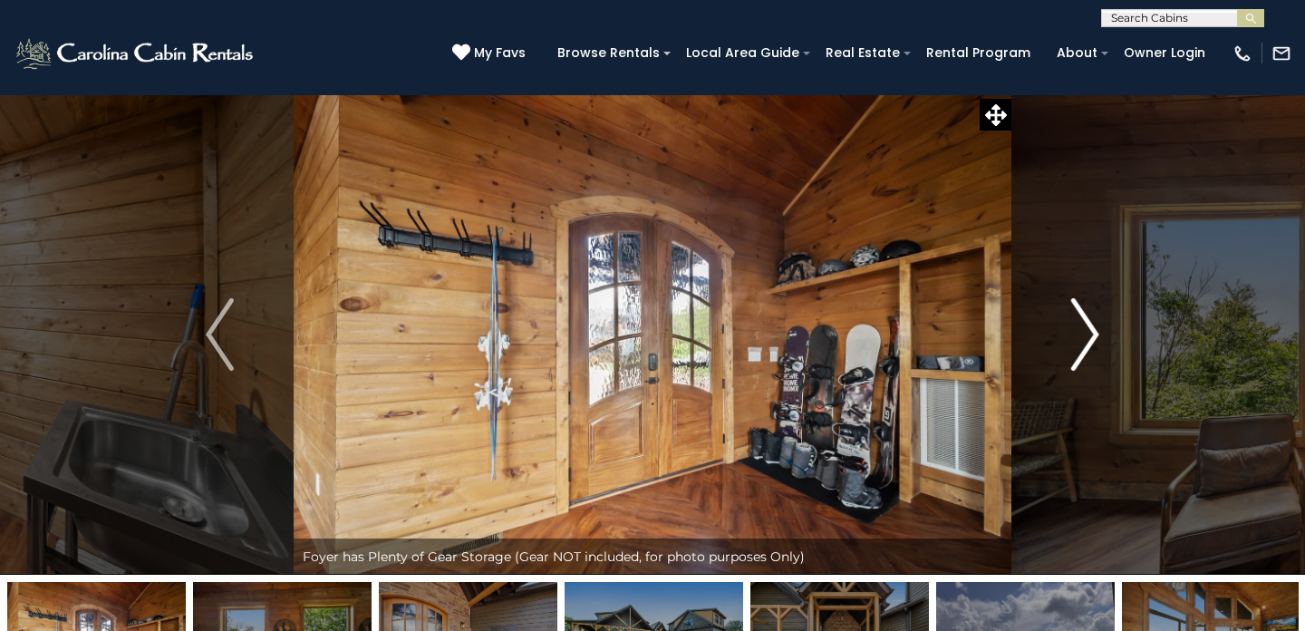
click at [1083, 344] on img "Next" at bounding box center [1084, 334] width 27 height 73
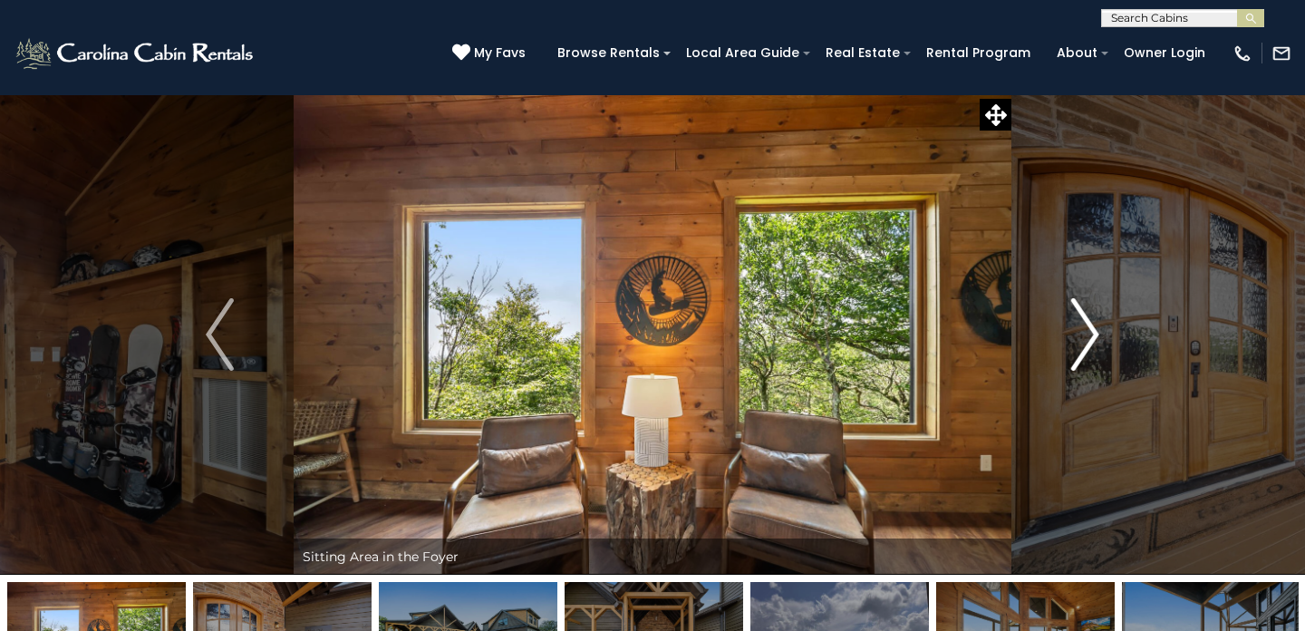
click at [1083, 344] on img "Next" at bounding box center [1084, 334] width 27 height 73
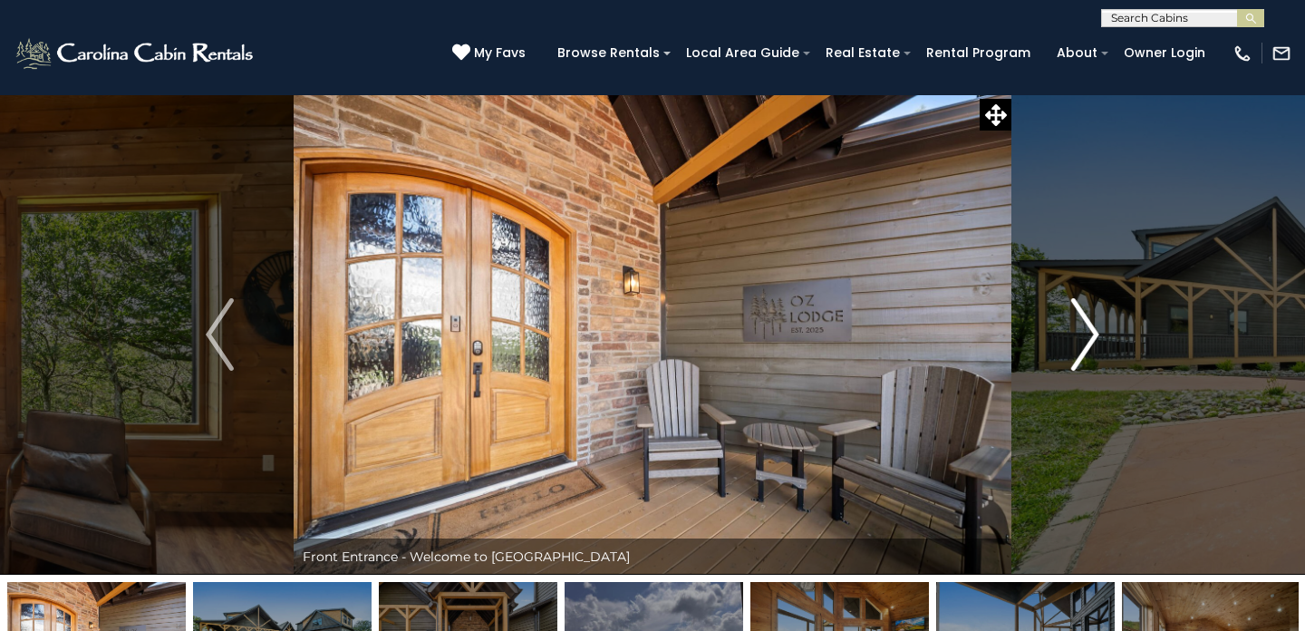
click at [1083, 344] on img "Next" at bounding box center [1084, 334] width 27 height 73
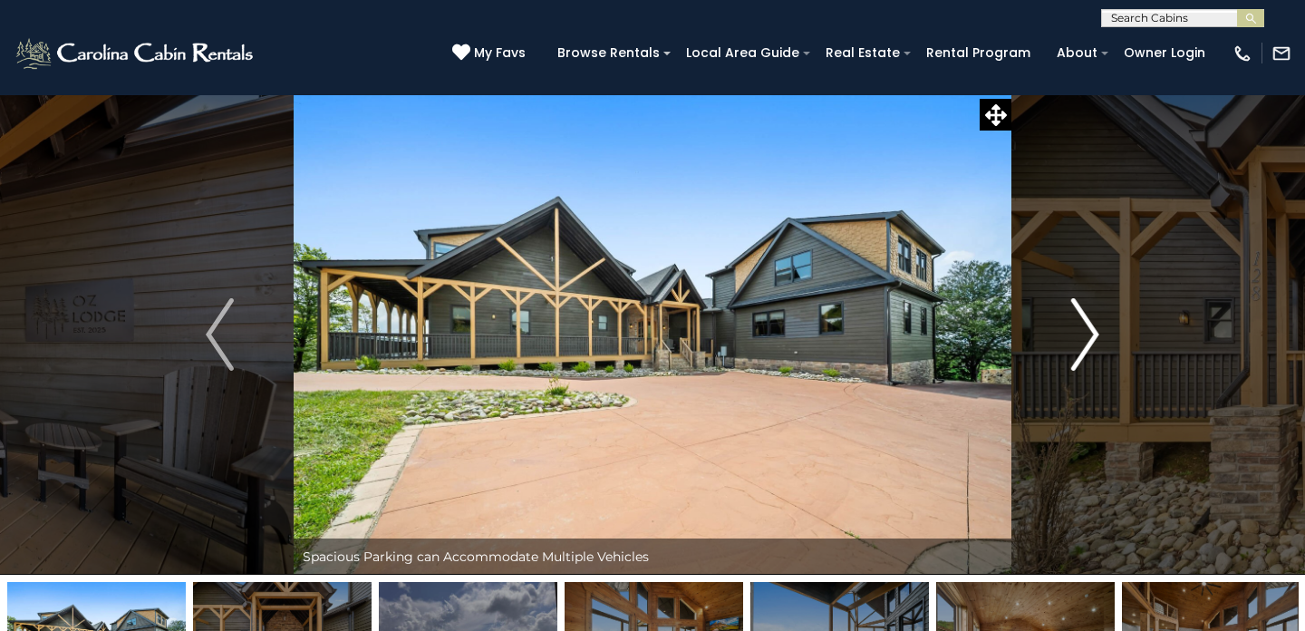
click at [1083, 344] on img "Next" at bounding box center [1084, 334] width 27 height 73
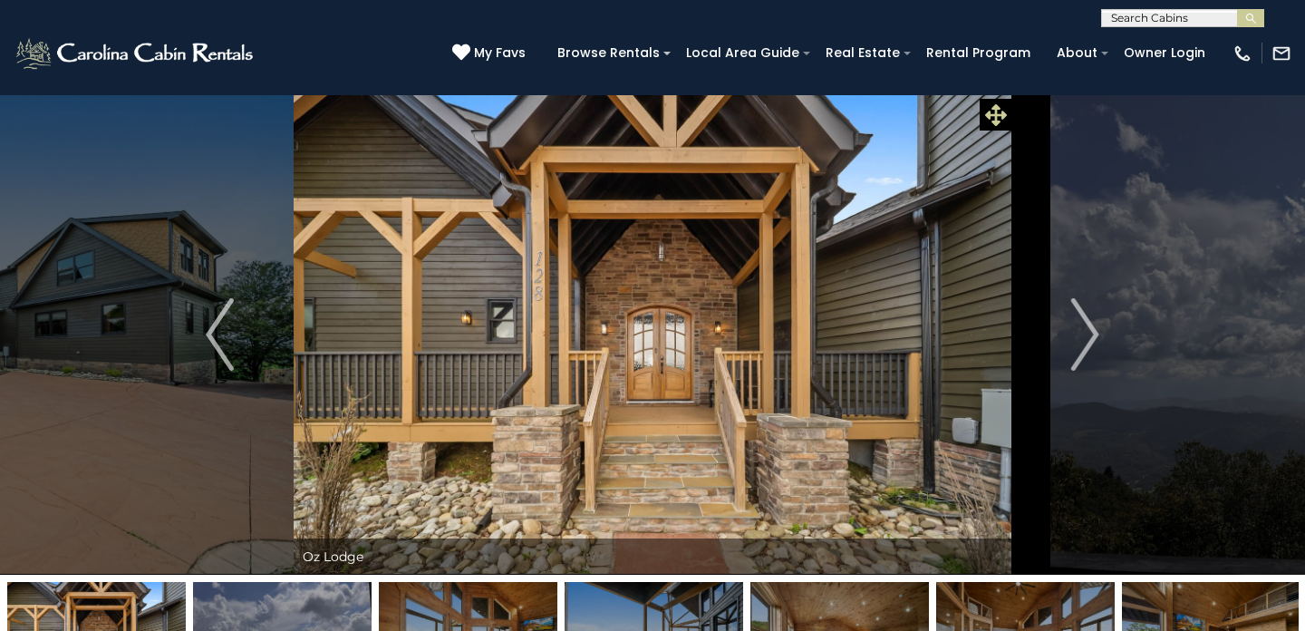
click at [994, 115] on icon at bounding box center [996, 115] width 22 height 22
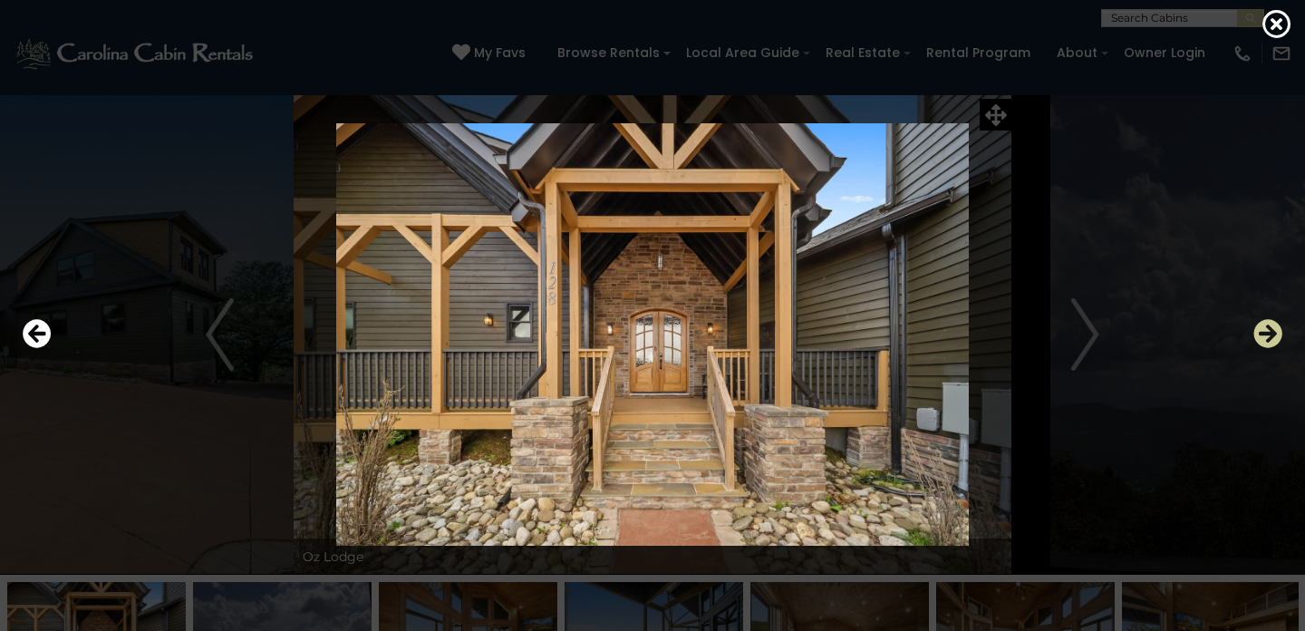
click at [1269, 334] on icon "Next" at bounding box center [1268, 333] width 29 height 29
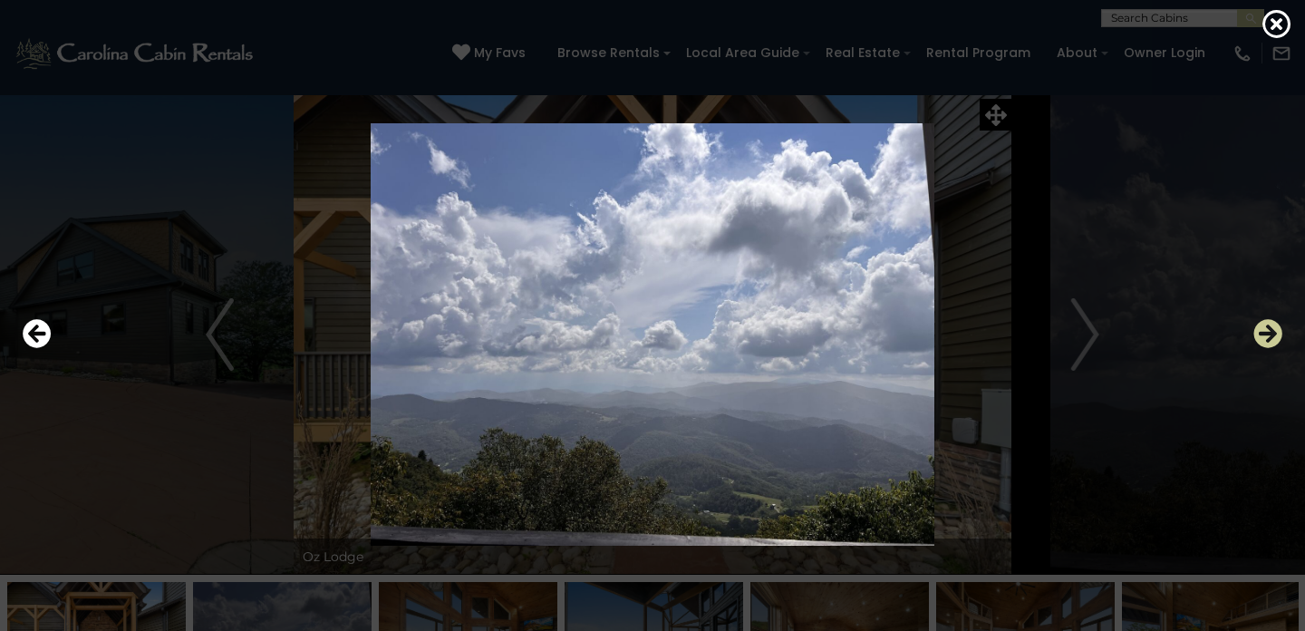
click at [1269, 334] on icon "Next" at bounding box center [1268, 333] width 29 height 29
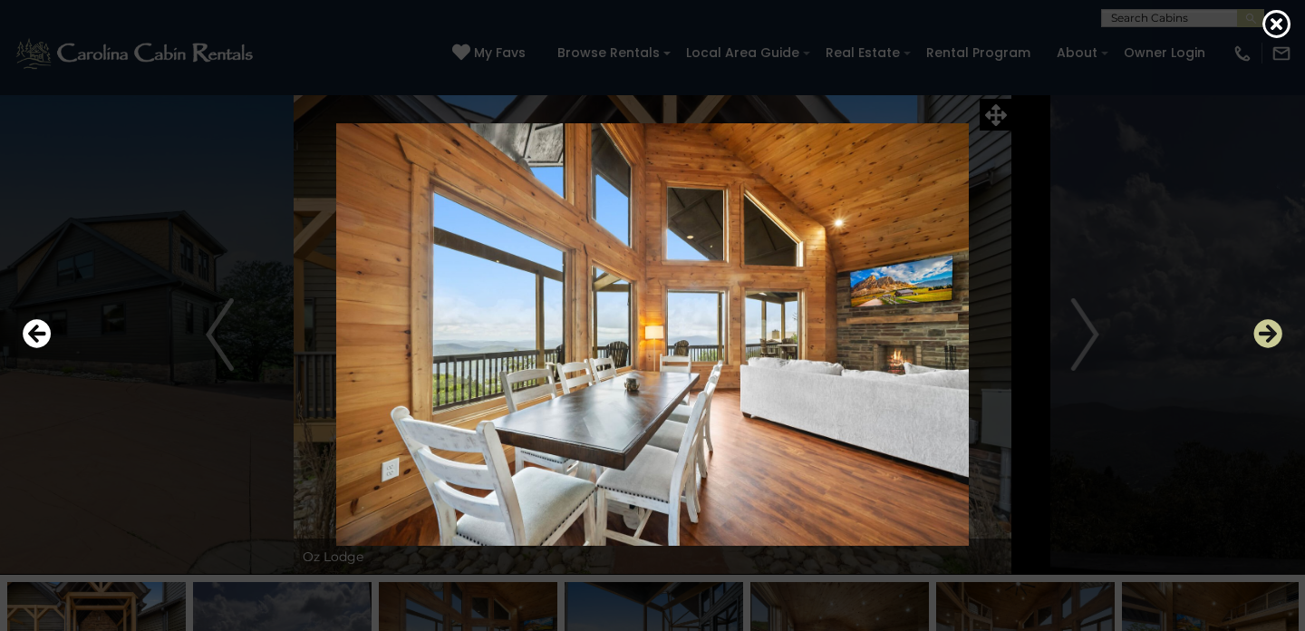
click at [1269, 334] on icon "Next" at bounding box center [1268, 333] width 29 height 29
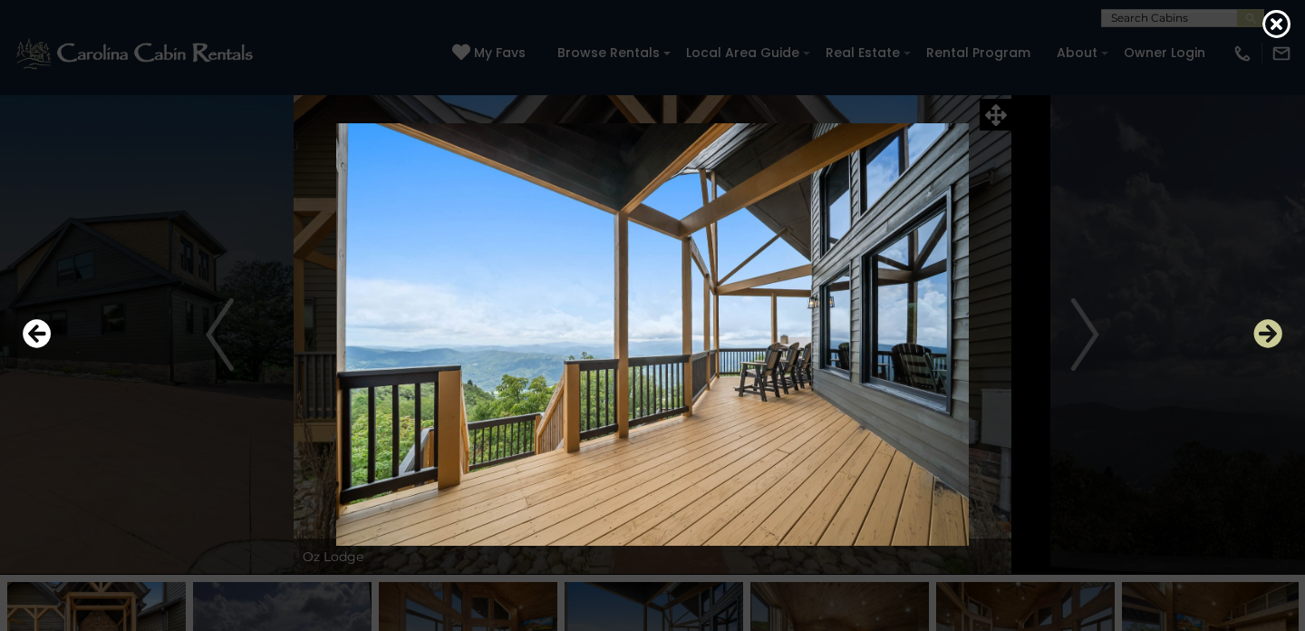
click at [1269, 334] on icon "Next" at bounding box center [1268, 333] width 29 height 29
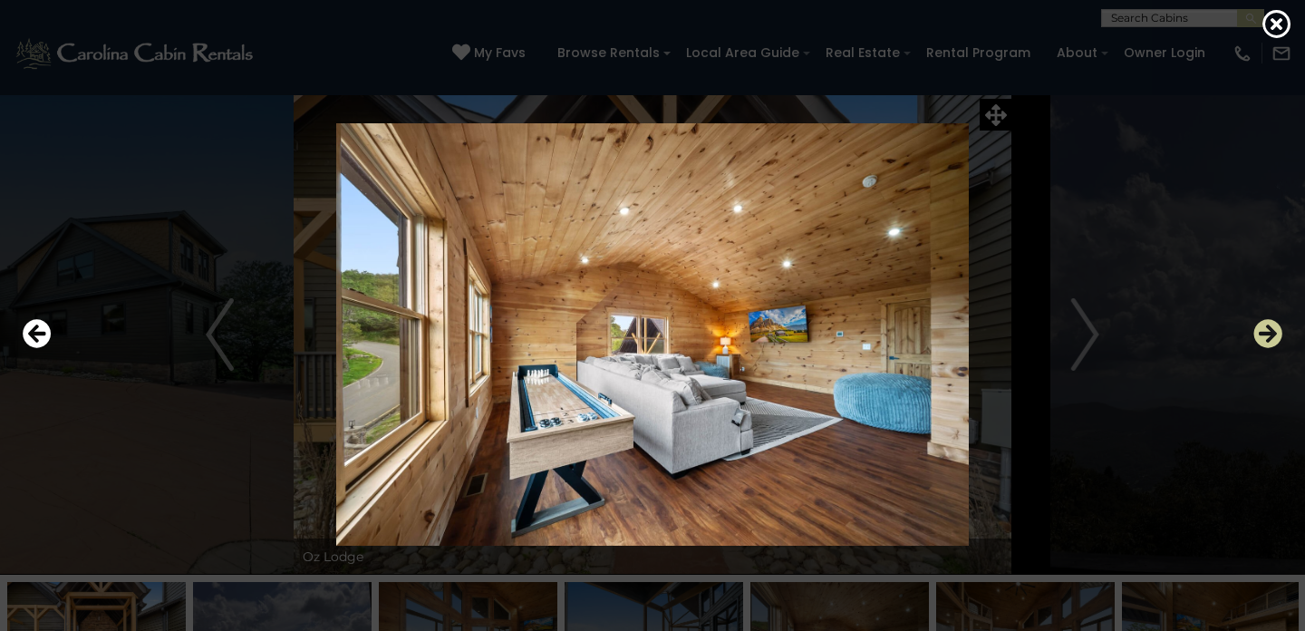
click at [1269, 334] on icon "Next" at bounding box center [1268, 333] width 29 height 29
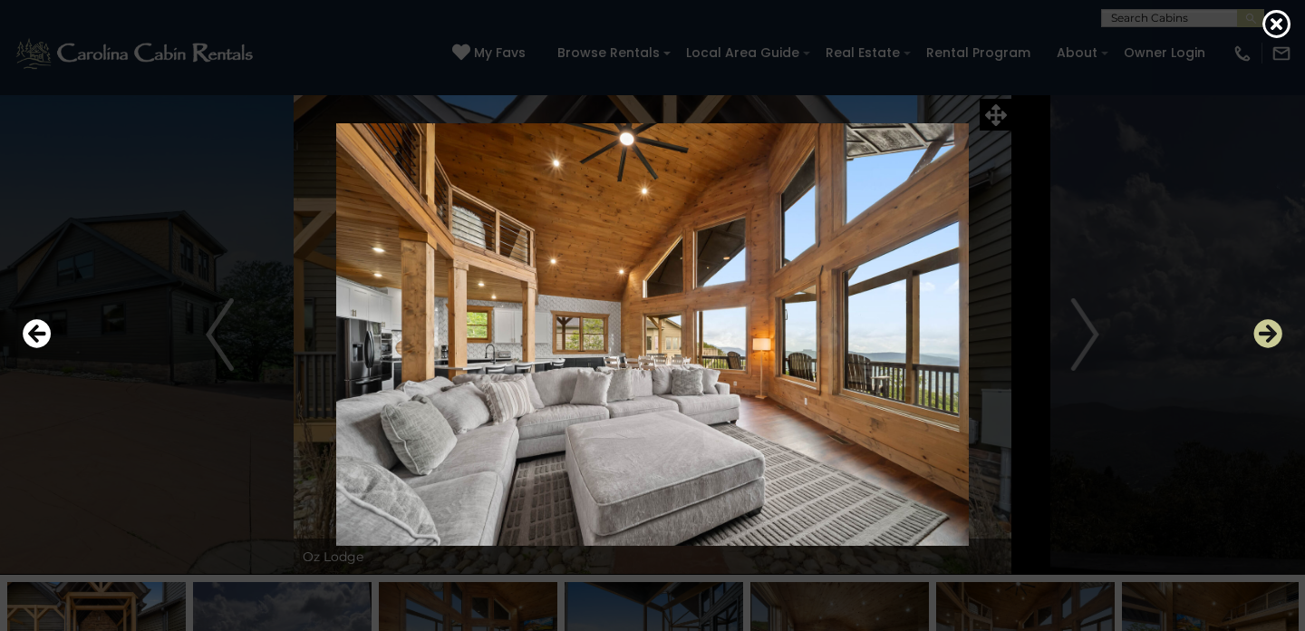
click at [1257, 345] on icon "Next" at bounding box center [1268, 333] width 29 height 29
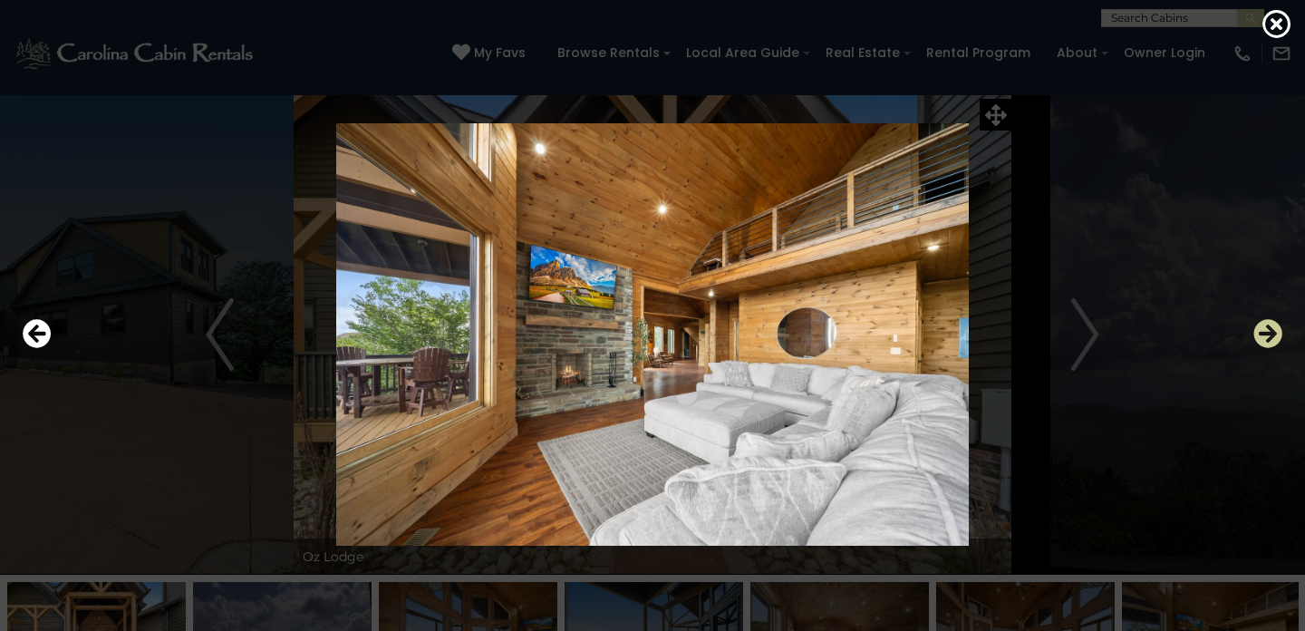
click at [1257, 345] on icon "Next" at bounding box center [1268, 333] width 29 height 29
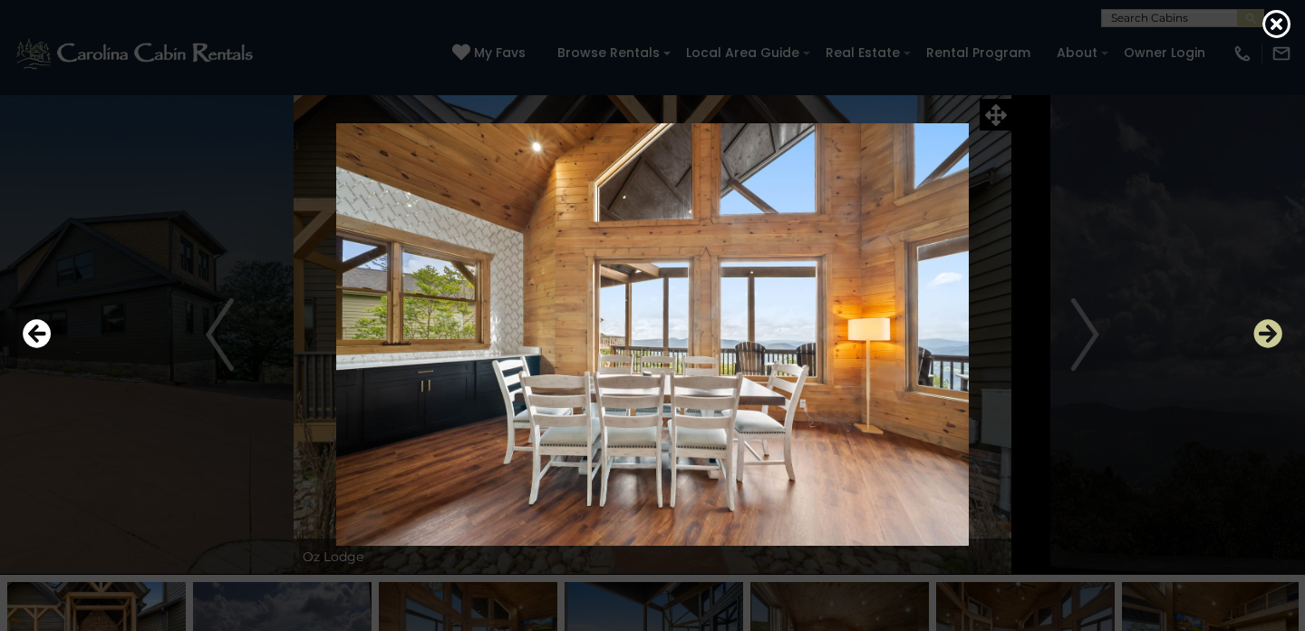
click at [1257, 345] on icon "Next" at bounding box center [1268, 333] width 29 height 29
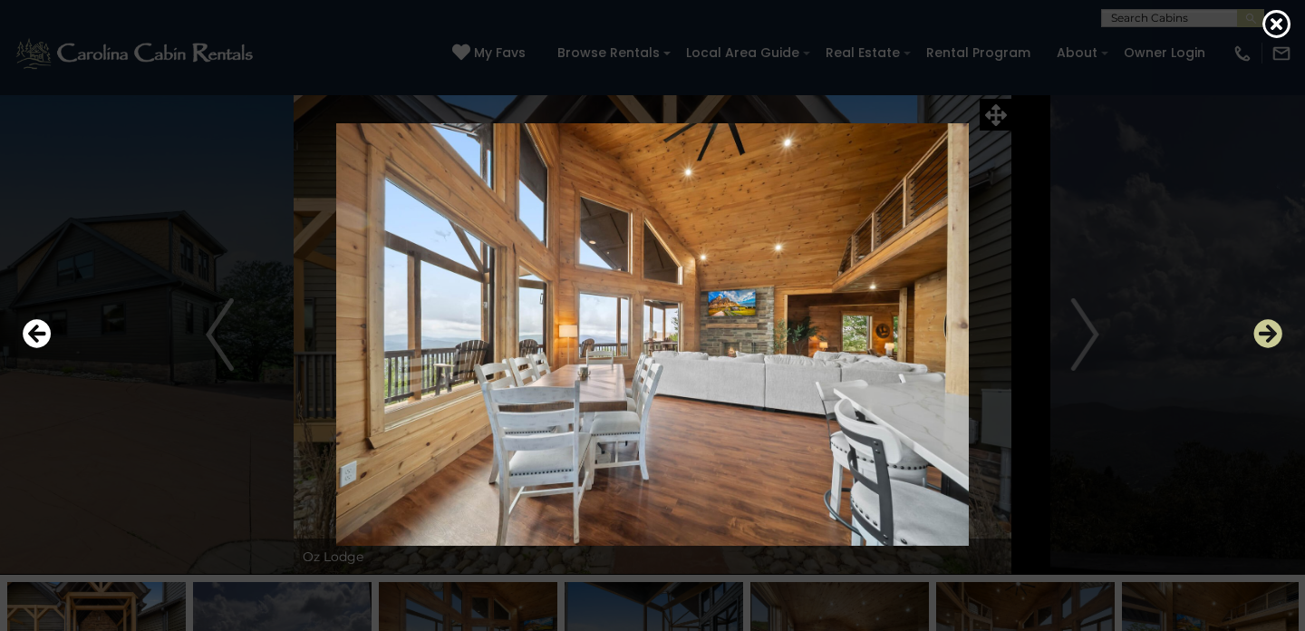
click at [1257, 345] on icon "Next" at bounding box center [1268, 333] width 29 height 29
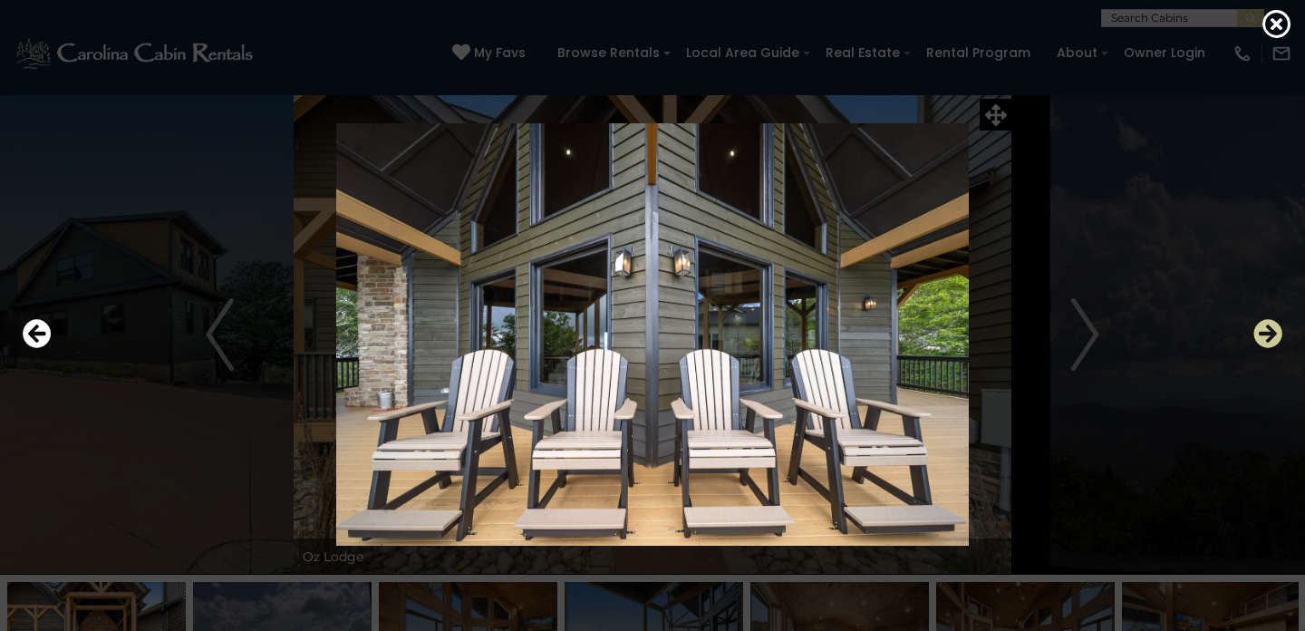
click at [1257, 345] on icon "Next" at bounding box center [1268, 333] width 29 height 29
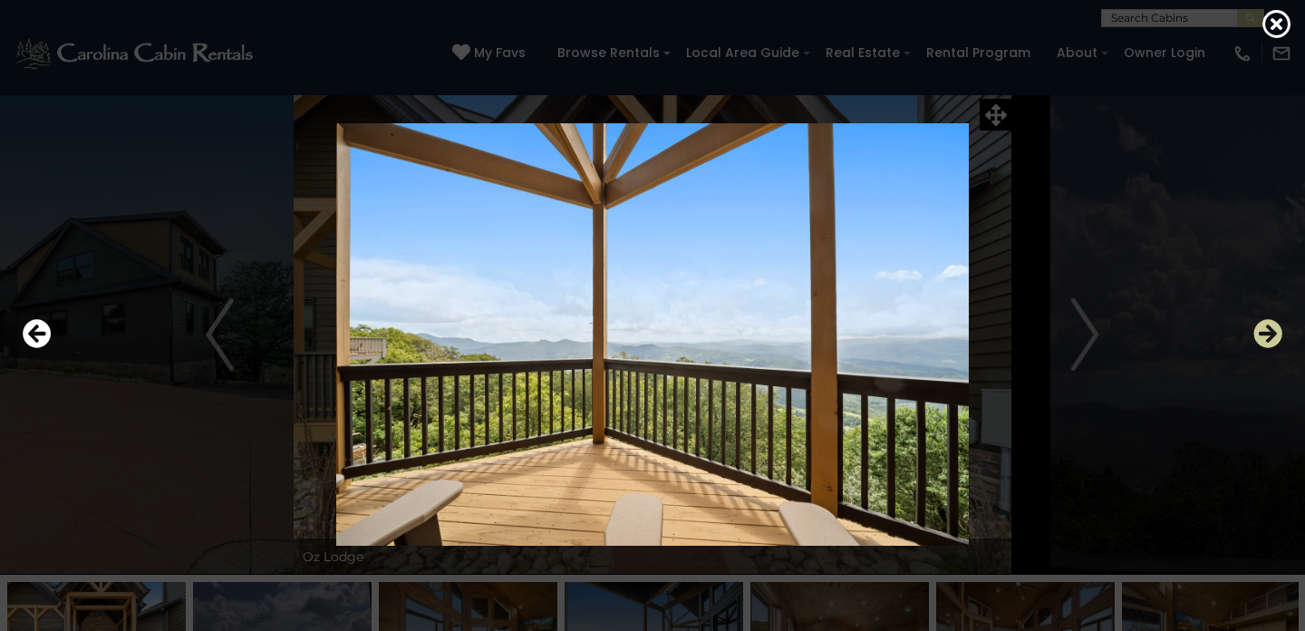
click at [1257, 345] on icon "Next" at bounding box center [1268, 333] width 29 height 29
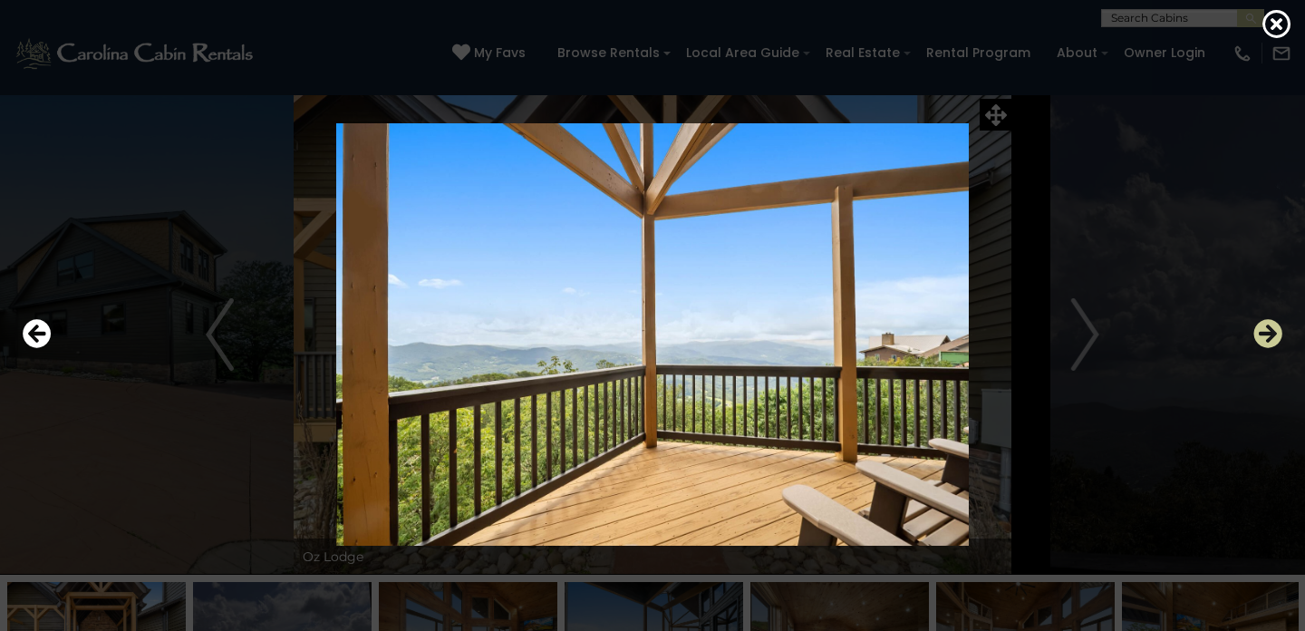
click at [1257, 345] on icon "Next" at bounding box center [1268, 333] width 29 height 29
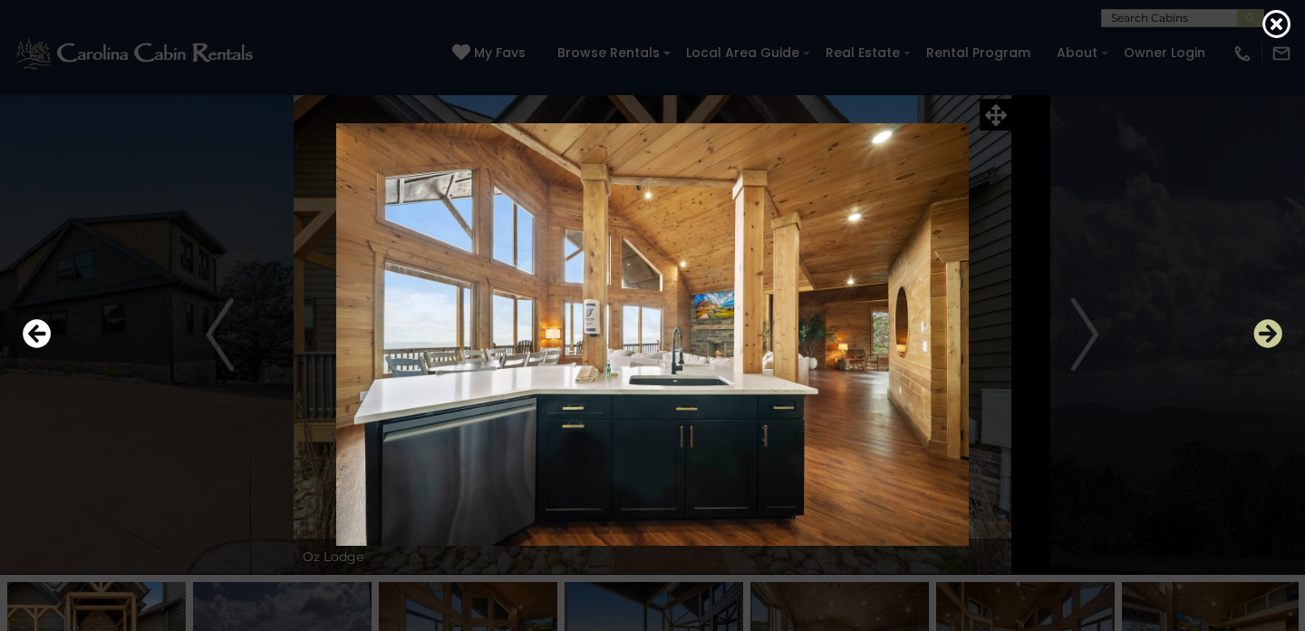
click at [1257, 345] on icon "Next" at bounding box center [1268, 333] width 29 height 29
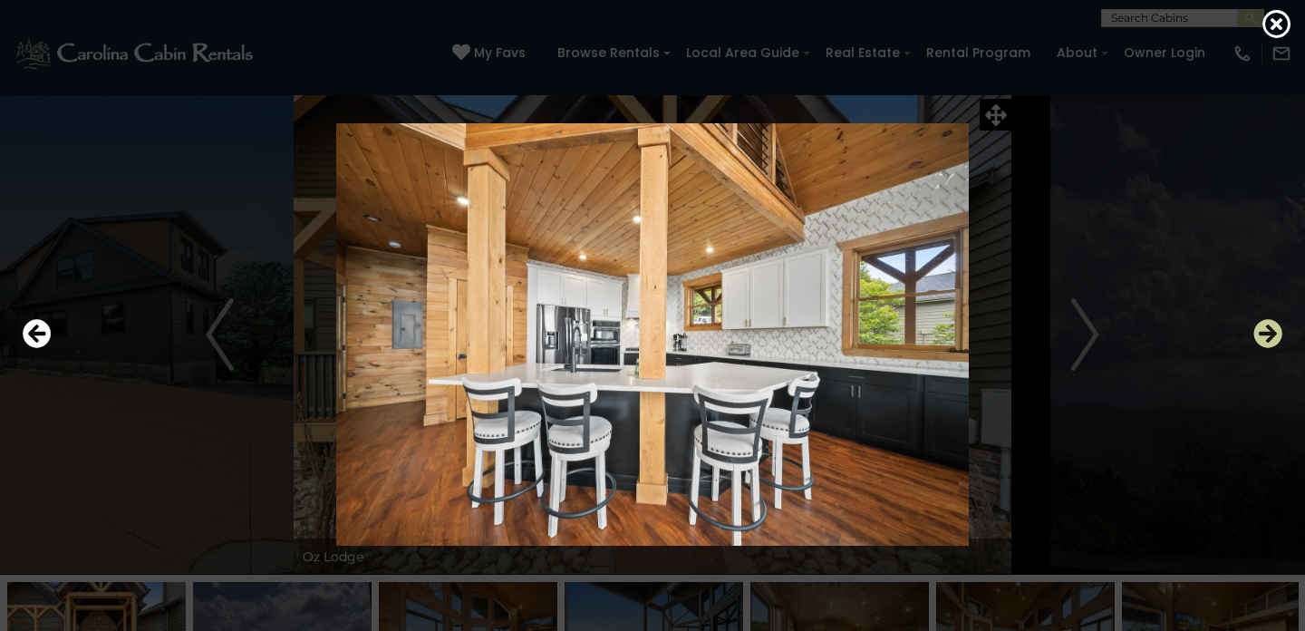
click at [1257, 345] on icon "Next" at bounding box center [1268, 333] width 29 height 29
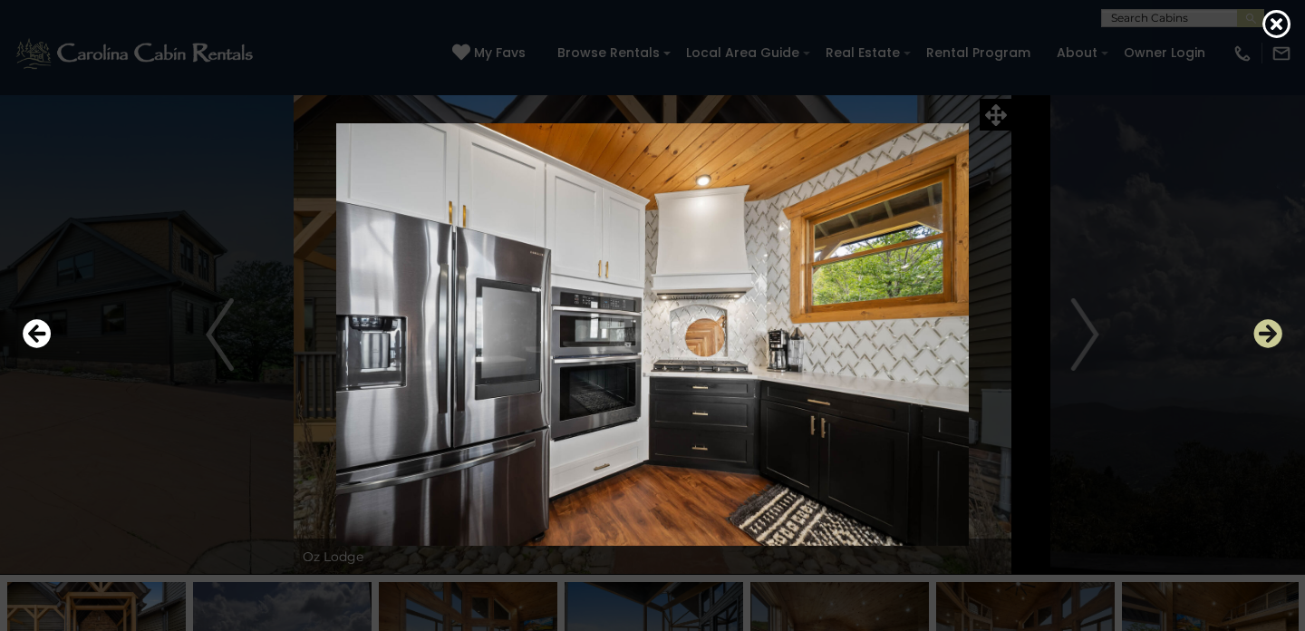
click at [1257, 345] on icon "Next" at bounding box center [1268, 333] width 29 height 29
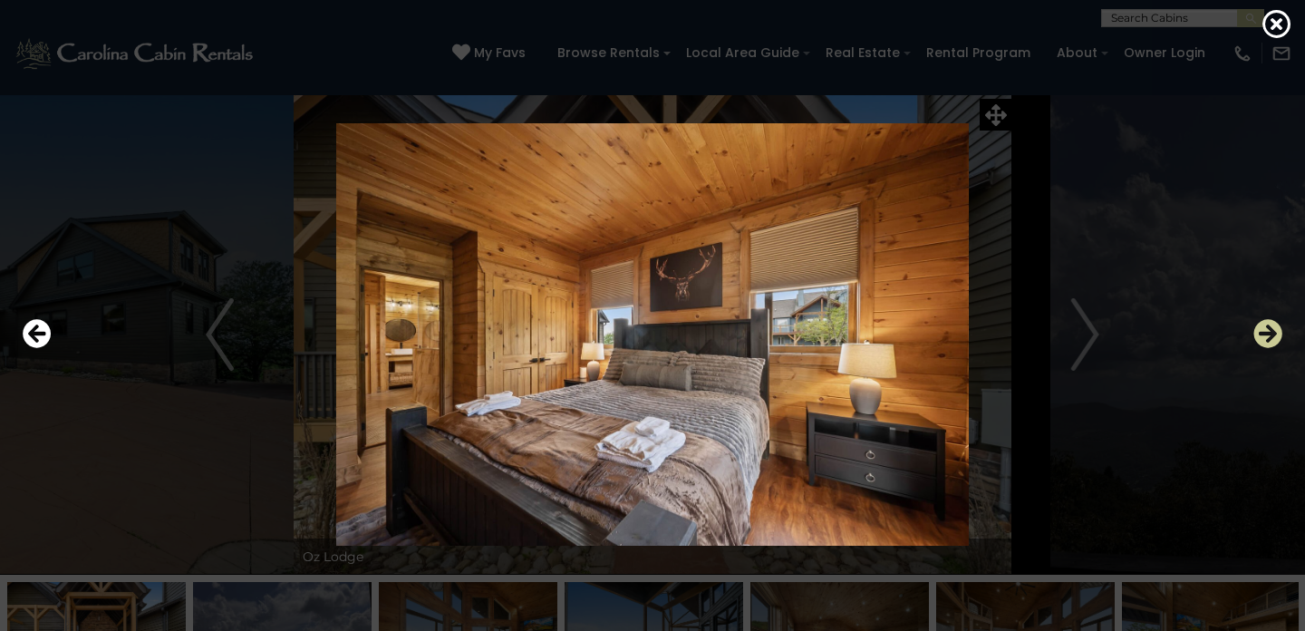
click at [1257, 345] on icon "Next" at bounding box center [1268, 333] width 29 height 29
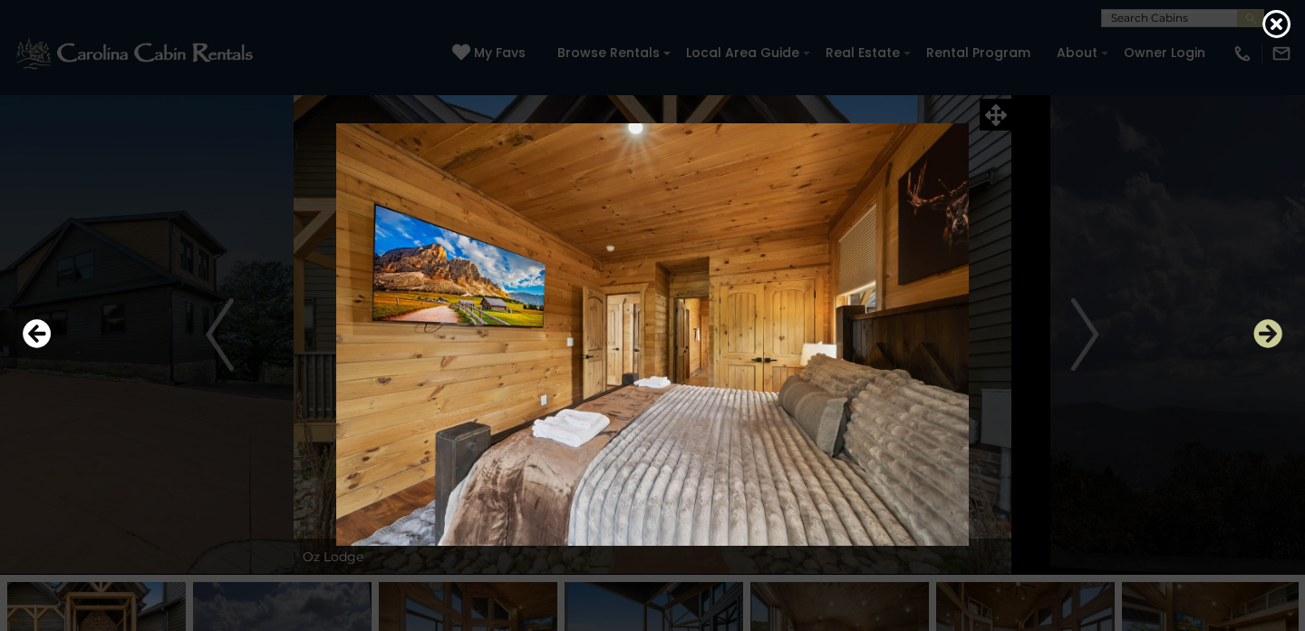
click at [1257, 345] on icon "Next" at bounding box center [1268, 333] width 29 height 29
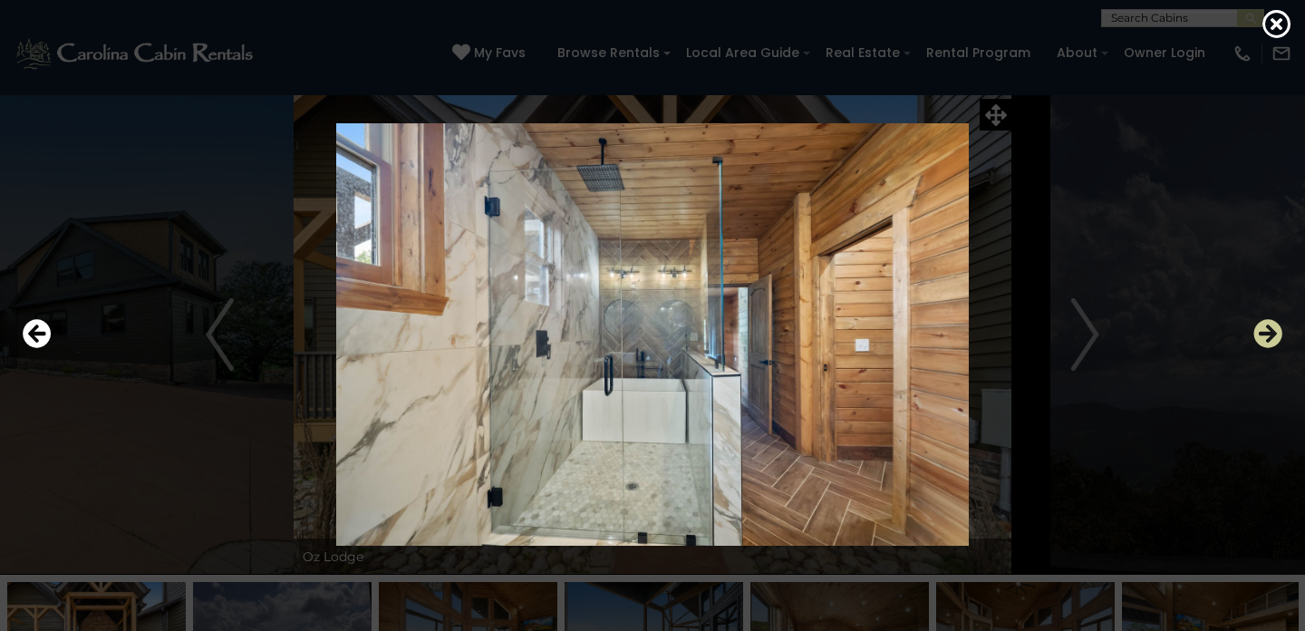
click at [1257, 345] on icon "Next" at bounding box center [1268, 333] width 29 height 29
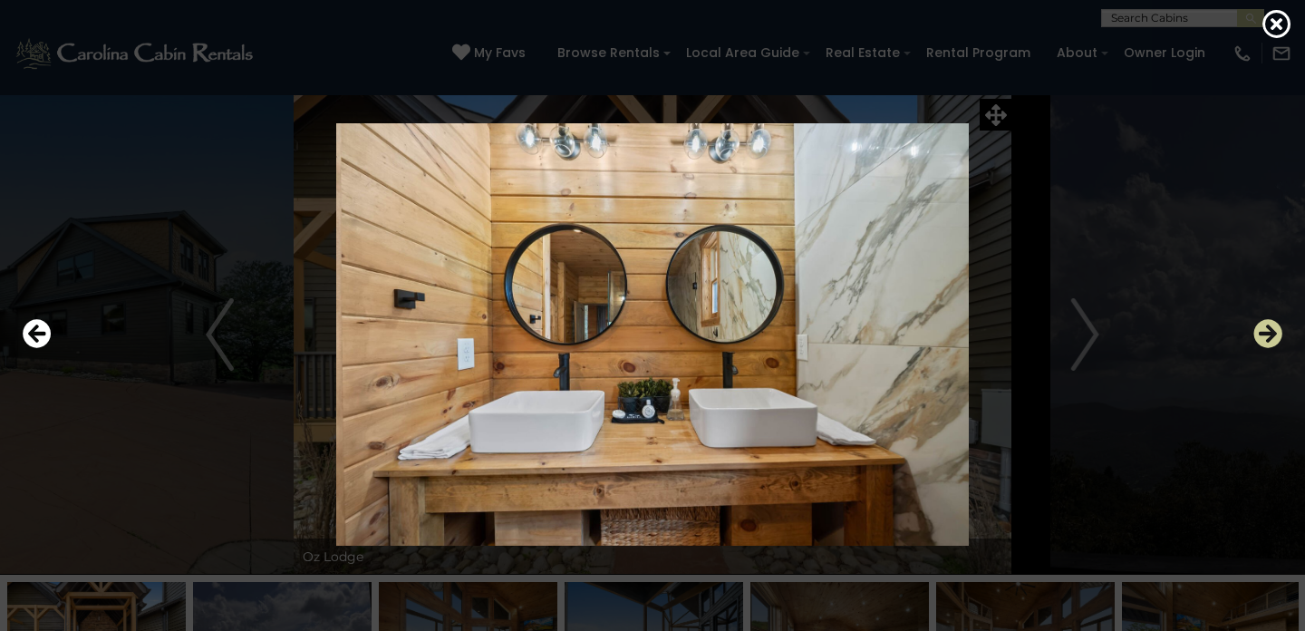
click at [1257, 345] on icon "Next" at bounding box center [1268, 333] width 29 height 29
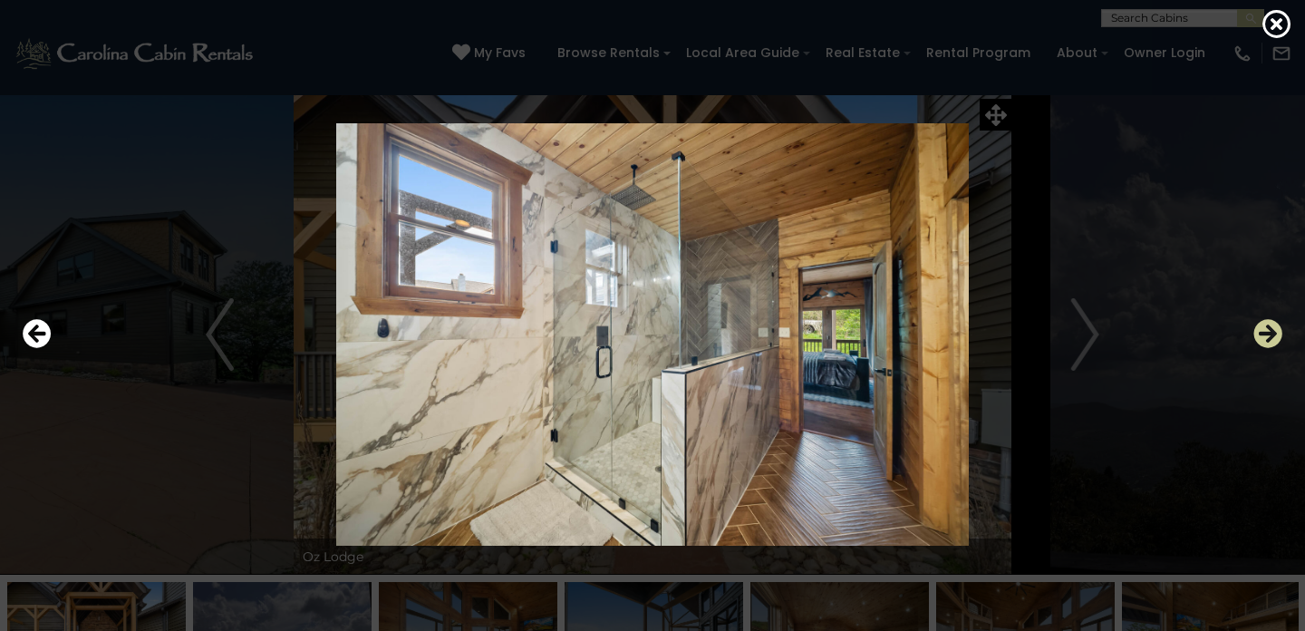
click at [1257, 345] on icon "Next" at bounding box center [1268, 333] width 29 height 29
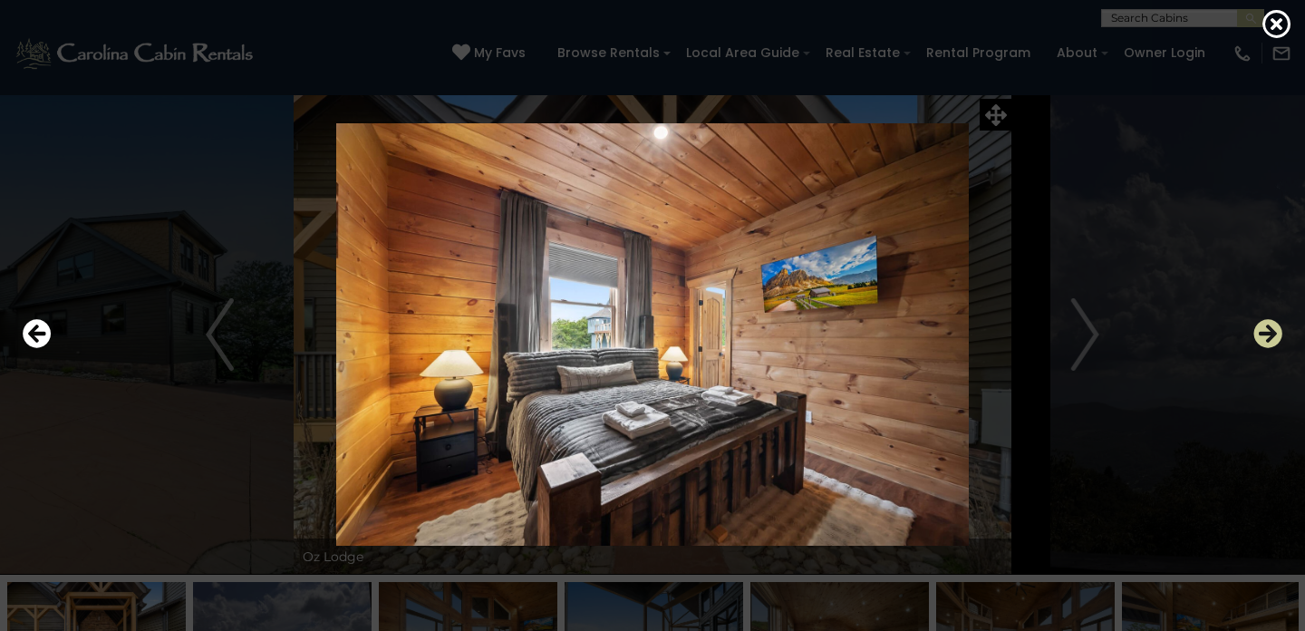
click at [1257, 345] on icon "Next" at bounding box center [1268, 333] width 29 height 29
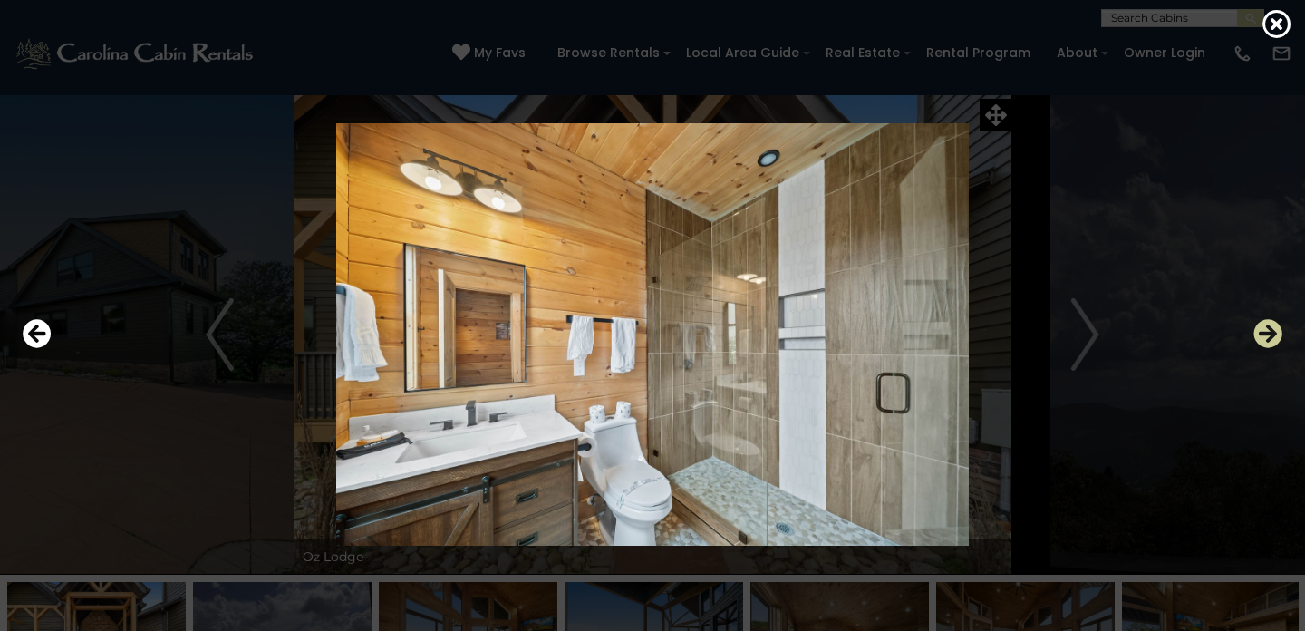
click at [1257, 345] on icon "Next" at bounding box center [1268, 333] width 29 height 29
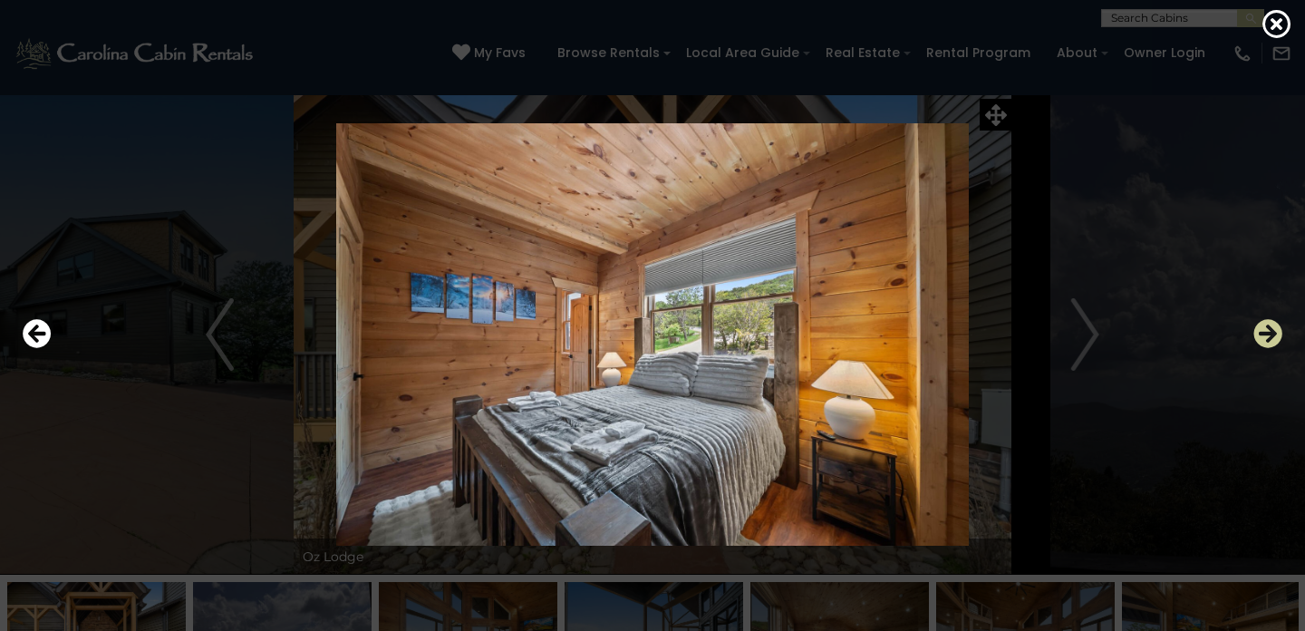
click at [1257, 345] on icon "Next" at bounding box center [1268, 333] width 29 height 29
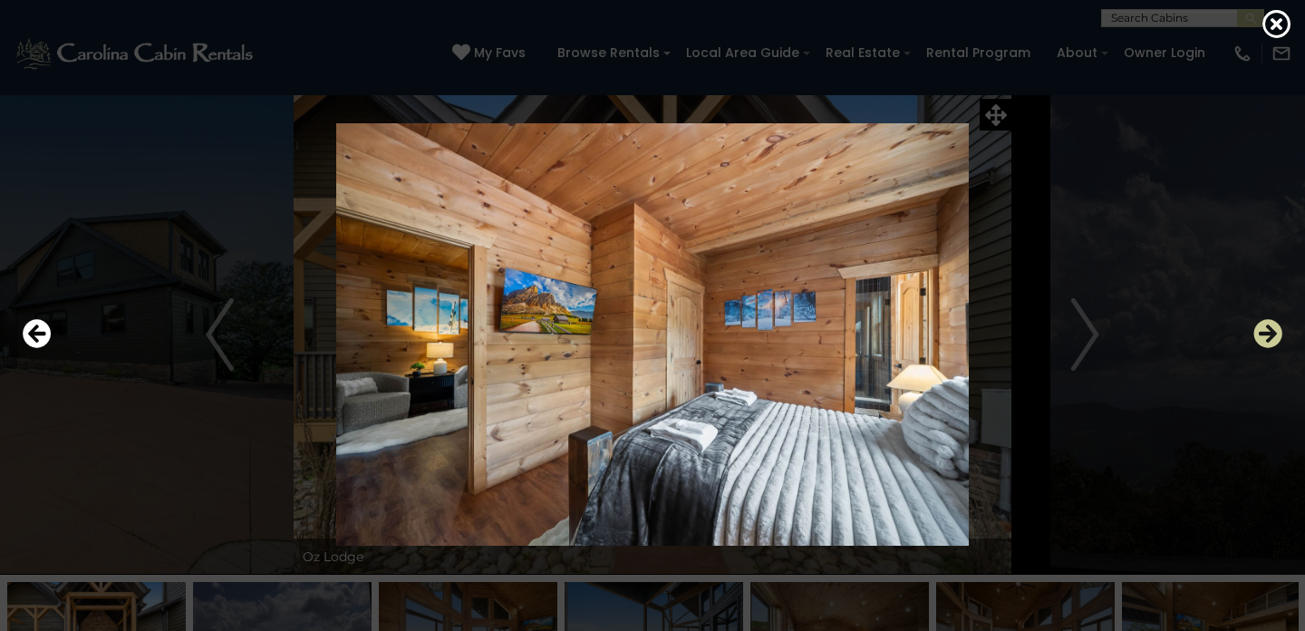
click at [1257, 345] on icon "Next" at bounding box center [1268, 333] width 29 height 29
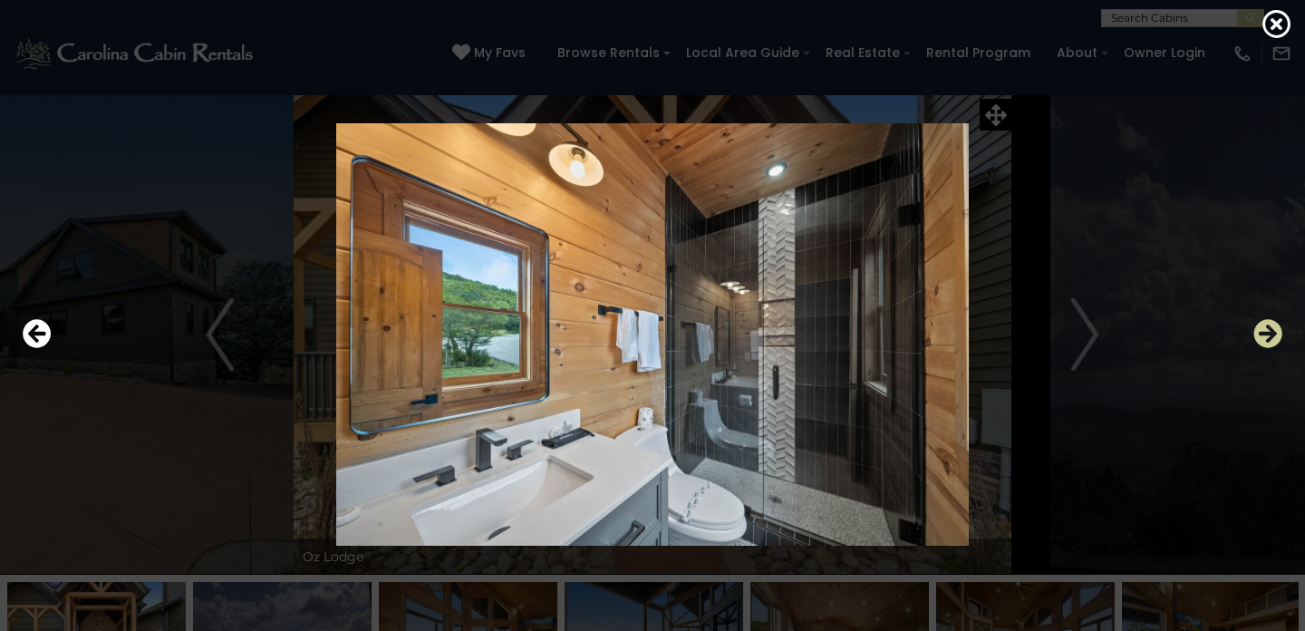
click at [1257, 344] on icon "Next" at bounding box center [1268, 333] width 29 height 29
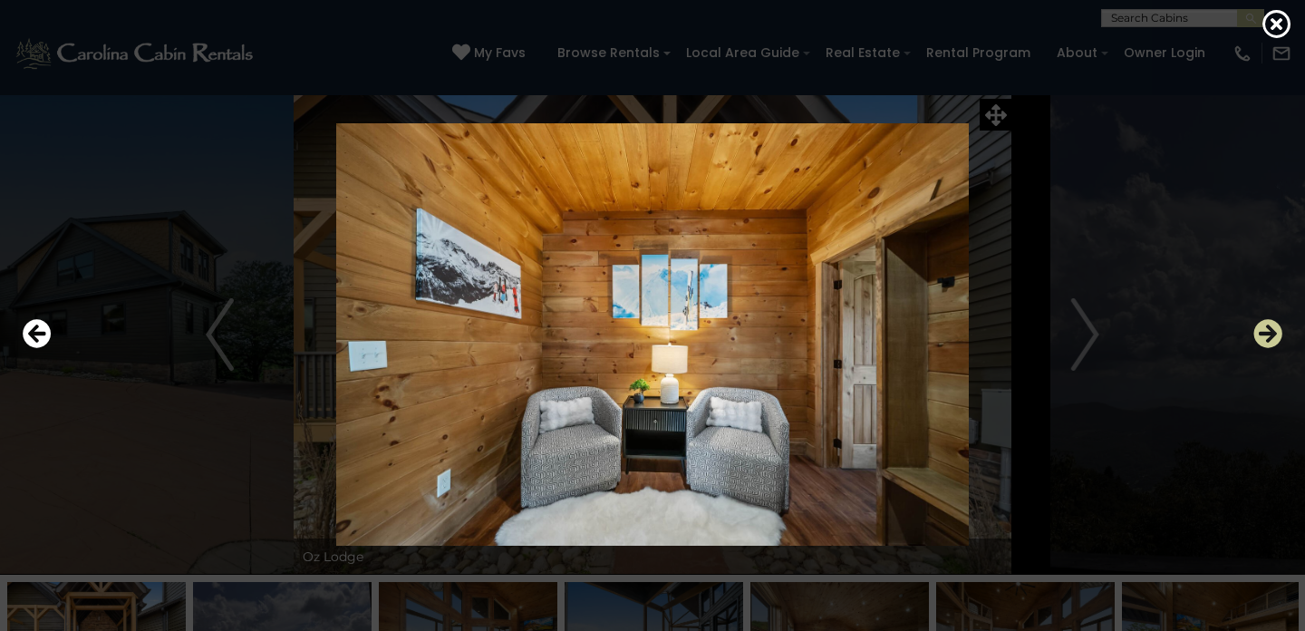
click at [1254, 339] on icon "Next" at bounding box center [1268, 333] width 29 height 29
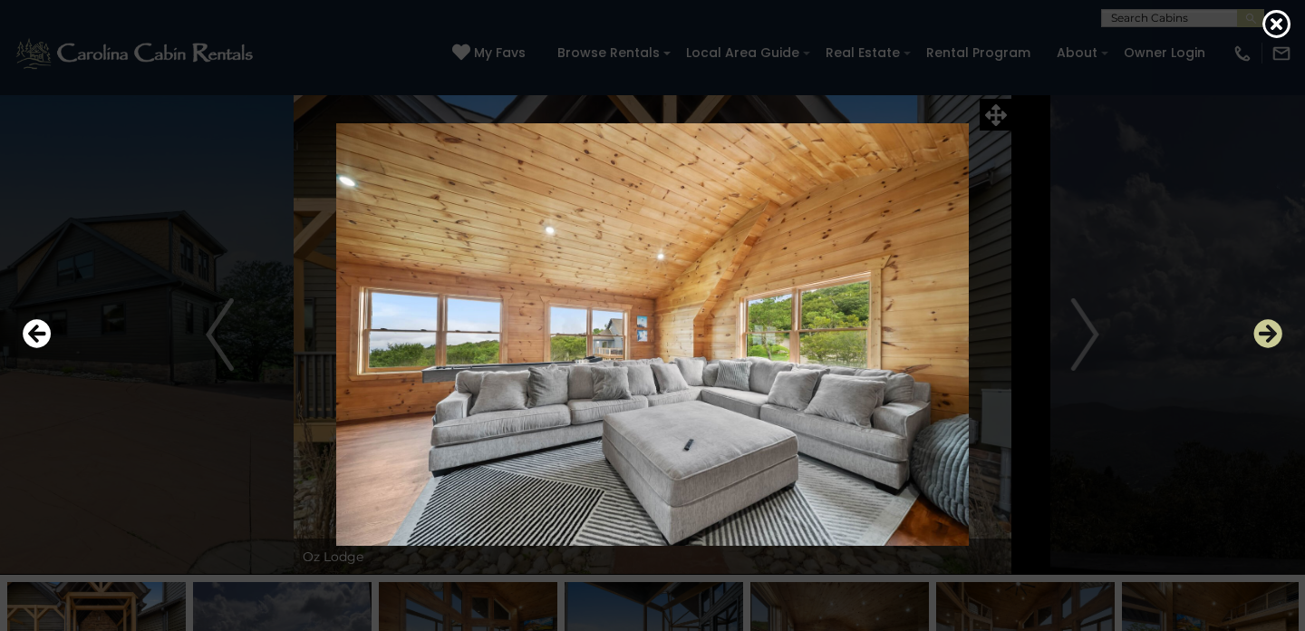
click at [1254, 339] on icon "Next" at bounding box center [1268, 333] width 29 height 29
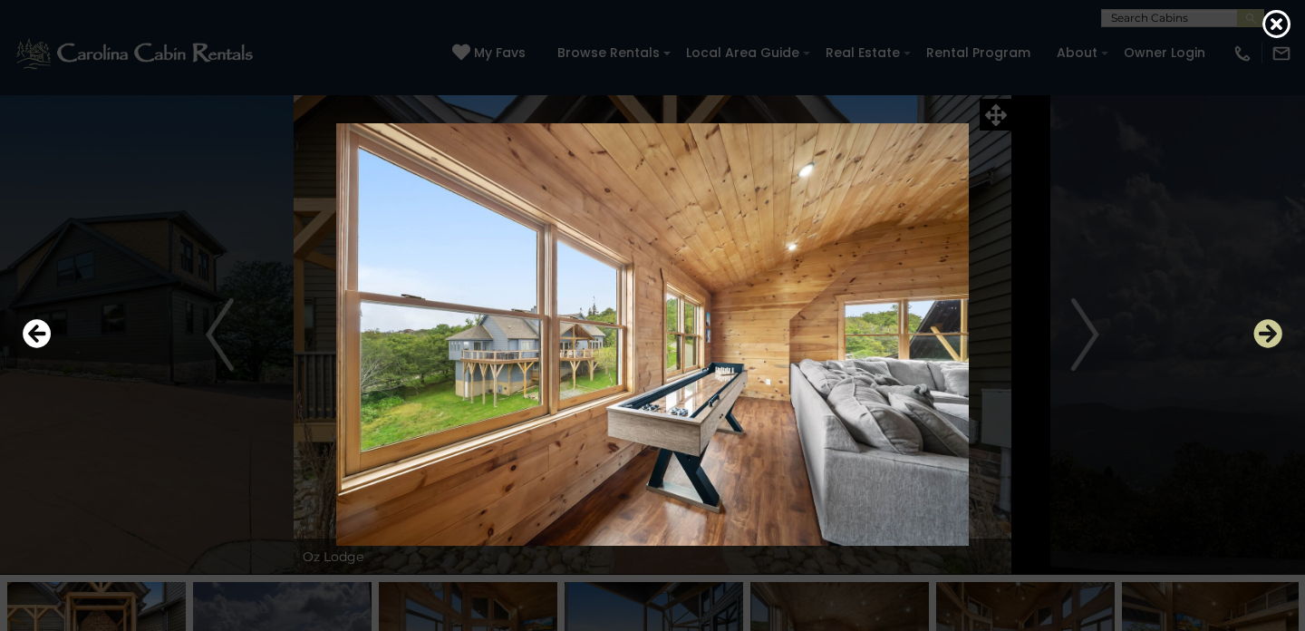
click at [1254, 339] on icon "Next" at bounding box center [1268, 333] width 29 height 29
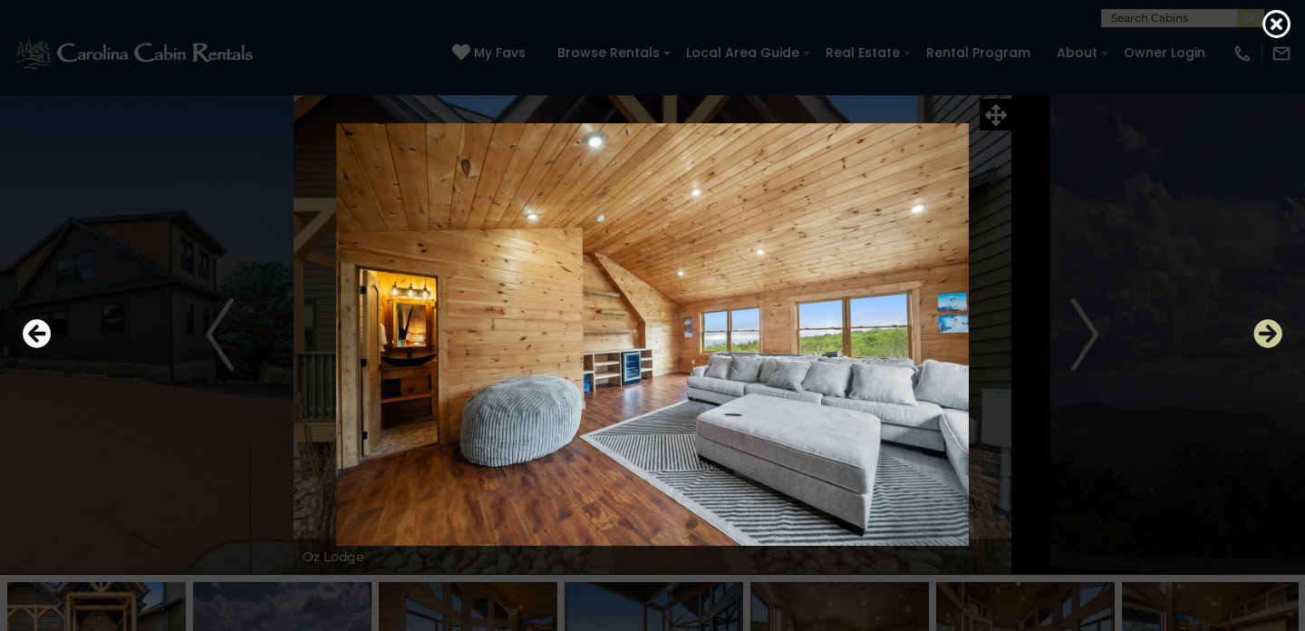
click at [1254, 339] on icon "Next" at bounding box center [1268, 333] width 29 height 29
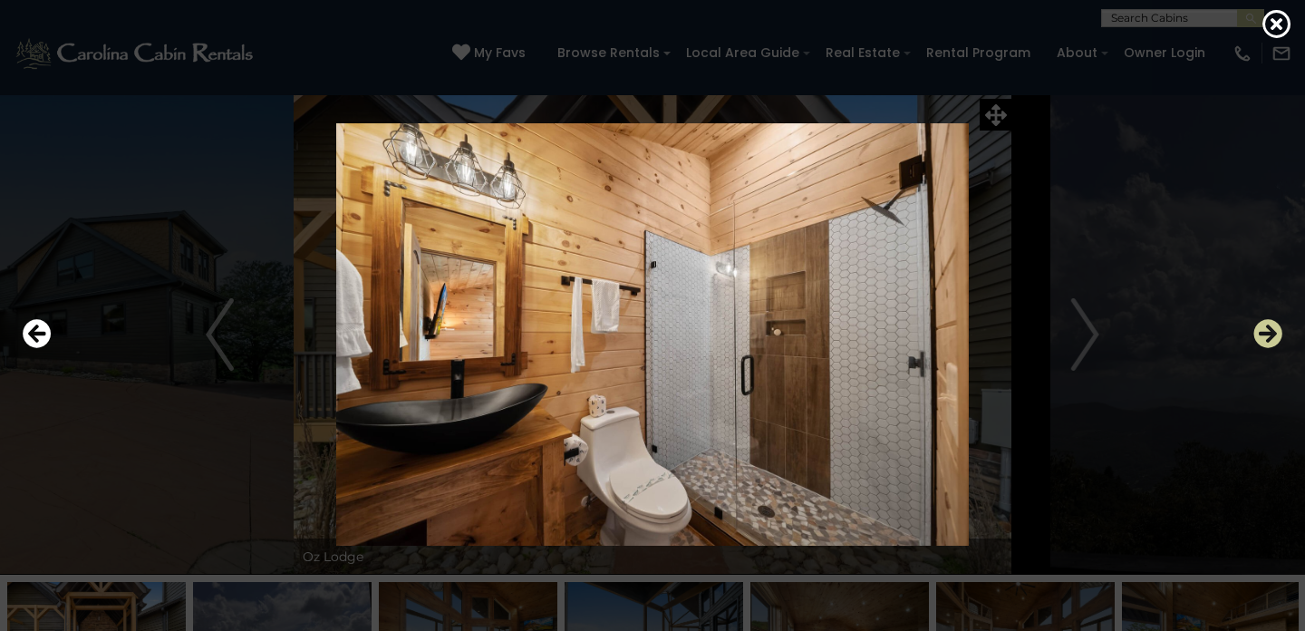
click at [1254, 339] on icon "Next" at bounding box center [1268, 333] width 29 height 29
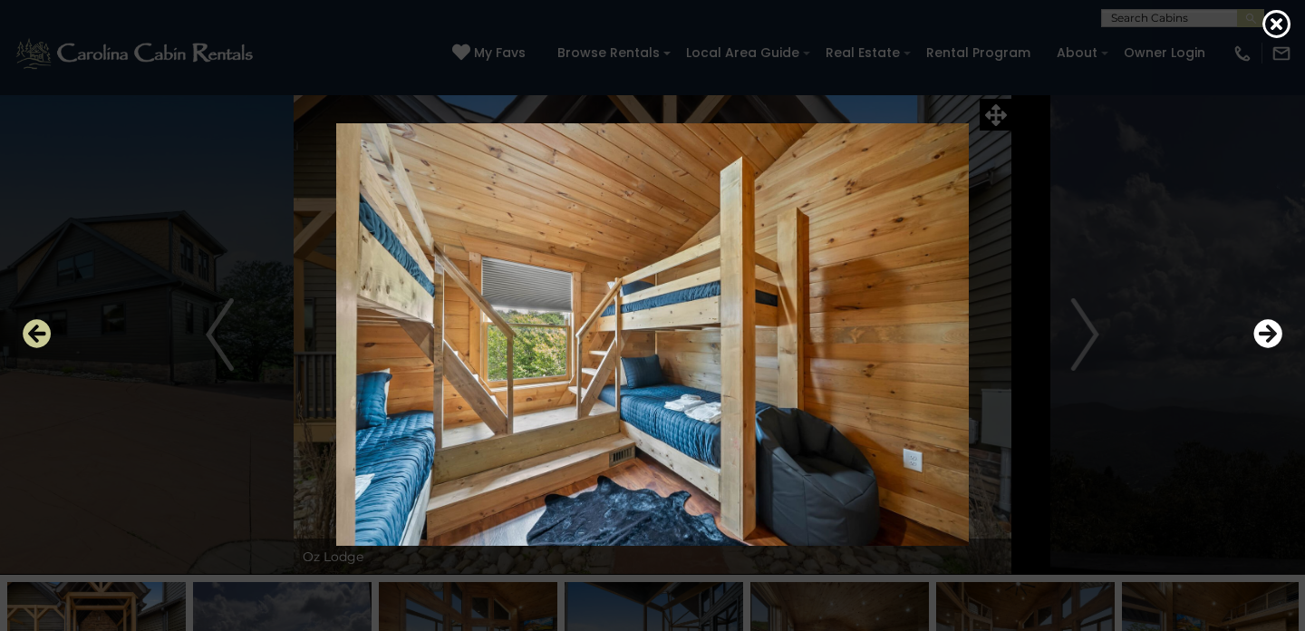
click at [30, 336] on icon "Previous" at bounding box center [37, 333] width 29 height 29
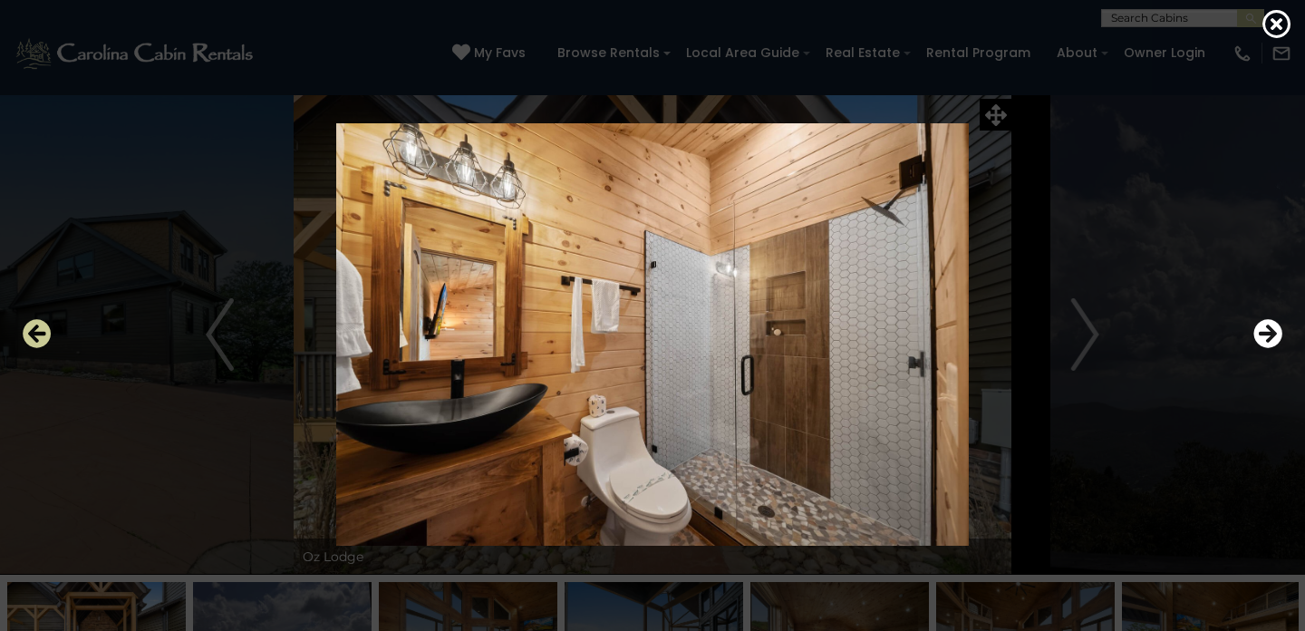
click at [30, 336] on icon "Previous" at bounding box center [37, 333] width 29 height 29
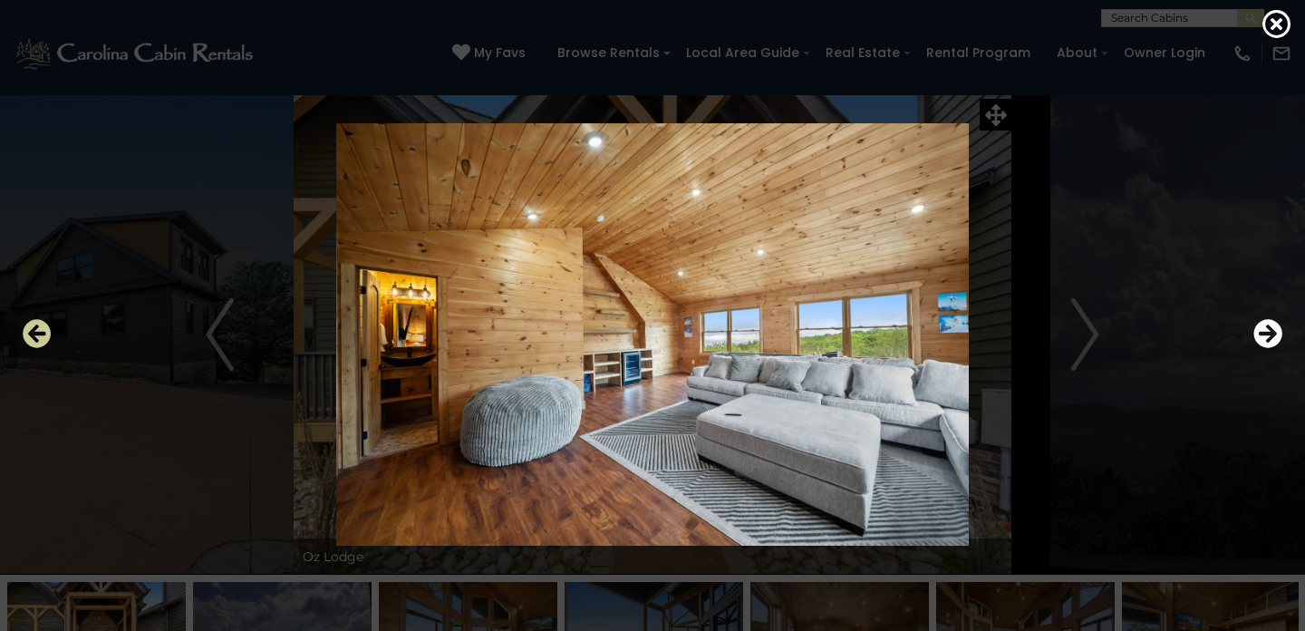
click at [30, 336] on icon "Previous" at bounding box center [37, 333] width 29 height 29
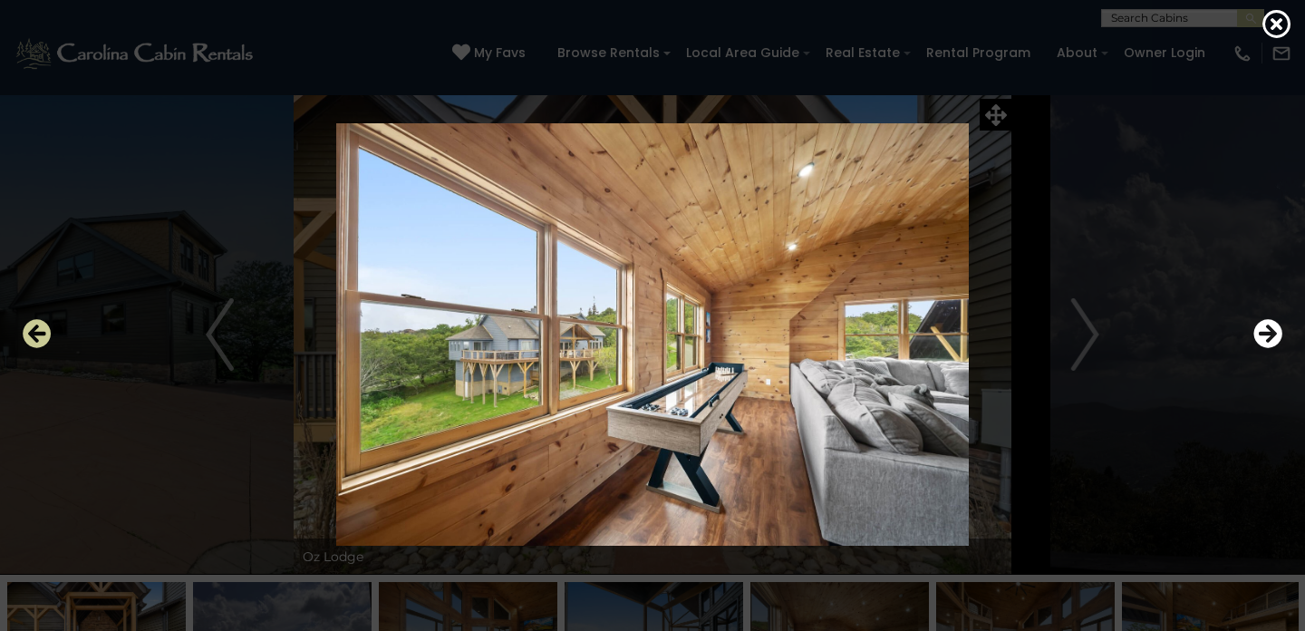
click at [30, 336] on icon "Previous" at bounding box center [37, 333] width 29 height 29
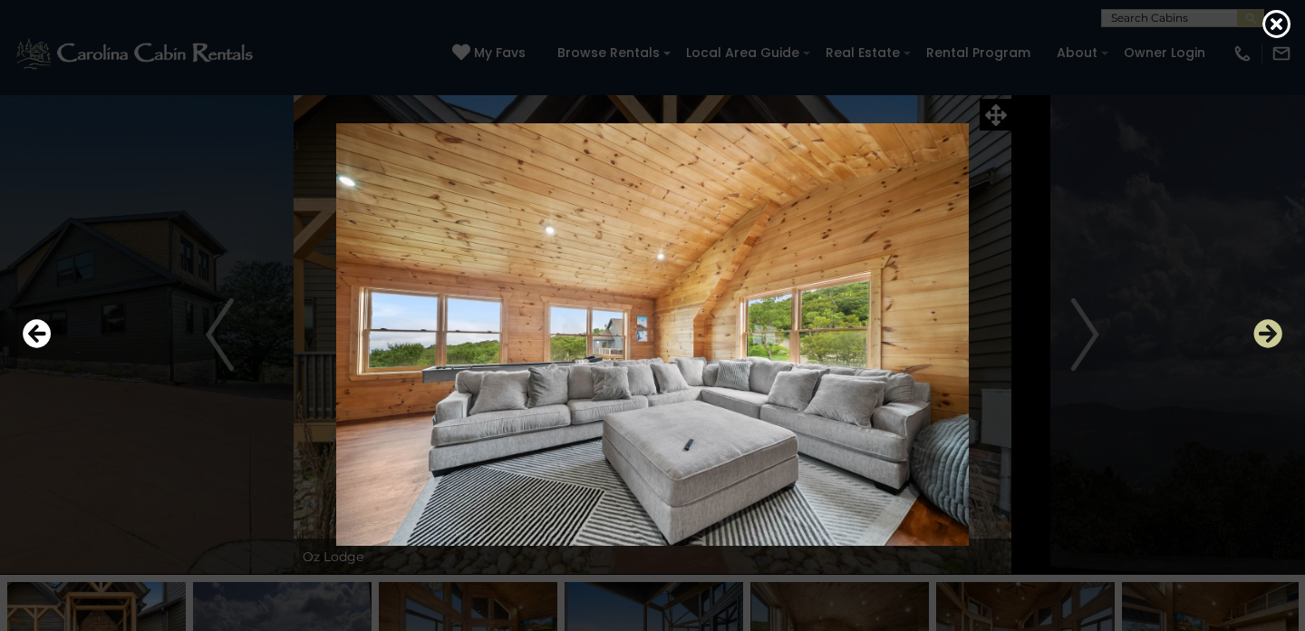
click at [1274, 334] on icon "Next" at bounding box center [1268, 333] width 29 height 29
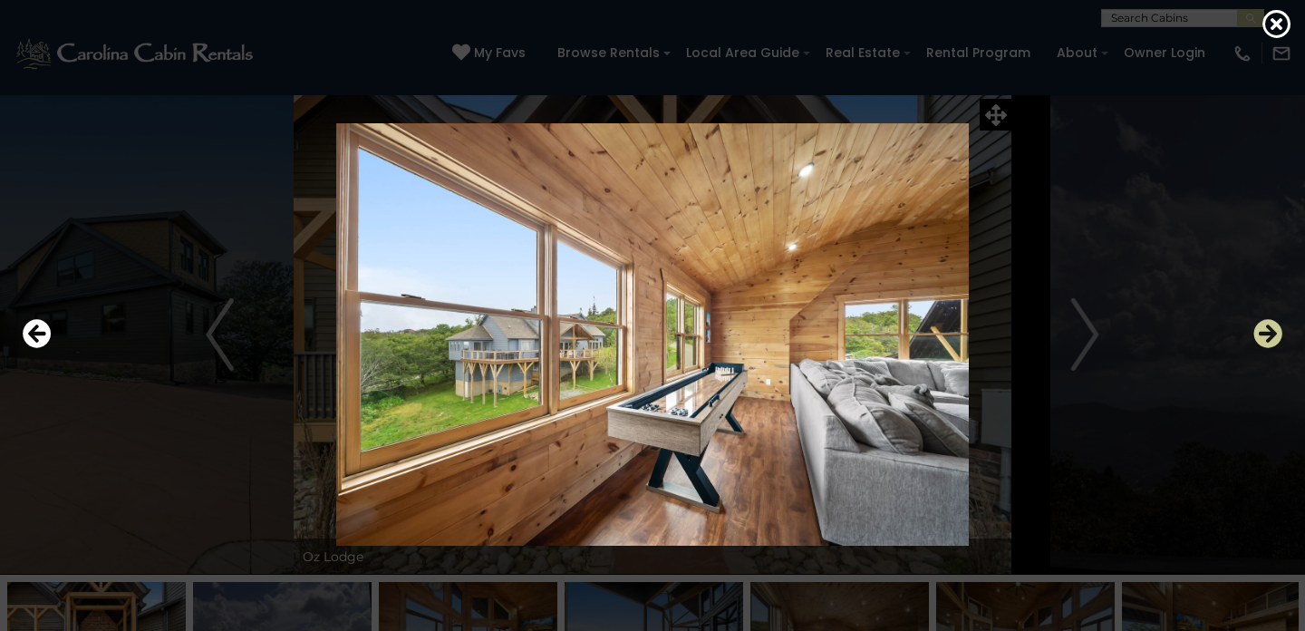
click at [1274, 334] on icon "Next" at bounding box center [1268, 333] width 29 height 29
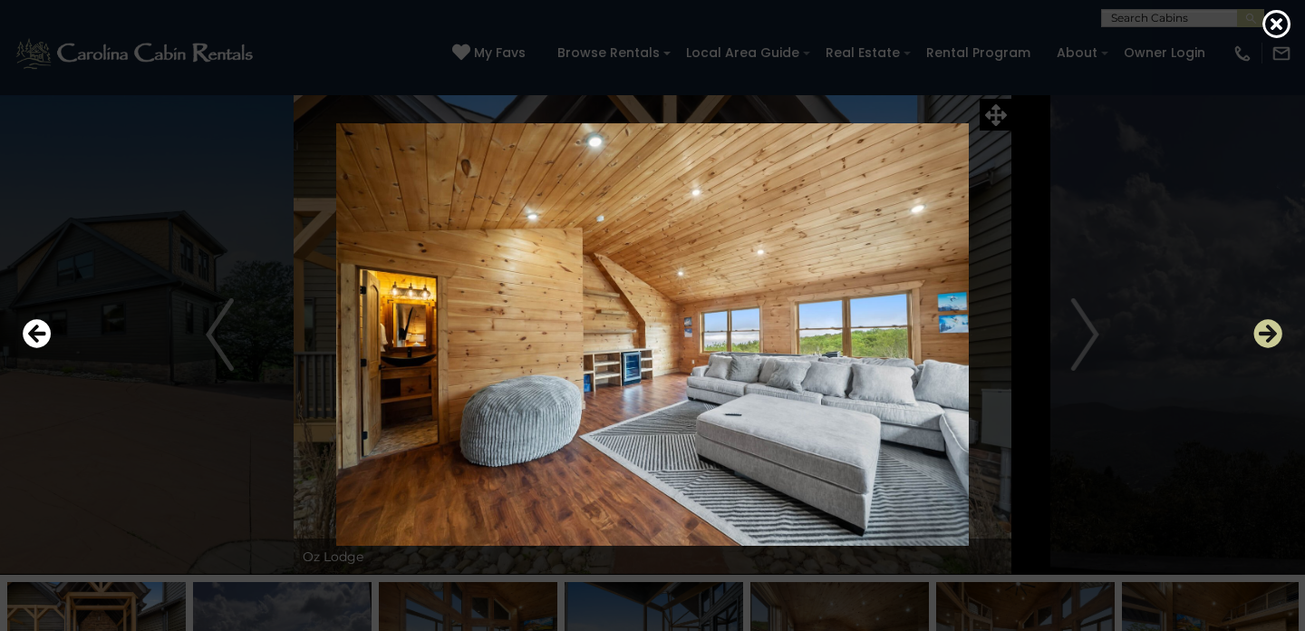
click at [1274, 334] on icon "Next" at bounding box center [1268, 333] width 29 height 29
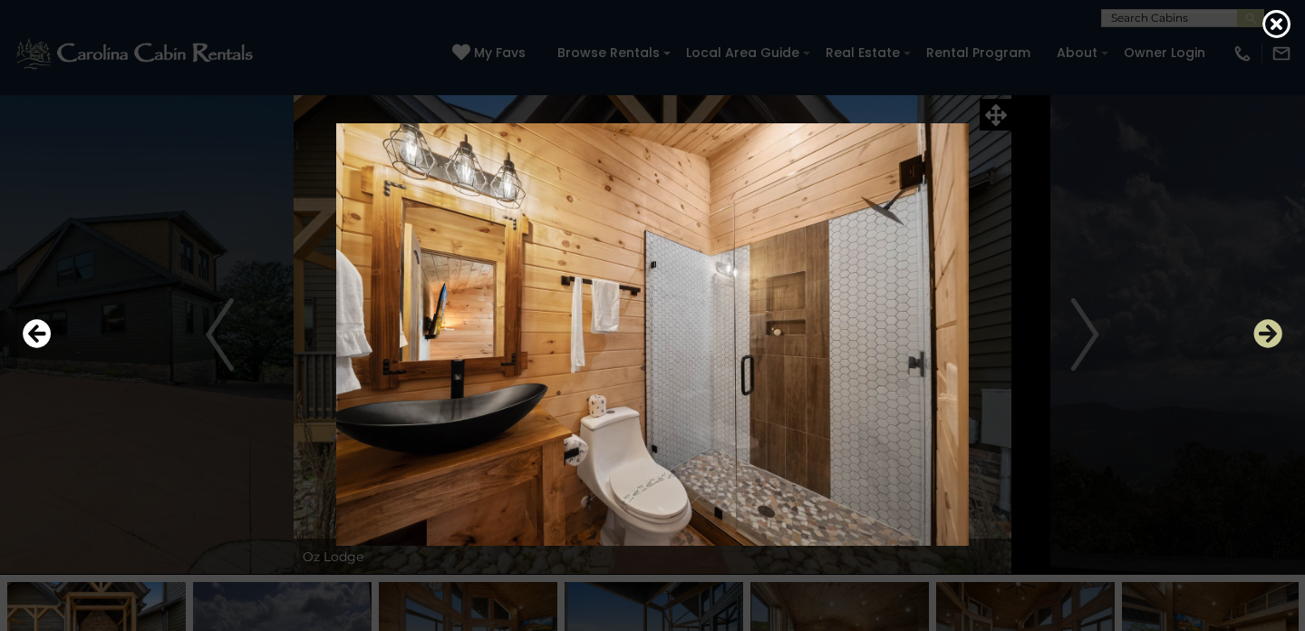
click at [1274, 334] on icon "Next" at bounding box center [1268, 333] width 29 height 29
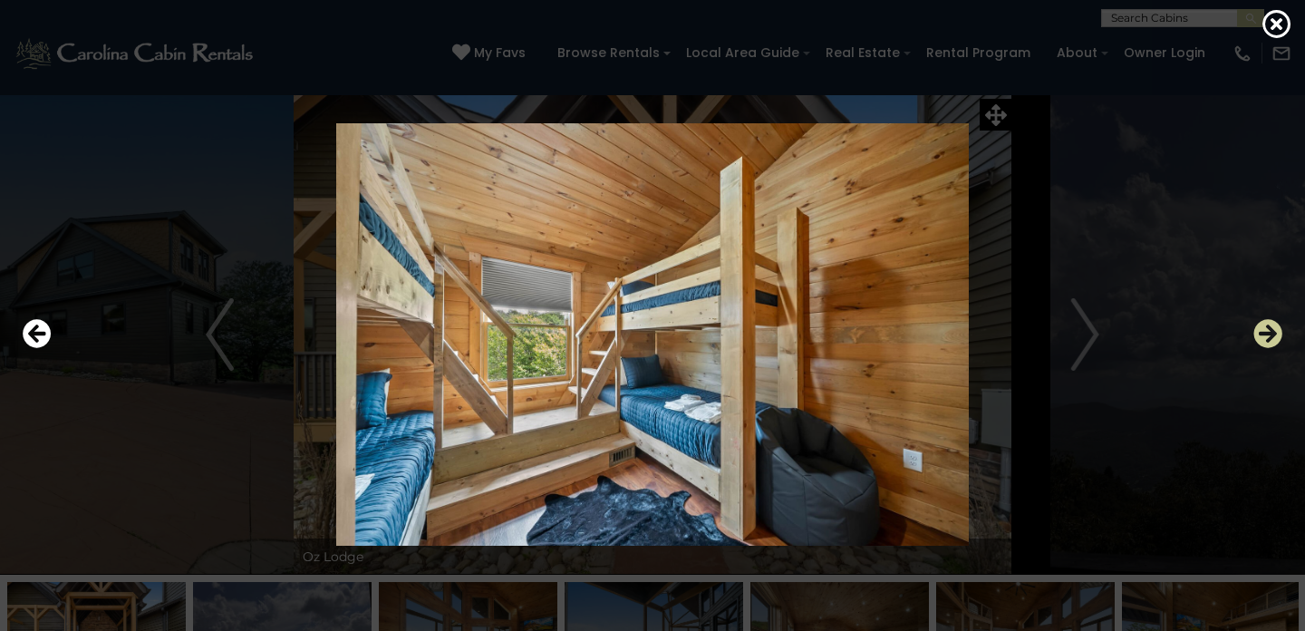
click at [1274, 334] on icon "Next" at bounding box center [1268, 333] width 29 height 29
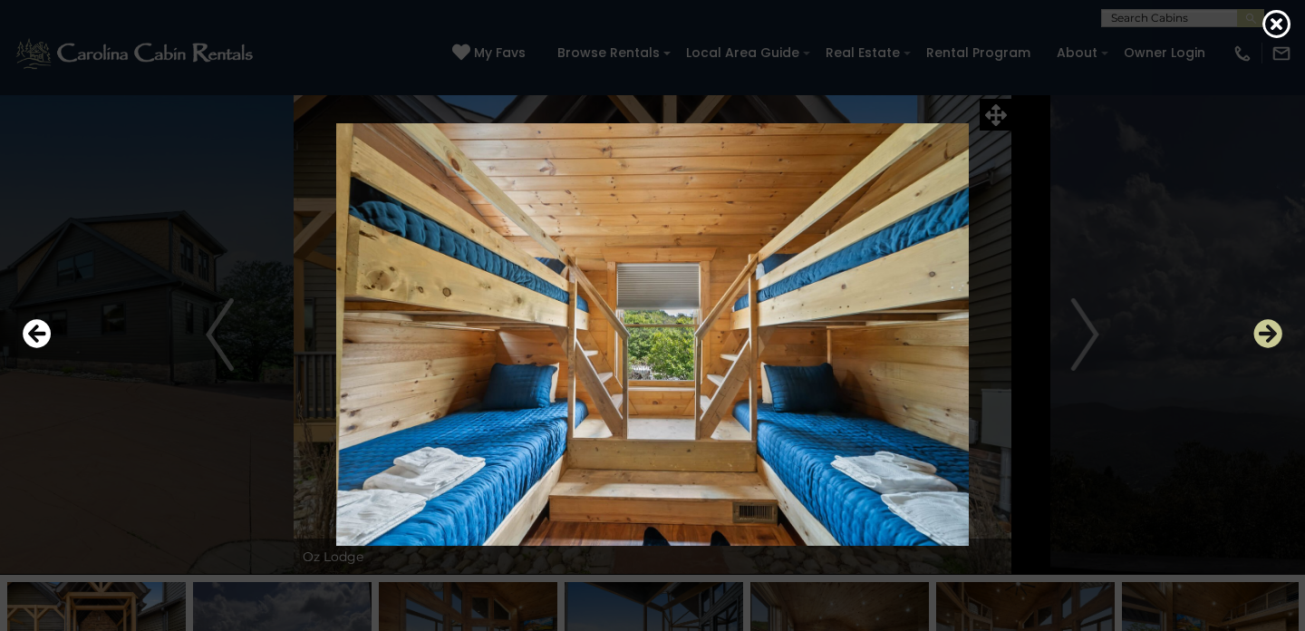
click at [1274, 334] on icon "Next" at bounding box center [1268, 333] width 29 height 29
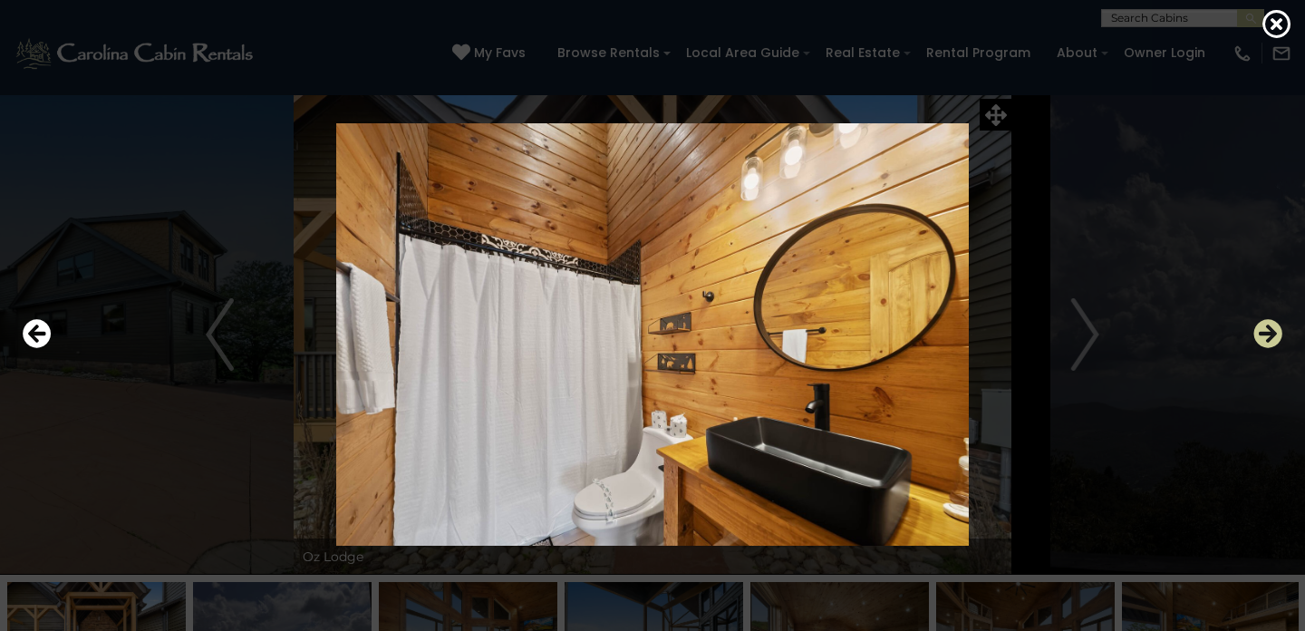
click at [1274, 334] on icon "Next" at bounding box center [1268, 333] width 29 height 29
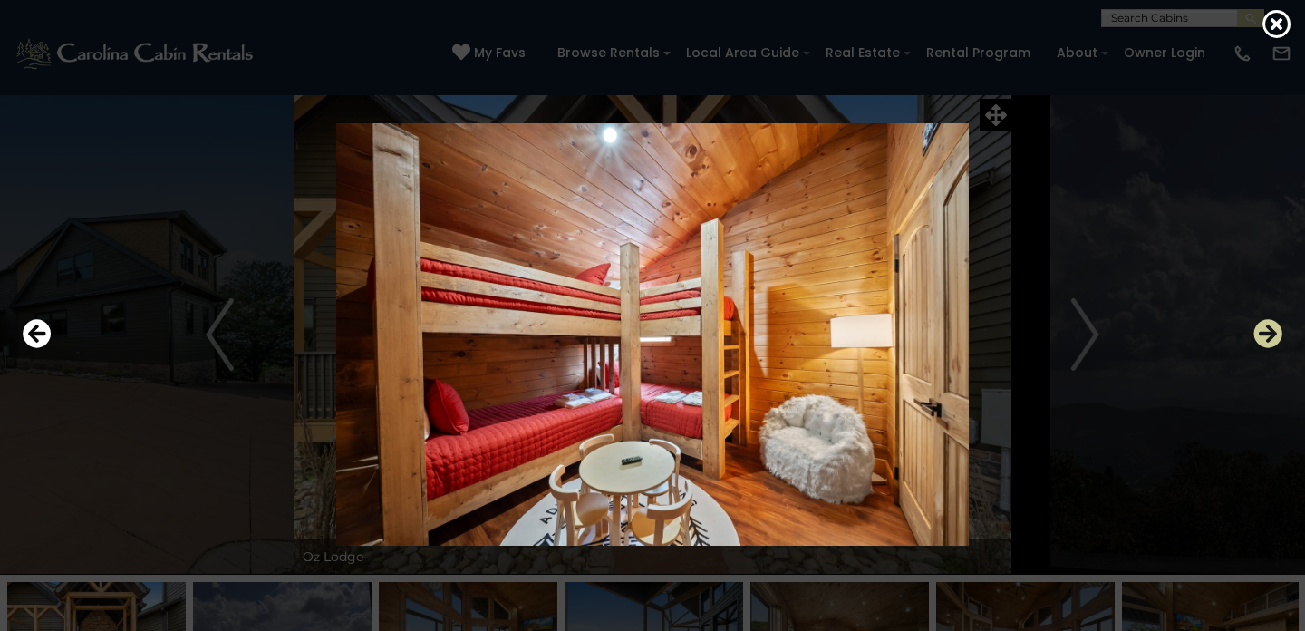
click at [1274, 334] on icon "Next" at bounding box center [1268, 333] width 29 height 29
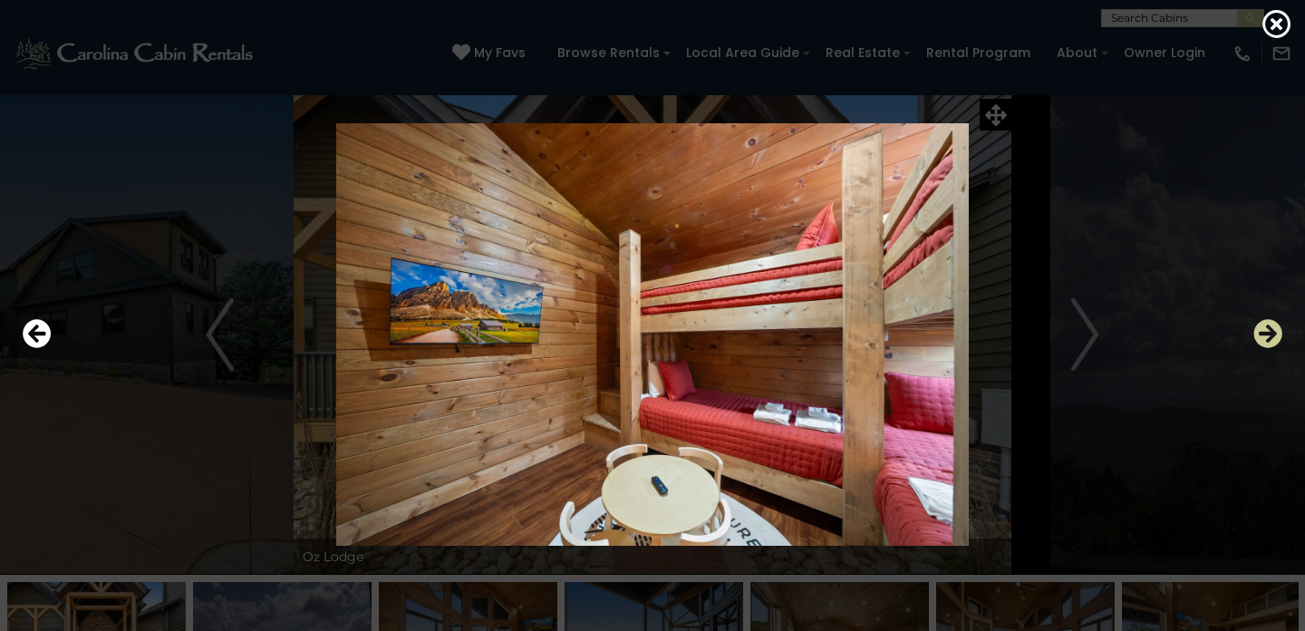
click at [1274, 334] on icon "Next" at bounding box center [1268, 333] width 29 height 29
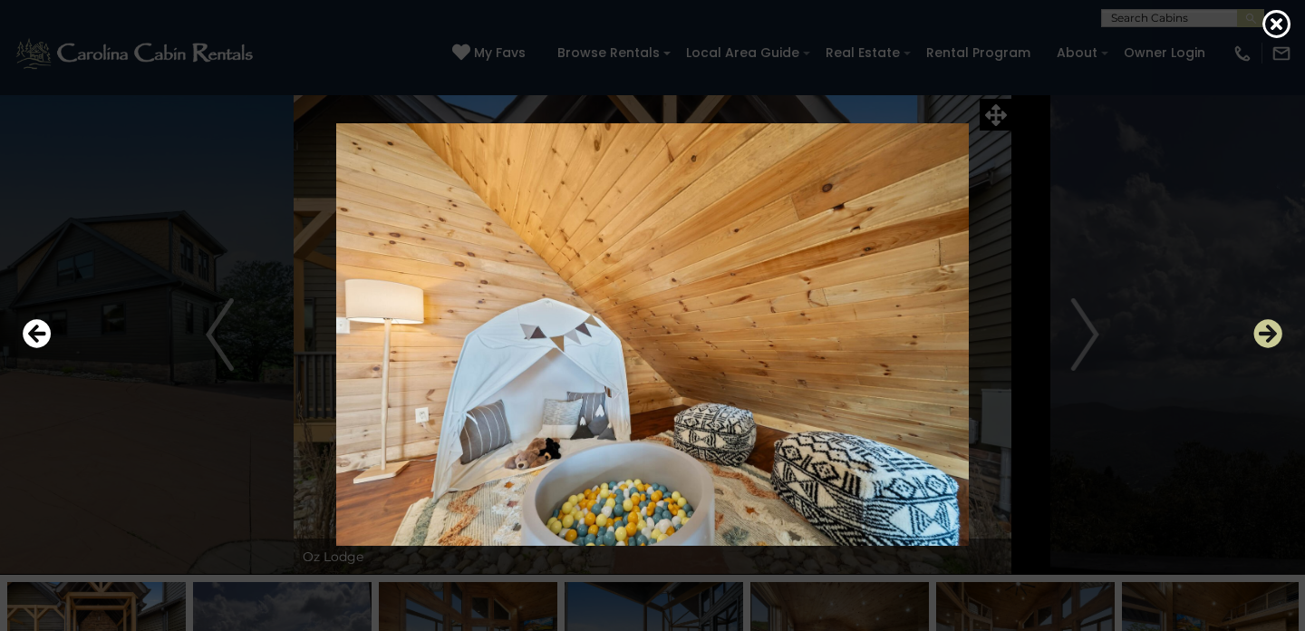
click at [1274, 334] on icon "Next" at bounding box center [1268, 333] width 29 height 29
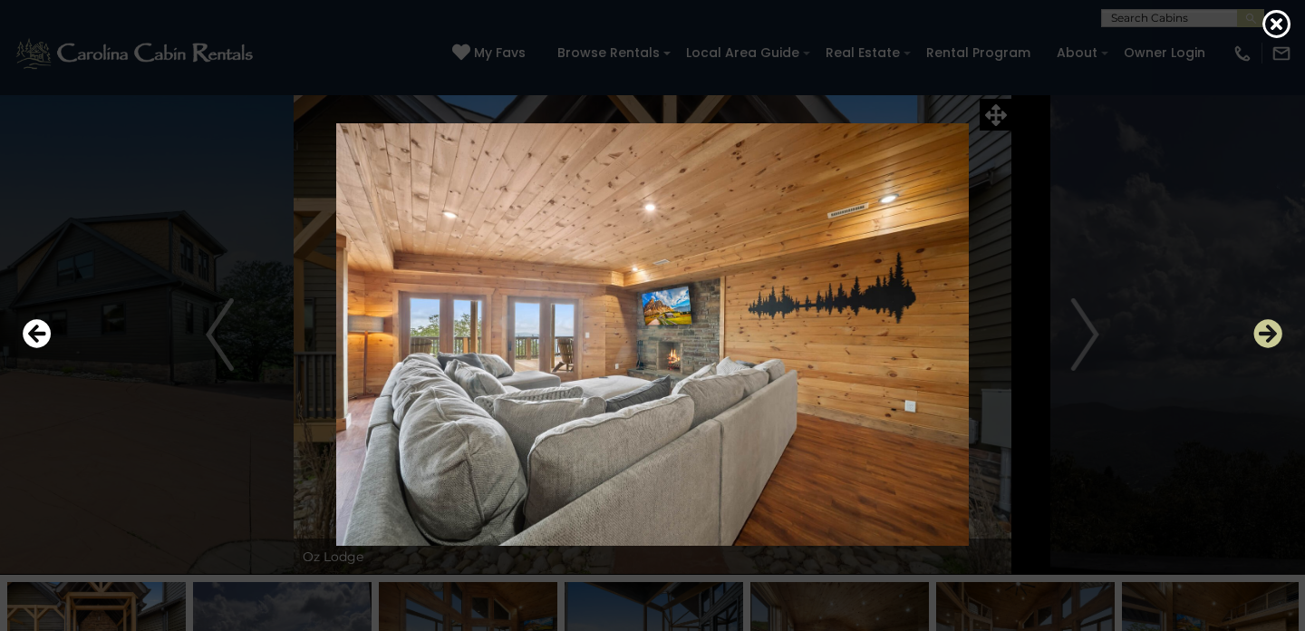
click at [1274, 334] on icon "Next" at bounding box center [1268, 333] width 29 height 29
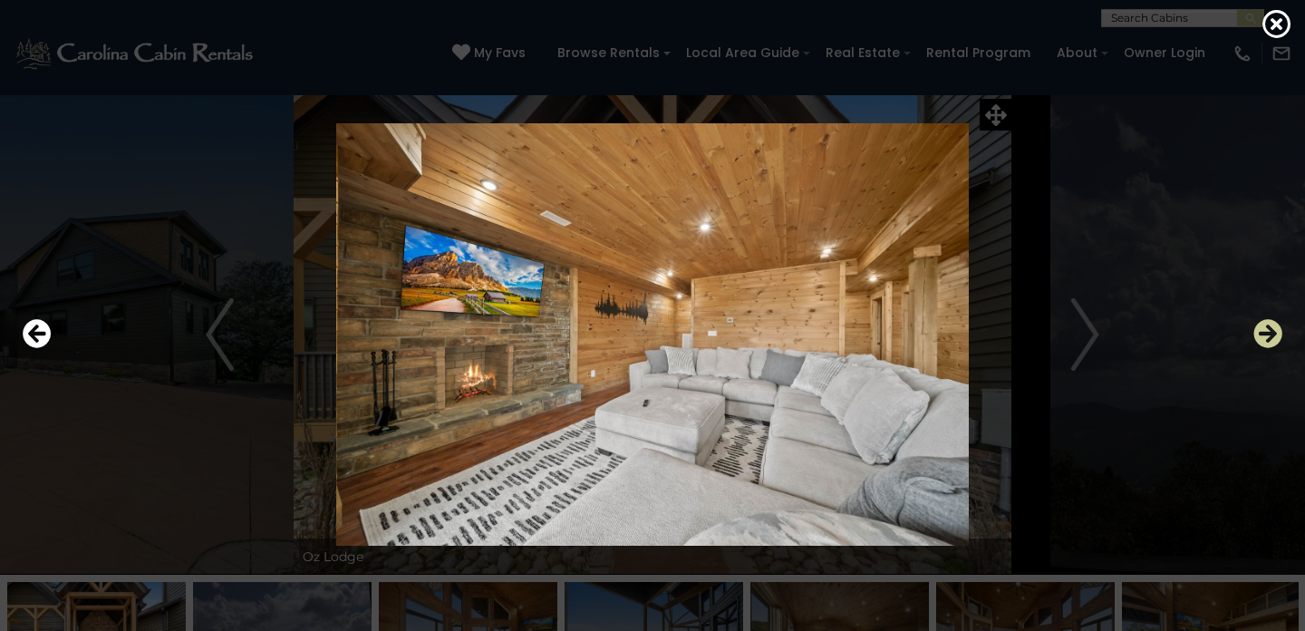
click at [1274, 334] on icon "Next" at bounding box center [1268, 333] width 29 height 29
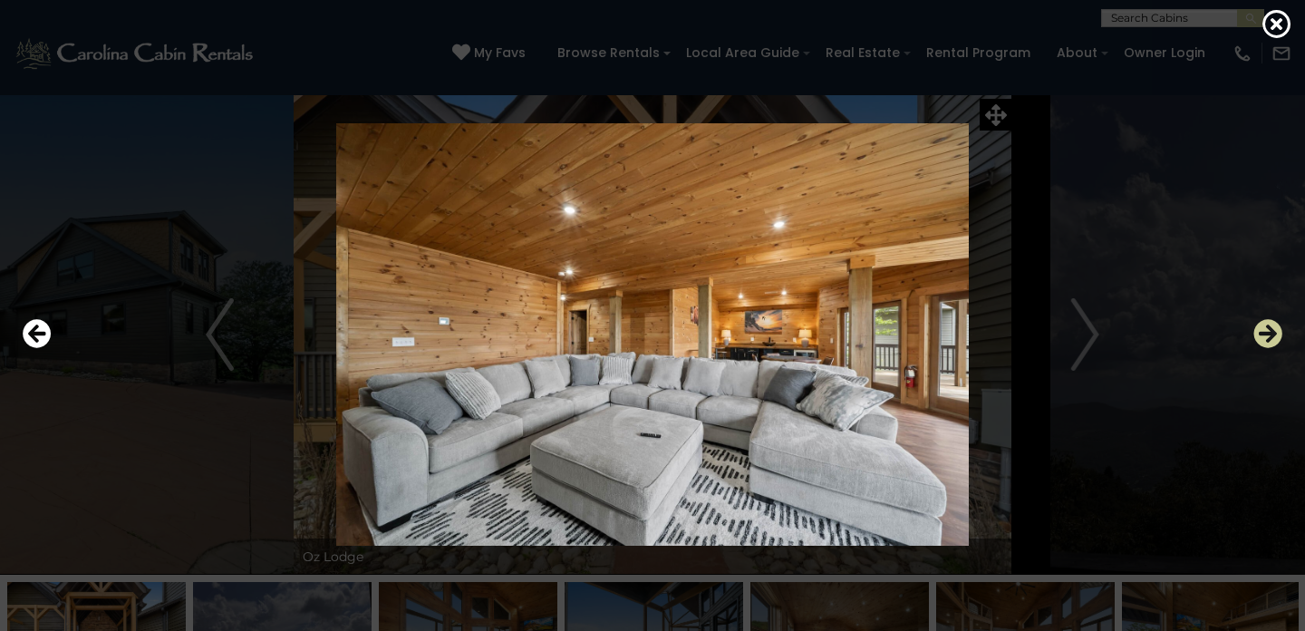
click at [1274, 334] on icon "Next" at bounding box center [1268, 333] width 29 height 29
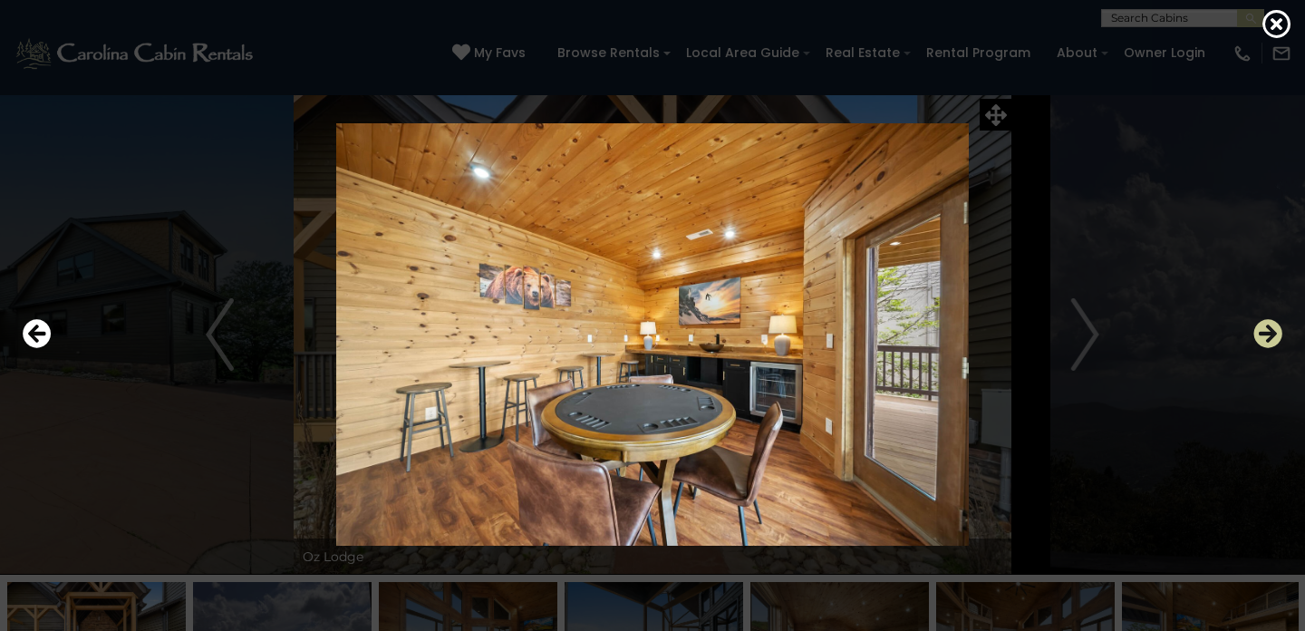
click at [1272, 328] on icon "Next" at bounding box center [1268, 333] width 29 height 29
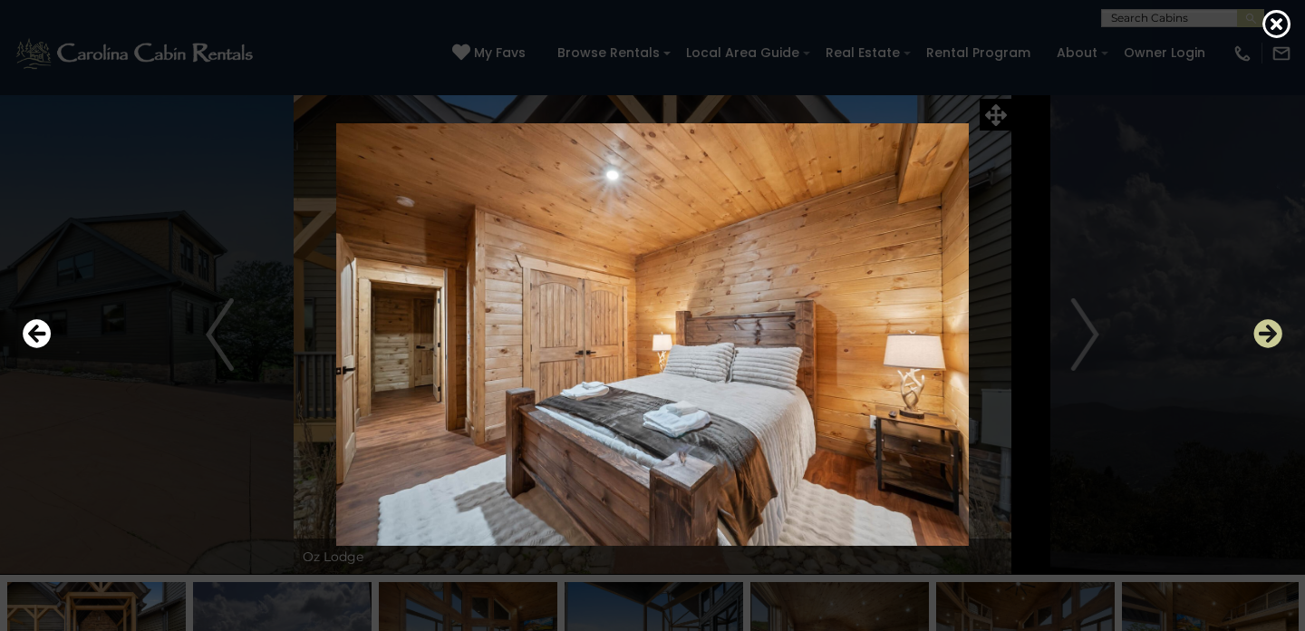
click at [1272, 328] on icon "Next" at bounding box center [1268, 333] width 29 height 29
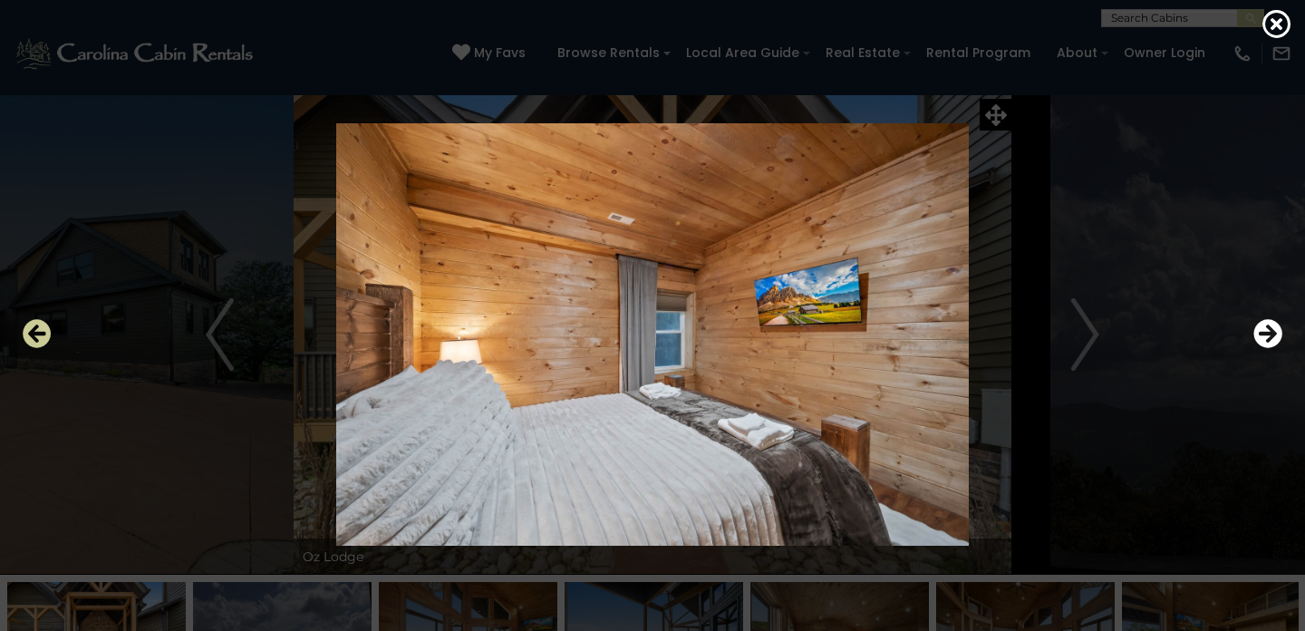
click at [28, 336] on icon "Previous" at bounding box center [37, 333] width 29 height 29
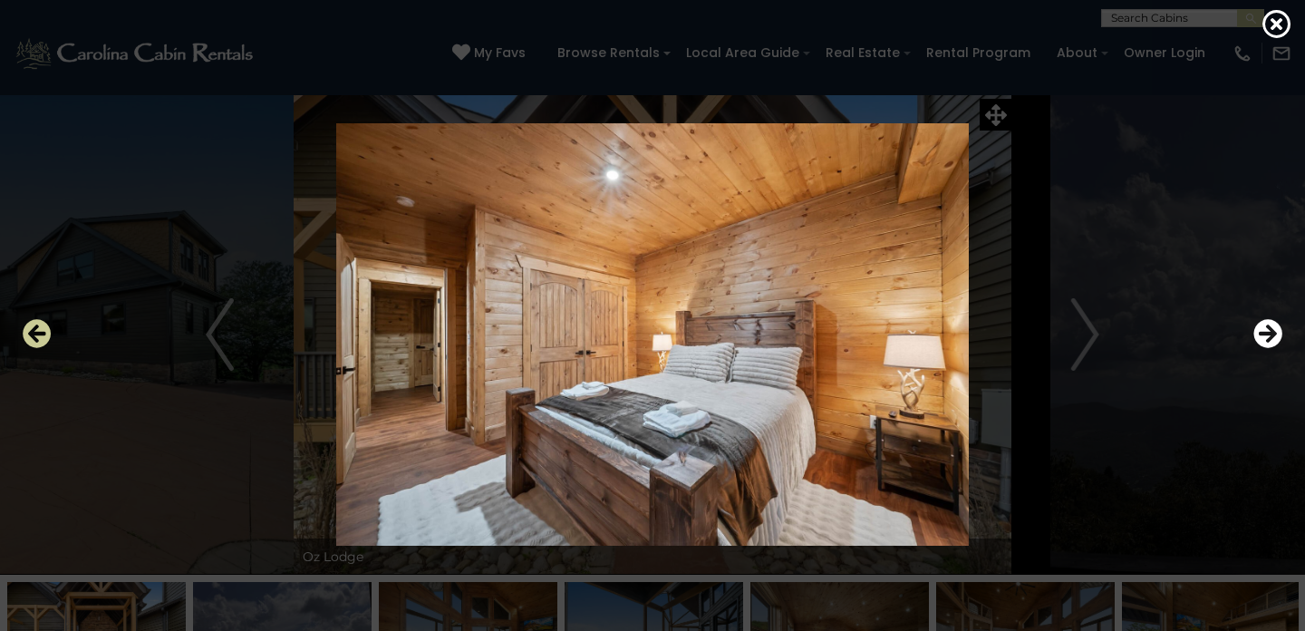
click at [28, 336] on icon "Previous" at bounding box center [37, 333] width 29 height 29
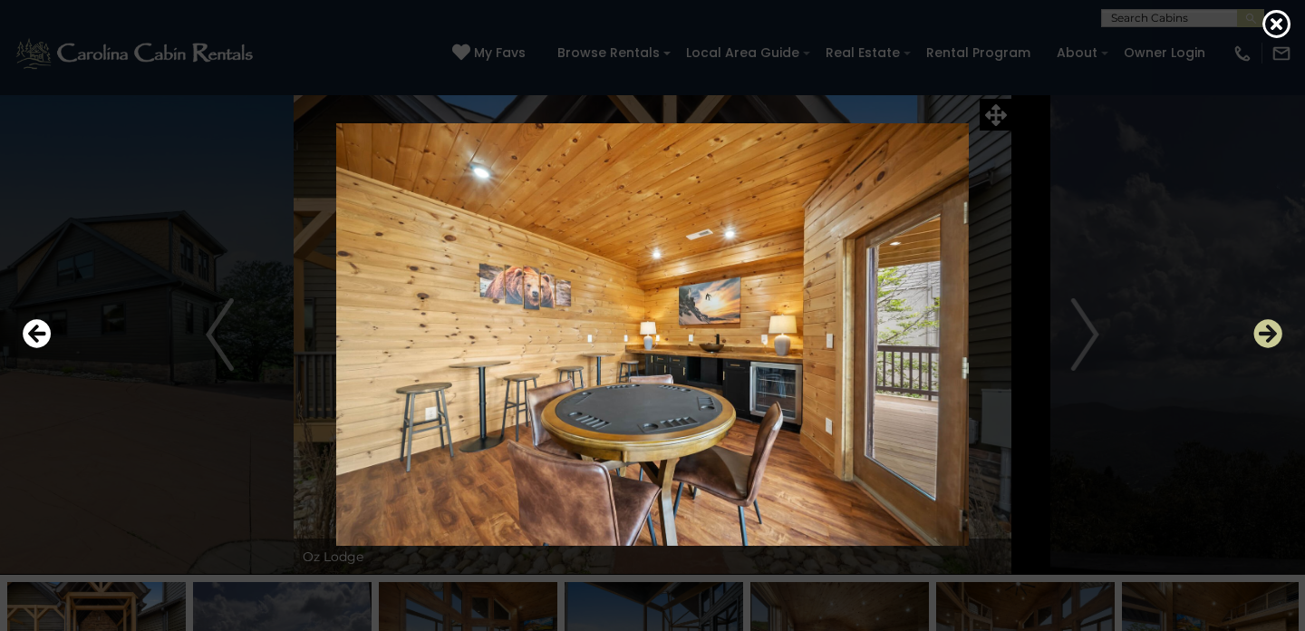
click at [1270, 342] on icon "Next" at bounding box center [1268, 333] width 29 height 29
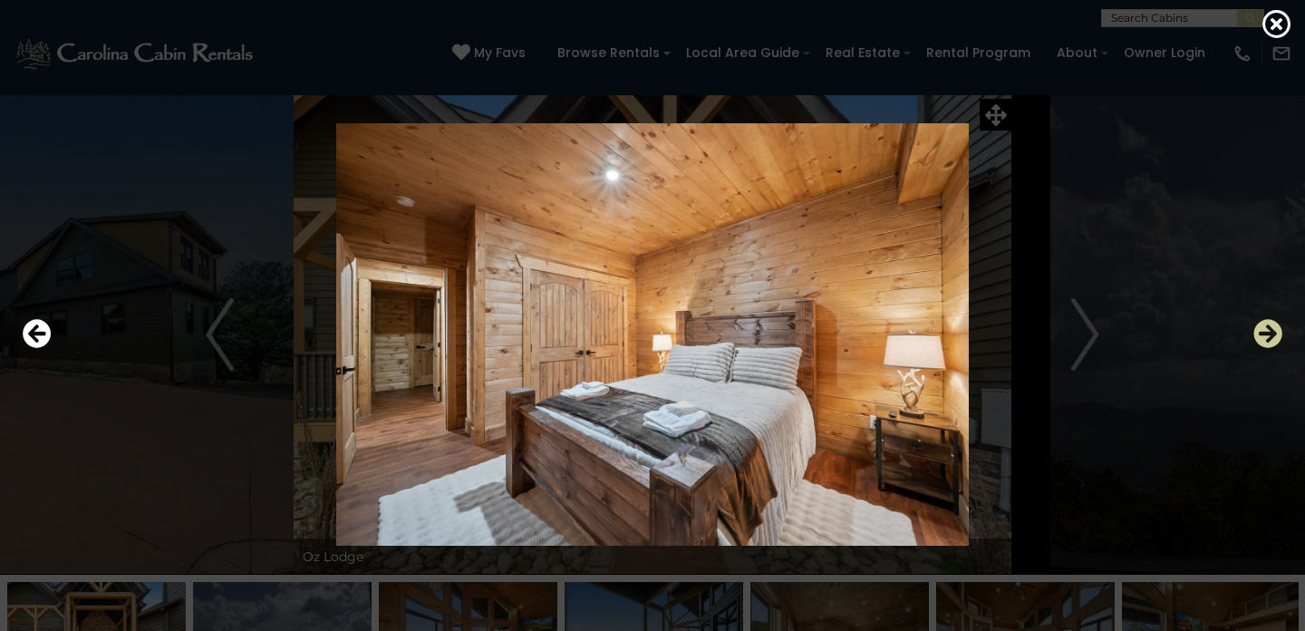
click at [1270, 342] on icon "Next" at bounding box center [1268, 333] width 29 height 29
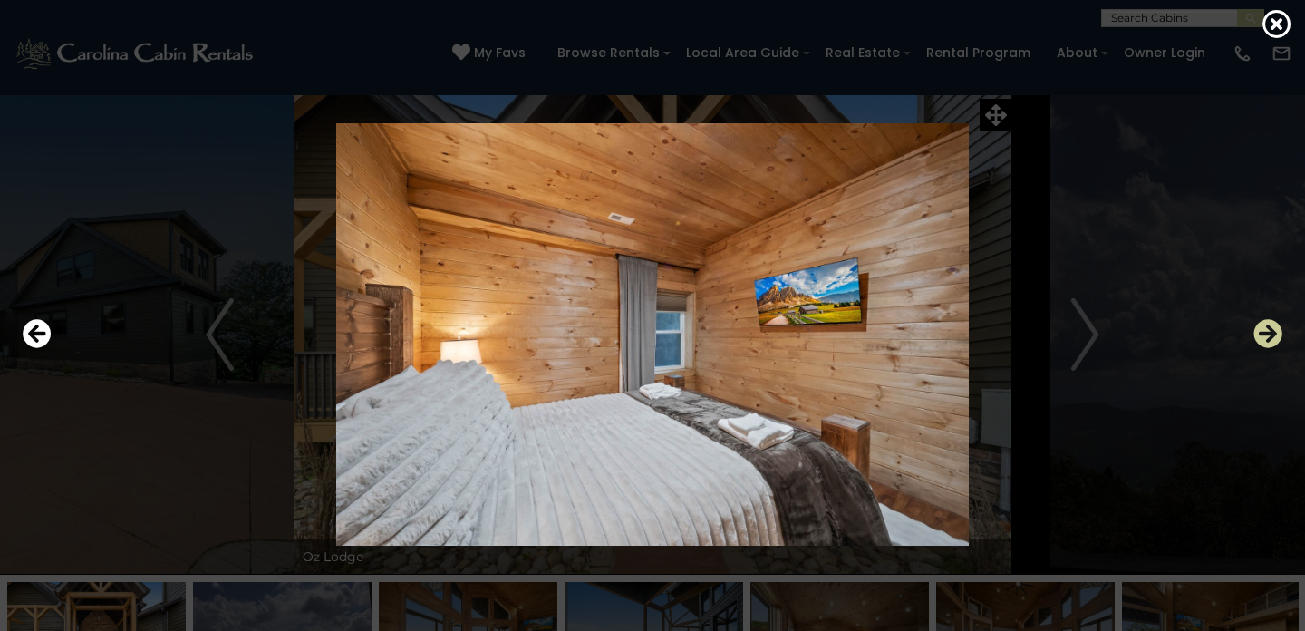
click at [1270, 342] on icon "Next" at bounding box center [1268, 333] width 29 height 29
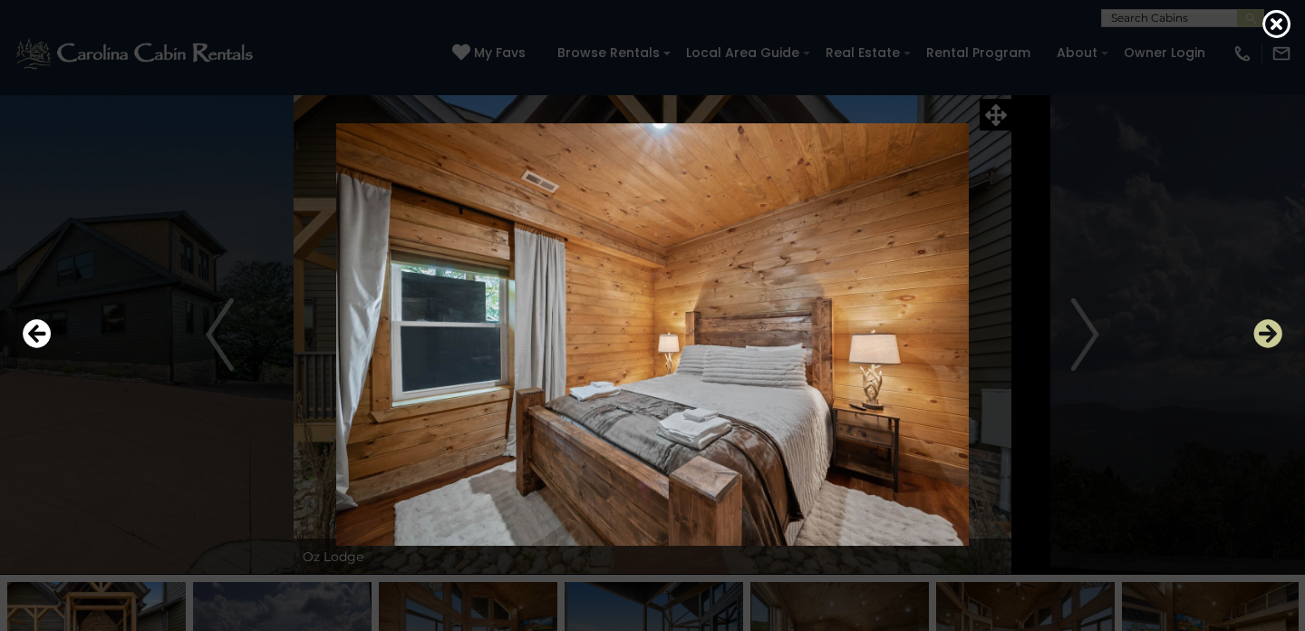
click at [1270, 342] on icon "Next" at bounding box center [1268, 333] width 29 height 29
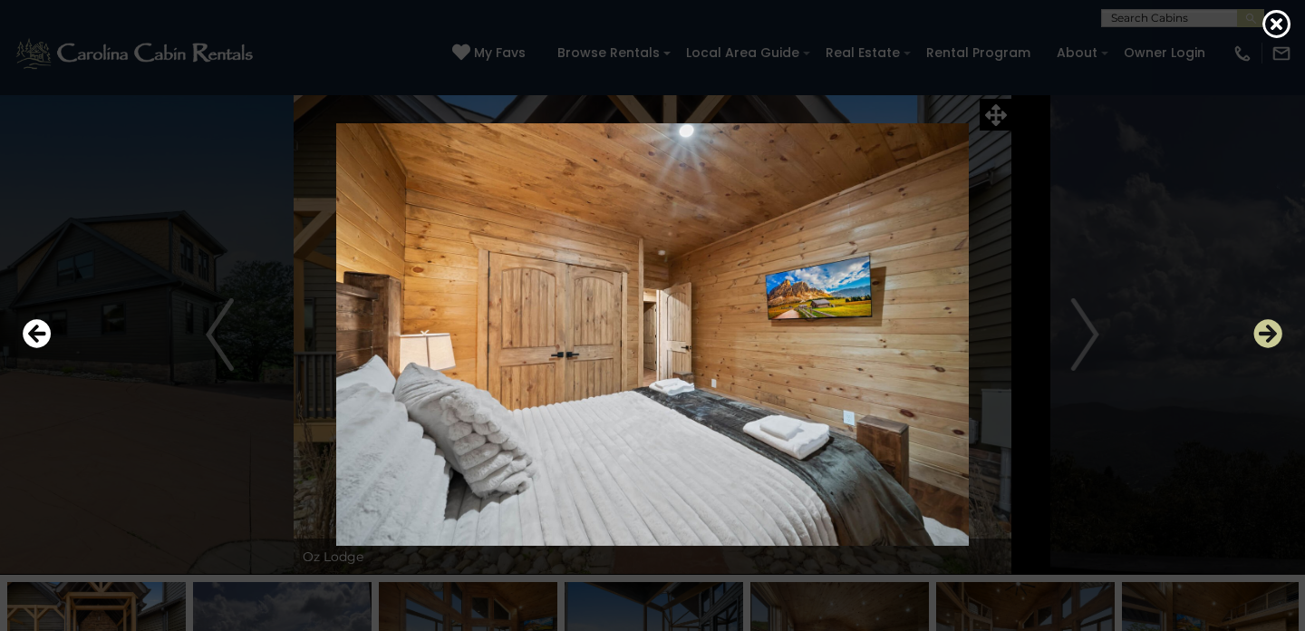
click at [1270, 342] on icon "Next" at bounding box center [1268, 333] width 29 height 29
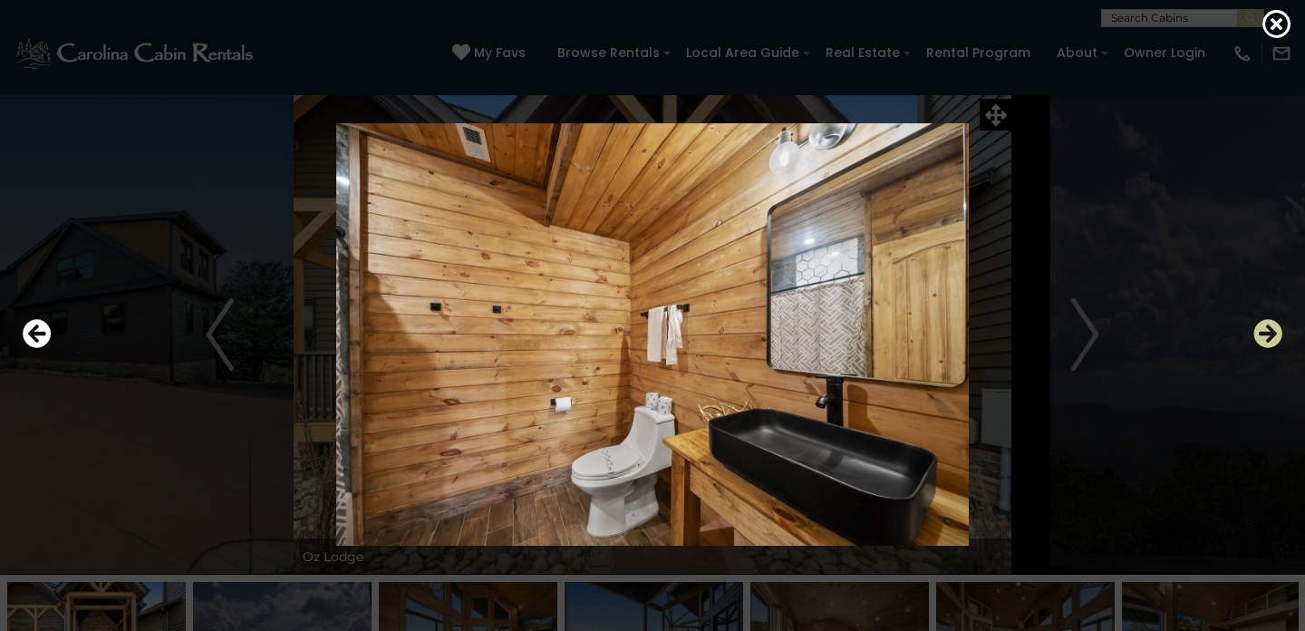
click at [1270, 342] on icon "Next" at bounding box center [1268, 333] width 29 height 29
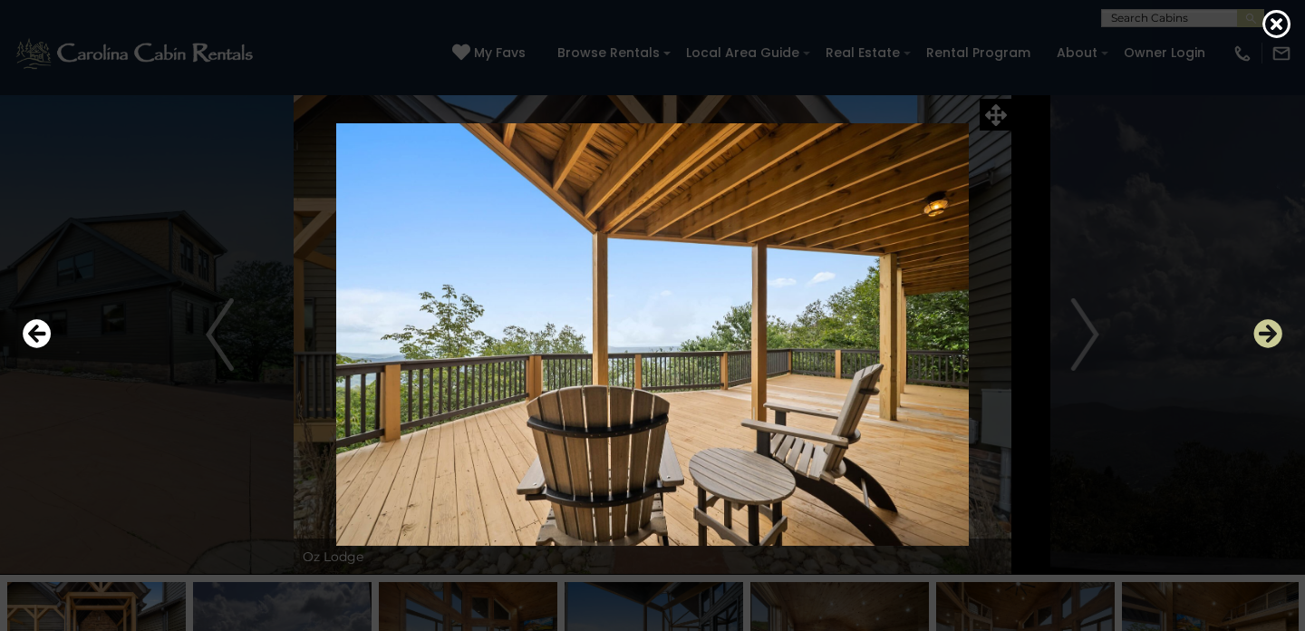
click at [1270, 342] on icon "Next" at bounding box center [1268, 333] width 29 height 29
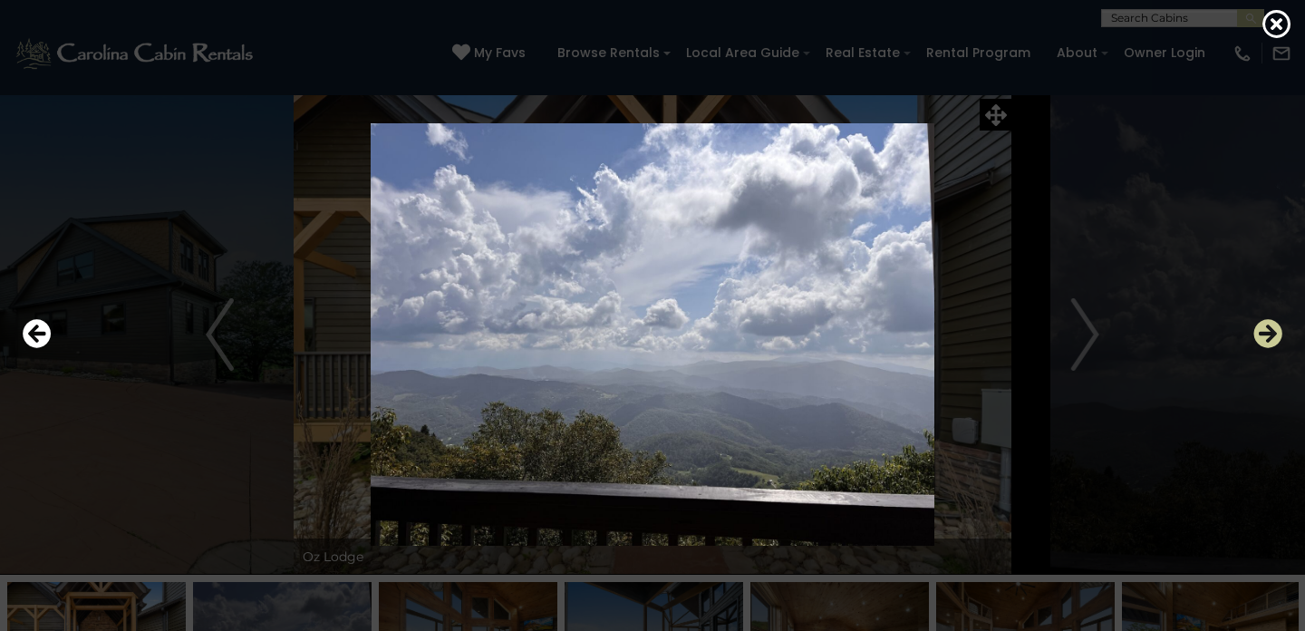
click at [1270, 342] on icon "Next" at bounding box center [1268, 333] width 29 height 29
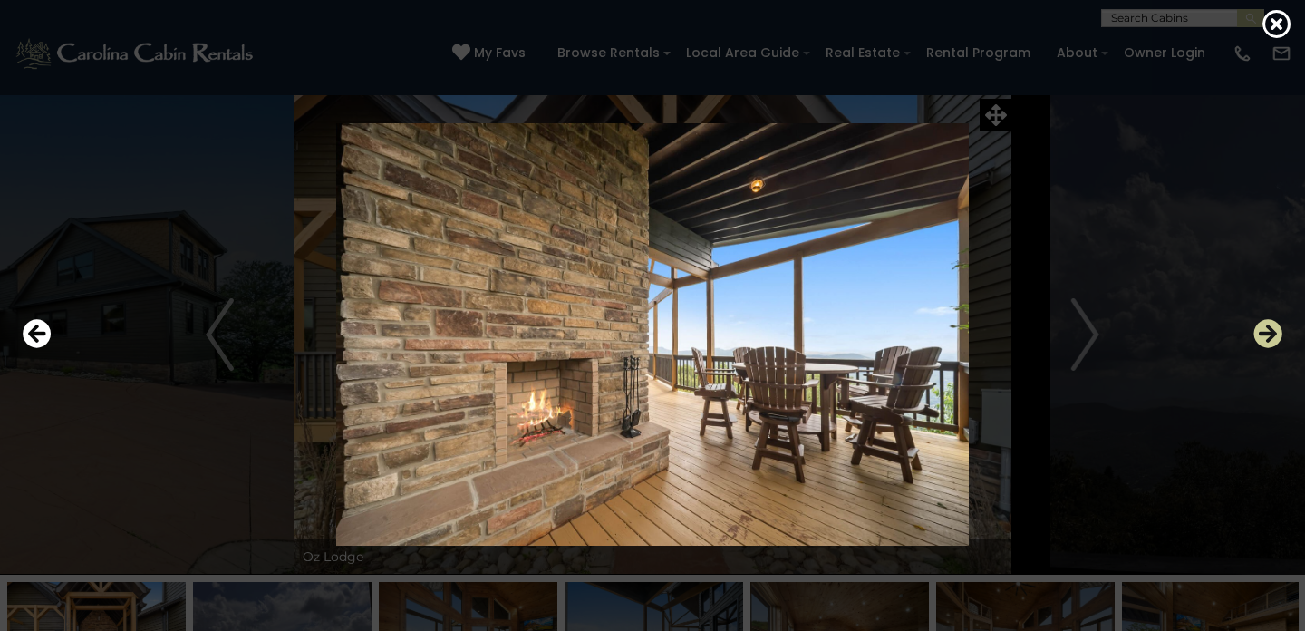
click at [1270, 342] on icon "Next" at bounding box center [1268, 333] width 29 height 29
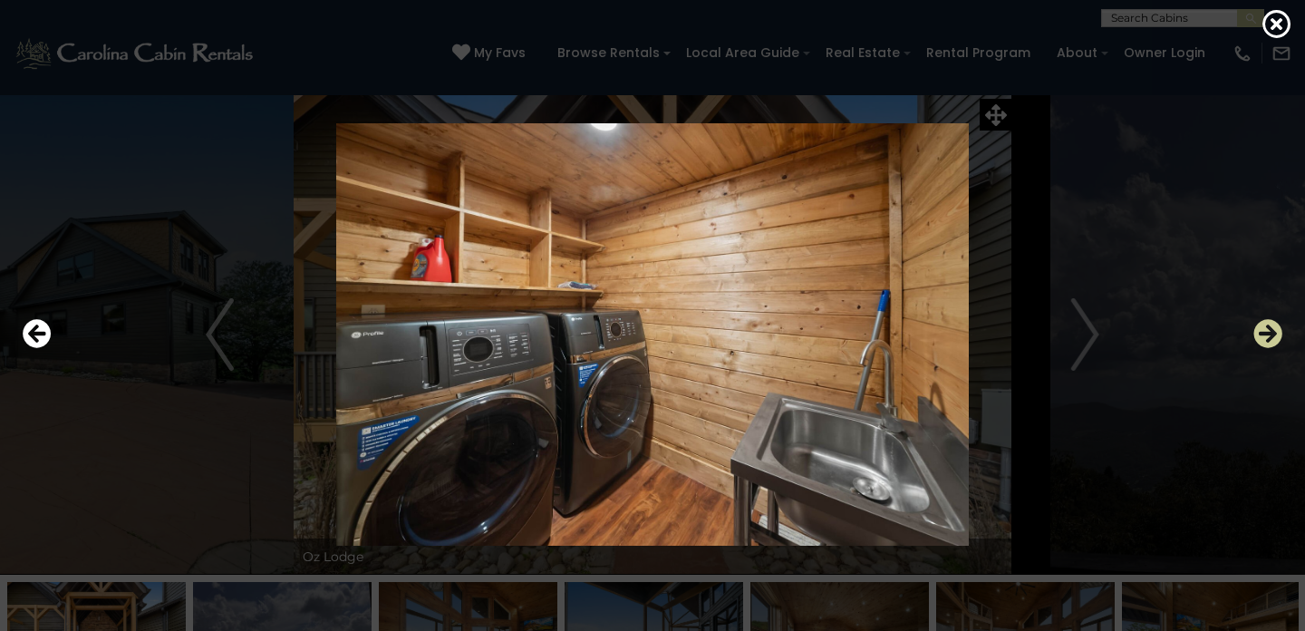
click at [1270, 342] on icon "Next" at bounding box center [1268, 333] width 29 height 29
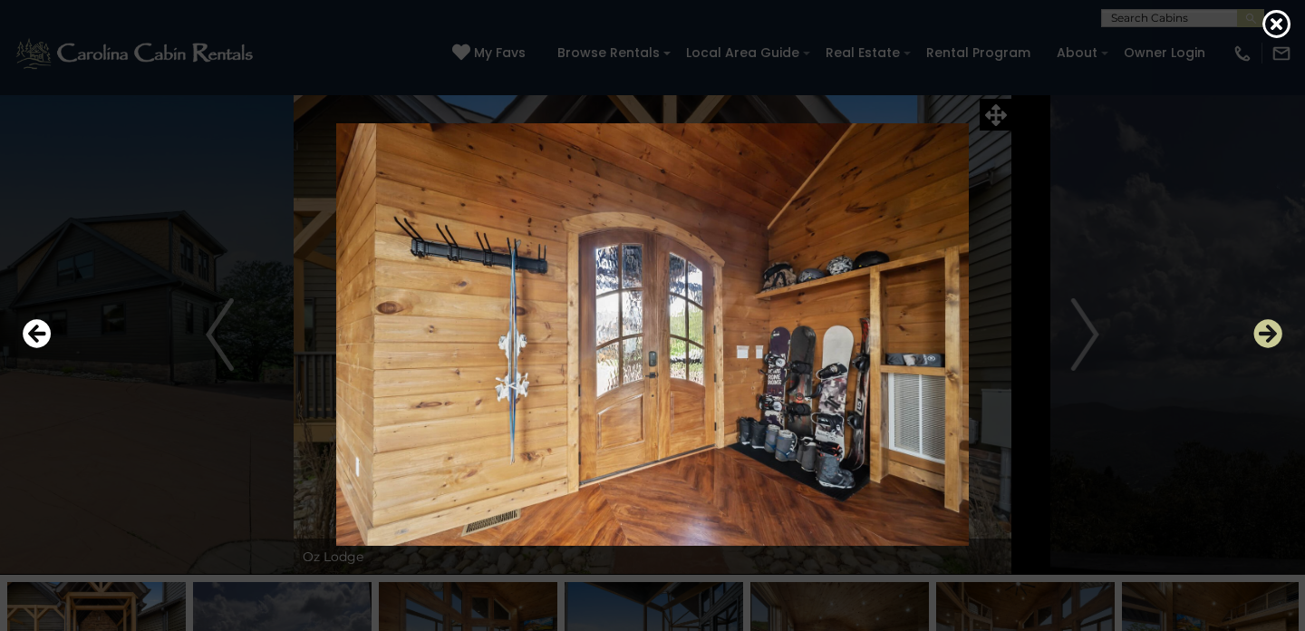
click at [1270, 342] on icon "Next" at bounding box center [1268, 333] width 29 height 29
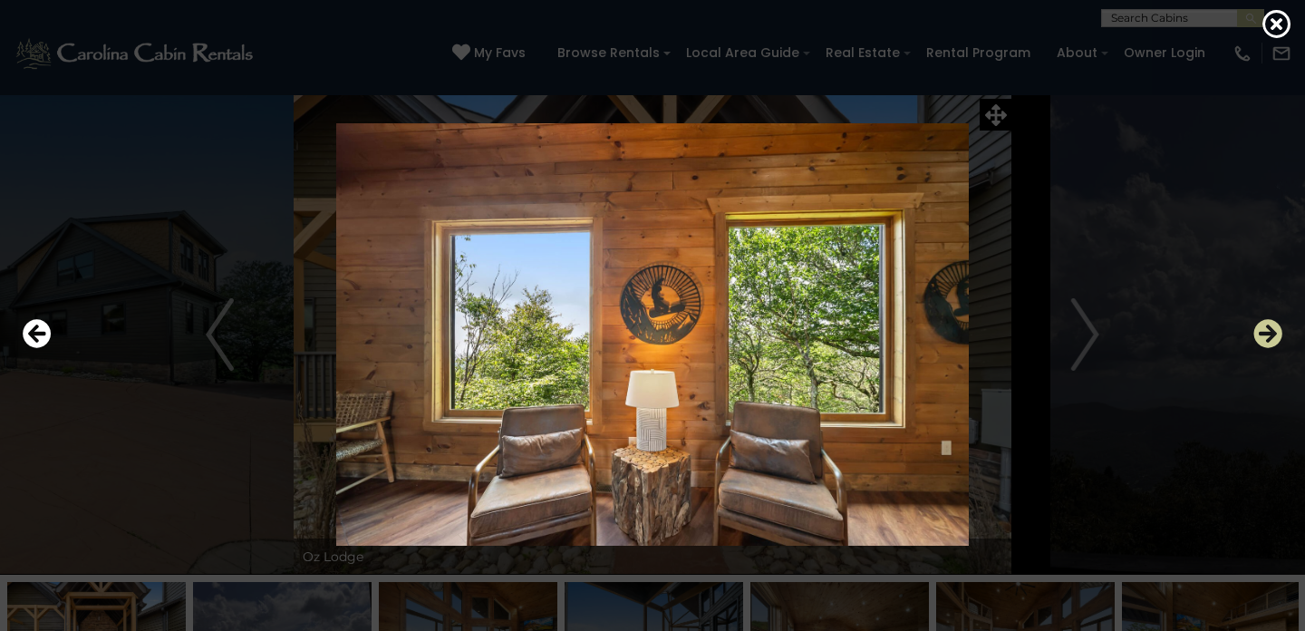
click at [1270, 342] on icon "Next" at bounding box center [1268, 333] width 29 height 29
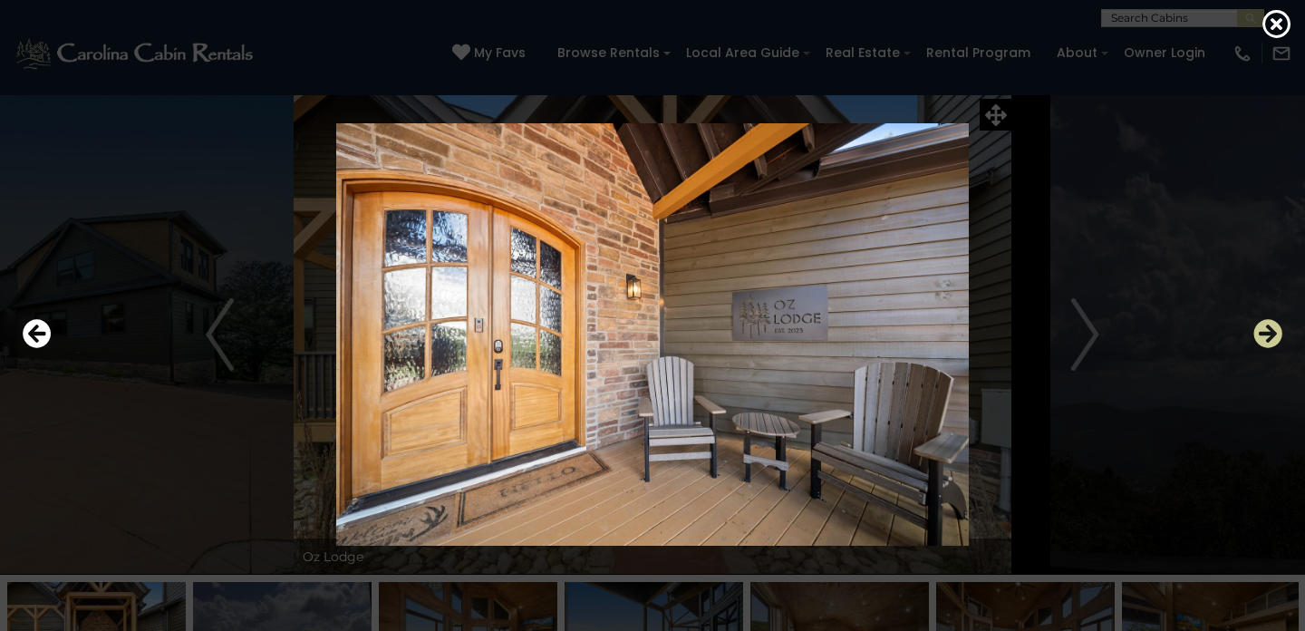
click at [1270, 341] on icon "Next" at bounding box center [1268, 333] width 29 height 29
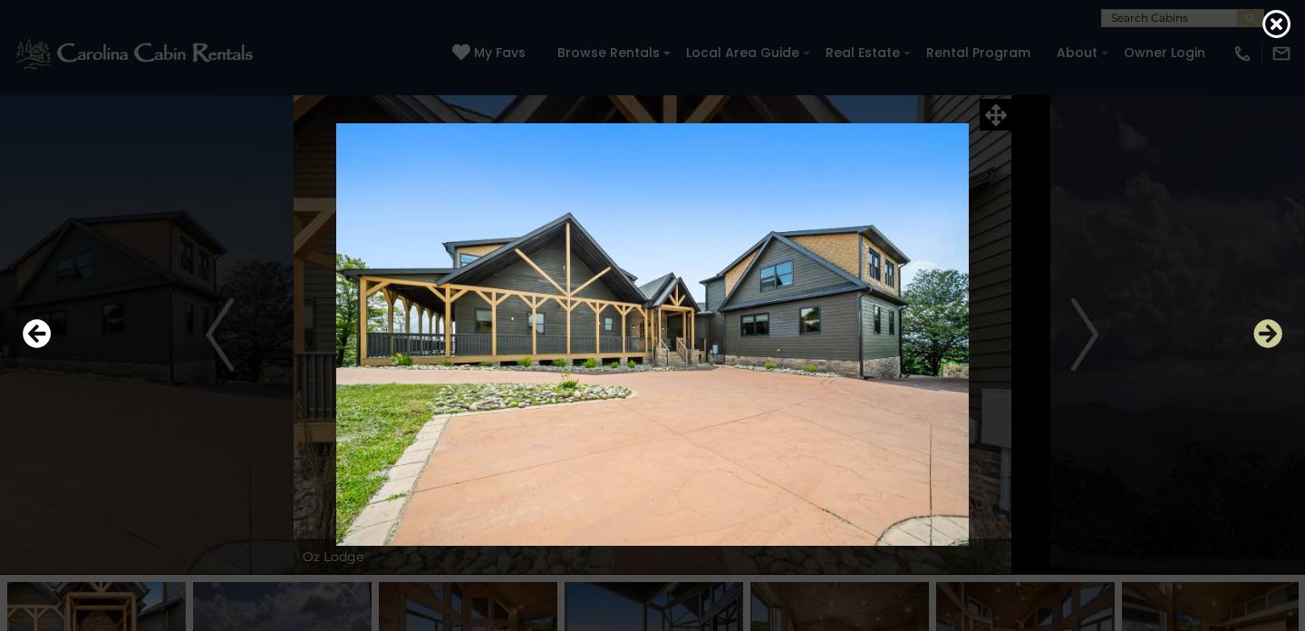
click at [1270, 341] on icon "Next" at bounding box center [1268, 333] width 29 height 29
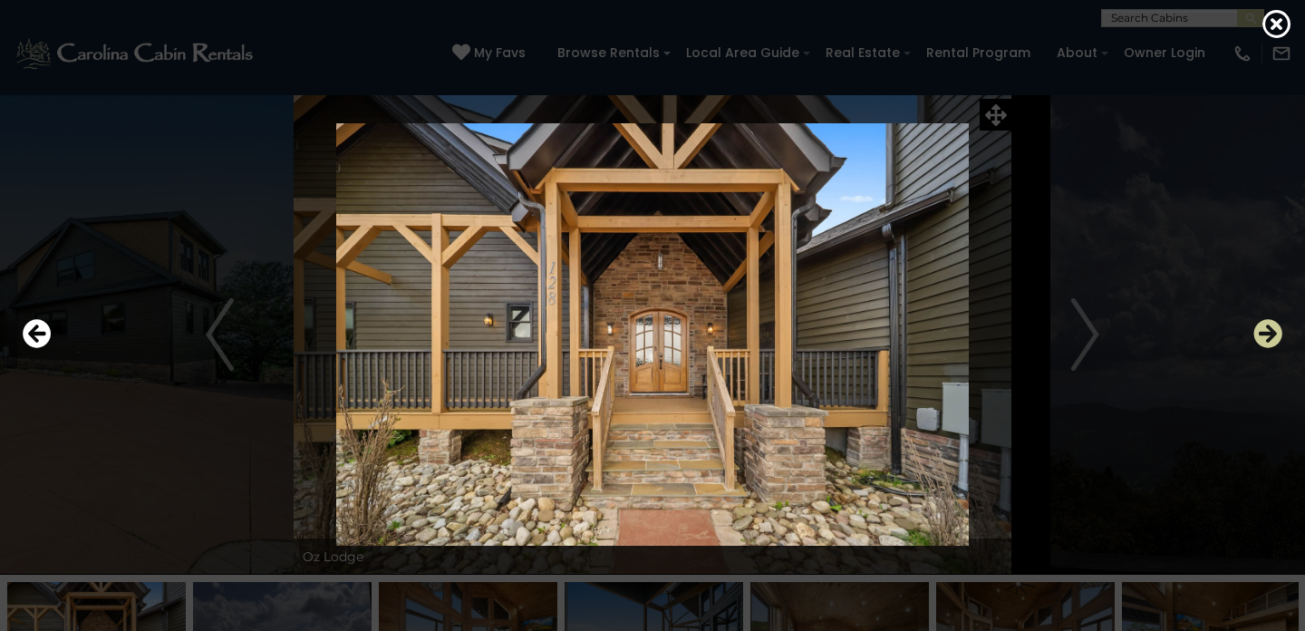
click at [1270, 341] on icon "Next" at bounding box center [1268, 333] width 29 height 29
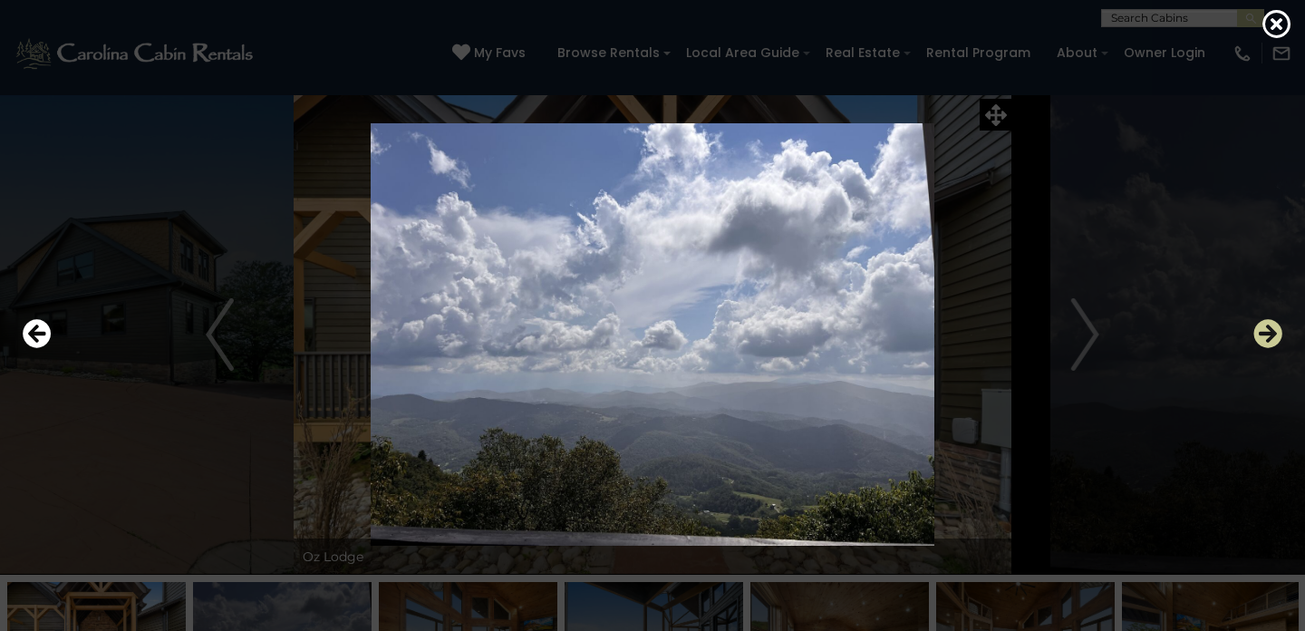
click at [1270, 341] on icon "Next" at bounding box center [1268, 333] width 29 height 29
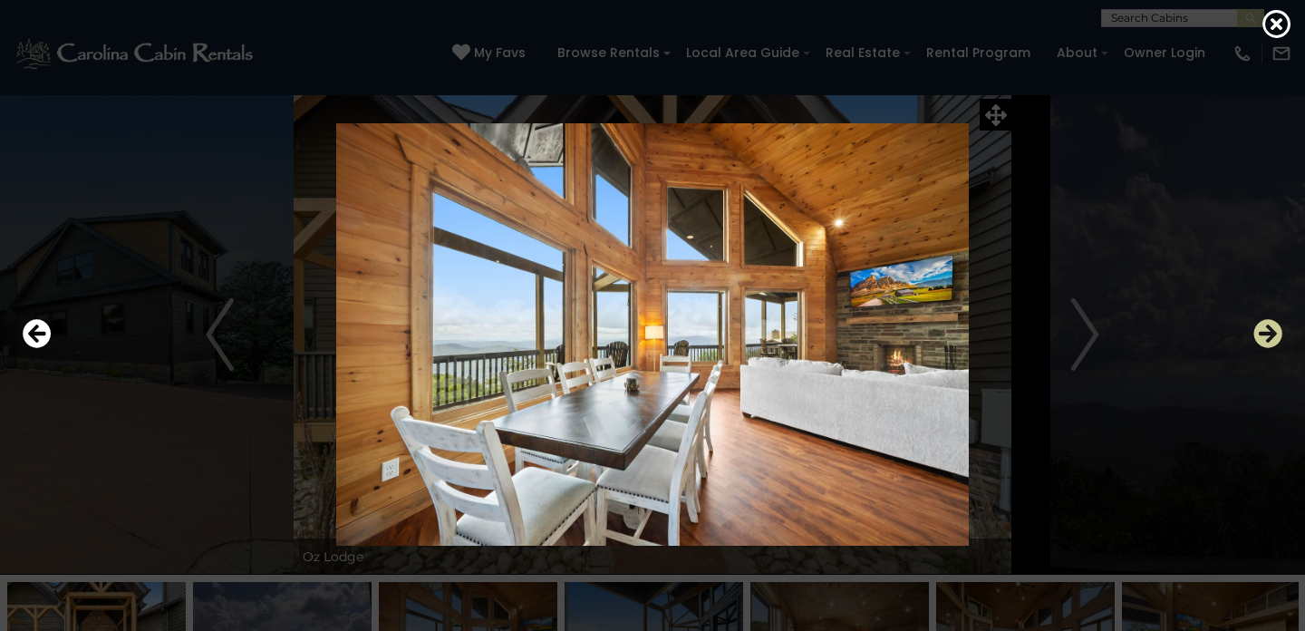
click at [1270, 341] on icon "Next" at bounding box center [1268, 333] width 29 height 29
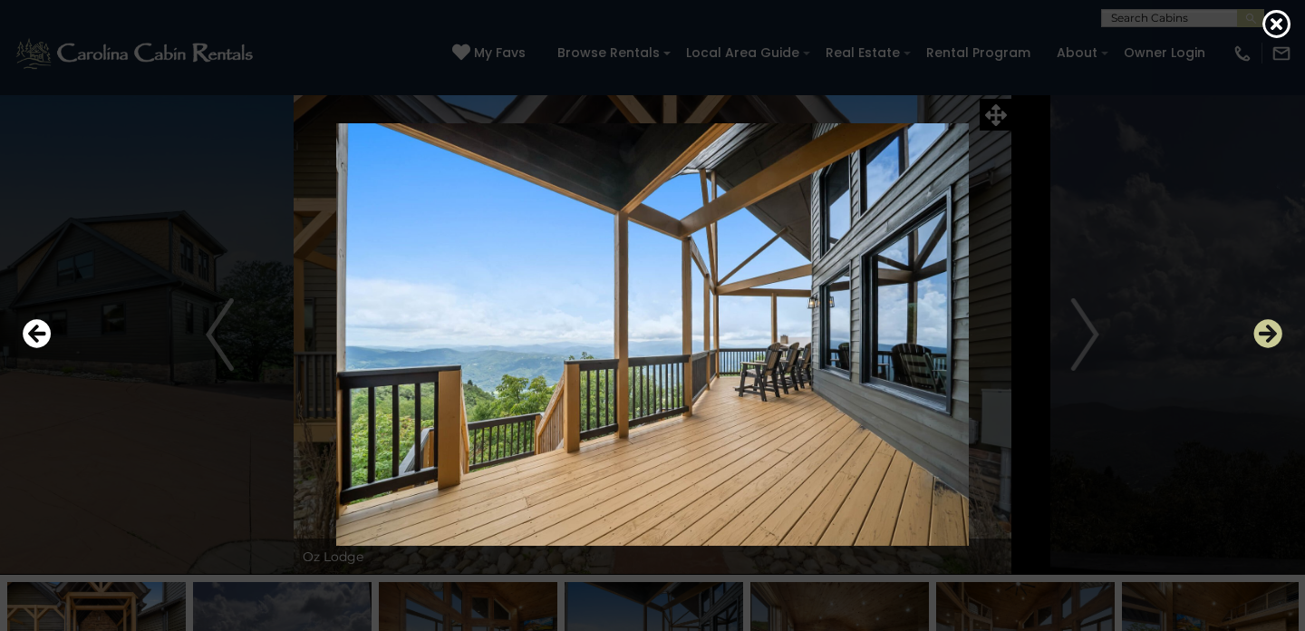
click at [1270, 341] on icon "Next" at bounding box center [1268, 333] width 29 height 29
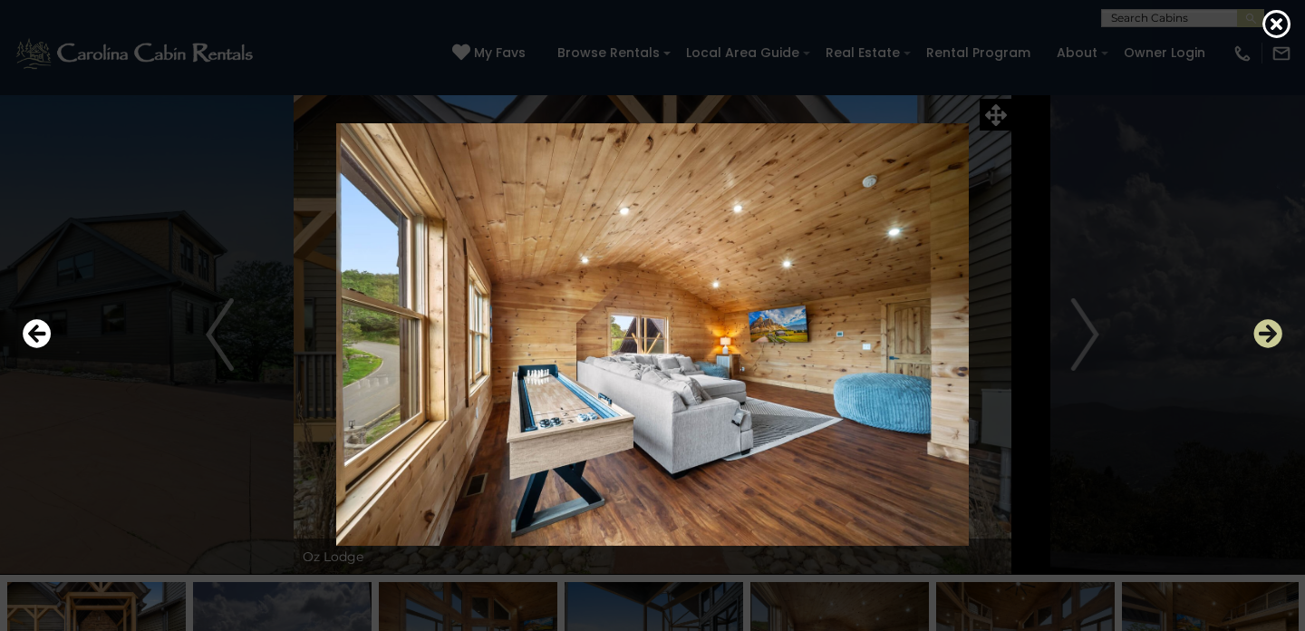
click at [1265, 334] on icon "Next" at bounding box center [1268, 333] width 29 height 29
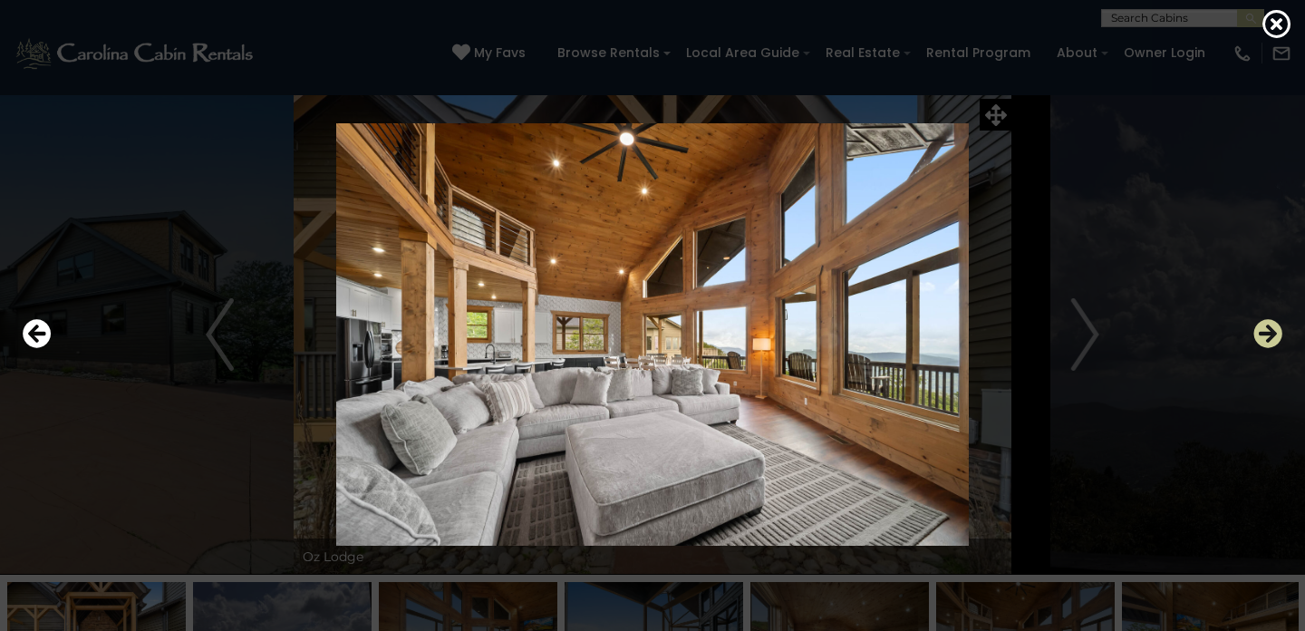
click at [1265, 334] on icon "Next" at bounding box center [1268, 333] width 29 height 29
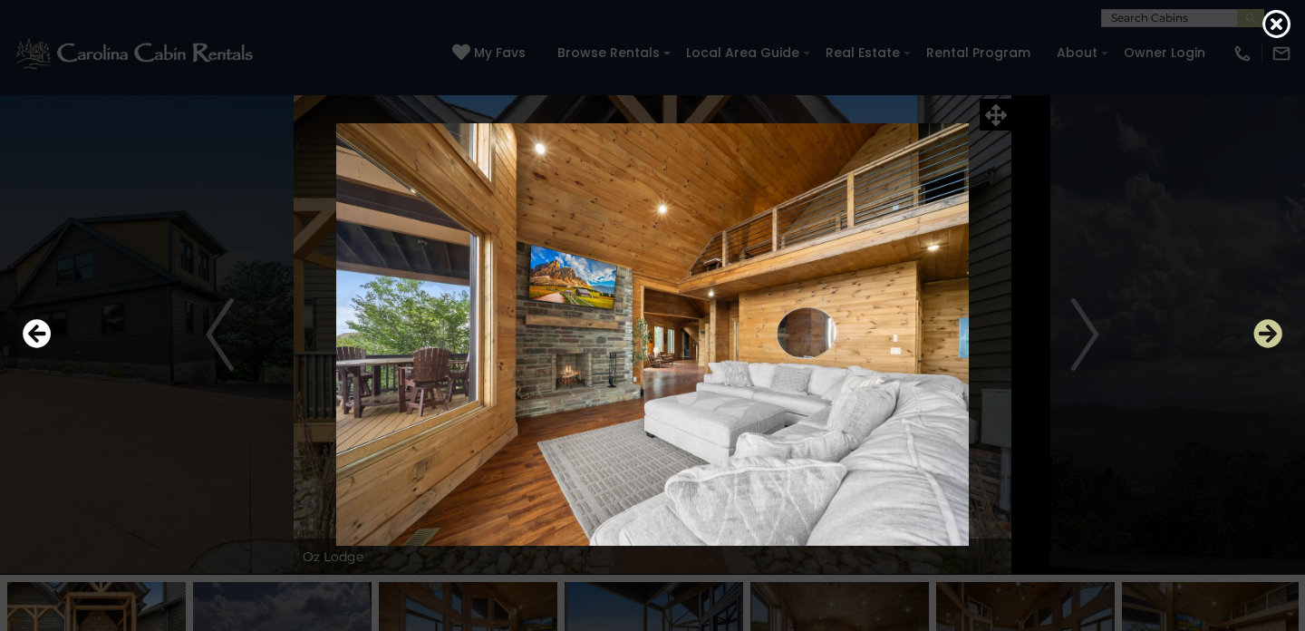
click at [1265, 334] on icon "Next" at bounding box center [1268, 333] width 29 height 29
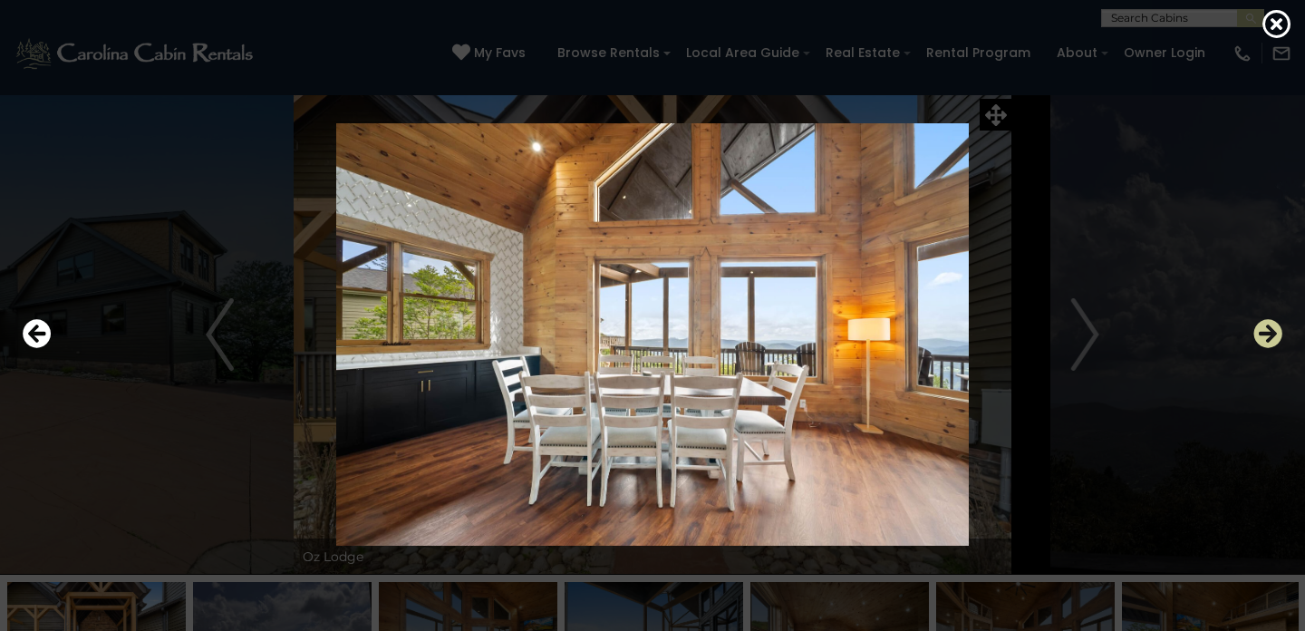
click at [1265, 334] on icon "Next" at bounding box center [1268, 333] width 29 height 29
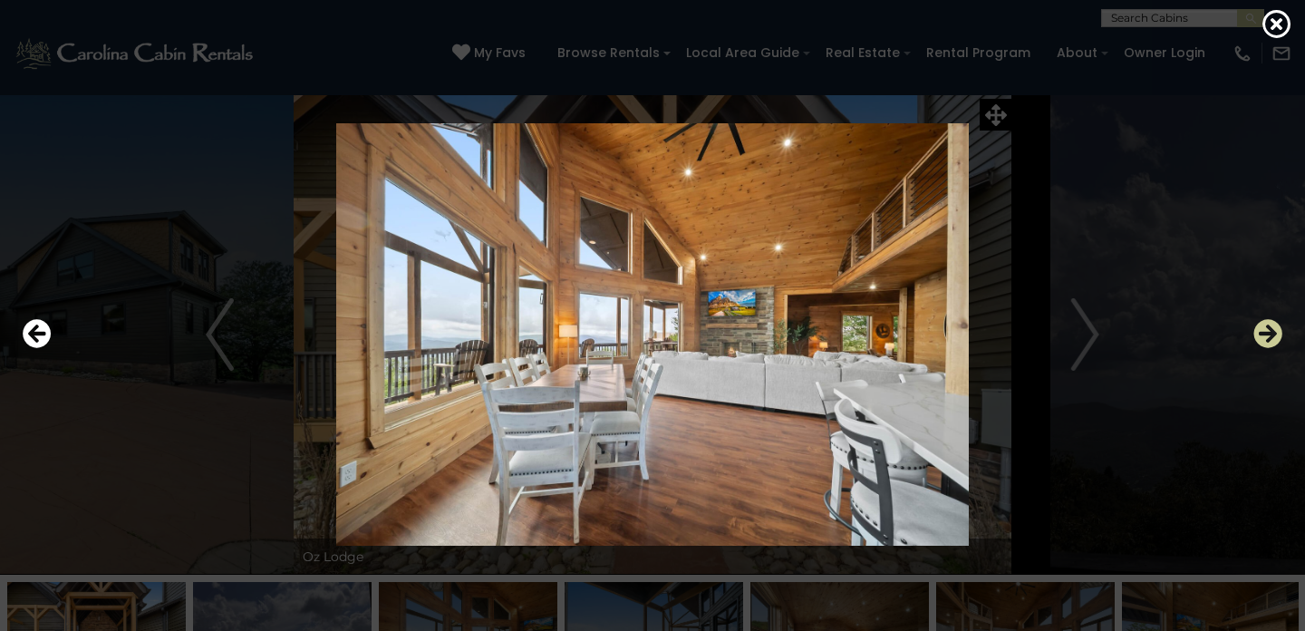
click at [1265, 334] on icon "Next" at bounding box center [1268, 333] width 29 height 29
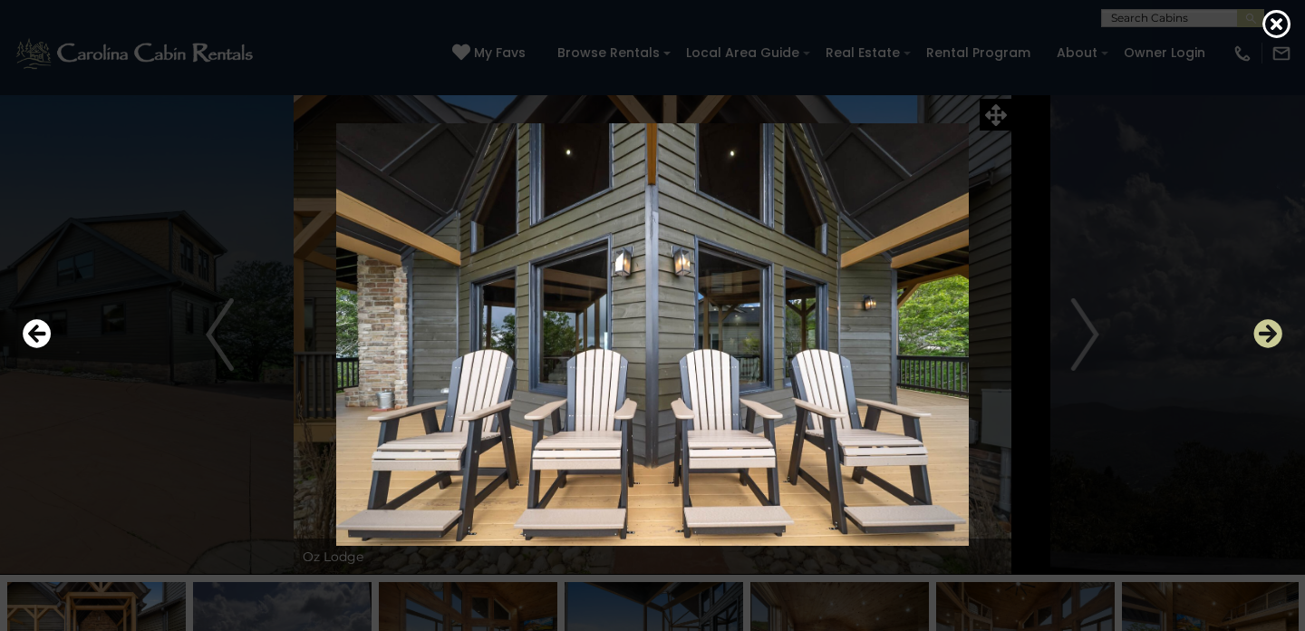
click at [1265, 334] on icon "Next" at bounding box center [1268, 333] width 29 height 29
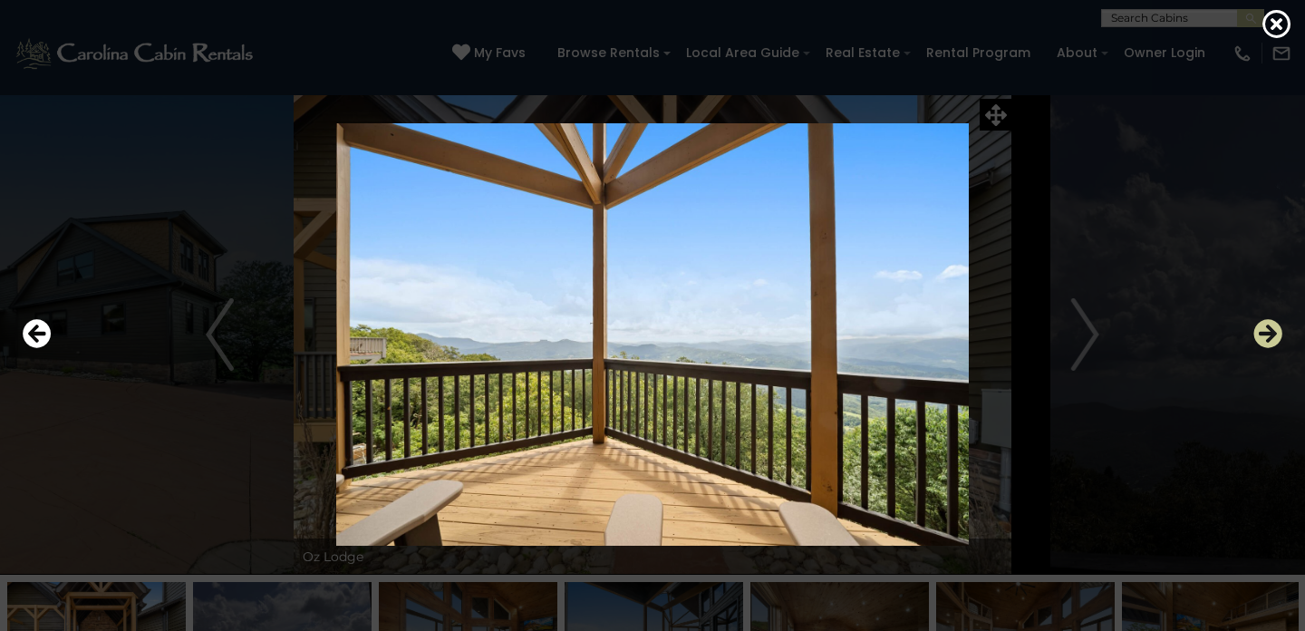
click at [1265, 334] on icon "Next" at bounding box center [1268, 333] width 29 height 29
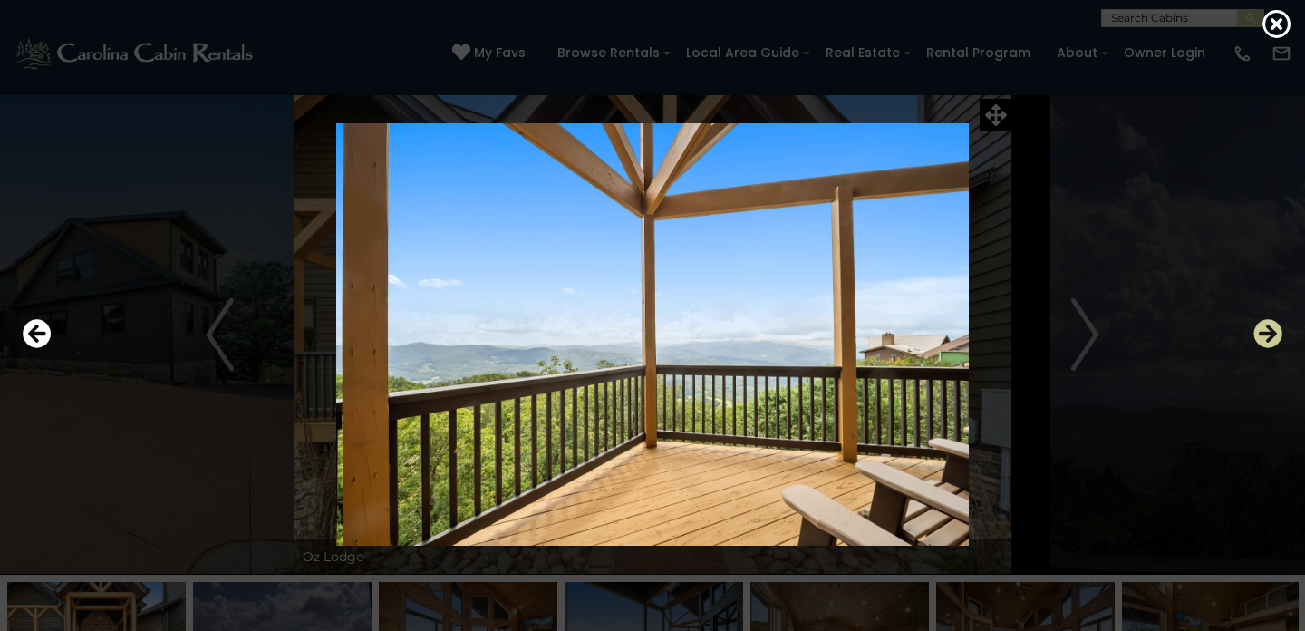
click at [1265, 334] on icon "Next" at bounding box center [1268, 333] width 29 height 29
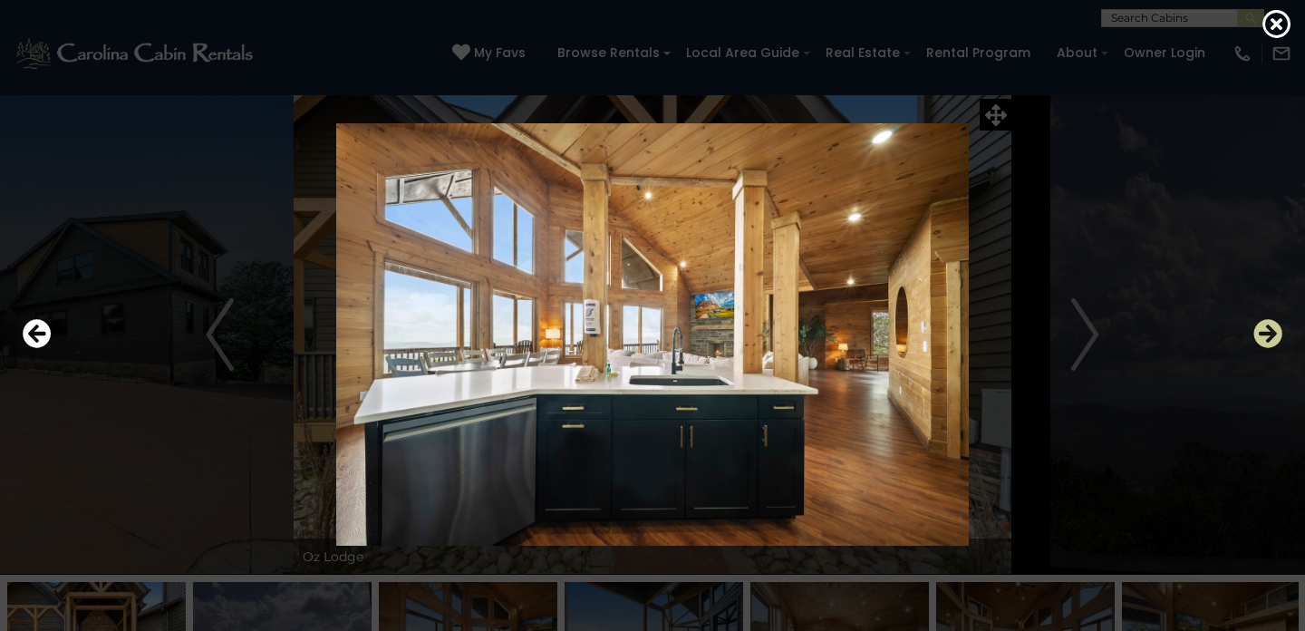
click at [1265, 334] on icon "Next" at bounding box center [1268, 333] width 29 height 29
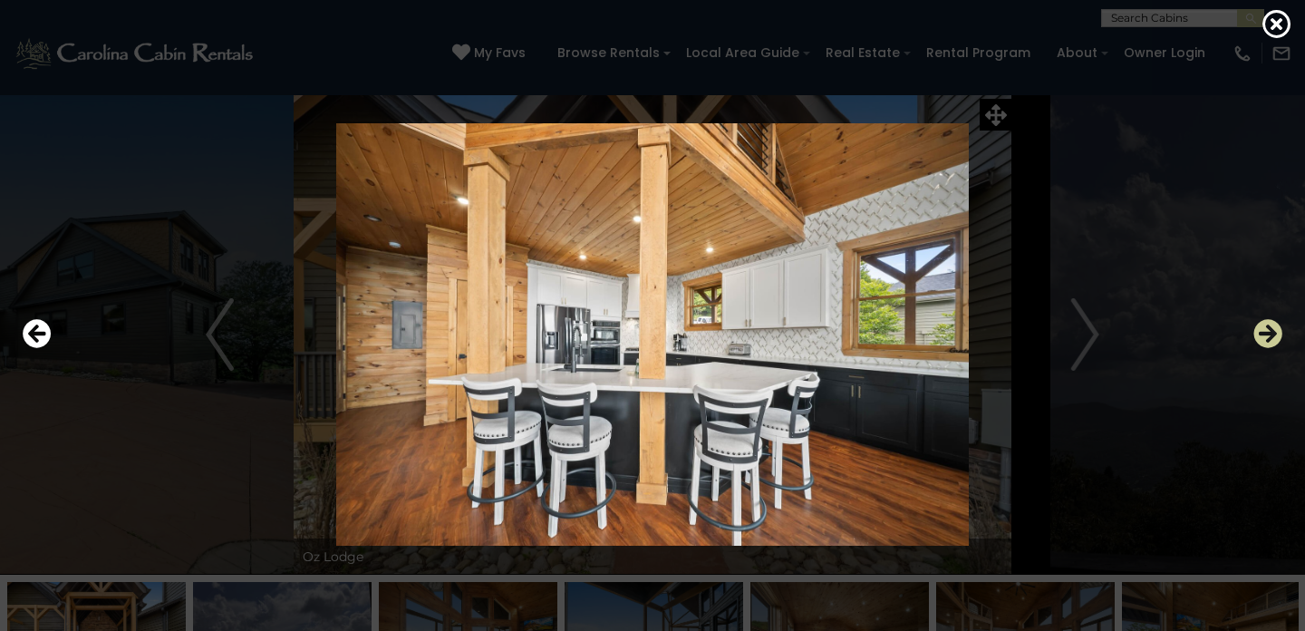
click at [1265, 334] on icon "Next" at bounding box center [1268, 333] width 29 height 29
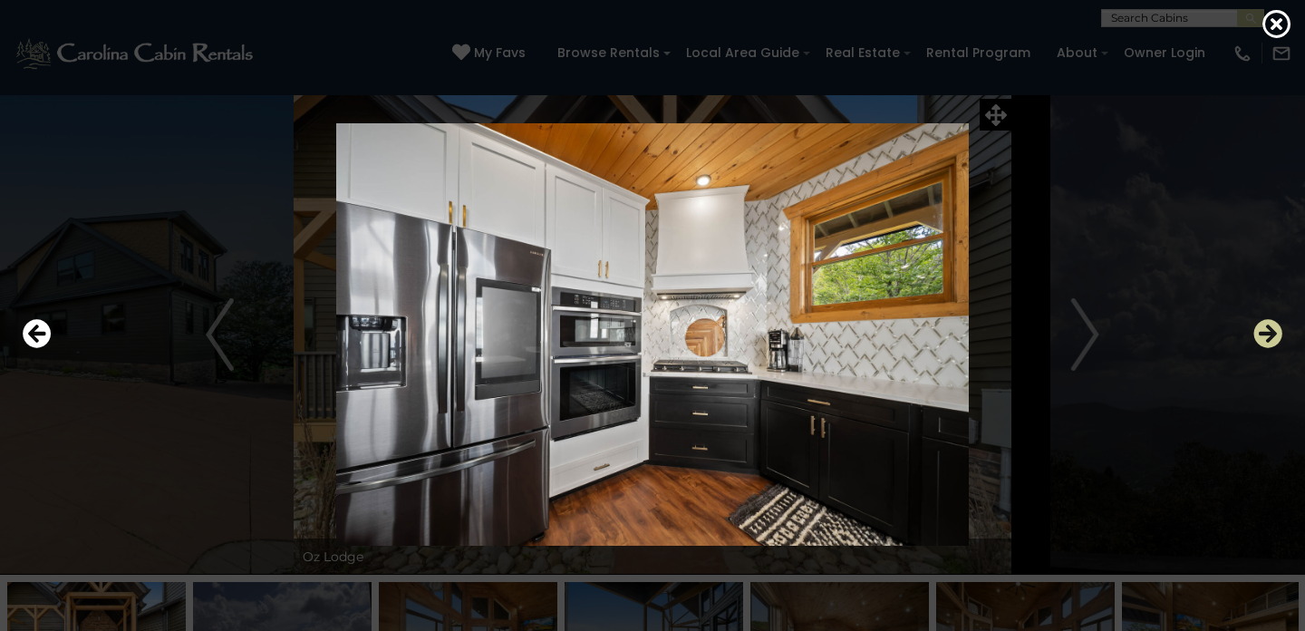
click at [1265, 334] on icon "Next" at bounding box center [1268, 333] width 29 height 29
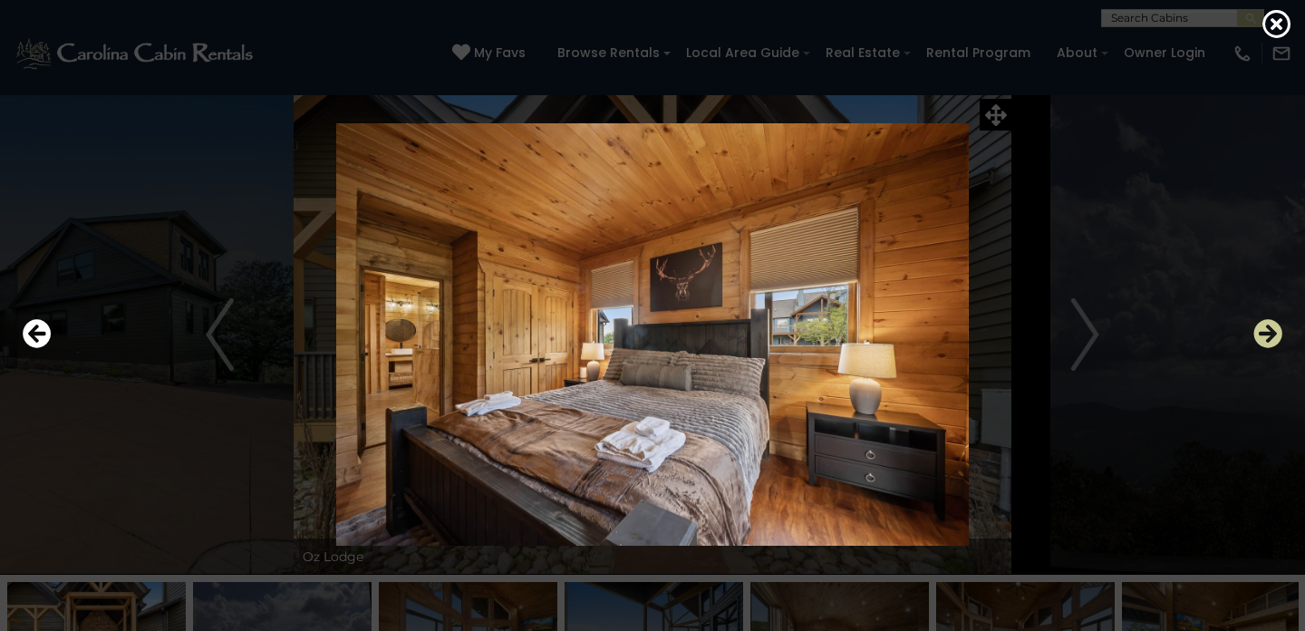
click at [1265, 334] on icon "Next" at bounding box center [1268, 333] width 29 height 29
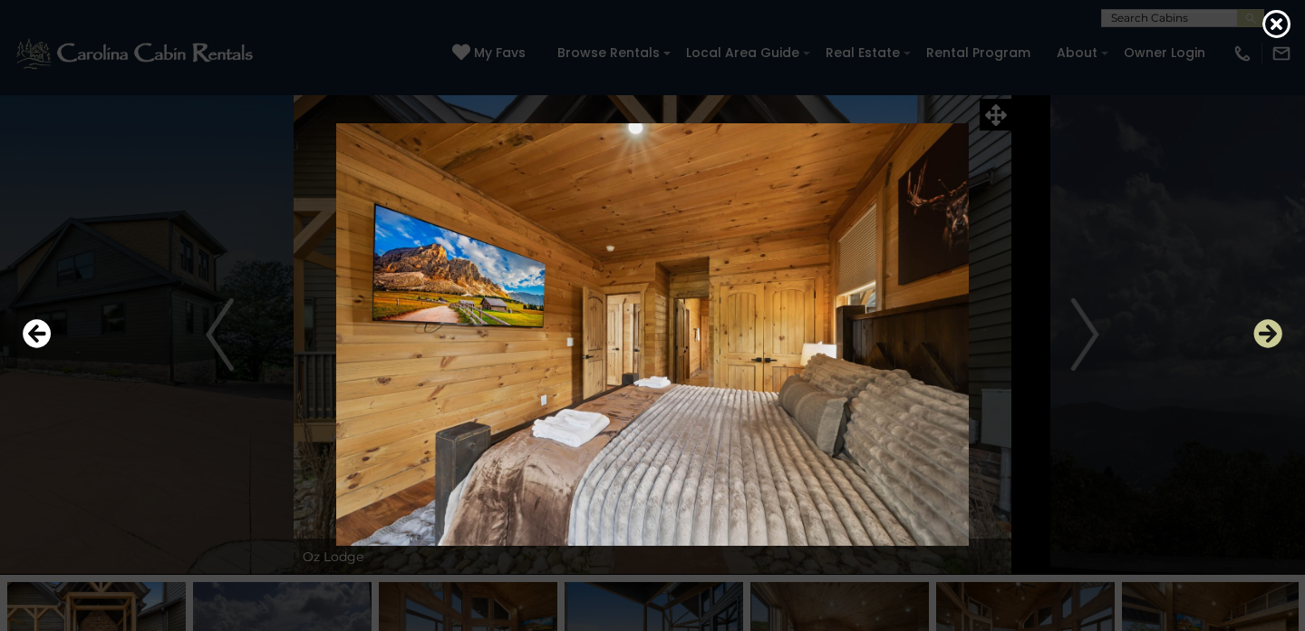
click at [1265, 334] on icon "Next" at bounding box center [1268, 333] width 29 height 29
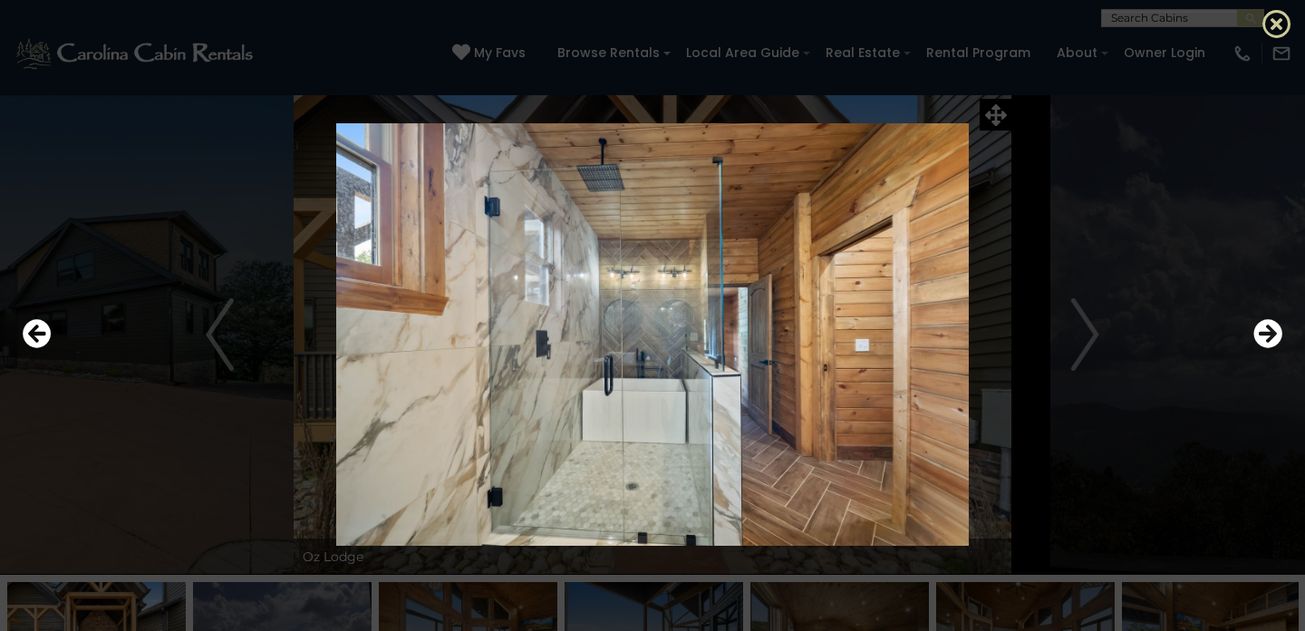
click at [1275, 23] on icon at bounding box center [1277, 23] width 29 height 29
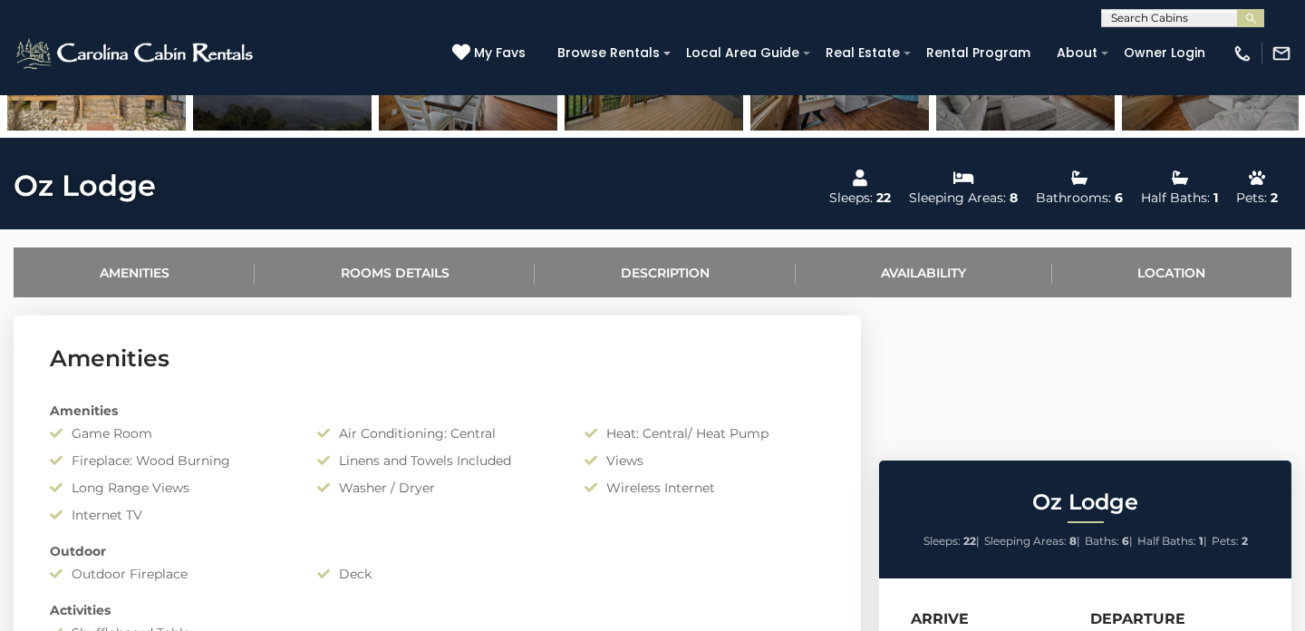
scroll to position [584, 0]
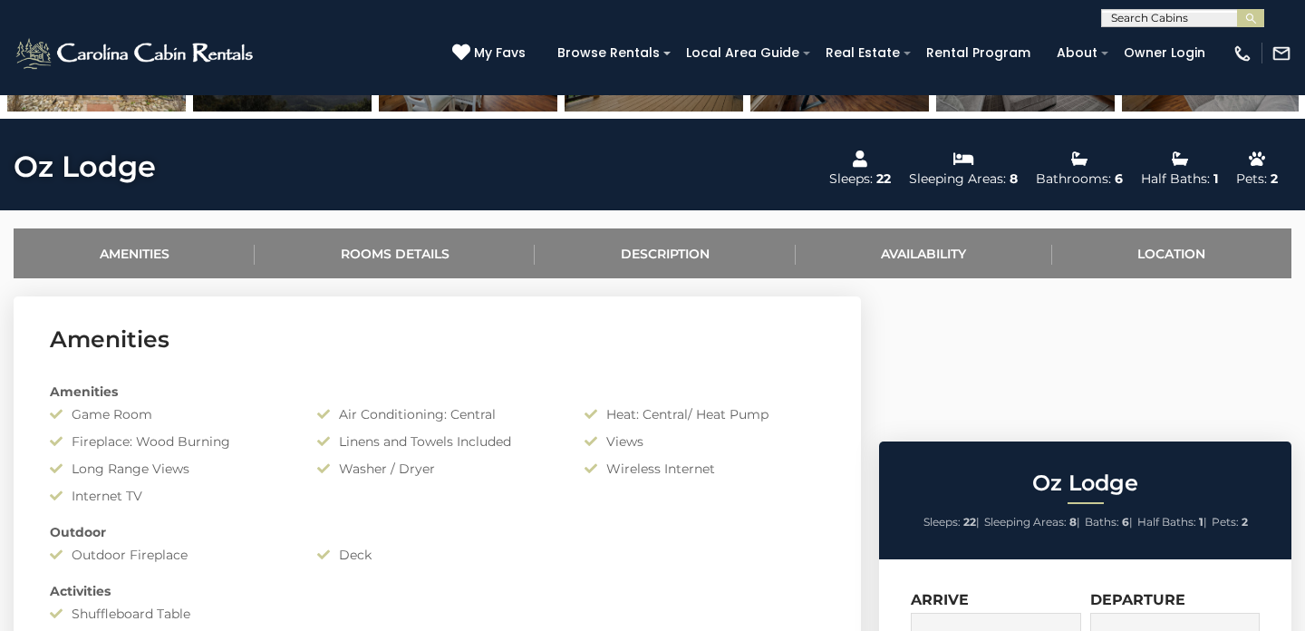
drag, startPoint x: 153, startPoint y: 169, endPoint x: 0, endPoint y: 172, distance: 153.2
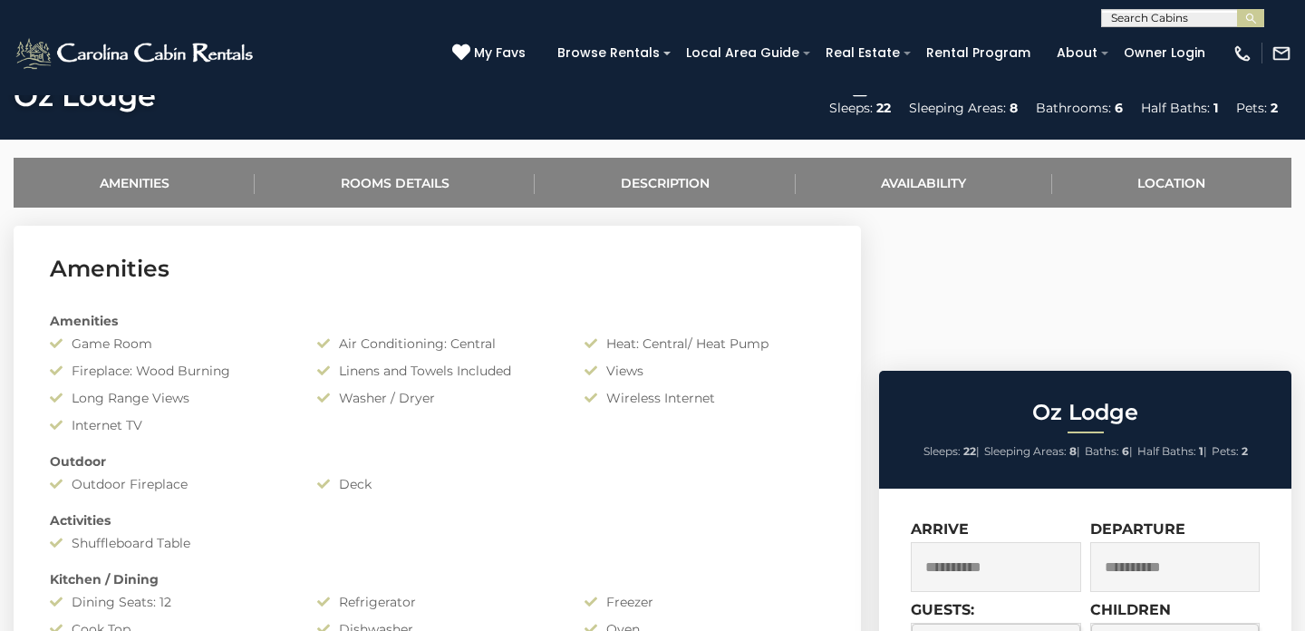
scroll to position [662, 0]
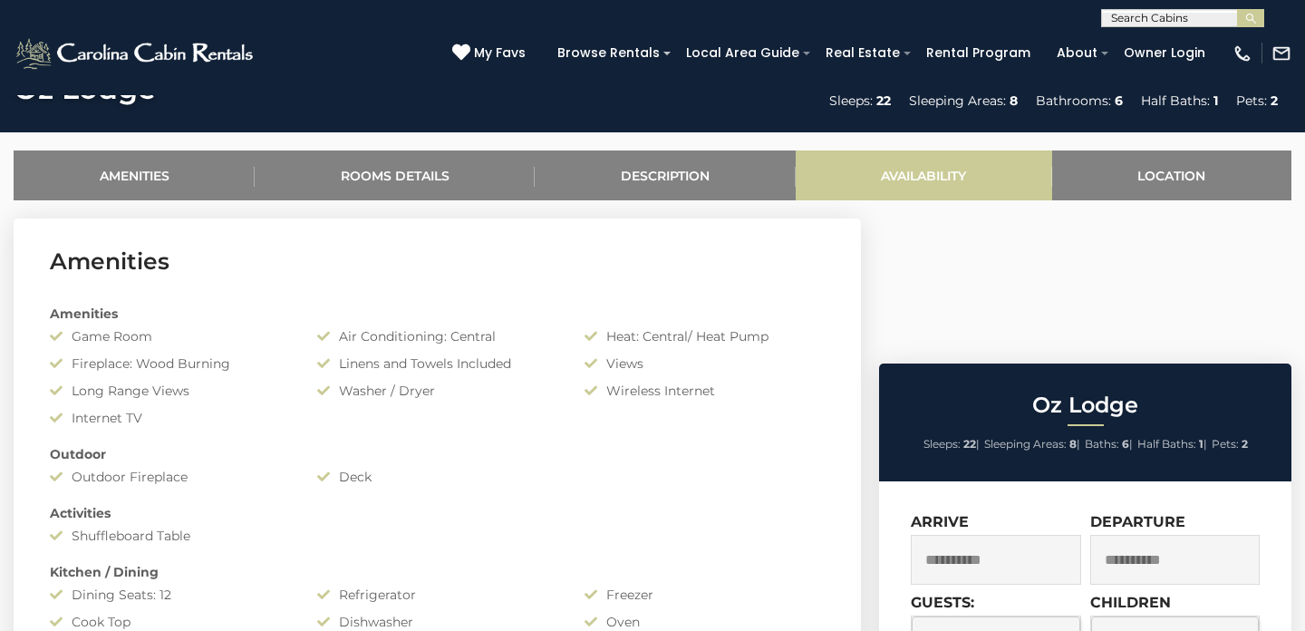
click at [905, 183] on link "Availability" at bounding box center [924, 175] width 257 height 50
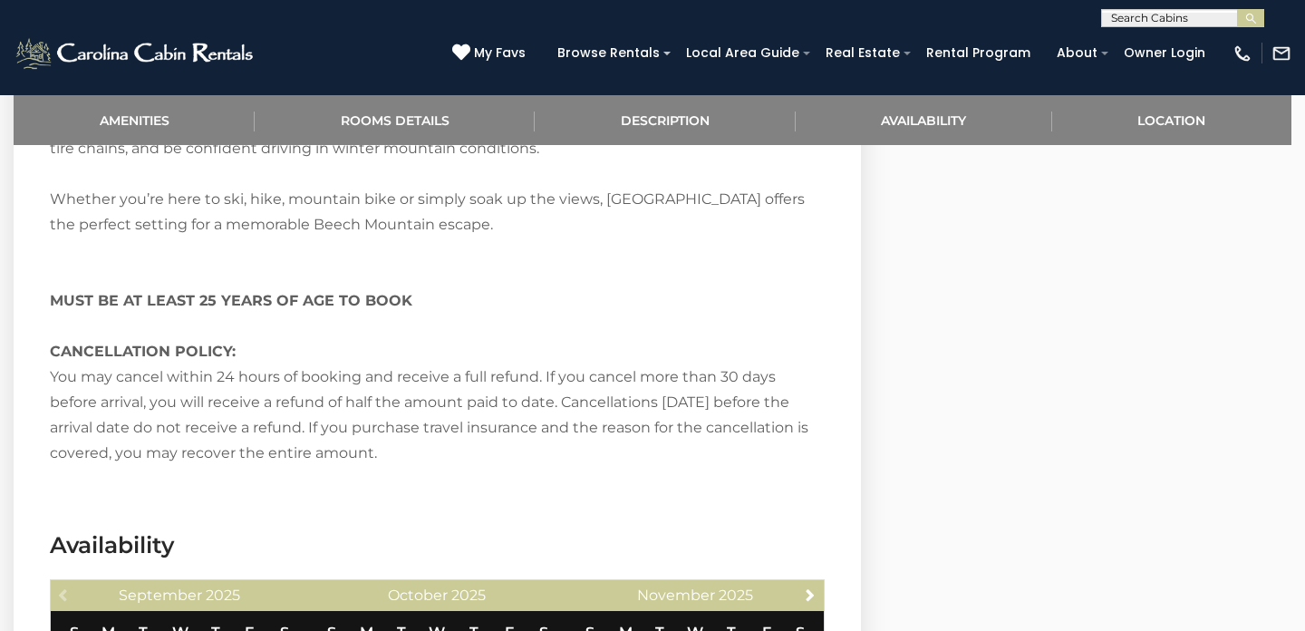
scroll to position [3469, 0]
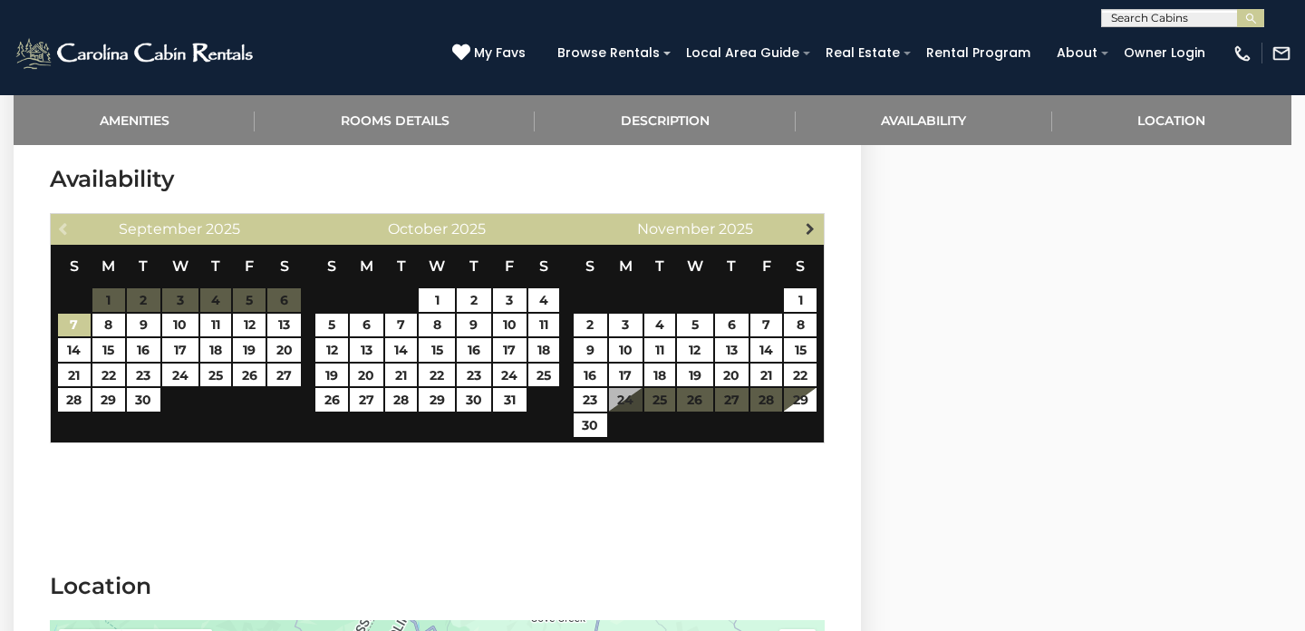
click at [810, 228] on span "Next" at bounding box center [810, 228] width 15 height 15
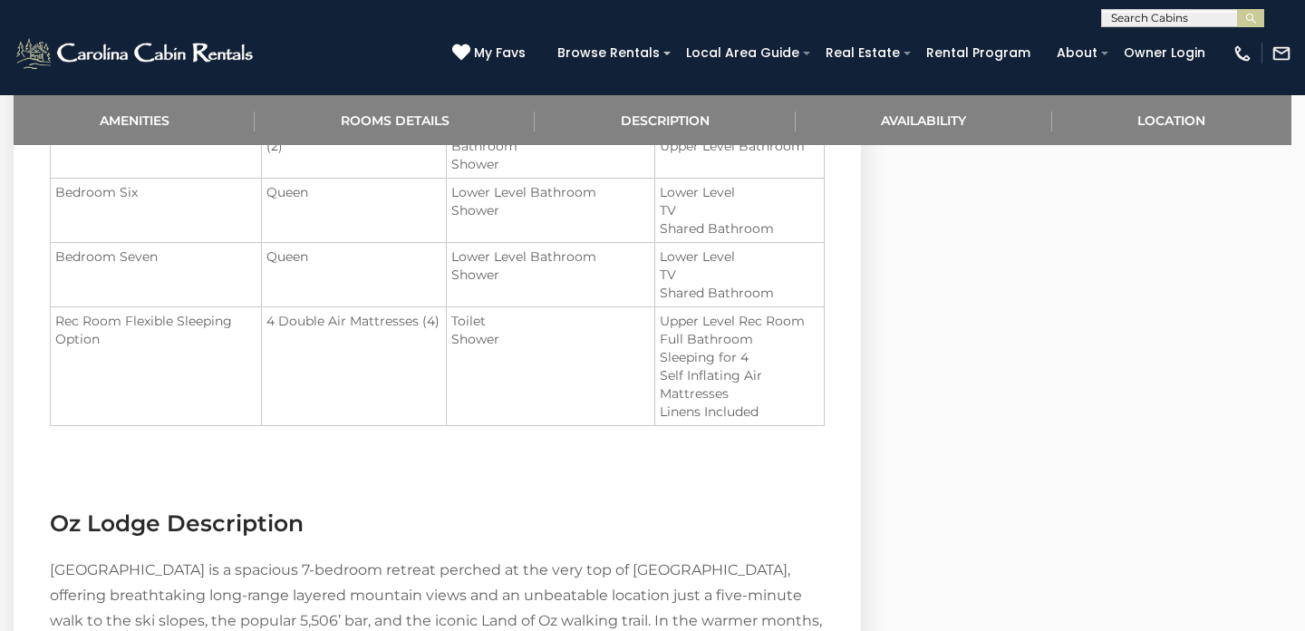
scroll to position [1337, 0]
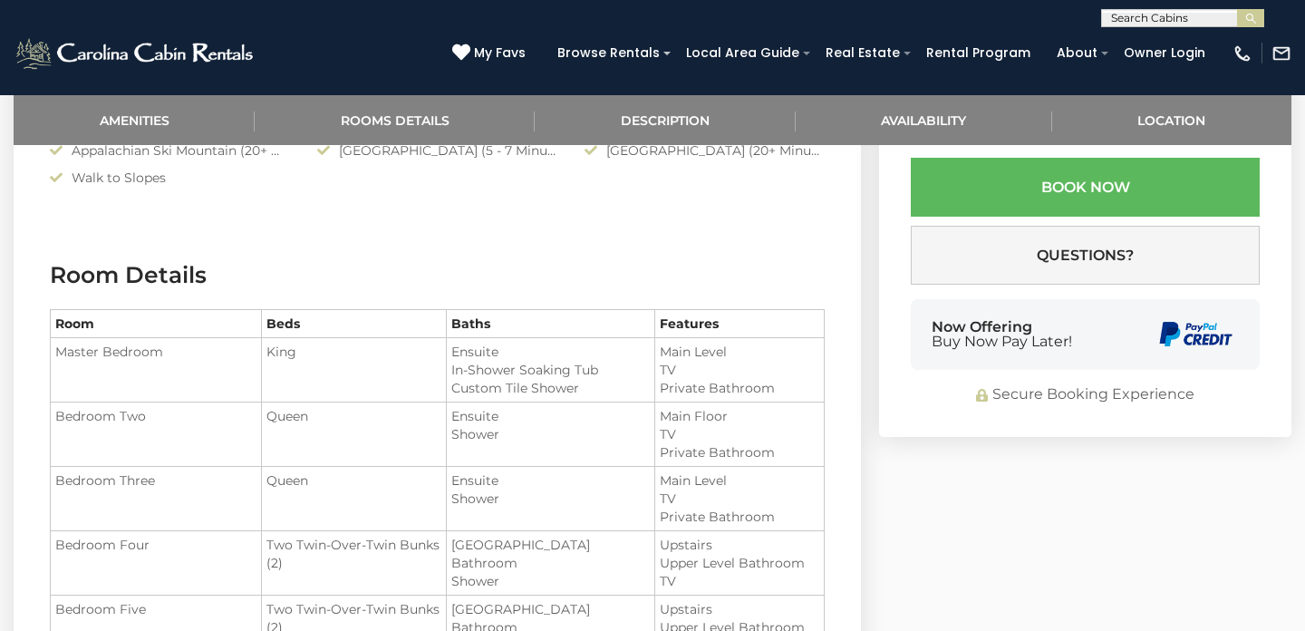
select select "*"
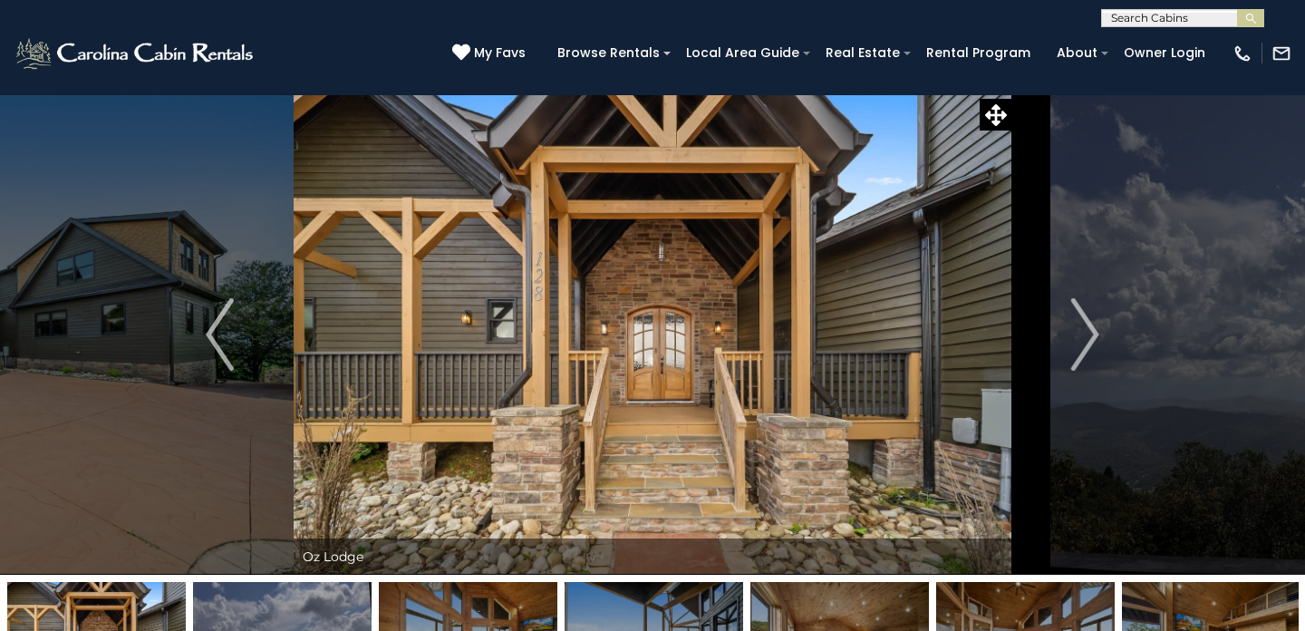
scroll to position [0, 0]
click at [1091, 347] on img "Next" at bounding box center [1084, 334] width 27 height 73
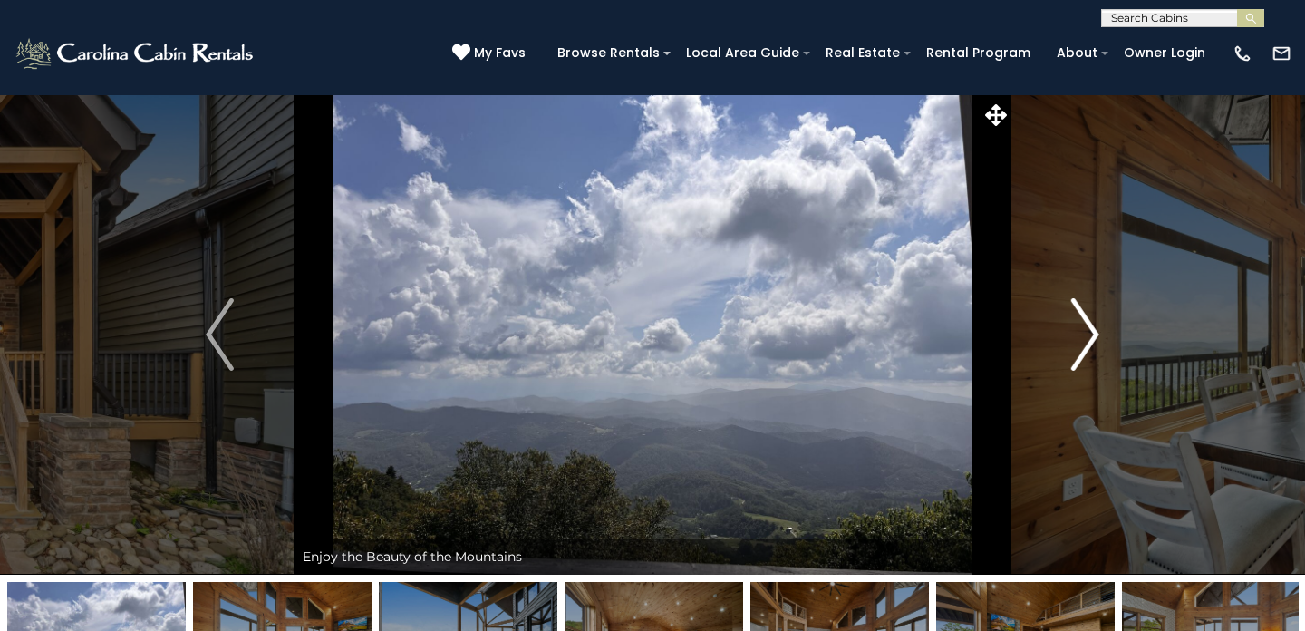
click at [1091, 347] on img "Next" at bounding box center [1084, 334] width 27 height 73
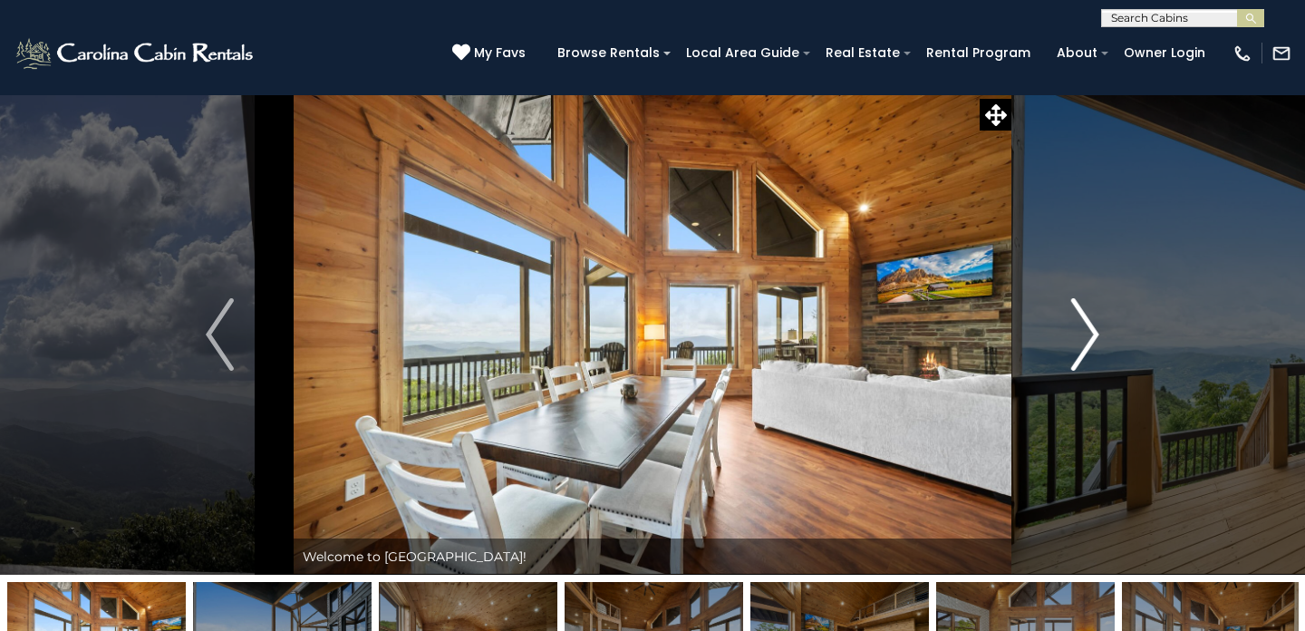
click at [1091, 347] on img "Next" at bounding box center [1084, 334] width 27 height 73
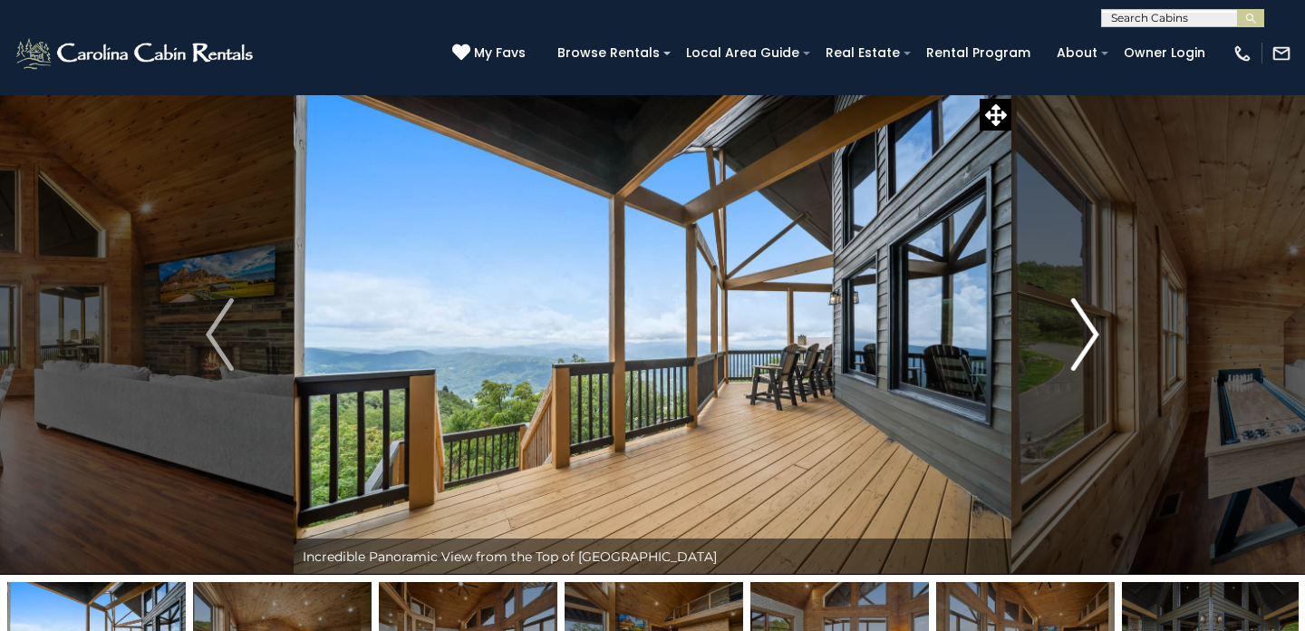
click at [1082, 330] on img "Next" at bounding box center [1084, 334] width 27 height 73
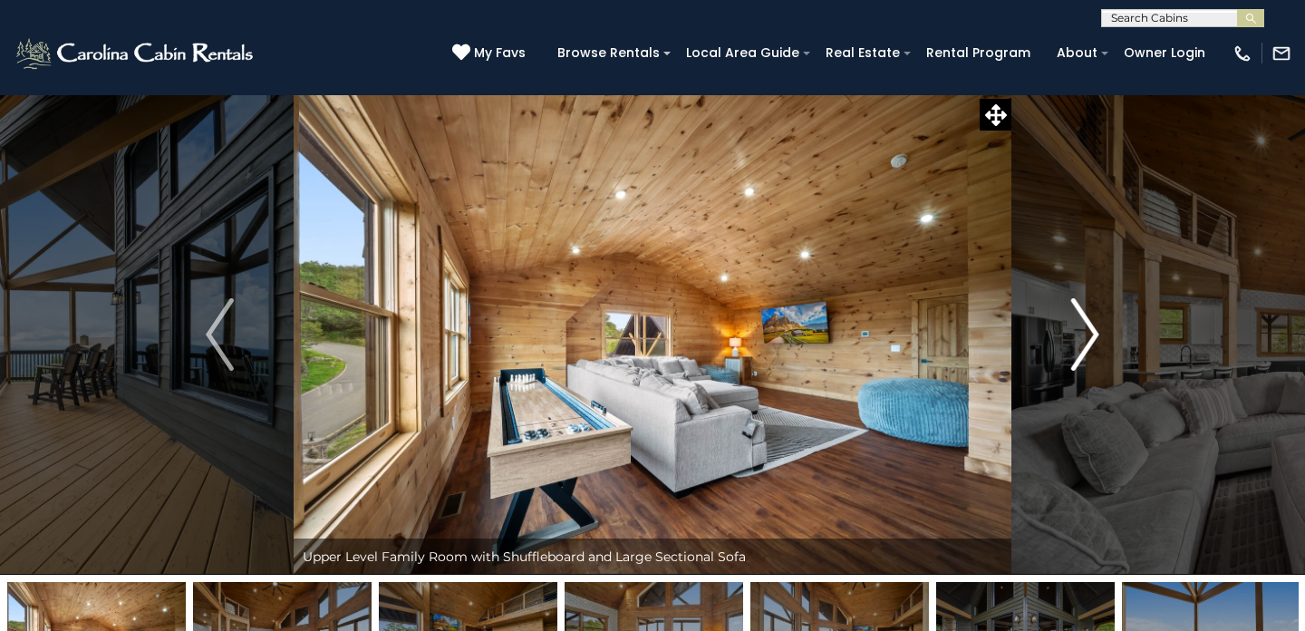
click at [1082, 330] on img "Next" at bounding box center [1084, 334] width 27 height 73
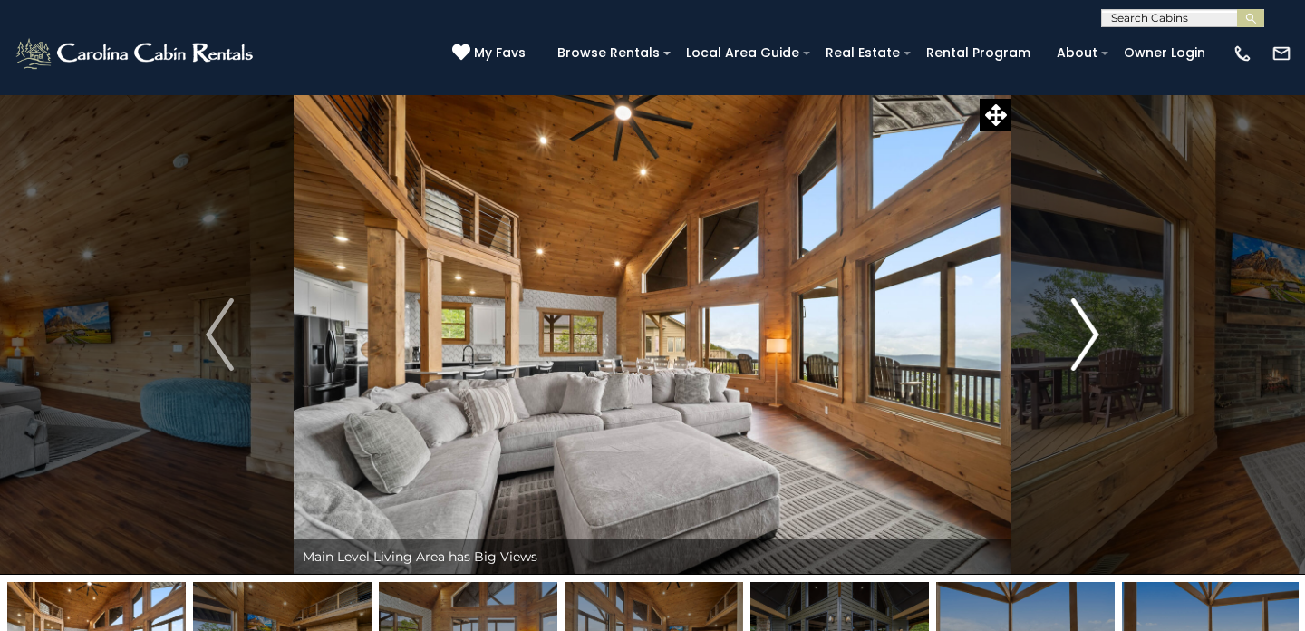
click at [1082, 330] on img "Next" at bounding box center [1084, 334] width 27 height 73
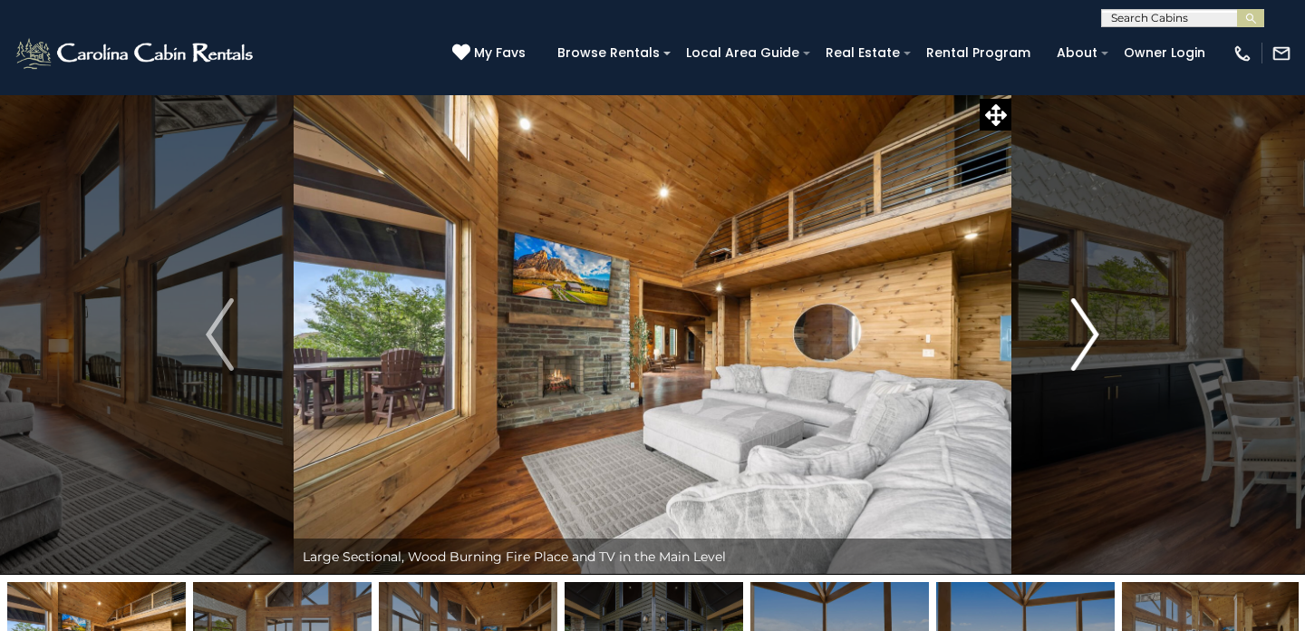
click at [1082, 330] on img "Next" at bounding box center [1084, 334] width 27 height 73
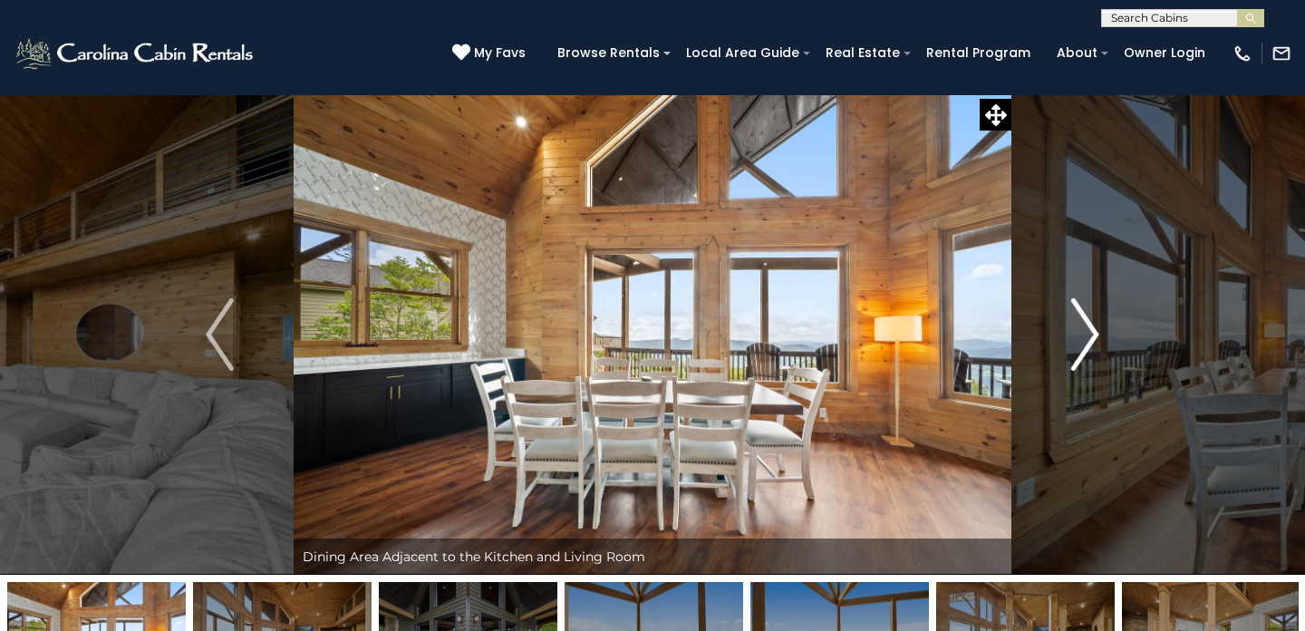
click at [1082, 330] on img "Next" at bounding box center [1084, 334] width 27 height 73
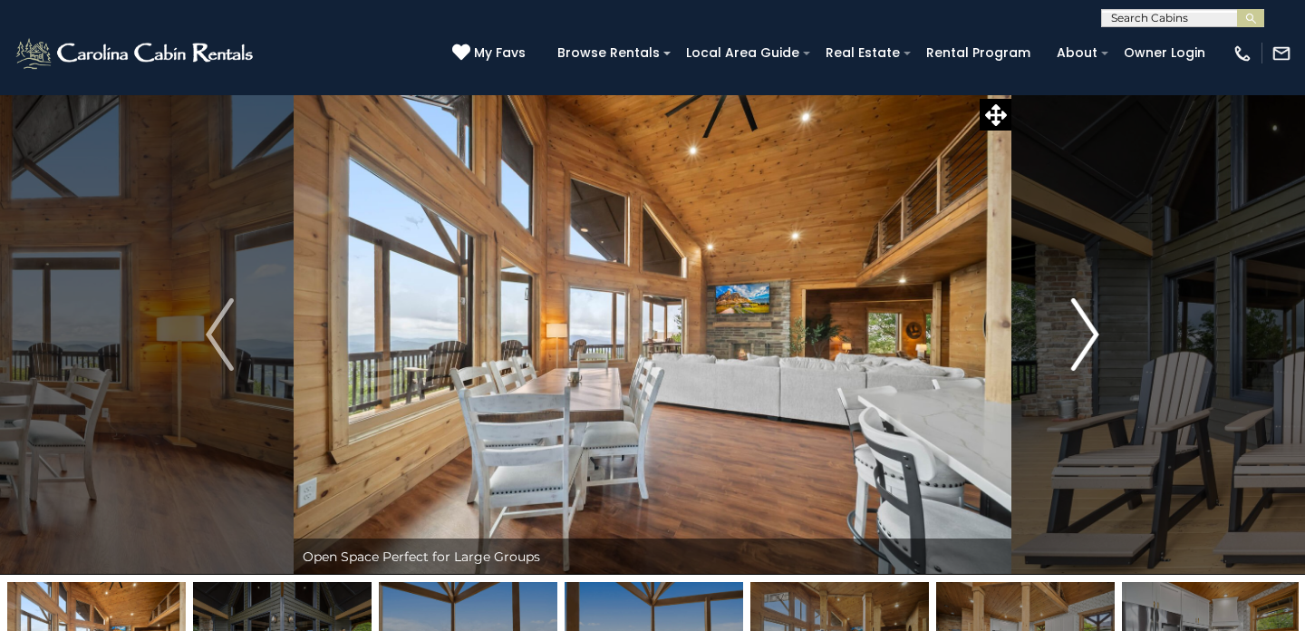
click at [1082, 330] on img "Next" at bounding box center [1084, 334] width 27 height 73
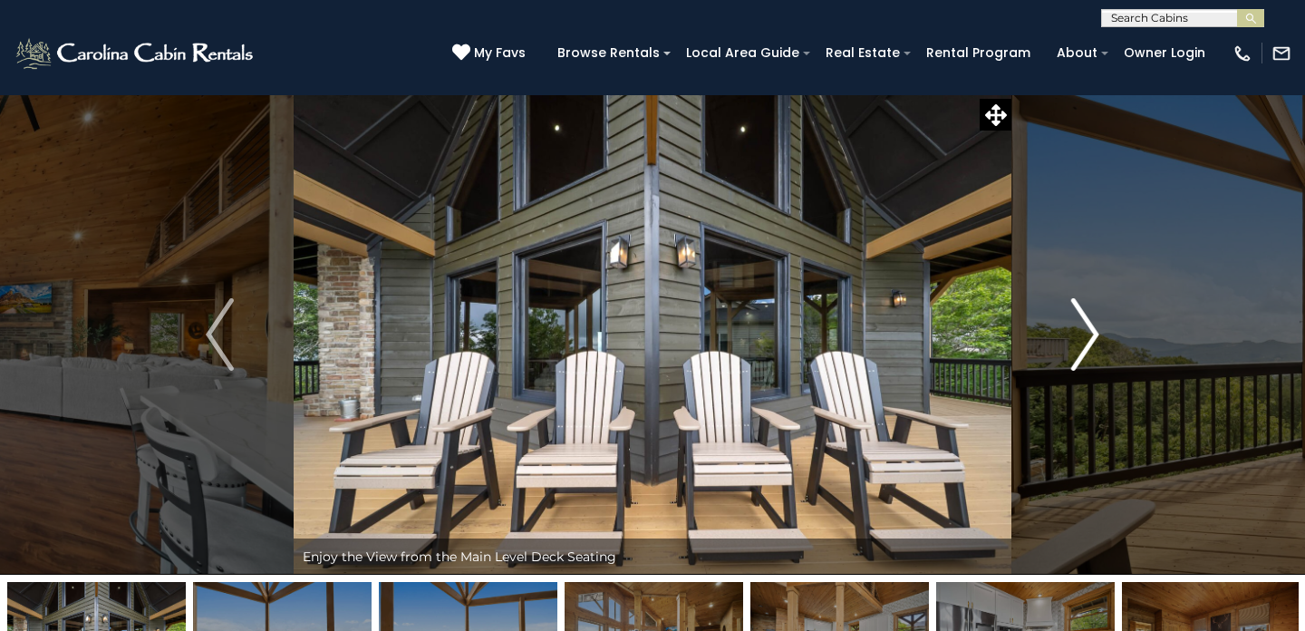
click at [1082, 330] on img "Next" at bounding box center [1084, 334] width 27 height 73
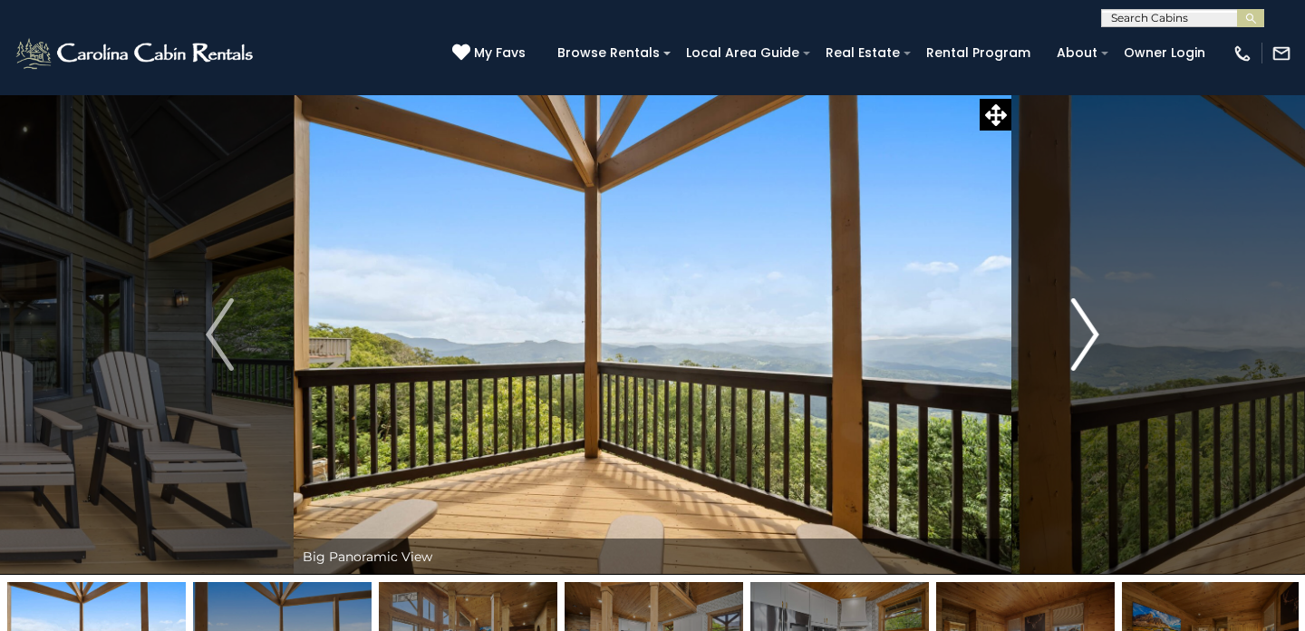
click at [1082, 330] on img "Next" at bounding box center [1084, 334] width 27 height 73
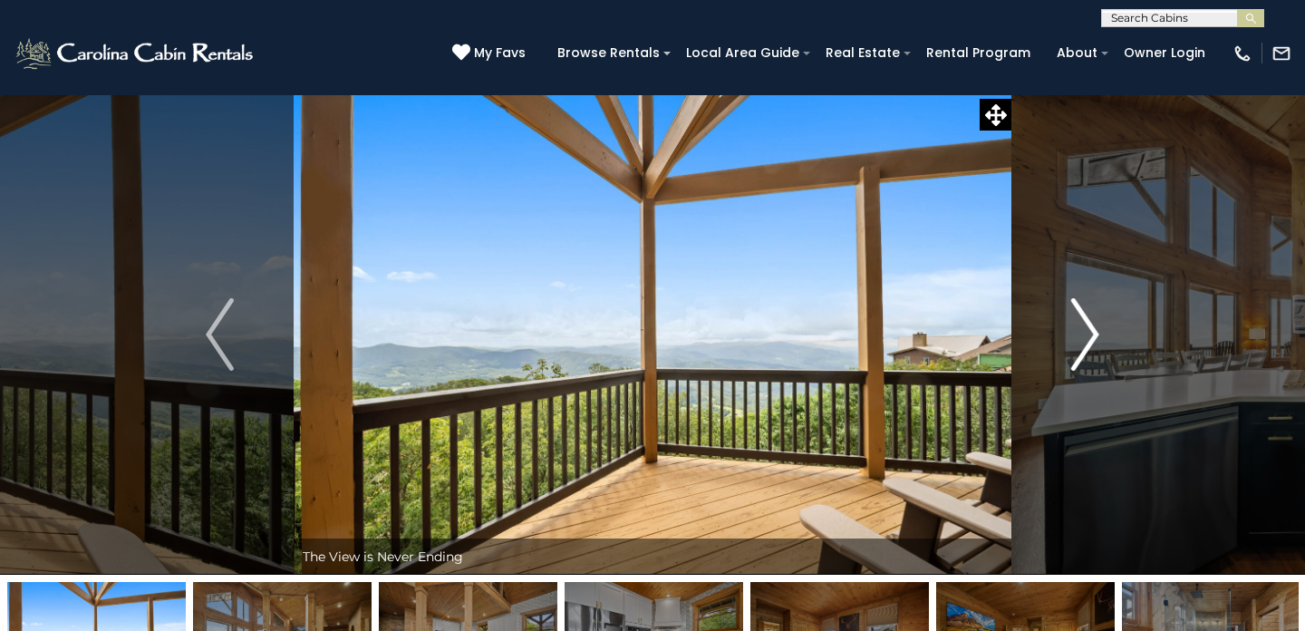
click at [1082, 330] on img "Next" at bounding box center [1084, 334] width 27 height 73
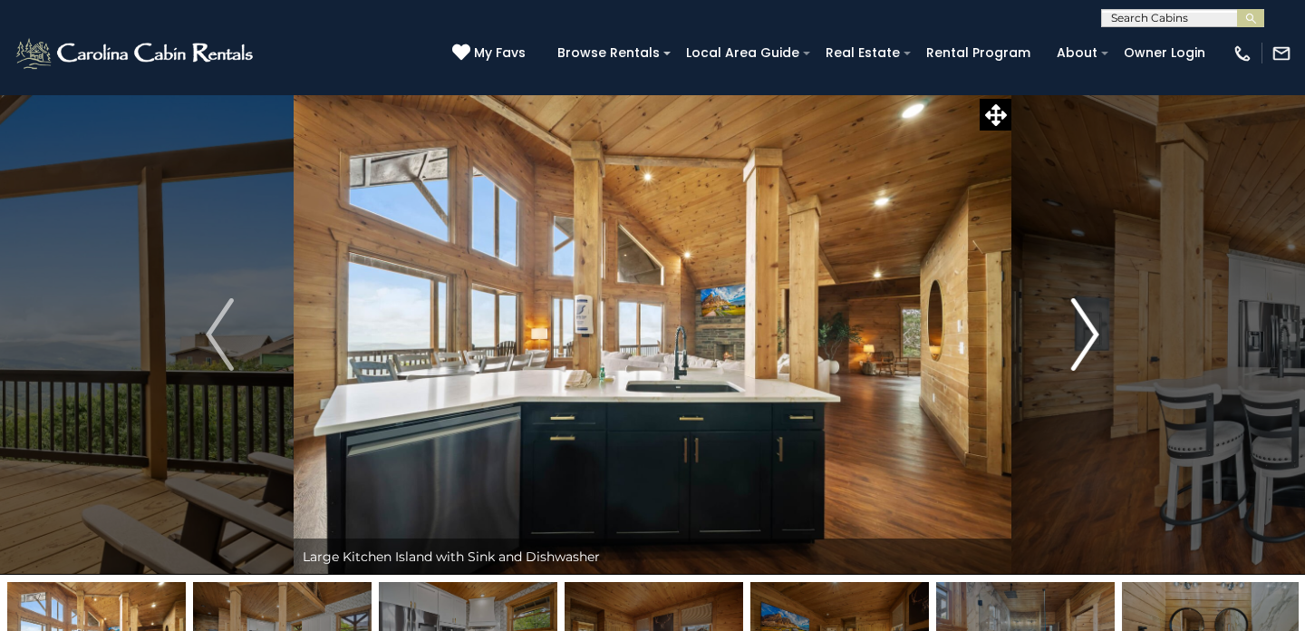
click at [1082, 330] on img "Next" at bounding box center [1084, 334] width 27 height 73
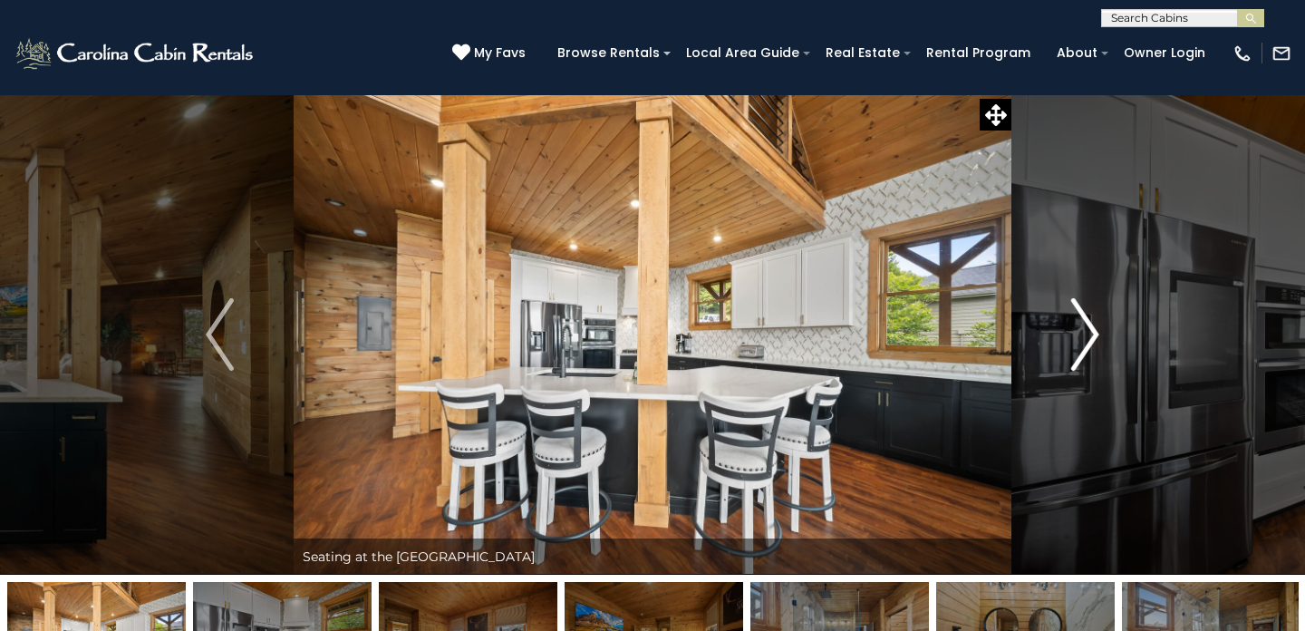
click at [1082, 330] on img "Next" at bounding box center [1084, 334] width 27 height 73
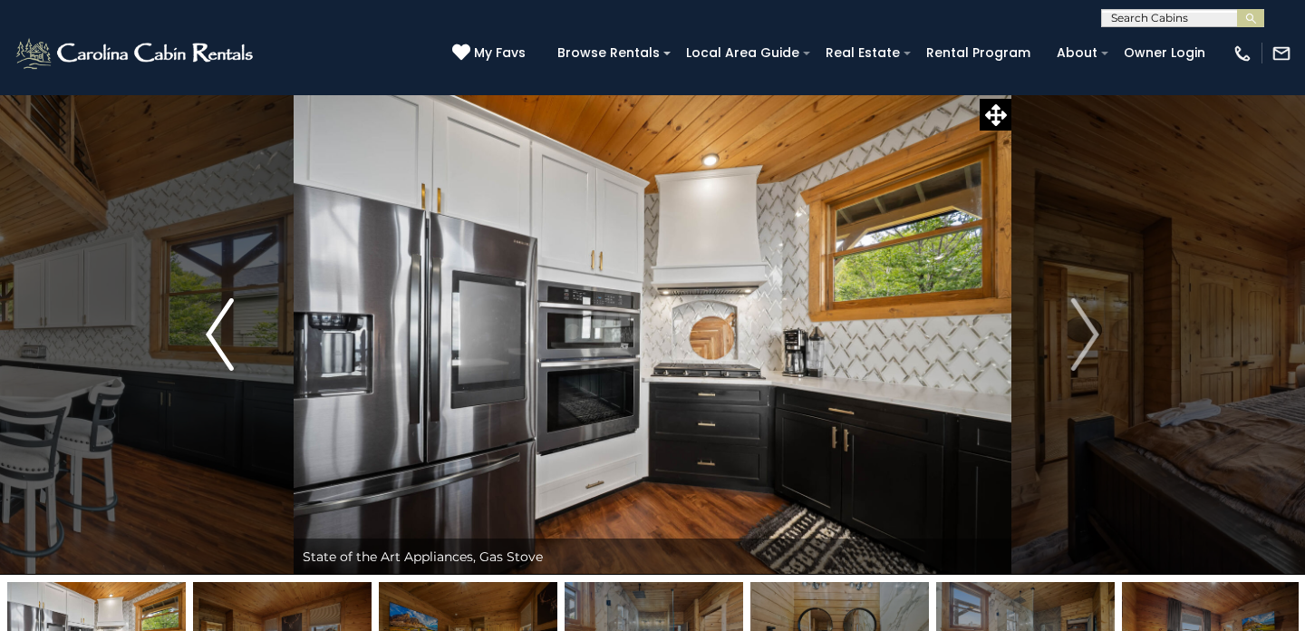
click at [205, 325] on button "Previous" at bounding box center [220, 334] width 148 height 480
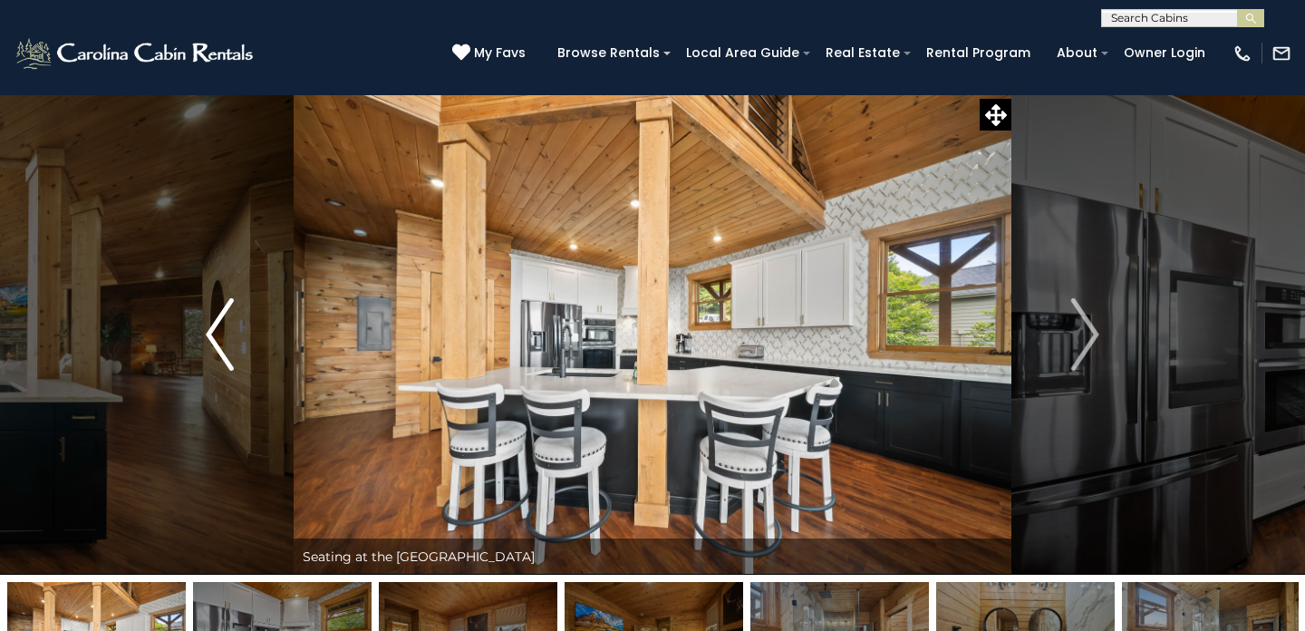
click at [205, 325] on button "Previous" at bounding box center [220, 334] width 148 height 480
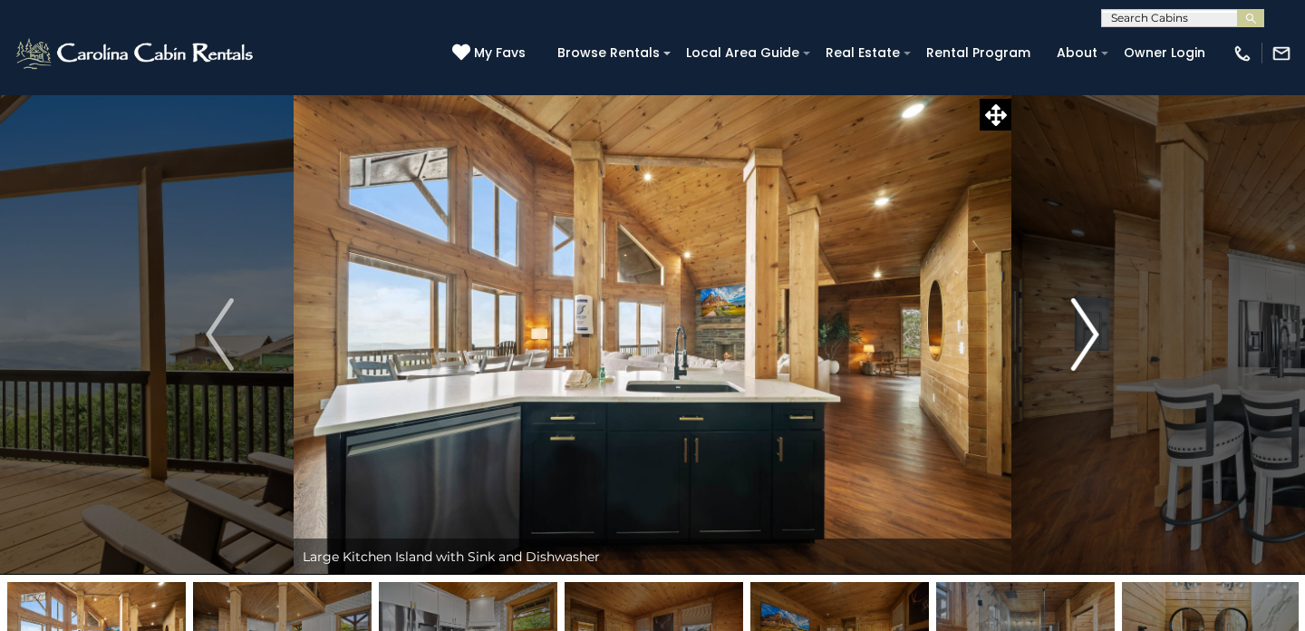
click at [1091, 320] on img "Next" at bounding box center [1084, 334] width 27 height 73
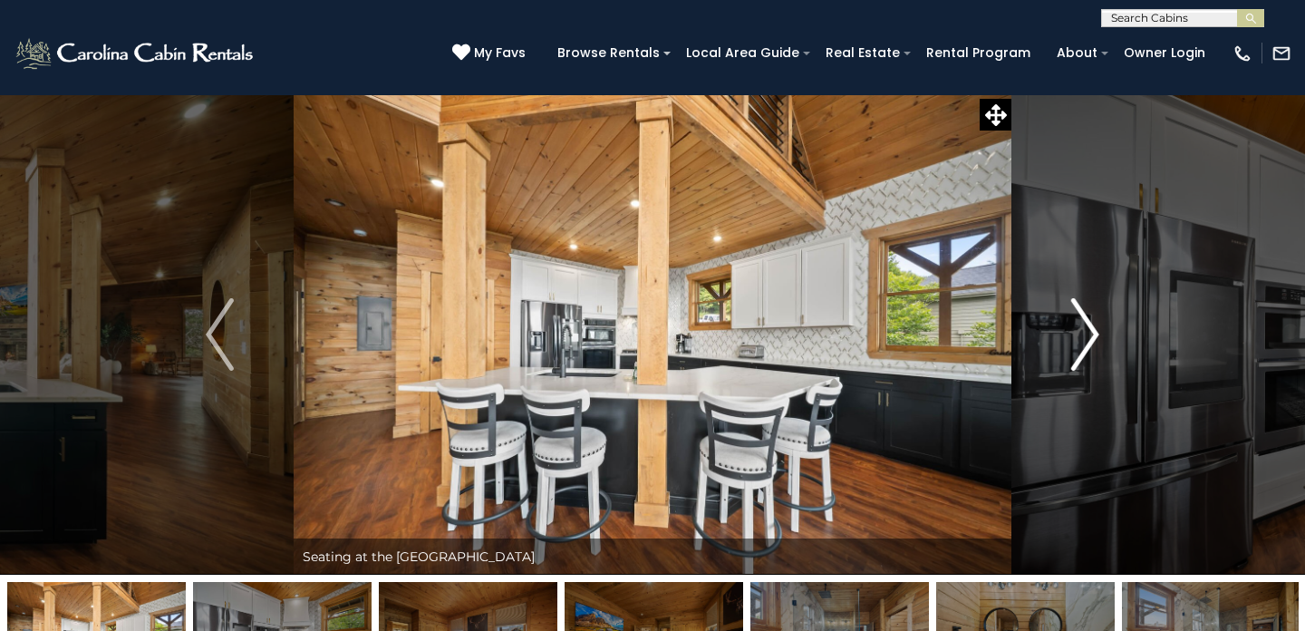
click at [1091, 320] on img "Next" at bounding box center [1084, 334] width 27 height 73
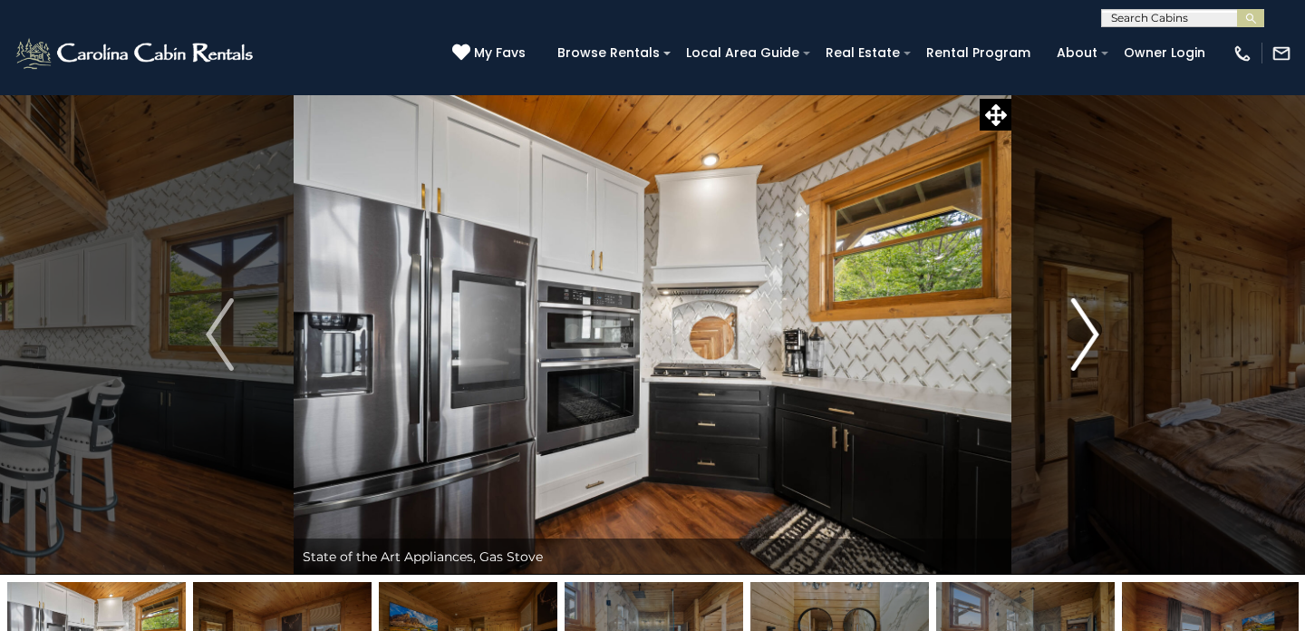
click at [1091, 320] on img "Next" at bounding box center [1084, 334] width 27 height 73
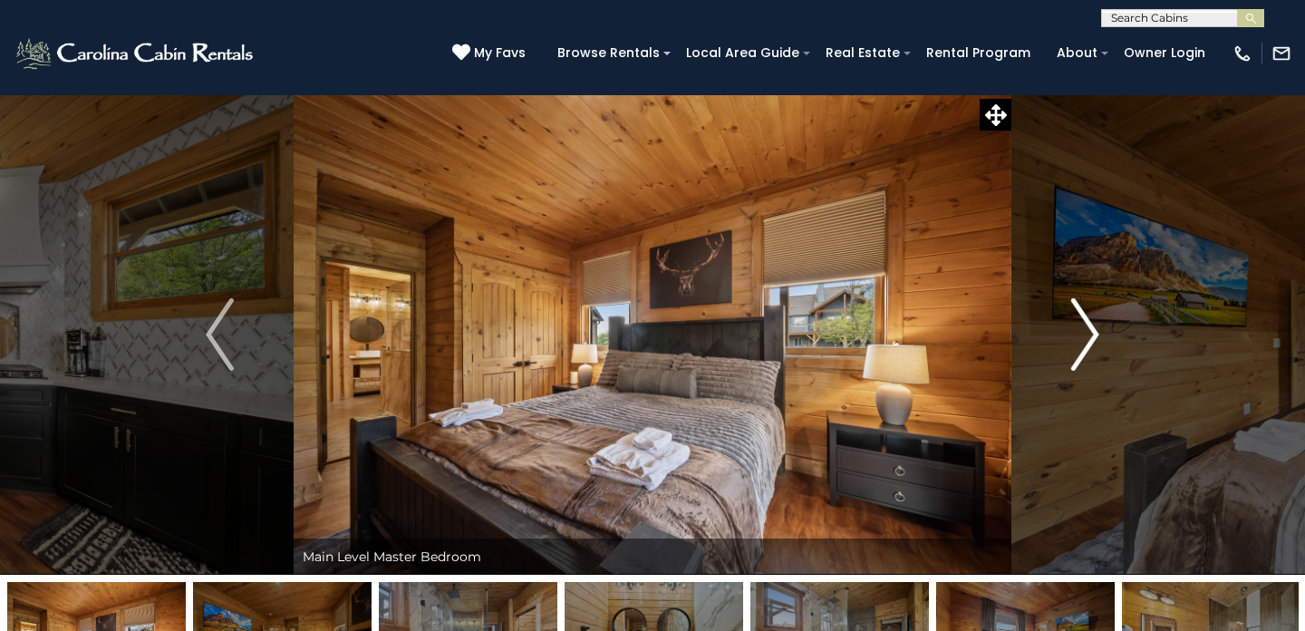
click at [1091, 320] on img "Next" at bounding box center [1084, 334] width 27 height 73
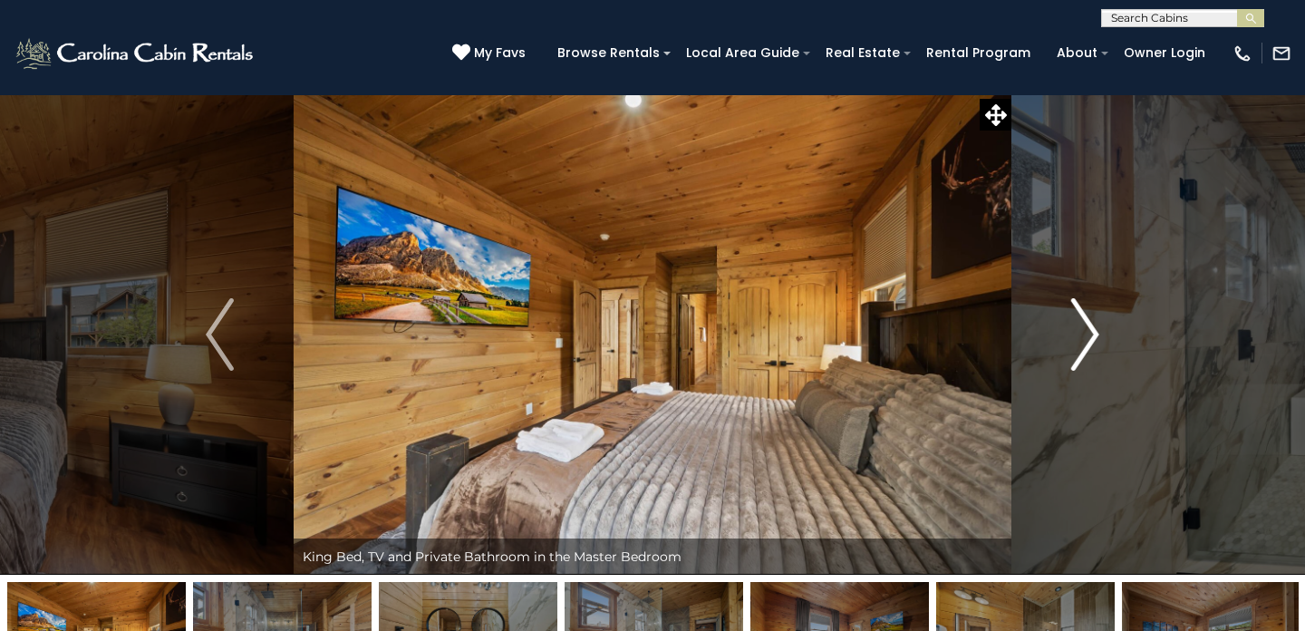
click at [1091, 320] on img "Next" at bounding box center [1084, 334] width 27 height 73
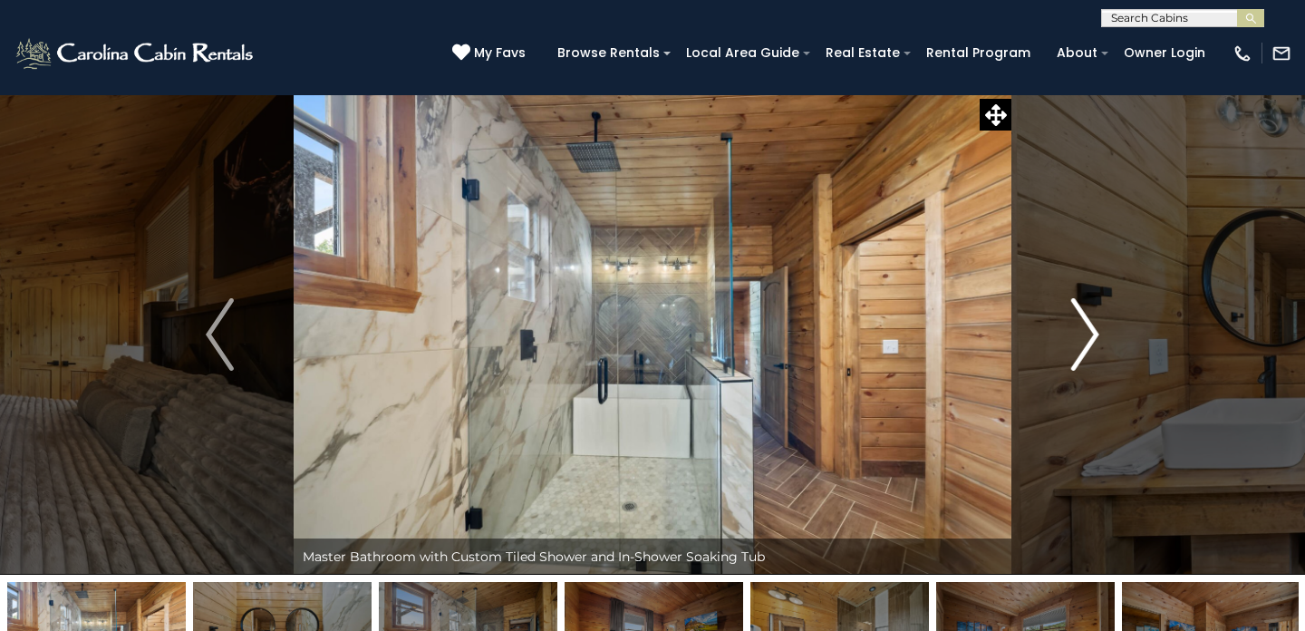
click at [1091, 320] on img "Next" at bounding box center [1084, 334] width 27 height 73
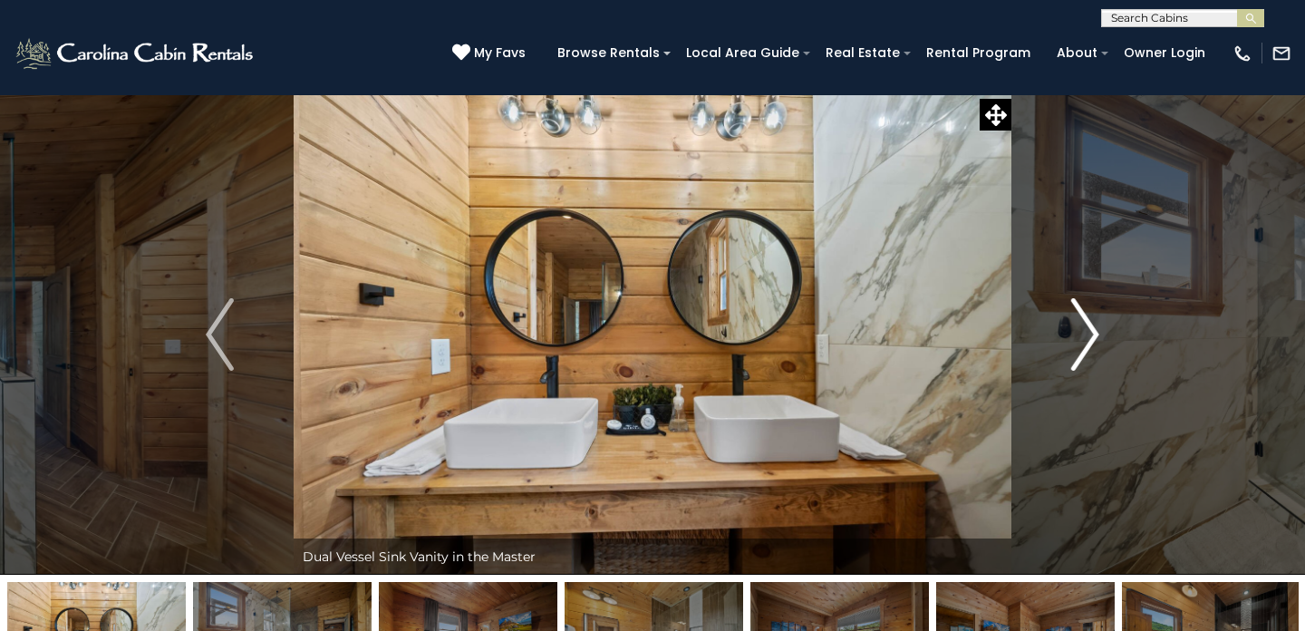
click at [1091, 320] on img "Next" at bounding box center [1084, 334] width 27 height 73
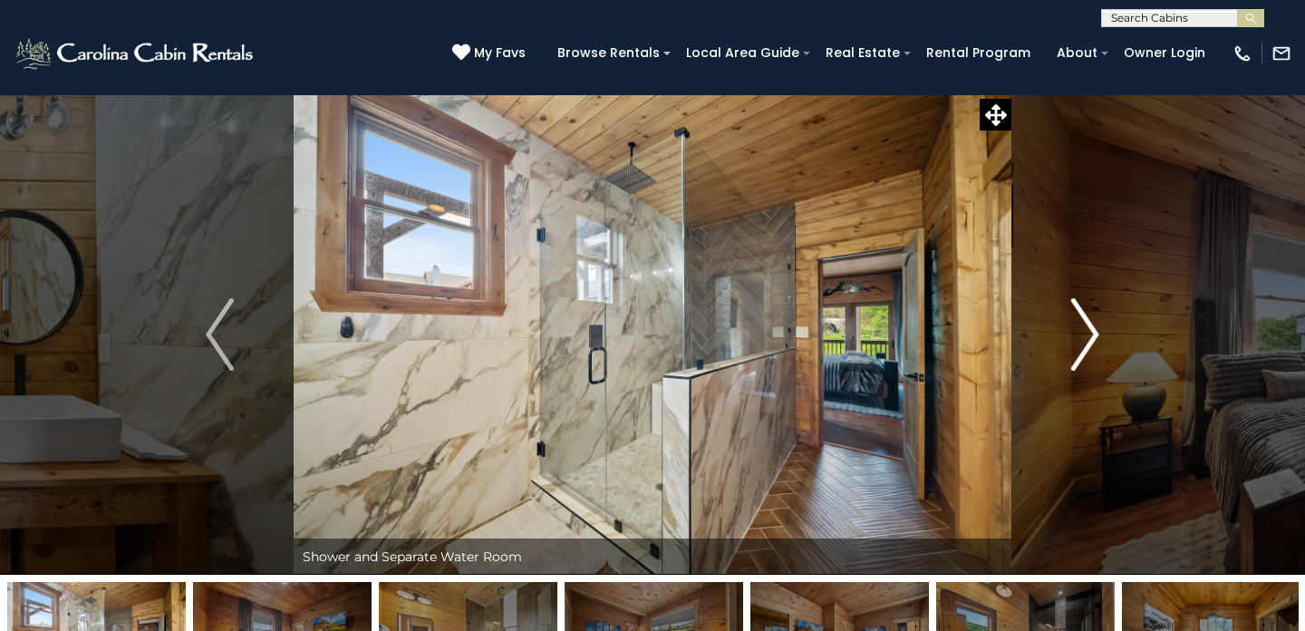
click at [1091, 320] on img "Next" at bounding box center [1084, 334] width 27 height 73
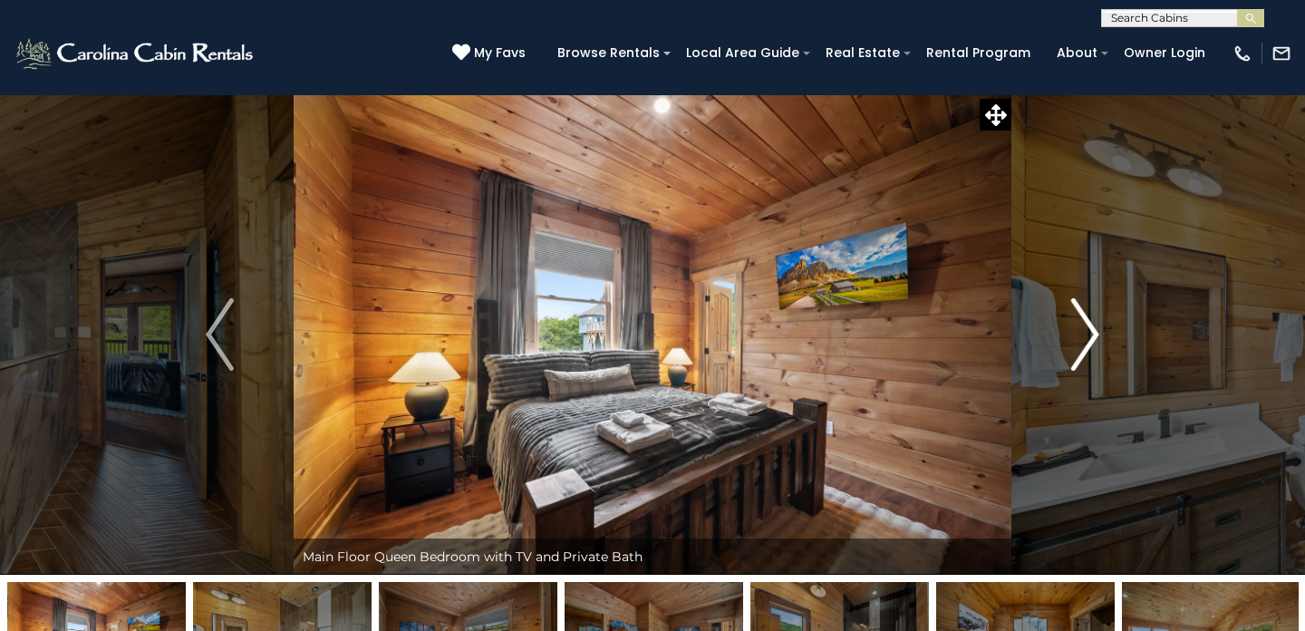
click at [1091, 320] on img "Next" at bounding box center [1084, 334] width 27 height 73
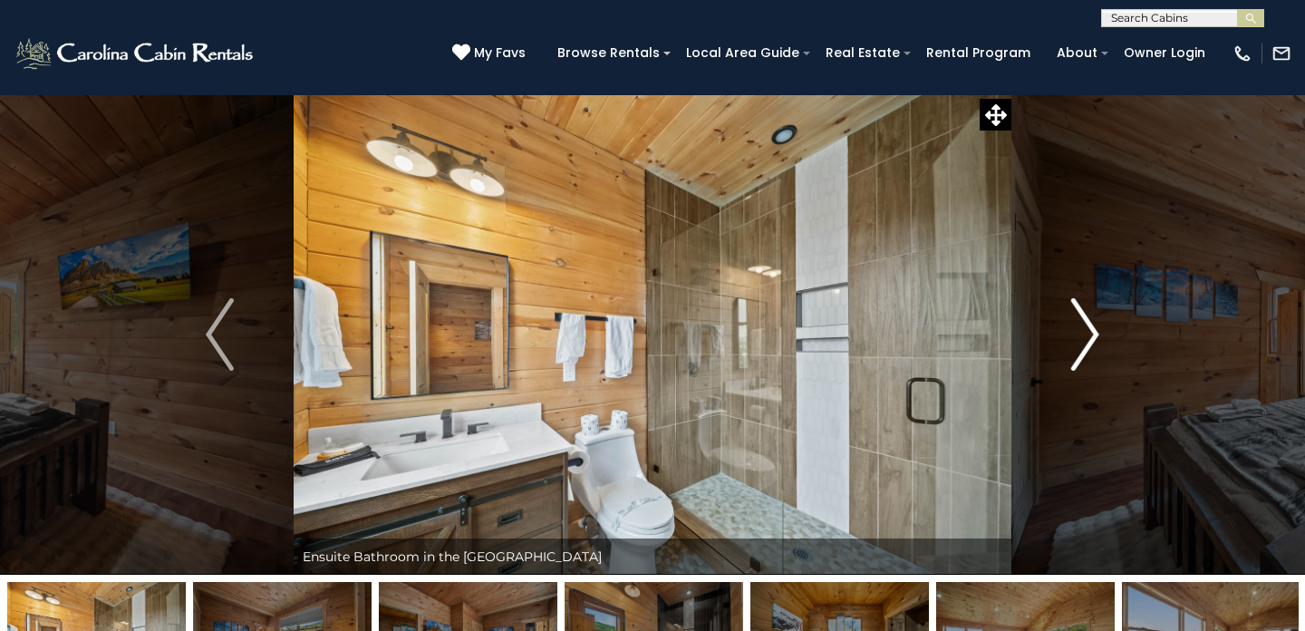
click at [1091, 320] on img "Next" at bounding box center [1084, 334] width 27 height 73
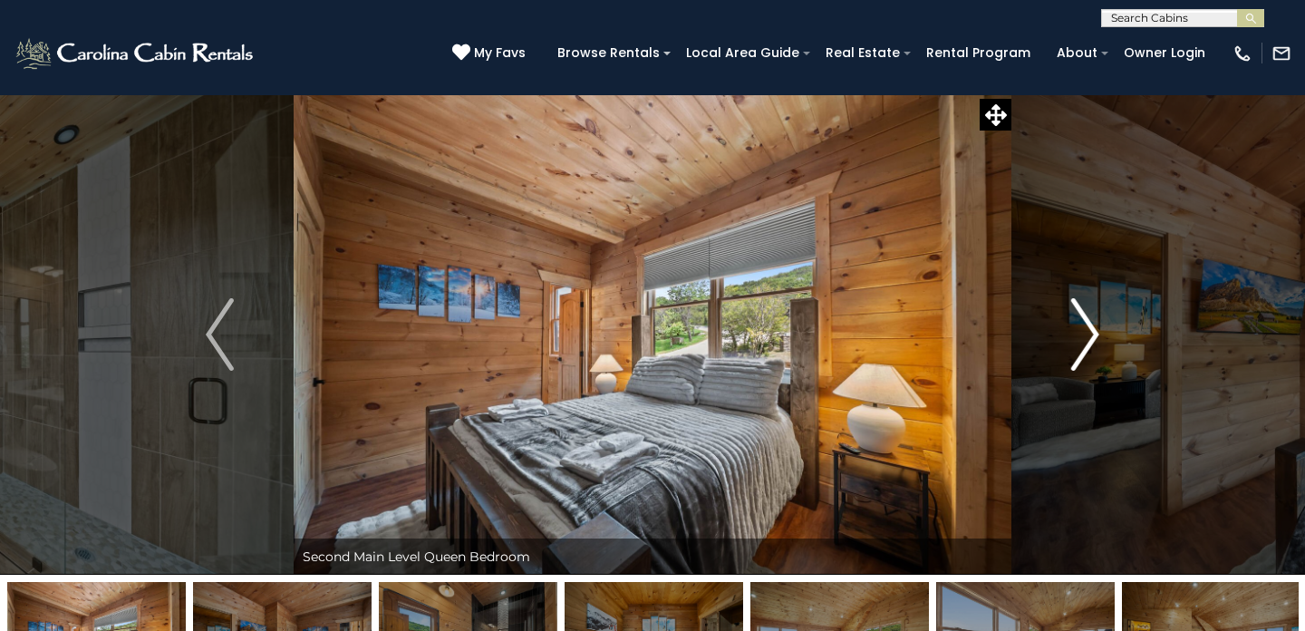
click at [1091, 320] on img "Next" at bounding box center [1084, 334] width 27 height 73
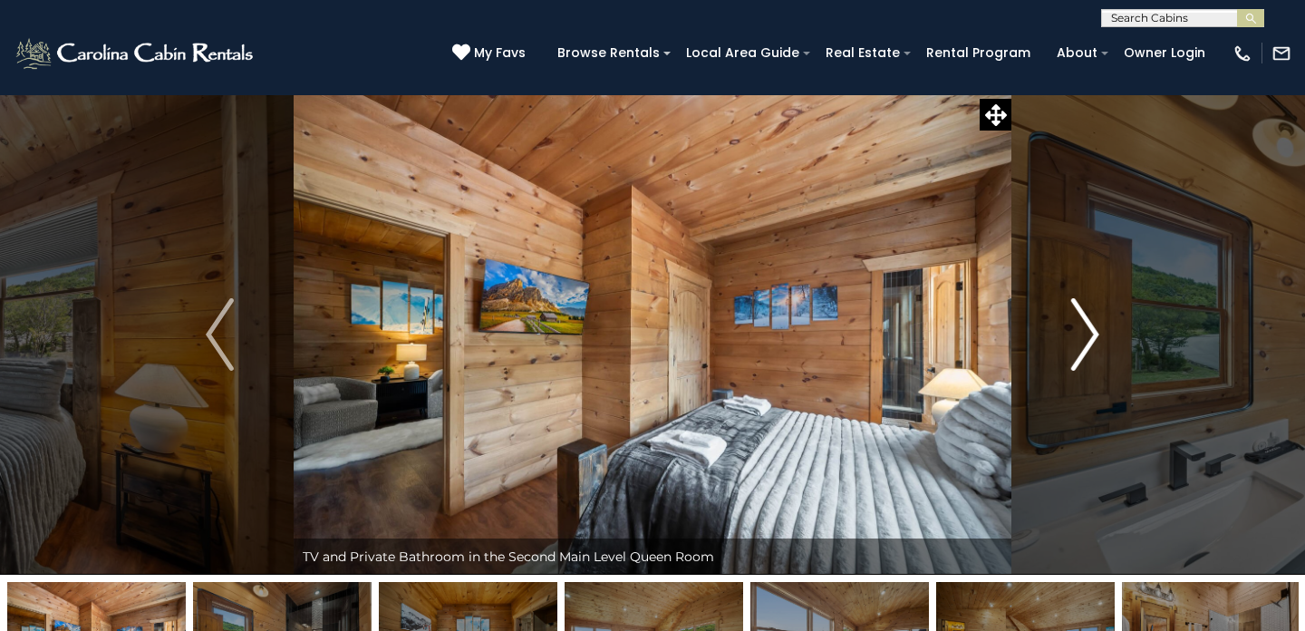
click at [1091, 320] on img "Next" at bounding box center [1084, 334] width 27 height 73
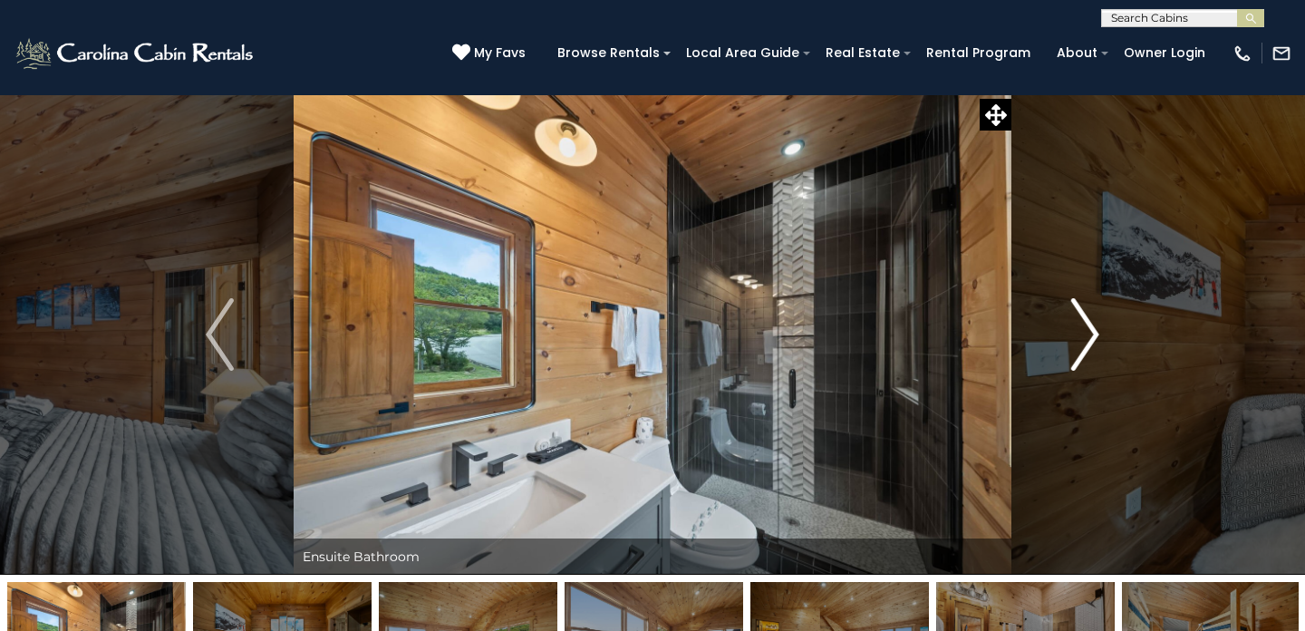
click at [1091, 320] on img "Next" at bounding box center [1084, 334] width 27 height 73
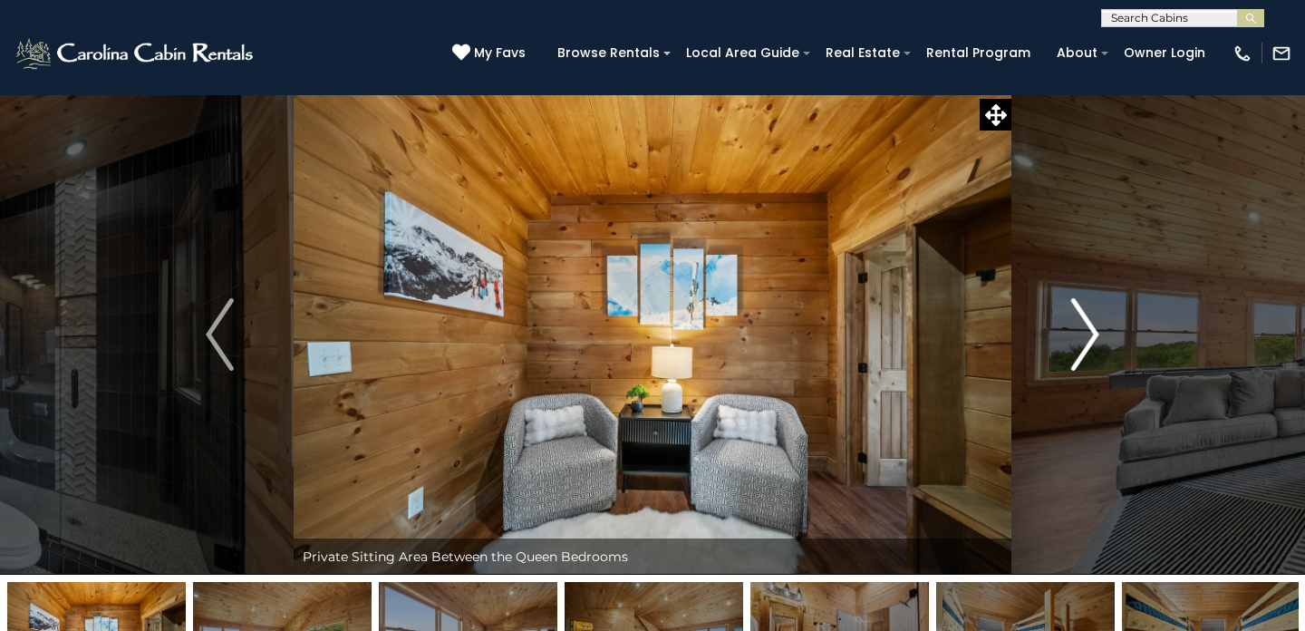
click at [1091, 320] on img "Next" at bounding box center [1084, 334] width 27 height 73
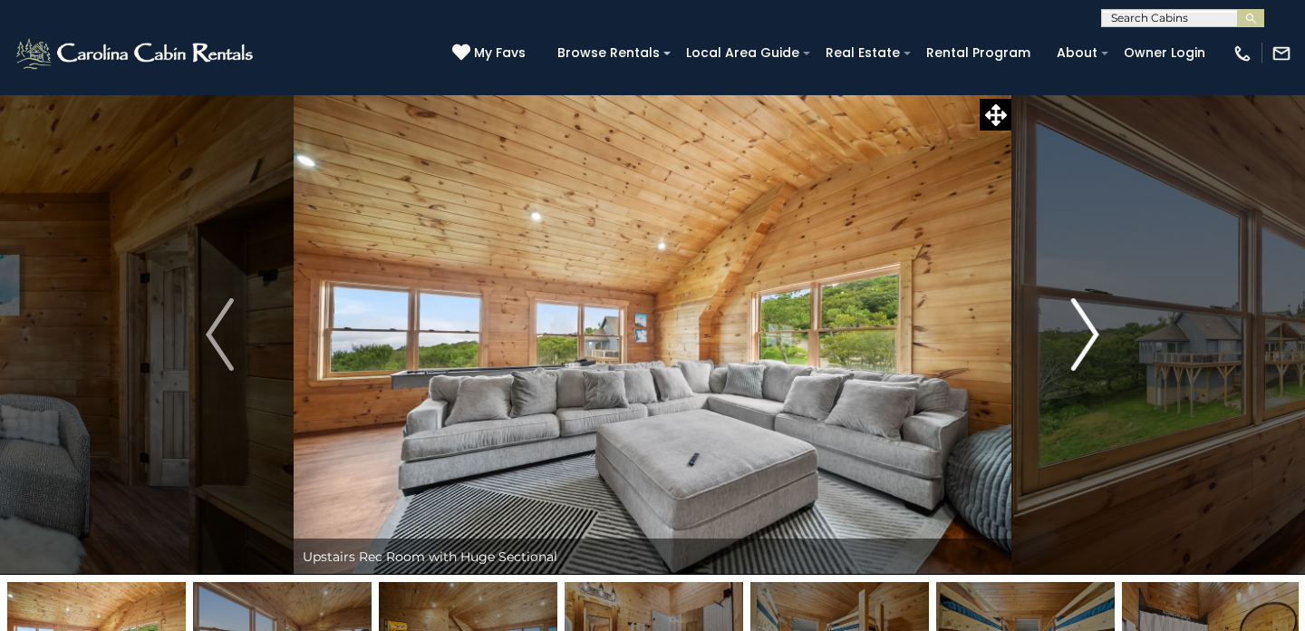
click at [1091, 320] on img "Next" at bounding box center [1084, 334] width 27 height 73
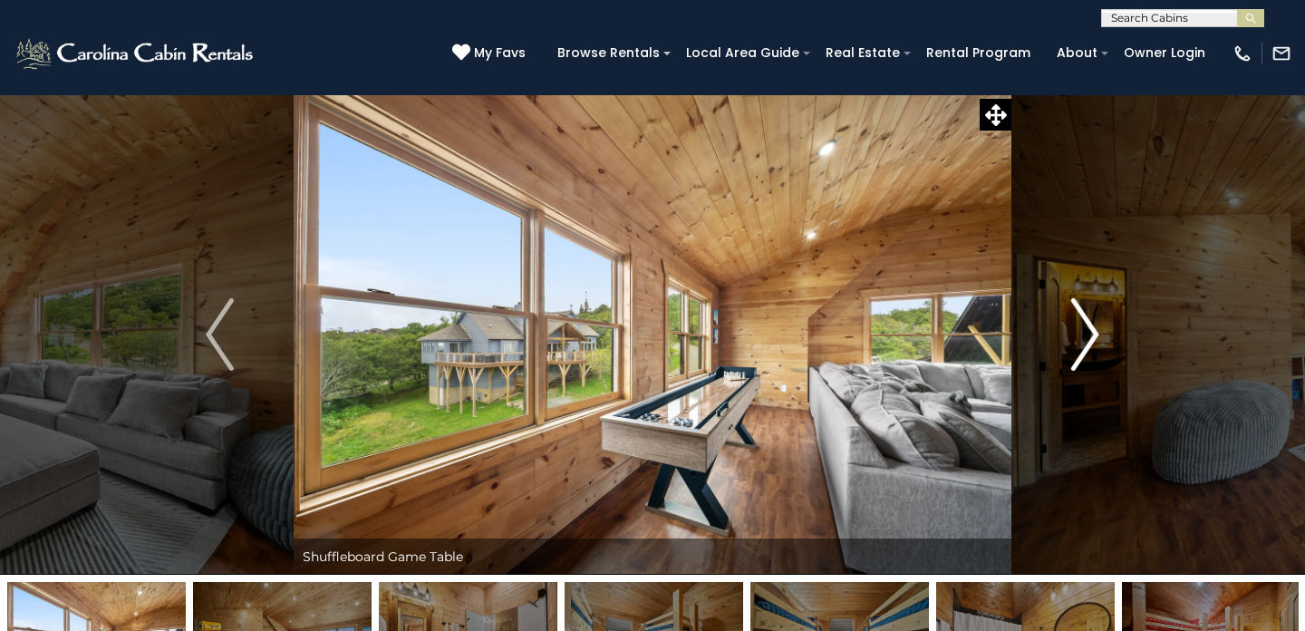
click at [1091, 320] on img "Next" at bounding box center [1084, 334] width 27 height 73
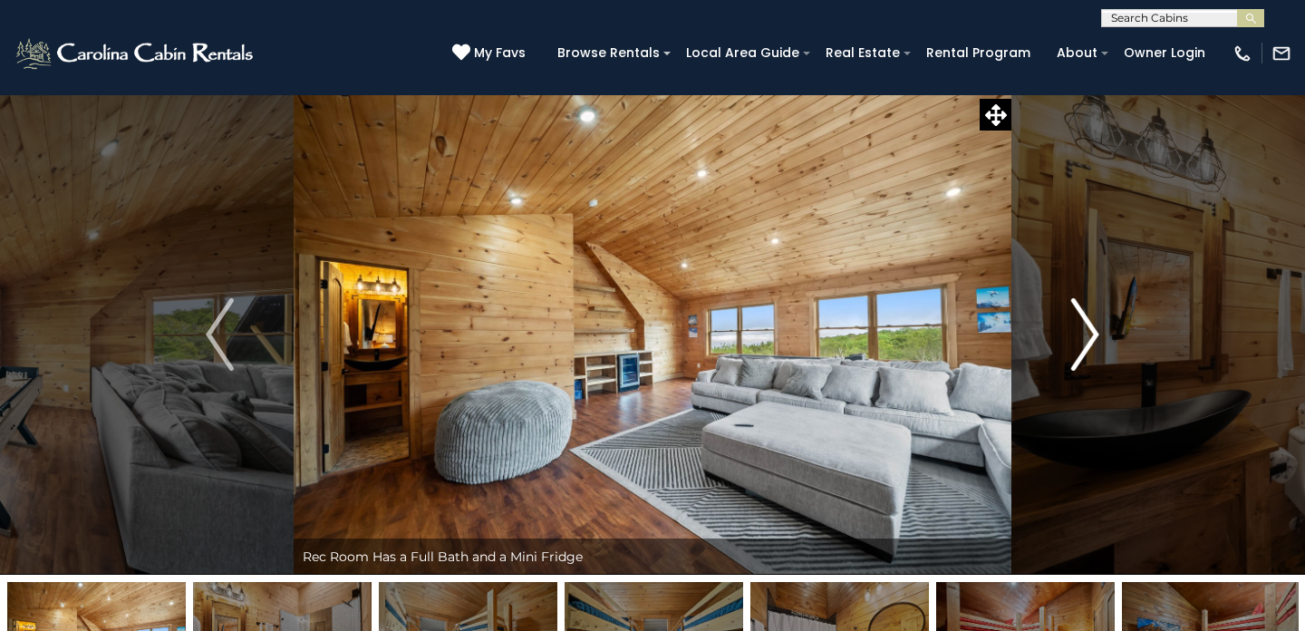
click at [1091, 320] on img "Next" at bounding box center [1084, 334] width 27 height 73
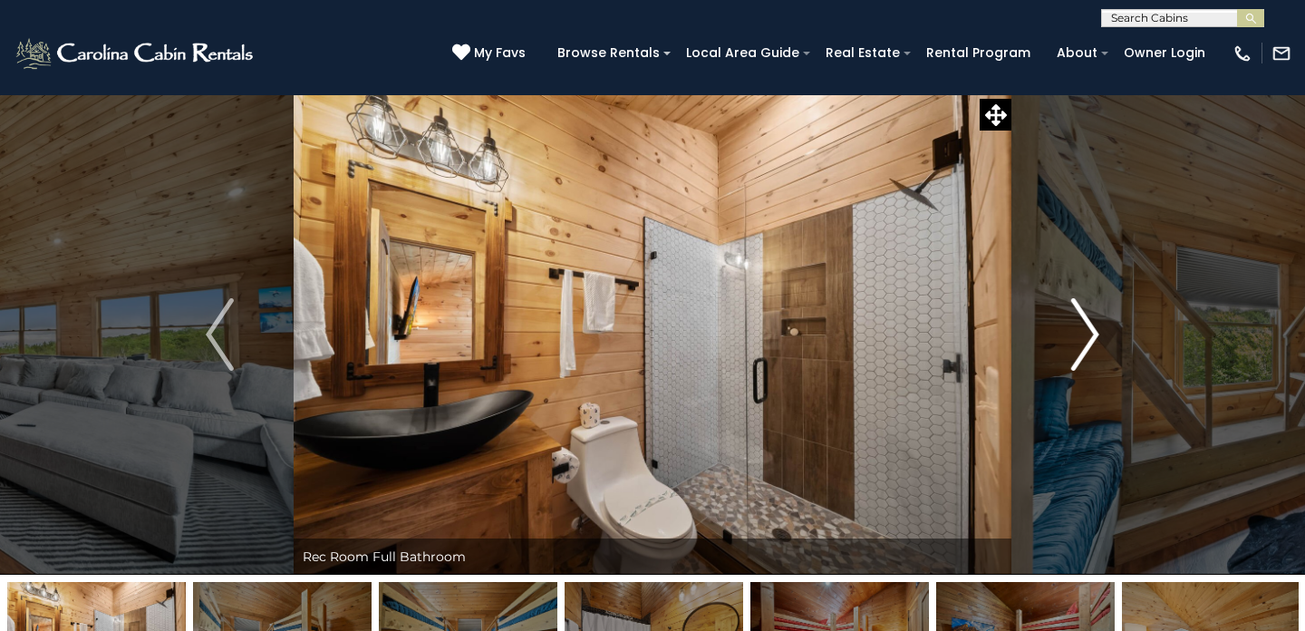
click at [1091, 320] on img "Next" at bounding box center [1084, 334] width 27 height 73
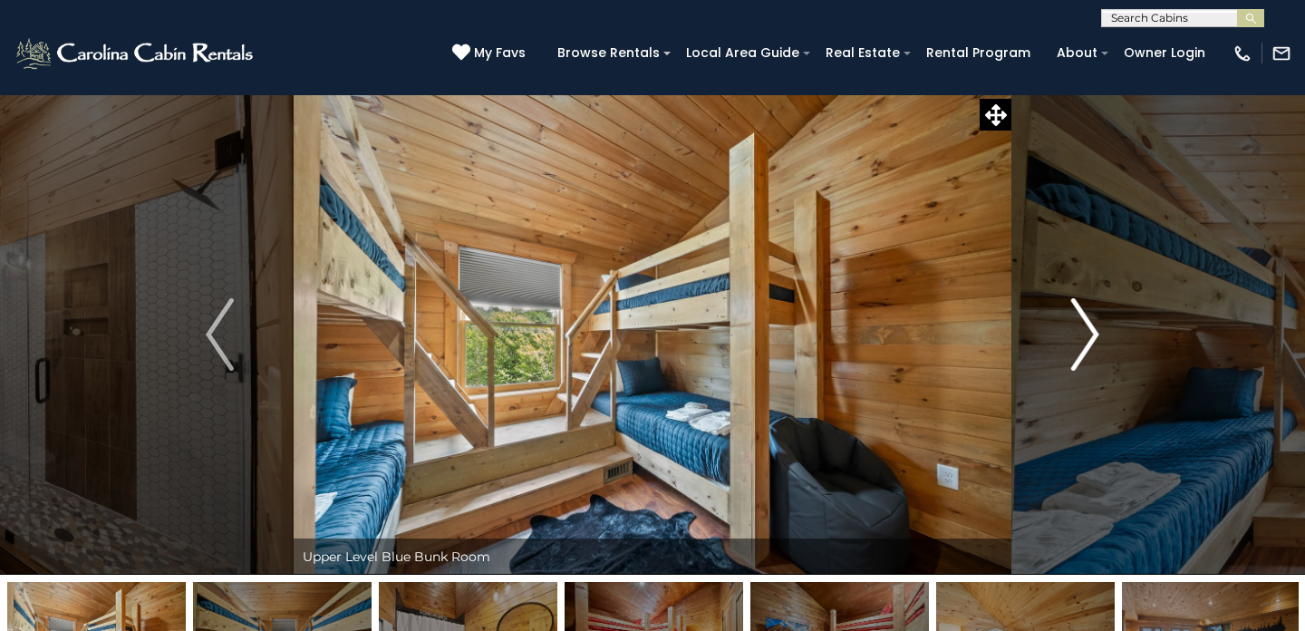
click at [1091, 320] on img "Next" at bounding box center [1084, 334] width 27 height 73
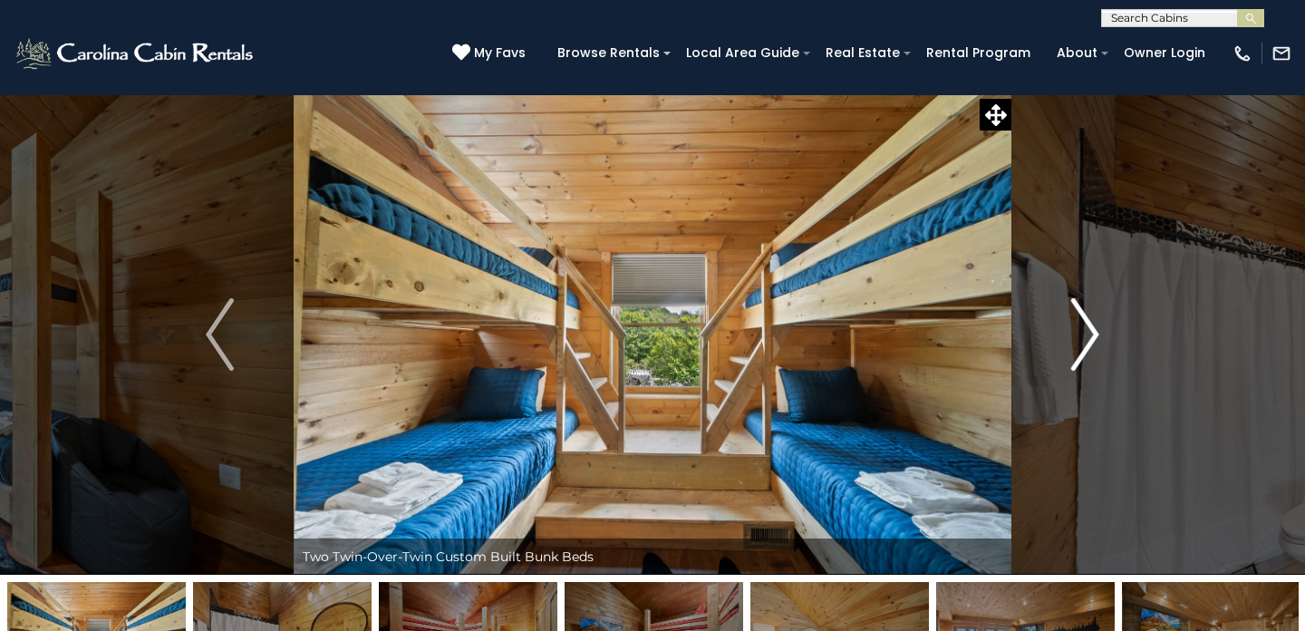
click at [1091, 320] on img "Next" at bounding box center [1084, 334] width 27 height 73
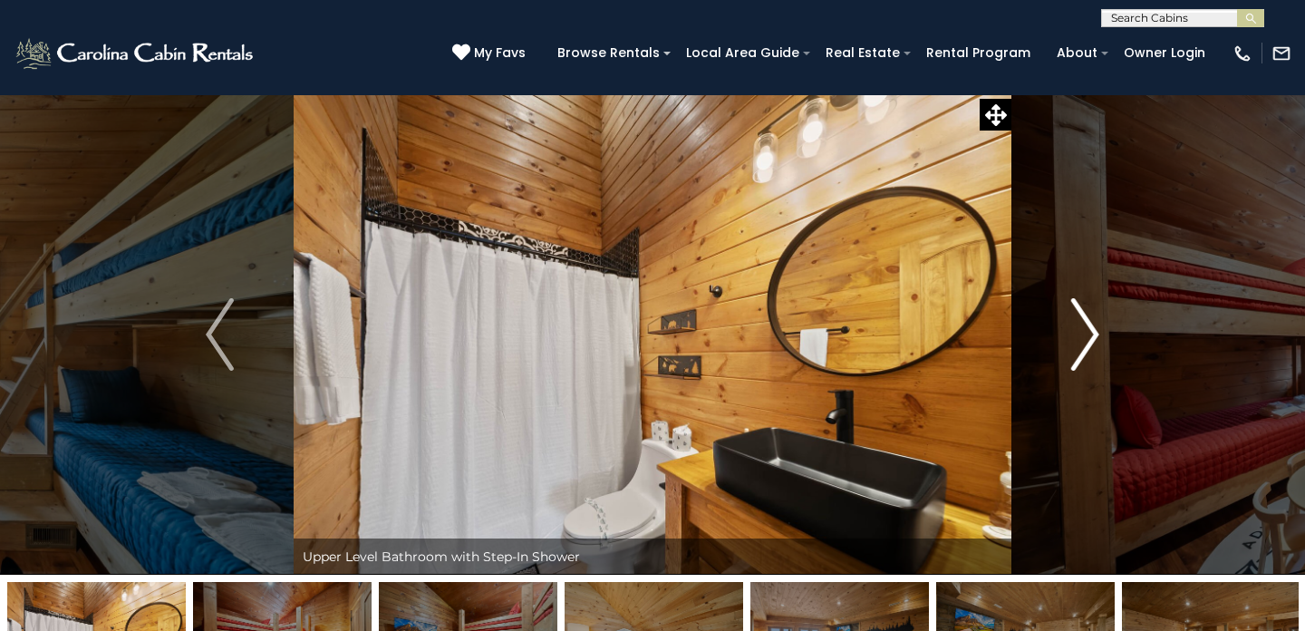
click at [1091, 320] on img "Next" at bounding box center [1084, 334] width 27 height 73
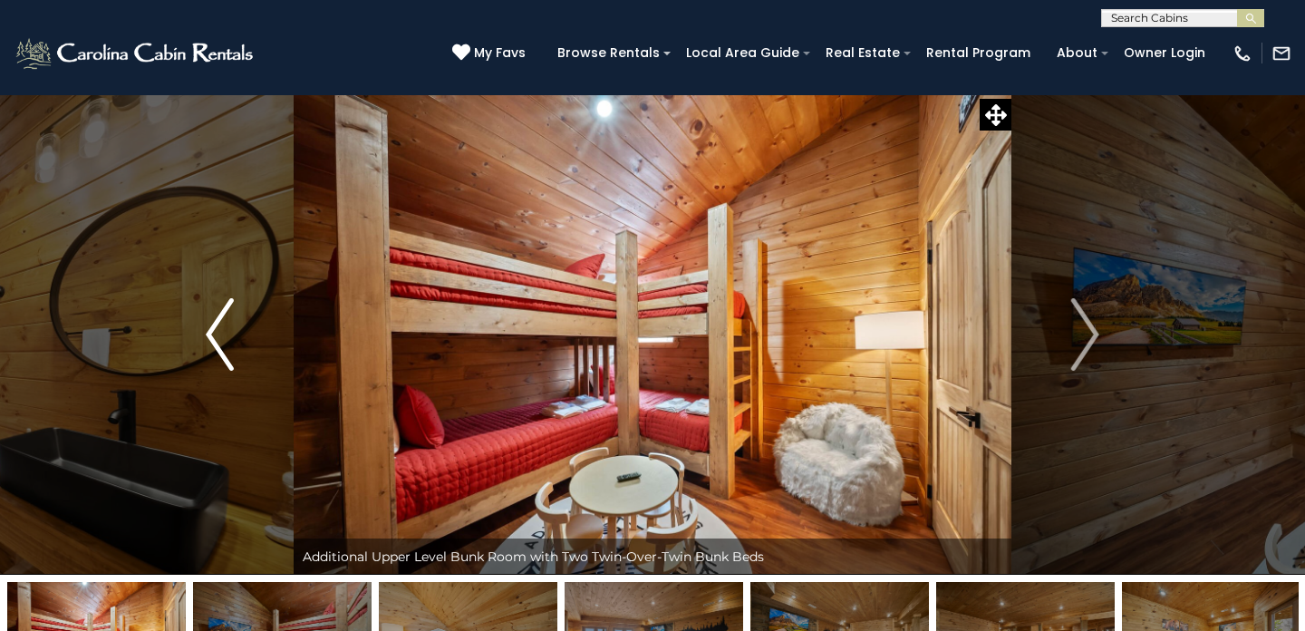
click at [213, 319] on img "Previous" at bounding box center [219, 334] width 27 height 73
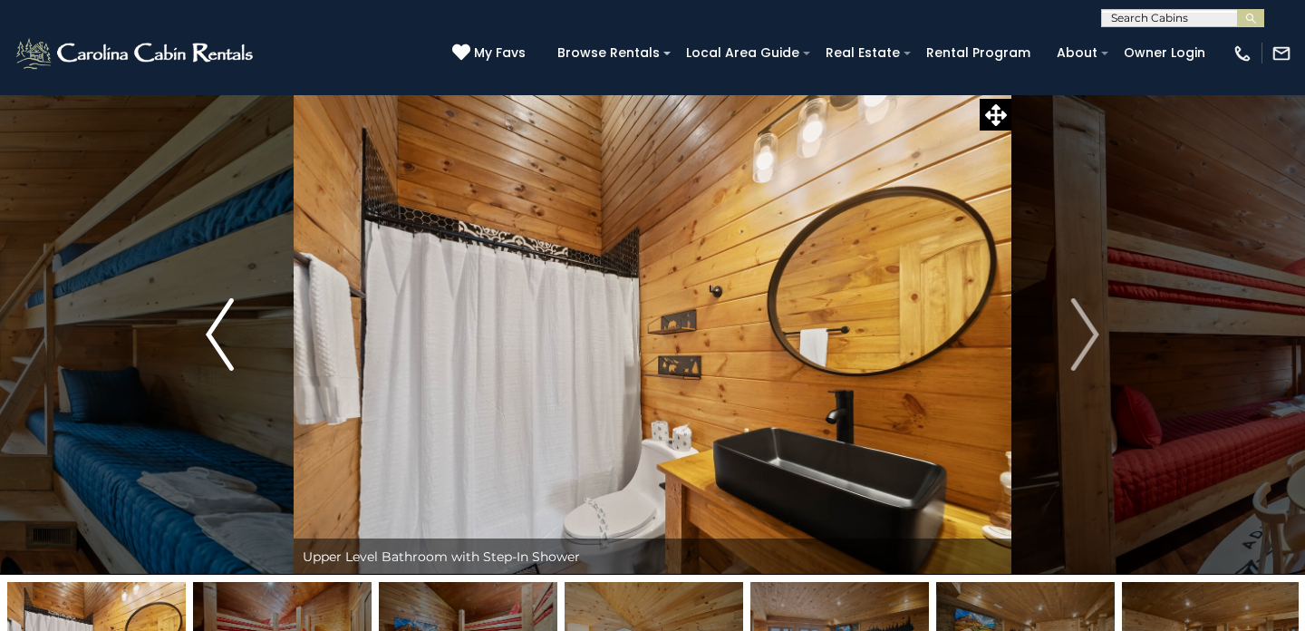
click at [213, 320] on img "Previous" at bounding box center [219, 334] width 27 height 73
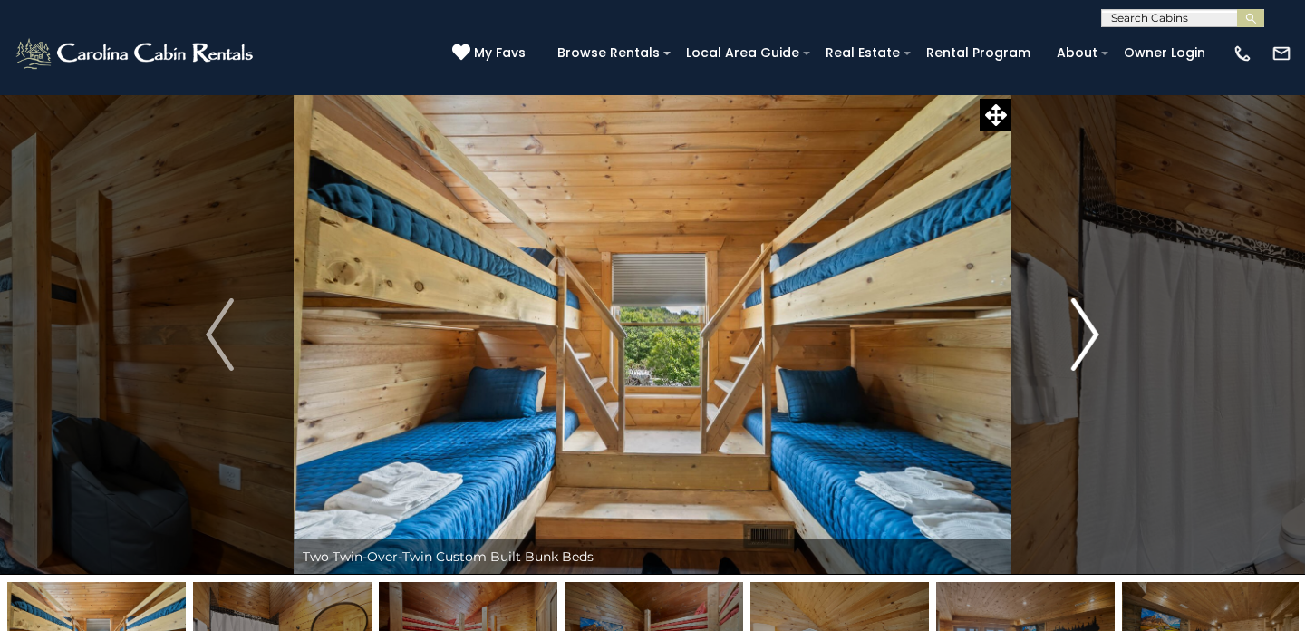
click at [1078, 325] on img "Next" at bounding box center [1084, 334] width 27 height 73
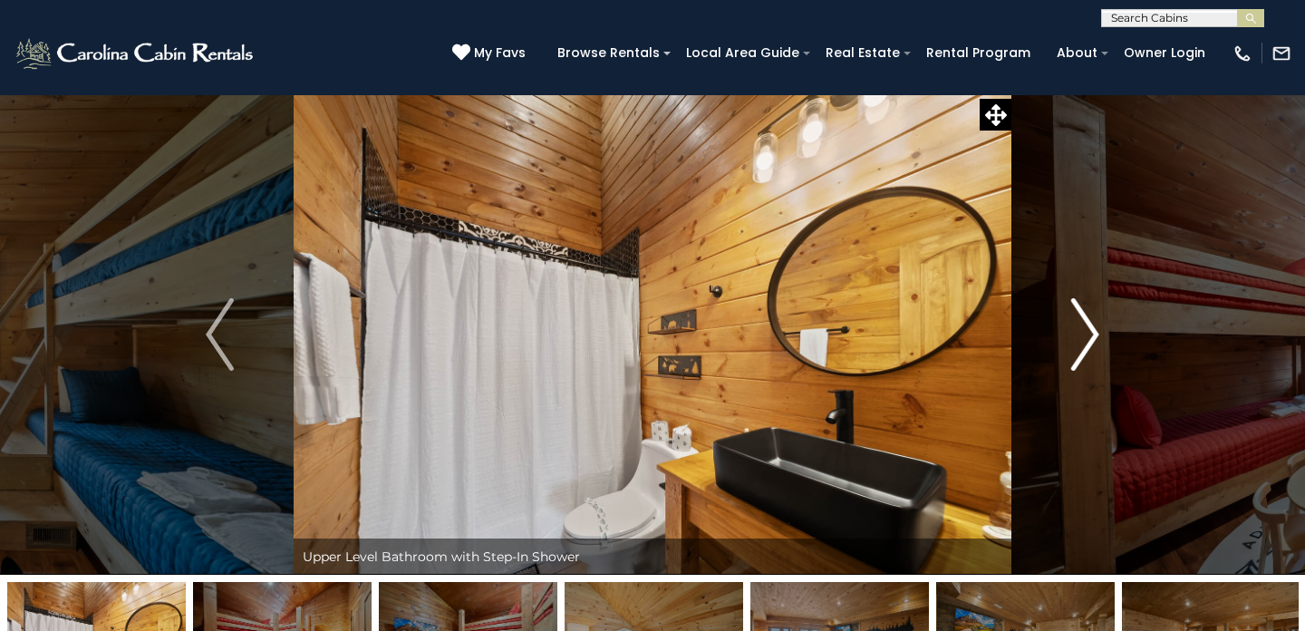
click at [1078, 325] on img "Next" at bounding box center [1084, 334] width 27 height 73
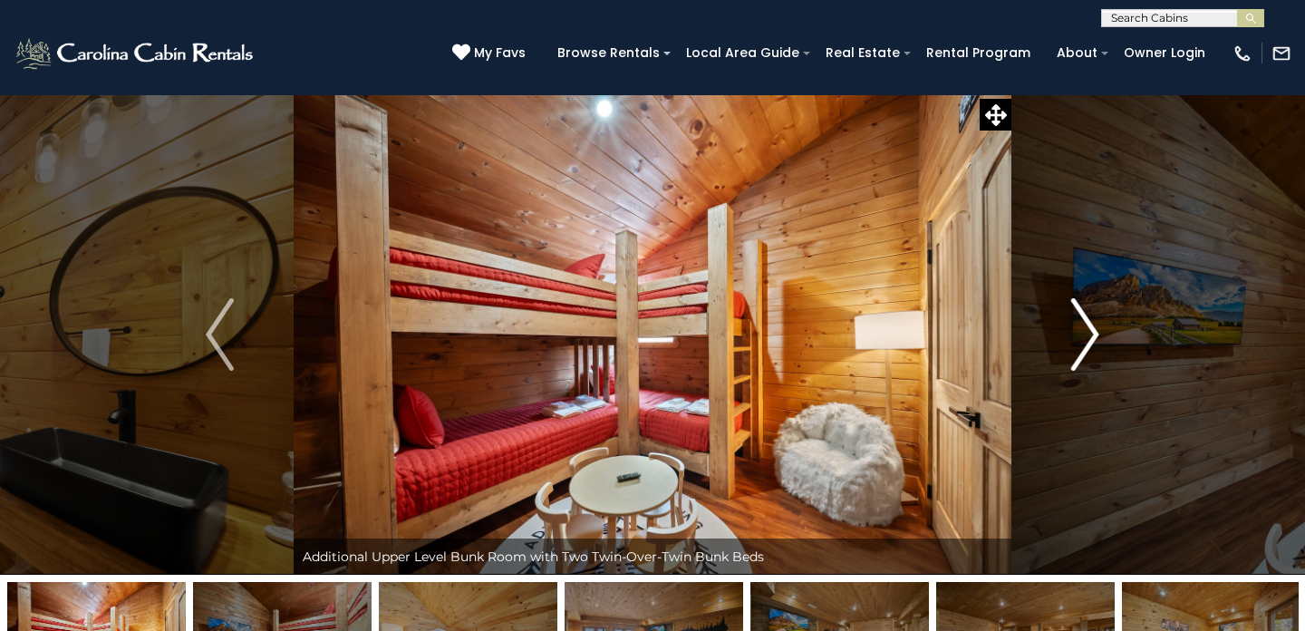
click at [1078, 325] on img "Next" at bounding box center [1084, 334] width 27 height 73
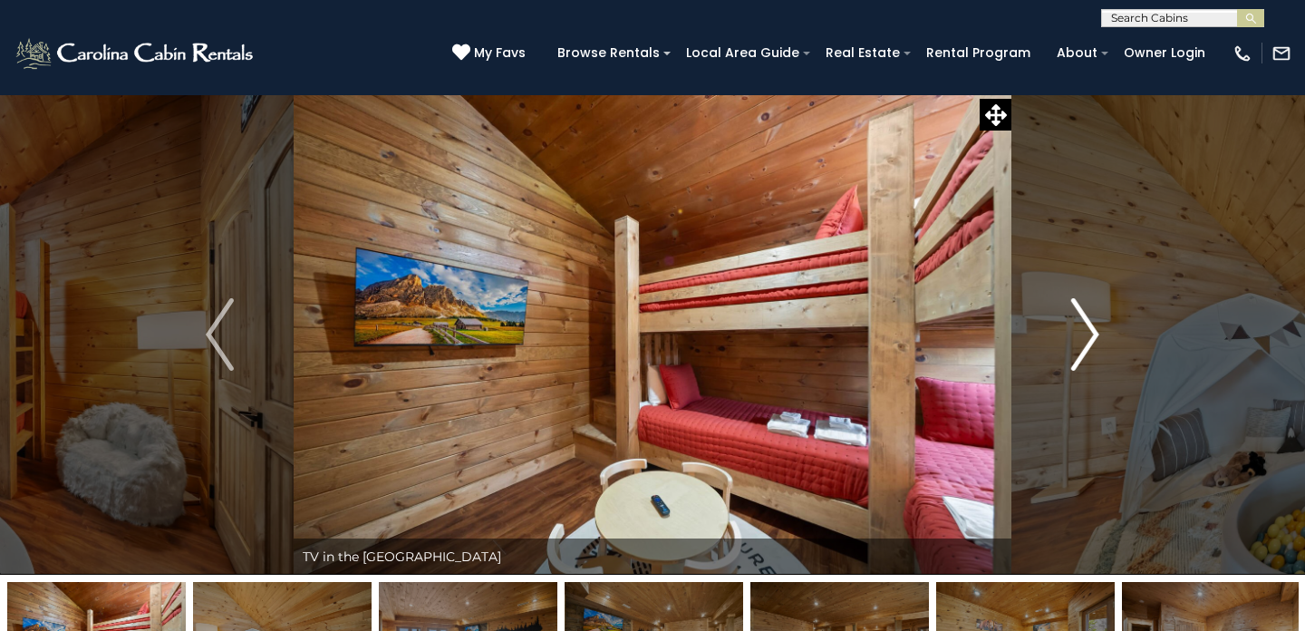
click at [1078, 325] on img "Next" at bounding box center [1084, 334] width 27 height 73
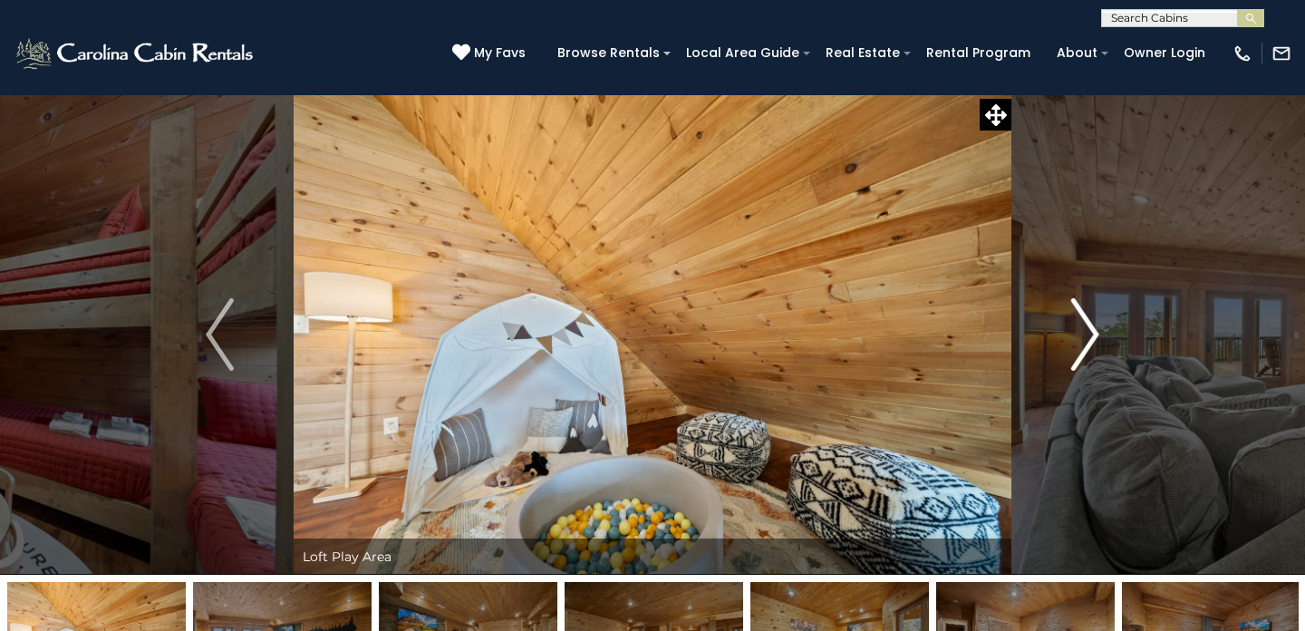
click at [1078, 325] on img "Next" at bounding box center [1084, 334] width 27 height 73
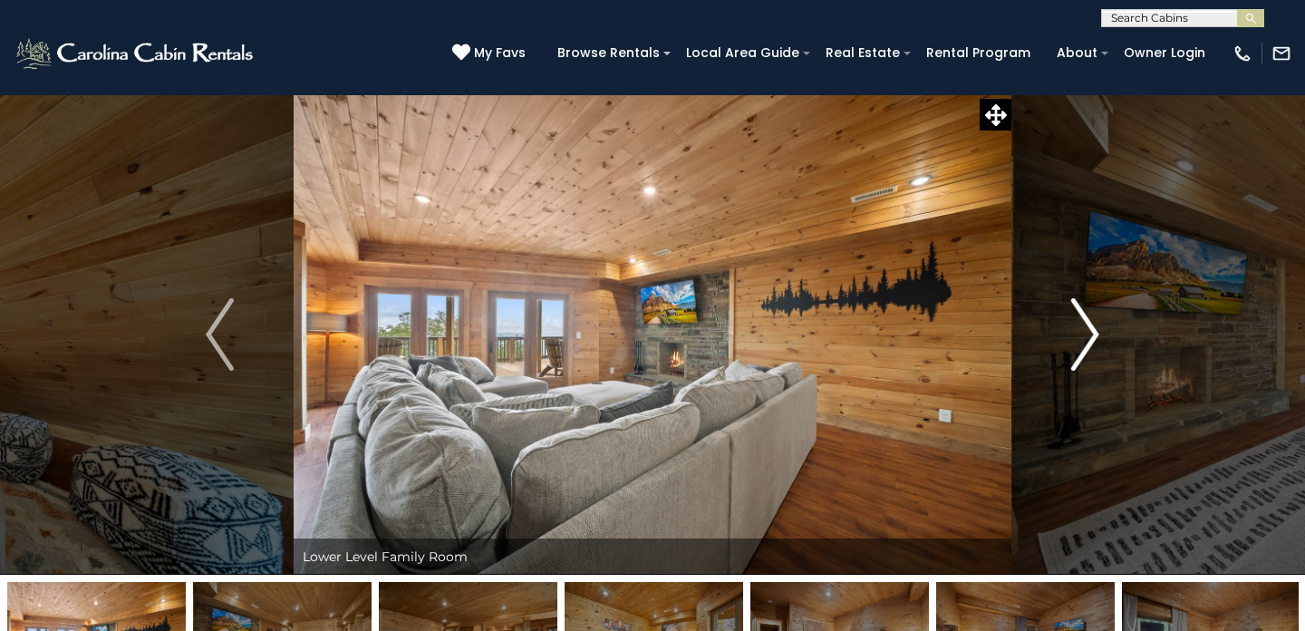
click at [1078, 325] on img "Next" at bounding box center [1084, 334] width 27 height 73
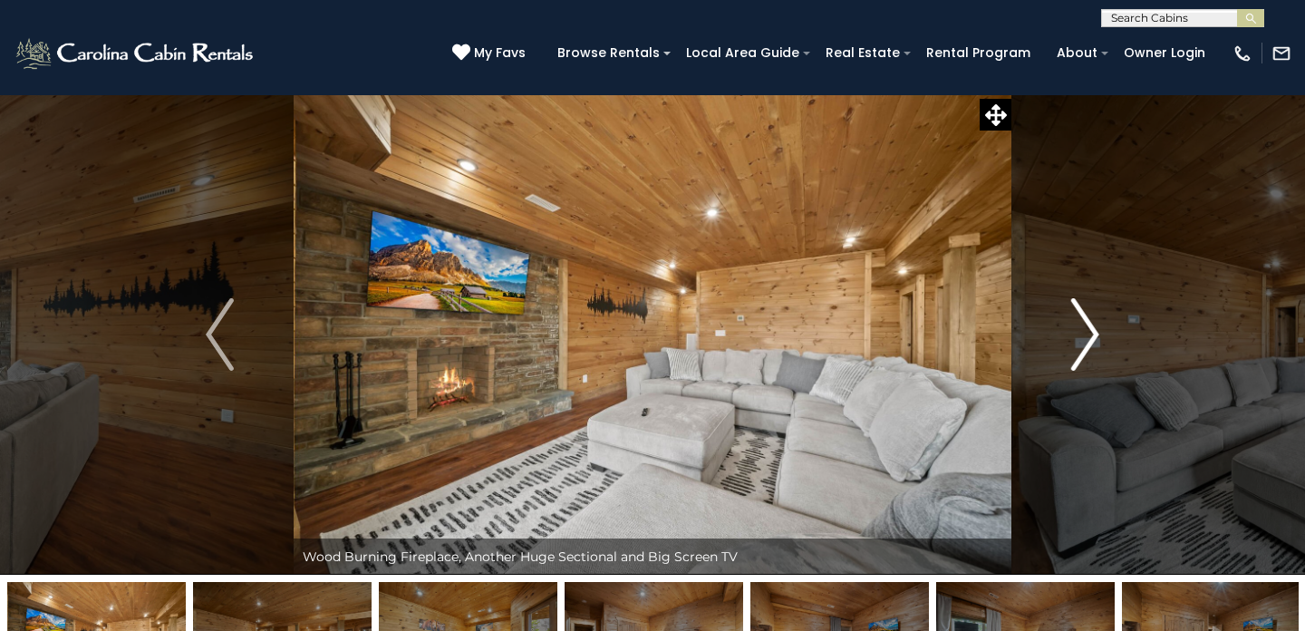
click at [1078, 325] on img "Next" at bounding box center [1084, 334] width 27 height 73
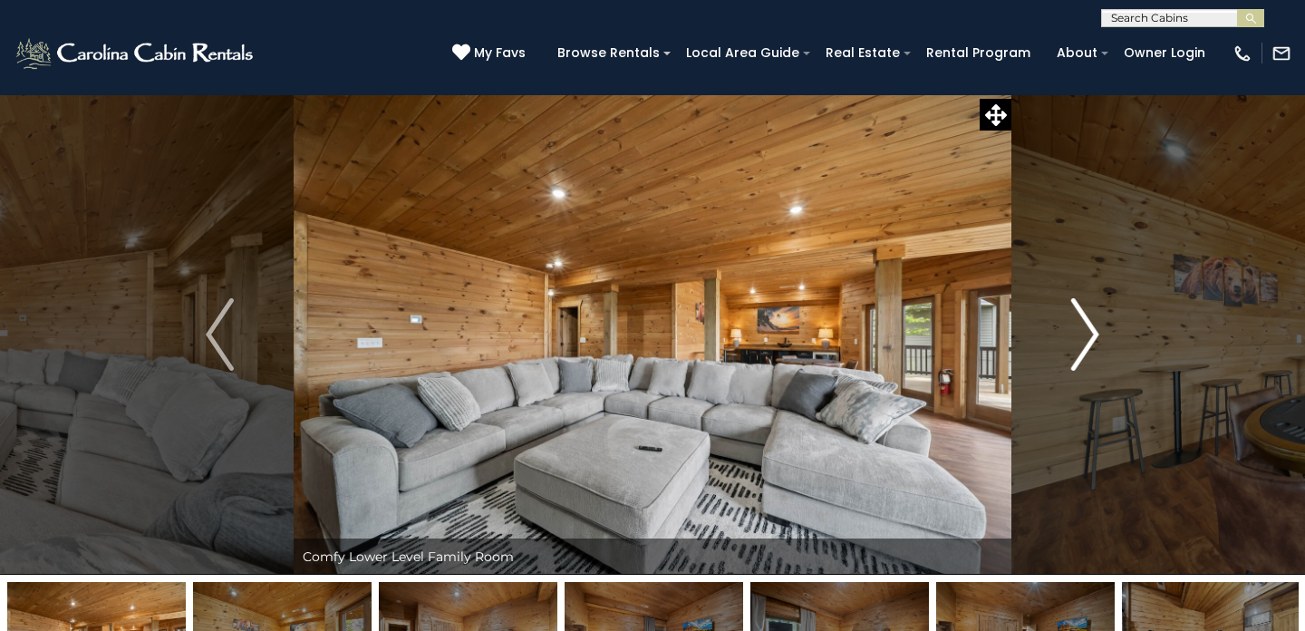
click at [1078, 325] on img "Next" at bounding box center [1084, 334] width 27 height 73
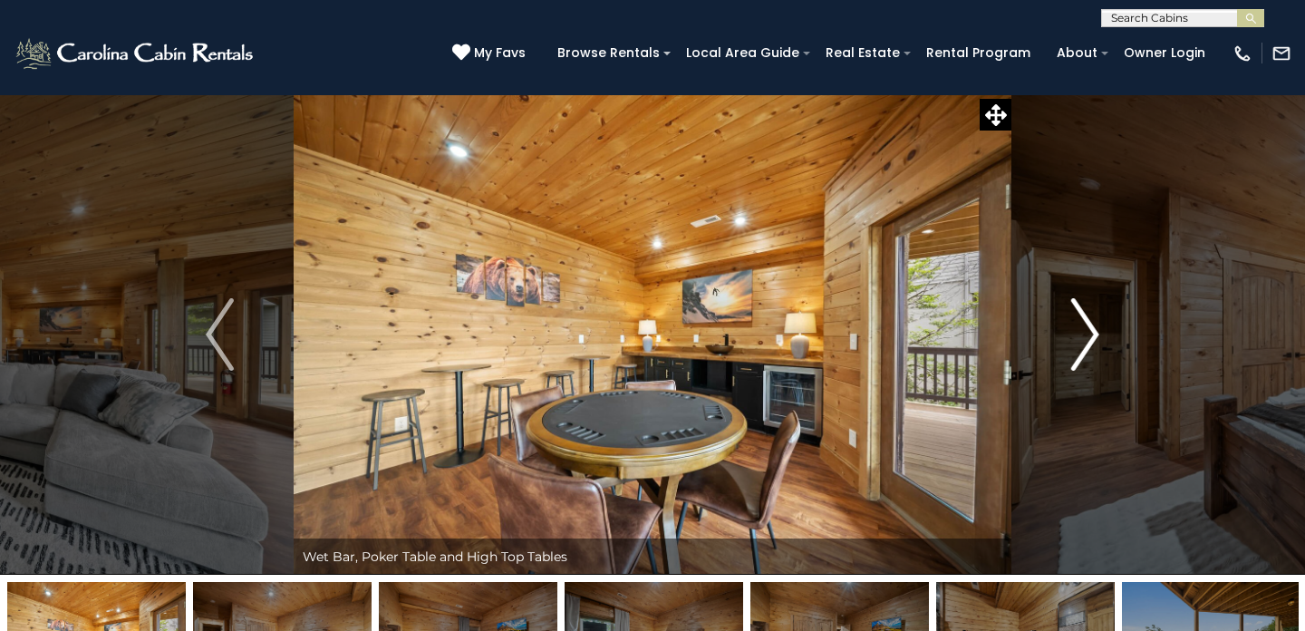
click at [1078, 325] on img "Next" at bounding box center [1084, 334] width 27 height 73
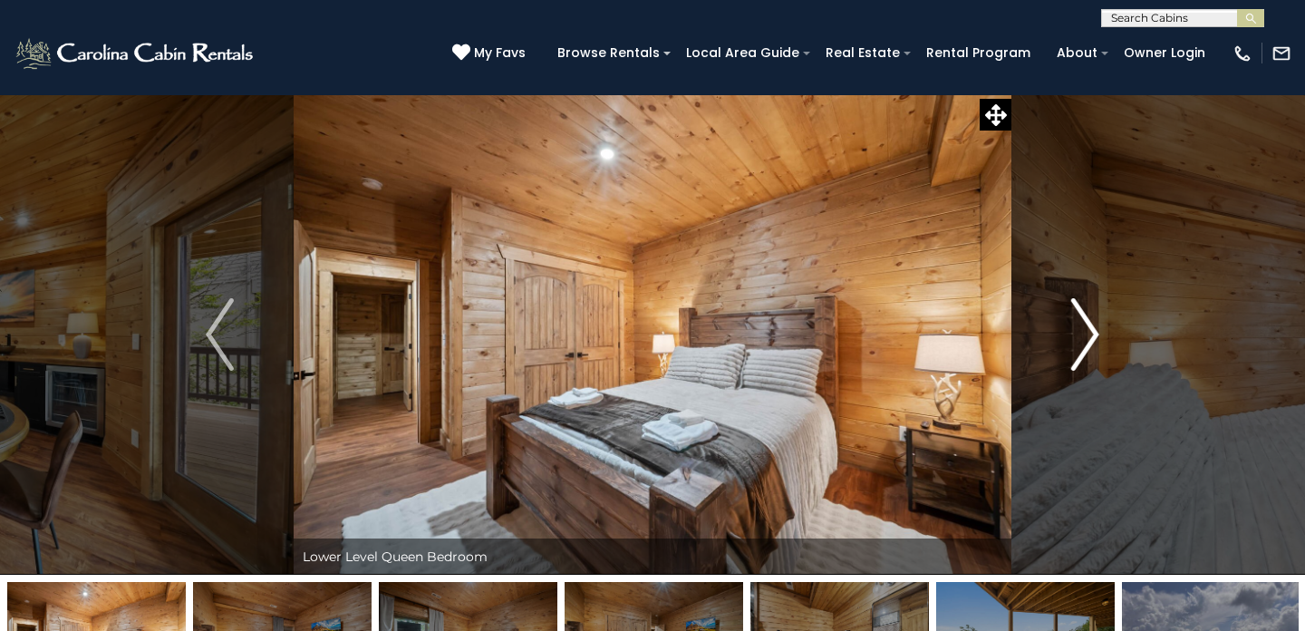
click at [1078, 325] on img "Next" at bounding box center [1084, 334] width 27 height 73
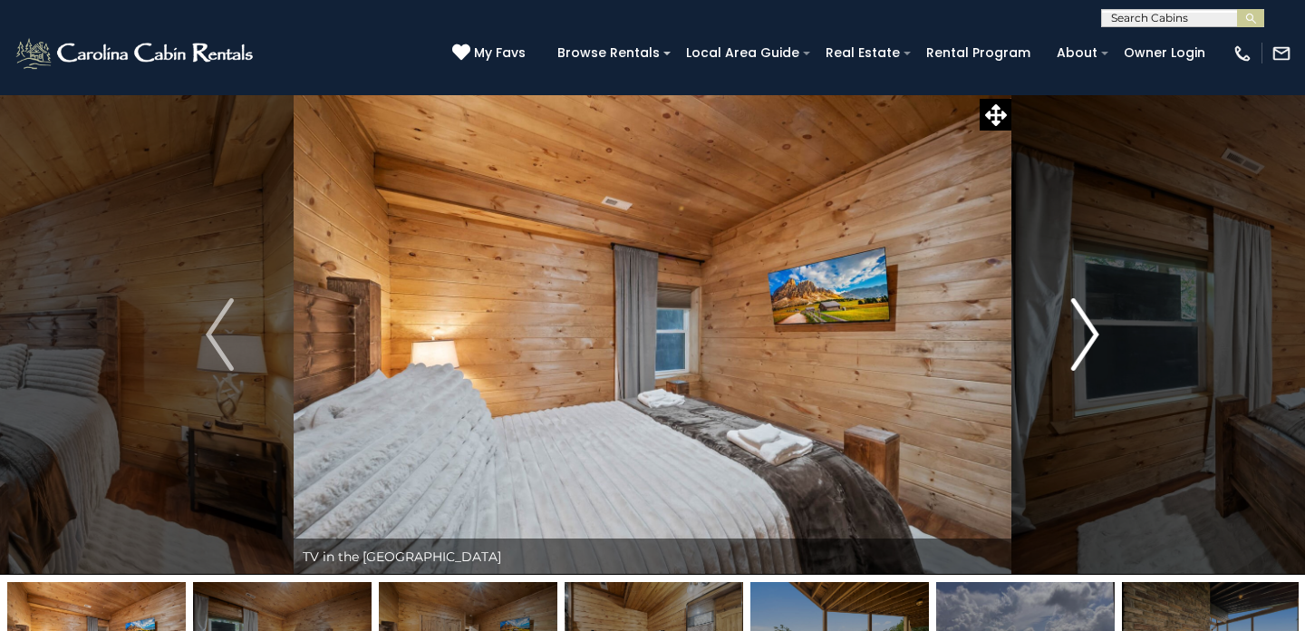
click at [1078, 325] on img "Next" at bounding box center [1084, 334] width 27 height 73
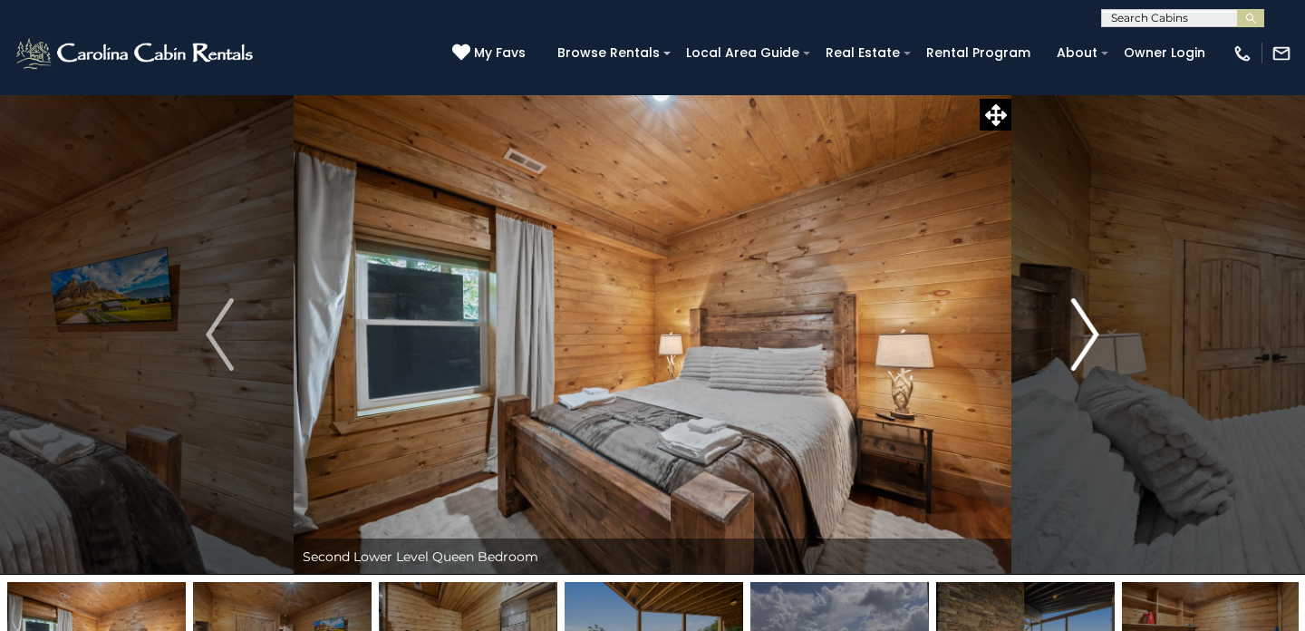
click at [1078, 325] on img "Next" at bounding box center [1084, 334] width 27 height 73
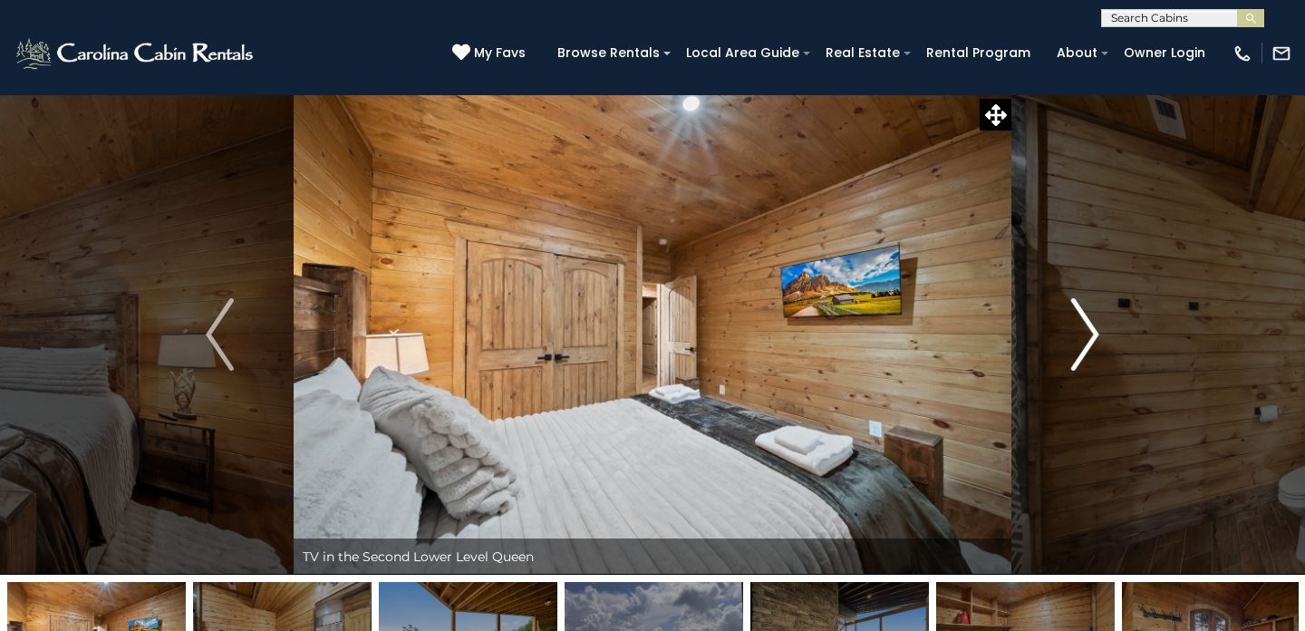
click at [1078, 325] on img "Next" at bounding box center [1084, 334] width 27 height 73
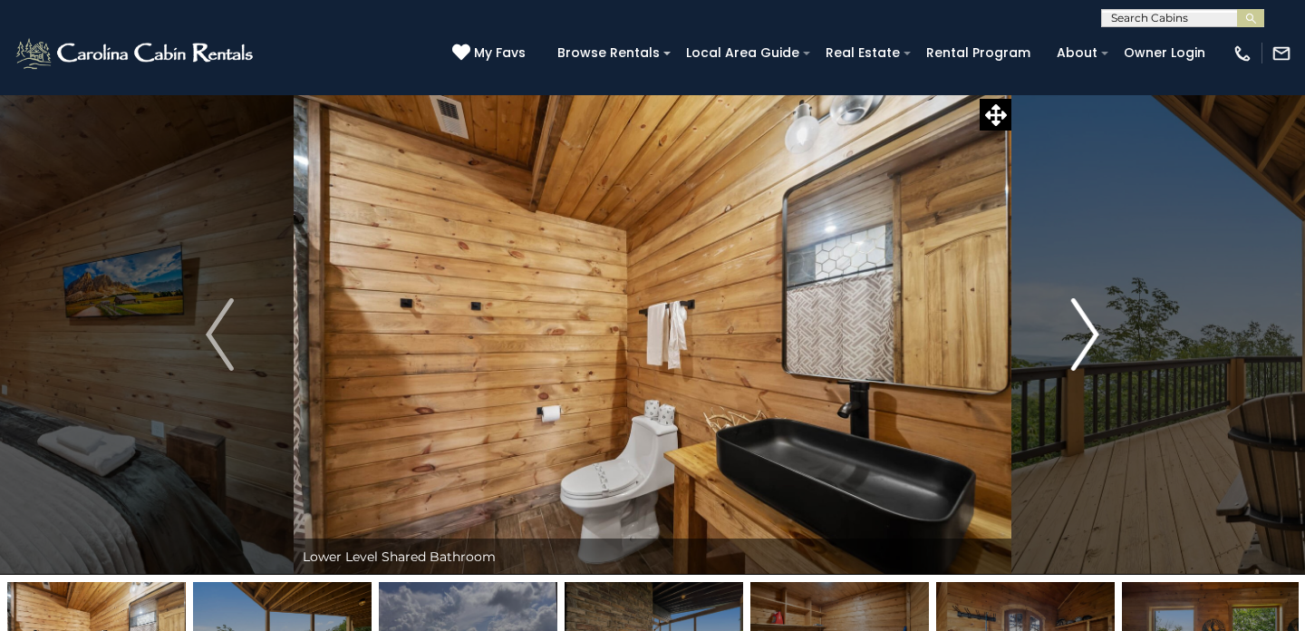
click at [1078, 325] on img "Next" at bounding box center [1084, 334] width 27 height 73
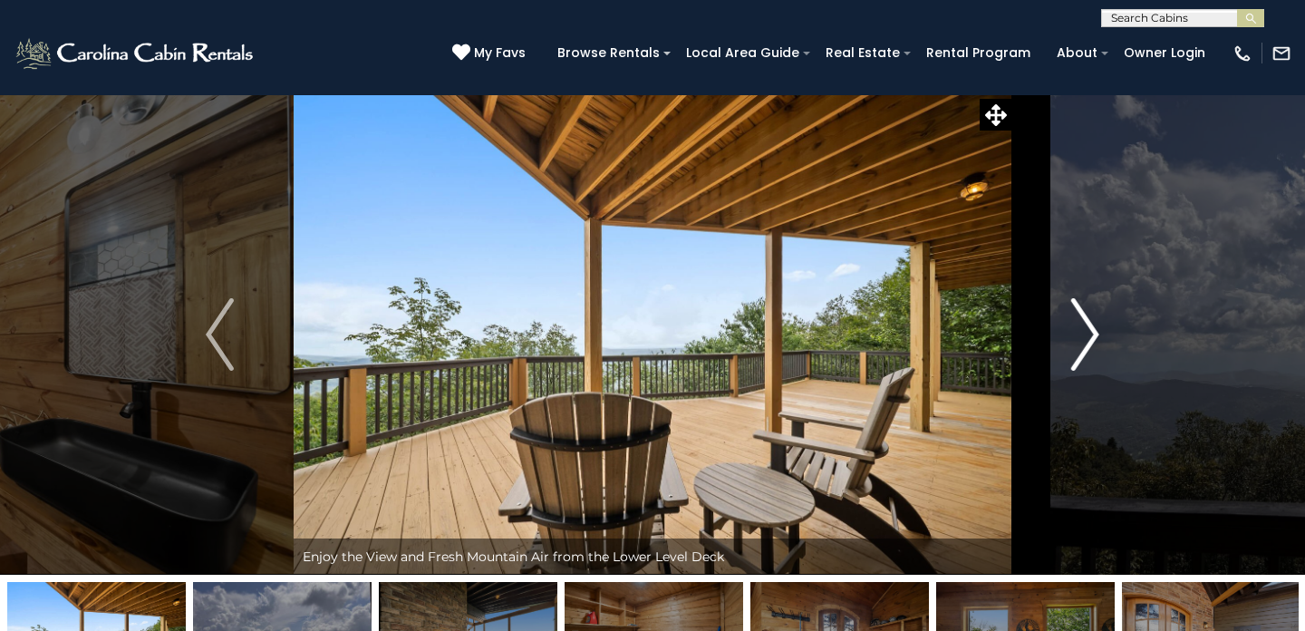
click at [1078, 325] on img "Next" at bounding box center [1084, 334] width 27 height 73
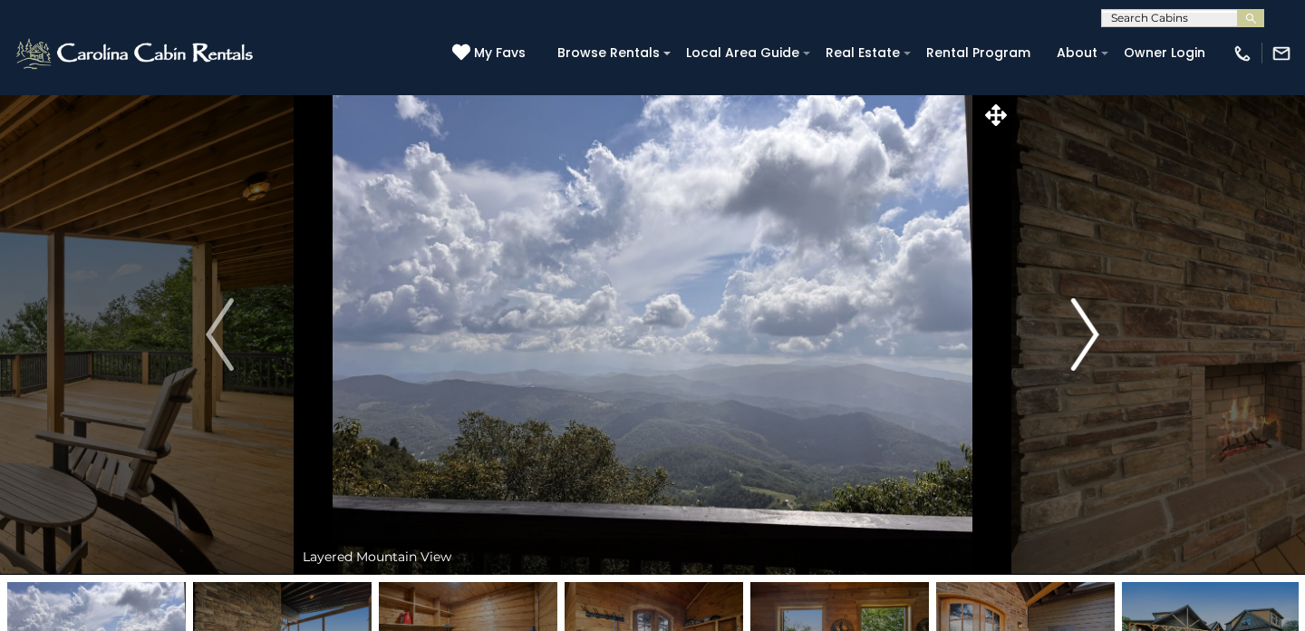
click at [1078, 325] on img "Next" at bounding box center [1084, 334] width 27 height 73
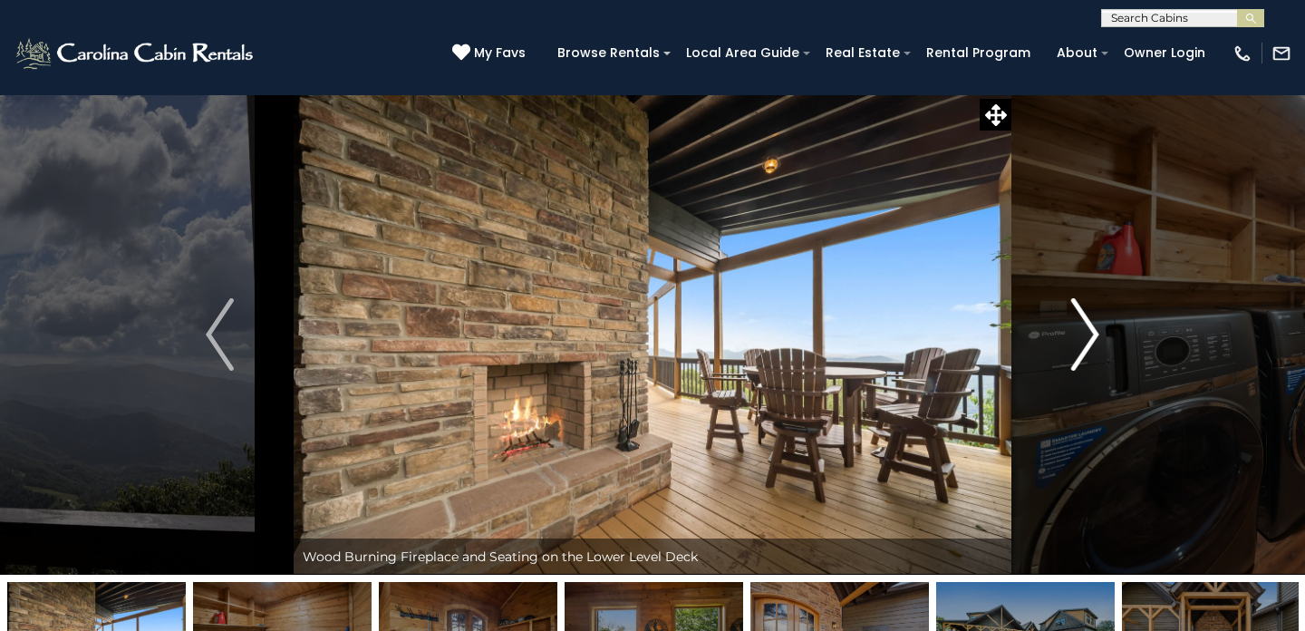
click at [1078, 325] on img "Next" at bounding box center [1084, 334] width 27 height 73
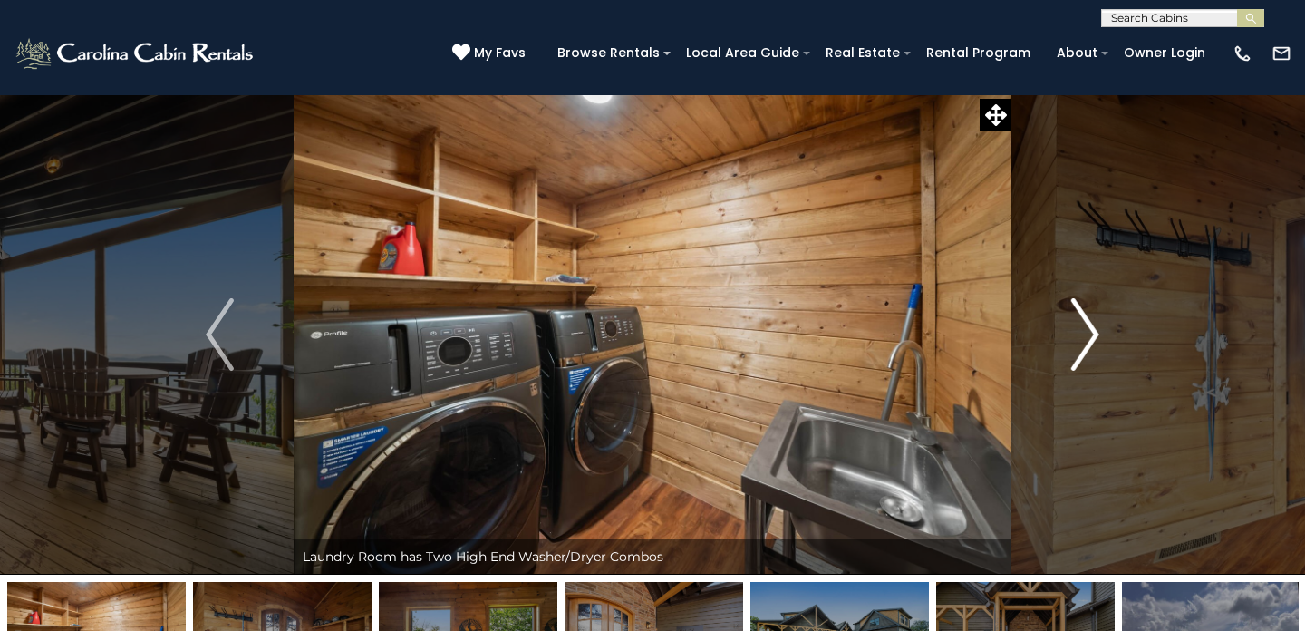
click at [1078, 325] on img "Next" at bounding box center [1084, 334] width 27 height 73
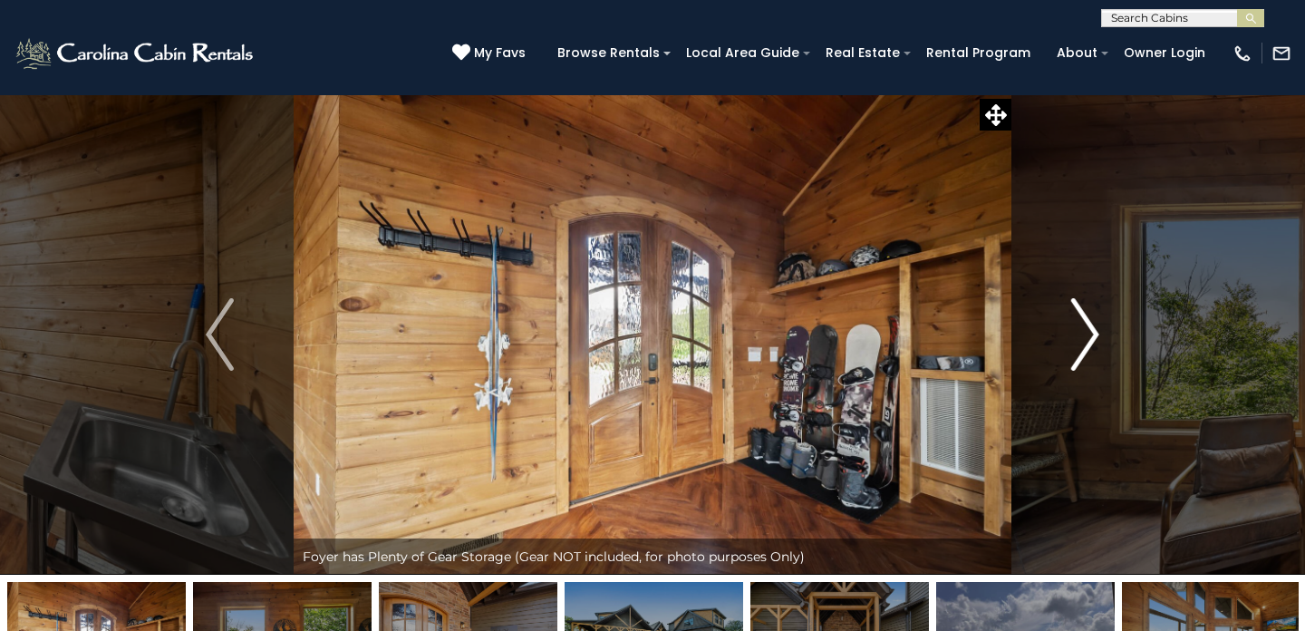
click at [1078, 325] on img "Next" at bounding box center [1084, 334] width 27 height 73
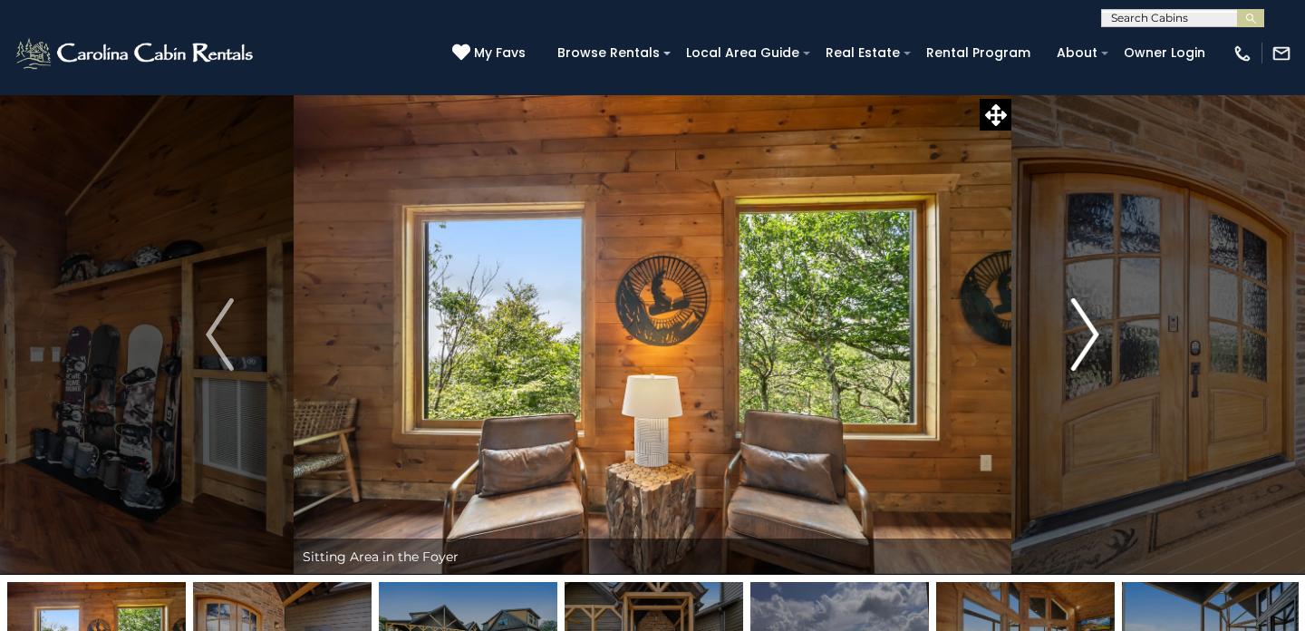
click at [1078, 325] on img "Next" at bounding box center [1084, 334] width 27 height 73
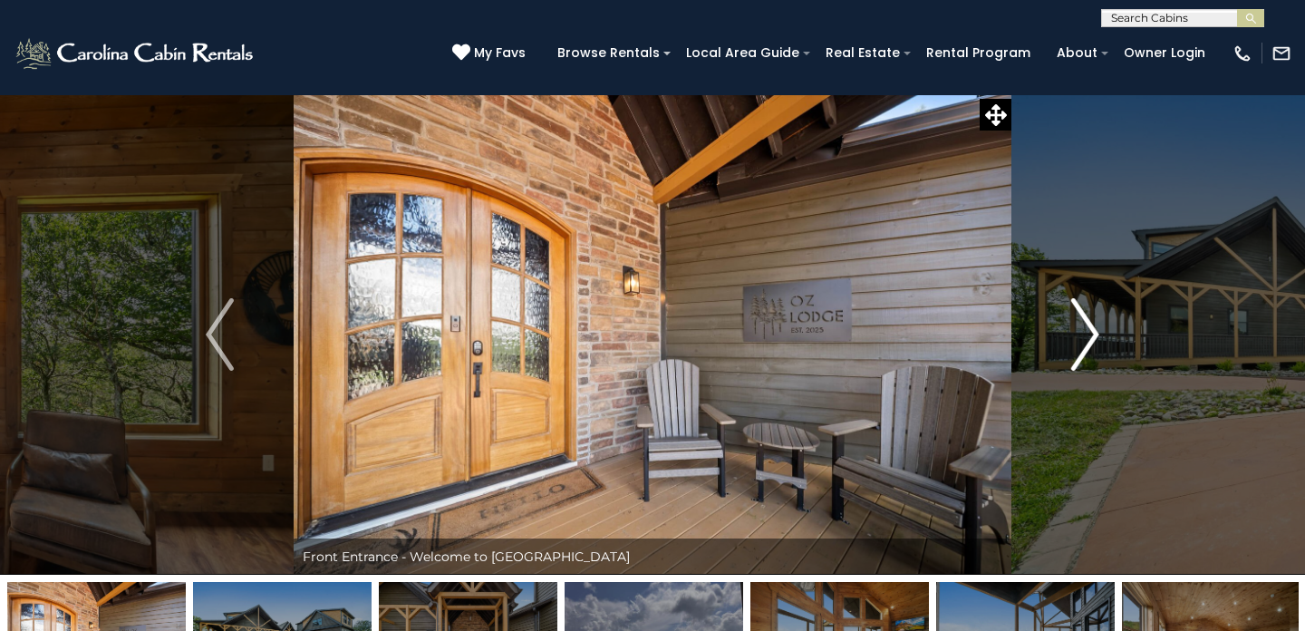
click at [1078, 325] on img "Next" at bounding box center [1084, 334] width 27 height 73
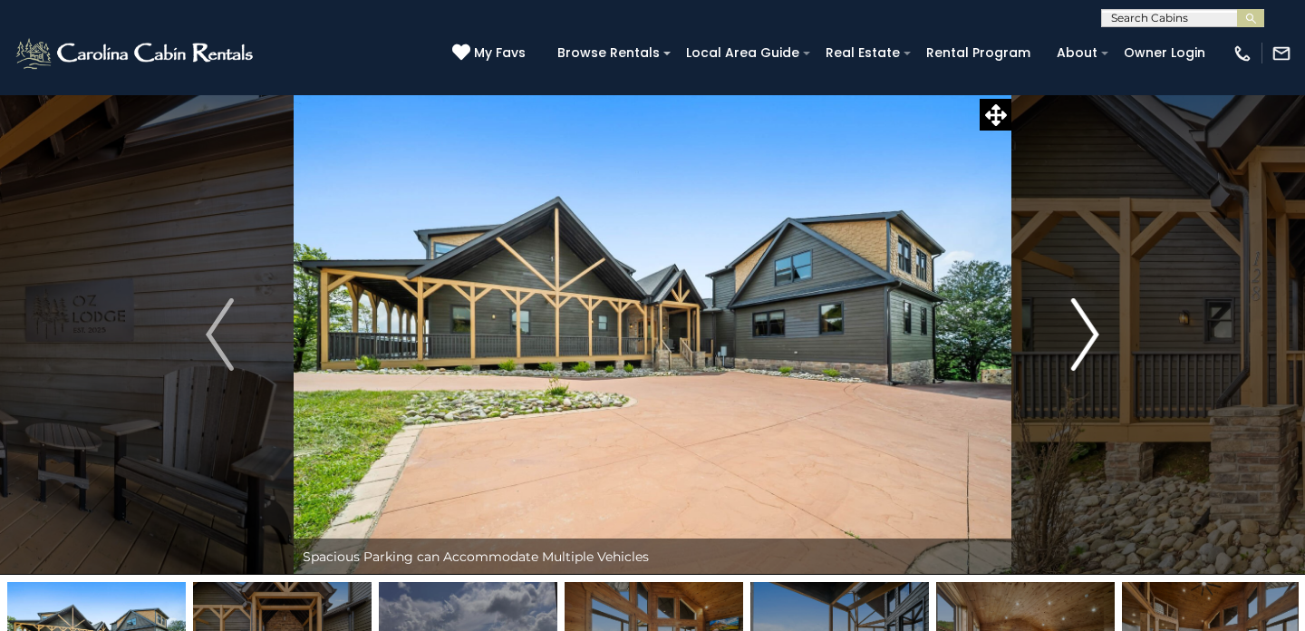
click at [1078, 325] on img "Next" at bounding box center [1084, 334] width 27 height 73
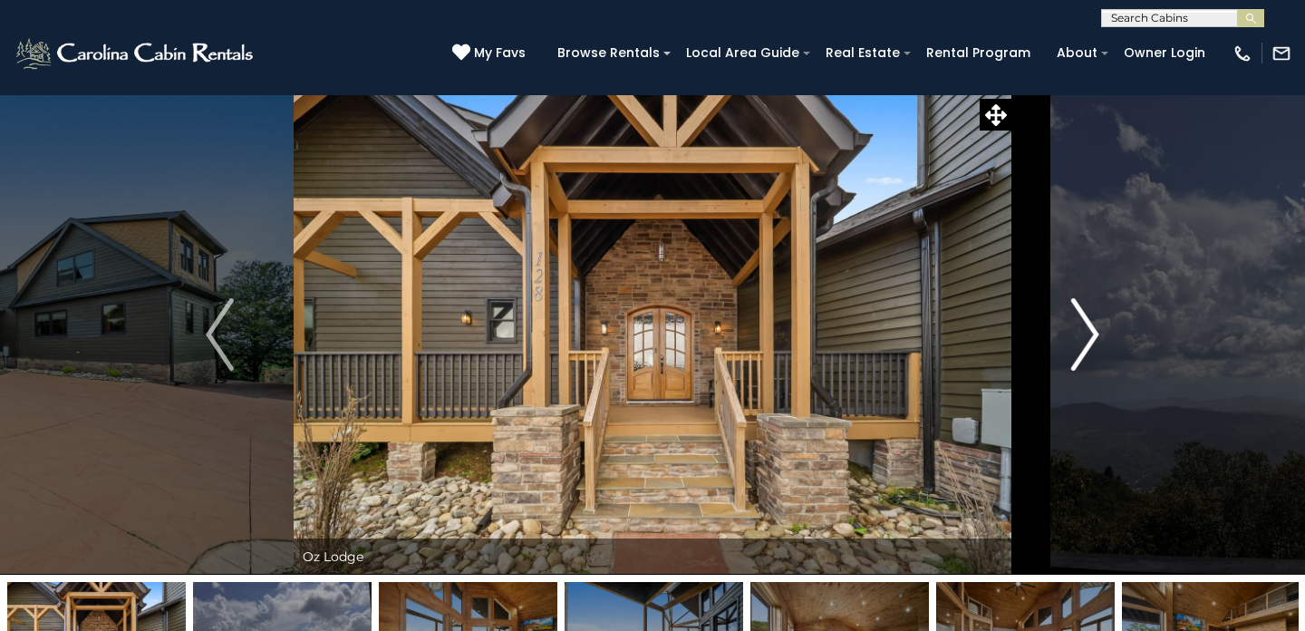
click at [1078, 325] on img "Next" at bounding box center [1084, 334] width 27 height 73
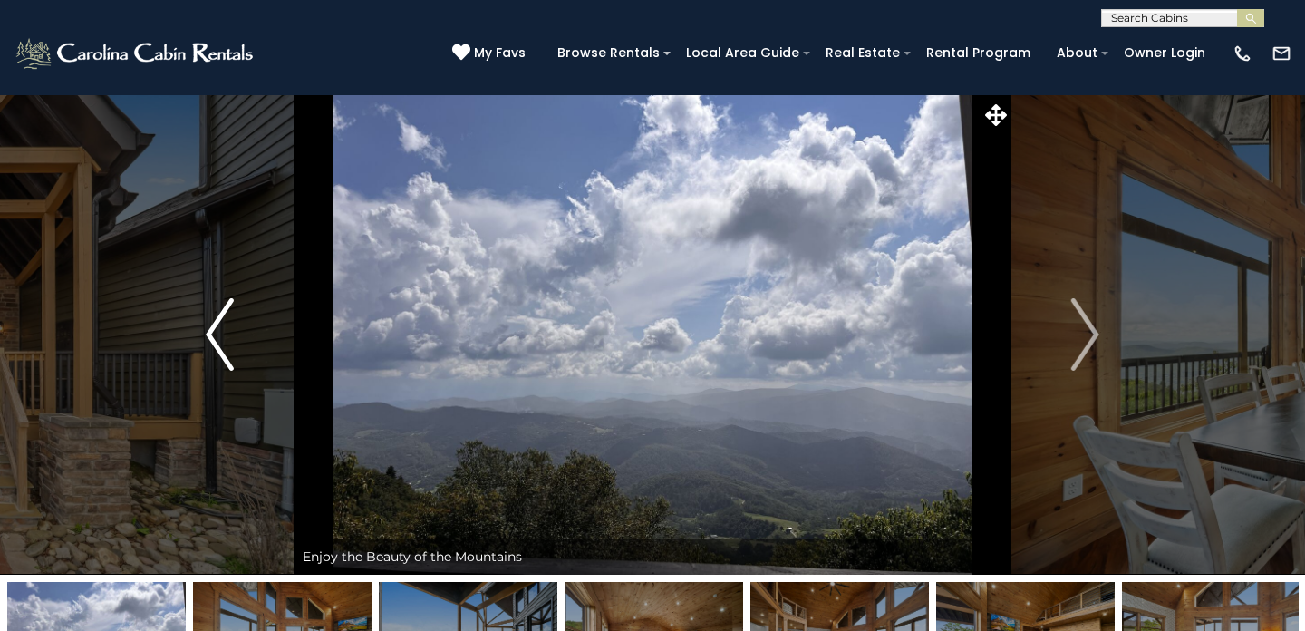
click at [225, 355] on img "Previous" at bounding box center [219, 334] width 27 height 73
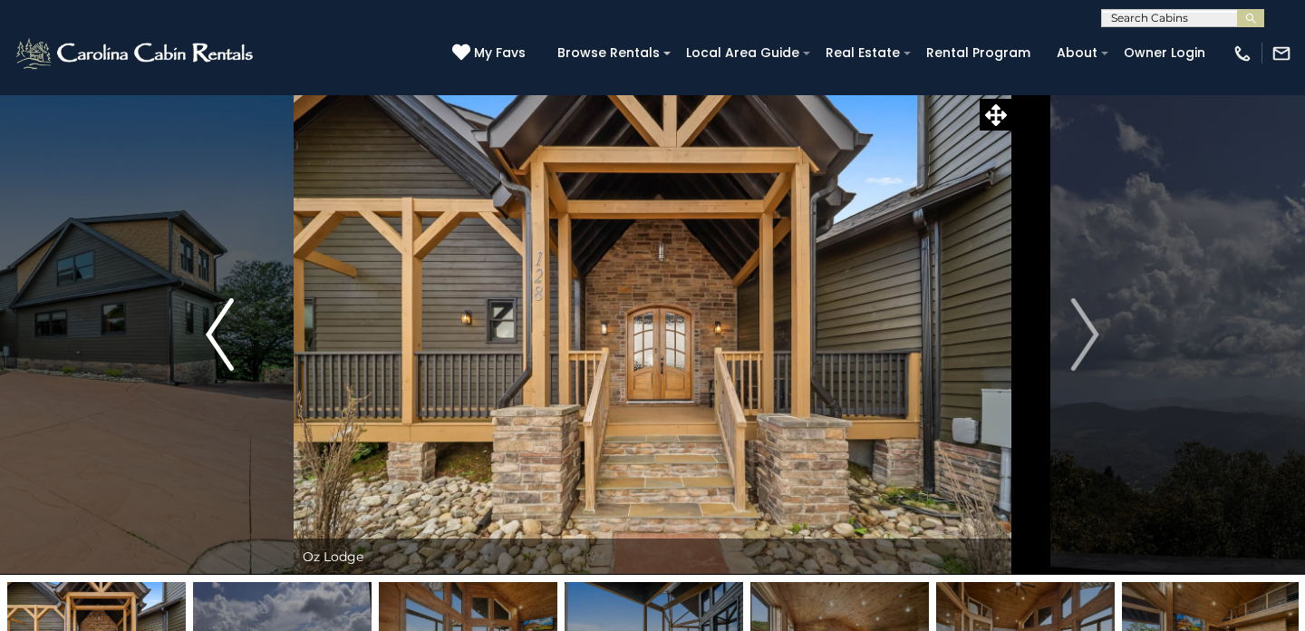
click at [225, 355] on img "Previous" at bounding box center [219, 334] width 27 height 73
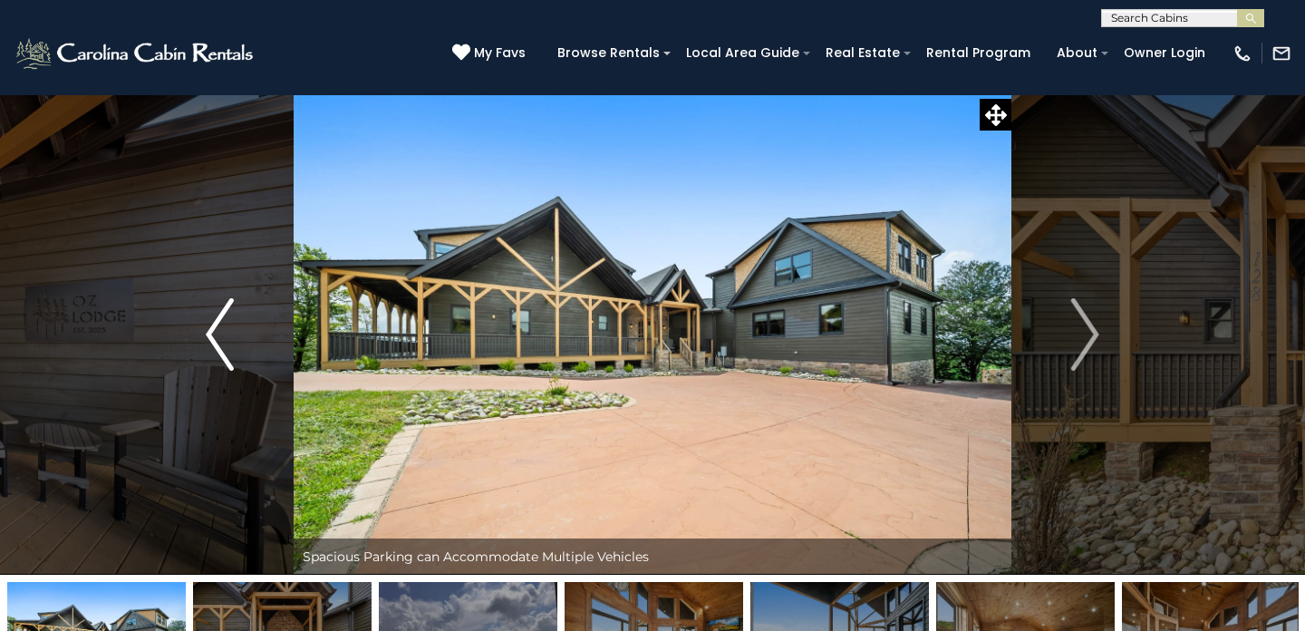
click at [225, 355] on img "Previous" at bounding box center [219, 334] width 27 height 73
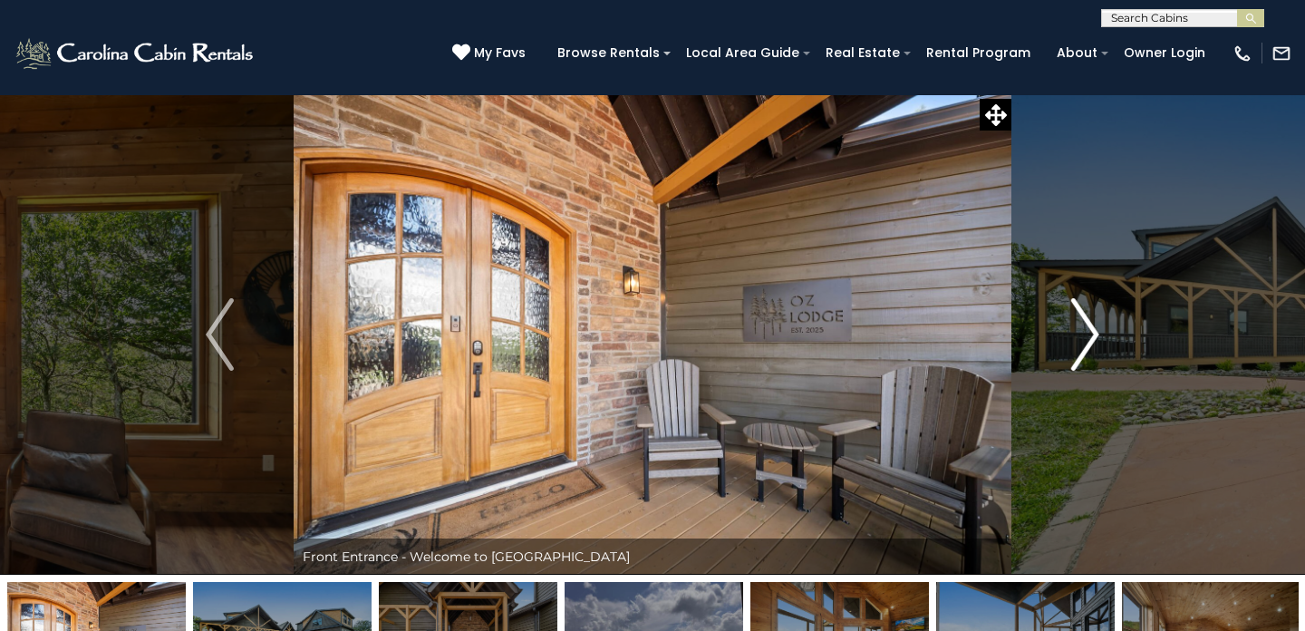
click at [1074, 316] on img "Next" at bounding box center [1084, 334] width 27 height 73
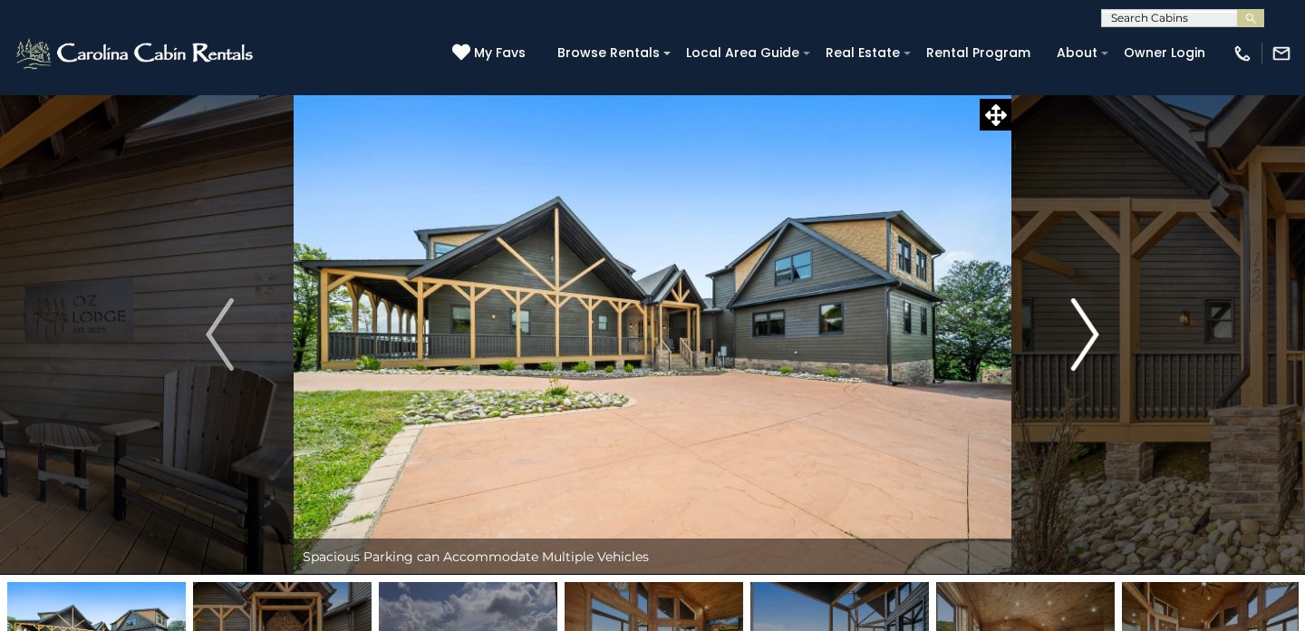
click at [1074, 316] on img "Next" at bounding box center [1084, 334] width 27 height 73
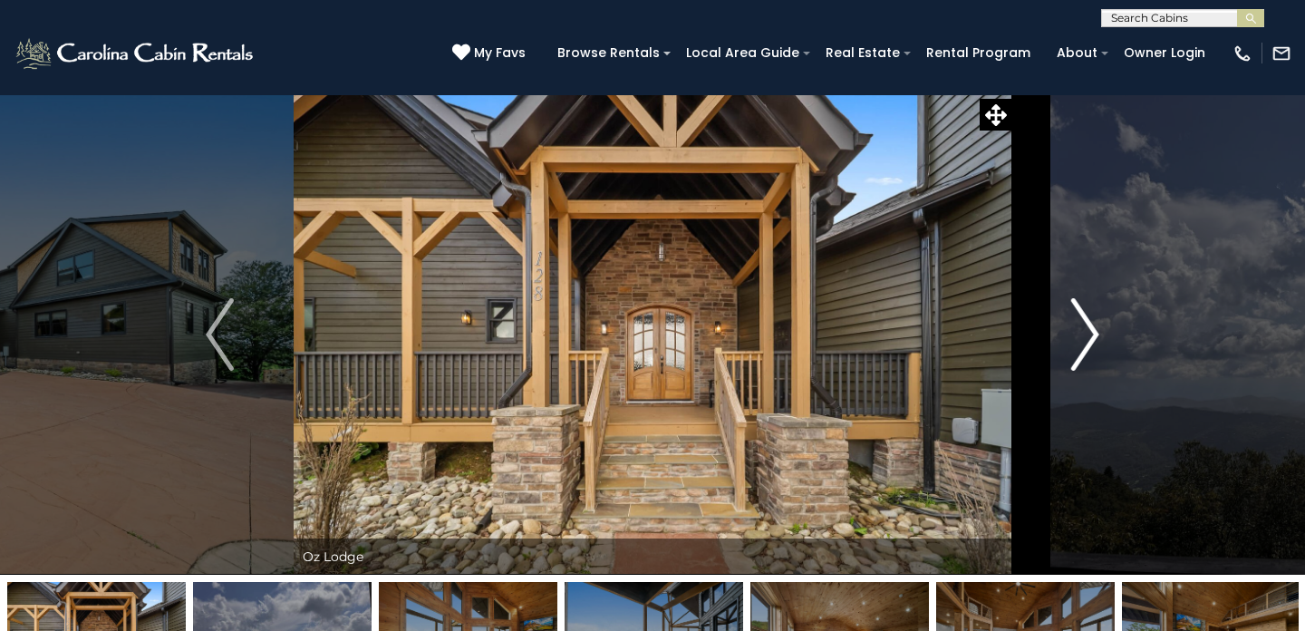
click at [1074, 316] on img "Next" at bounding box center [1084, 334] width 27 height 73
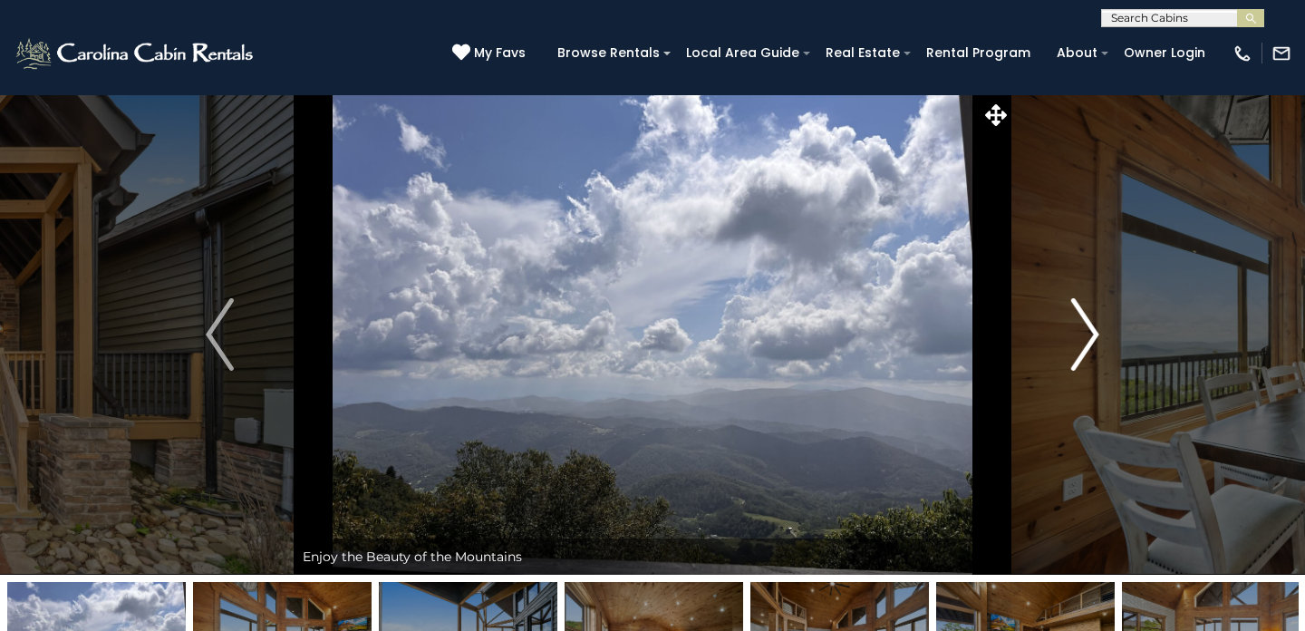
click at [1074, 316] on img "Next" at bounding box center [1084, 334] width 27 height 73
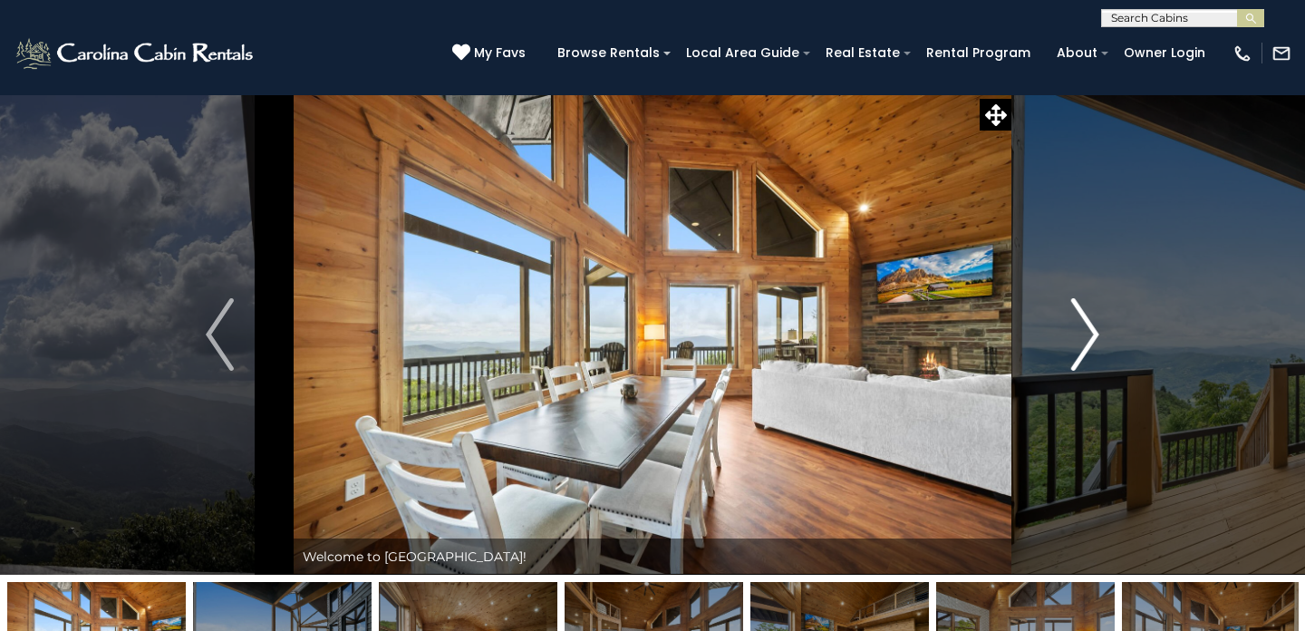
click at [1074, 316] on img "Next" at bounding box center [1084, 334] width 27 height 73
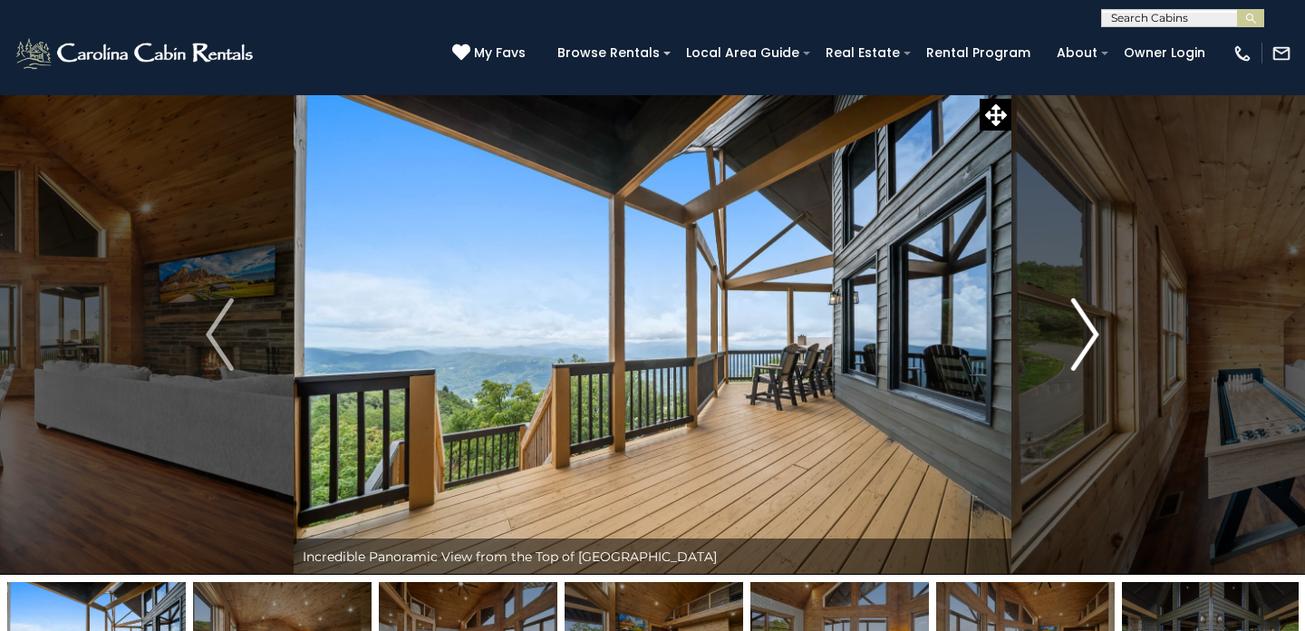
click at [1074, 316] on img "Next" at bounding box center [1084, 334] width 27 height 73
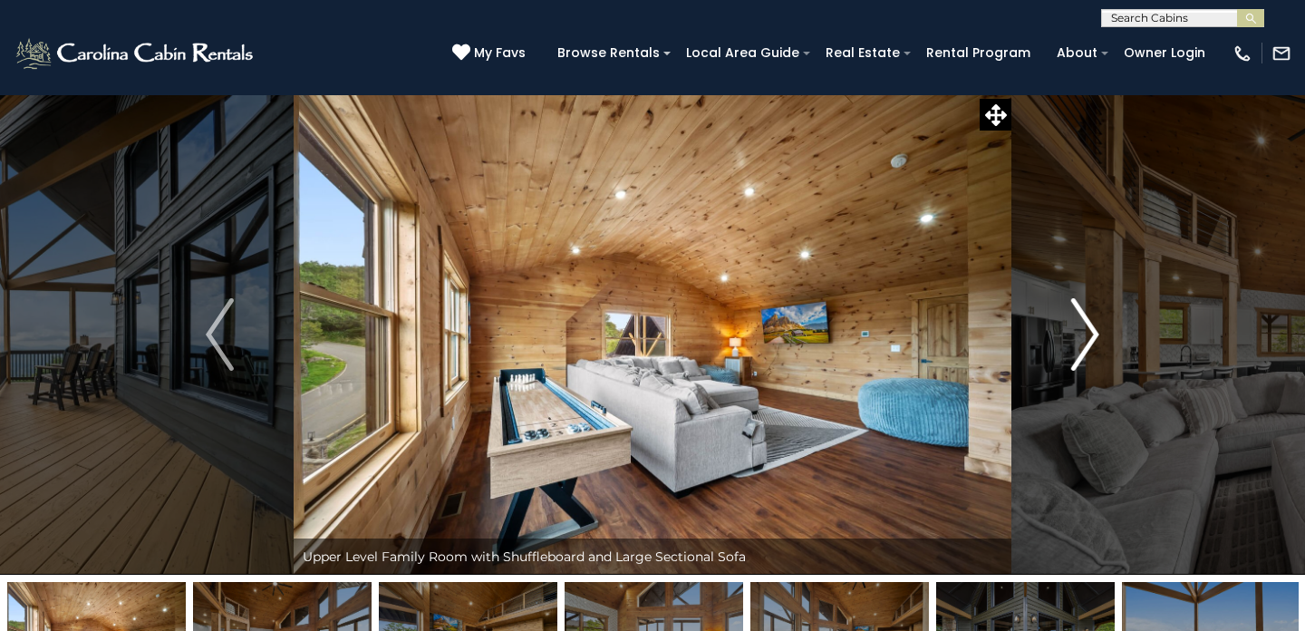
click at [1074, 316] on img "Next" at bounding box center [1084, 334] width 27 height 73
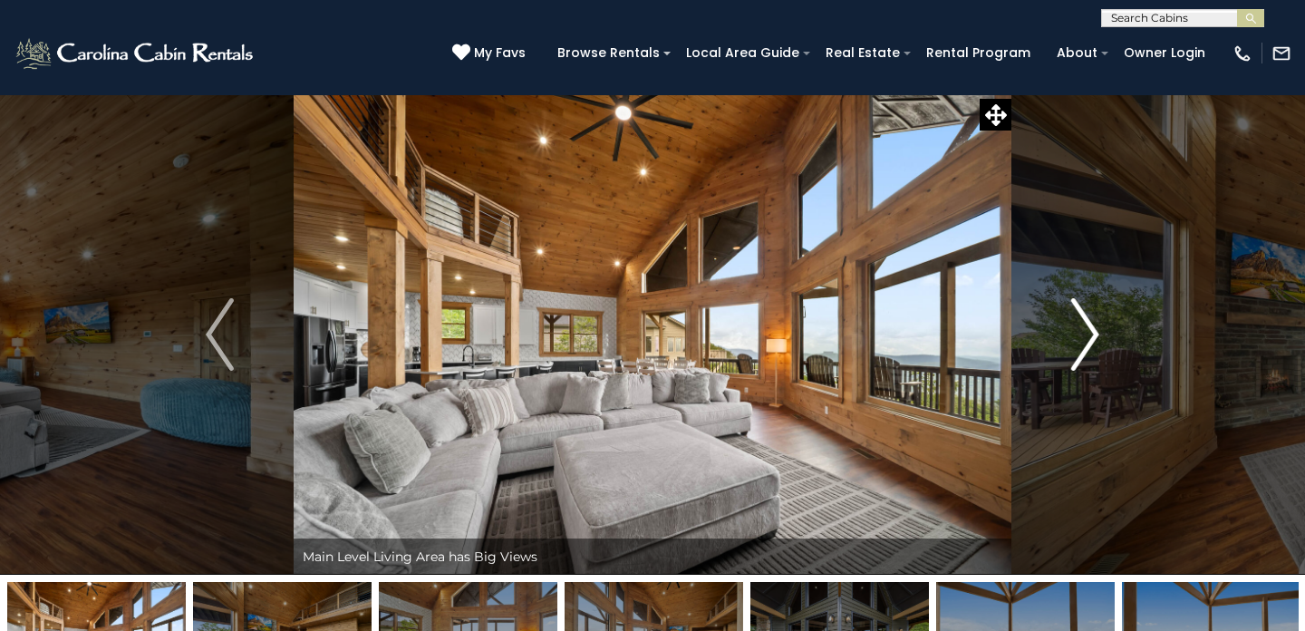
click at [1074, 316] on img "Next" at bounding box center [1084, 334] width 27 height 73
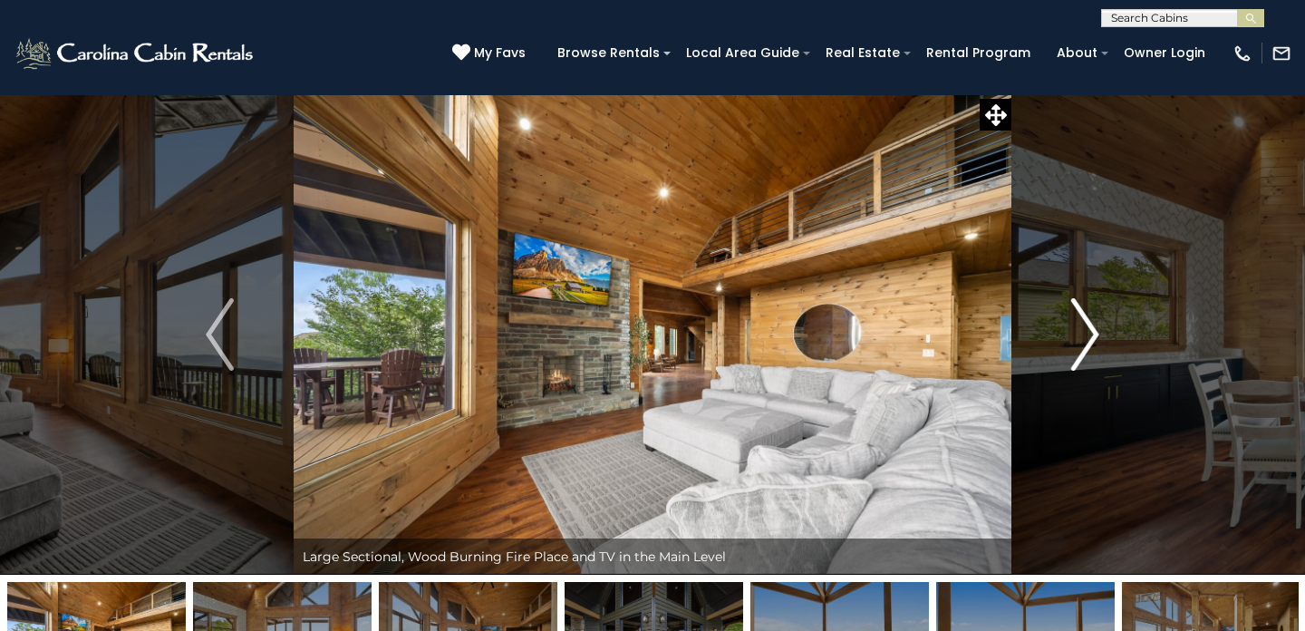
click at [1074, 316] on img "Next" at bounding box center [1084, 334] width 27 height 73
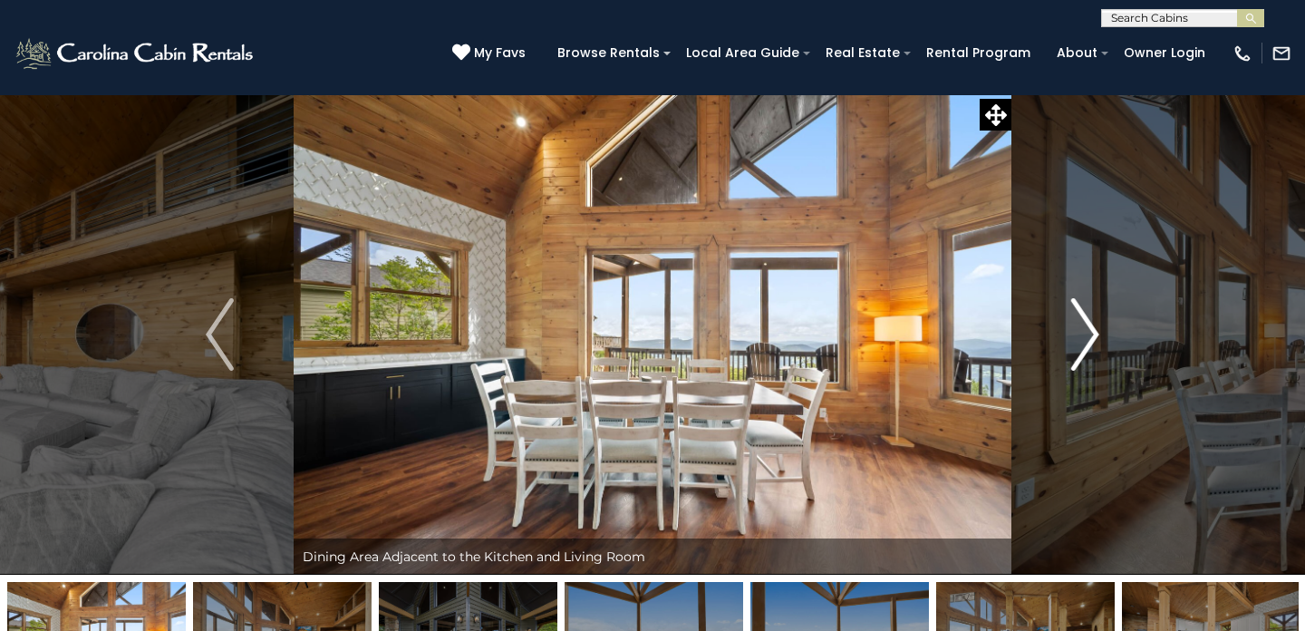
click at [1074, 316] on img "Next" at bounding box center [1084, 334] width 27 height 73
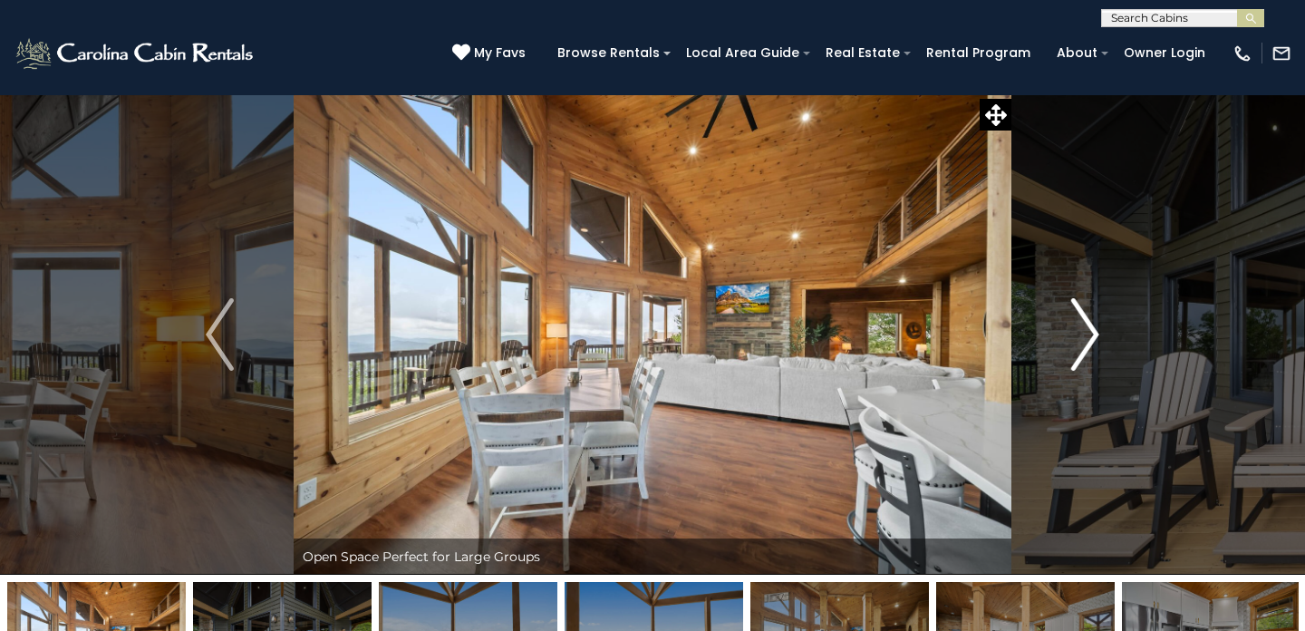
click at [1074, 316] on img "Next" at bounding box center [1084, 334] width 27 height 73
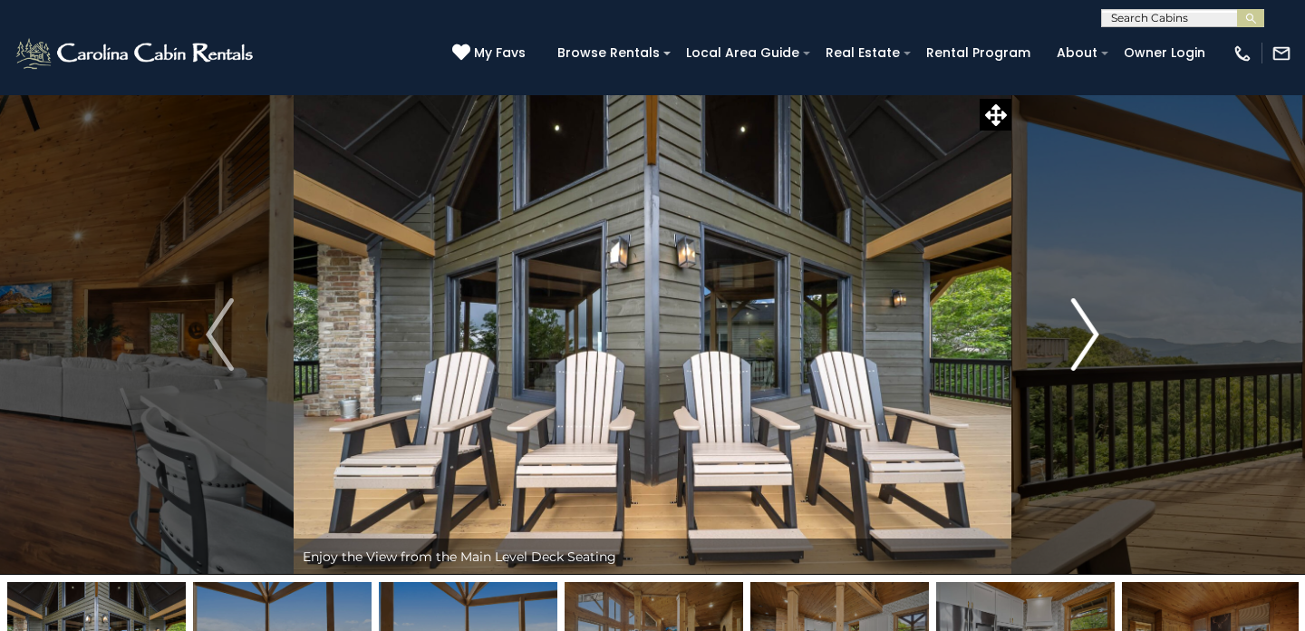
click at [1074, 316] on img "Next" at bounding box center [1084, 334] width 27 height 73
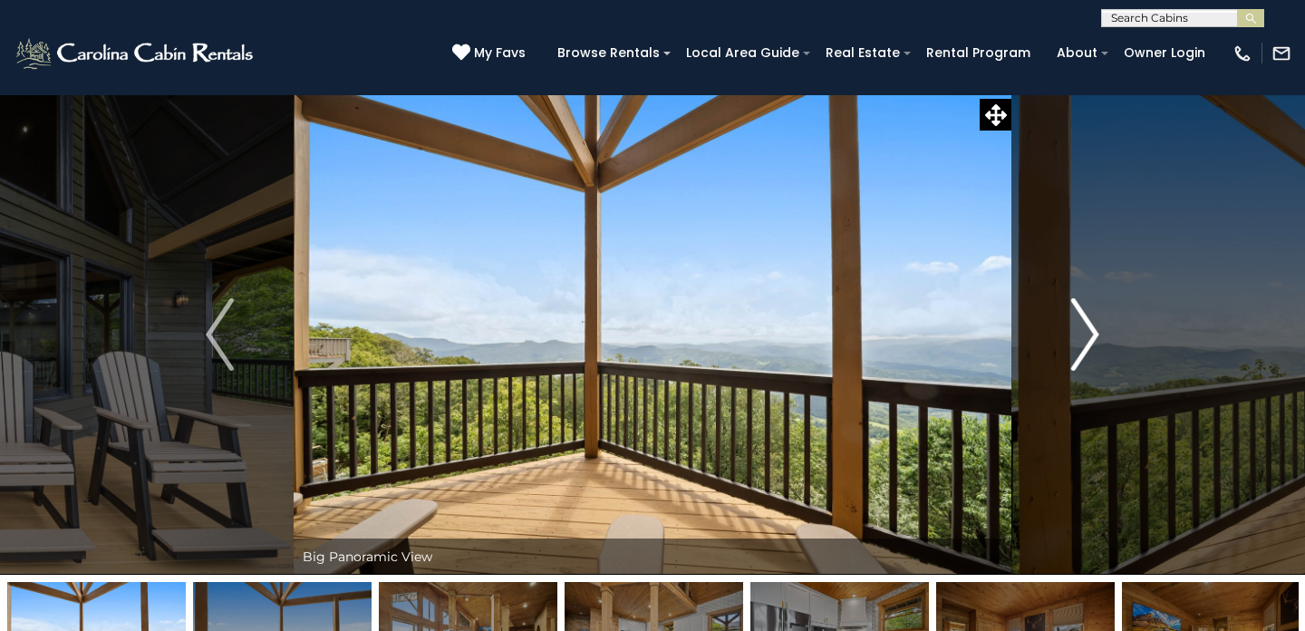
click at [1074, 316] on img "Next" at bounding box center [1084, 334] width 27 height 73
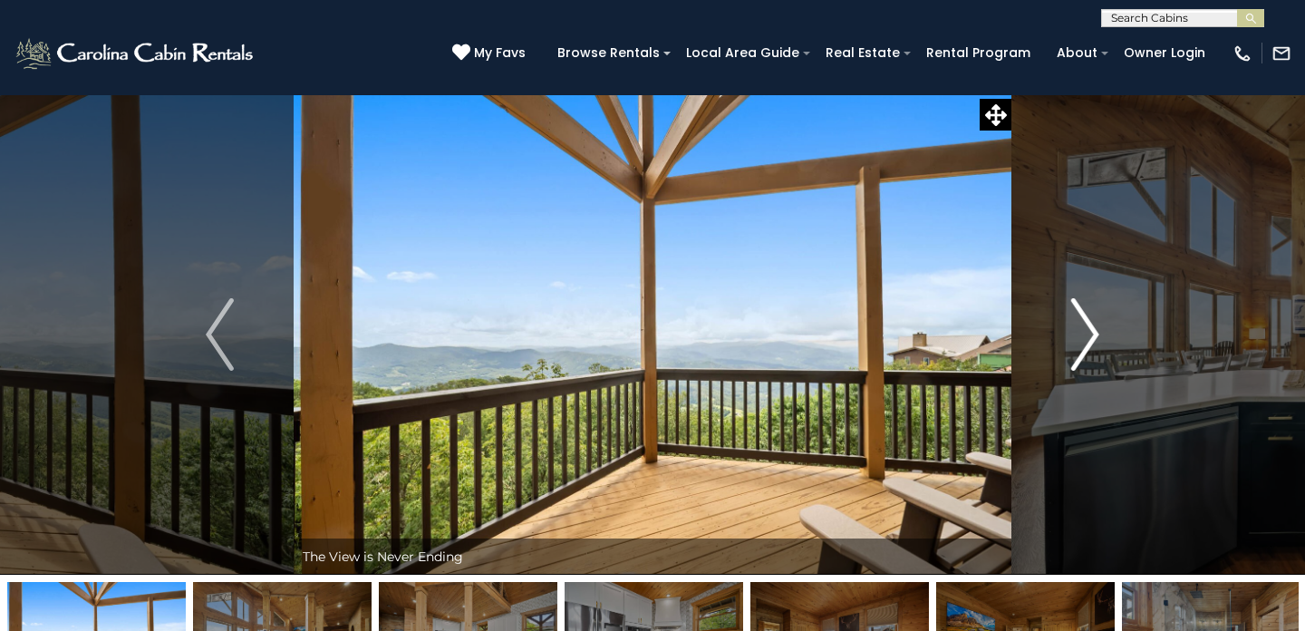
click at [1074, 316] on img "Next" at bounding box center [1084, 334] width 27 height 73
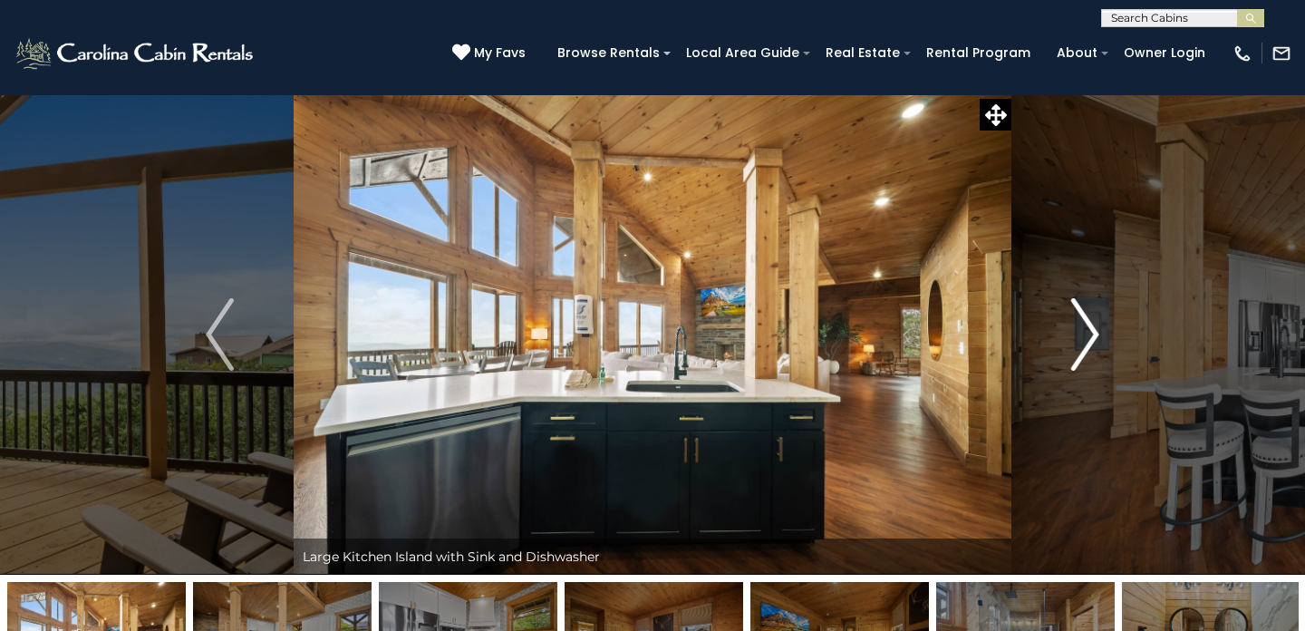
click at [1074, 316] on img "Next" at bounding box center [1084, 334] width 27 height 73
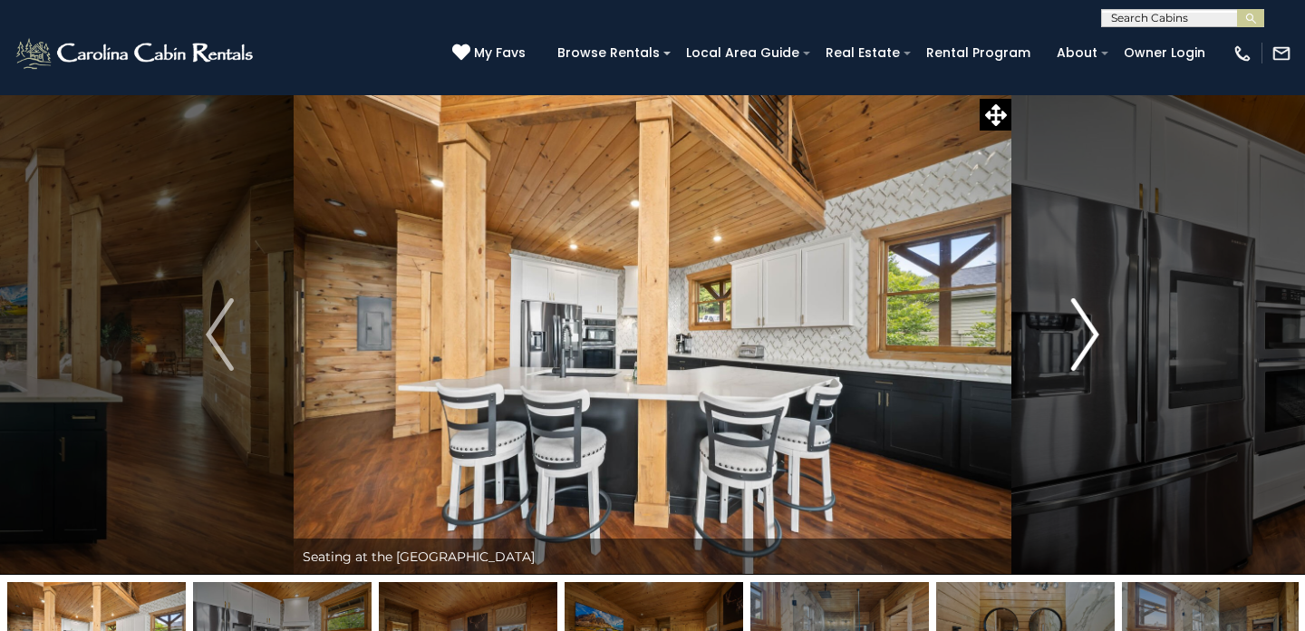
click at [1074, 316] on img "Next" at bounding box center [1084, 334] width 27 height 73
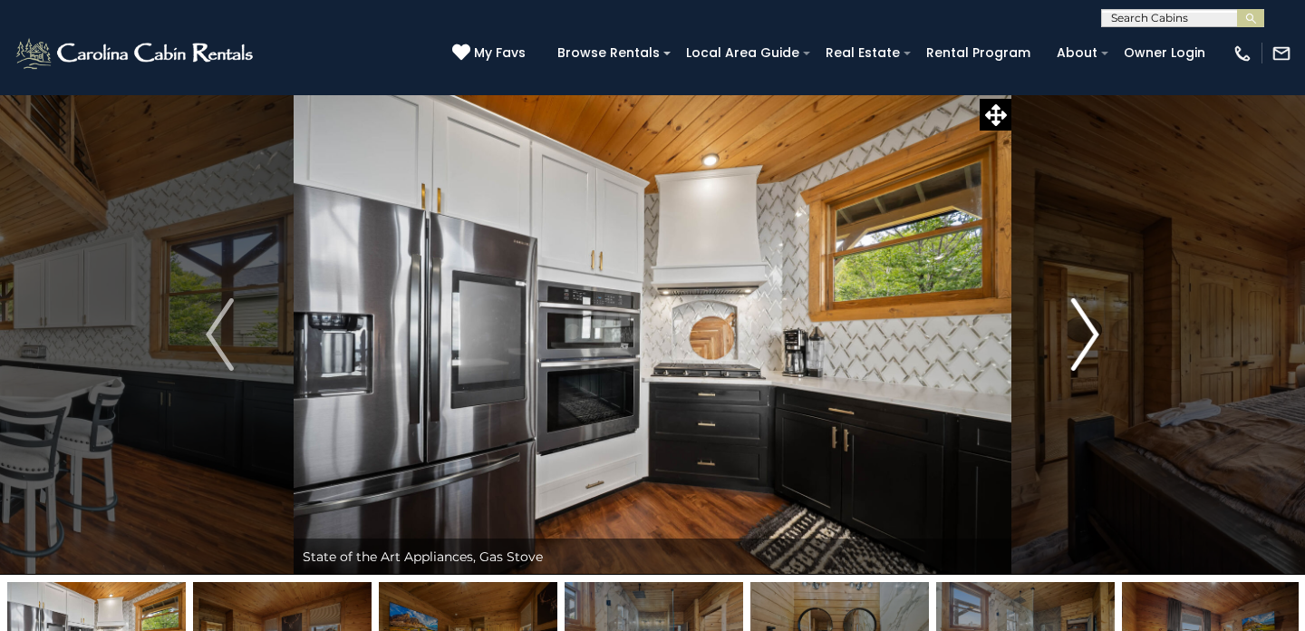
click at [1074, 316] on img "Next" at bounding box center [1084, 334] width 27 height 73
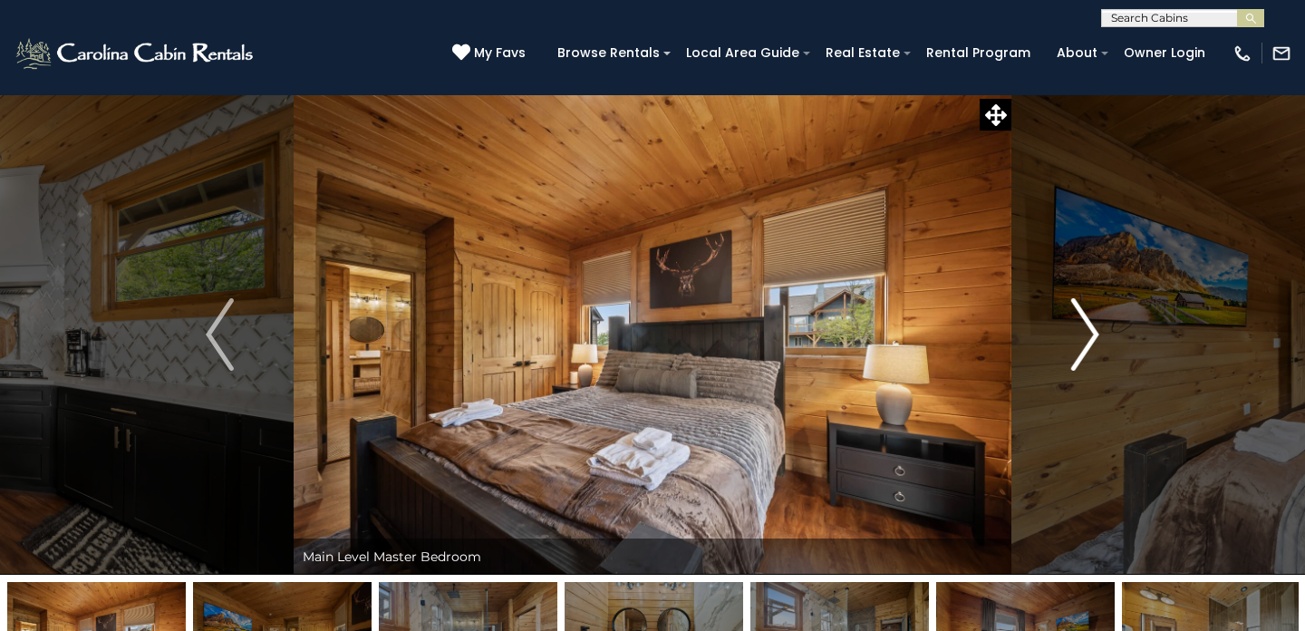
click at [1074, 316] on img "Next" at bounding box center [1084, 334] width 27 height 73
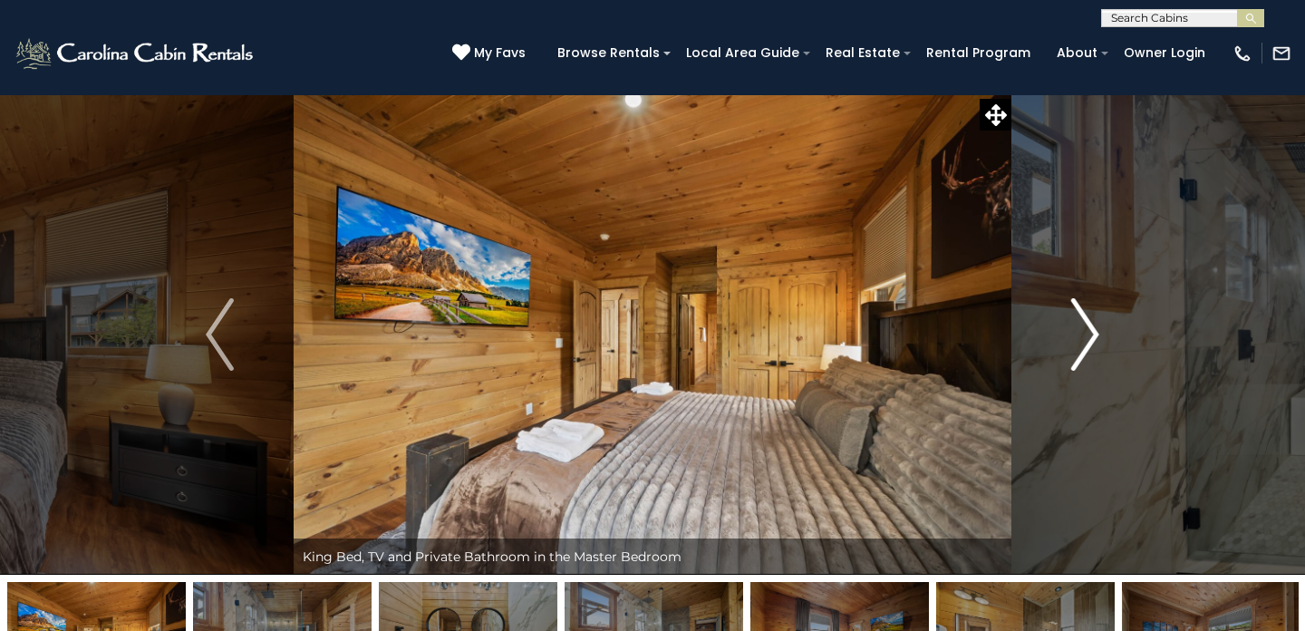
click at [1074, 316] on img "Next" at bounding box center [1084, 334] width 27 height 73
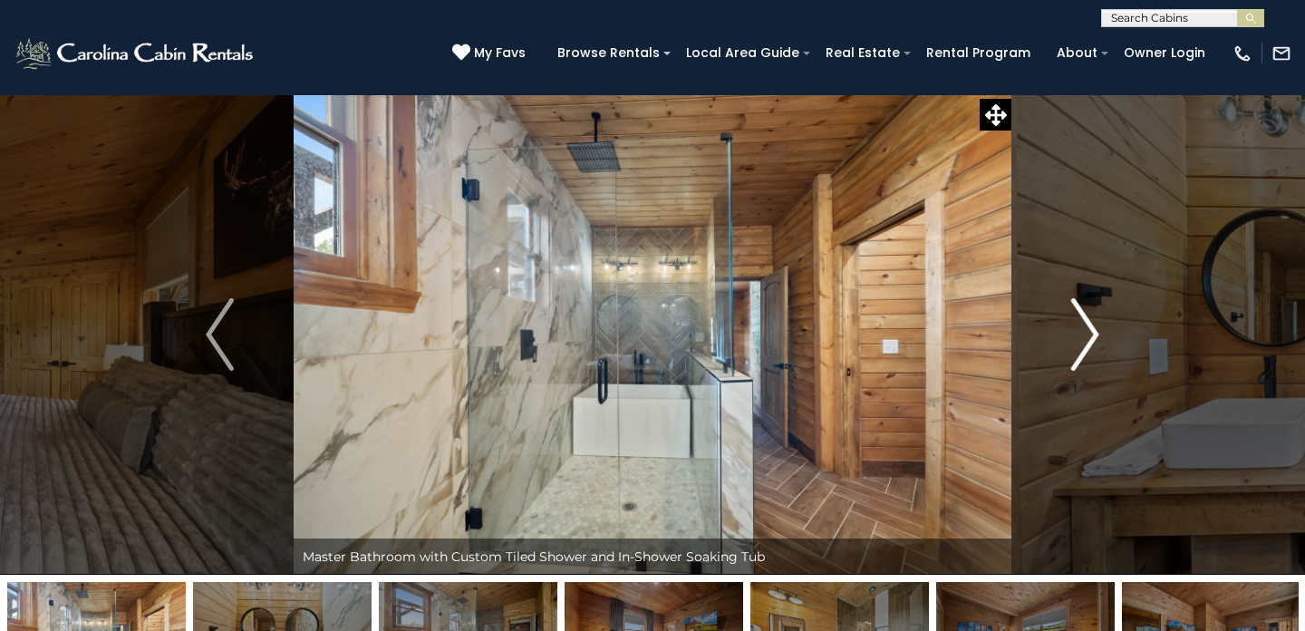
click at [1074, 316] on img "Next" at bounding box center [1084, 334] width 27 height 73
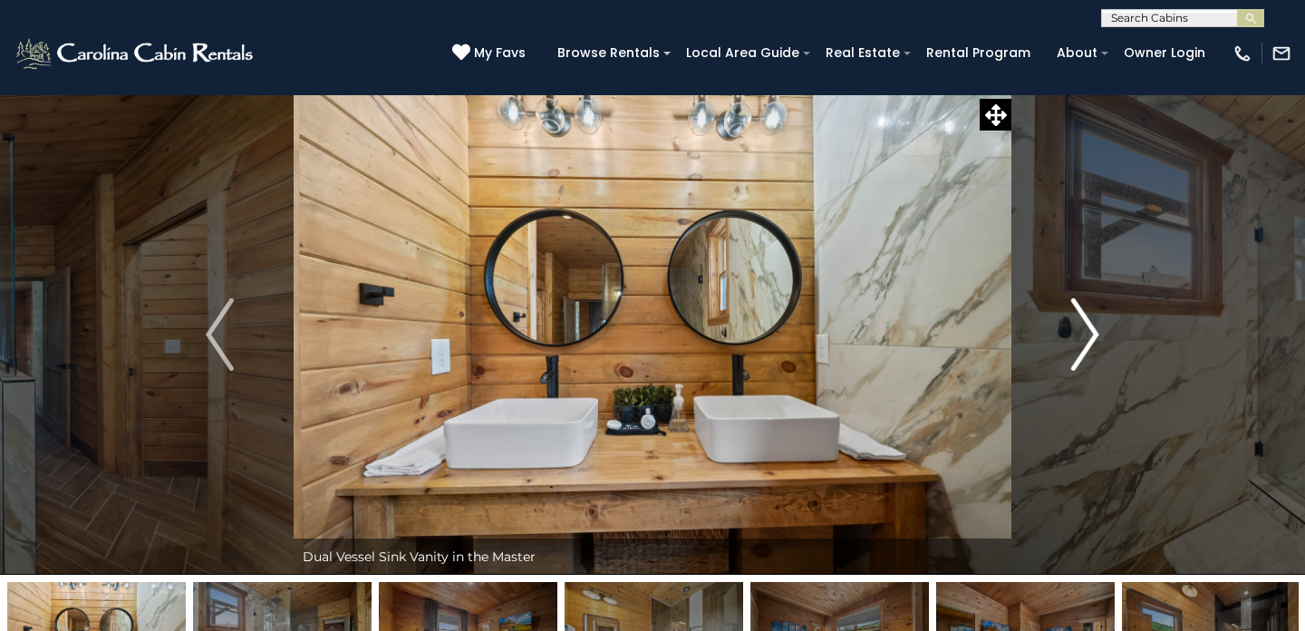
click at [1074, 316] on img "Next" at bounding box center [1084, 334] width 27 height 73
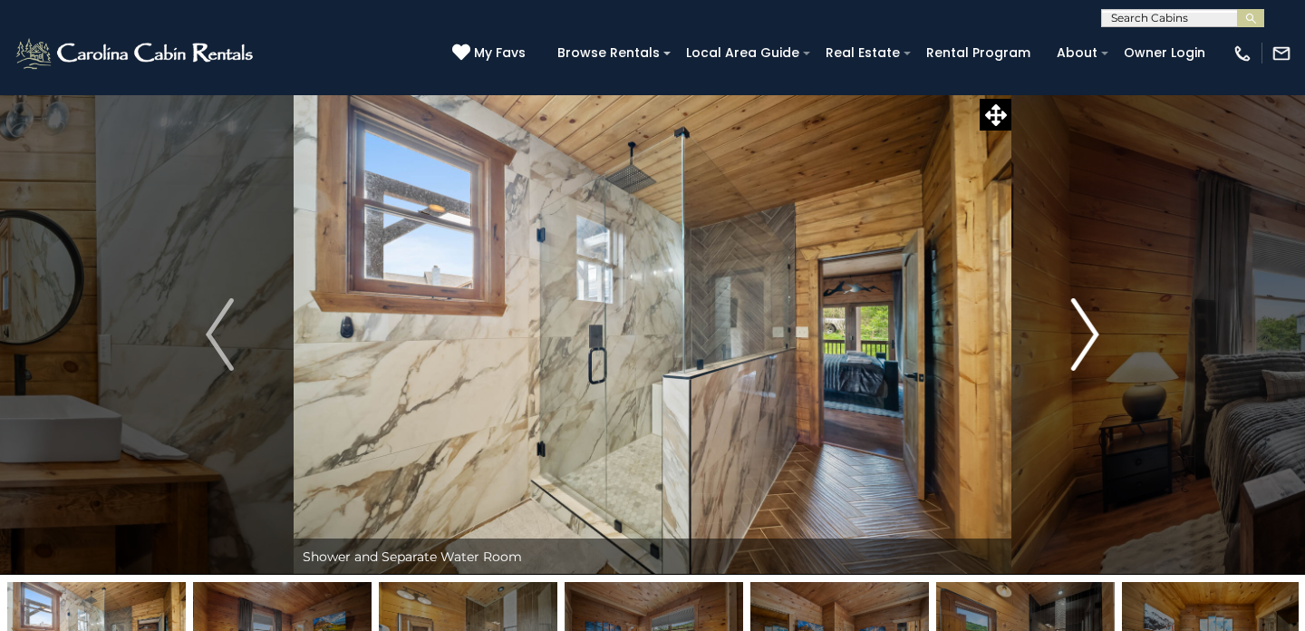
click at [1074, 316] on img "Next" at bounding box center [1084, 334] width 27 height 73
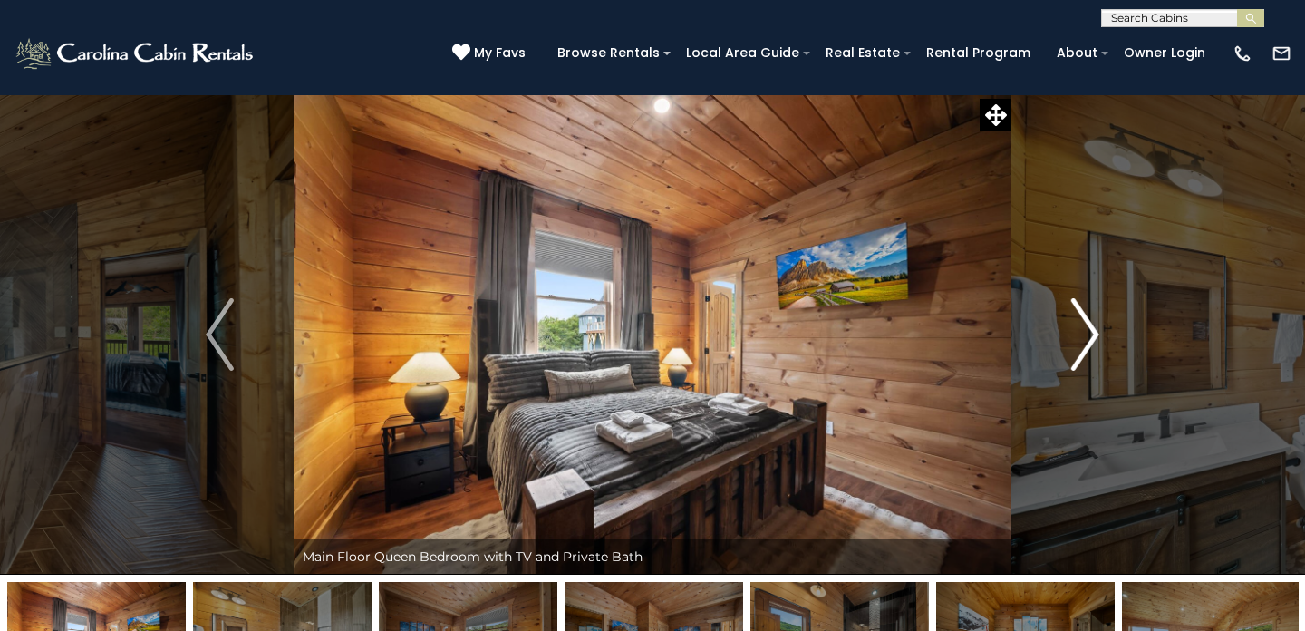
click at [1074, 316] on img "Next" at bounding box center [1084, 334] width 27 height 73
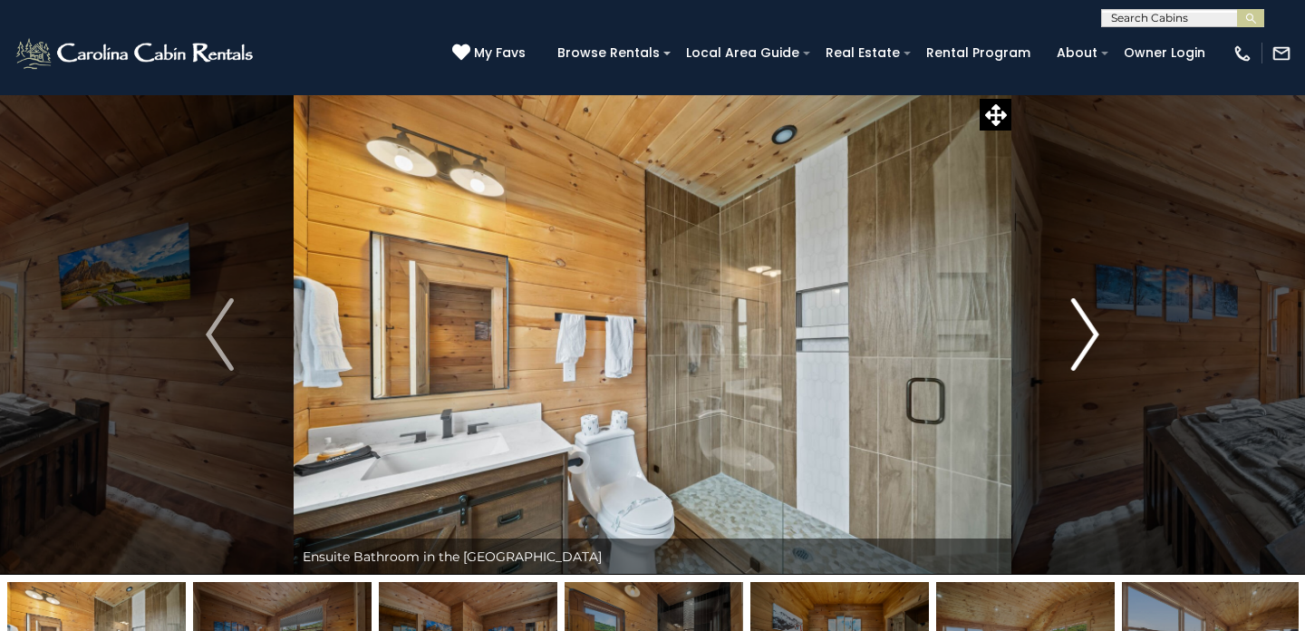
click at [1074, 316] on img "Next" at bounding box center [1084, 334] width 27 height 73
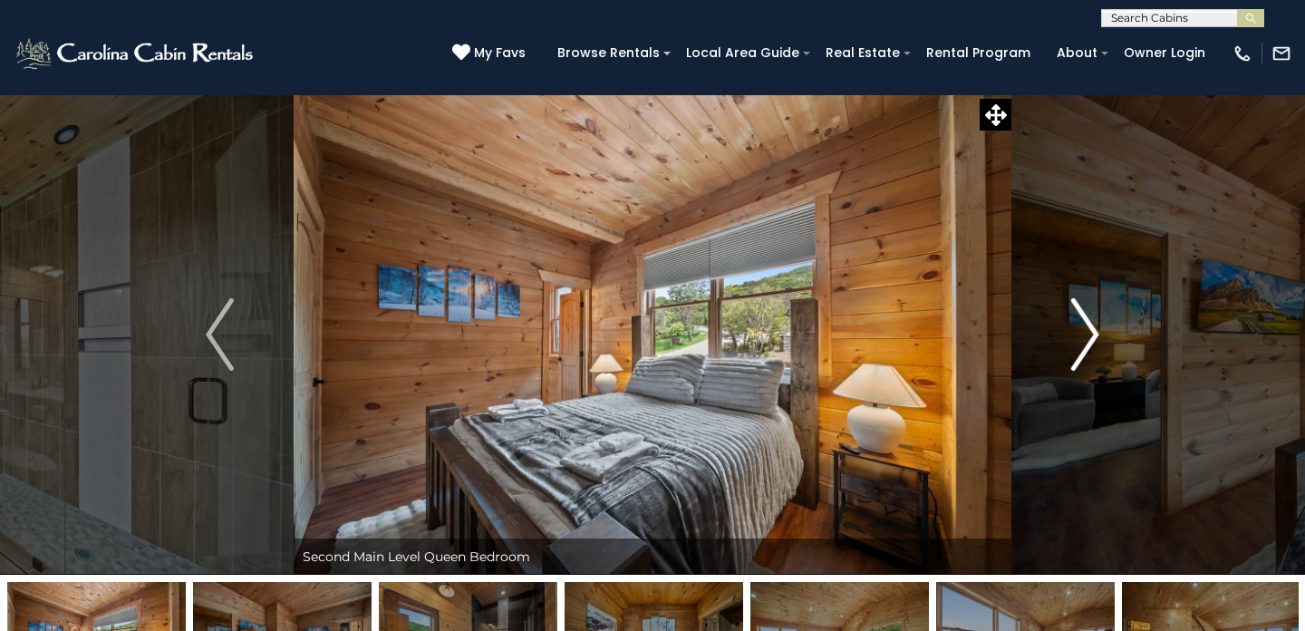
click at [1074, 316] on img "Next" at bounding box center [1084, 334] width 27 height 73
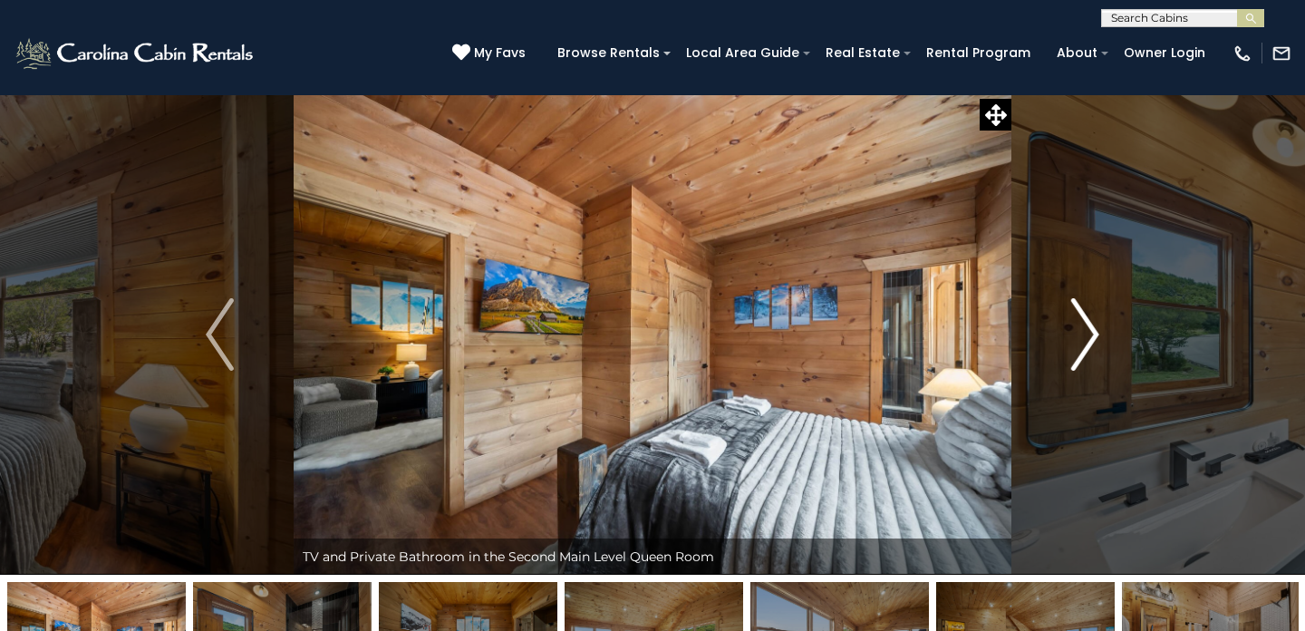
click at [1074, 316] on img "Next" at bounding box center [1084, 334] width 27 height 73
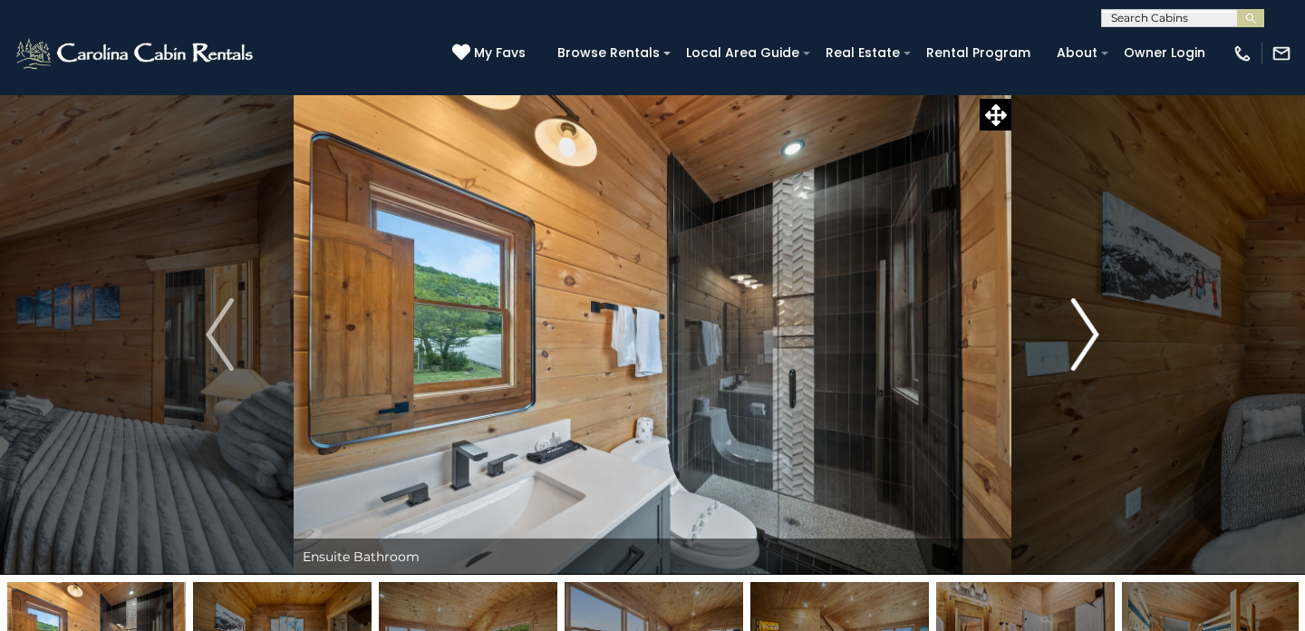
click at [1074, 316] on img "Next" at bounding box center [1084, 334] width 27 height 73
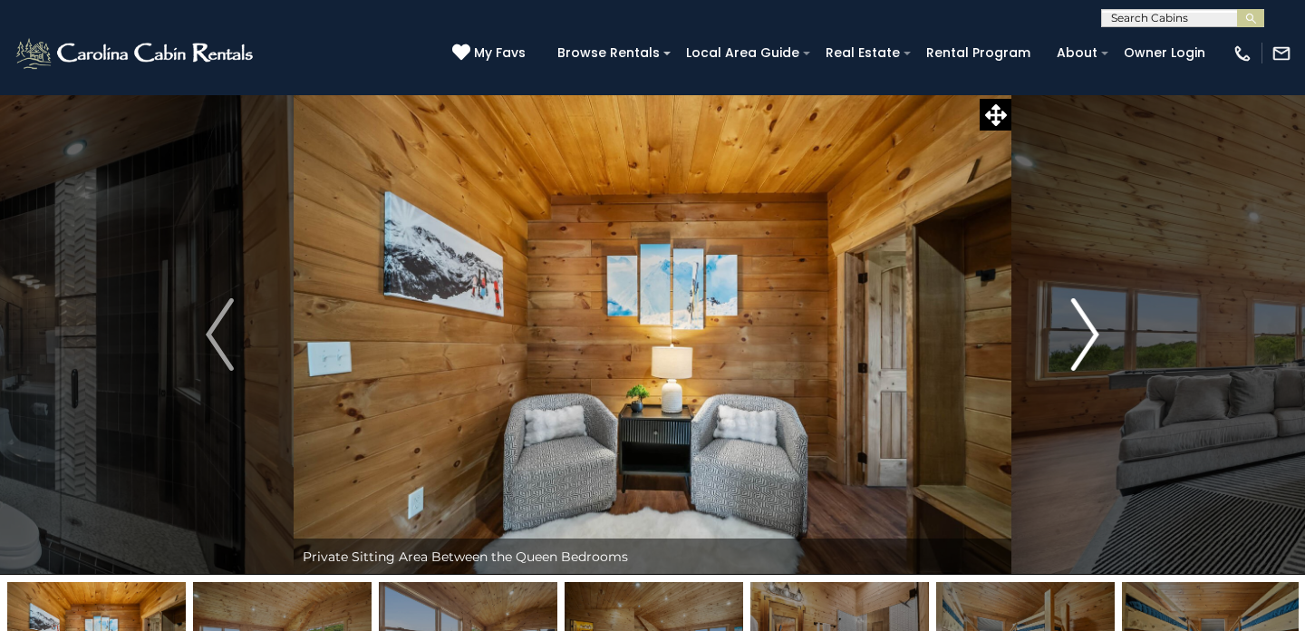
click at [1074, 316] on img "Next" at bounding box center [1084, 334] width 27 height 73
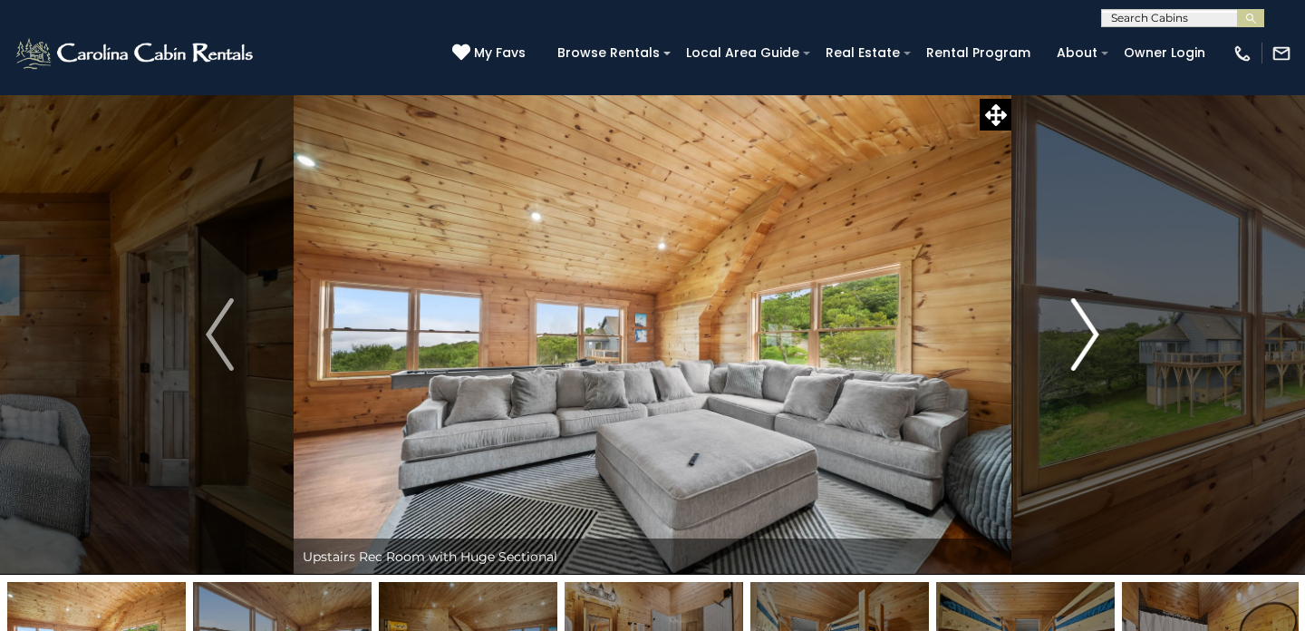
click at [1074, 316] on img "Next" at bounding box center [1084, 334] width 27 height 73
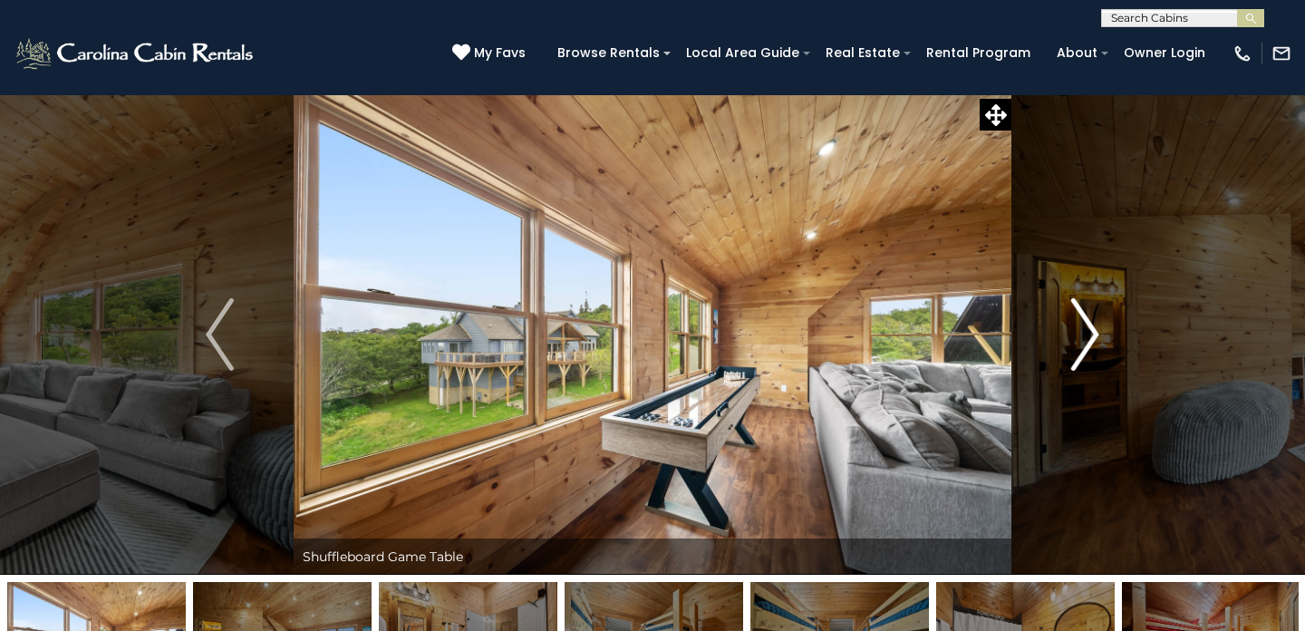
click at [1074, 316] on img "Next" at bounding box center [1084, 334] width 27 height 73
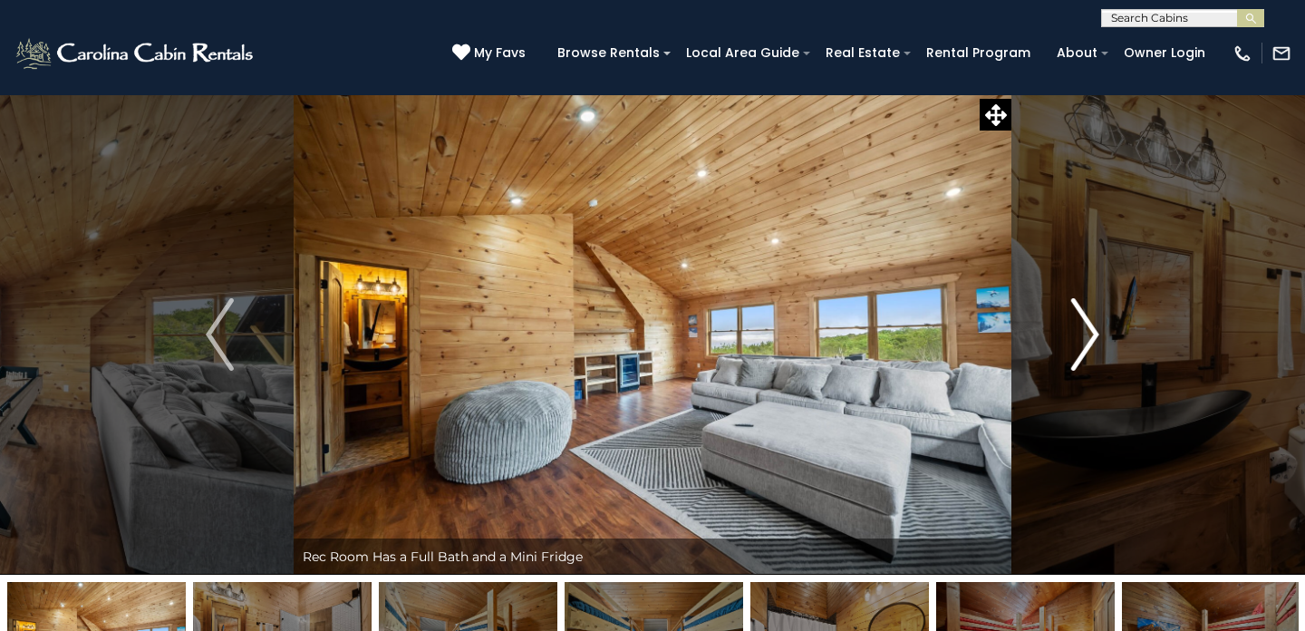
click at [1074, 316] on img "Next" at bounding box center [1084, 334] width 27 height 73
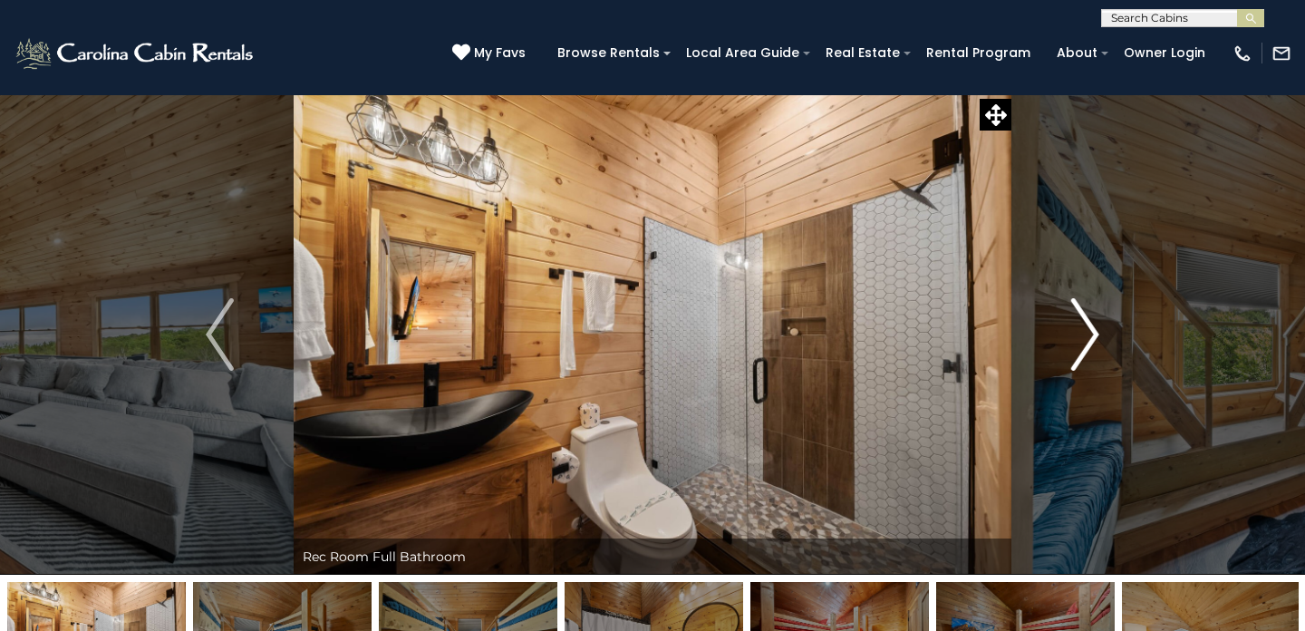
click at [1074, 316] on img "Next" at bounding box center [1084, 334] width 27 height 73
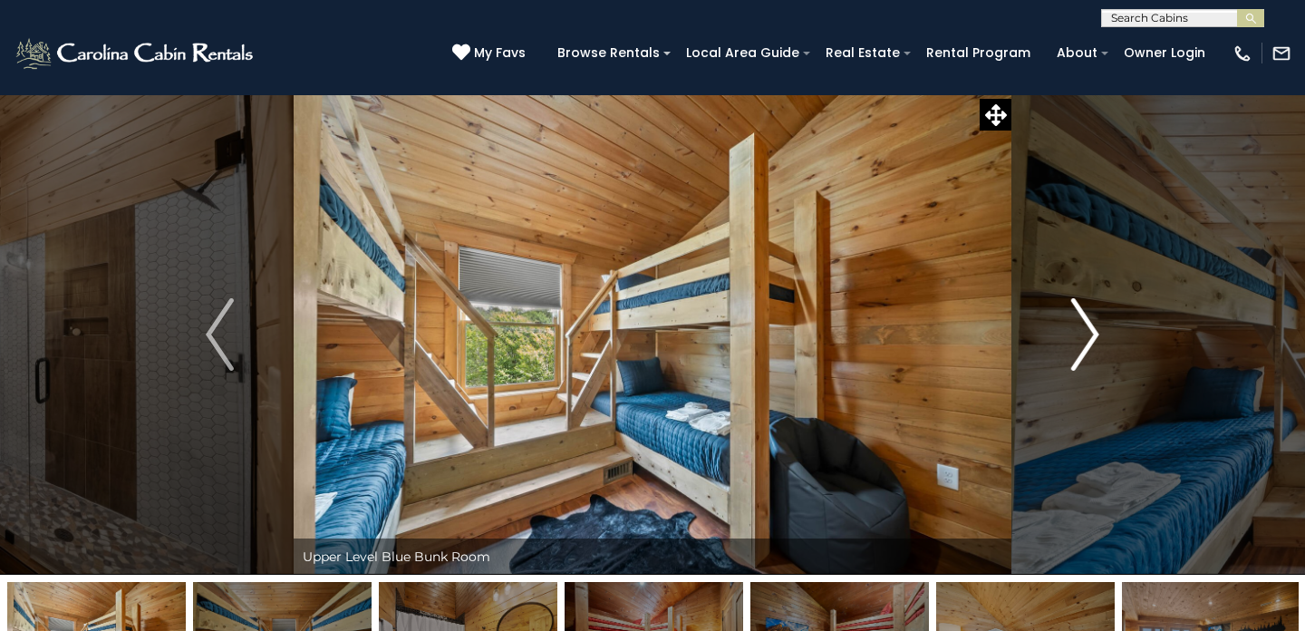
click at [1074, 316] on img "Next" at bounding box center [1084, 334] width 27 height 73
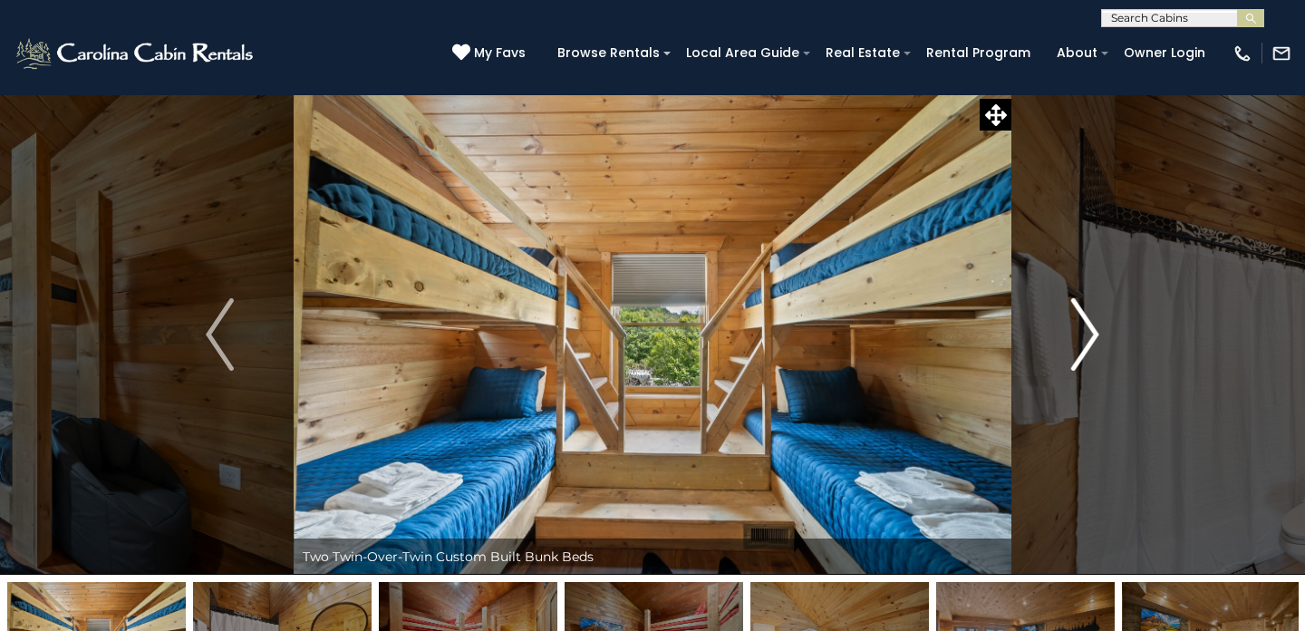
click at [1074, 316] on img "Next" at bounding box center [1084, 334] width 27 height 73
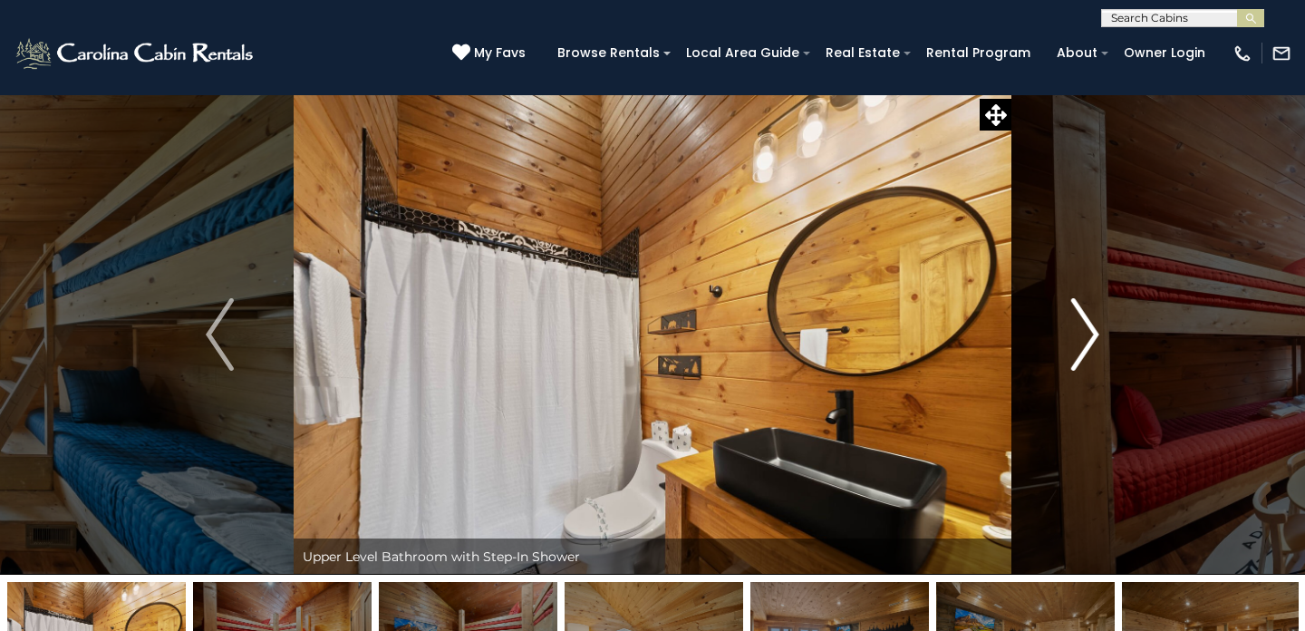
click at [1074, 316] on img "Next" at bounding box center [1084, 334] width 27 height 73
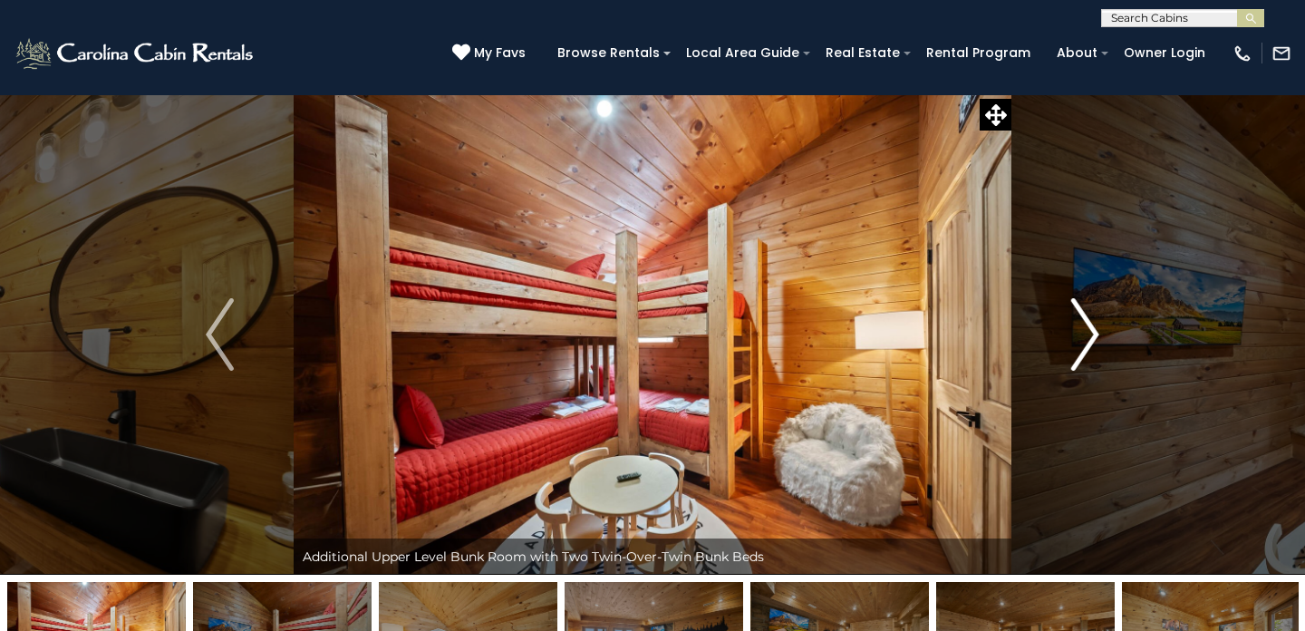
click at [1074, 316] on img "Next" at bounding box center [1084, 334] width 27 height 73
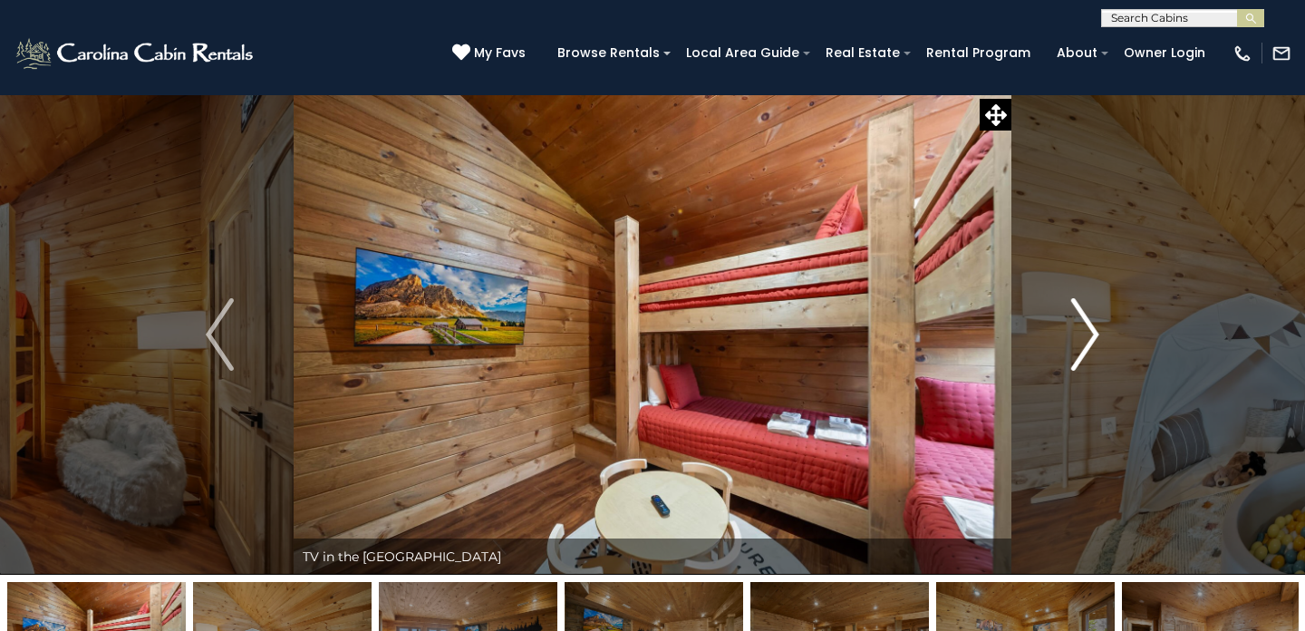
click at [1074, 316] on img "Next" at bounding box center [1084, 334] width 27 height 73
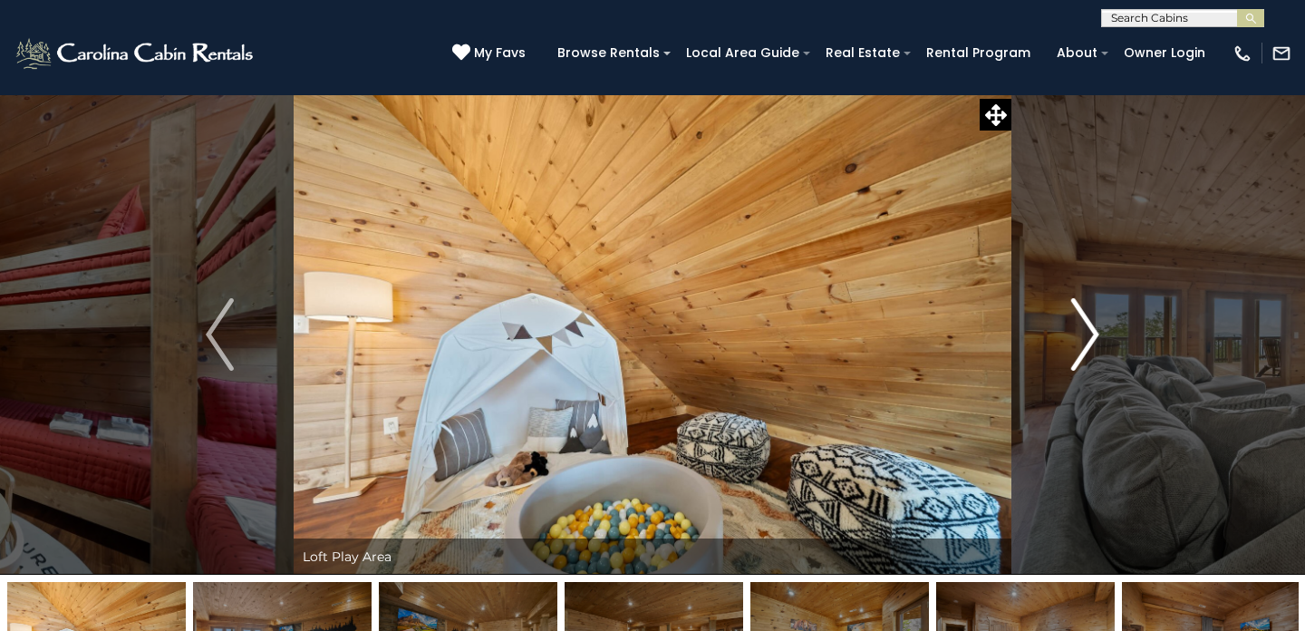
click at [1074, 316] on img "Next" at bounding box center [1084, 334] width 27 height 73
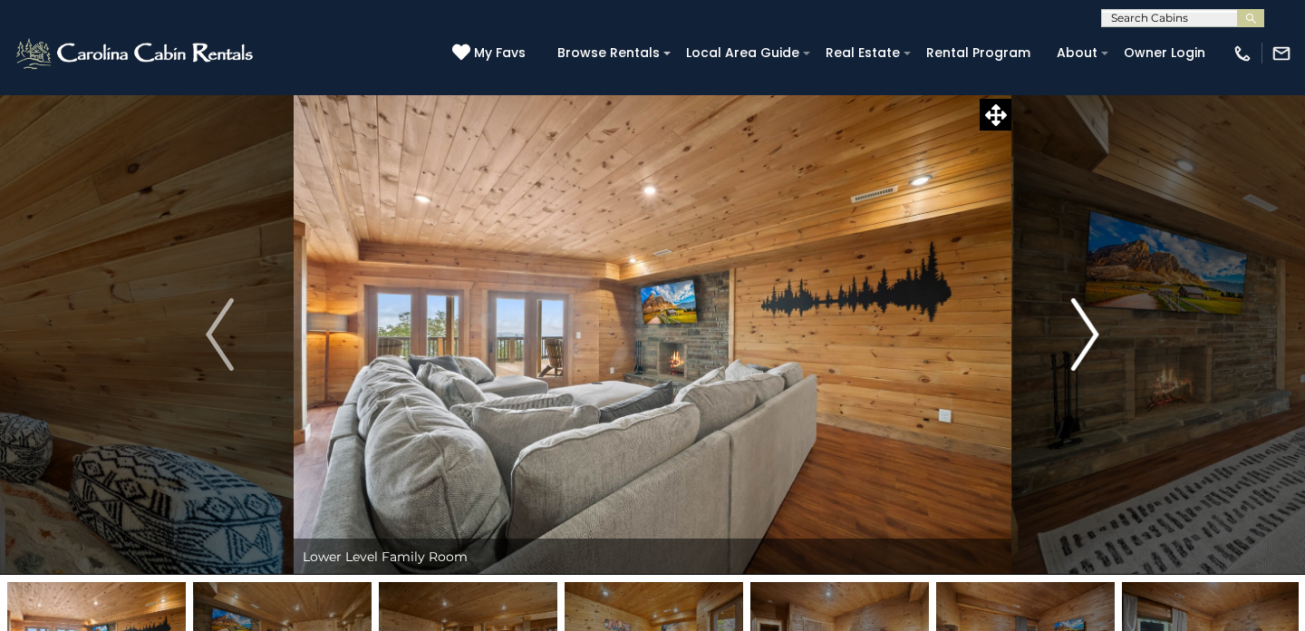
click at [1074, 316] on img "Next" at bounding box center [1084, 334] width 27 height 73
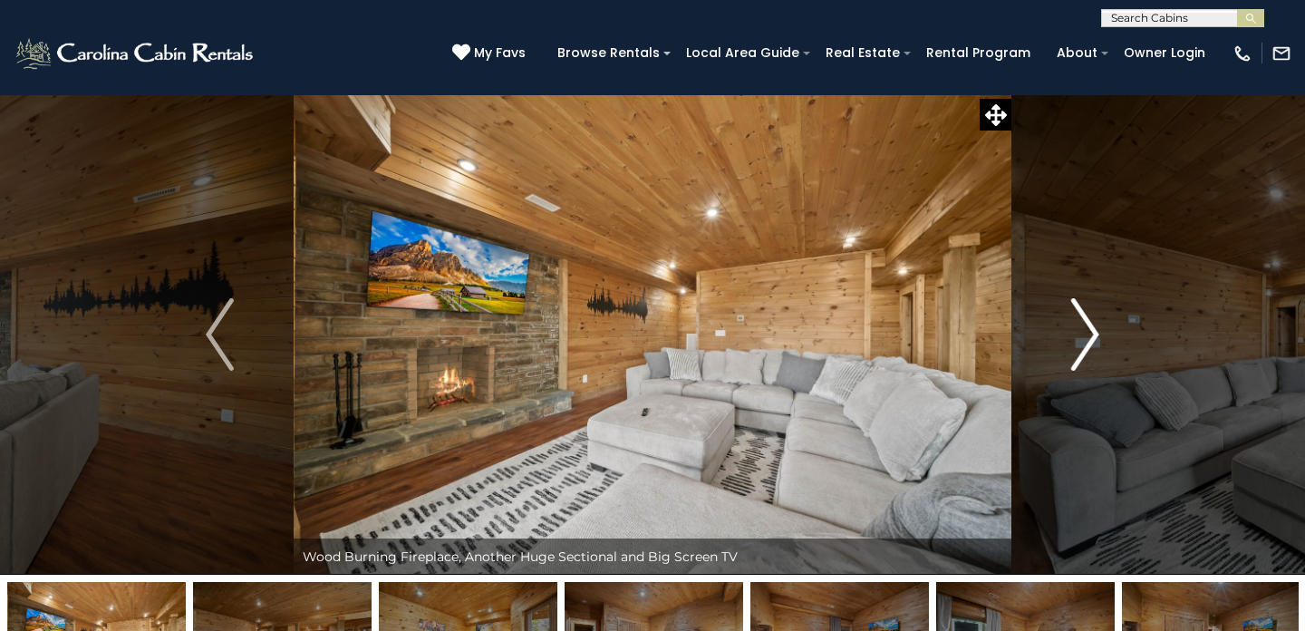
click at [1074, 316] on img "Next" at bounding box center [1084, 334] width 27 height 73
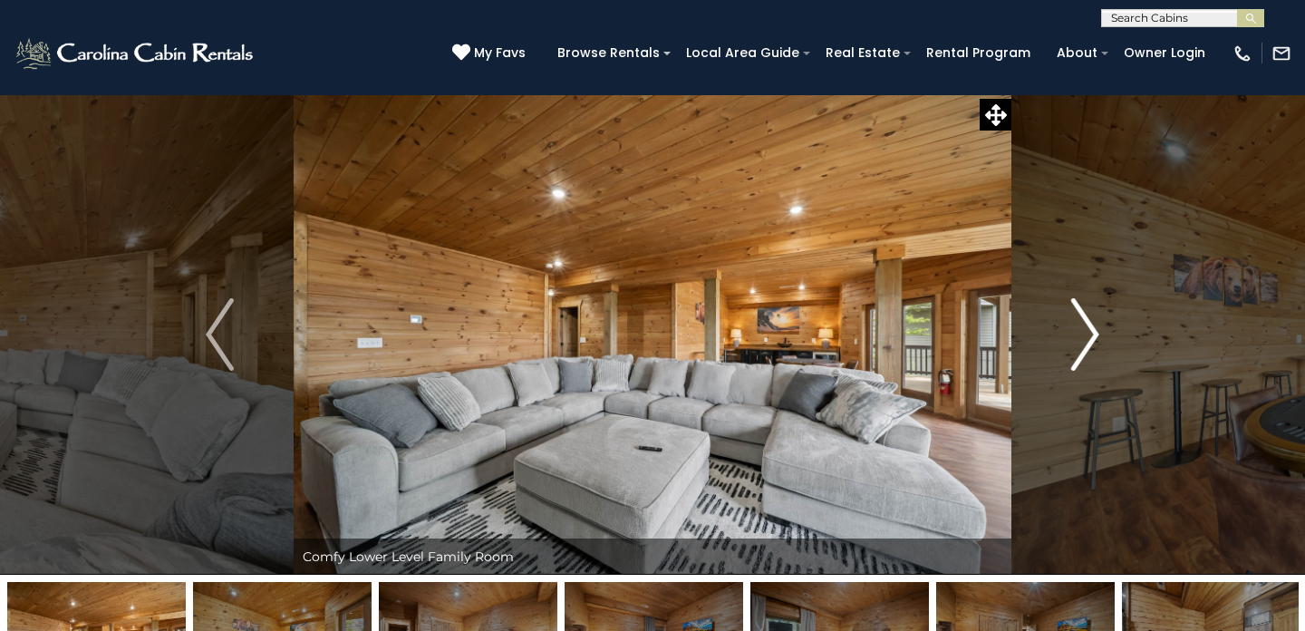
click at [1074, 316] on img "Next" at bounding box center [1084, 334] width 27 height 73
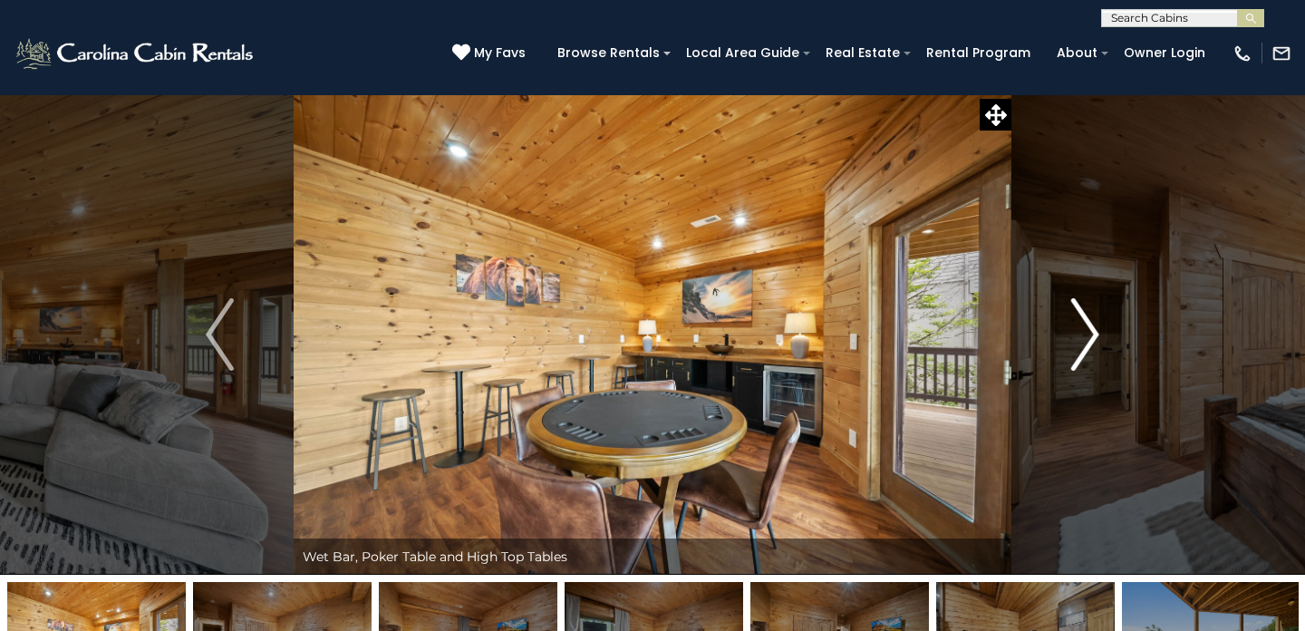
click at [1074, 316] on img "Next" at bounding box center [1084, 334] width 27 height 73
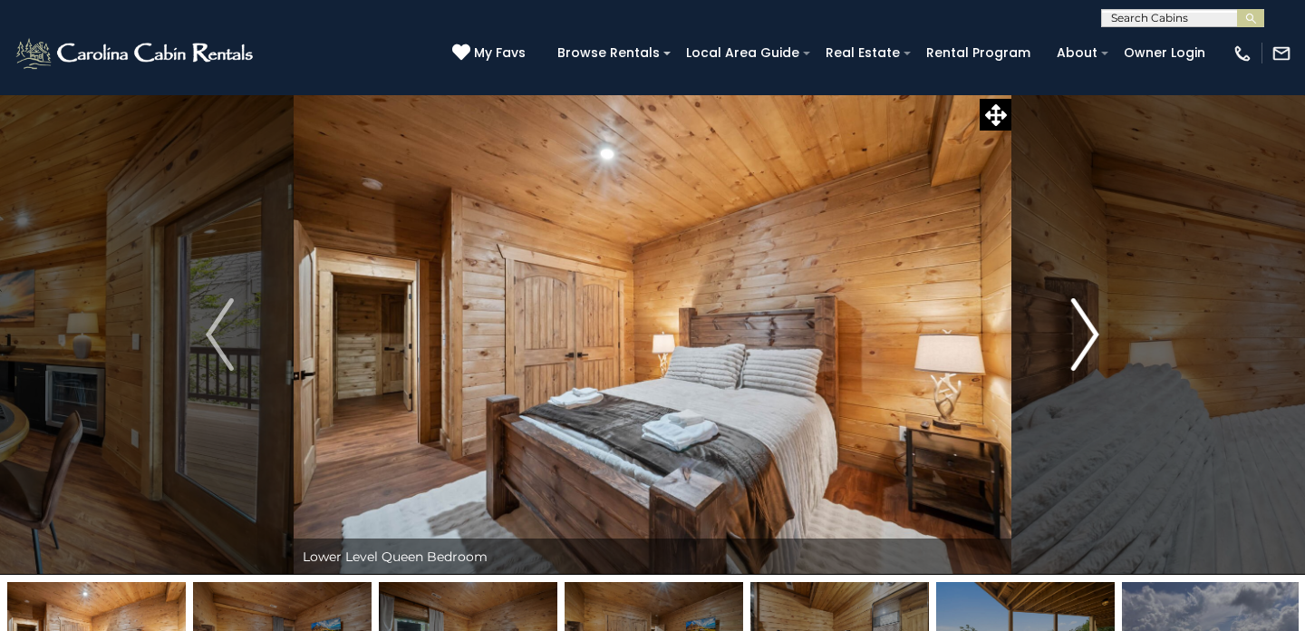
click at [1074, 316] on img "Next" at bounding box center [1084, 334] width 27 height 73
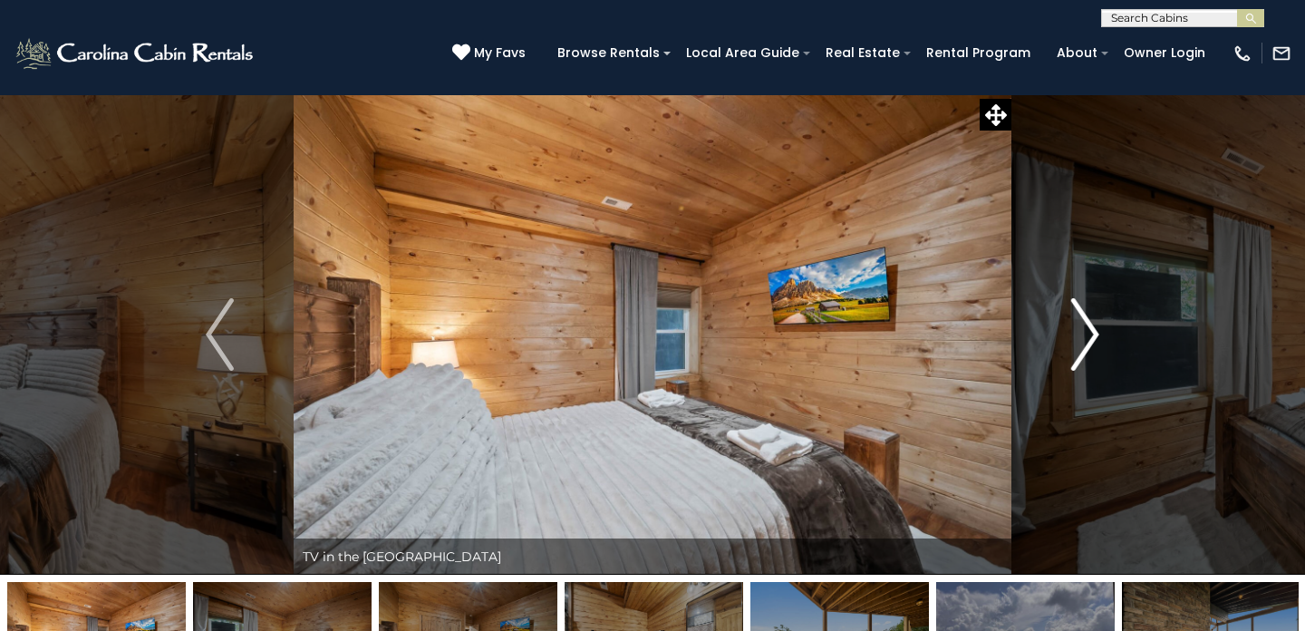
click at [1074, 316] on img "Next" at bounding box center [1084, 334] width 27 height 73
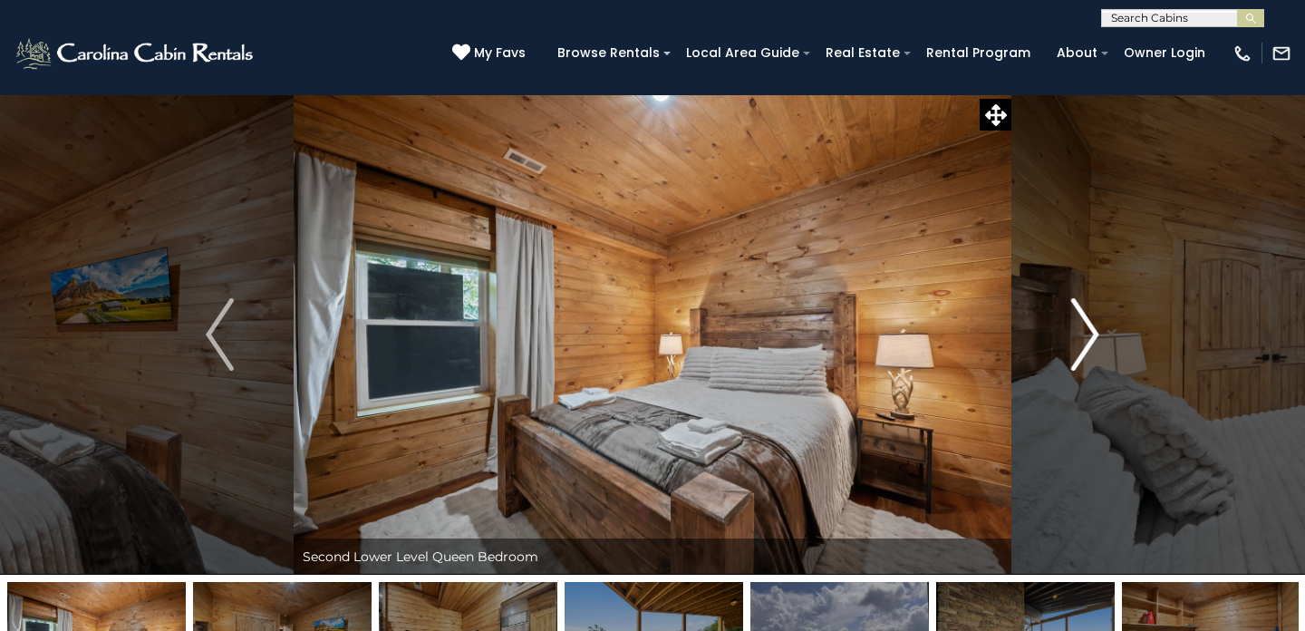
click at [1074, 316] on img "Next" at bounding box center [1084, 334] width 27 height 73
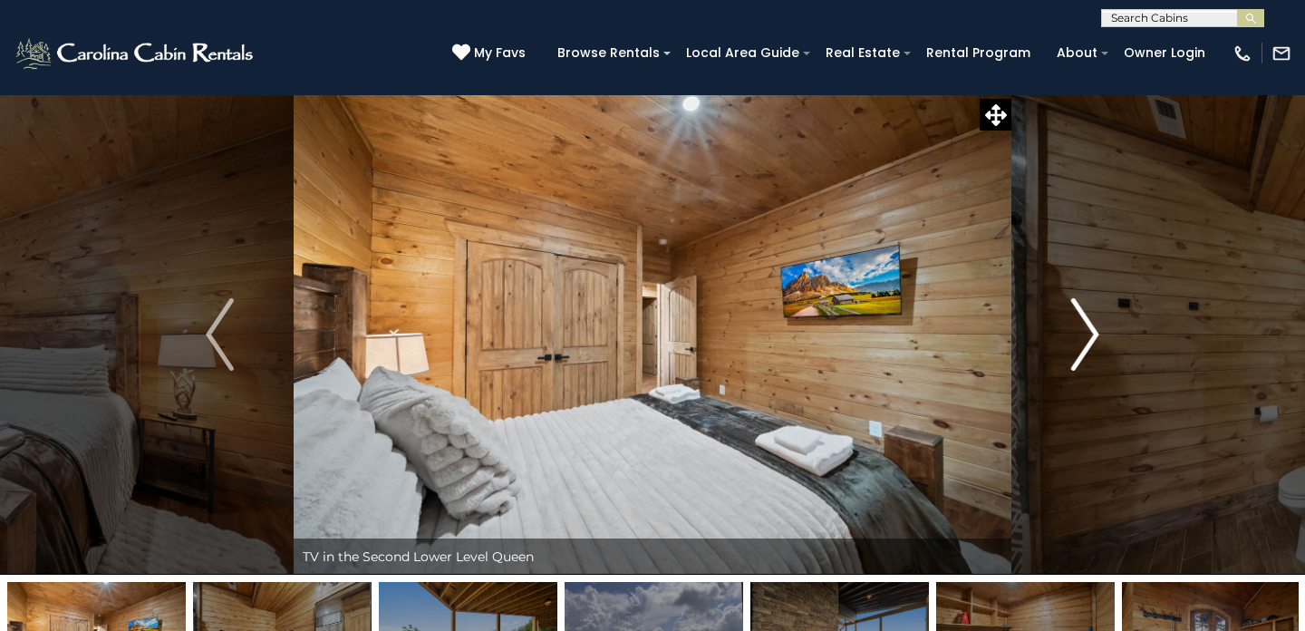
click at [1074, 316] on img "Next" at bounding box center [1084, 334] width 27 height 73
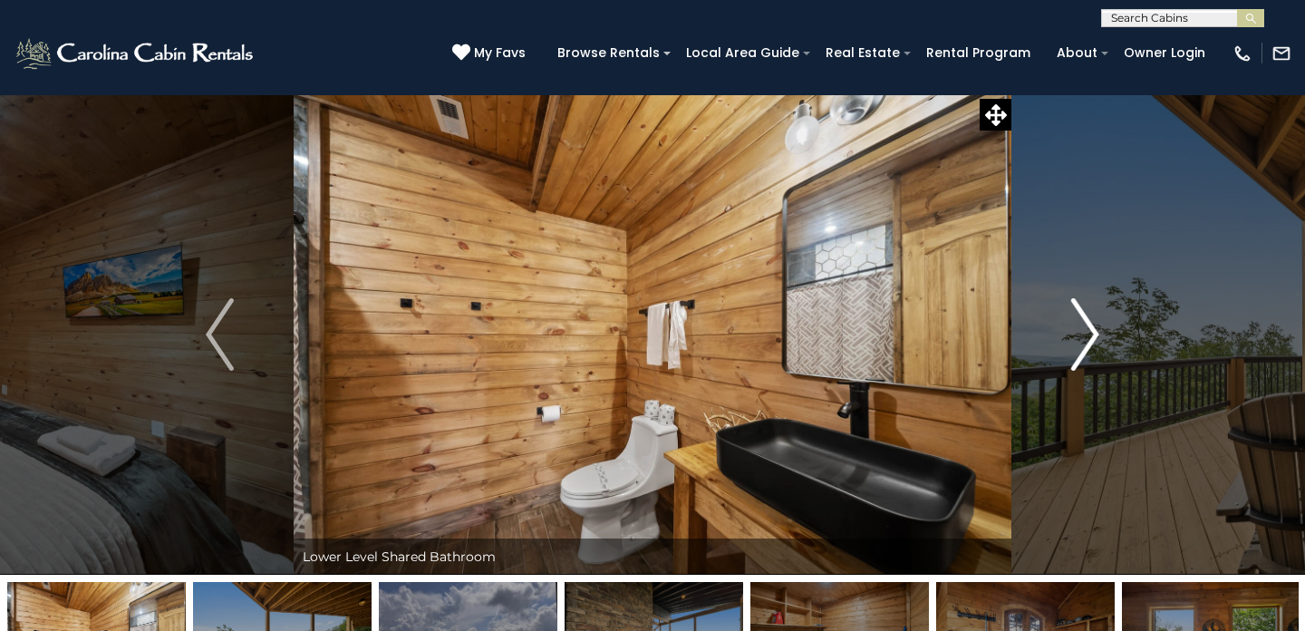
click at [1074, 316] on img "Next" at bounding box center [1084, 334] width 27 height 73
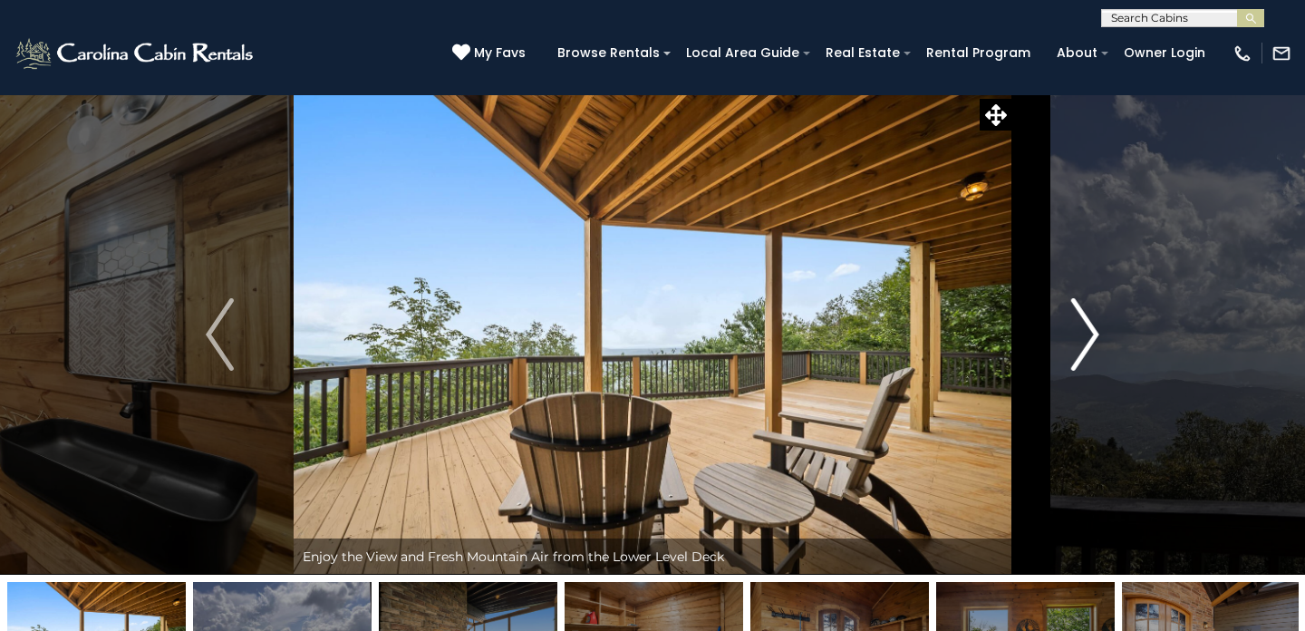
click at [1074, 316] on img "Next" at bounding box center [1084, 334] width 27 height 73
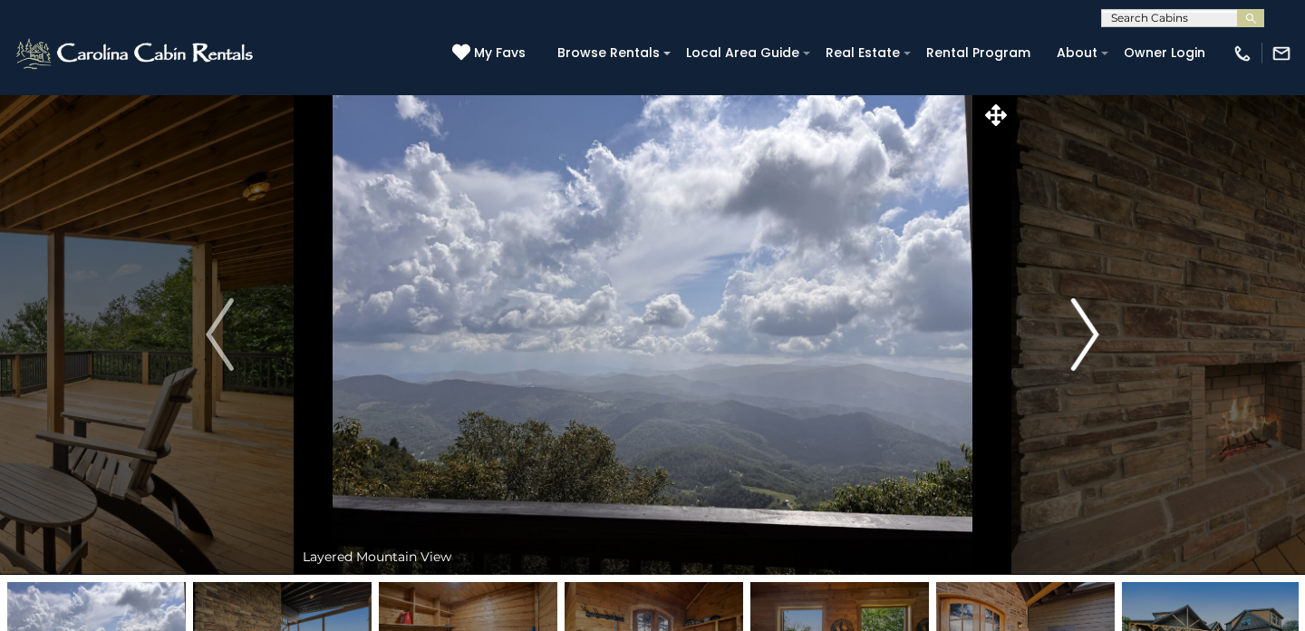
click at [1074, 316] on img "Next" at bounding box center [1084, 334] width 27 height 73
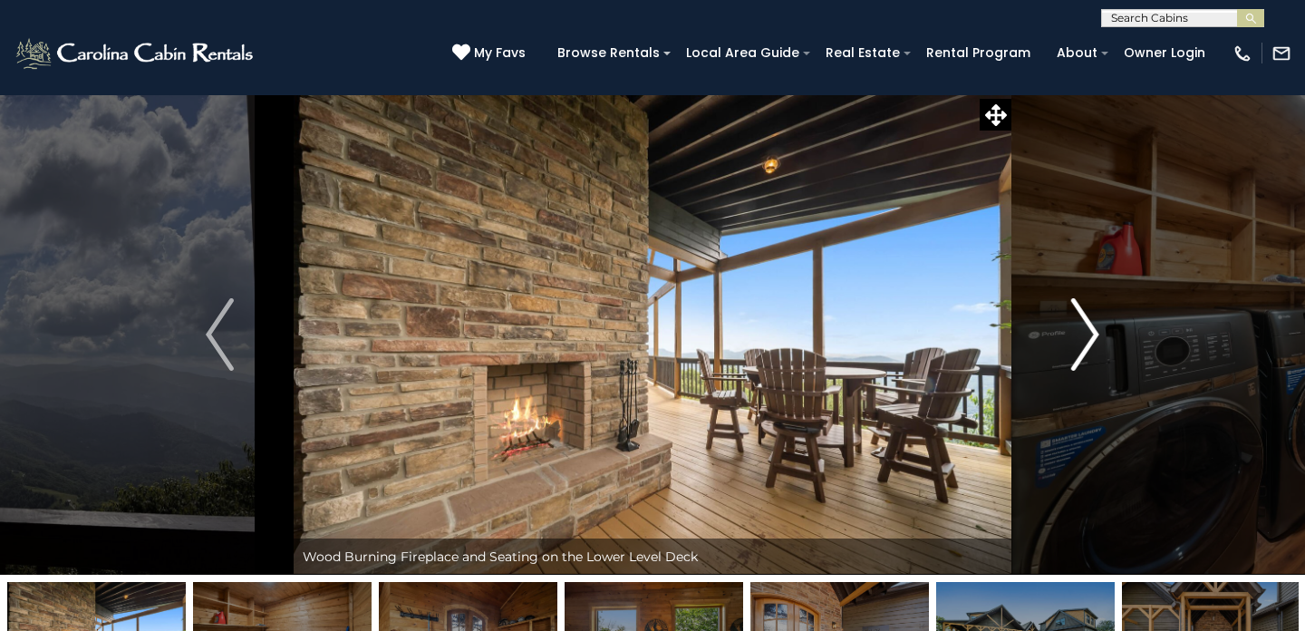
click at [1074, 316] on img "Next" at bounding box center [1084, 334] width 27 height 73
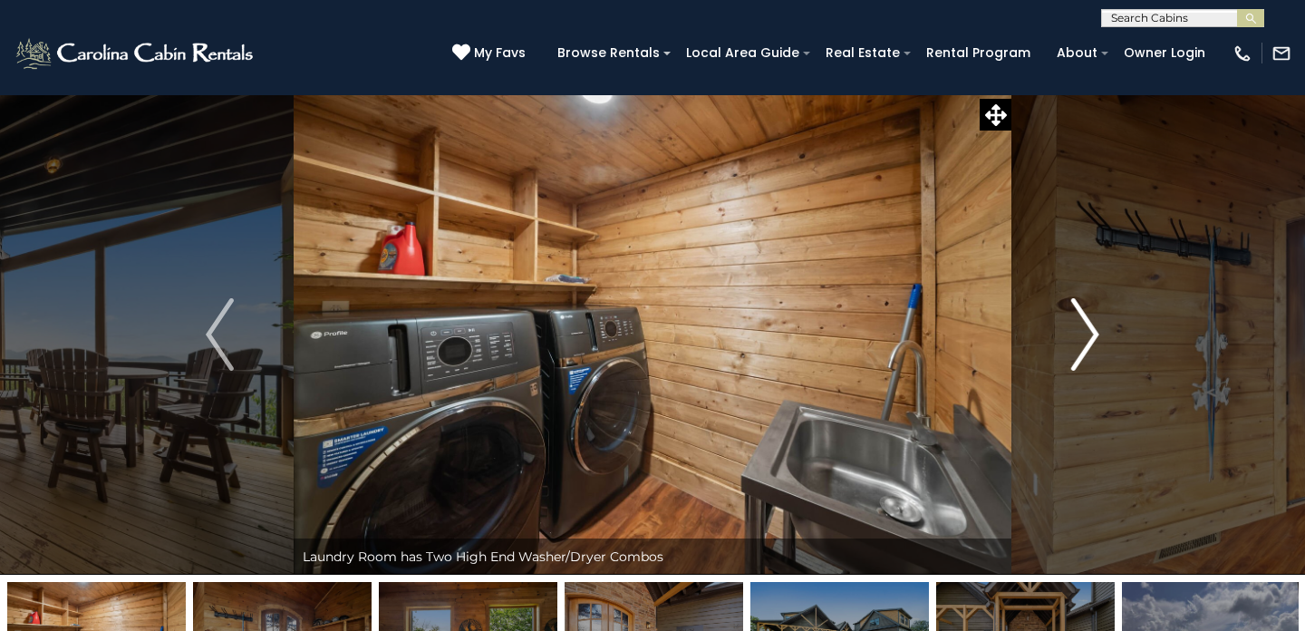
click at [1074, 316] on img "Next" at bounding box center [1084, 334] width 27 height 73
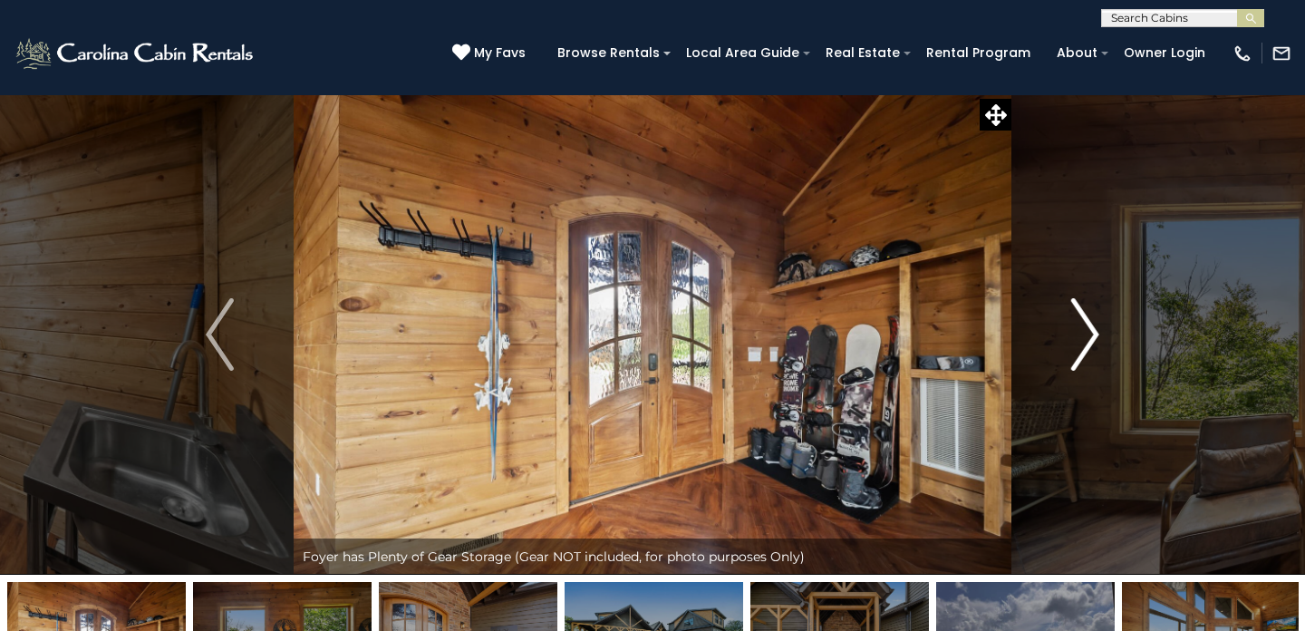
click at [1074, 316] on img "Next" at bounding box center [1084, 334] width 27 height 73
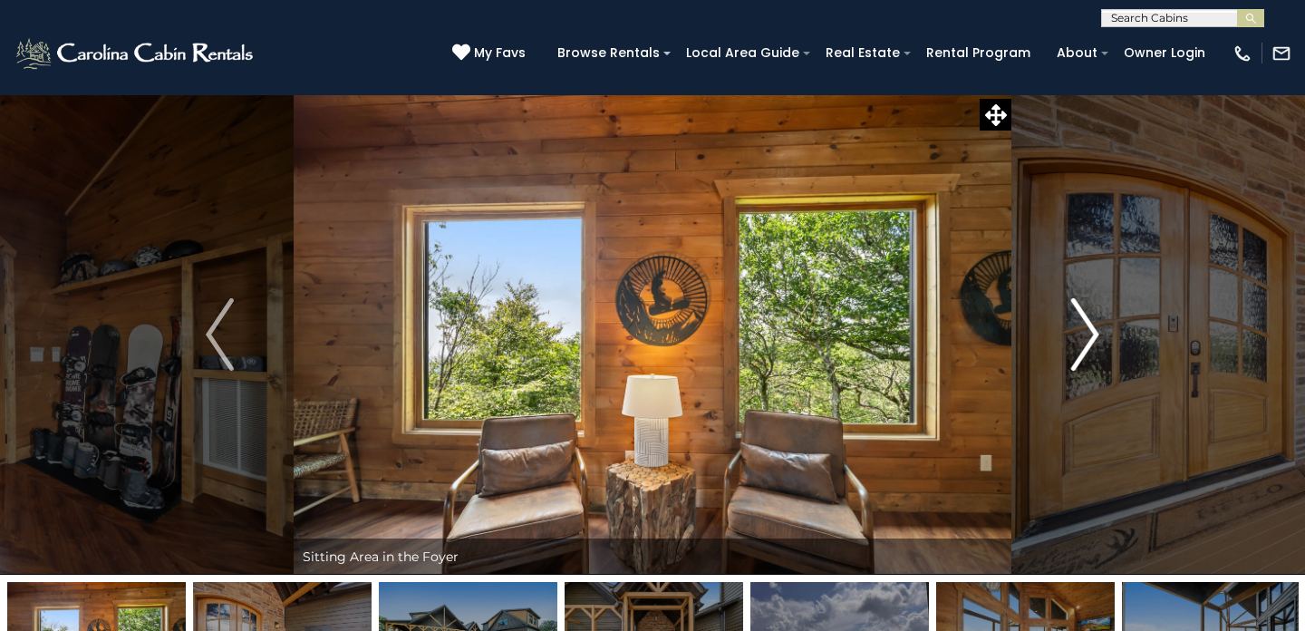
click at [1074, 316] on img "Next" at bounding box center [1084, 334] width 27 height 73
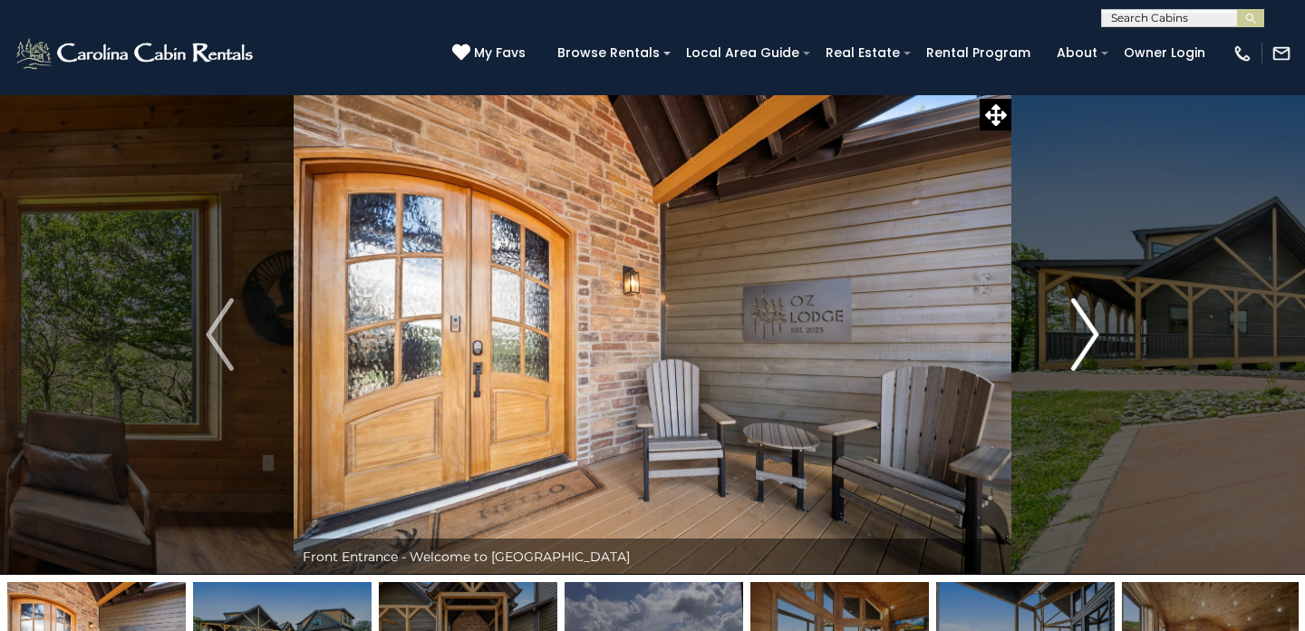
click at [1074, 316] on img "Next" at bounding box center [1084, 334] width 27 height 73
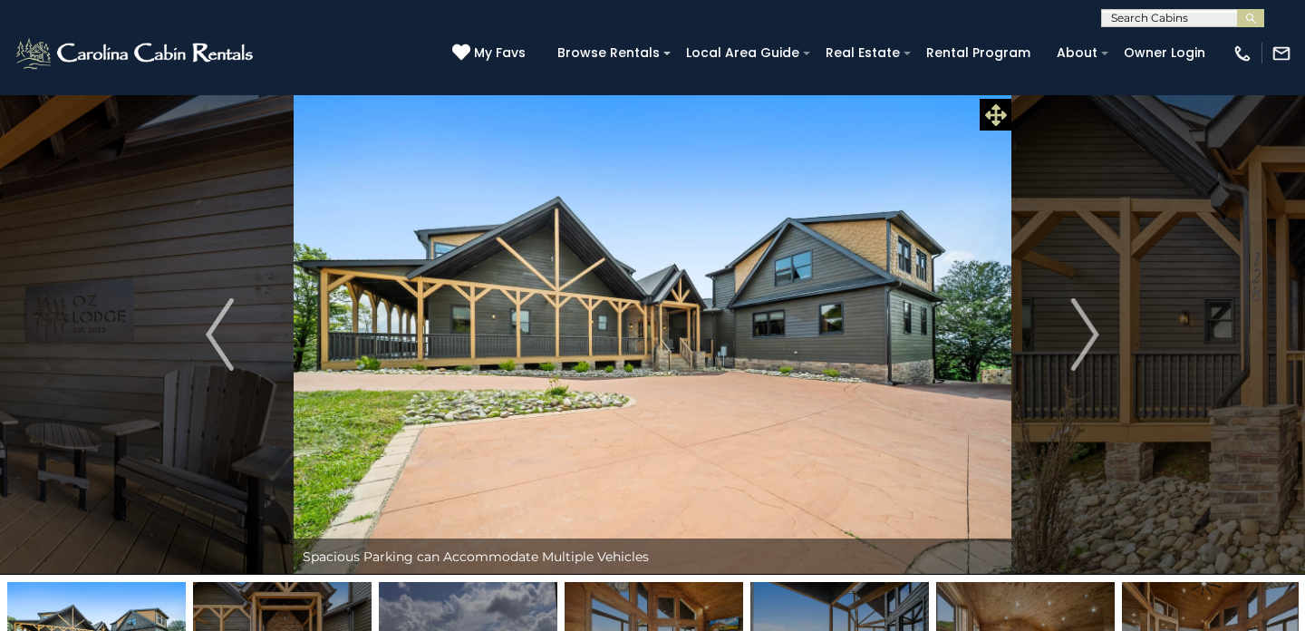
click at [994, 115] on icon at bounding box center [996, 115] width 22 height 22
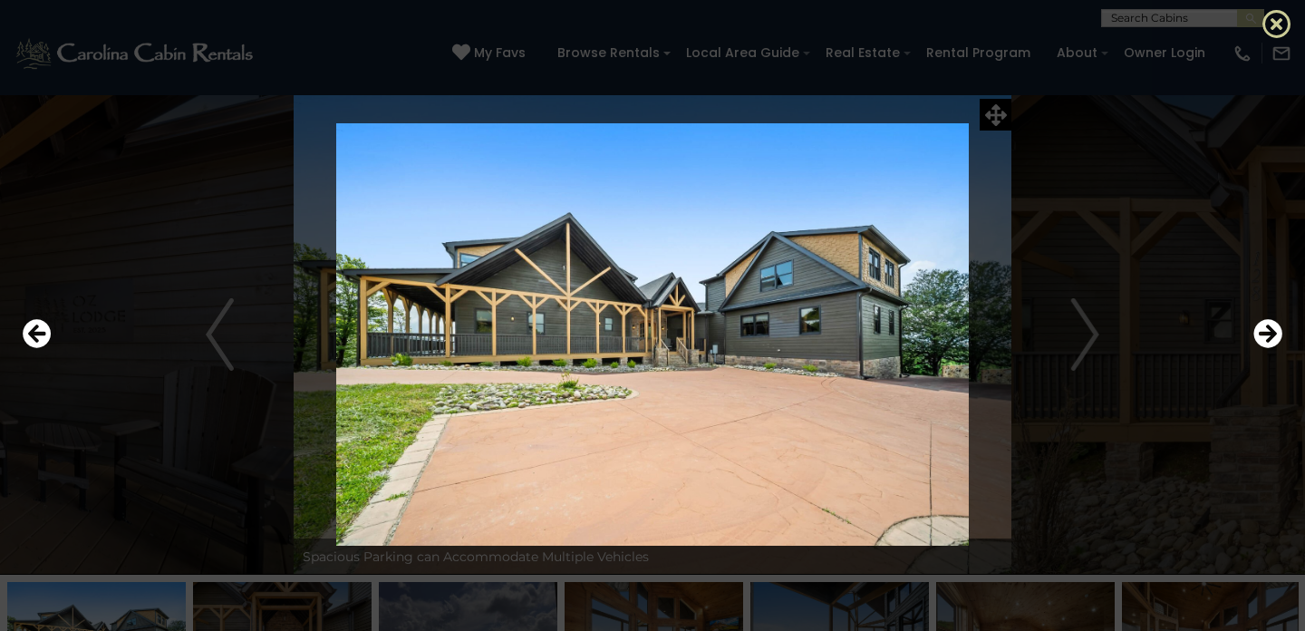
click at [1283, 29] on icon at bounding box center [1277, 23] width 29 height 29
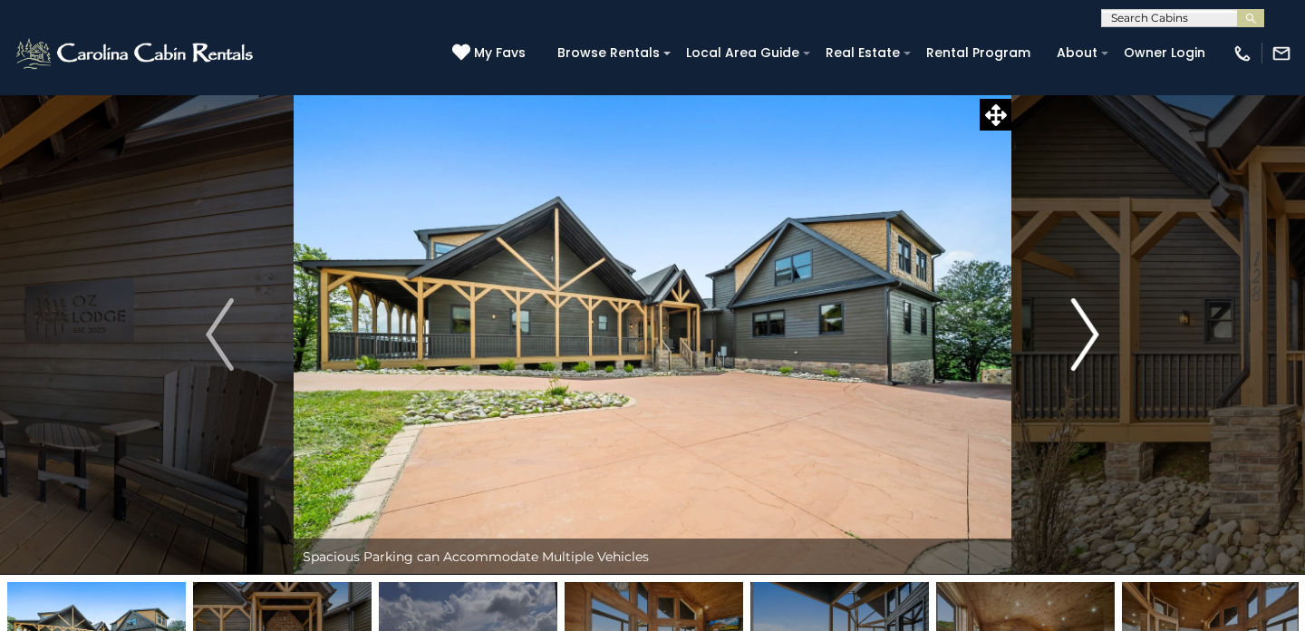
click at [1091, 352] on img "Next" at bounding box center [1084, 334] width 27 height 73
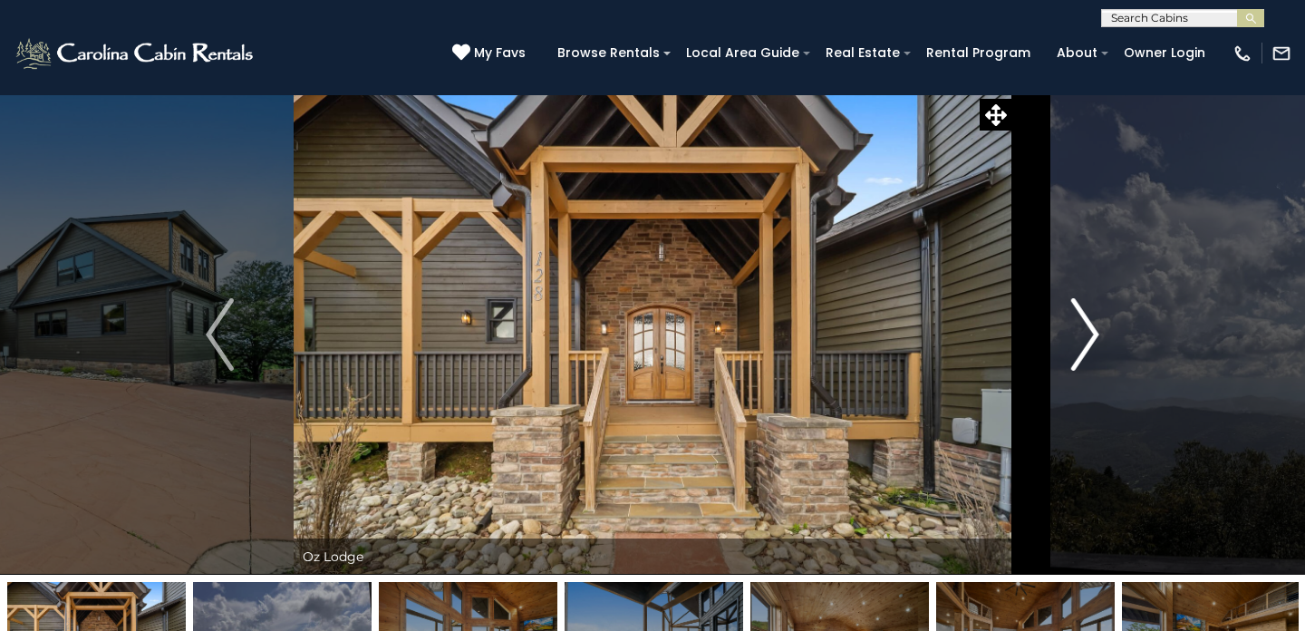
click at [1091, 352] on img "Next" at bounding box center [1084, 334] width 27 height 73
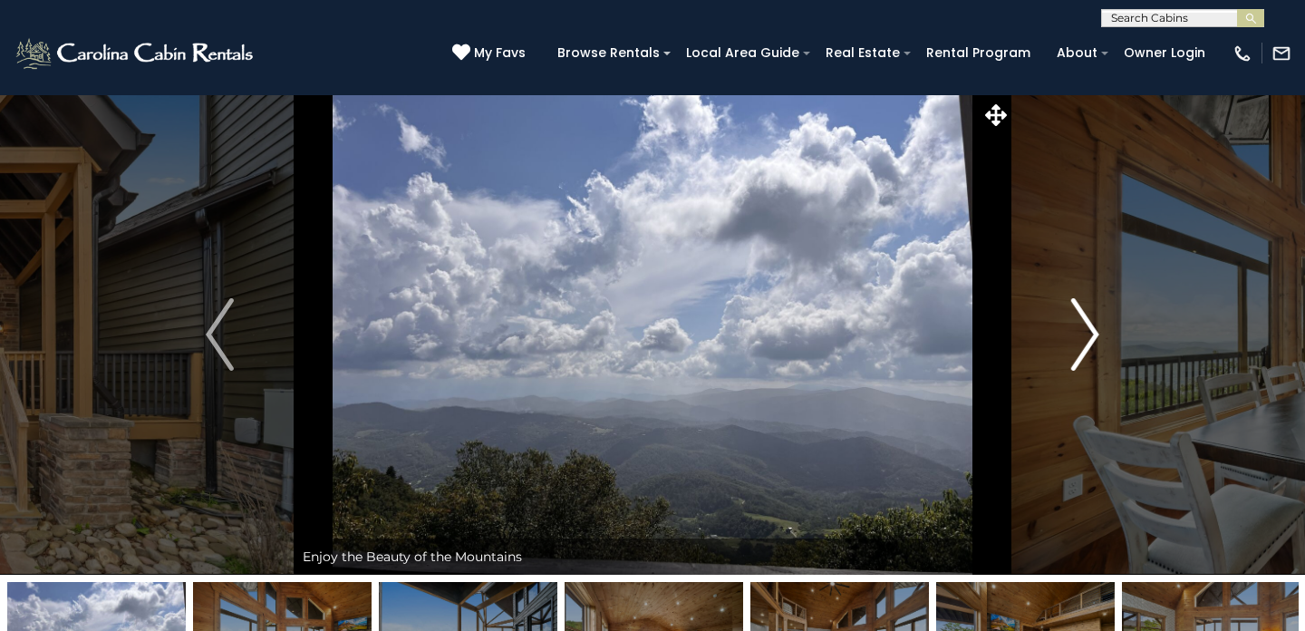
click at [1091, 352] on img "Next" at bounding box center [1084, 334] width 27 height 73
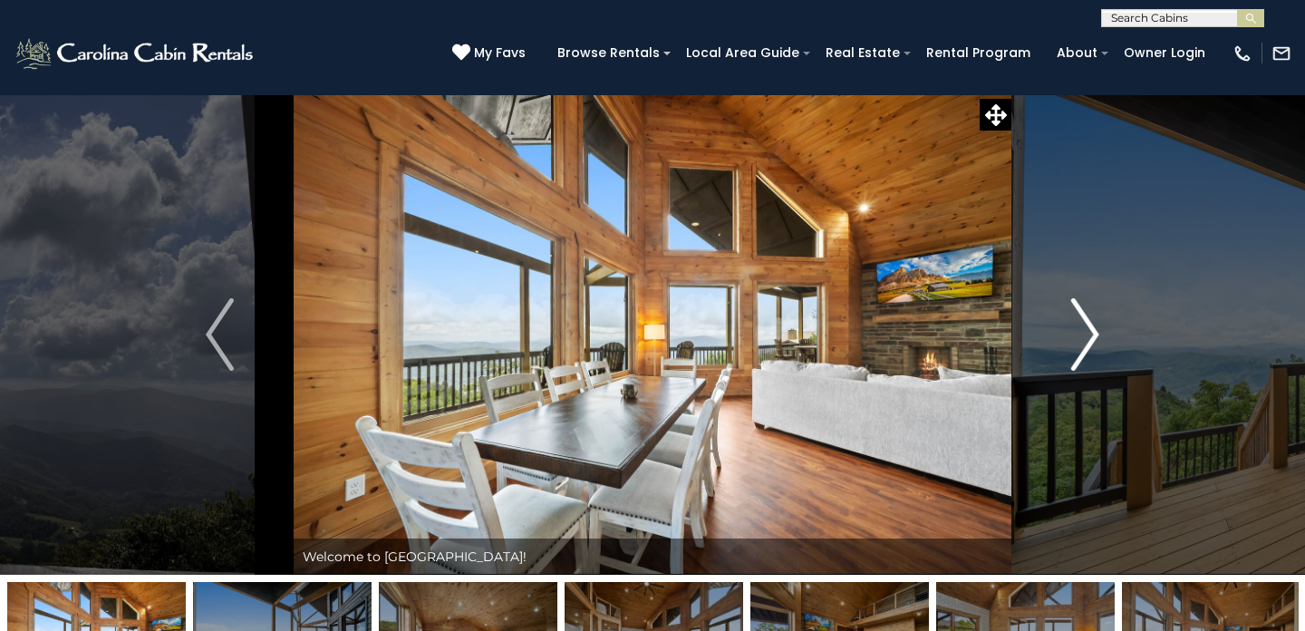
click at [1091, 352] on img "Next" at bounding box center [1084, 334] width 27 height 73
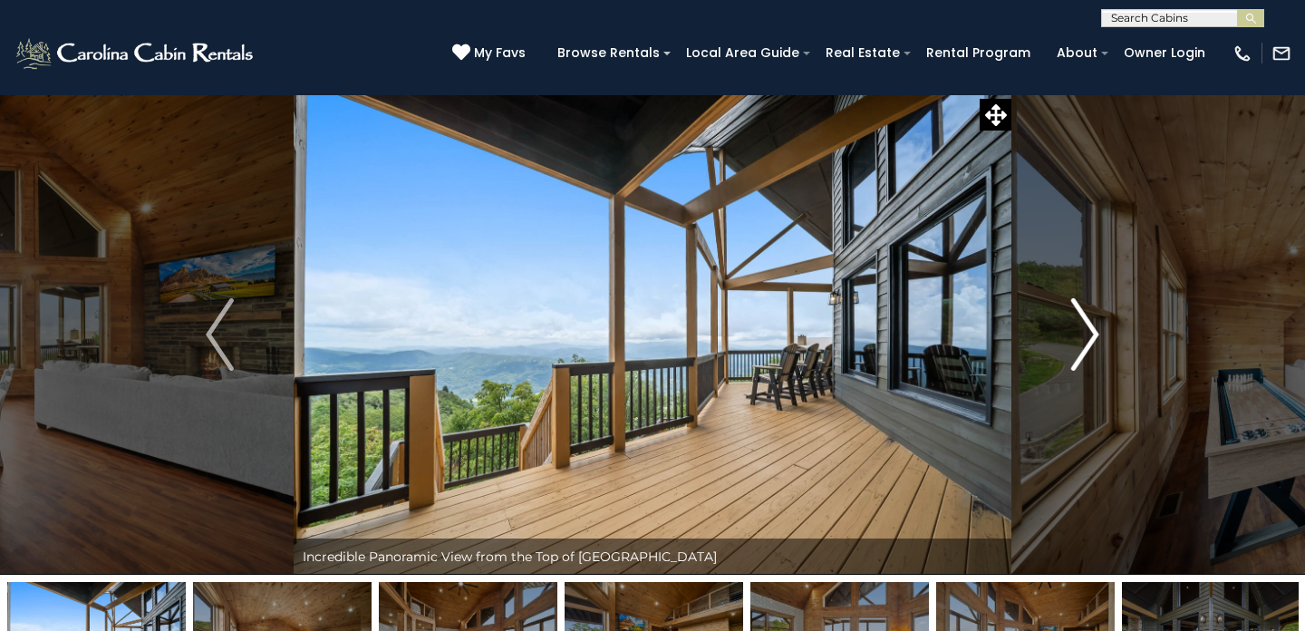
click at [1091, 352] on img "Next" at bounding box center [1084, 334] width 27 height 73
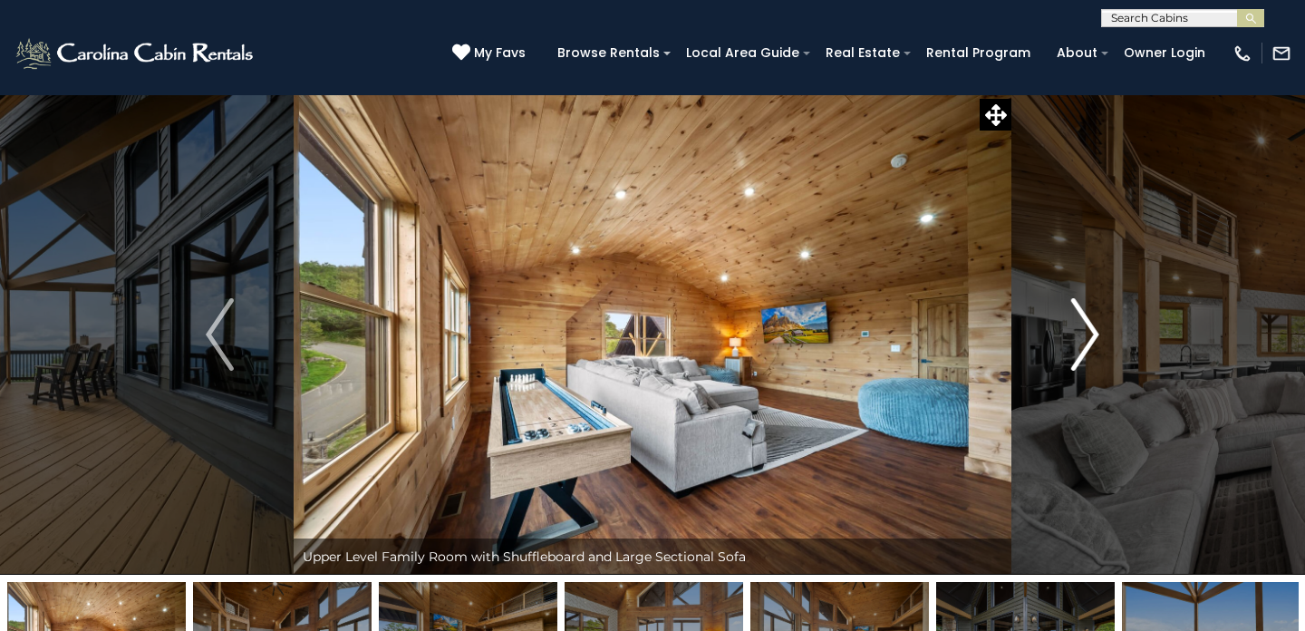
click at [1091, 352] on img "Next" at bounding box center [1084, 334] width 27 height 73
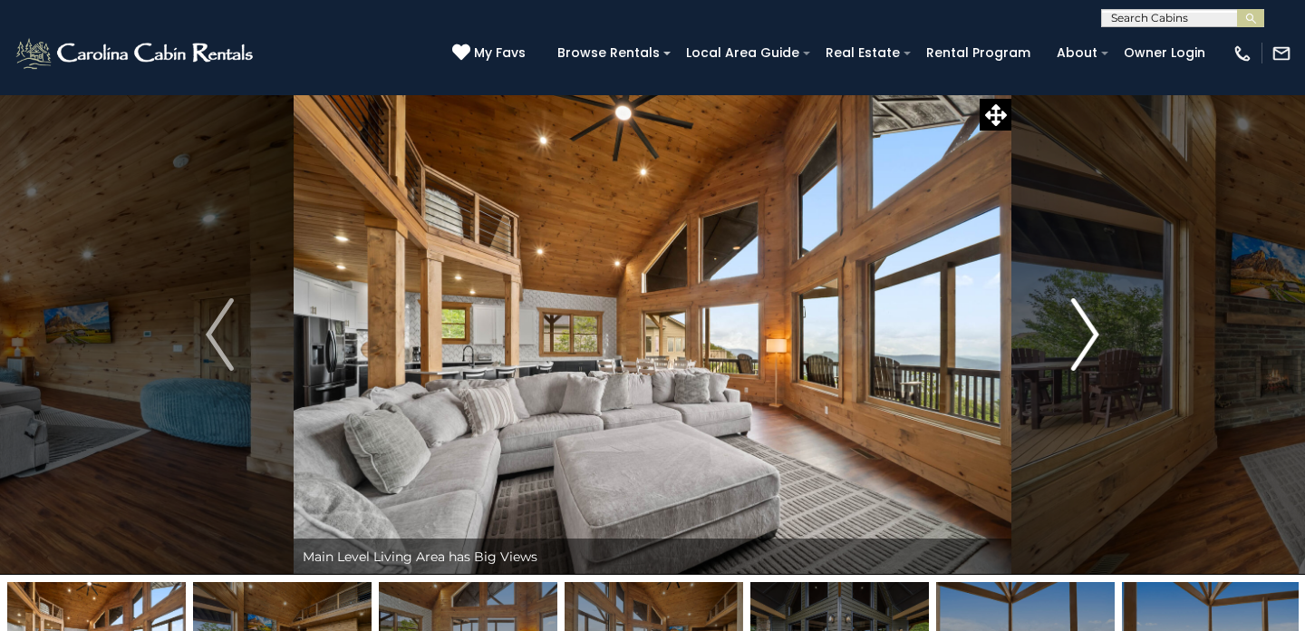
click at [1091, 352] on img "Next" at bounding box center [1084, 334] width 27 height 73
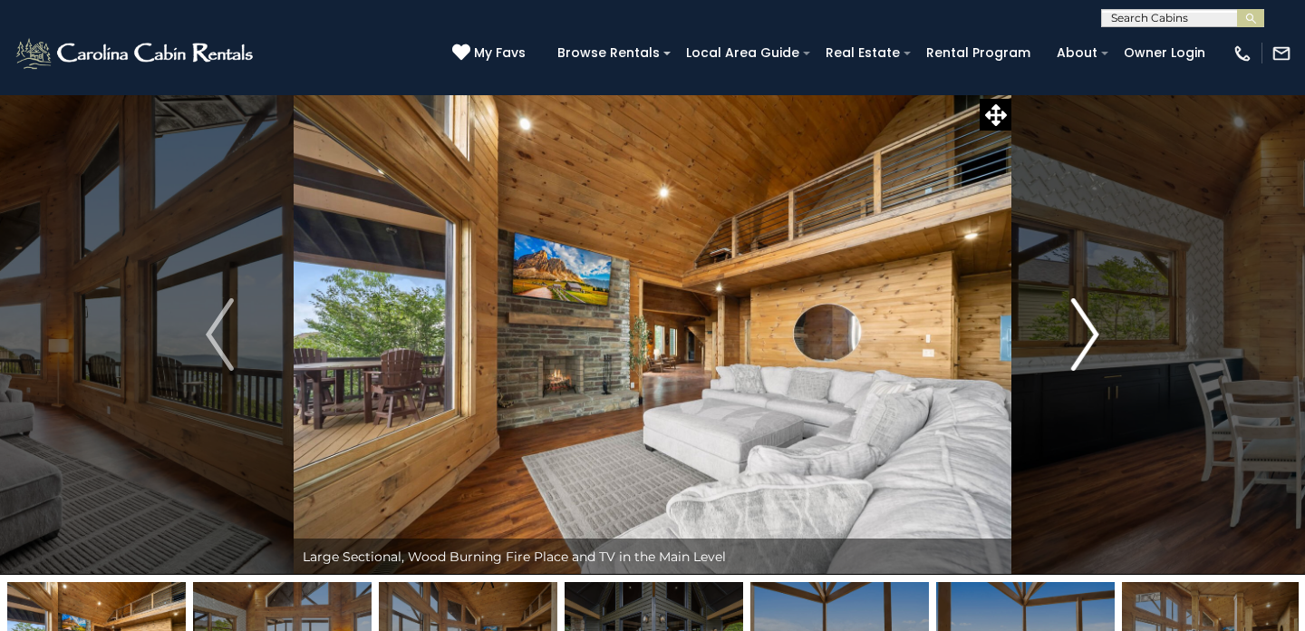
click at [1091, 352] on img "Next" at bounding box center [1084, 334] width 27 height 73
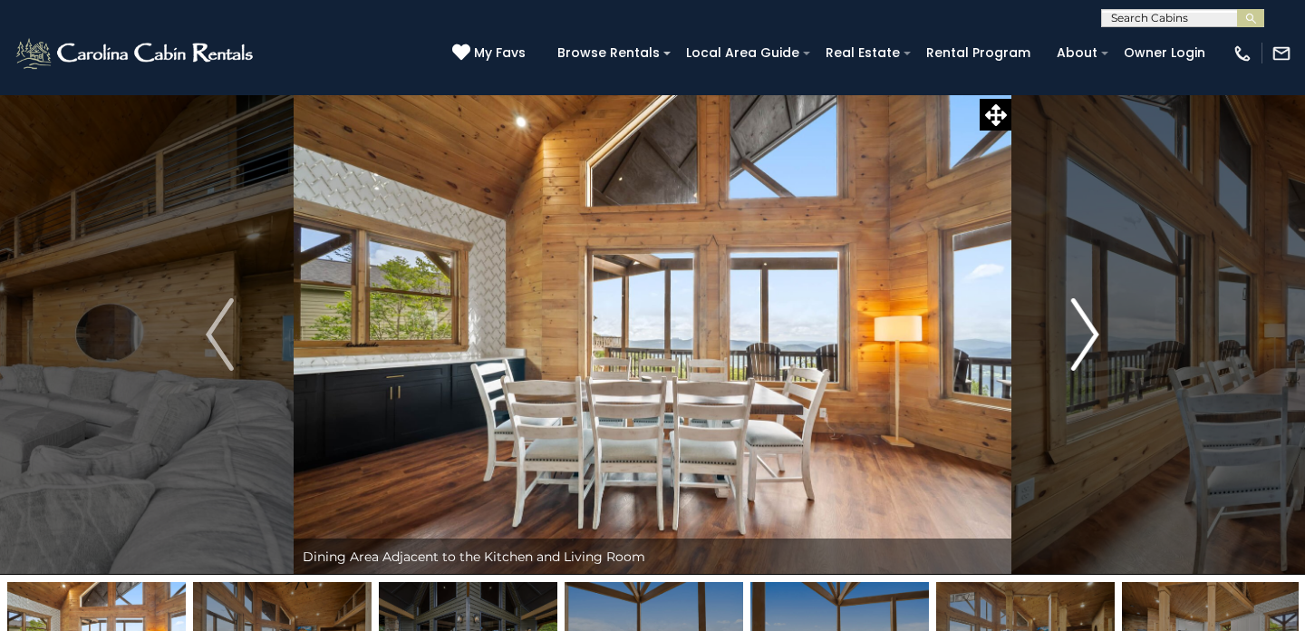
click at [1091, 352] on img "Next" at bounding box center [1084, 334] width 27 height 73
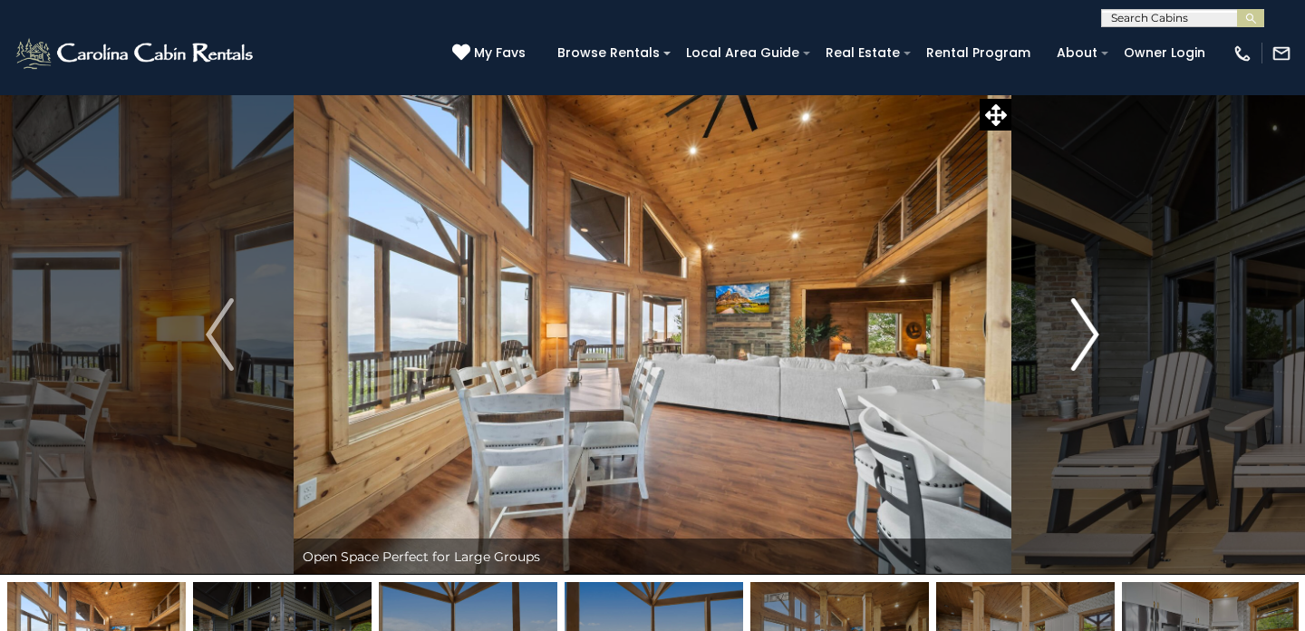
click at [1091, 352] on img "Next" at bounding box center [1084, 334] width 27 height 73
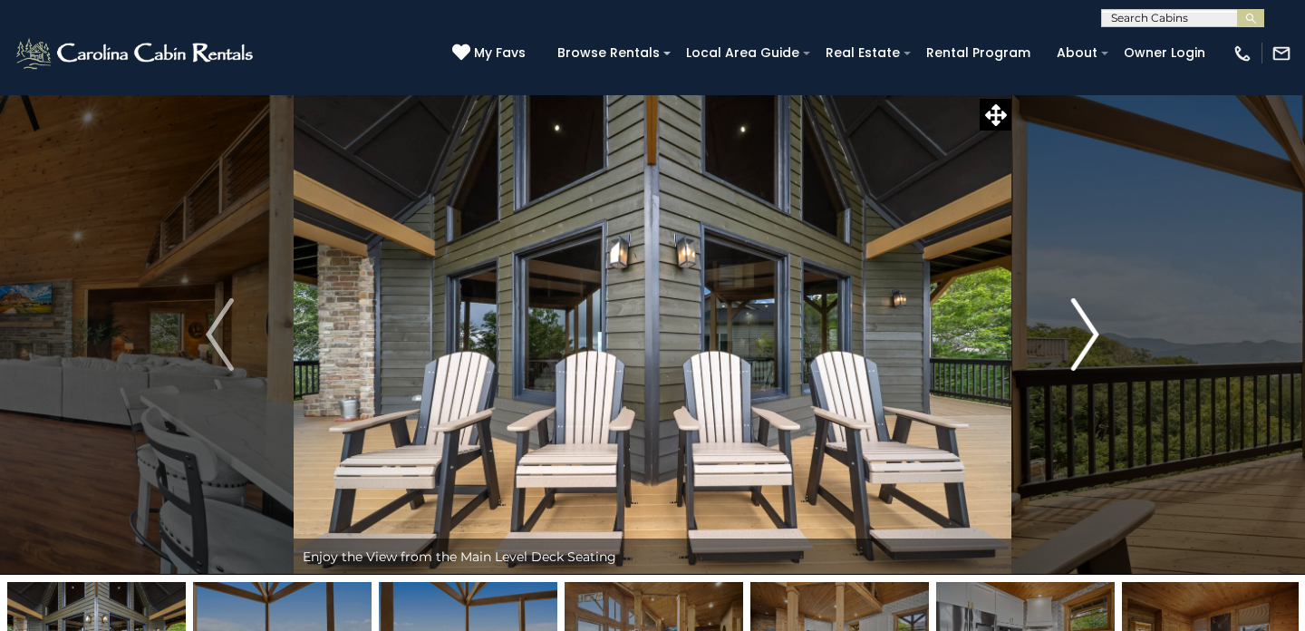
click at [1091, 352] on img "Next" at bounding box center [1084, 334] width 27 height 73
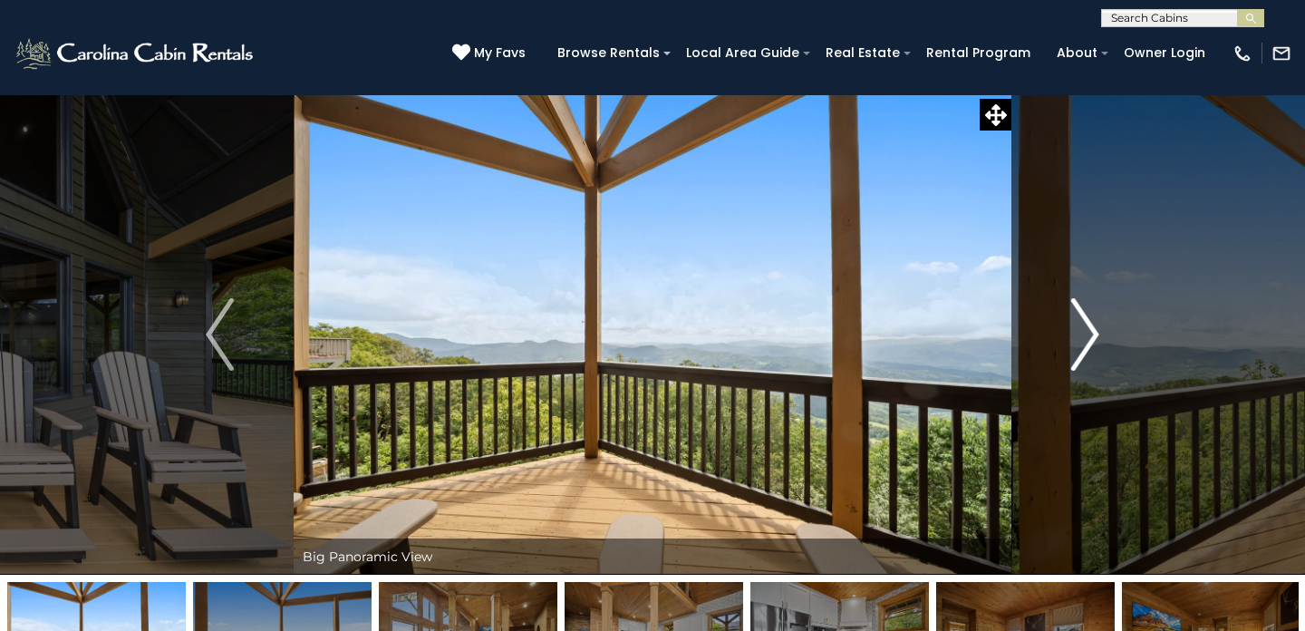
click at [1091, 352] on img "Next" at bounding box center [1084, 334] width 27 height 73
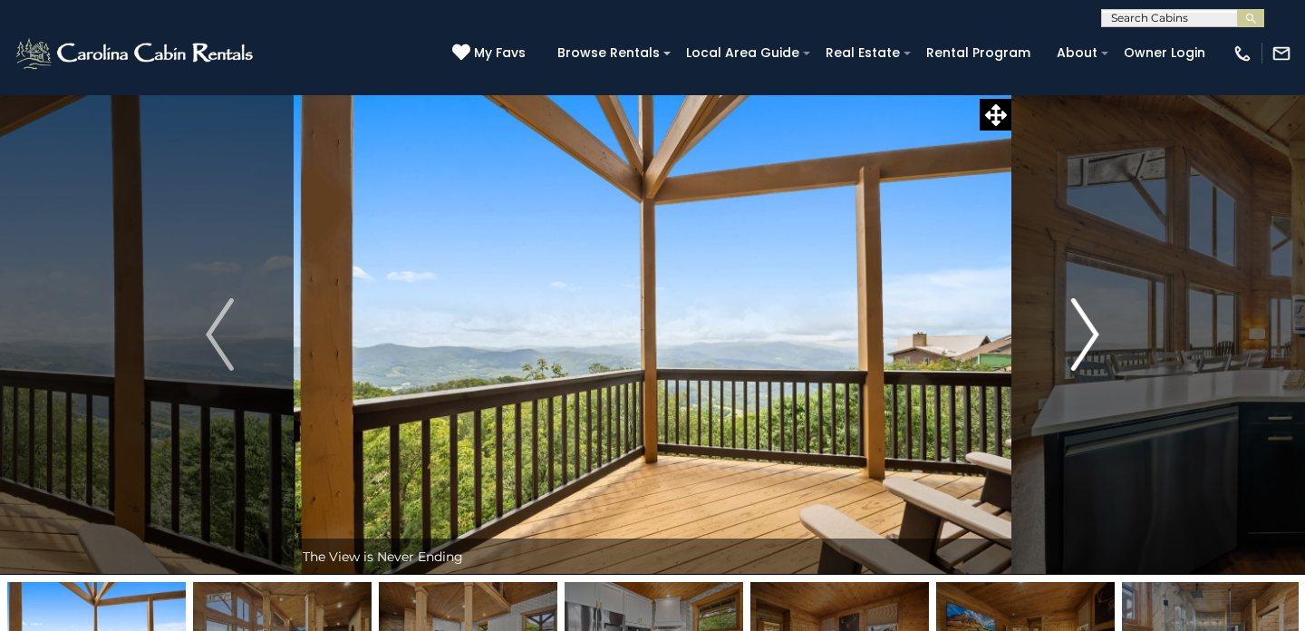
click at [1091, 352] on img "Next" at bounding box center [1084, 334] width 27 height 73
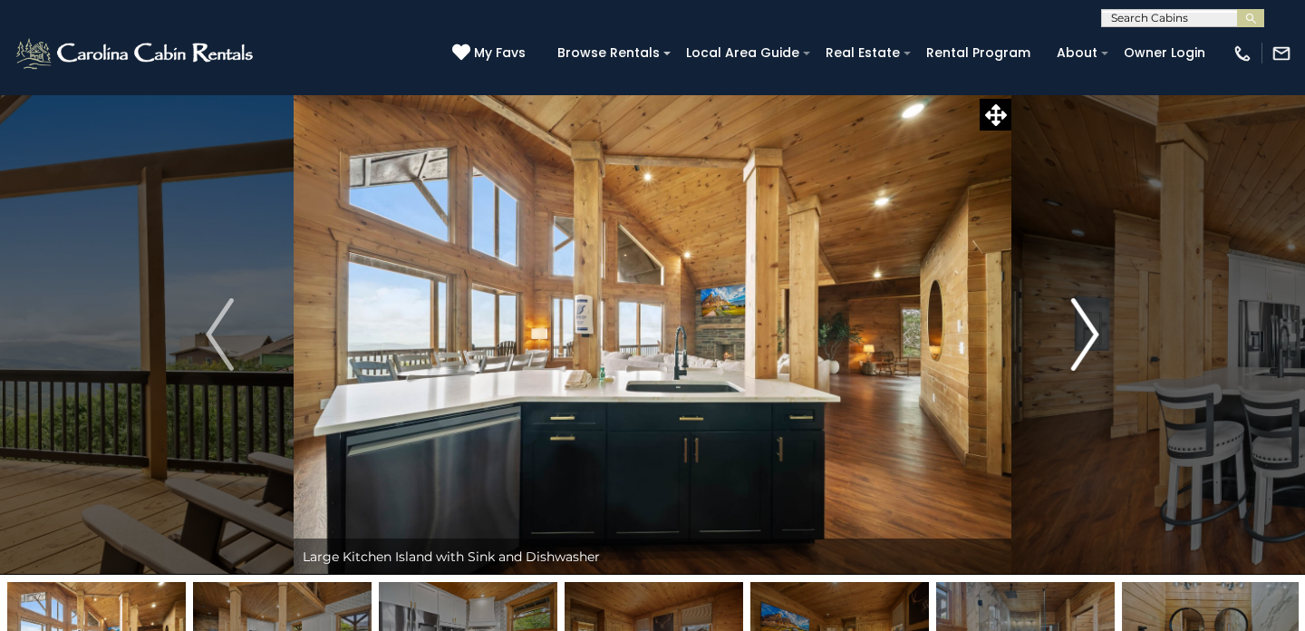
click at [1091, 352] on img "Next" at bounding box center [1084, 334] width 27 height 73
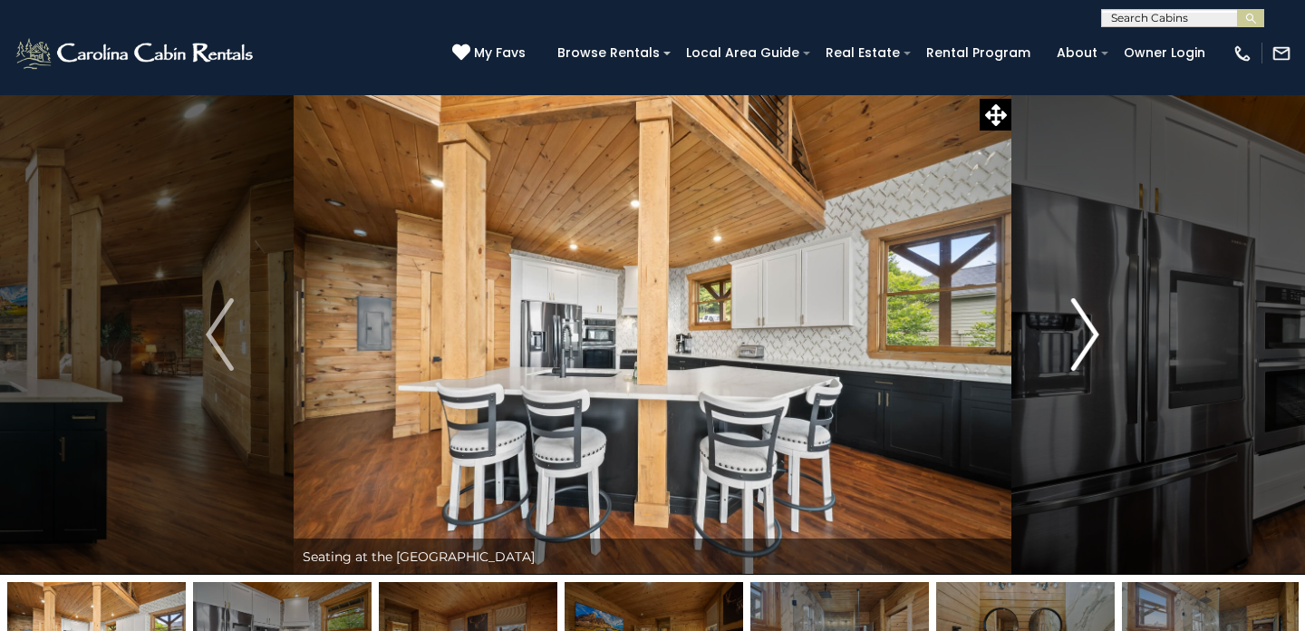
click at [1091, 353] on img "Next" at bounding box center [1084, 334] width 27 height 73
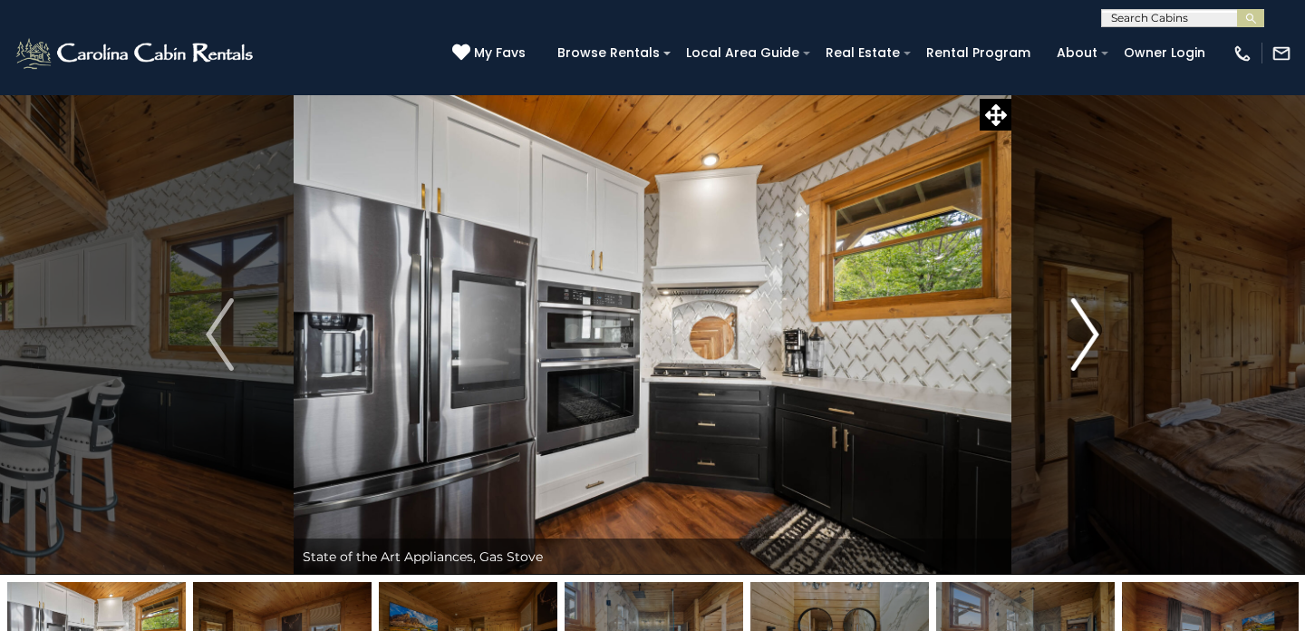
click at [1046, 334] on button "Next" at bounding box center [1086, 334] width 148 height 480
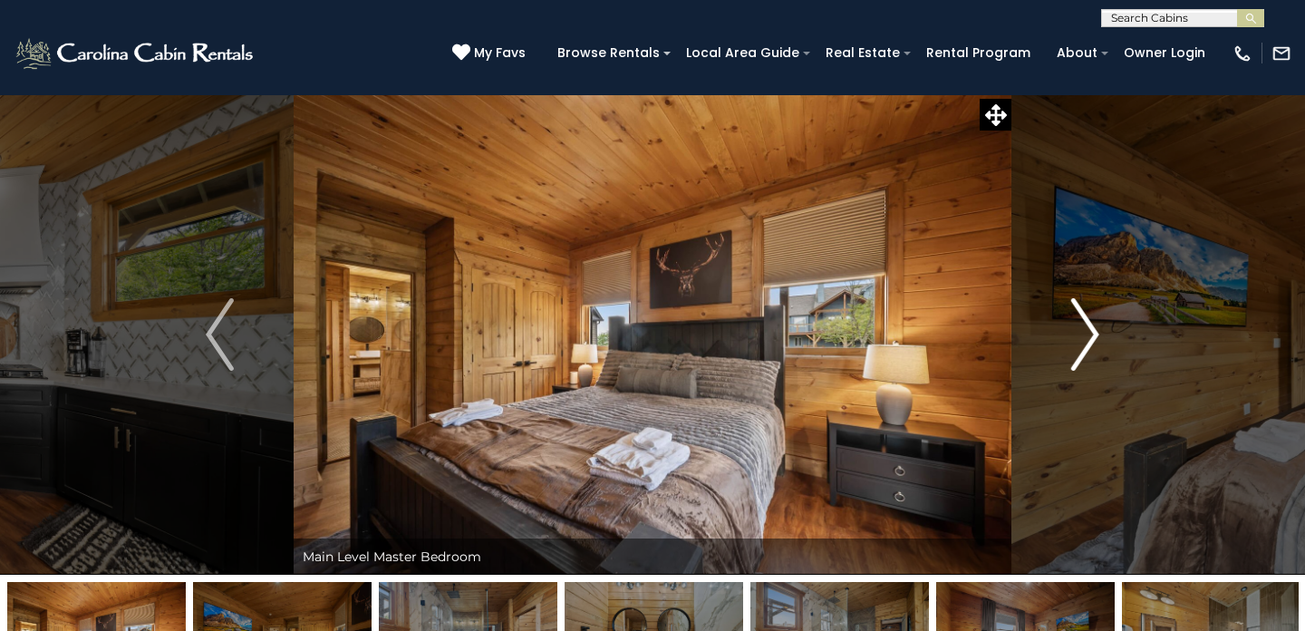
click at [1079, 339] on img "Next" at bounding box center [1084, 334] width 27 height 73
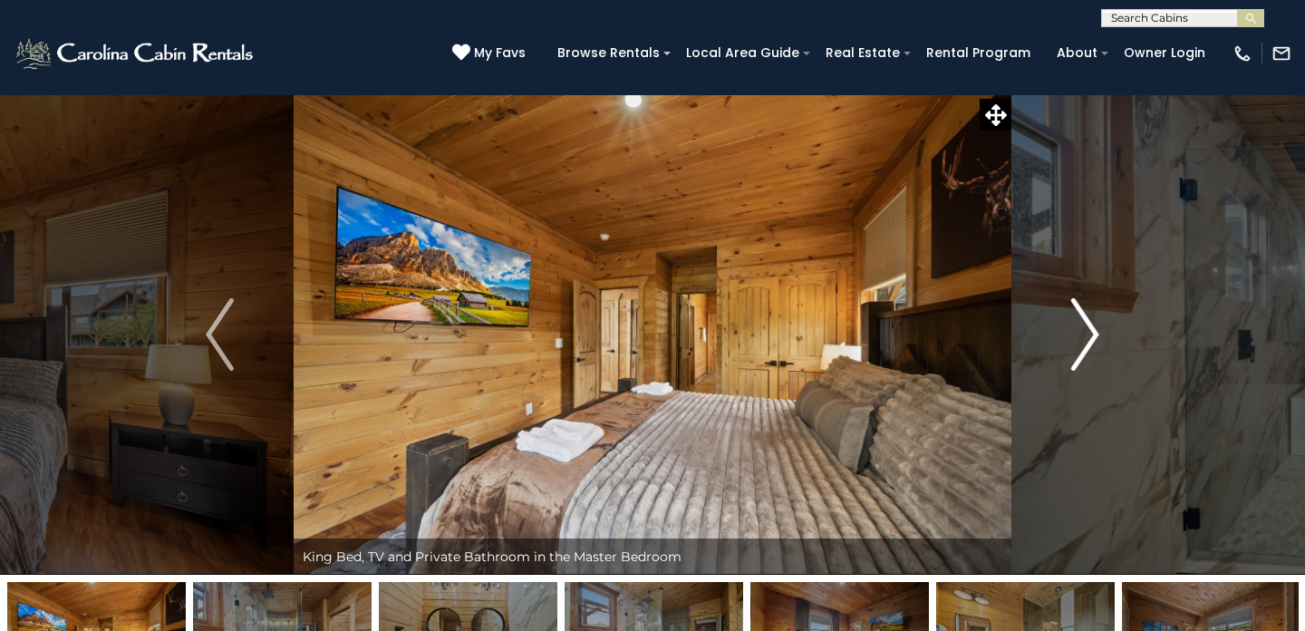
click at [1079, 339] on img "Next" at bounding box center [1084, 334] width 27 height 73
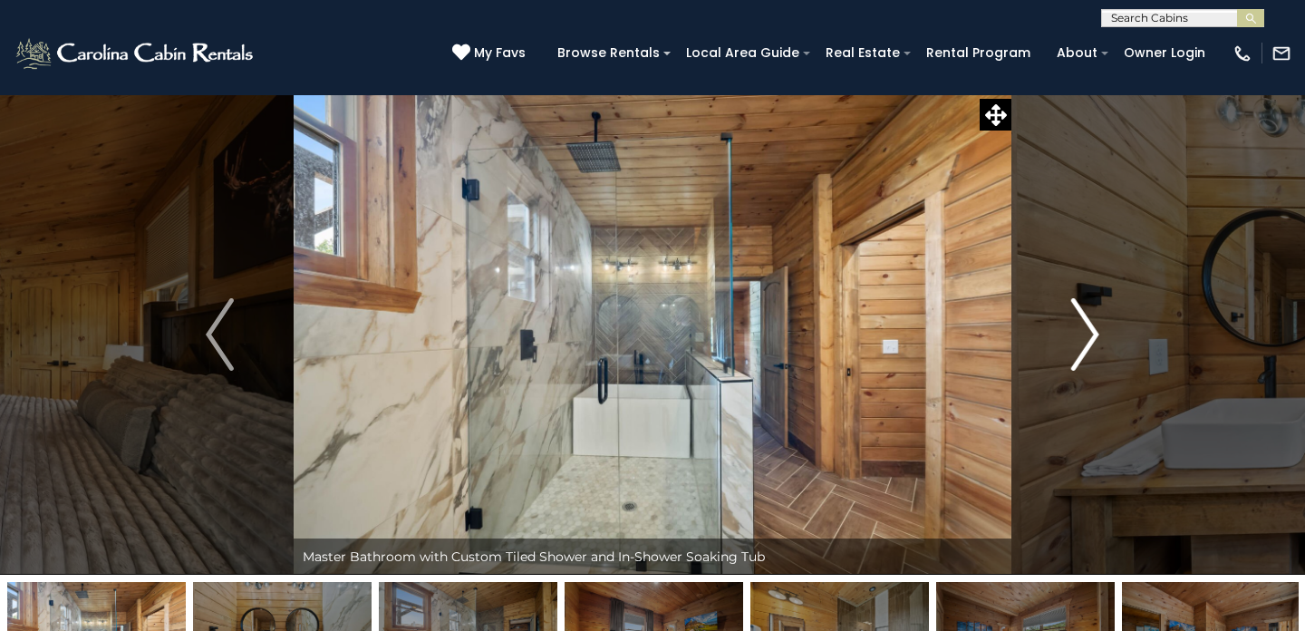
click at [1079, 339] on img "Next" at bounding box center [1084, 334] width 27 height 73
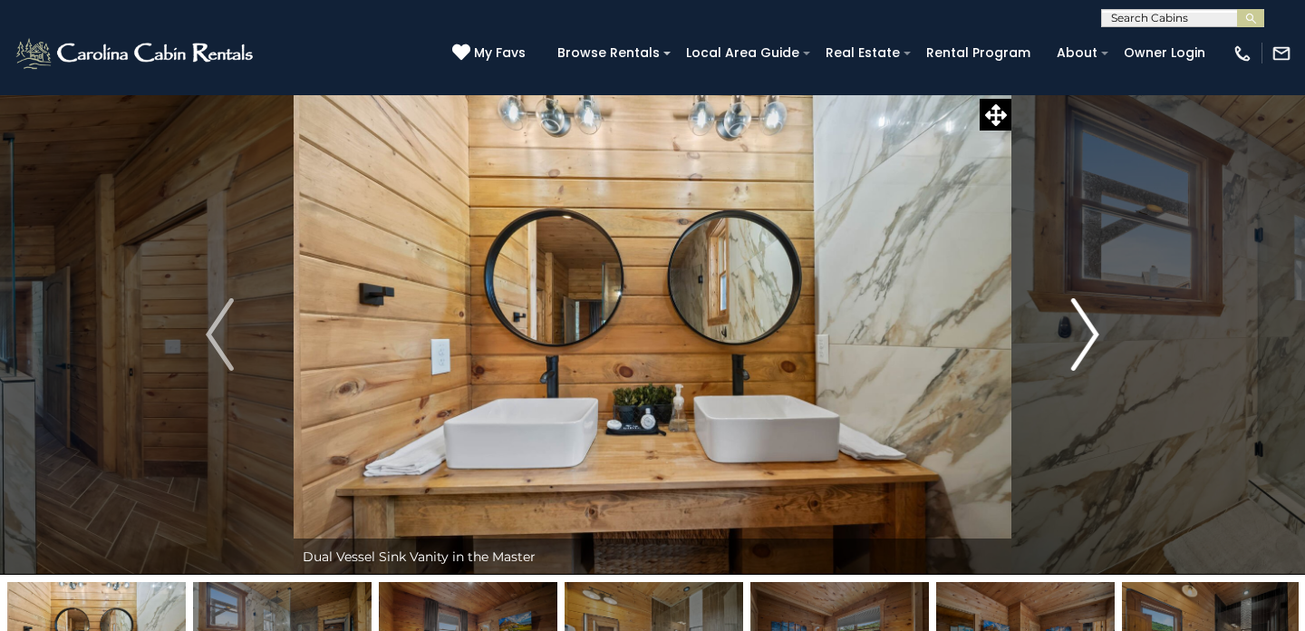
click at [1079, 339] on img "Next" at bounding box center [1084, 334] width 27 height 73
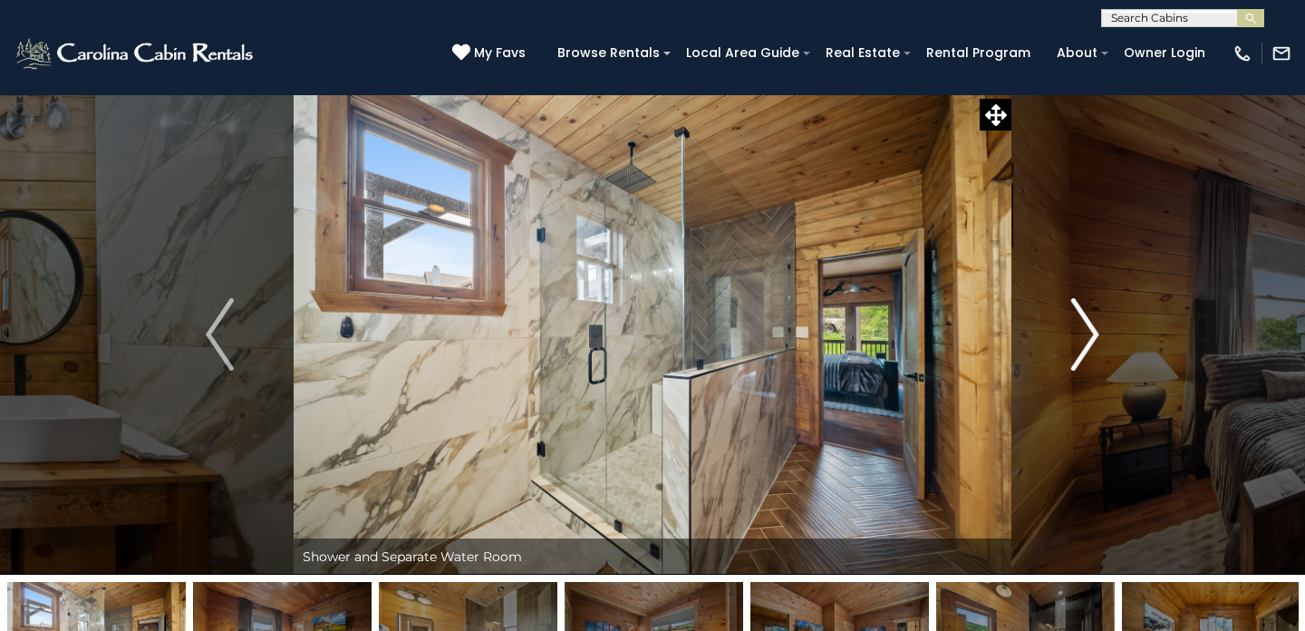
click at [1079, 339] on img "Next" at bounding box center [1084, 334] width 27 height 73
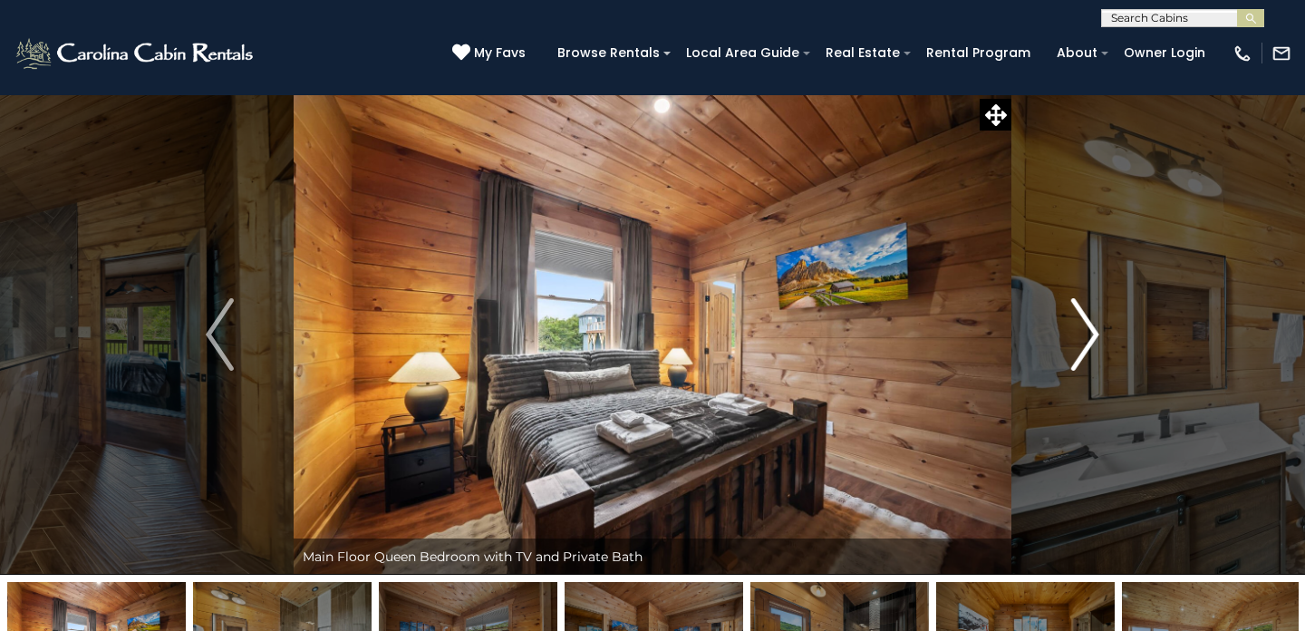
click at [1079, 339] on img "Next" at bounding box center [1084, 334] width 27 height 73
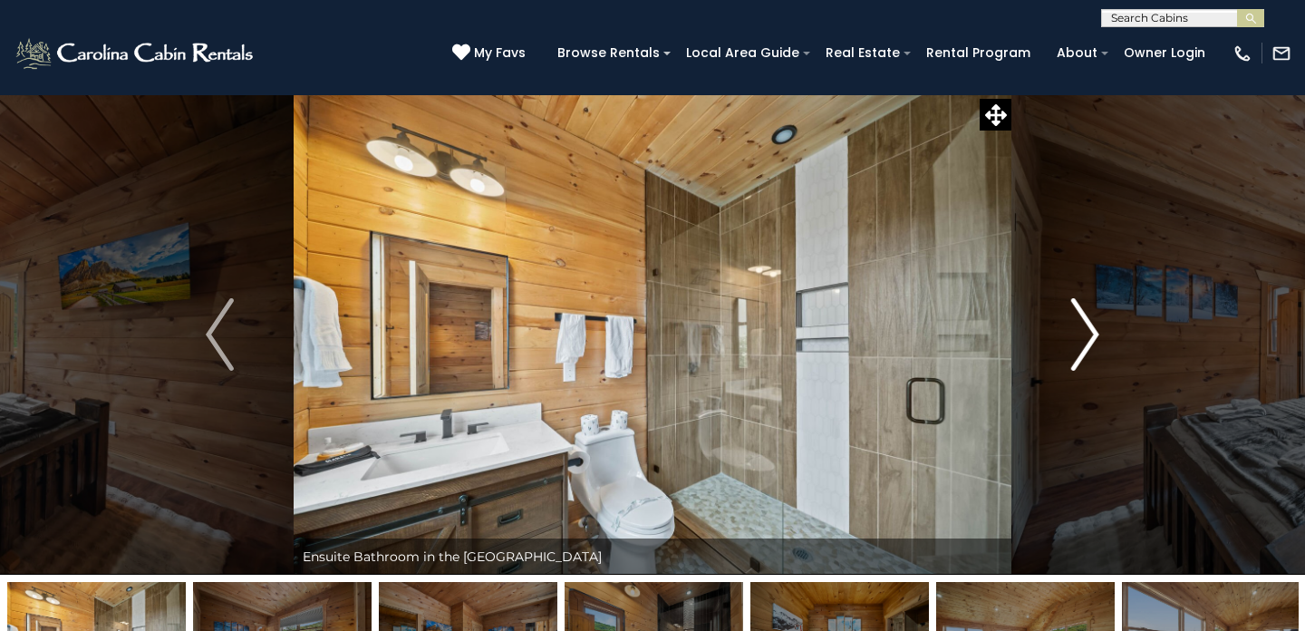
click at [1079, 339] on img "Next" at bounding box center [1084, 334] width 27 height 73
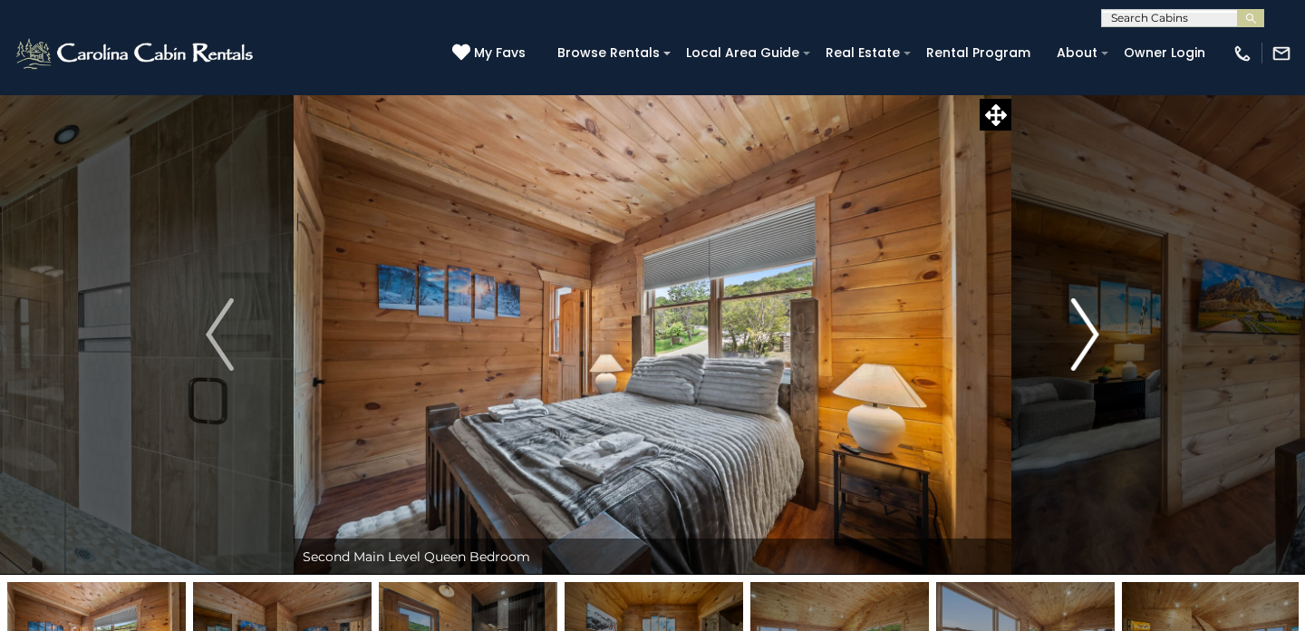
click at [1079, 339] on img "Next" at bounding box center [1084, 334] width 27 height 73
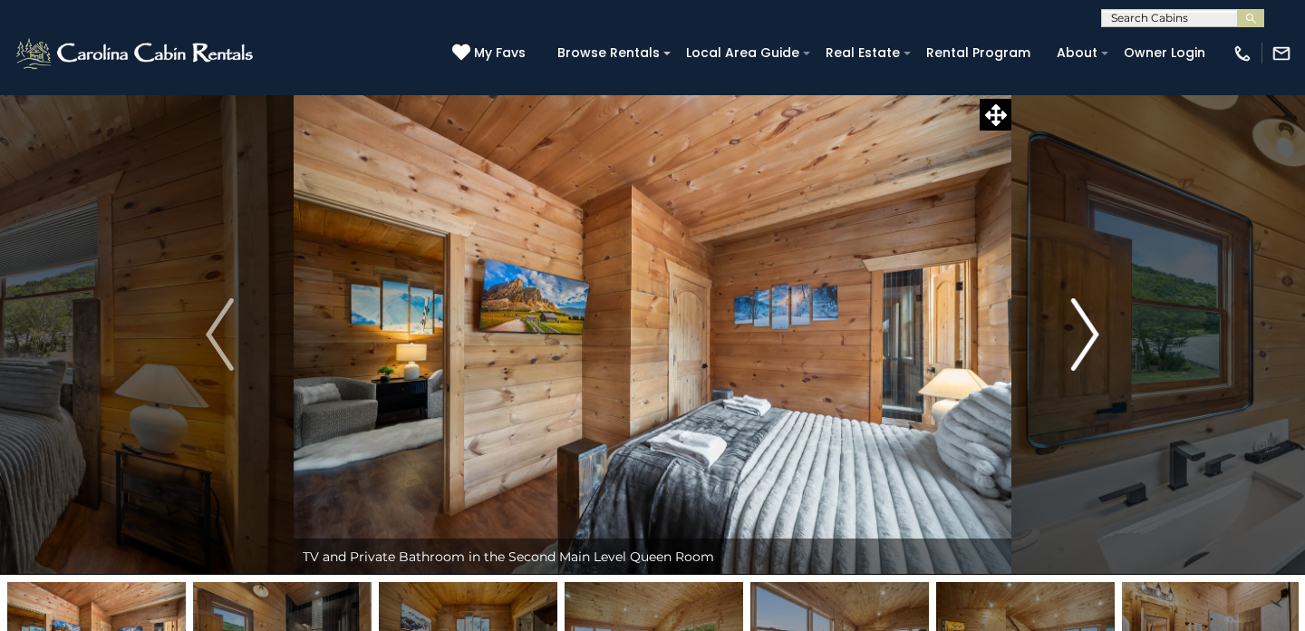
click at [1079, 339] on img "Next" at bounding box center [1084, 334] width 27 height 73
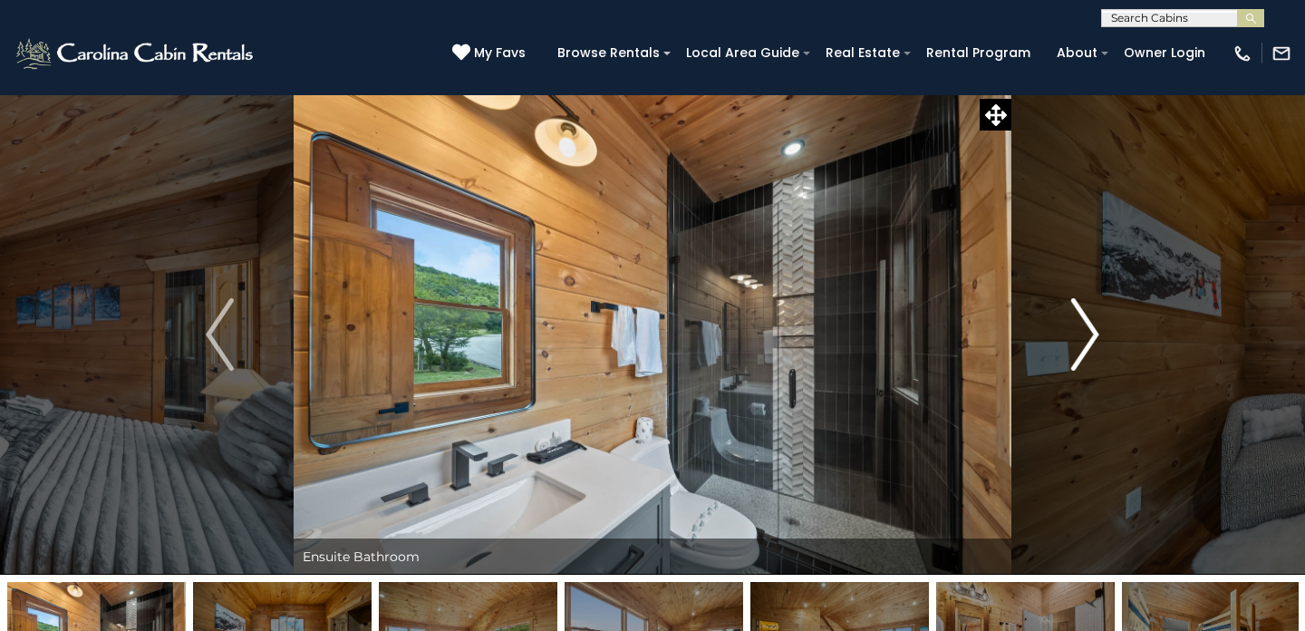
click at [1079, 339] on img "Next" at bounding box center [1084, 334] width 27 height 73
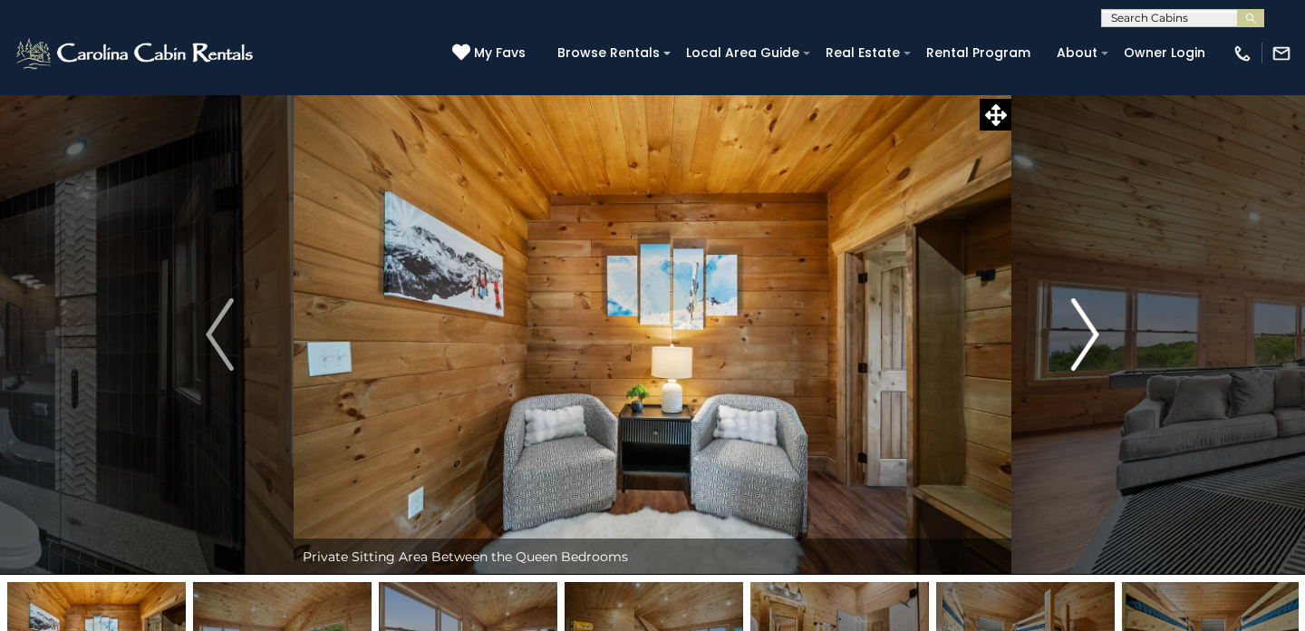
click at [1079, 339] on img "Next" at bounding box center [1084, 334] width 27 height 73
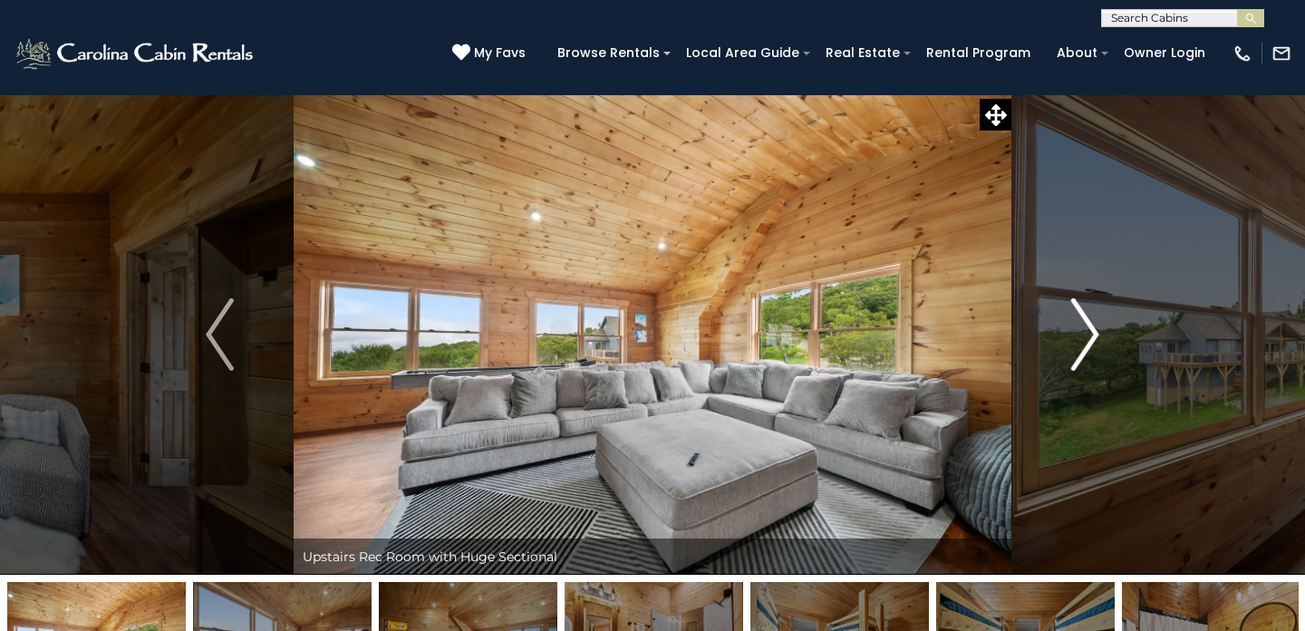
click at [1079, 339] on img "Next" at bounding box center [1084, 334] width 27 height 73
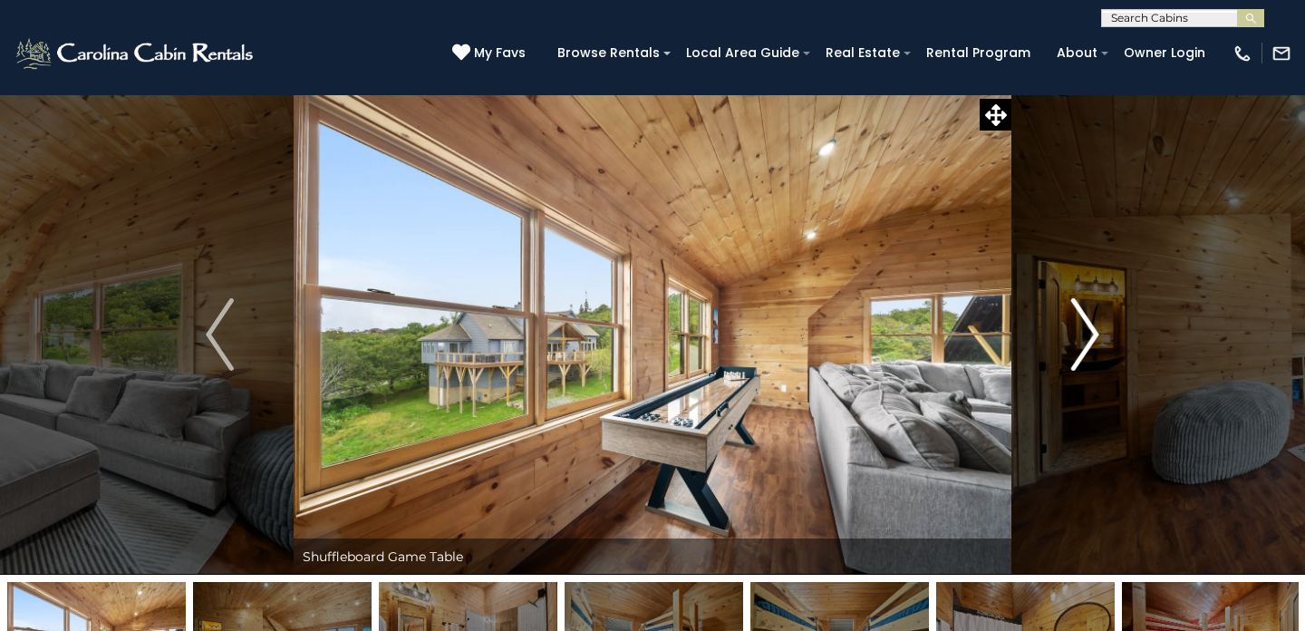
click at [1079, 339] on img "Next" at bounding box center [1084, 334] width 27 height 73
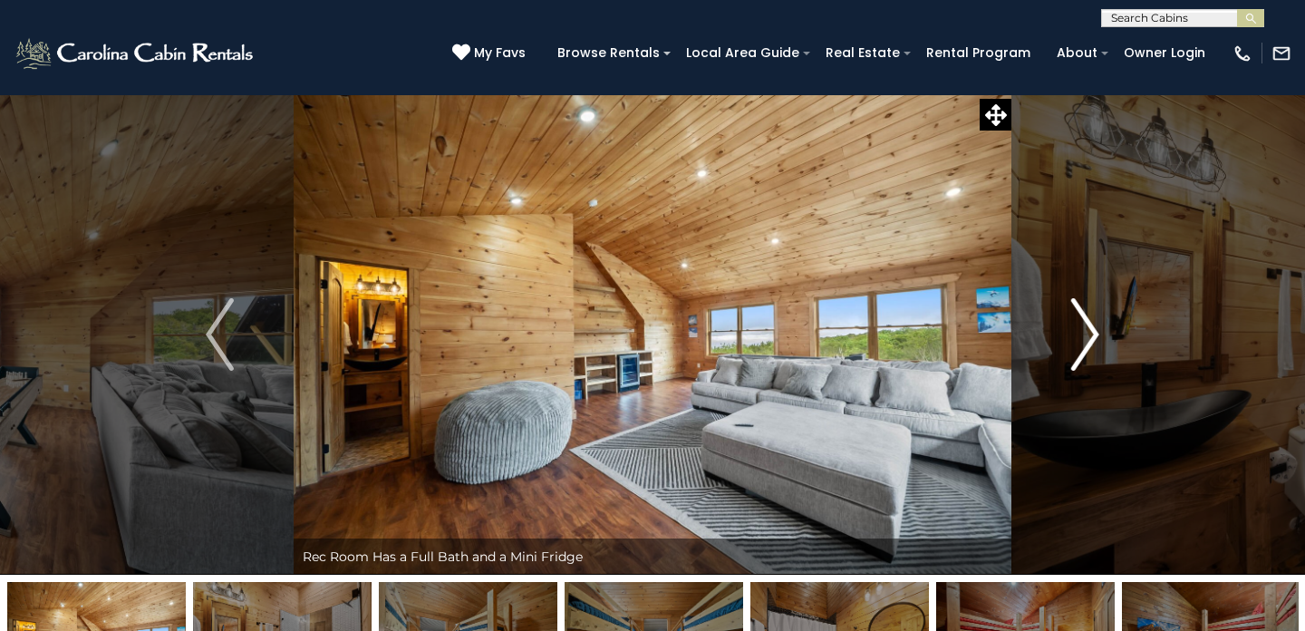
click at [1079, 339] on img "Next" at bounding box center [1084, 334] width 27 height 73
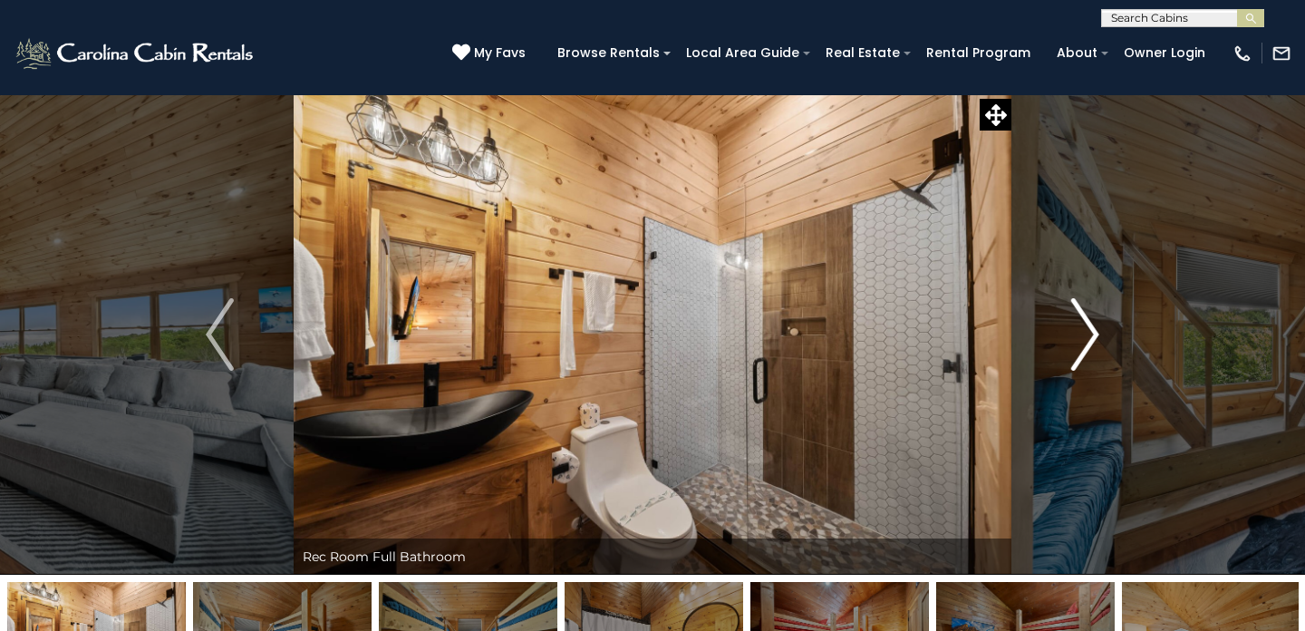
click at [1079, 339] on img "Next" at bounding box center [1084, 334] width 27 height 73
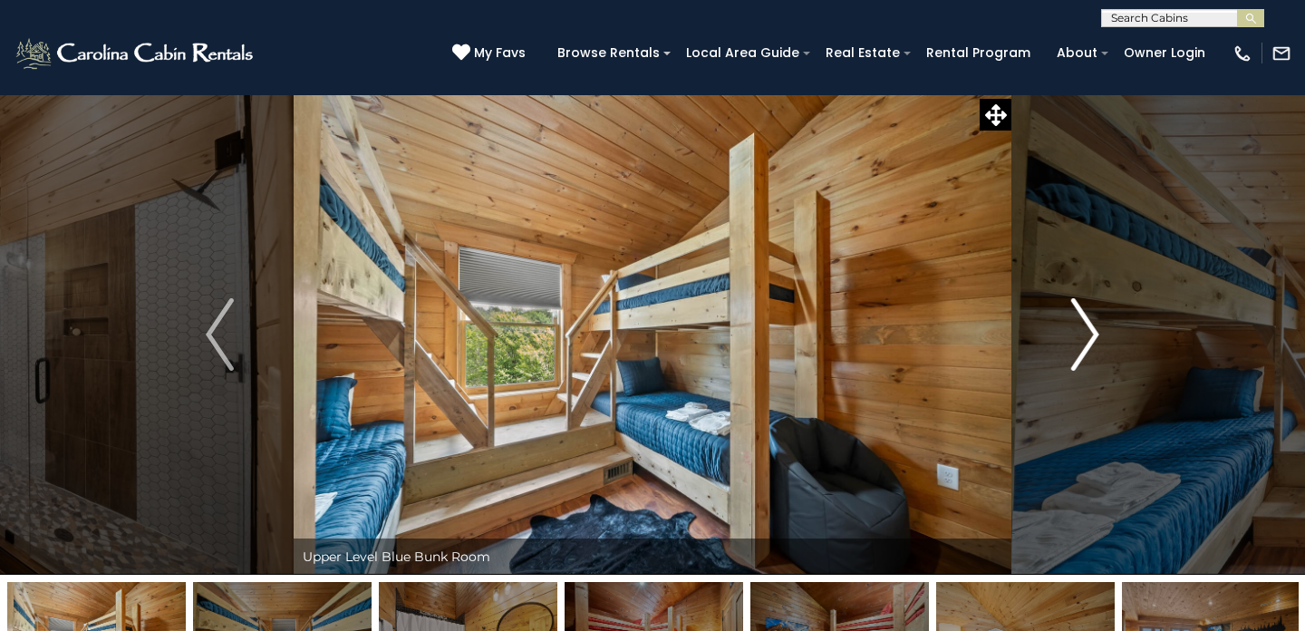
click at [1079, 339] on img "Next" at bounding box center [1084, 334] width 27 height 73
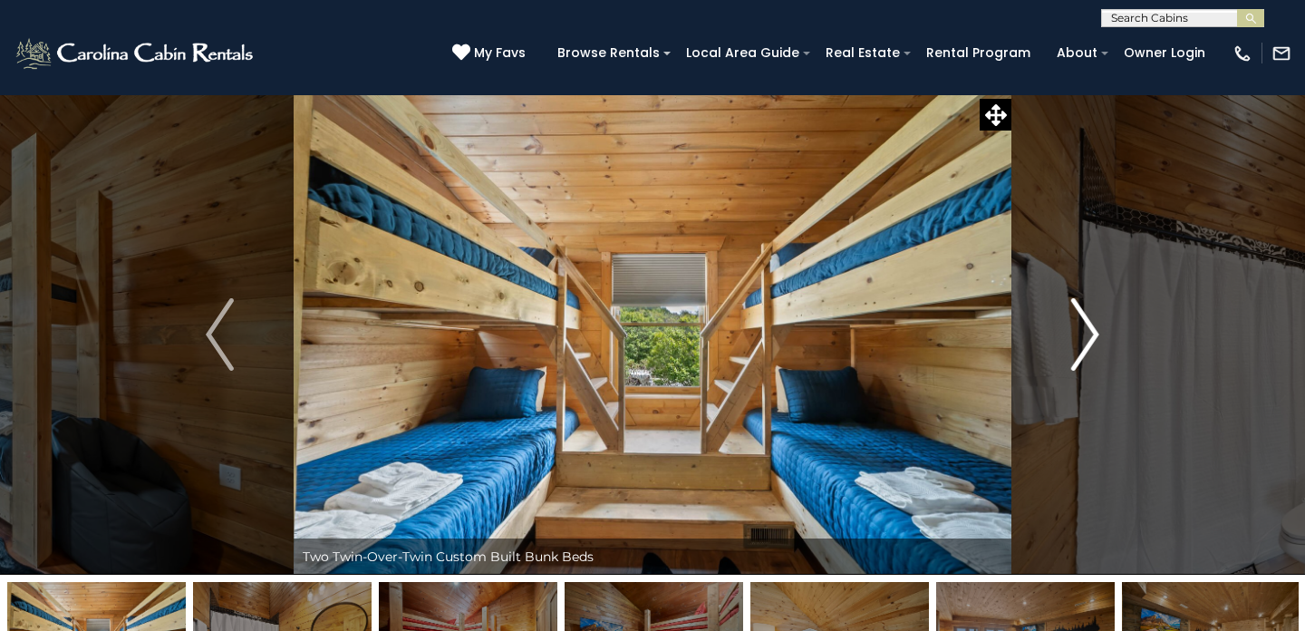
click at [1079, 339] on img "Next" at bounding box center [1084, 334] width 27 height 73
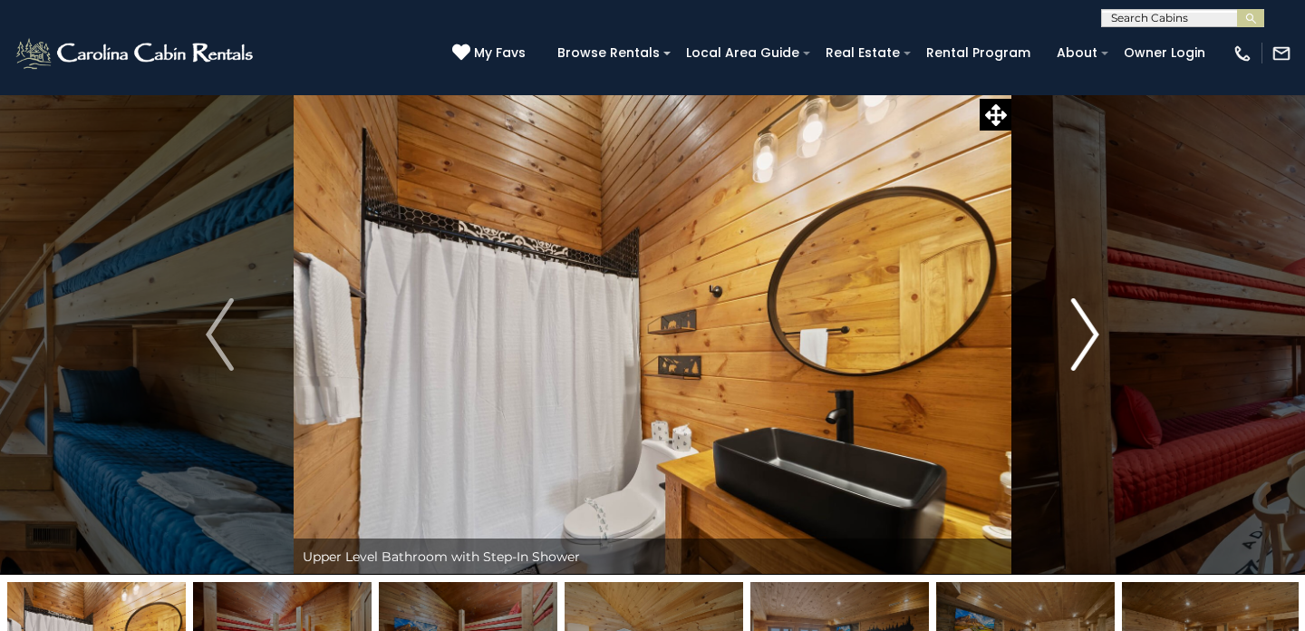
click at [1079, 339] on img "Next" at bounding box center [1084, 334] width 27 height 73
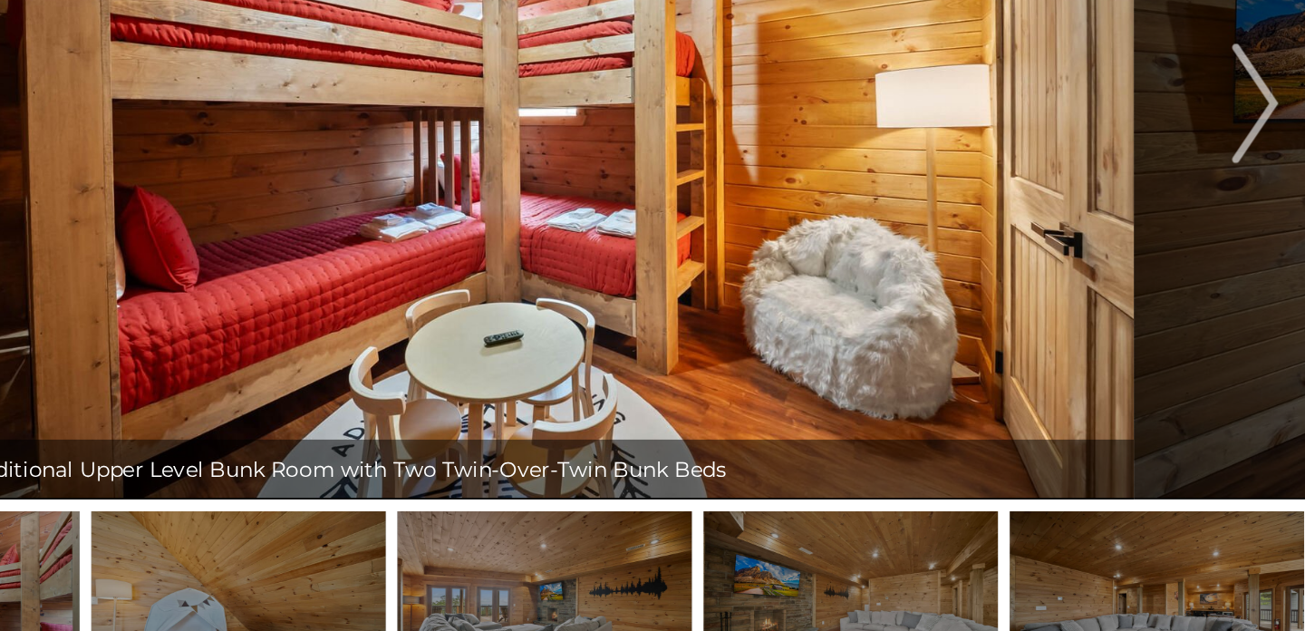
scroll to position [24, 0]
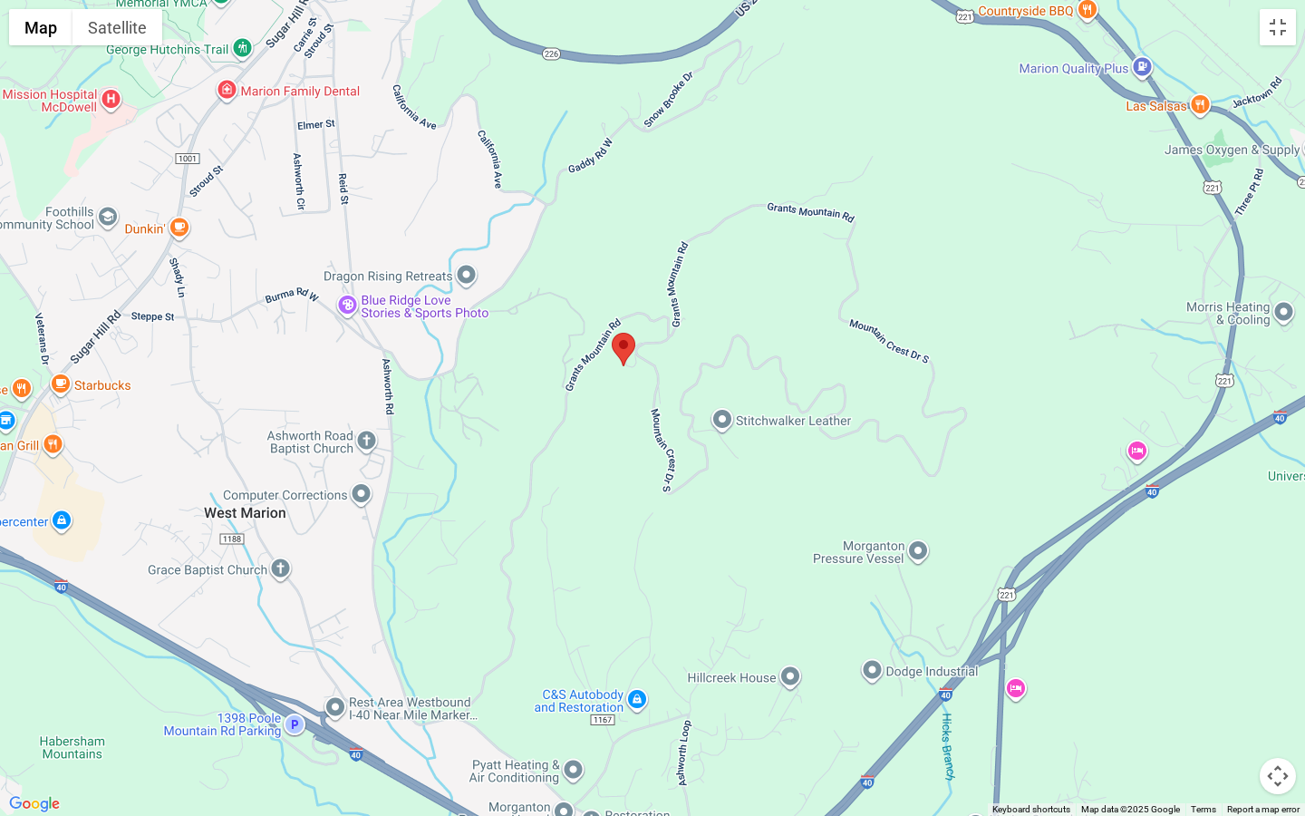
drag, startPoint x: 886, startPoint y: 520, endPoint x: 852, endPoint y: 478, distance: 54.2
click at [853, 477] on div at bounding box center [652, 408] width 1305 height 816
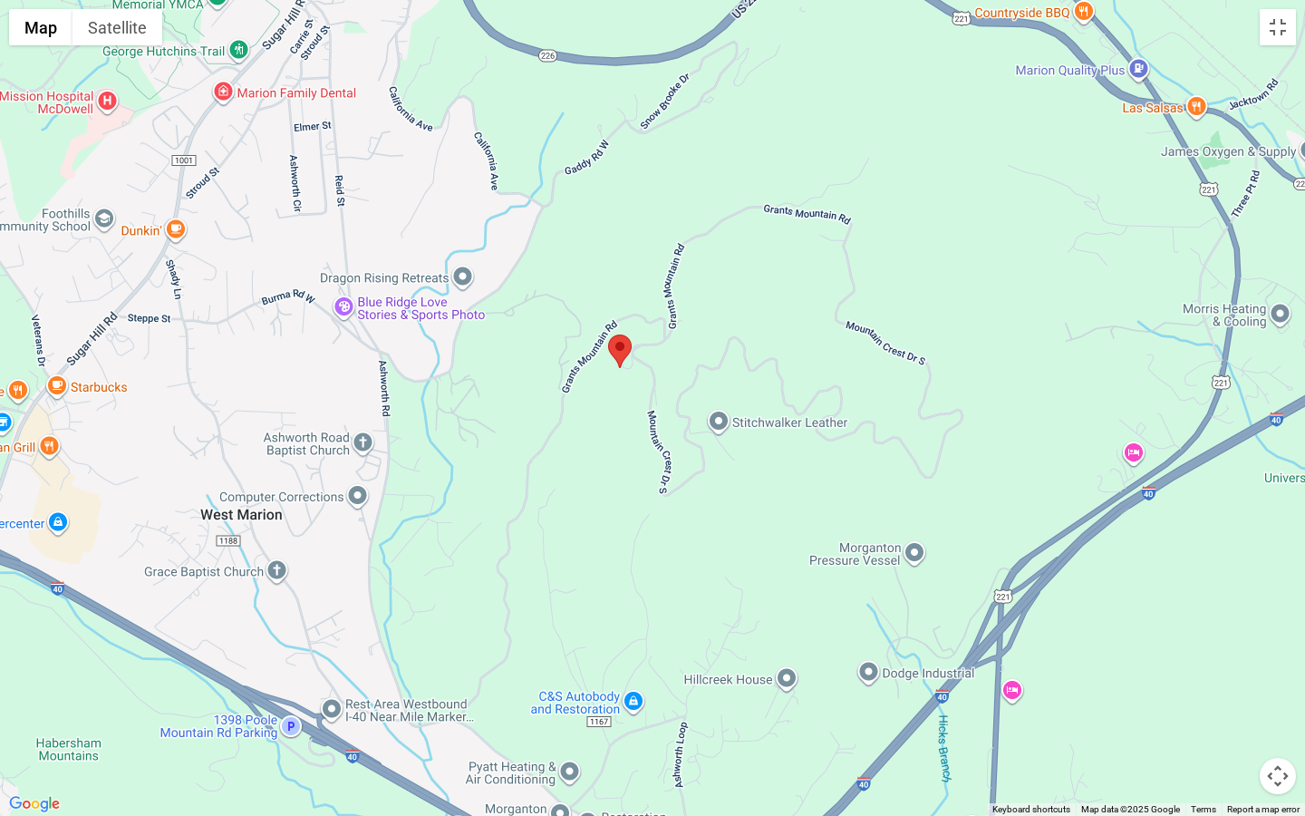
click at [960, 540] on div at bounding box center [652, 408] width 1305 height 816
click at [1270, 630] on button "Map camera controls" at bounding box center [1278, 776] width 36 height 36
click at [1226, 630] on button "Zoom out" at bounding box center [1233, 776] width 36 height 36
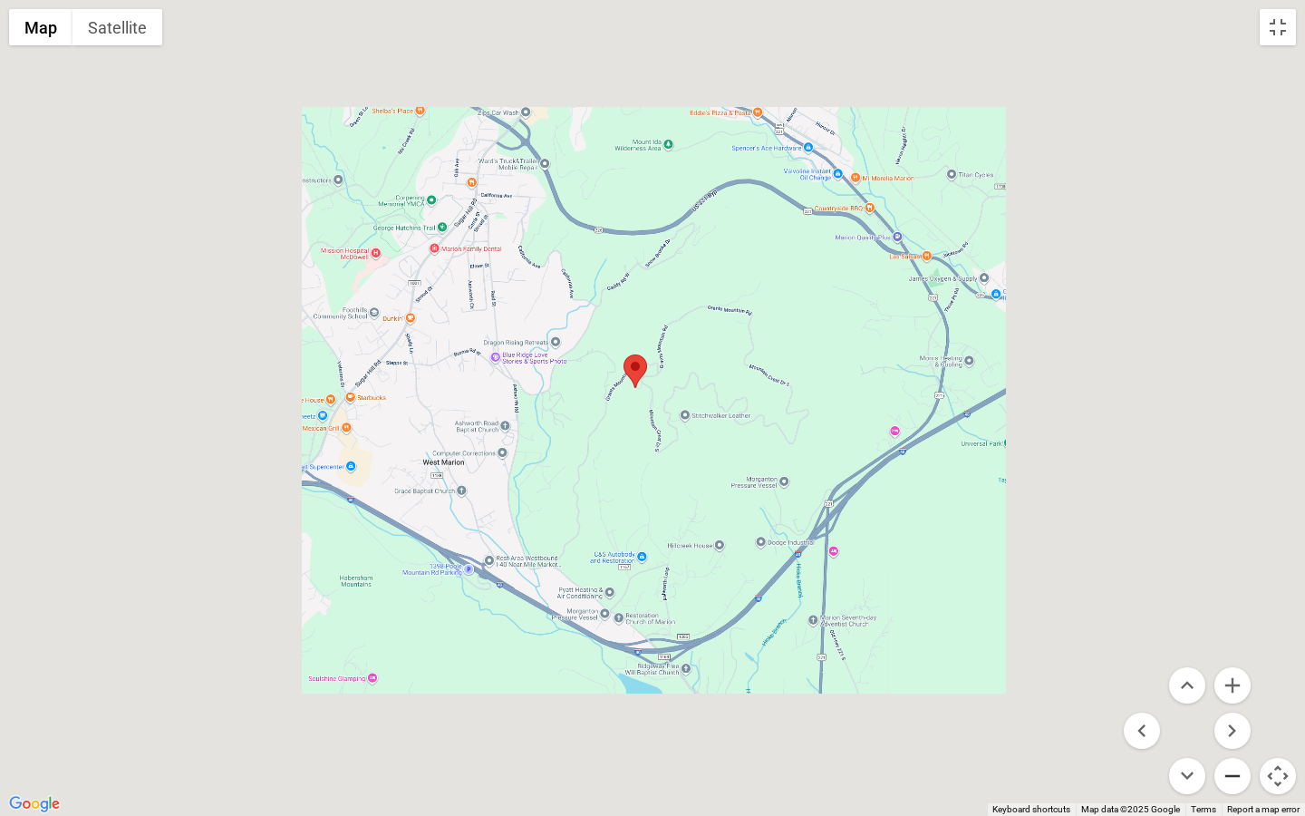
click at [1226, 630] on button "Zoom out" at bounding box center [1233, 776] width 36 height 36
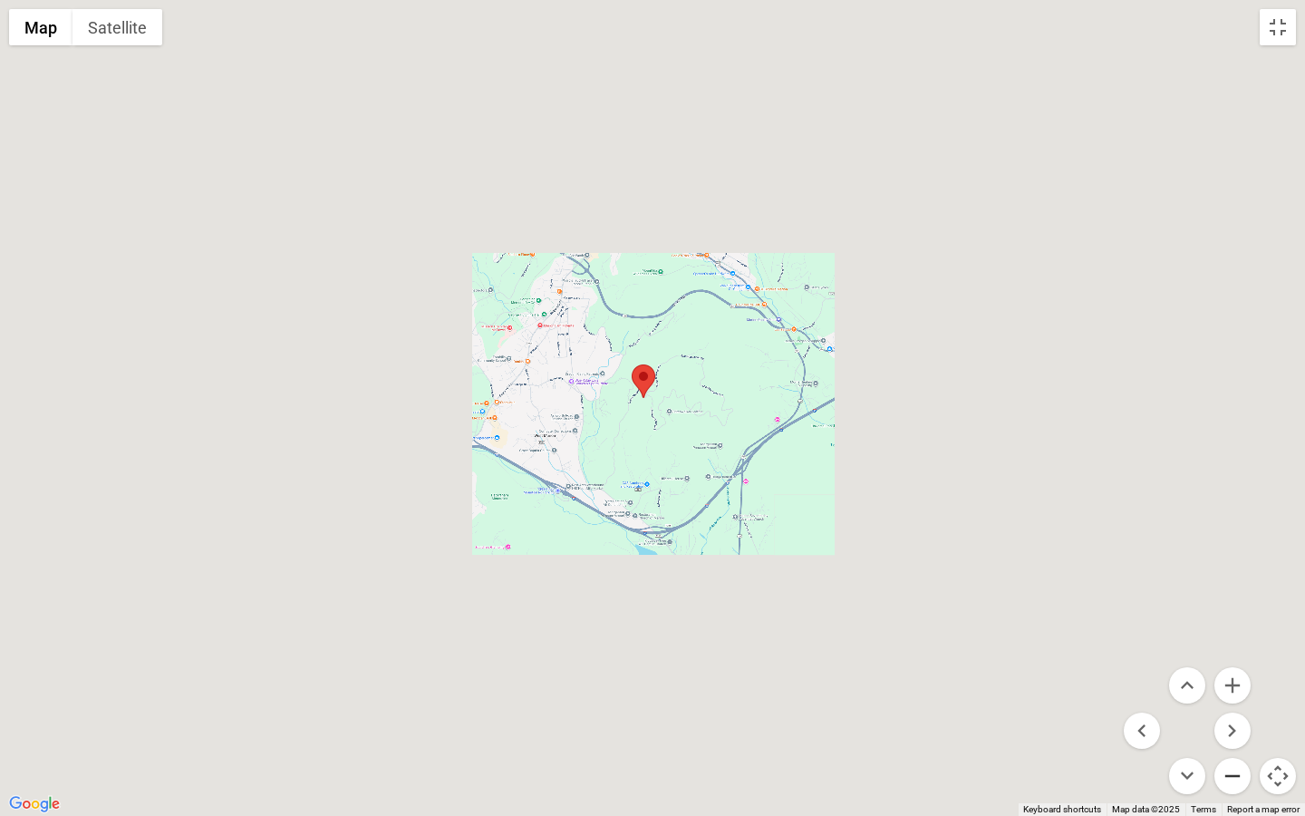
click at [1226, 630] on button "Zoom out" at bounding box center [1233, 776] width 36 height 36
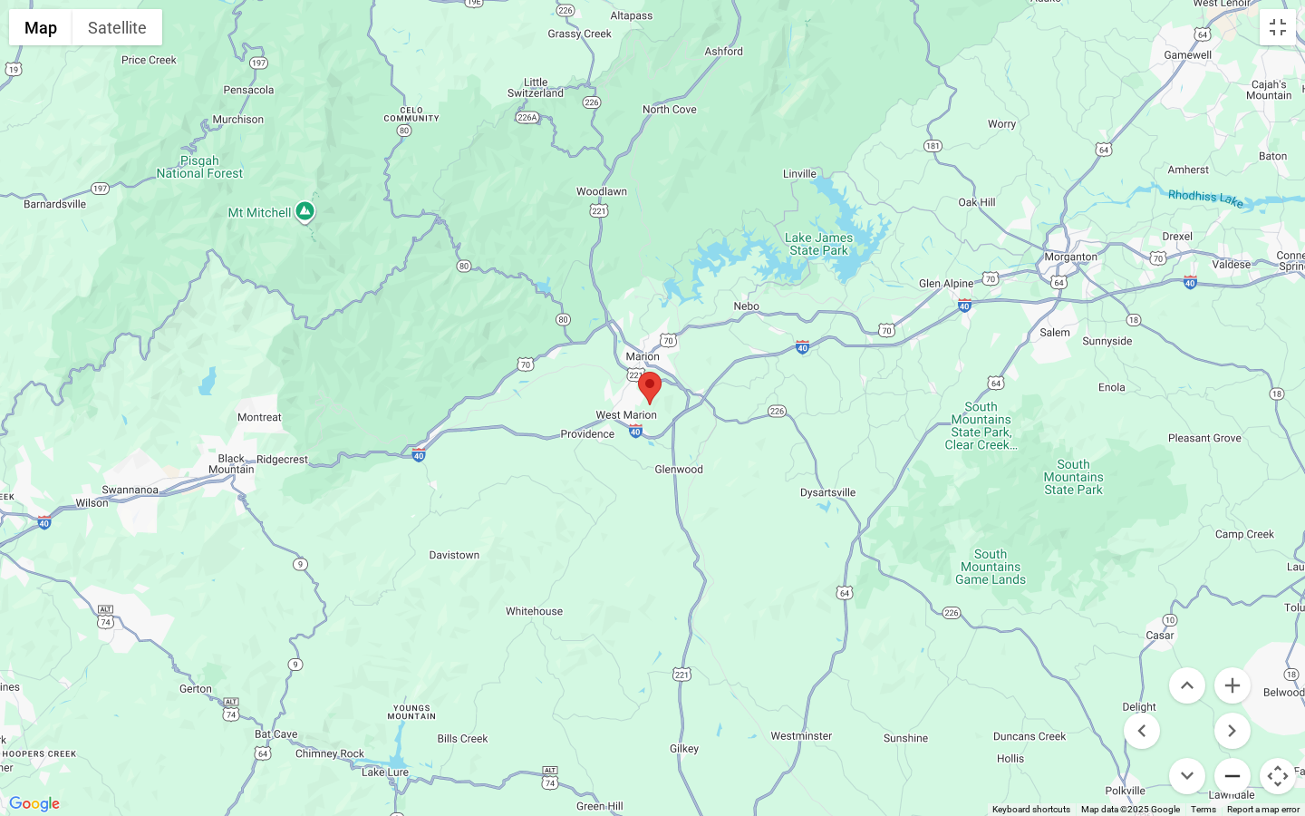
click at [1226, 630] on button "Zoom out" at bounding box center [1233, 776] width 36 height 36
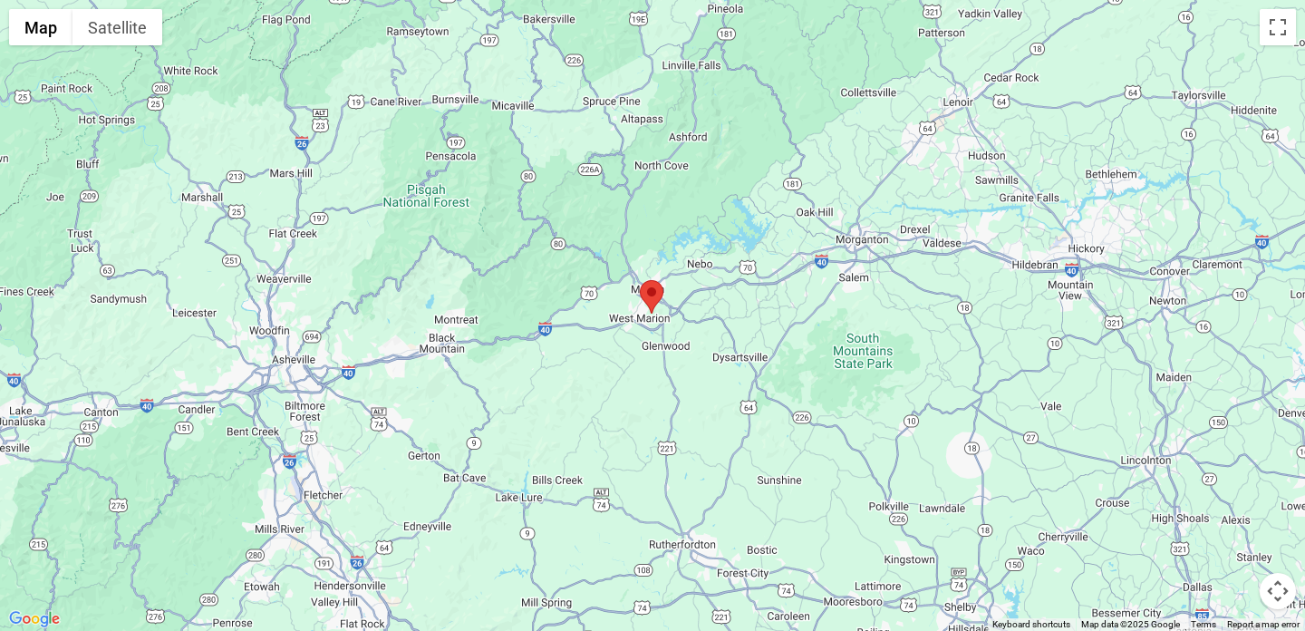
scroll to position [5678, 0]
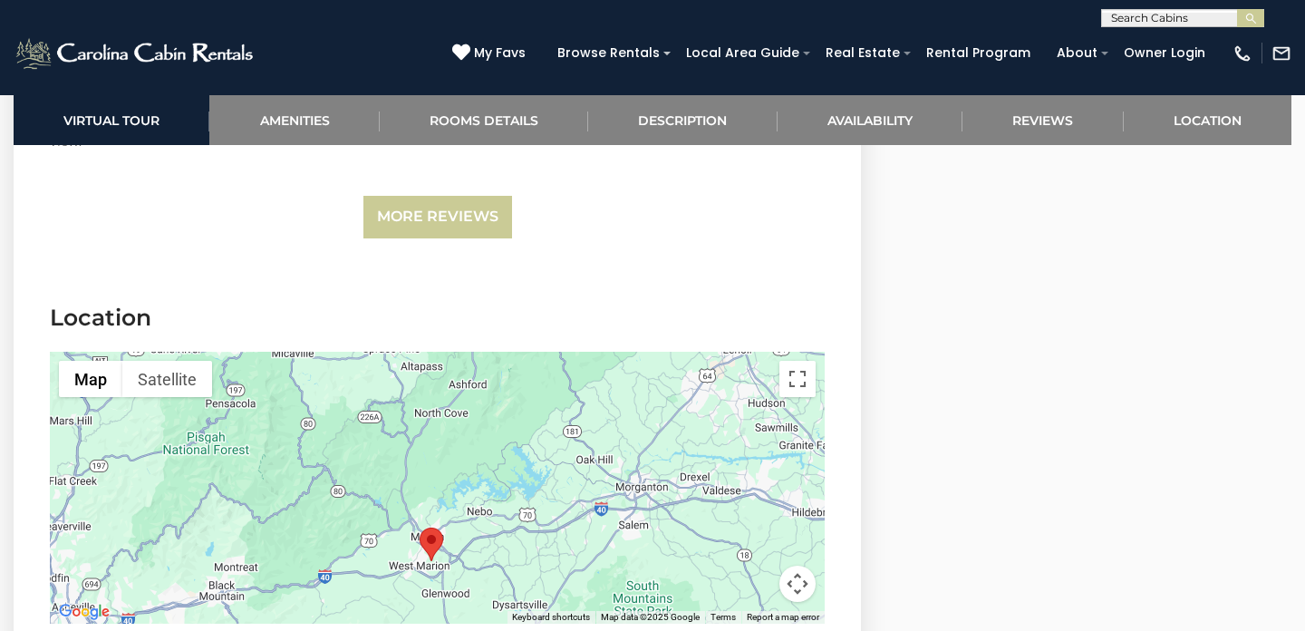
drag, startPoint x: 504, startPoint y: 378, endPoint x: 499, endPoint y: 455, distance: 77.2
click at [499, 455] on div at bounding box center [437, 488] width 775 height 272
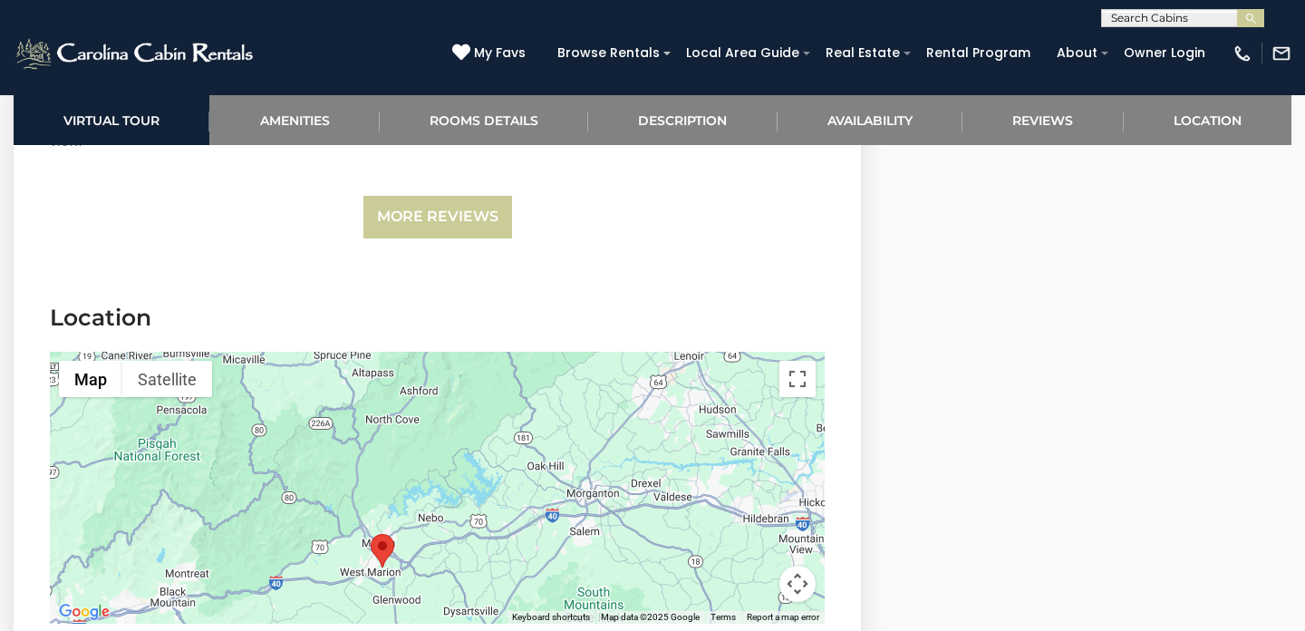
drag, startPoint x: 506, startPoint y: 429, endPoint x: 457, endPoint y: 435, distance: 49.4
click at [457, 435] on div at bounding box center [437, 488] width 775 height 272
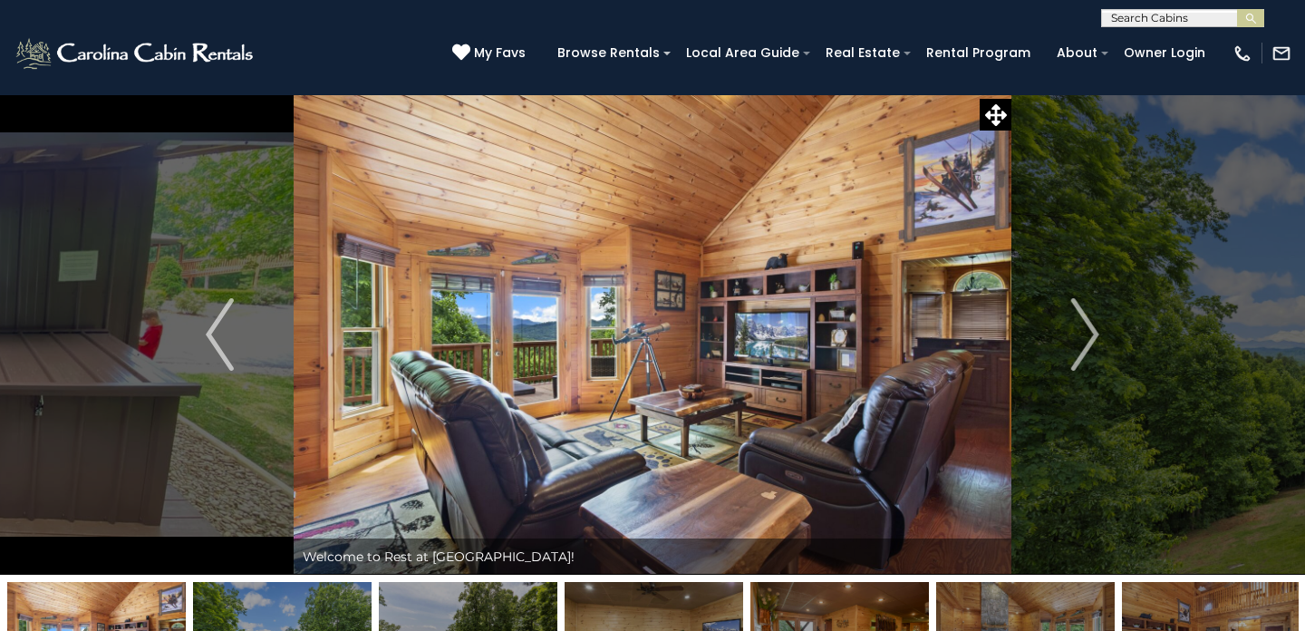
scroll to position [0, 0]
